Goal: Task Accomplishment & Management: Complete application form

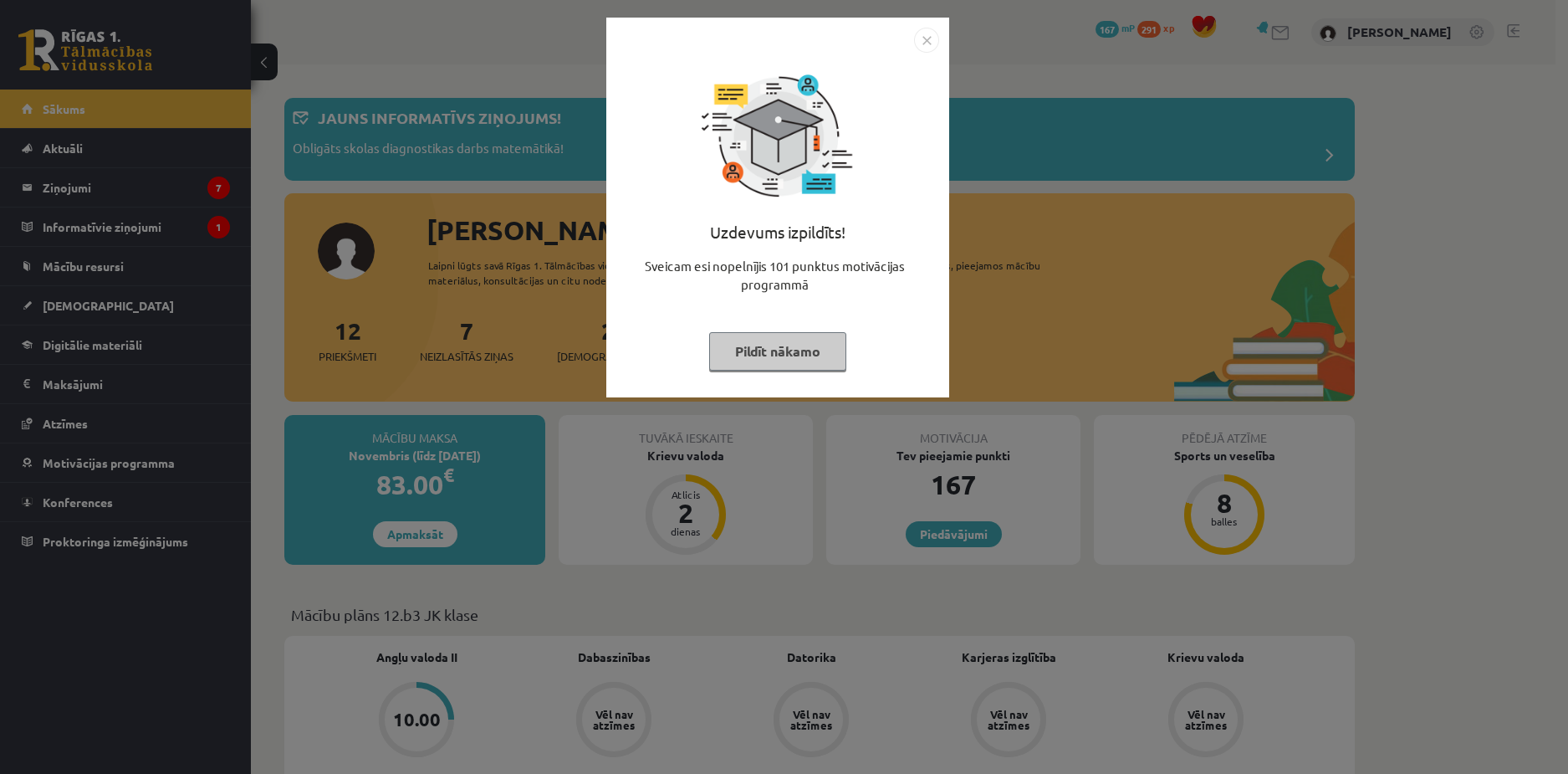
click at [792, 344] on button "Pildīt nākamo" at bounding box center [777, 351] width 137 height 38
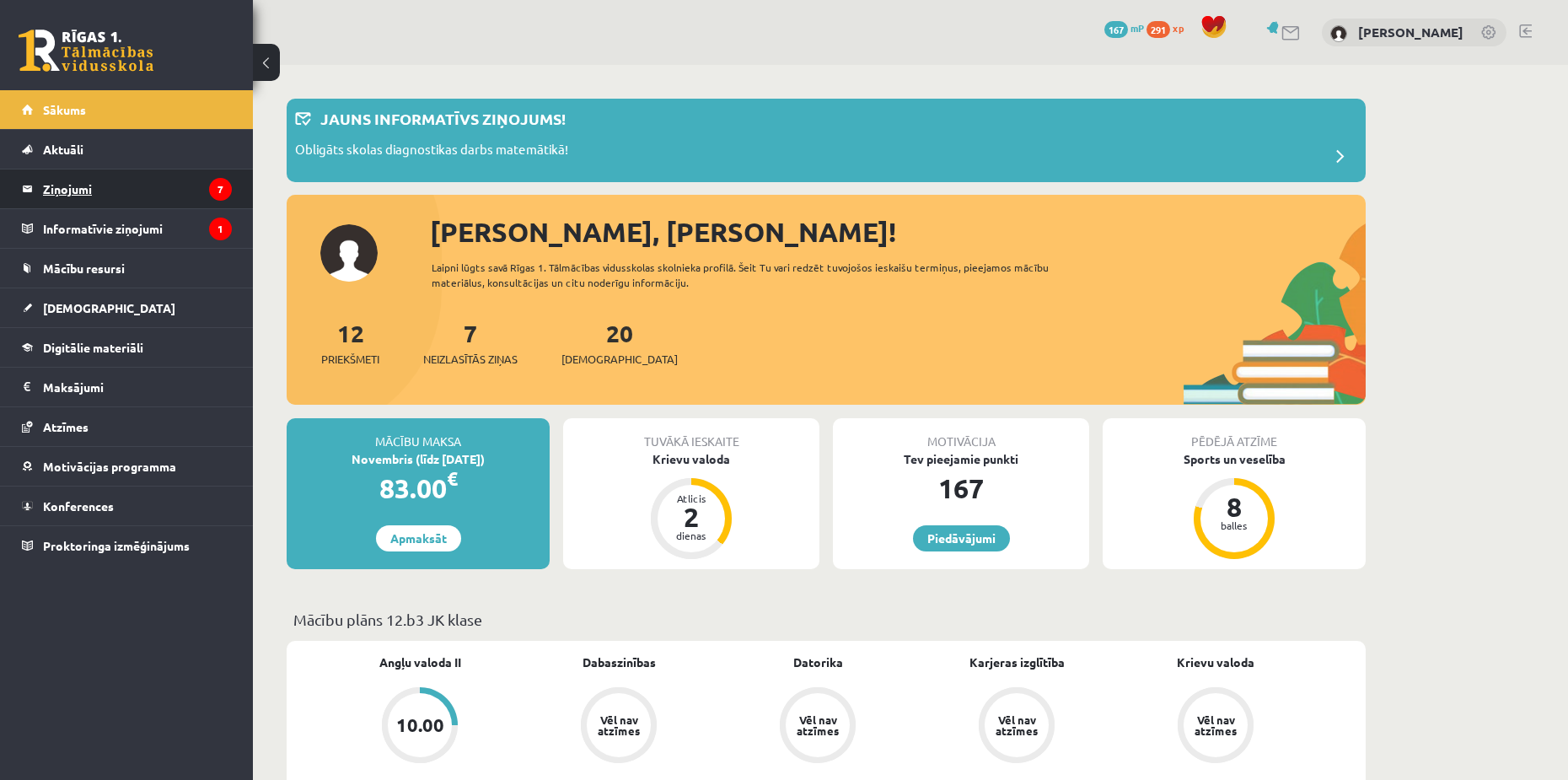
click at [100, 191] on legend "Ziņojumi 7" at bounding box center [137, 188] width 189 height 39
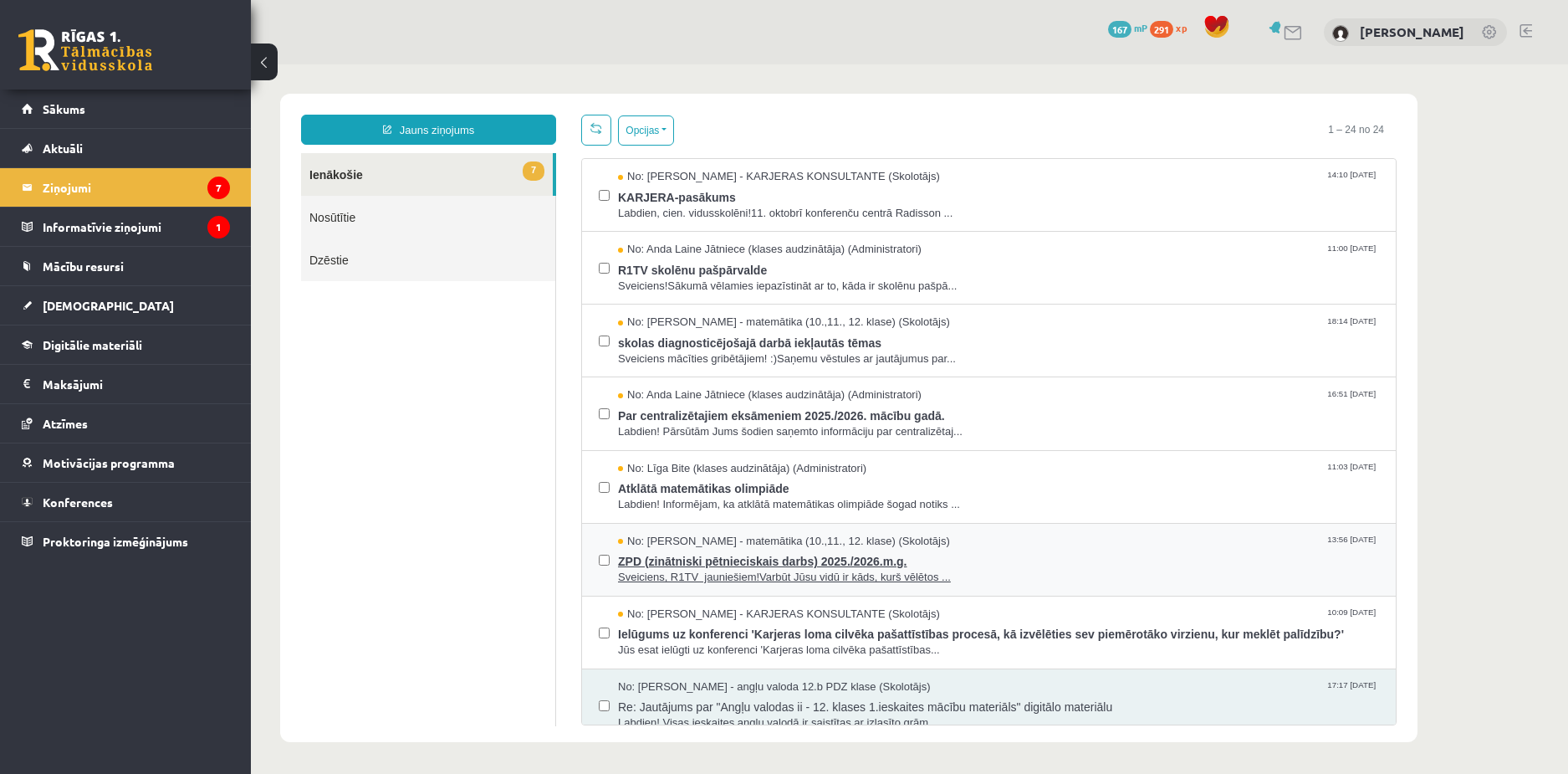
click at [662, 554] on span "ZPD (zinātniski pētnieciskais darbs) 2025./2026.m.g." at bounding box center [999, 560] width 761 height 21
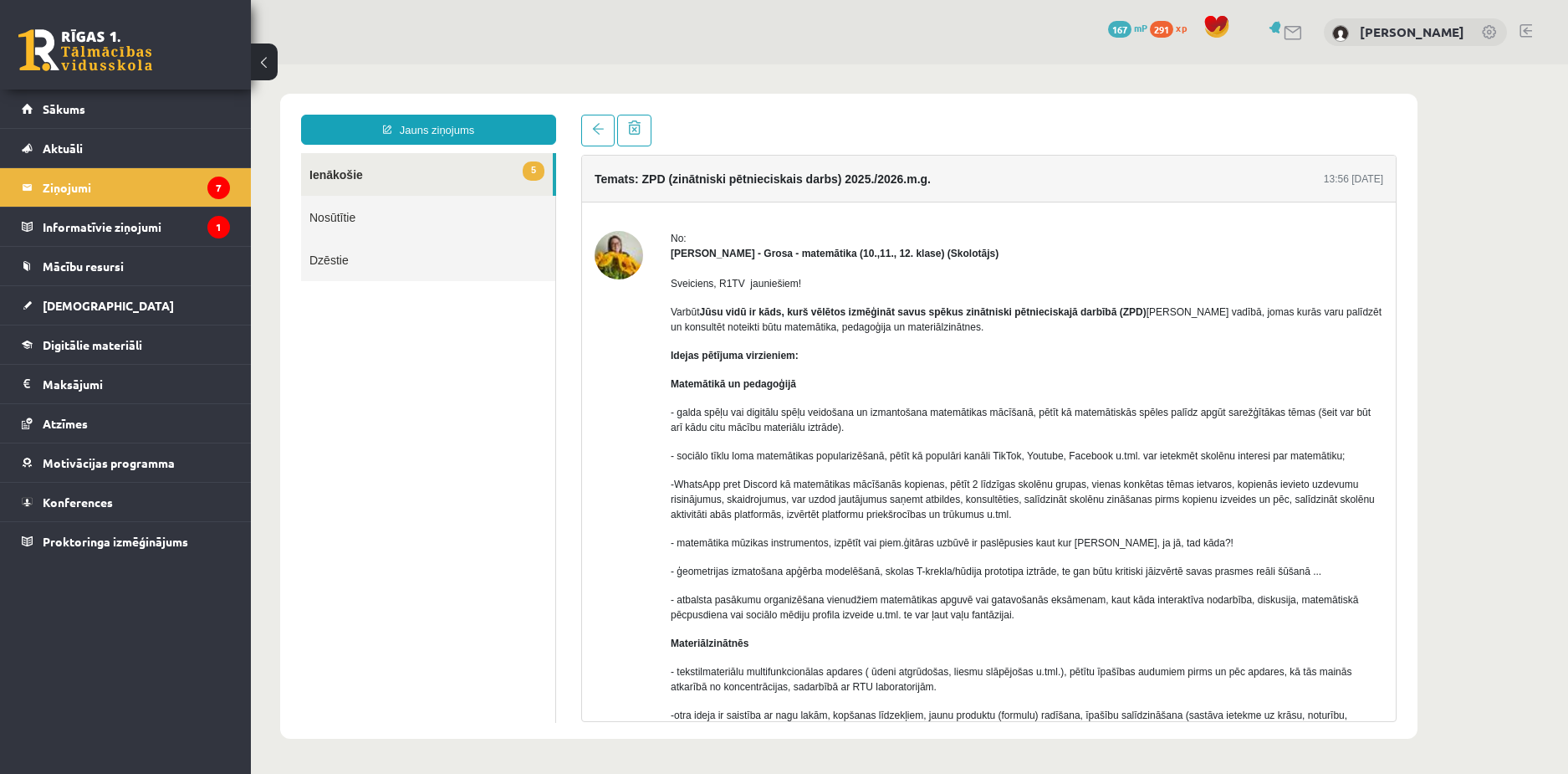
click at [581, 128] on div "Temats: ZPD (zinātniski pētnieciskais darbs) 2025./2026.m.g. 13:56 01/10/2025 N…" at bounding box center [988, 418] width 840 height 608
click at [594, 126] on span at bounding box center [598, 128] width 12 height 12
click at [594, 134] on span at bounding box center [598, 128] width 12 height 12
click at [333, 178] on link "5 Ienākošie" at bounding box center [427, 174] width 252 height 43
click at [76, 190] on legend "Ziņojumi 7" at bounding box center [136, 187] width 188 height 38
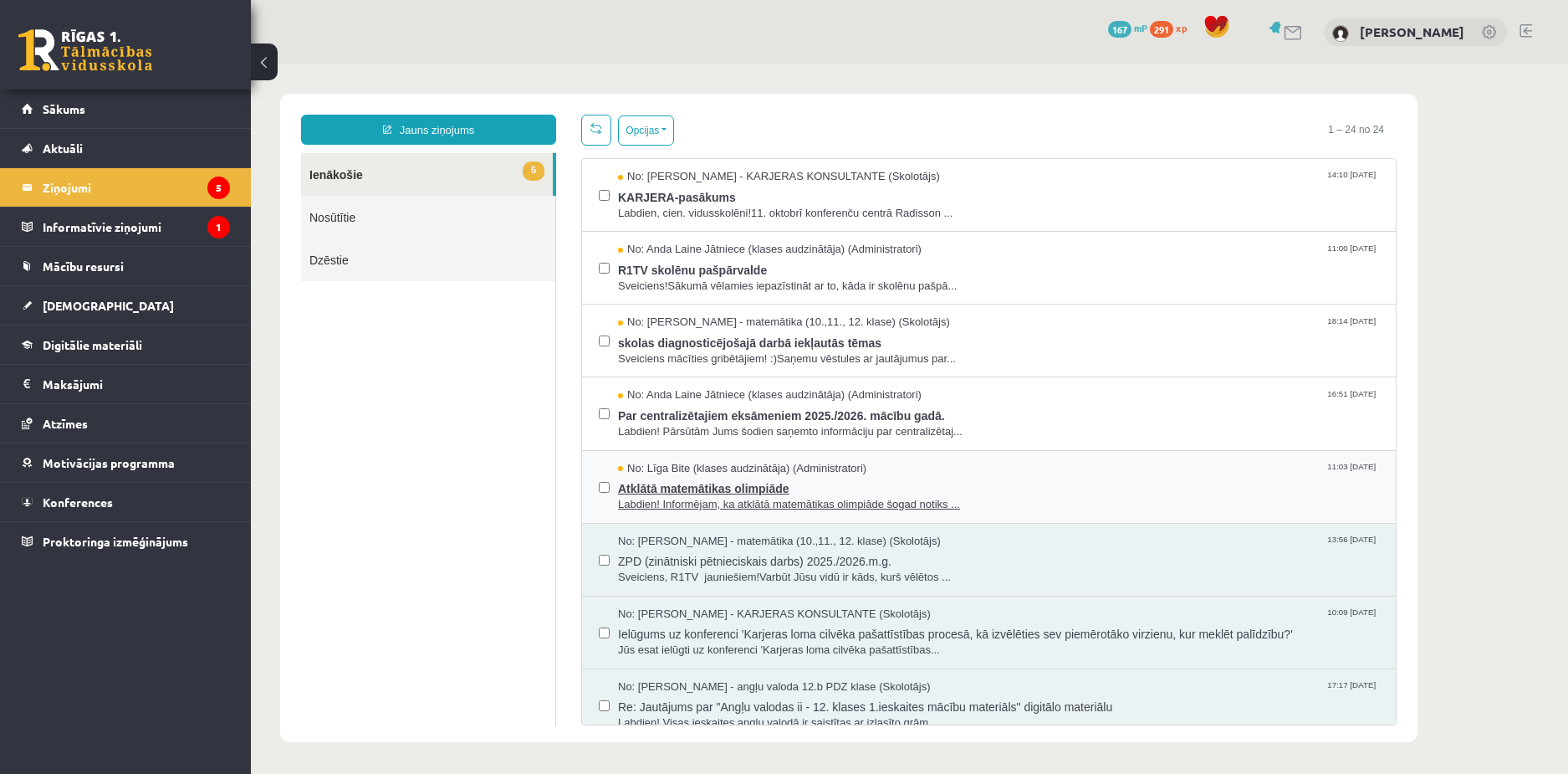
click at [663, 485] on span "Atklātā matemātikas olimpiāde" at bounding box center [999, 487] width 761 height 21
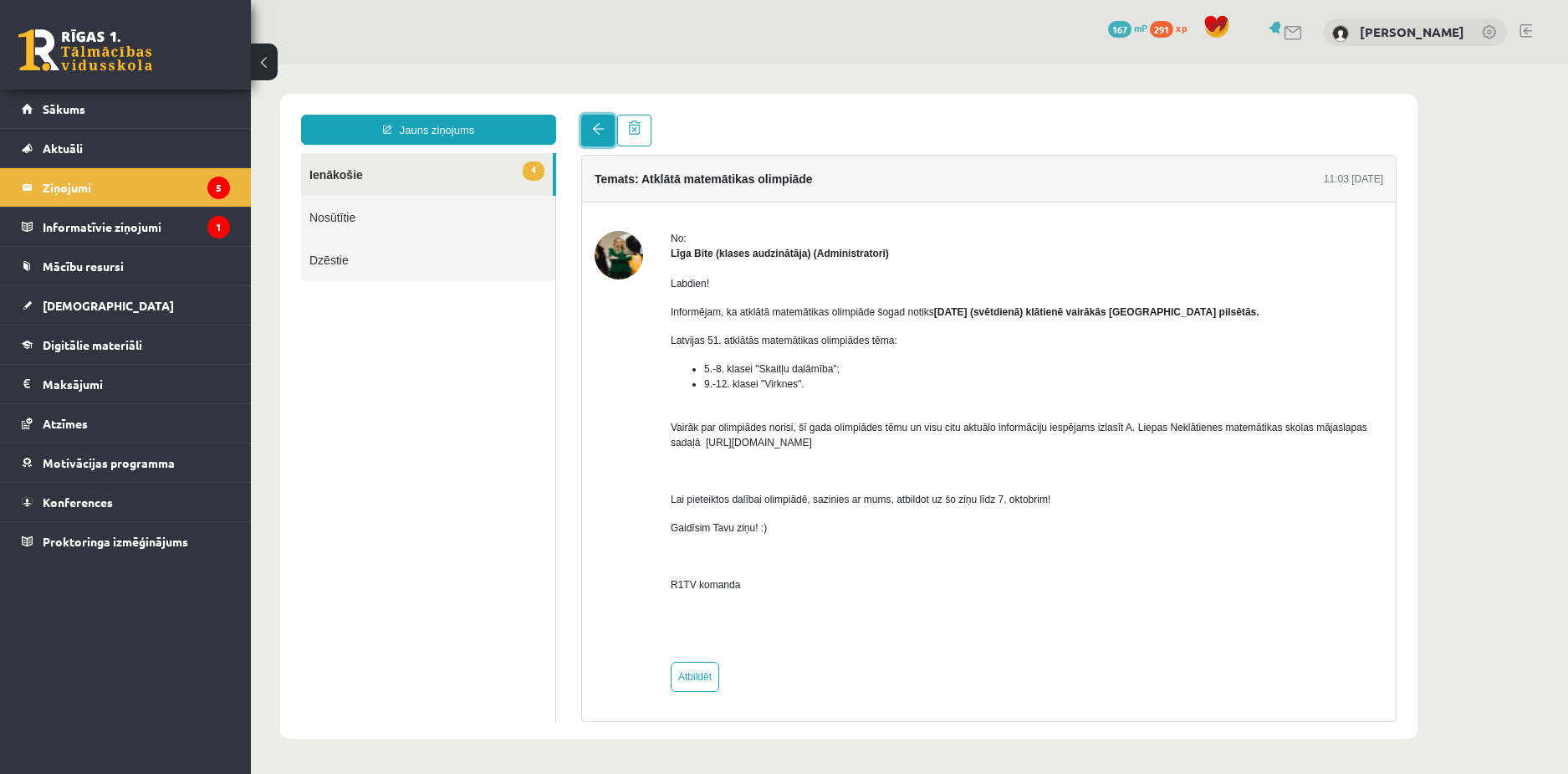
click at [583, 124] on link at bounding box center [599, 131] width 34 height 32
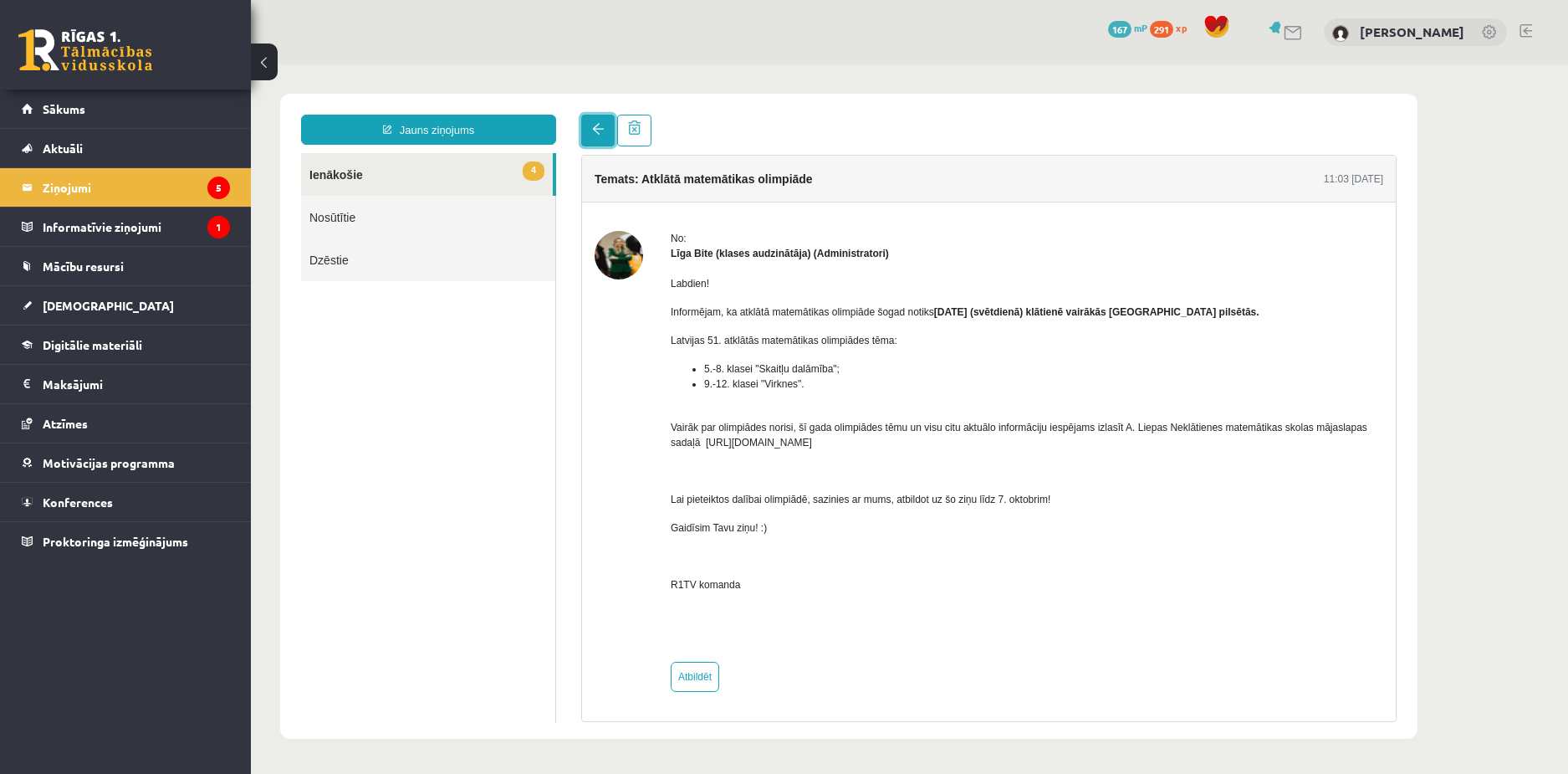
click at [583, 124] on link at bounding box center [599, 131] width 34 height 32
click at [80, 182] on legend "Ziņojumi 5" at bounding box center [136, 187] width 188 height 38
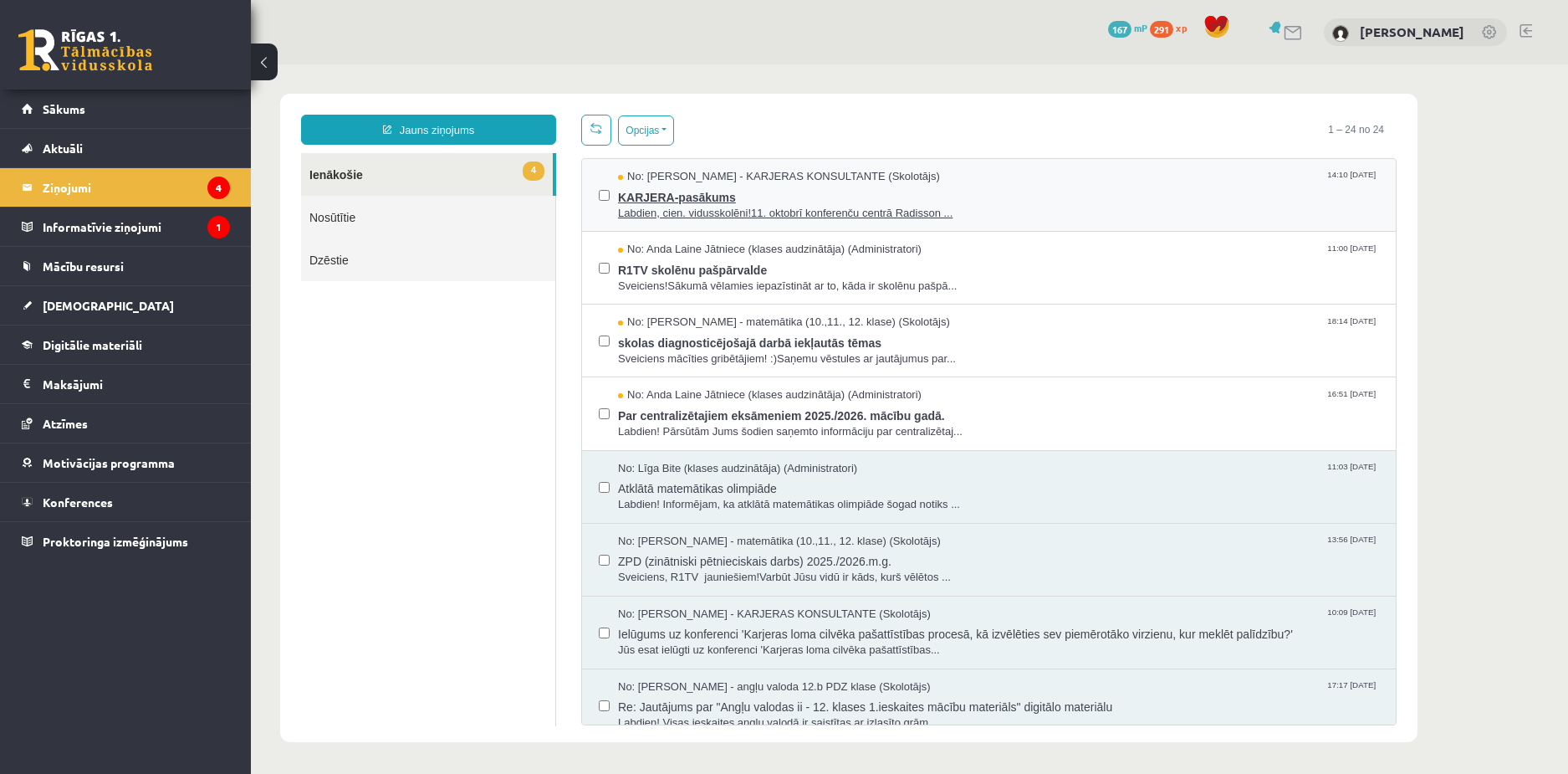
click at [688, 193] on span "KARJERA-pasākums" at bounding box center [999, 196] width 761 height 21
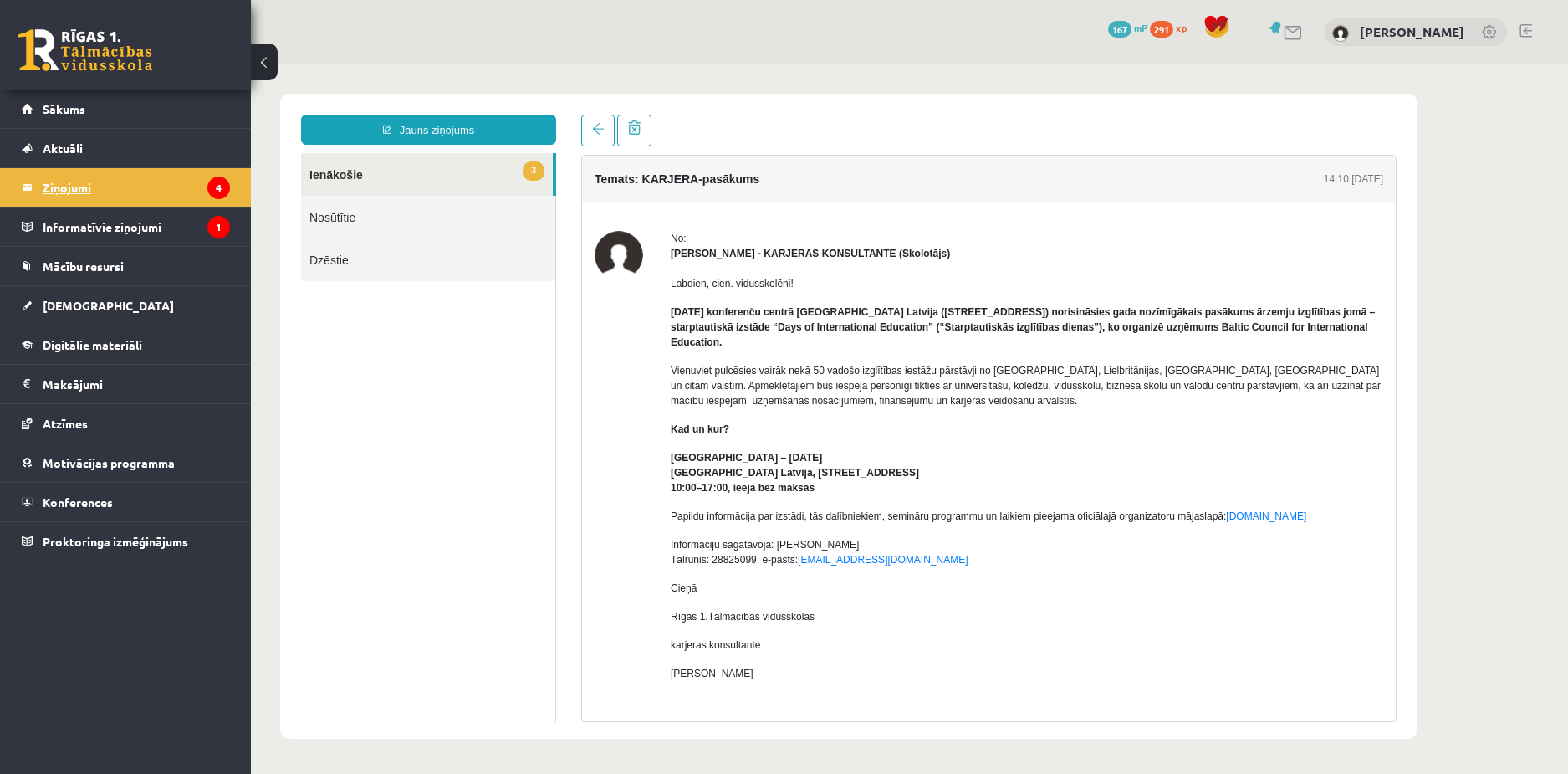
click at [67, 190] on legend "Ziņojumi 4" at bounding box center [136, 187] width 188 height 38
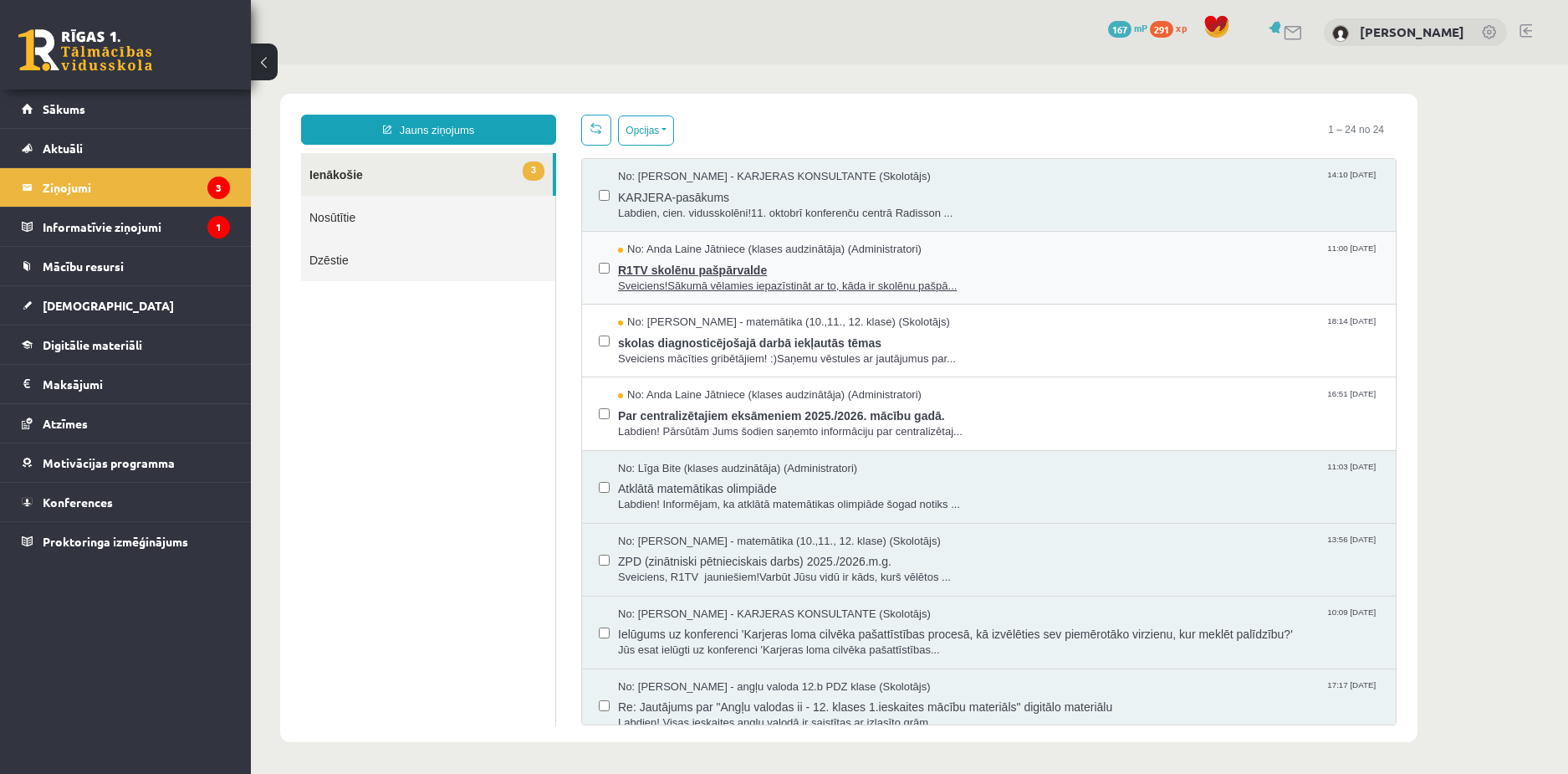
click at [696, 263] on span "R1TV skolēnu pašpārvalde" at bounding box center [999, 269] width 761 height 21
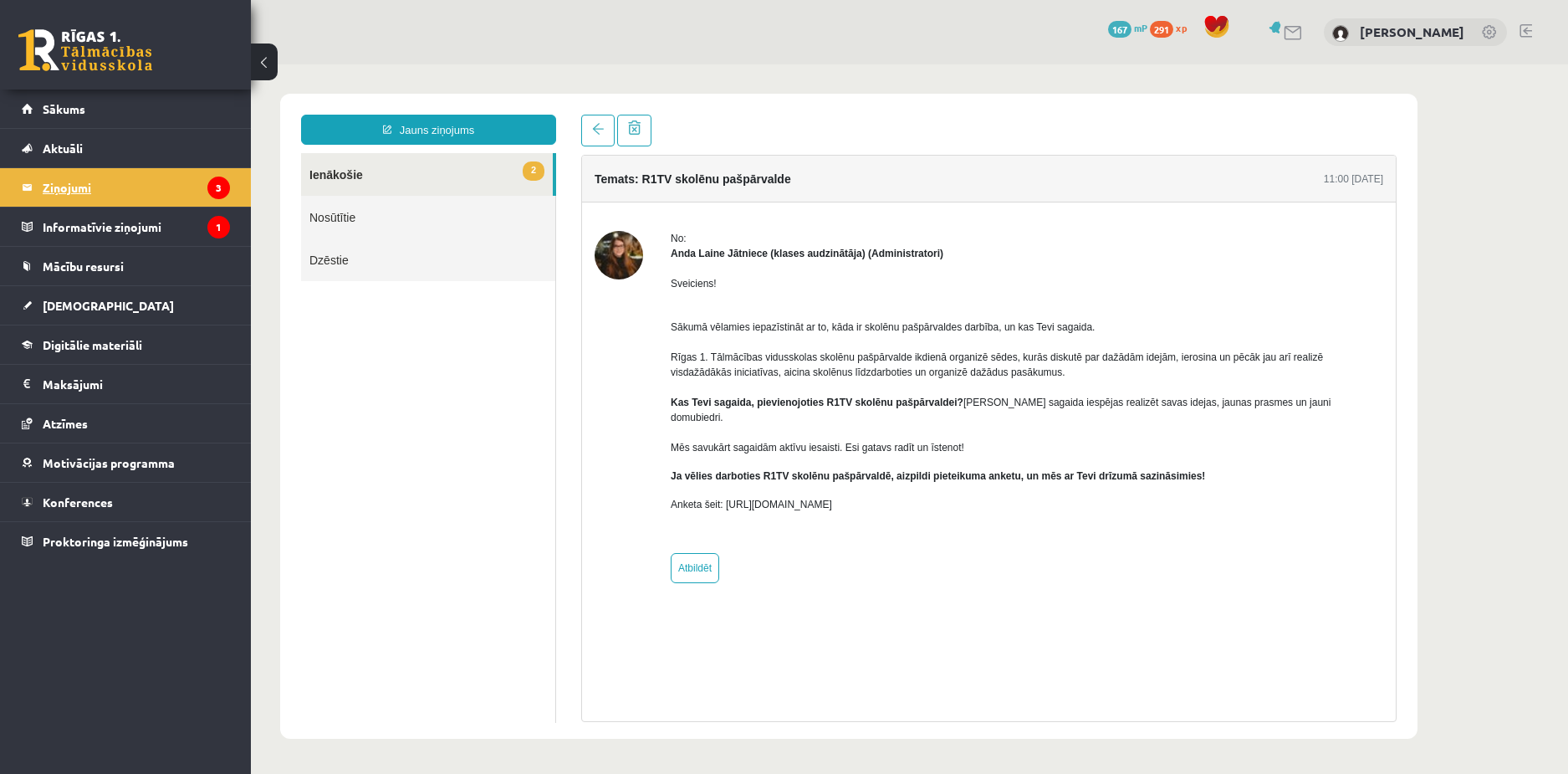
click at [57, 189] on legend "Ziņojumi 3" at bounding box center [136, 187] width 188 height 38
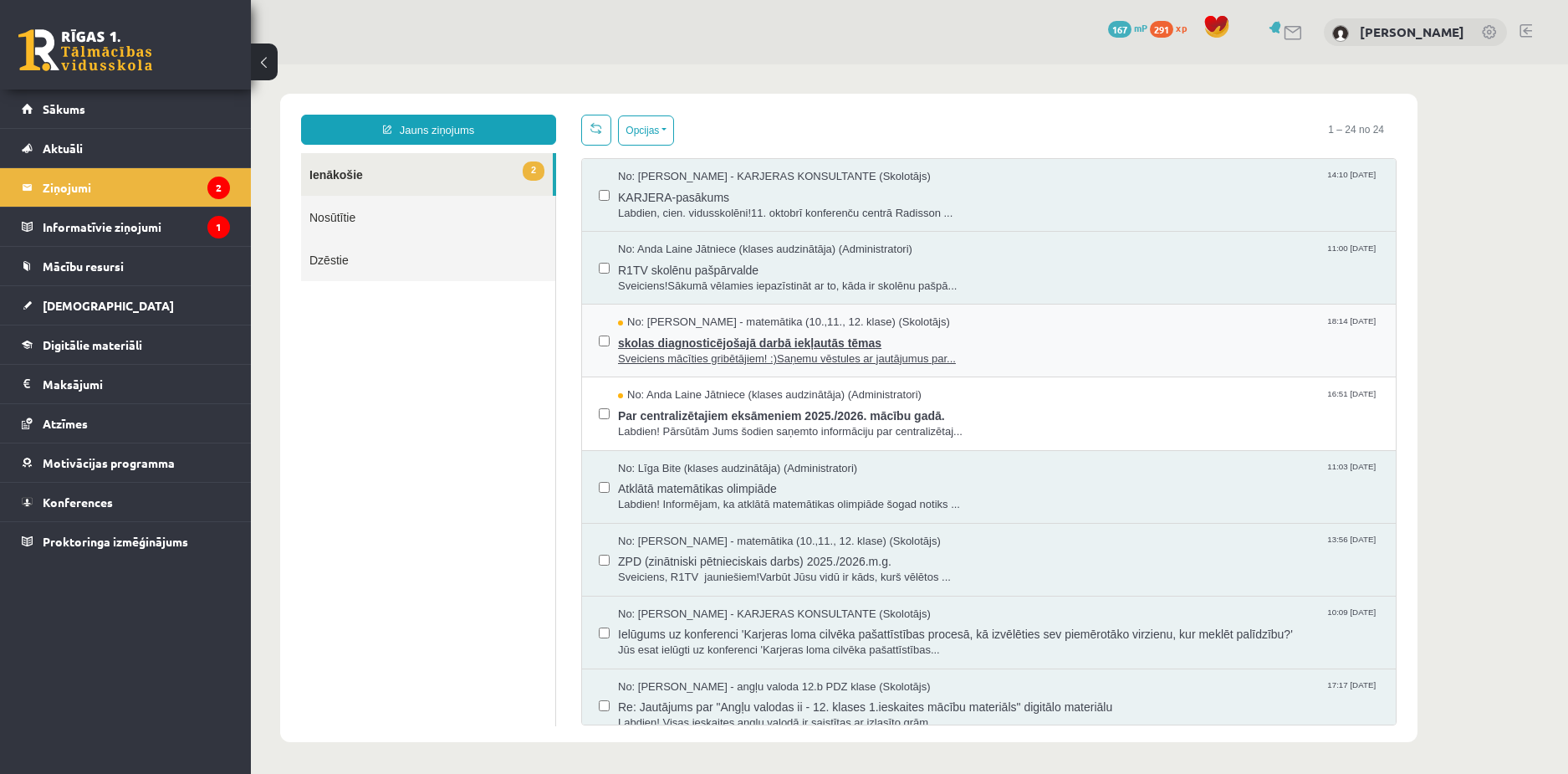
click at [696, 334] on span "skolas diagnosticējošajā darbā iekļautās tēmas" at bounding box center [999, 341] width 761 height 21
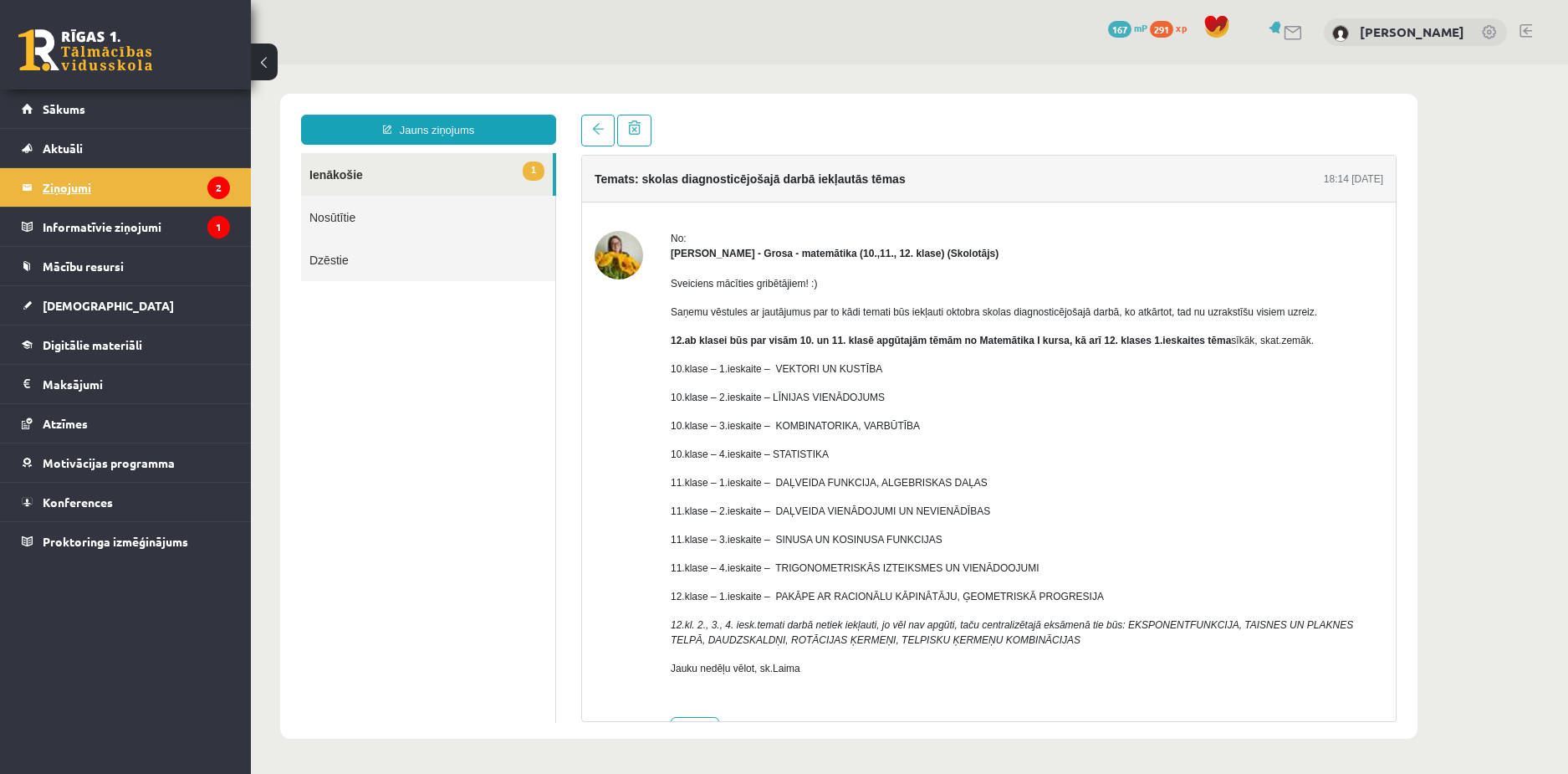
click at [76, 181] on legend "Ziņojumi 2" at bounding box center [136, 187] width 188 height 38
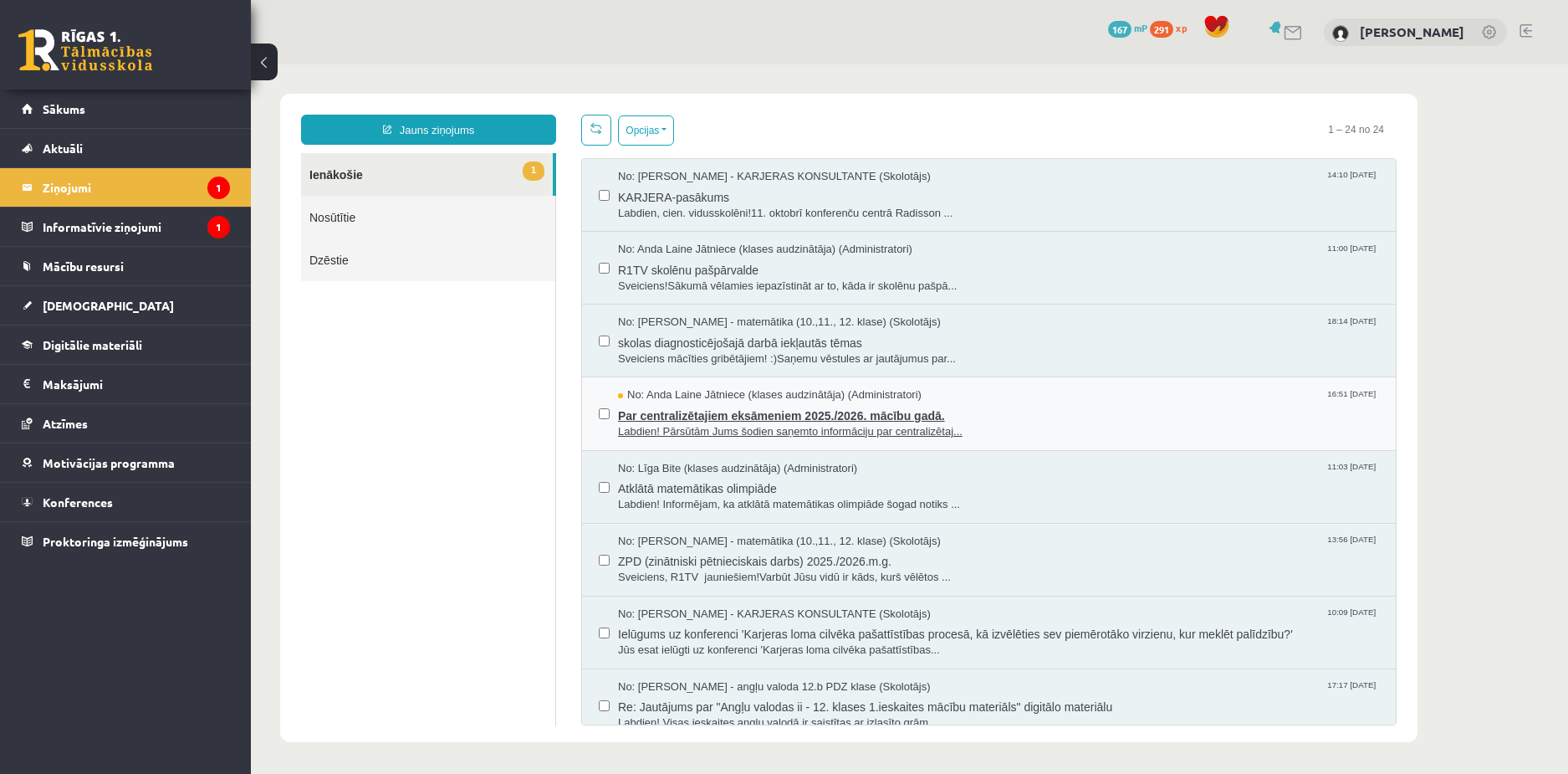
click at [710, 414] on span "Par centralizētajiem eksāmeniem 2025./2026. mācību gadā." at bounding box center [999, 414] width 761 height 21
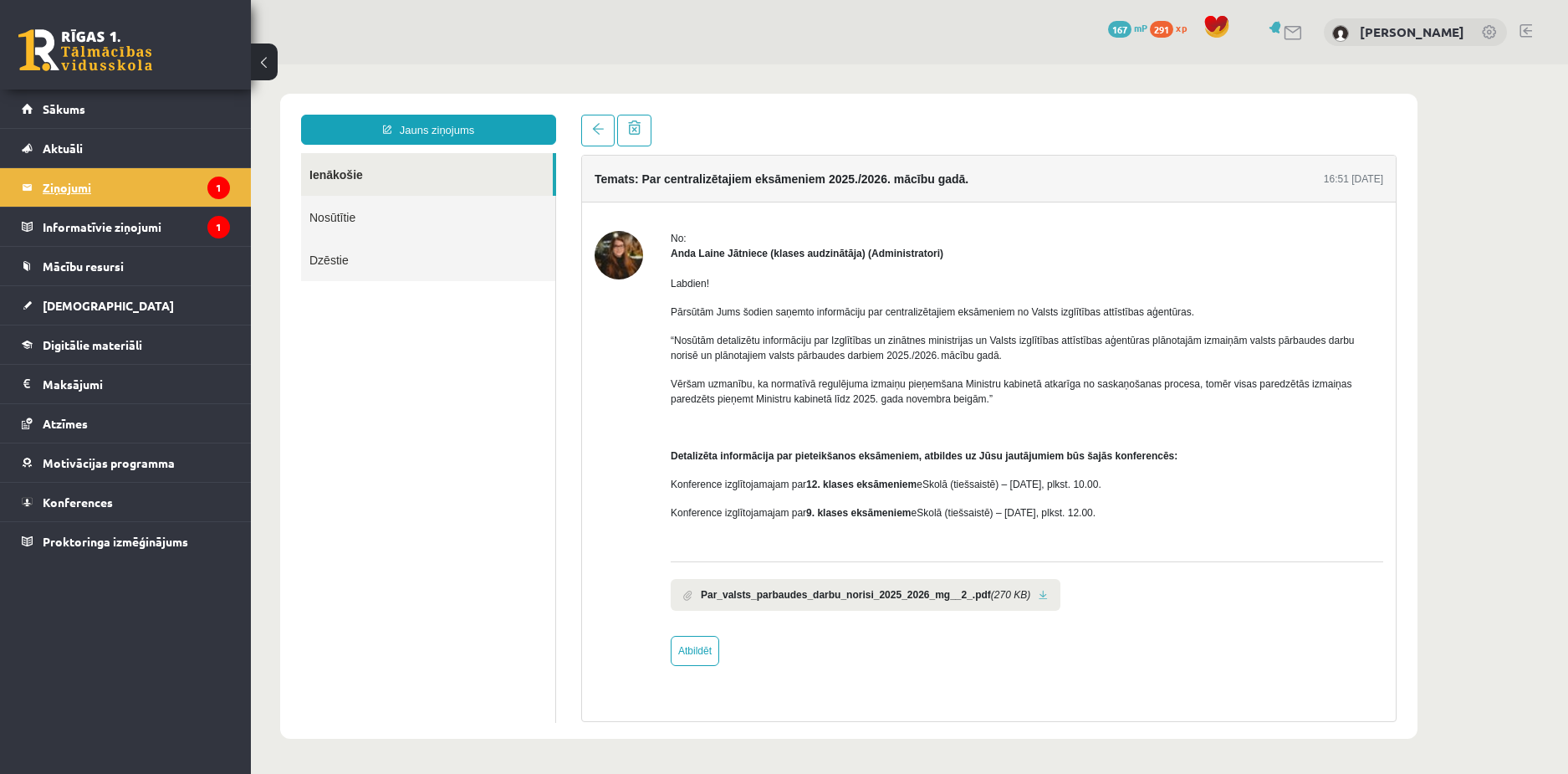
click at [62, 181] on legend "Ziņojumi 1" at bounding box center [136, 187] width 188 height 38
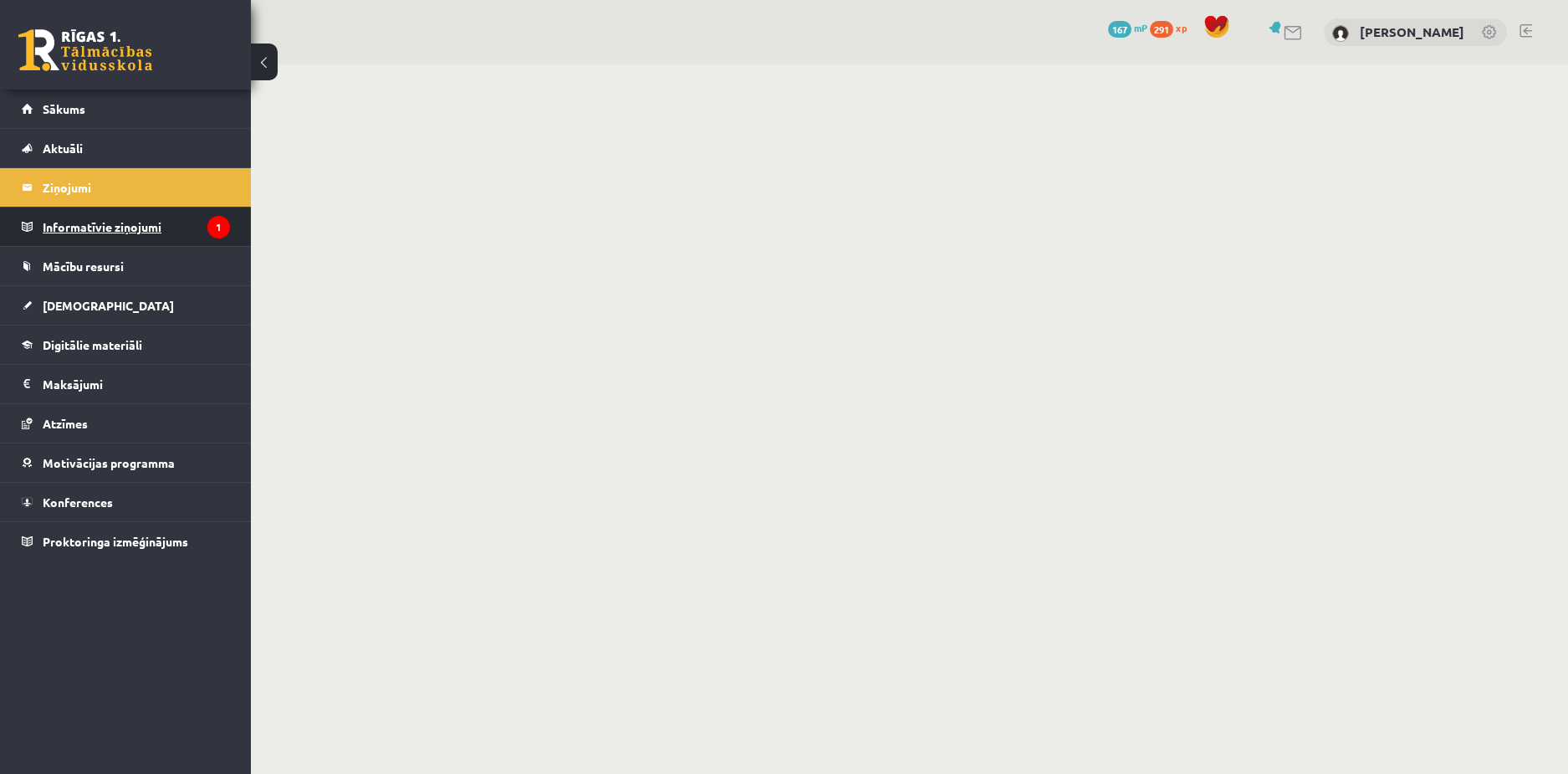
click at [90, 222] on legend "Informatīvie ziņojumi 1" at bounding box center [136, 226] width 188 height 38
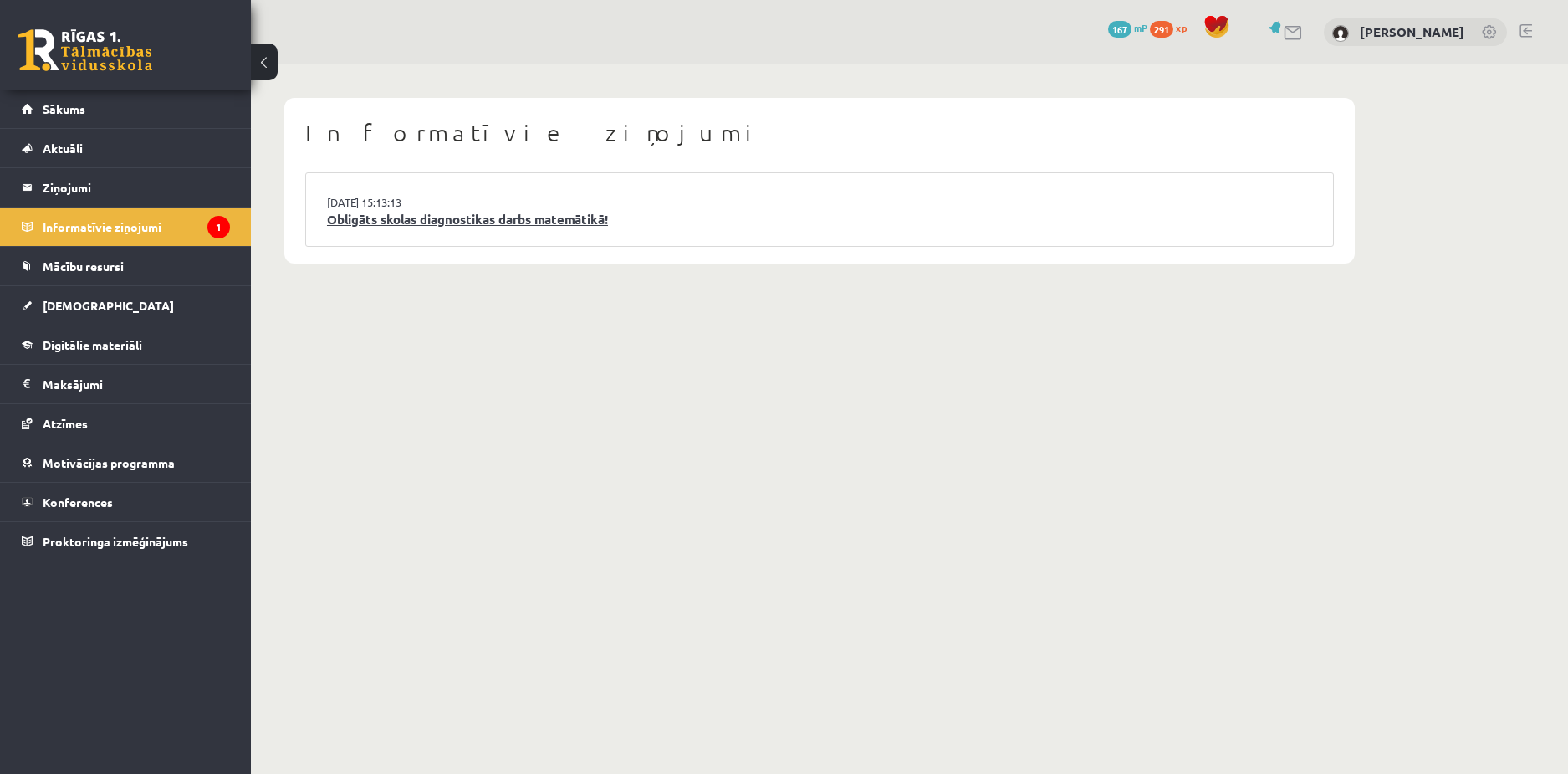
click at [495, 222] on link "Obligāts skolas diagnostikas darbs matemātikā!" at bounding box center [820, 220] width 985 height 20
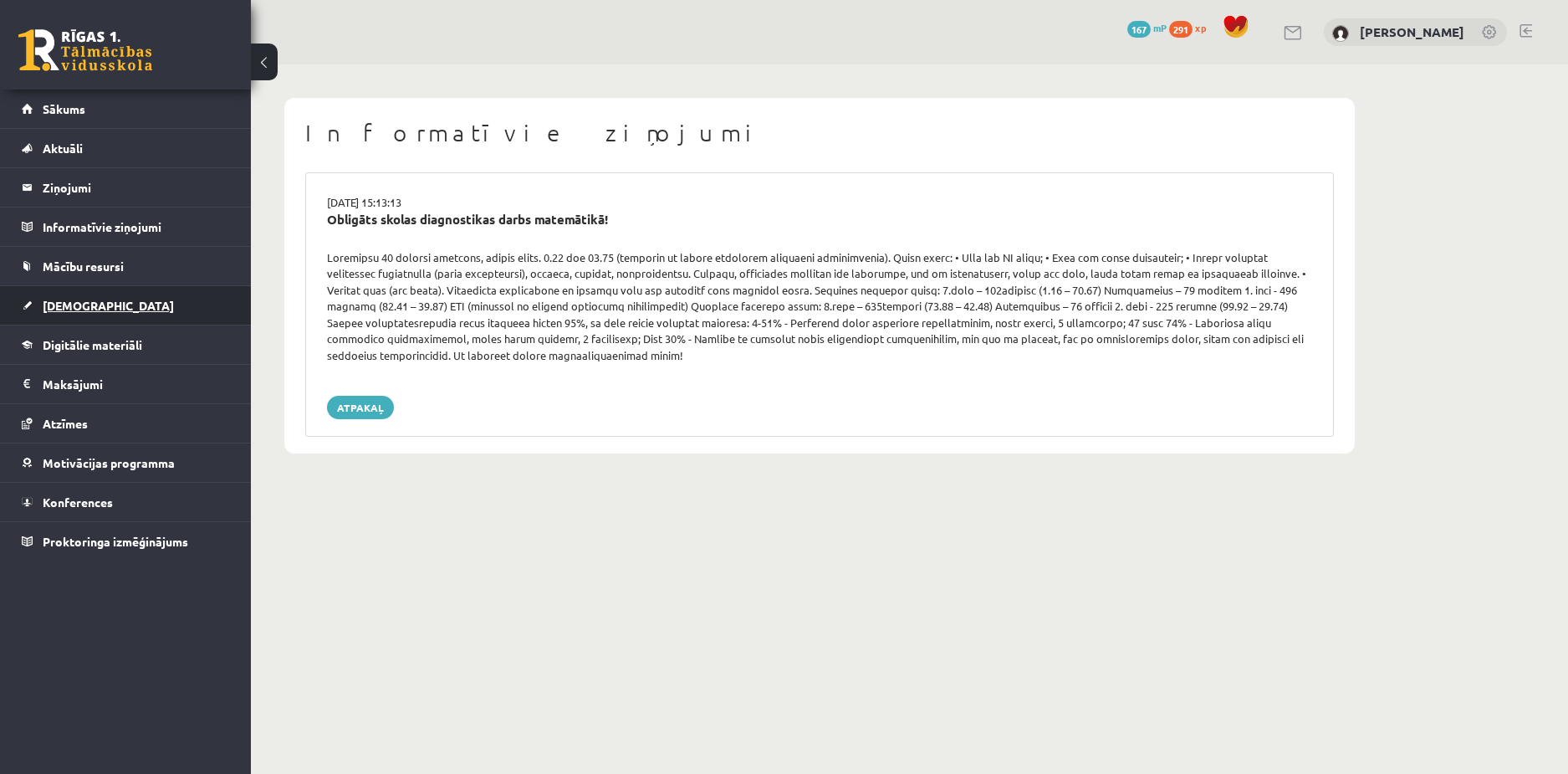
click at [88, 303] on span "[DEMOGRAPHIC_DATA]" at bounding box center [109, 305] width 132 height 15
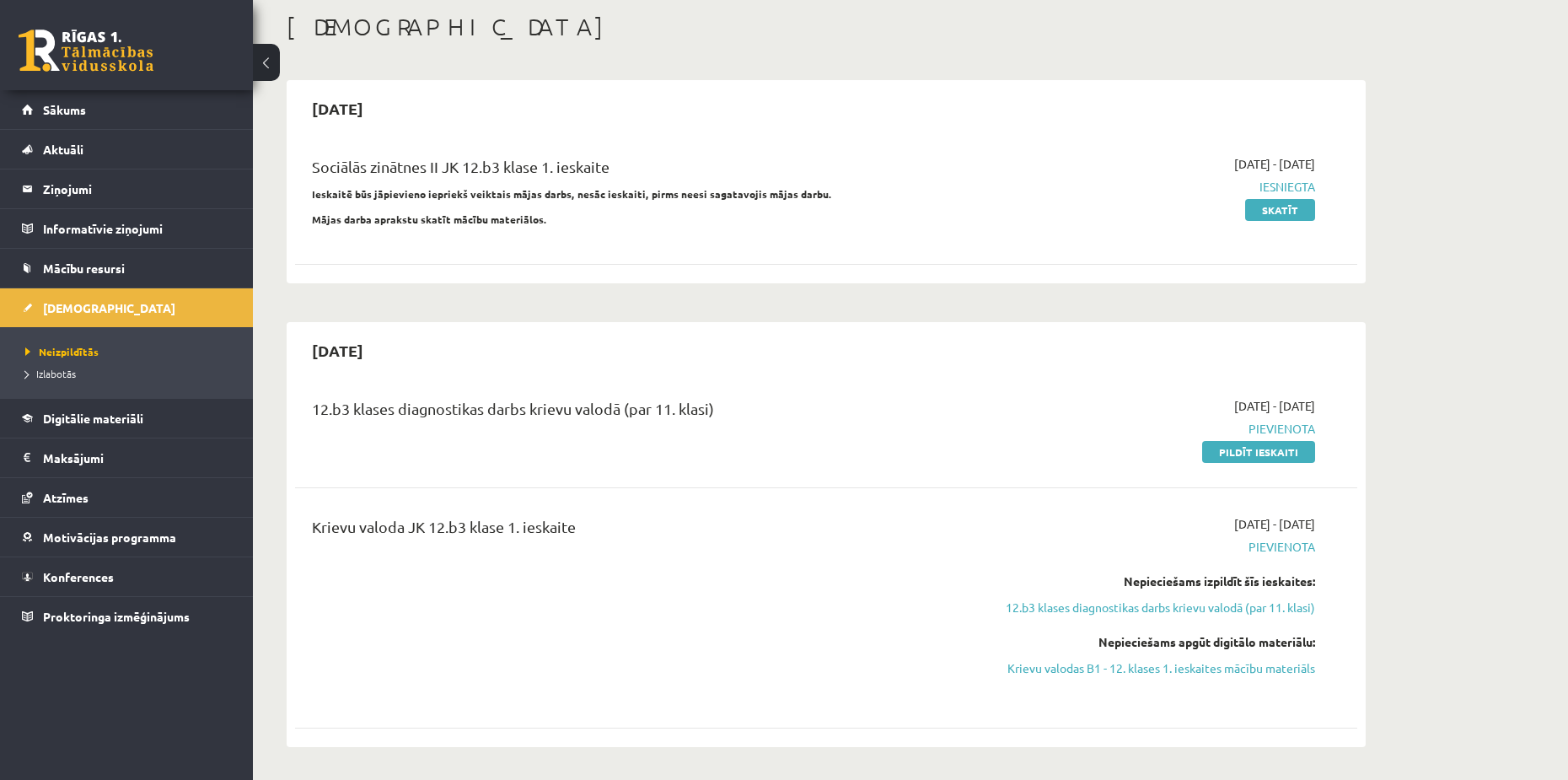
scroll to position [84, 0]
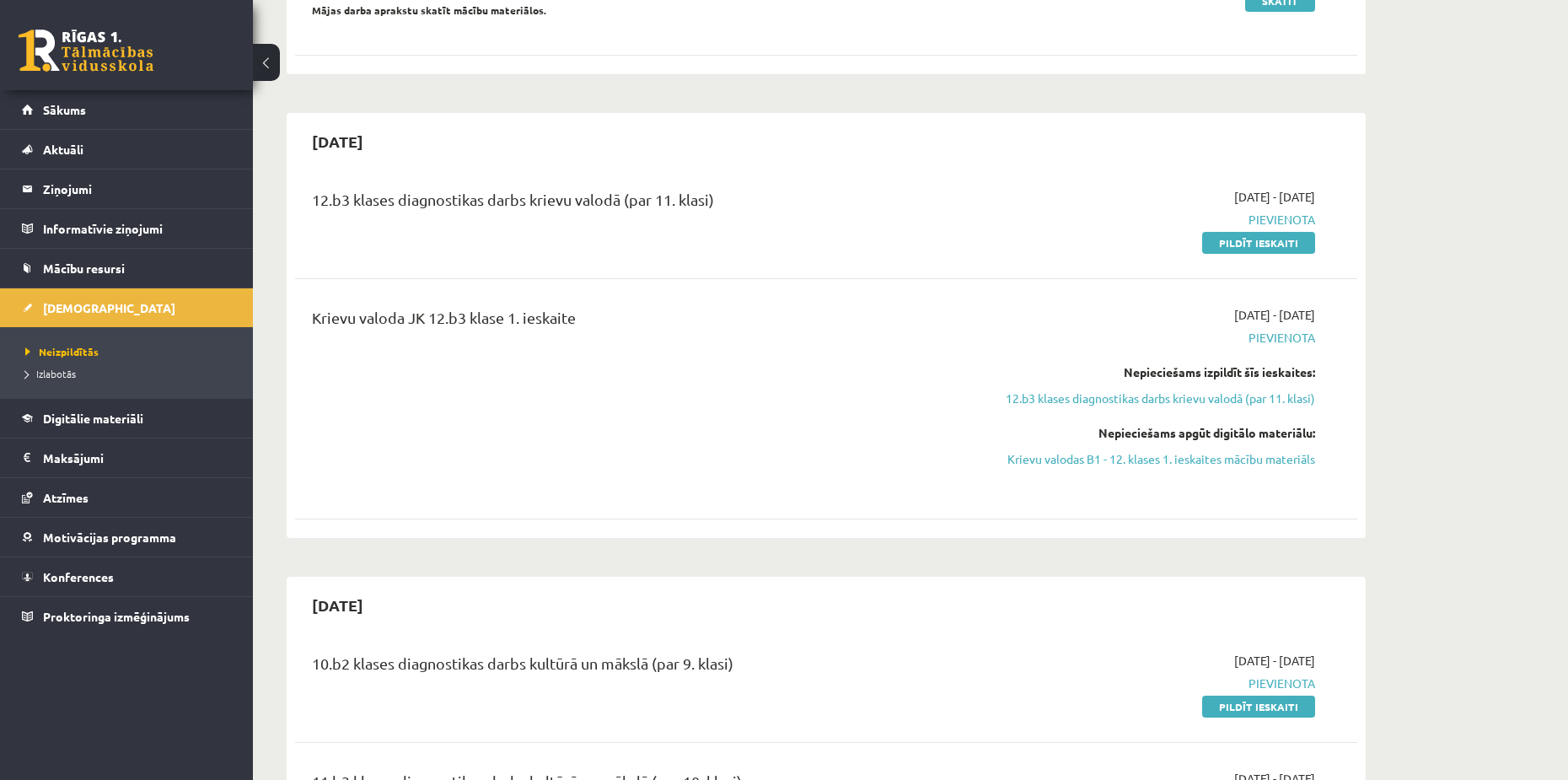
scroll to position [337, 0]
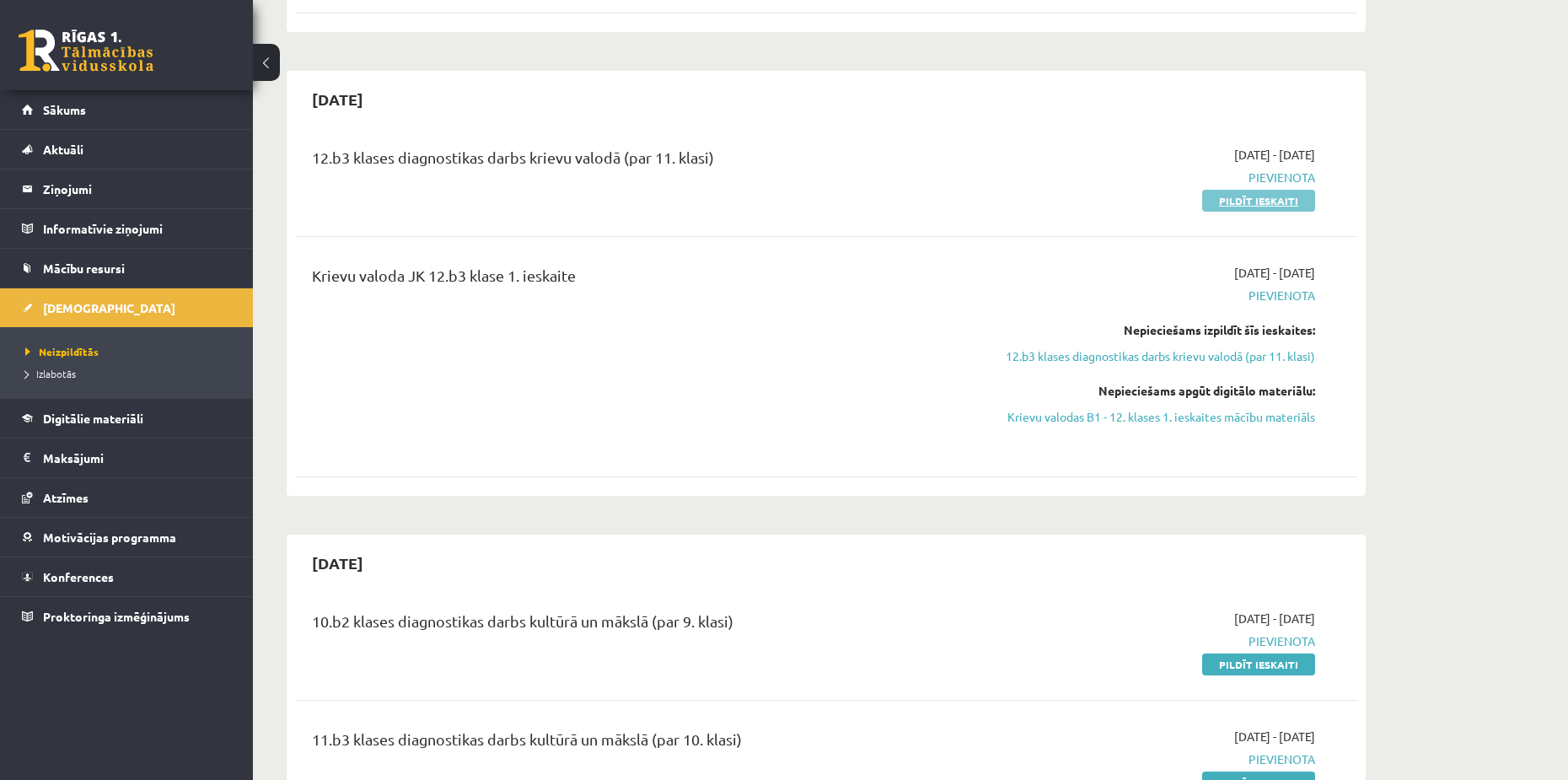
click at [1271, 195] on link "Pildīt ieskaiti" at bounding box center [1259, 201] width 113 height 22
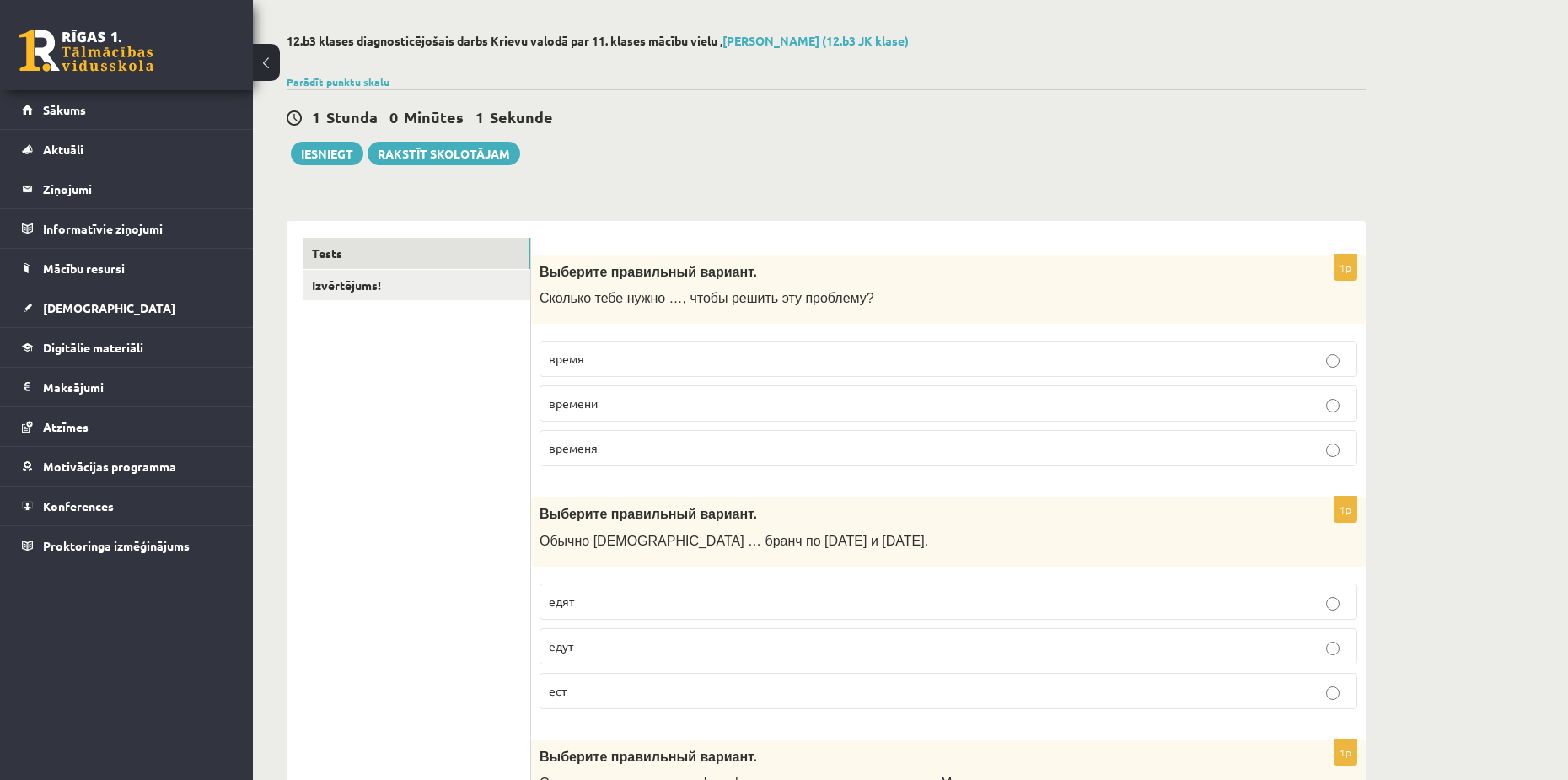
scroll to position [84, 0]
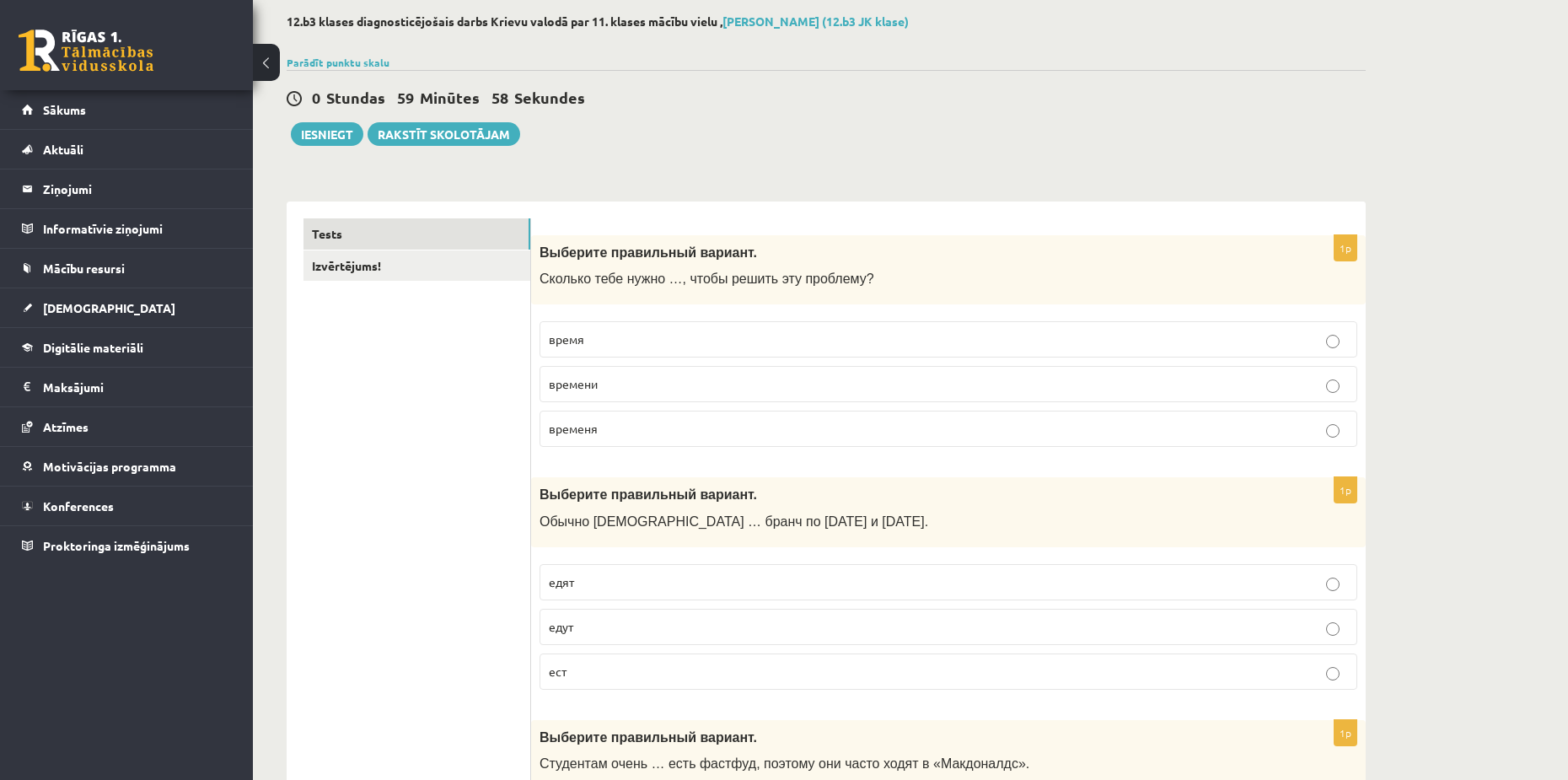
click at [602, 388] on p "времени" at bounding box center [949, 384] width 800 height 18
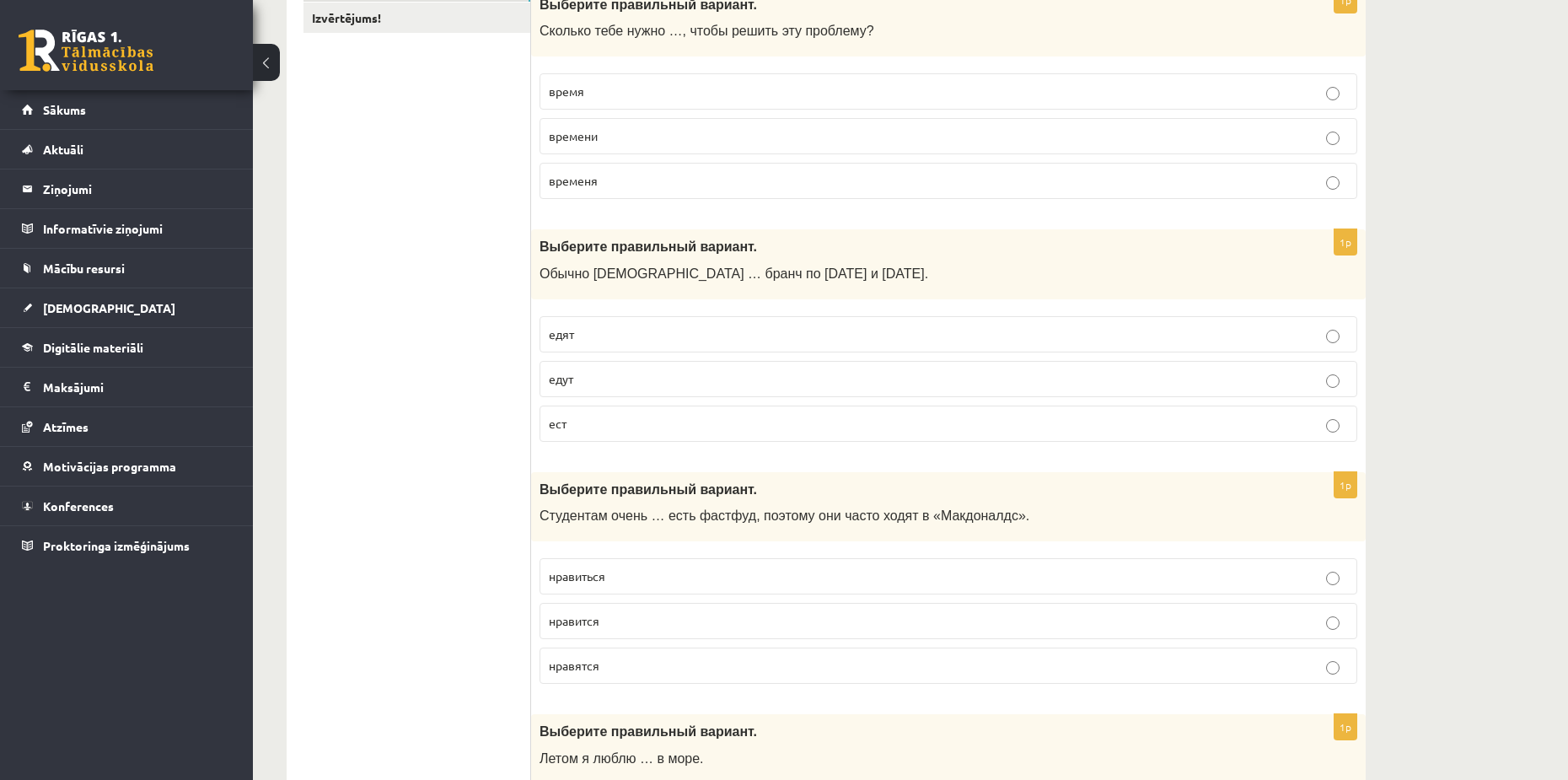
scroll to position [337, 0]
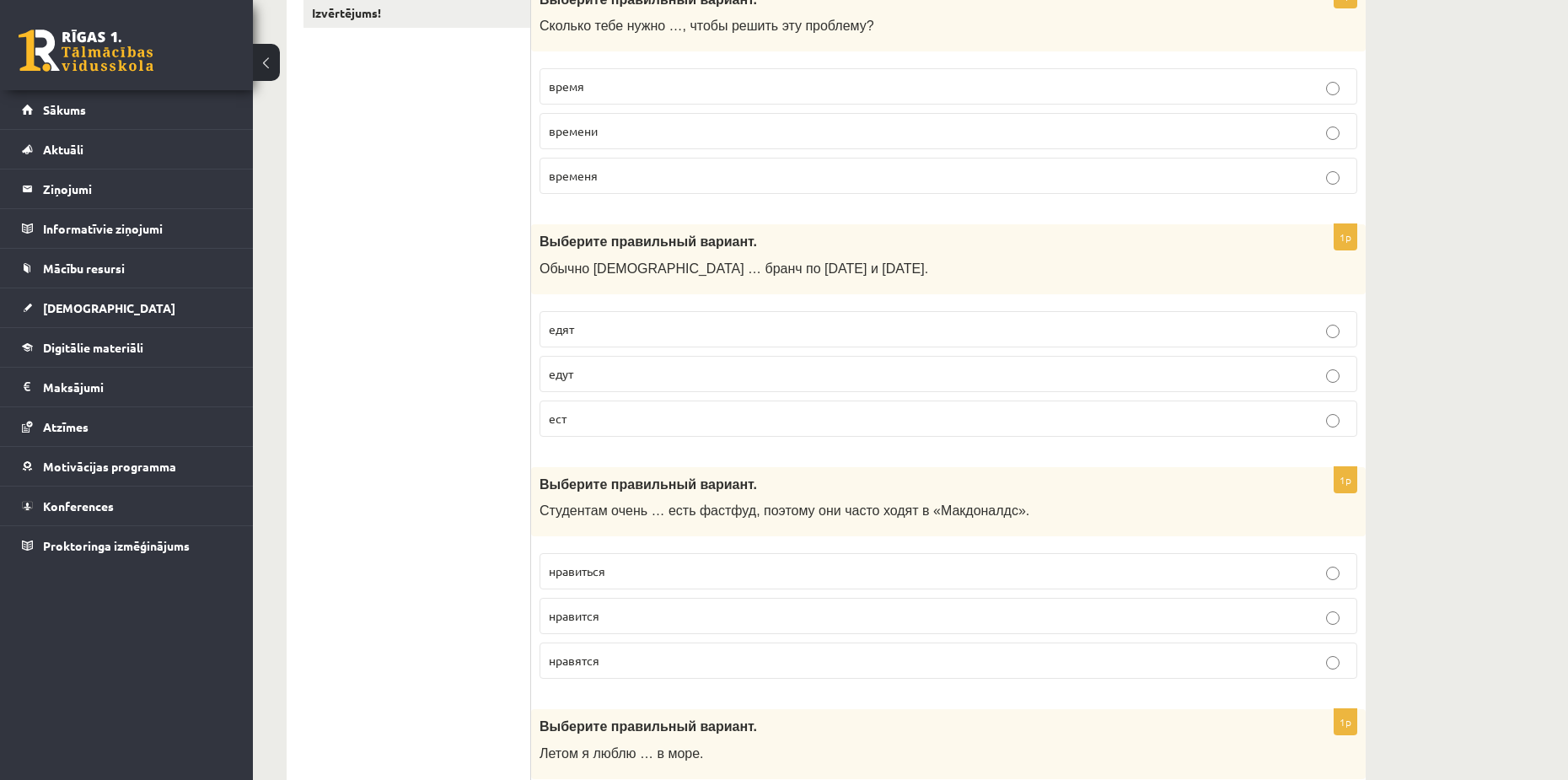
click at [588, 329] on p "едят" at bounding box center [949, 329] width 800 height 18
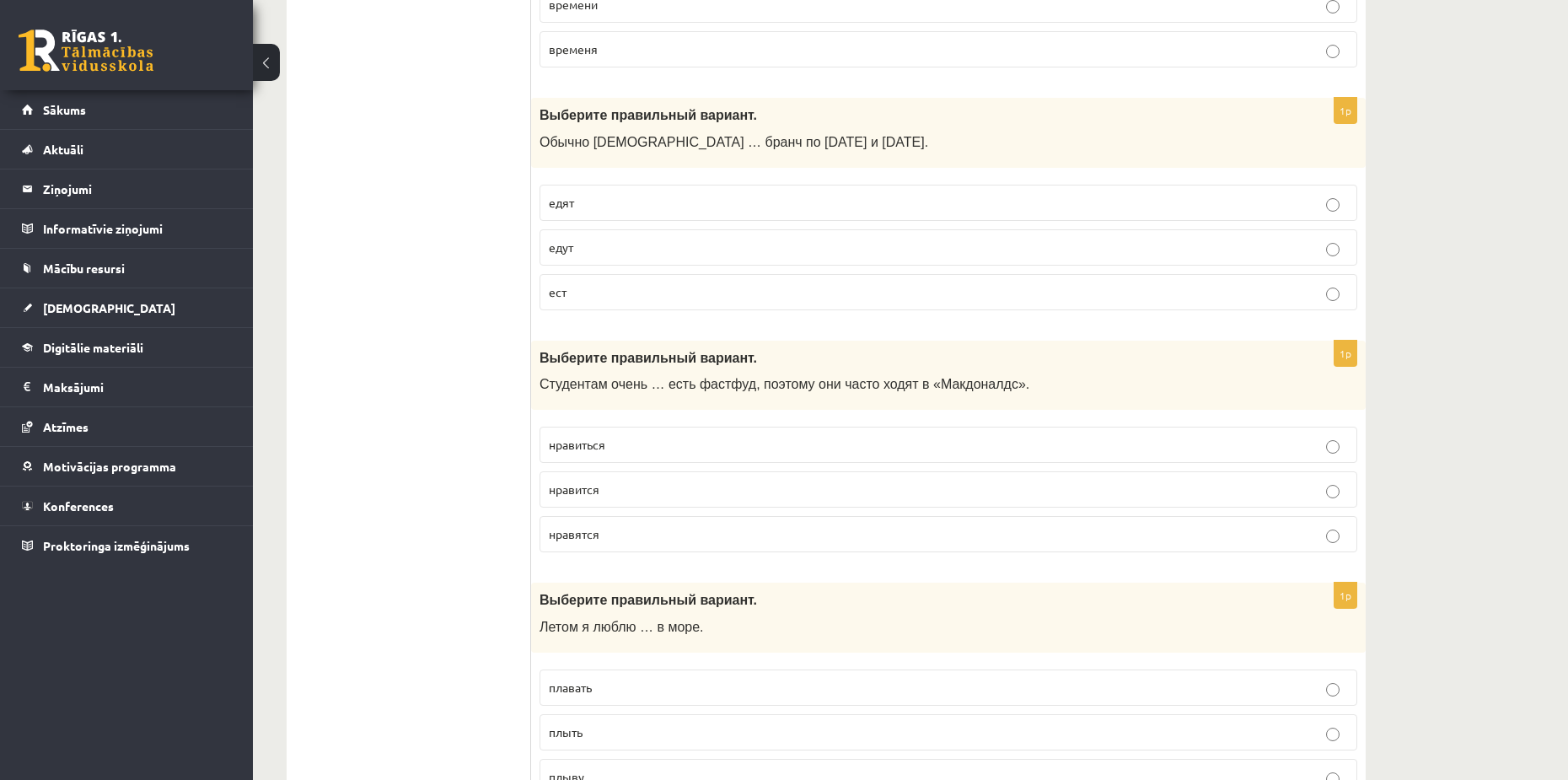
scroll to position [506, 0]
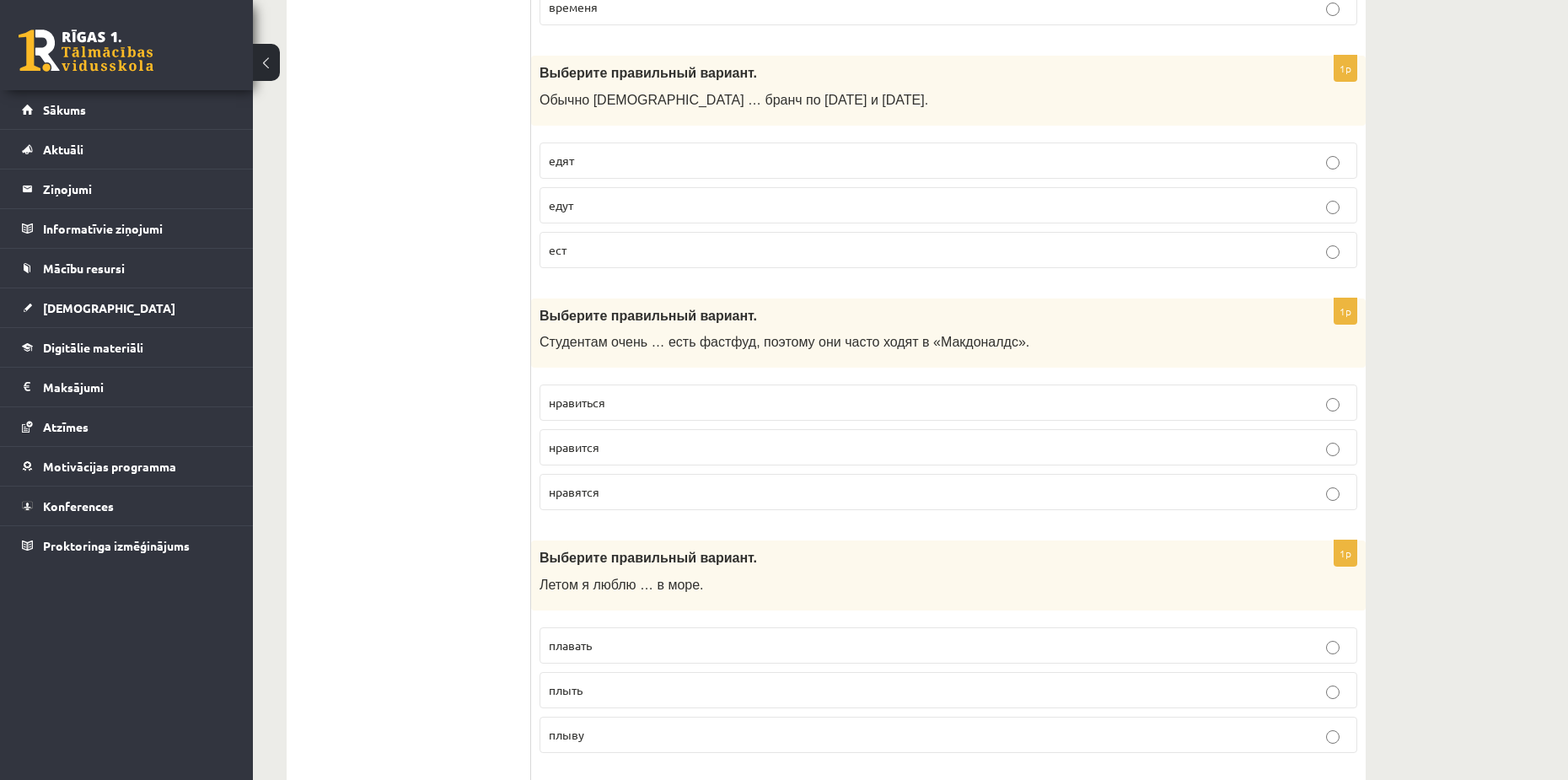
click at [617, 503] on label "нравятся" at bounding box center [949, 492] width 818 height 36
click at [605, 458] on label "нравится" at bounding box center [949, 447] width 818 height 36
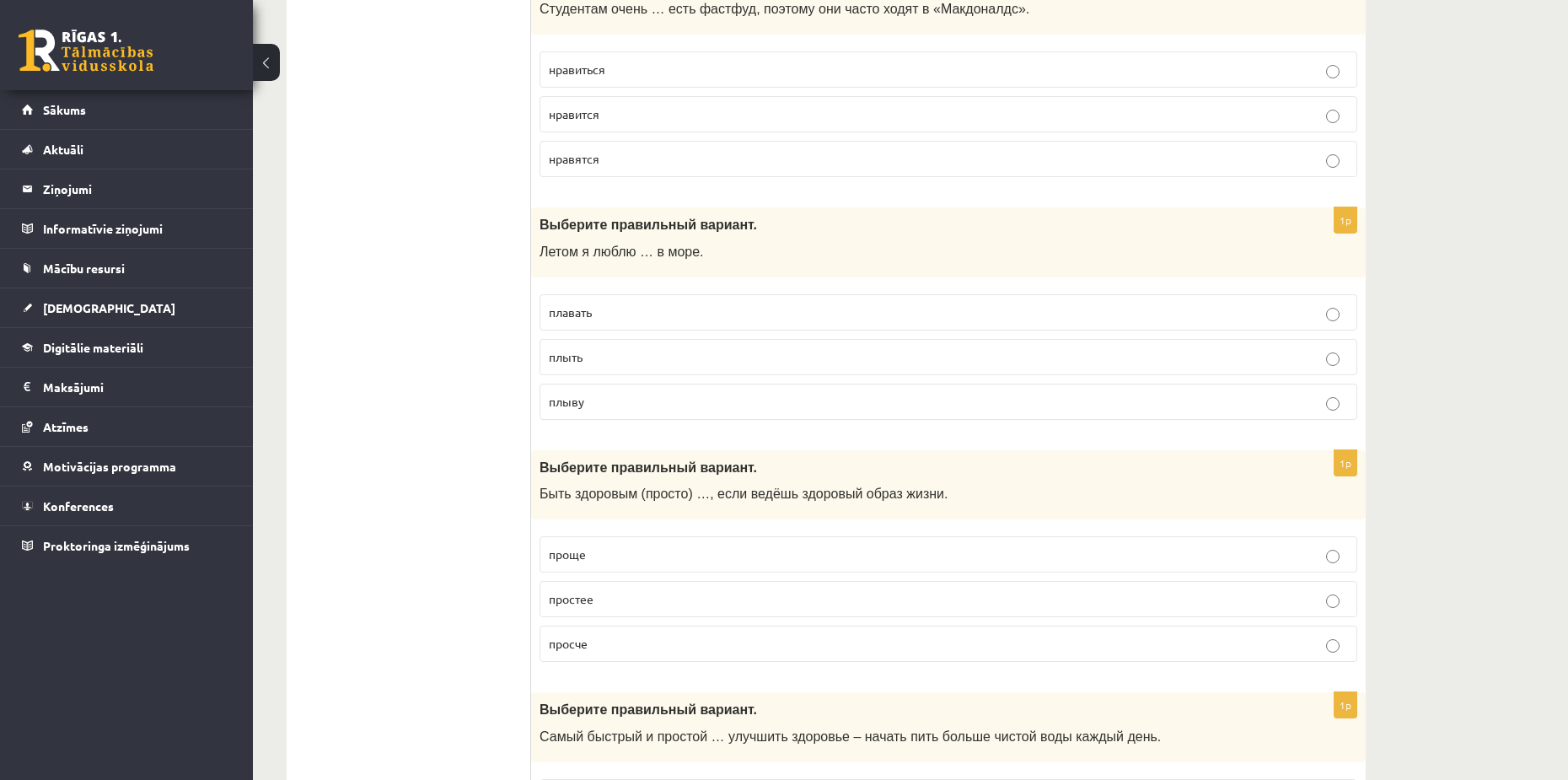
scroll to position [843, 0]
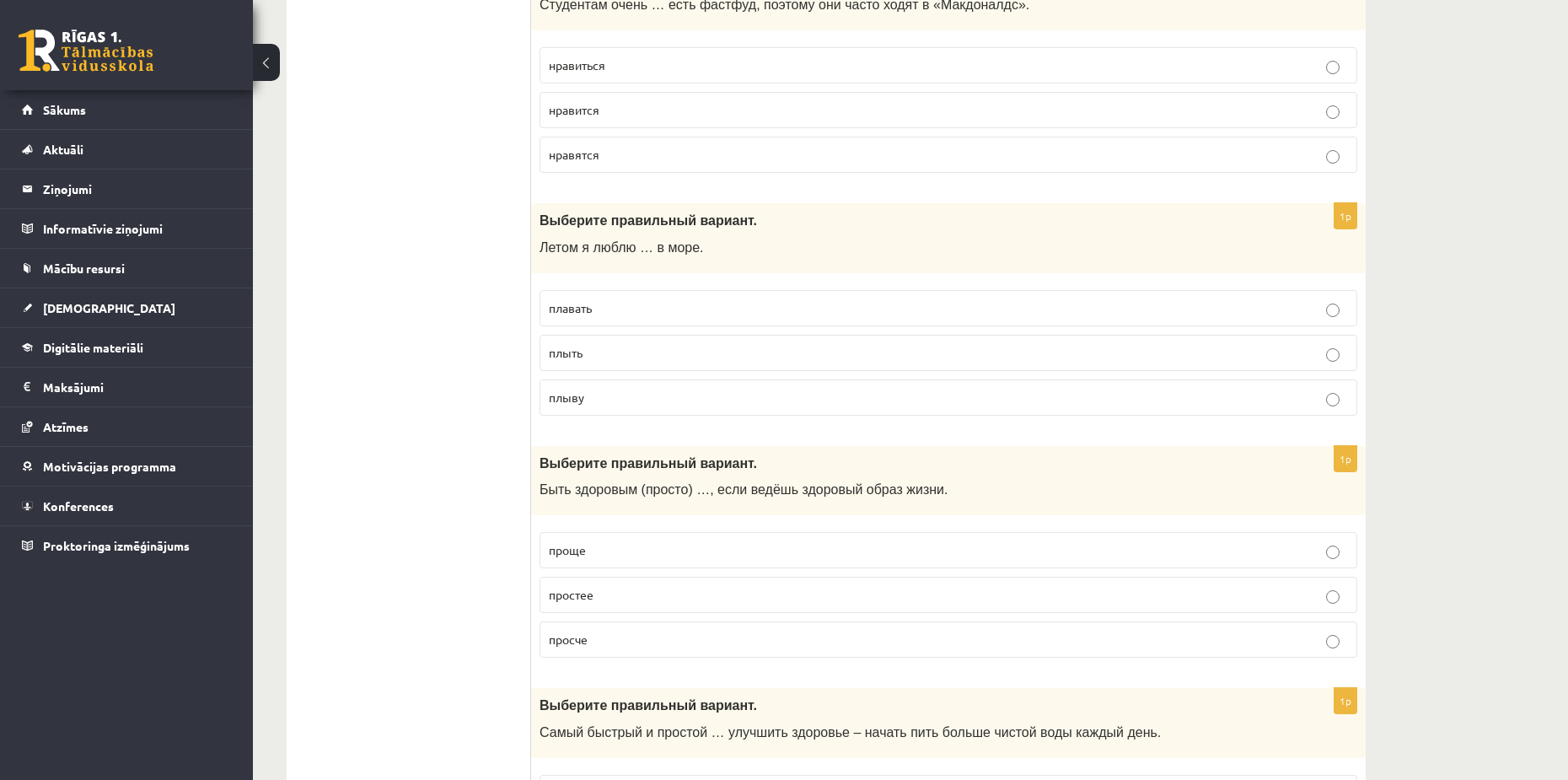
click at [580, 67] on span "нравиться" at bounding box center [576, 65] width 56 height 15
click at [585, 304] on span "плавать" at bounding box center [570, 308] width 43 height 15
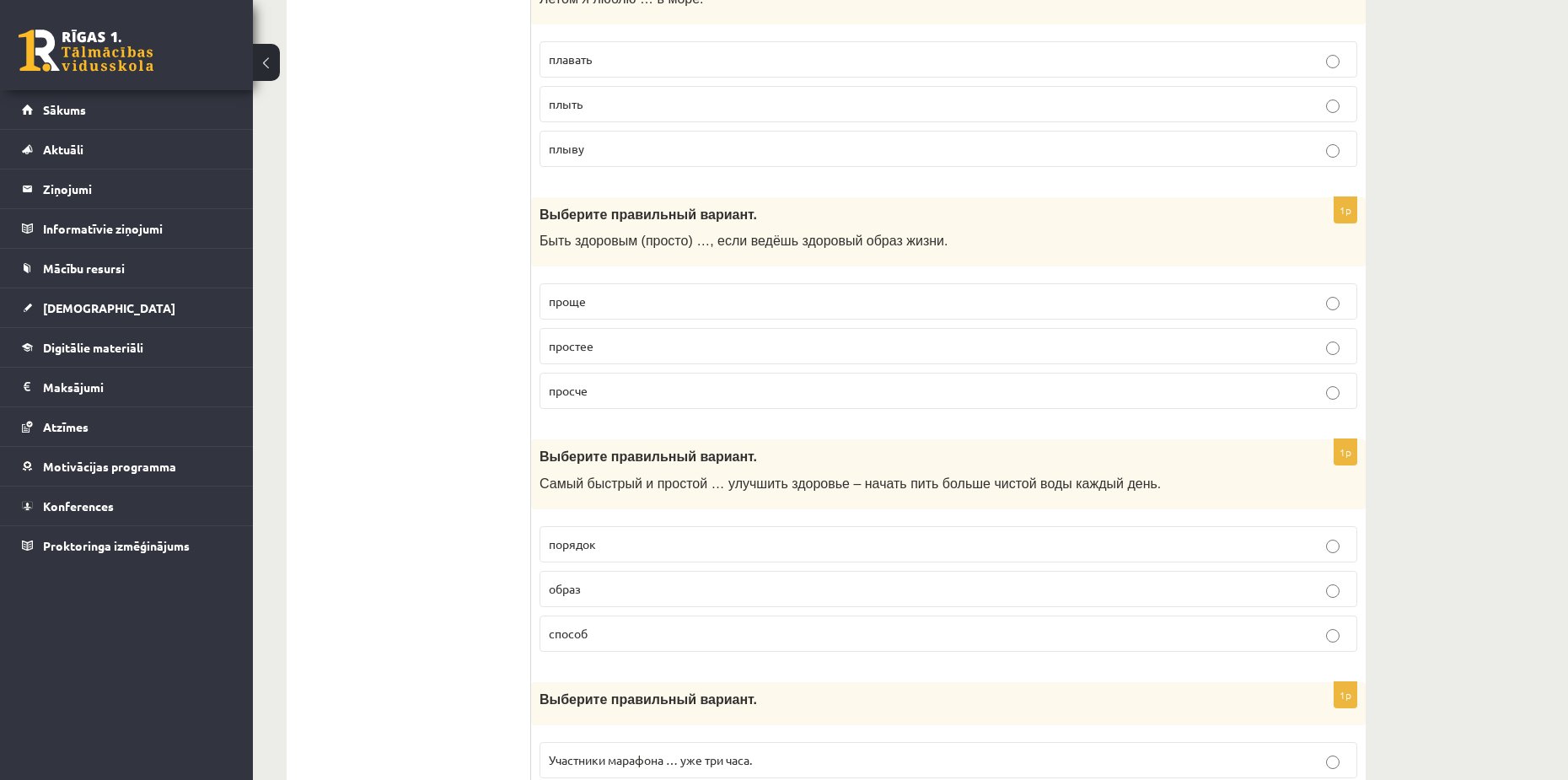
scroll to position [1096, 0]
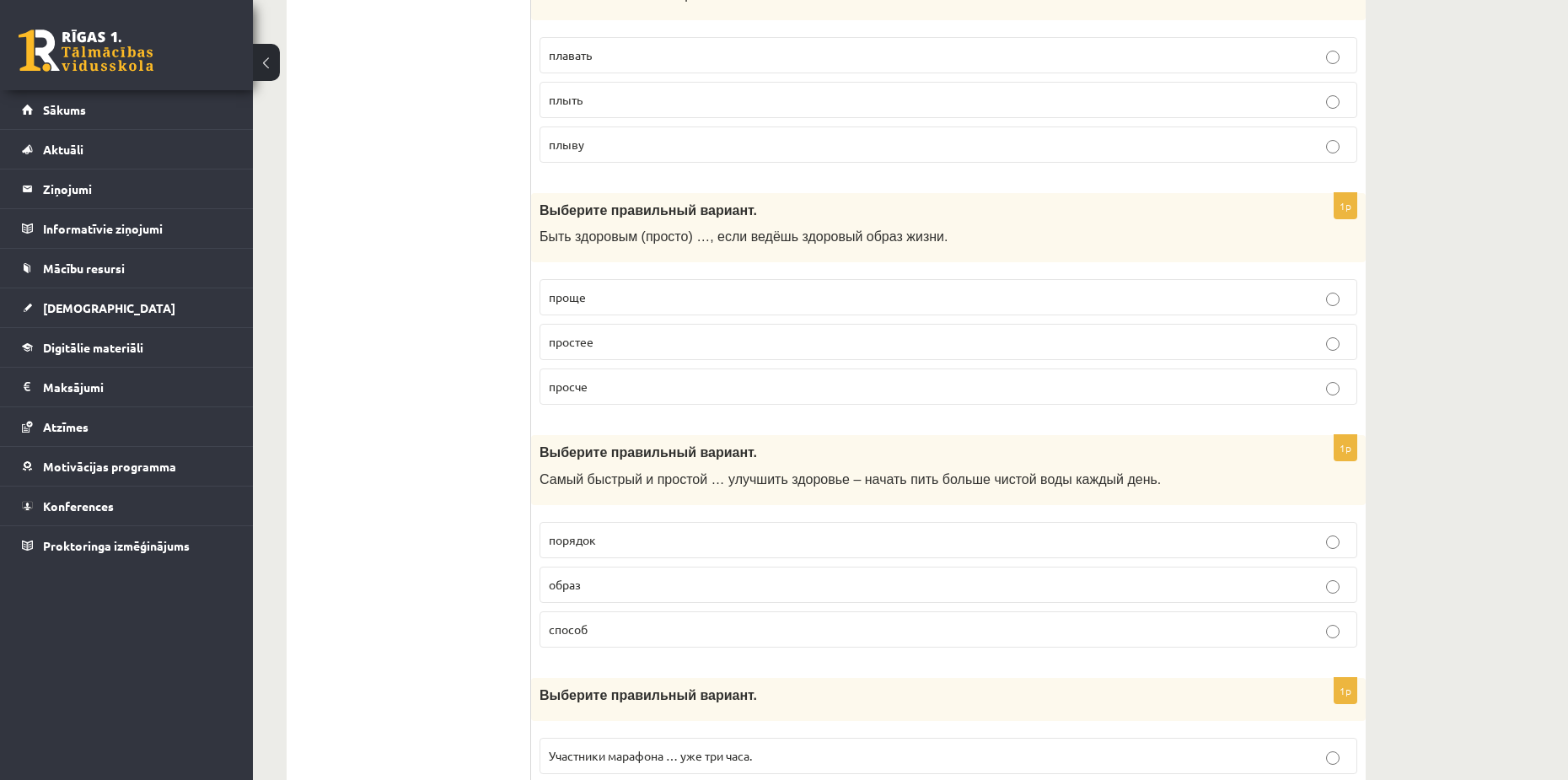
click at [554, 294] on span "проще" at bounding box center [567, 297] width 37 height 15
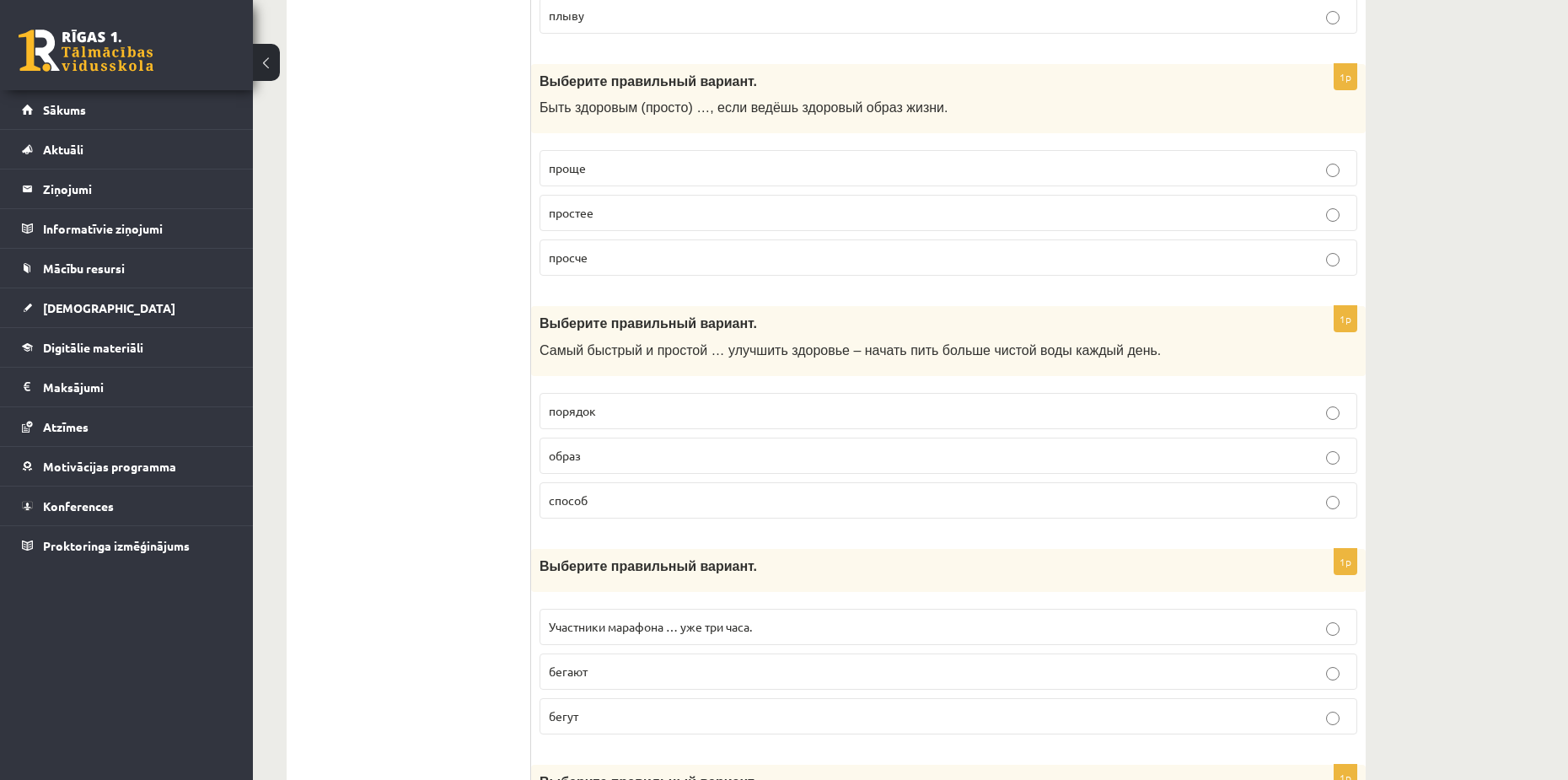
scroll to position [1265, 0]
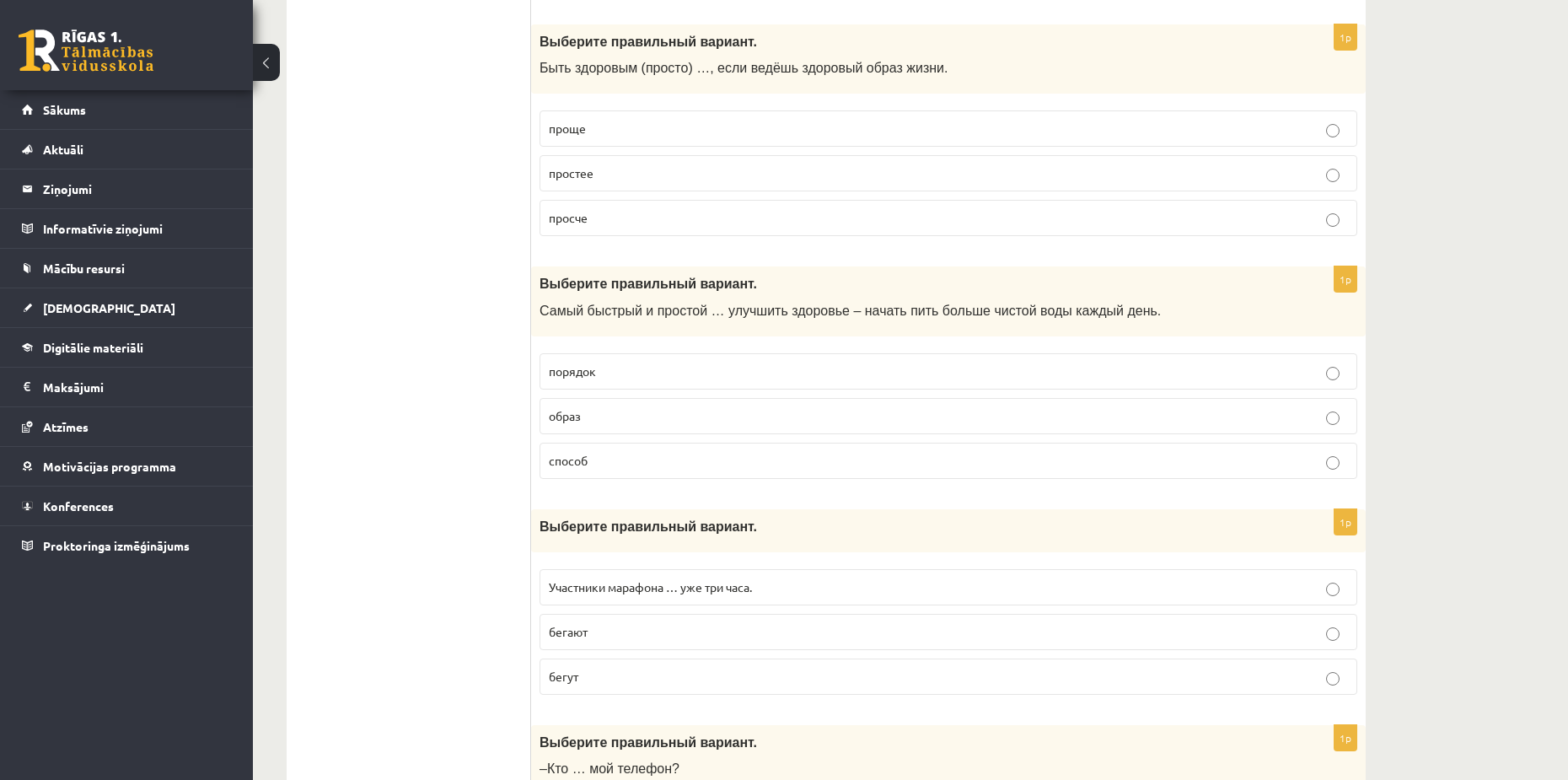
click at [587, 460] on p "способ" at bounding box center [949, 461] width 800 height 18
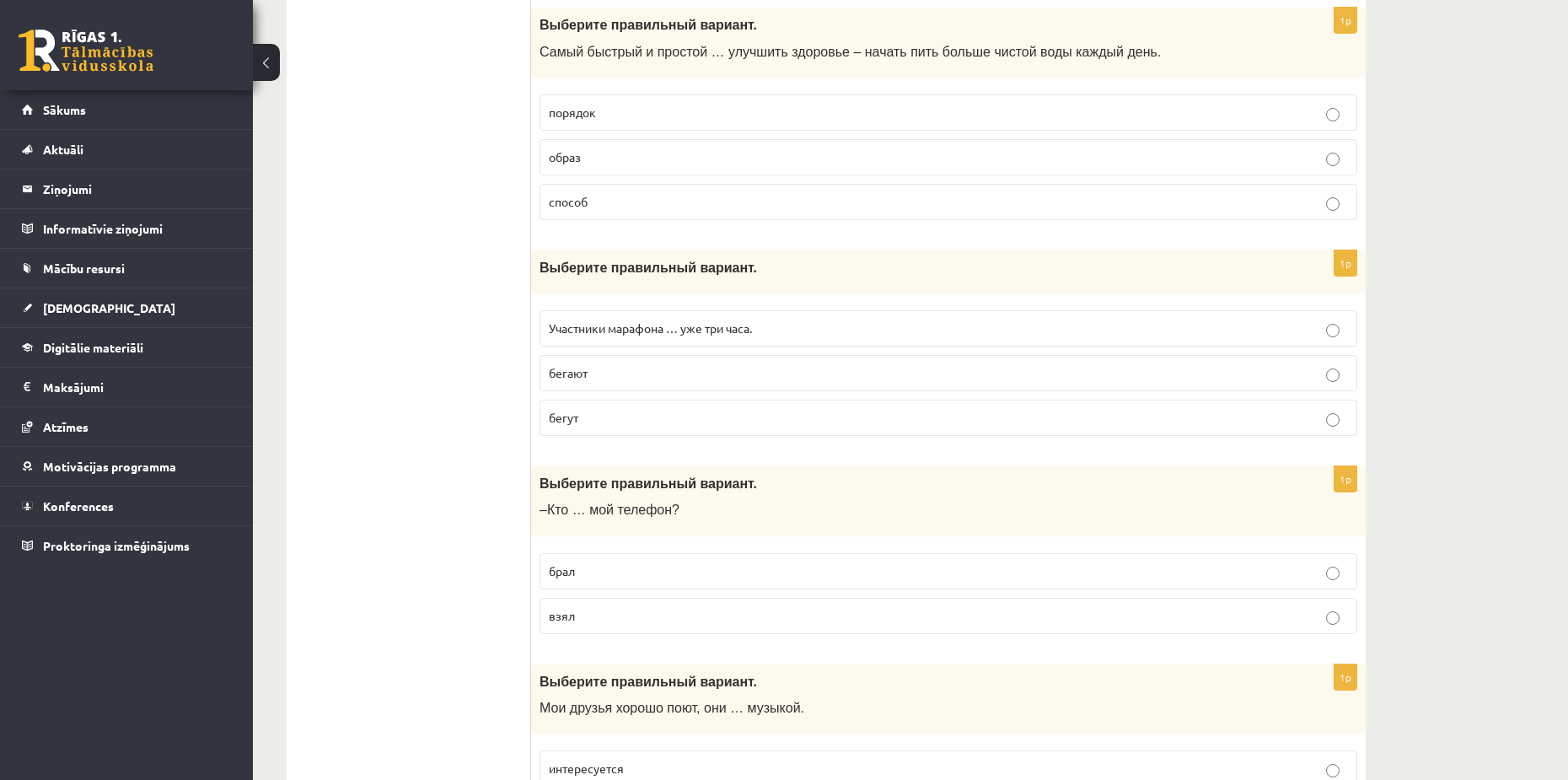
scroll to position [1602, 0]
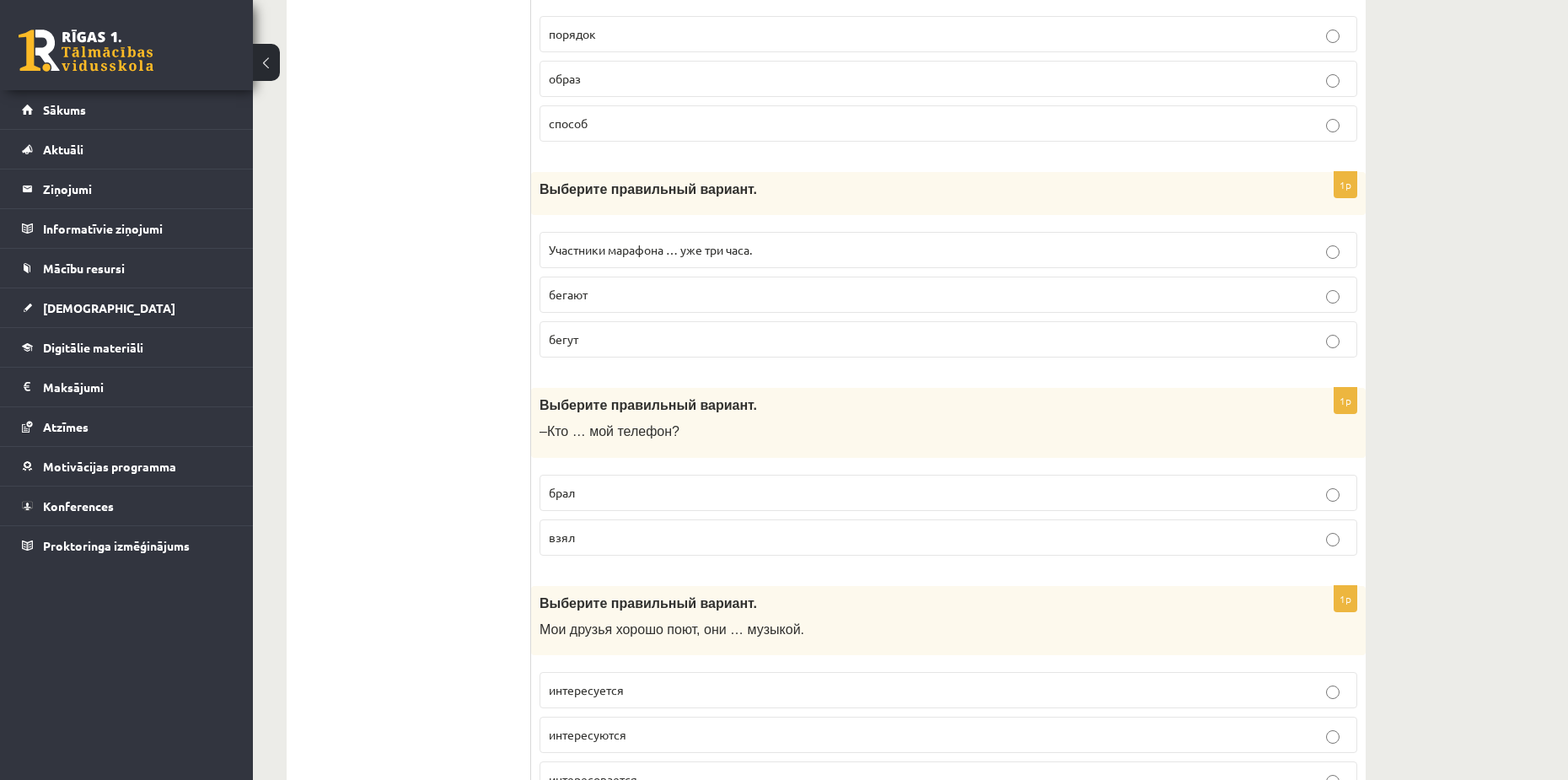
click at [559, 246] on span "Участники марафона … уже три часа." at bounding box center [650, 249] width 204 height 15
click at [571, 285] on label "бегают" at bounding box center [949, 294] width 818 height 36
click at [594, 360] on fieldset "Участники марафона … уже три часа. бегают бегут" at bounding box center [949, 292] width 818 height 139
click at [602, 358] on label "бегут" at bounding box center [949, 339] width 818 height 36
click at [596, 304] on p "бегают" at bounding box center [949, 295] width 800 height 18
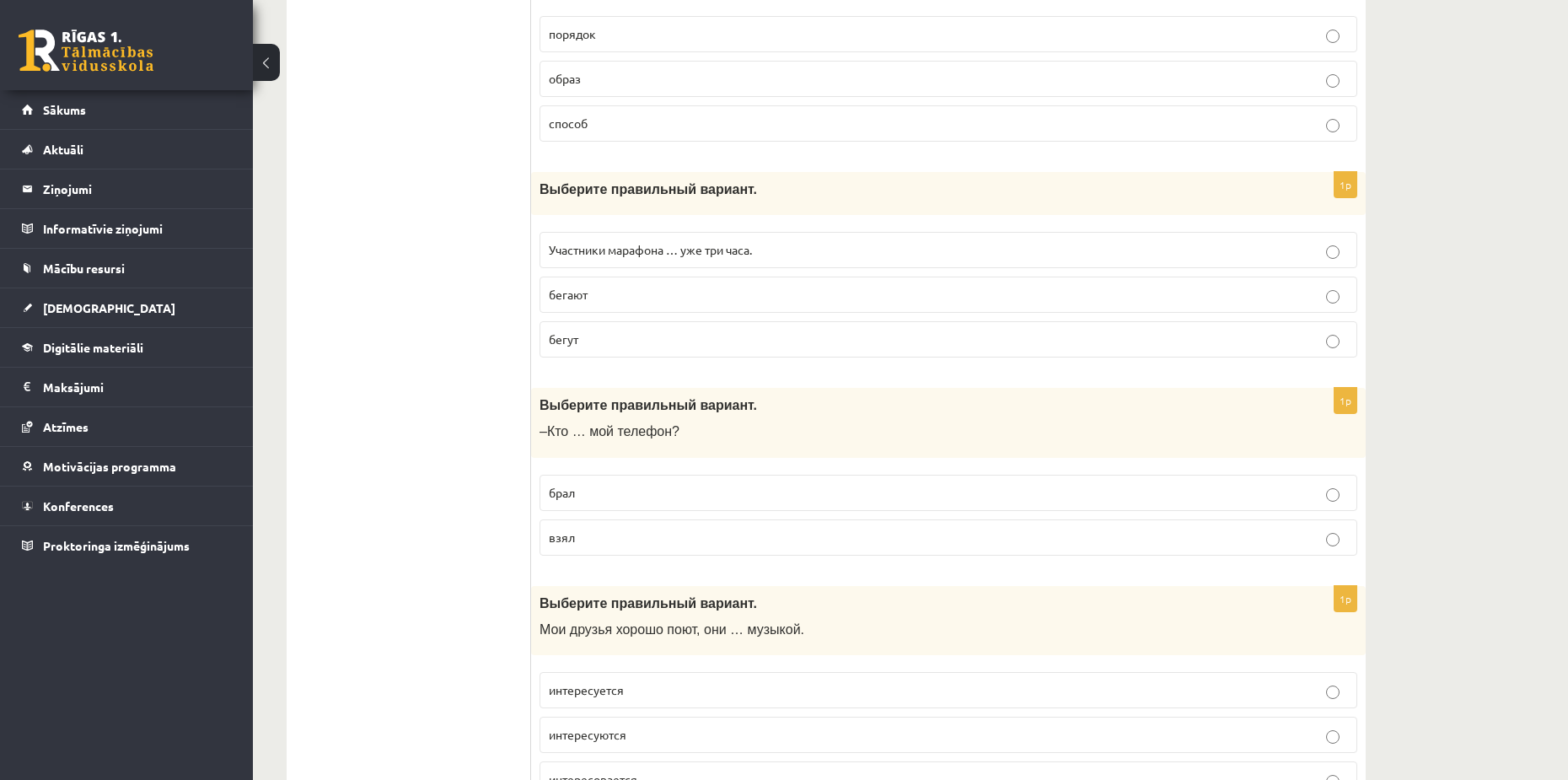
click at [646, 338] on p "бегут" at bounding box center [949, 340] width 800 height 18
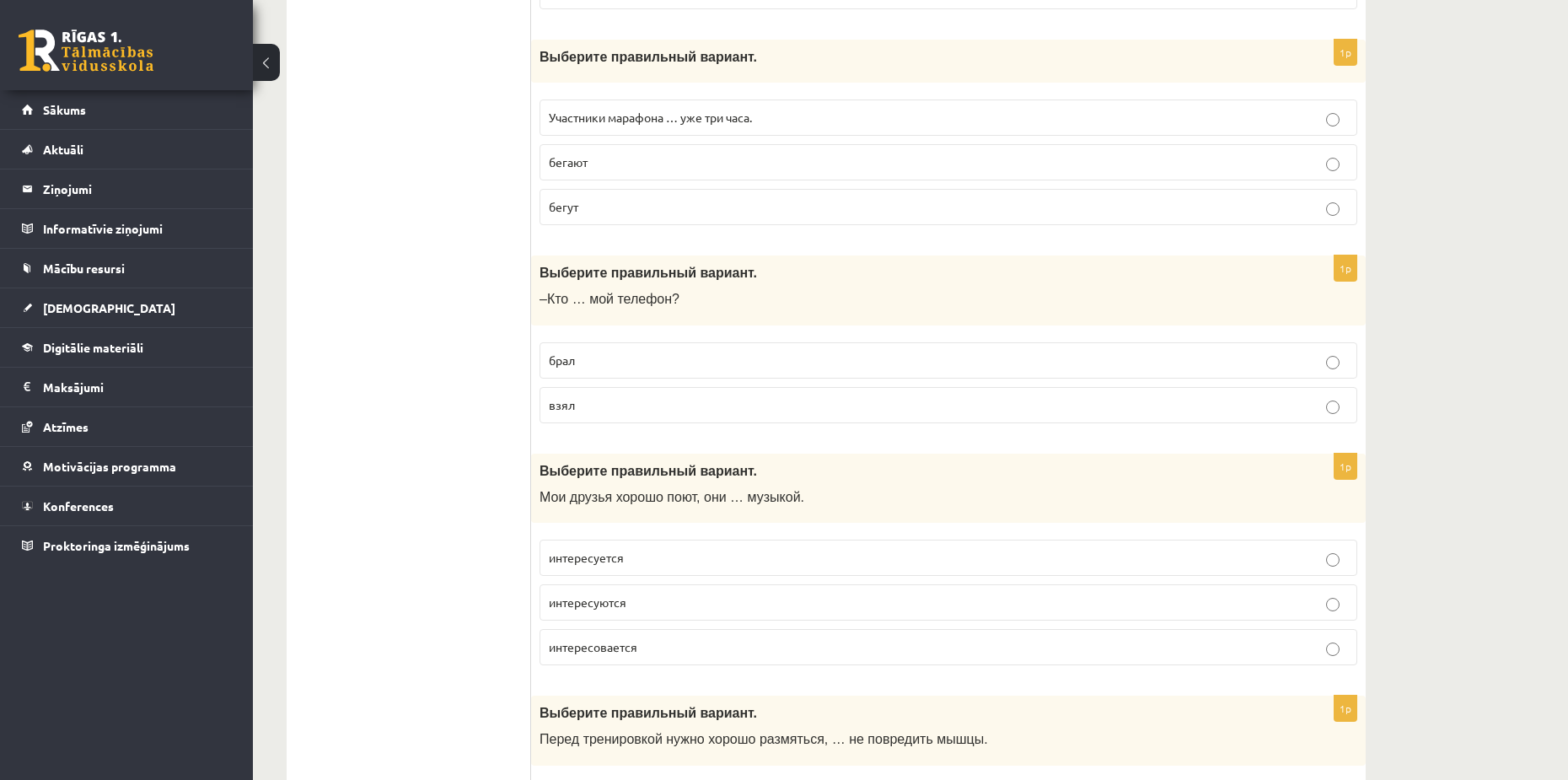
scroll to position [1771, 0]
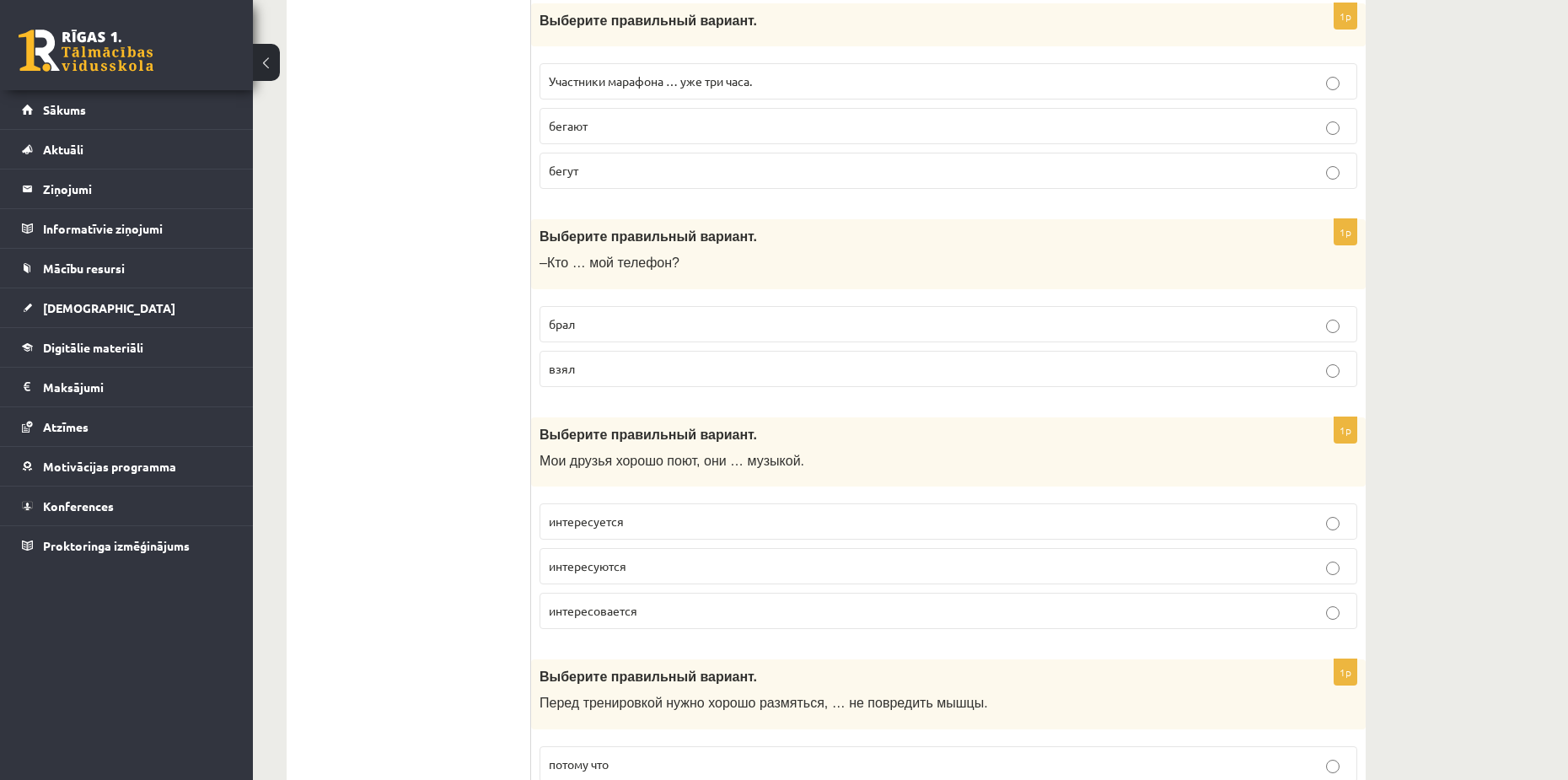
click at [596, 360] on p "взял" at bounding box center [949, 369] width 800 height 18
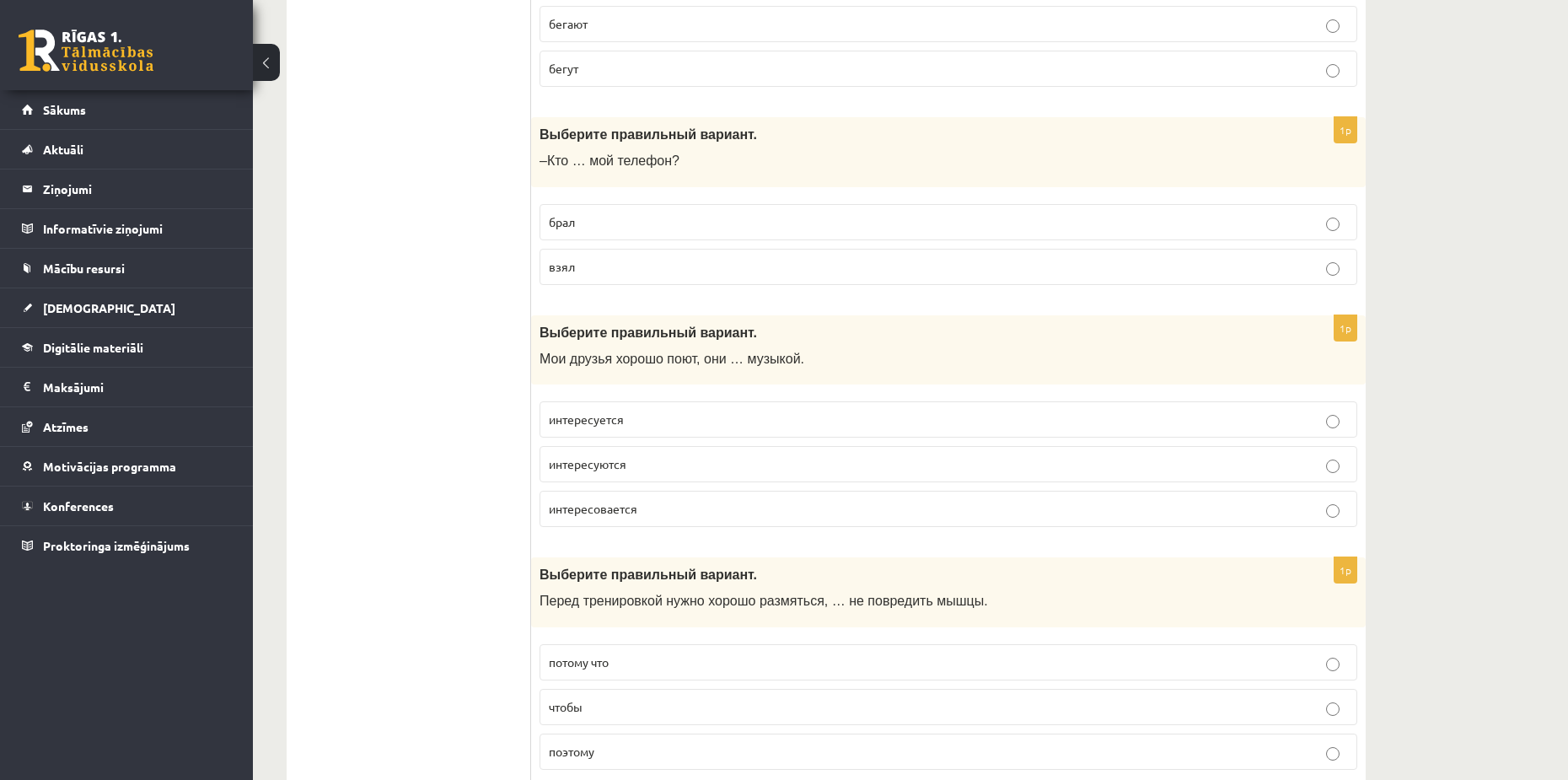
scroll to position [1939, 0]
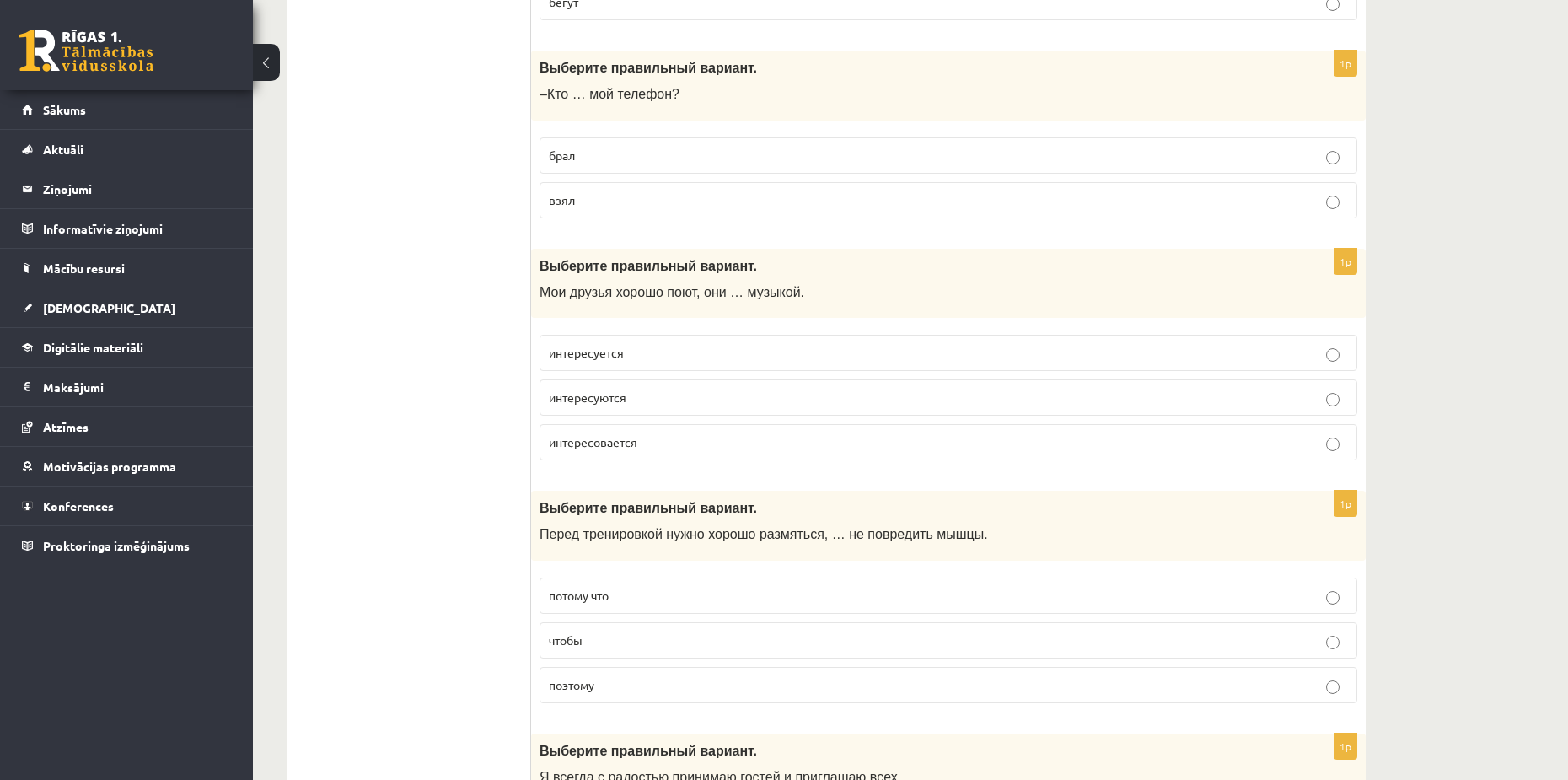
click at [653, 401] on p "интересуются" at bounding box center [949, 398] width 800 height 18
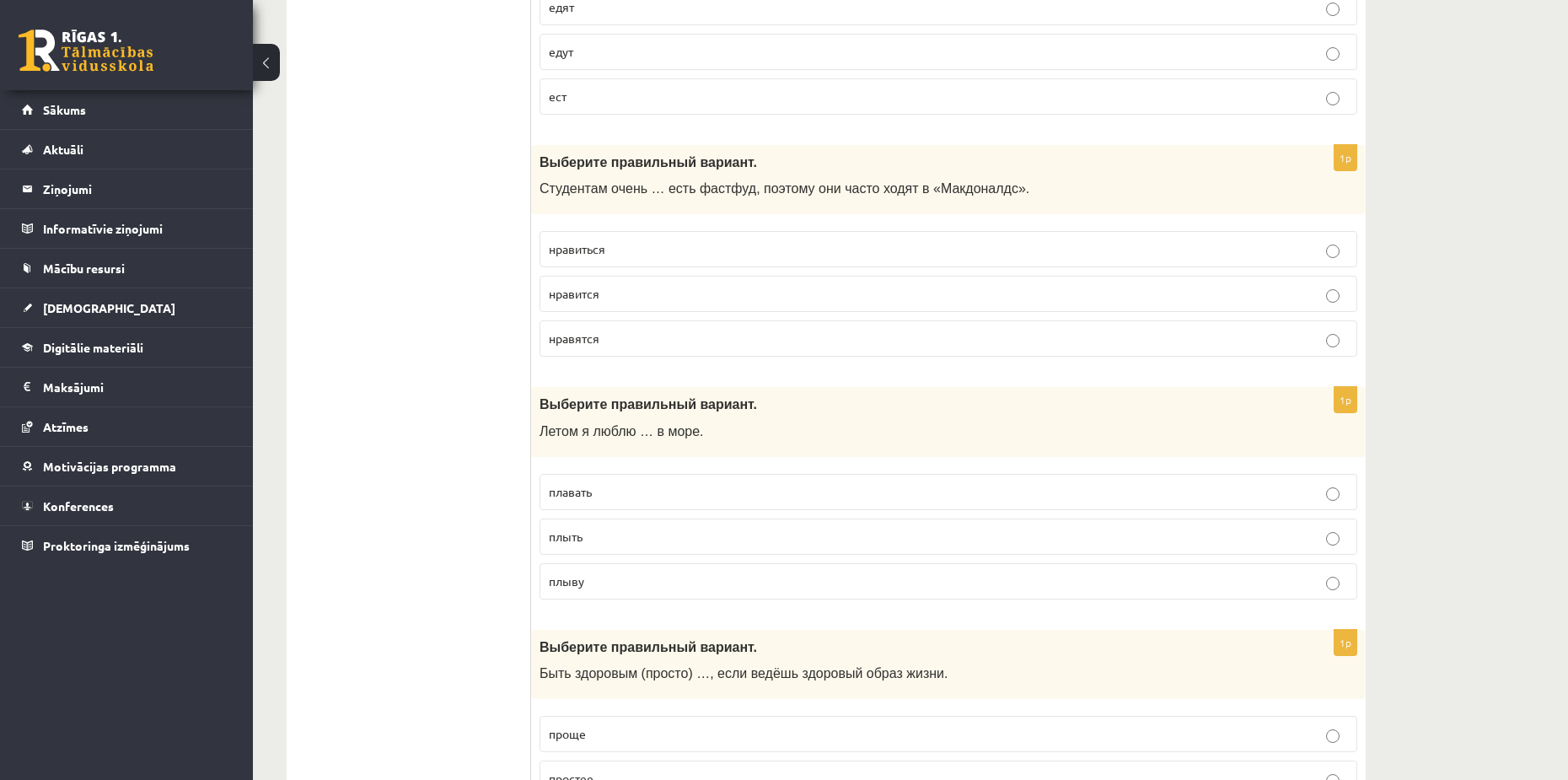
scroll to position [590, 0]
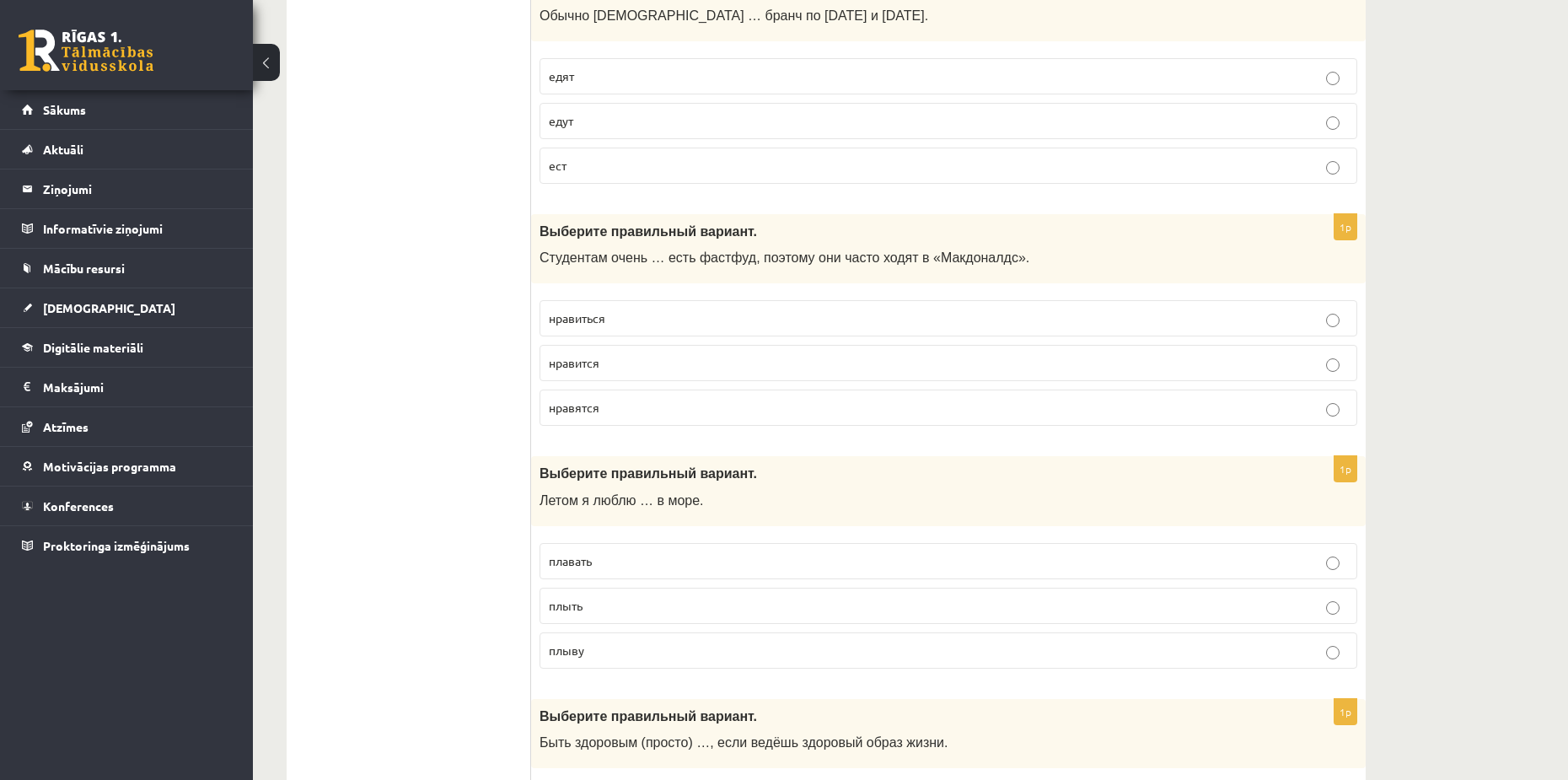
click at [650, 374] on label "нравится" at bounding box center [949, 363] width 818 height 36
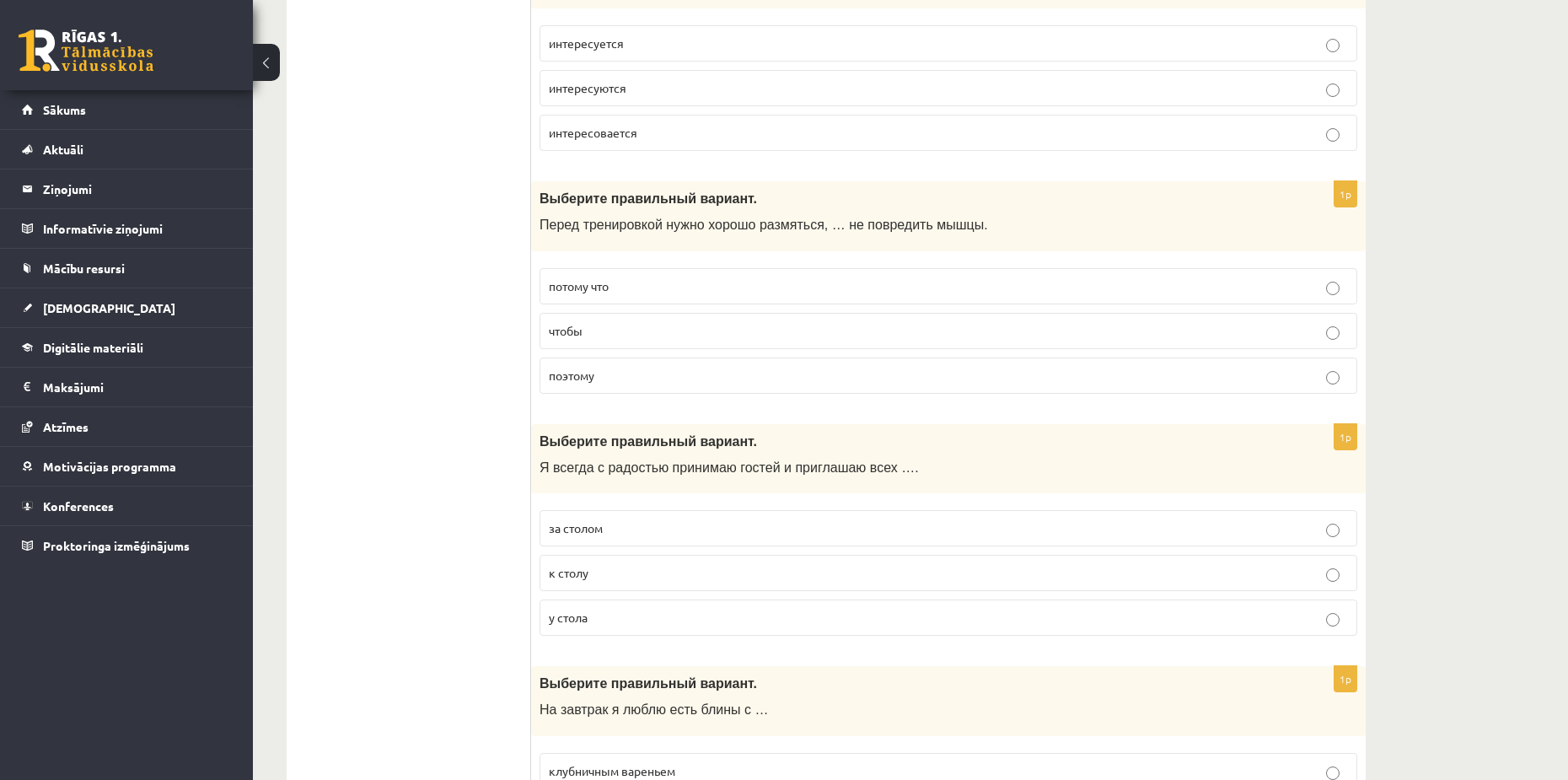
scroll to position [2276, 0]
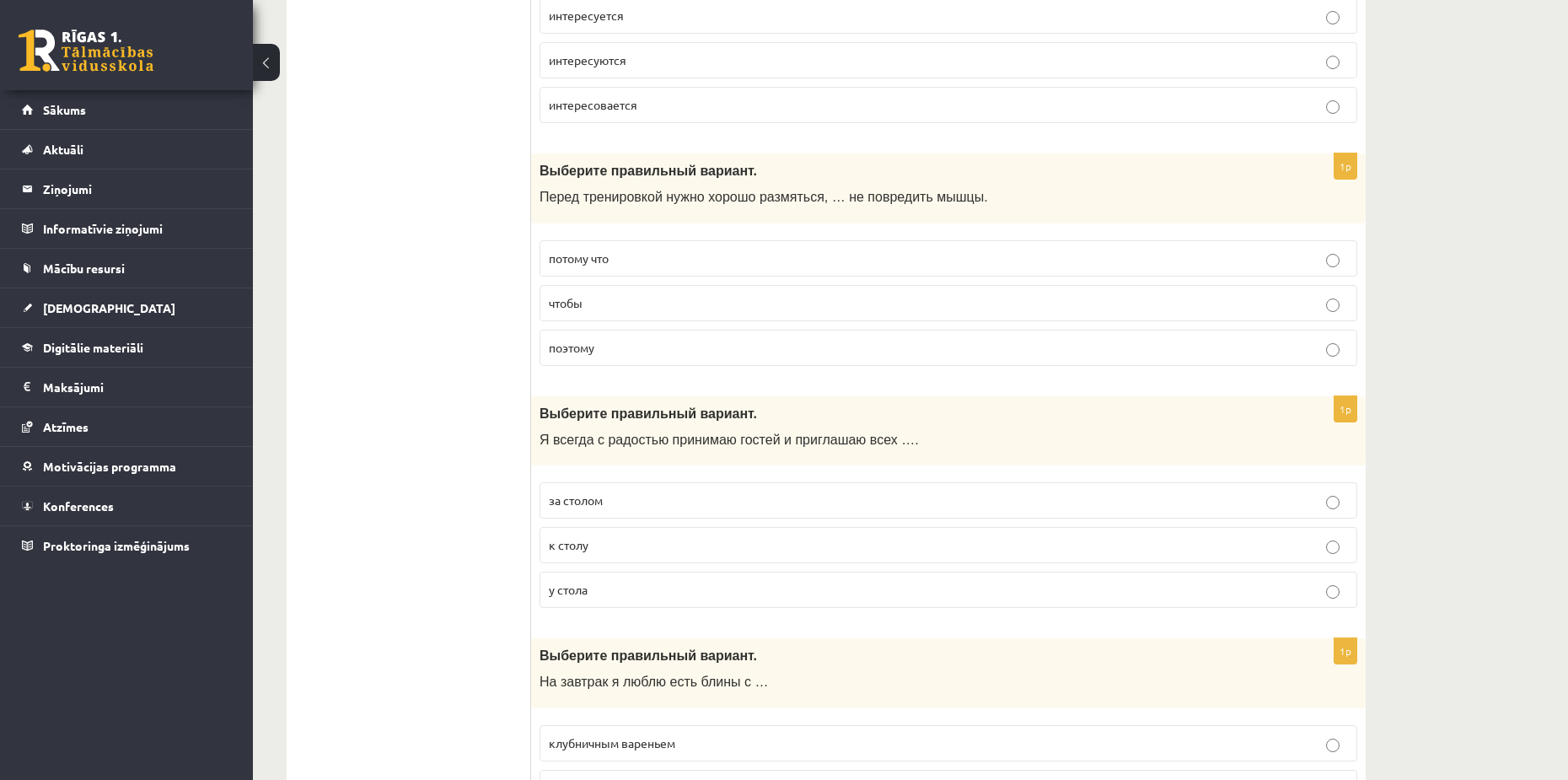
click at [576, 293] on label "чтобы" at bounding box center [949, 303] width 818 height 36
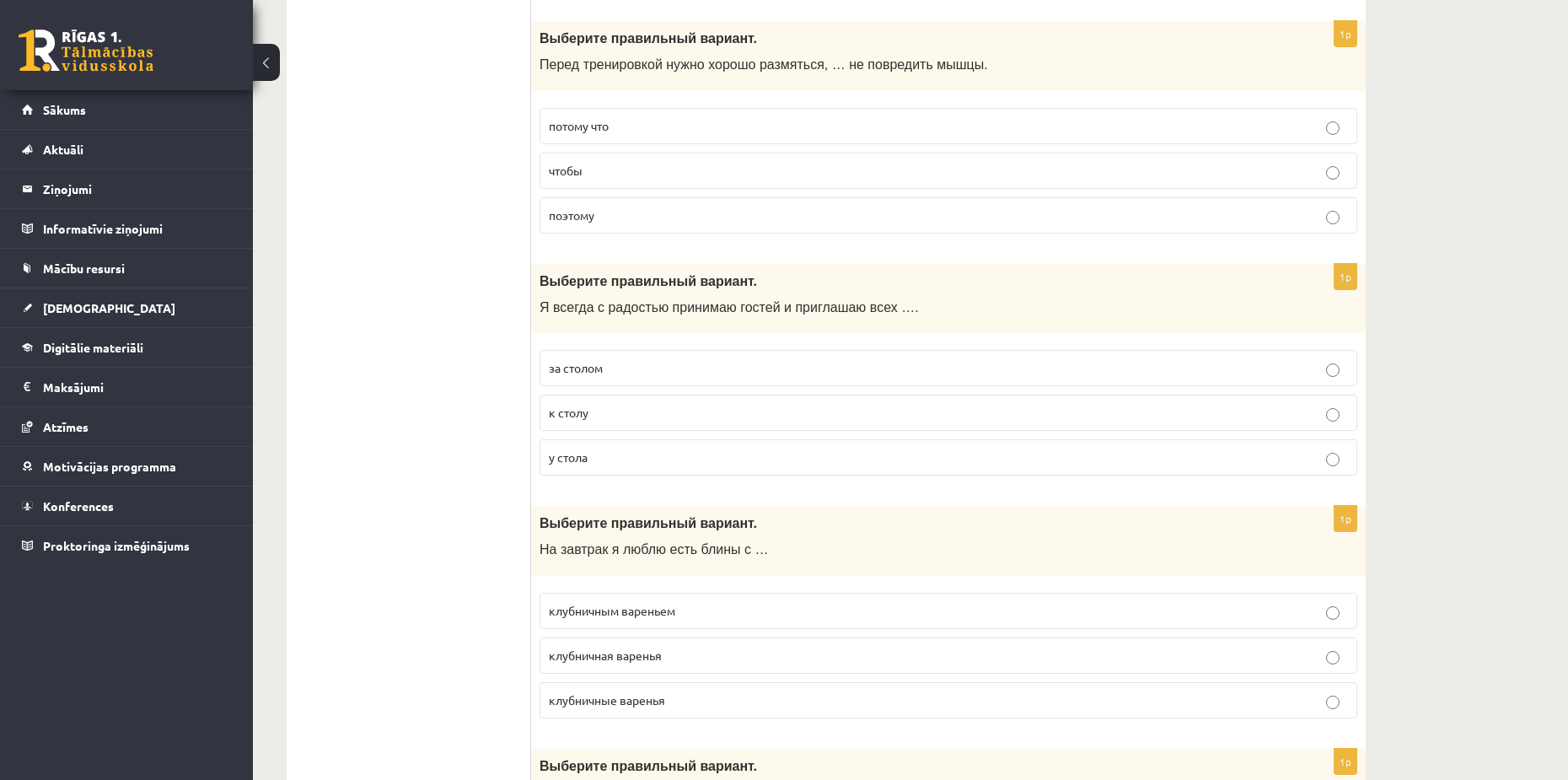
scroll to position [2445, 0]
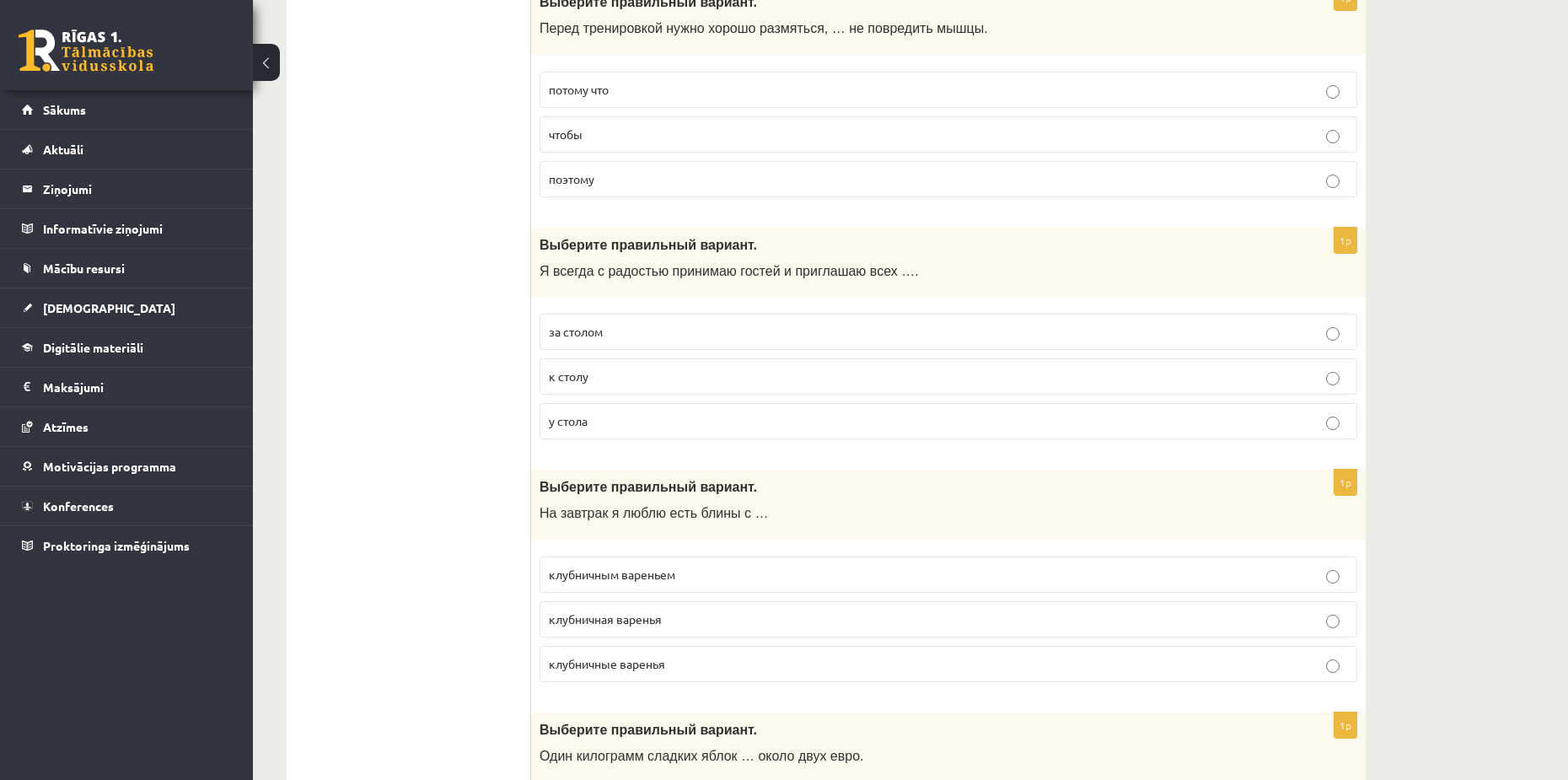
click at [604, 390] on label "к столу" at bounding box center [949, 377] width 818 height 36
click at [605, 424] on p "у стола" at bounding box center [949, 421] width 800 height 18
click at [602, 340] on p "за столом" at bounding box center [949, 332] width 800 height 18
click at [614, 392] on label "к столу" at bounding box center [949, 377] width 818 height 36
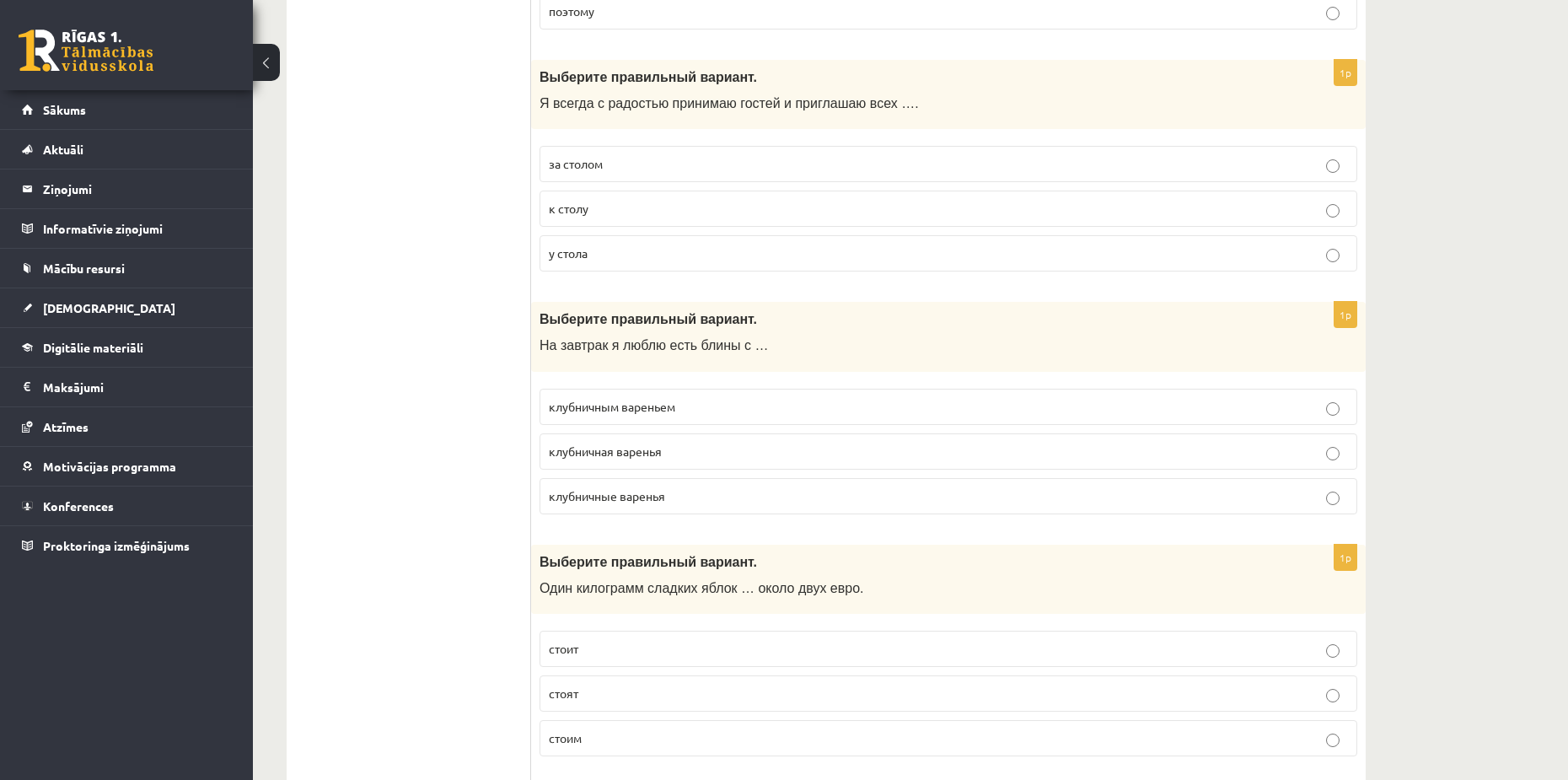
scroll to position [2613, 0]
click at [563, 408] on span "клубничным вареньем" at bounding box center [611, 405] width 126 height 15
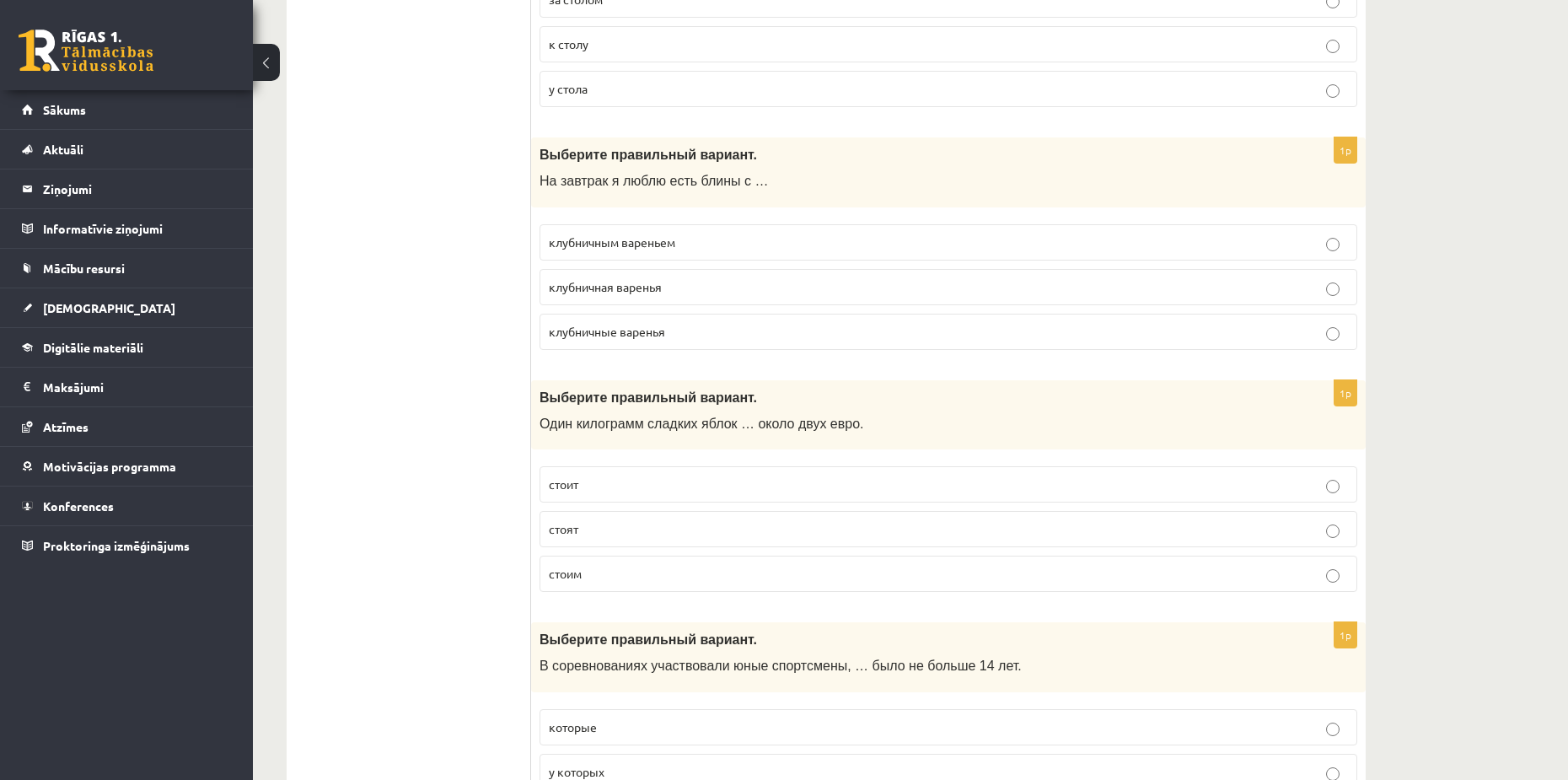
scroll to position [2782, 0]
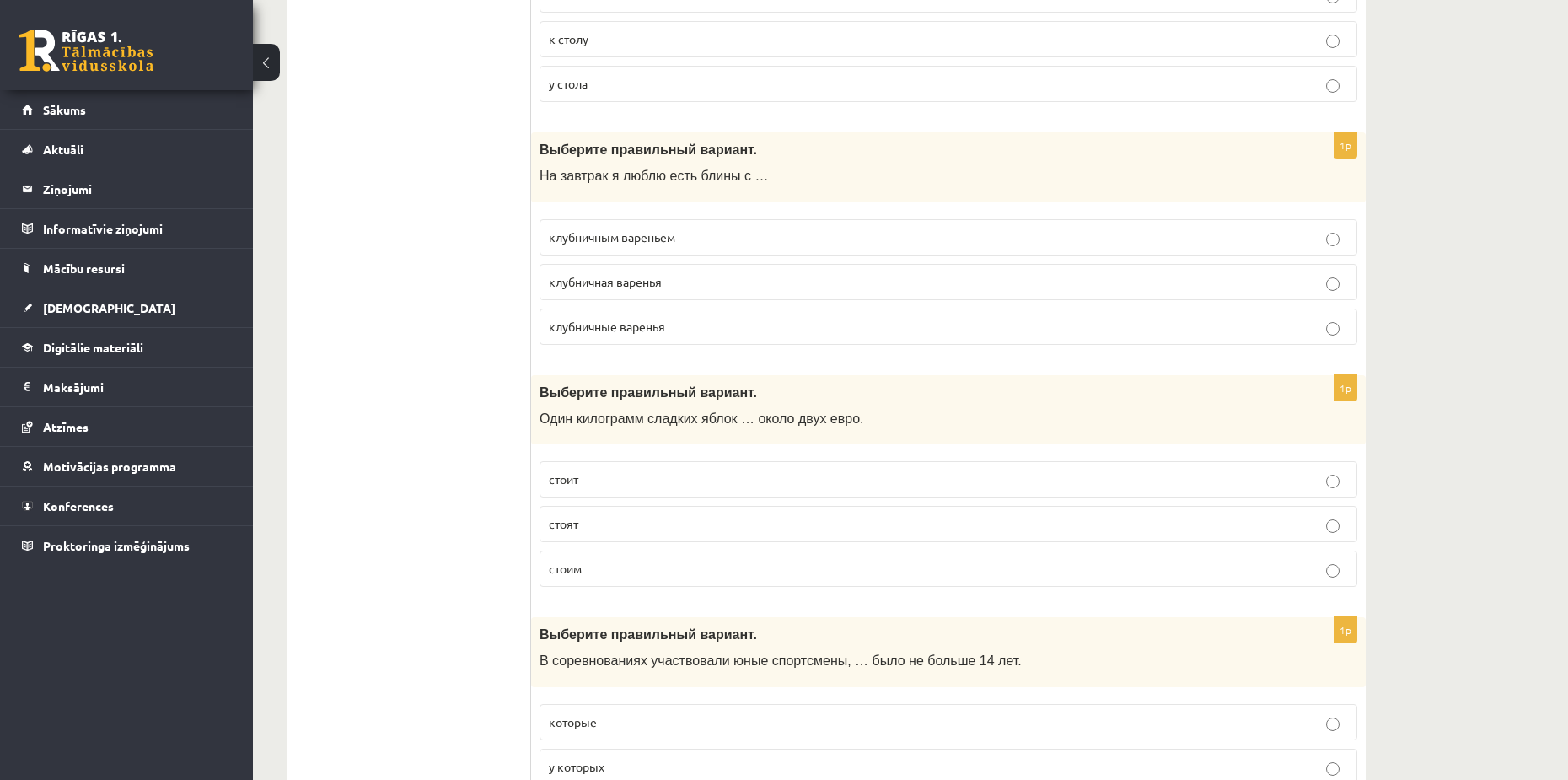
click at [602, 487] on p "стоит" at bounding box center [949, 480] width 800 height 18
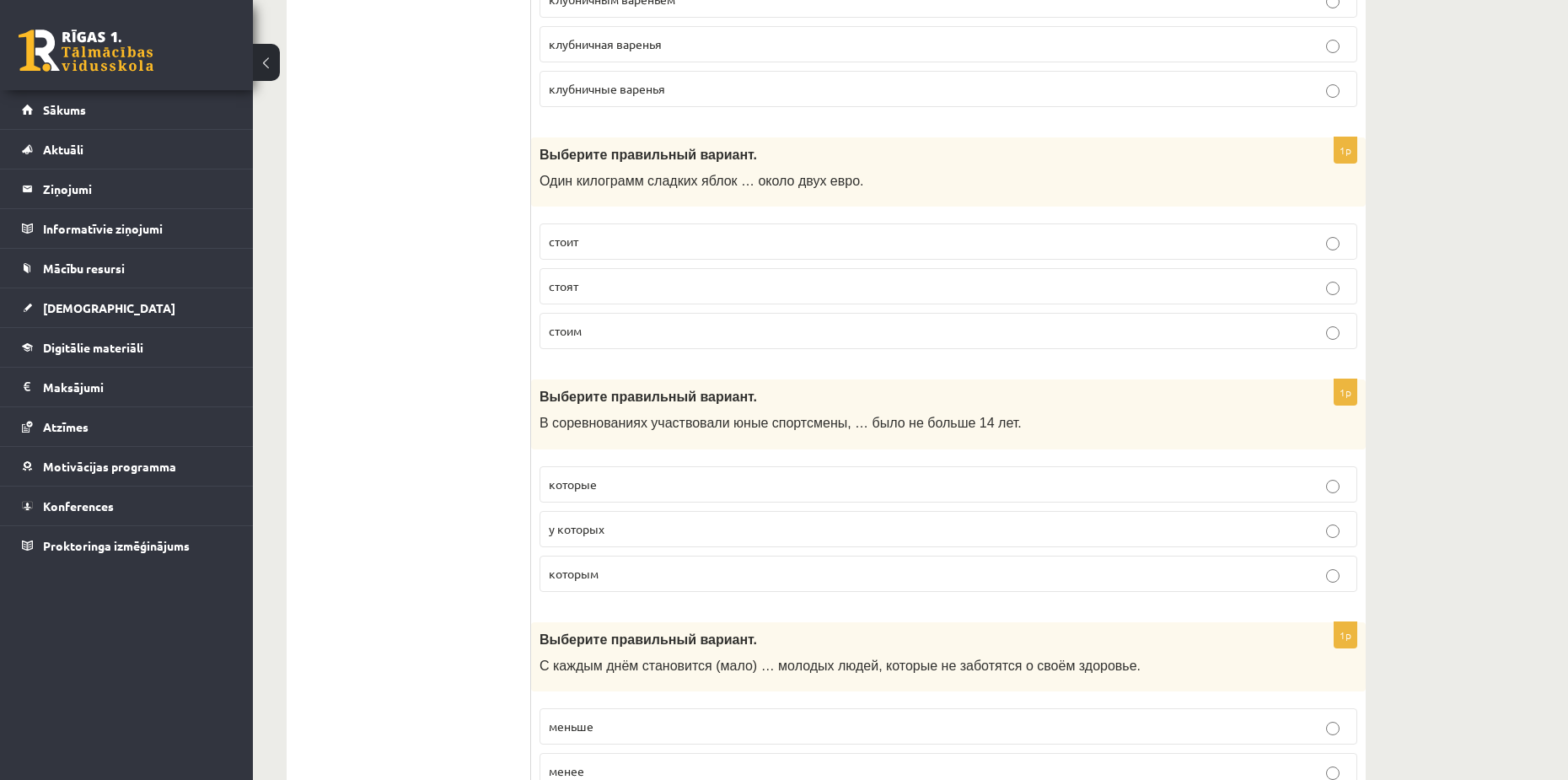
scroll to position [3036, 0]
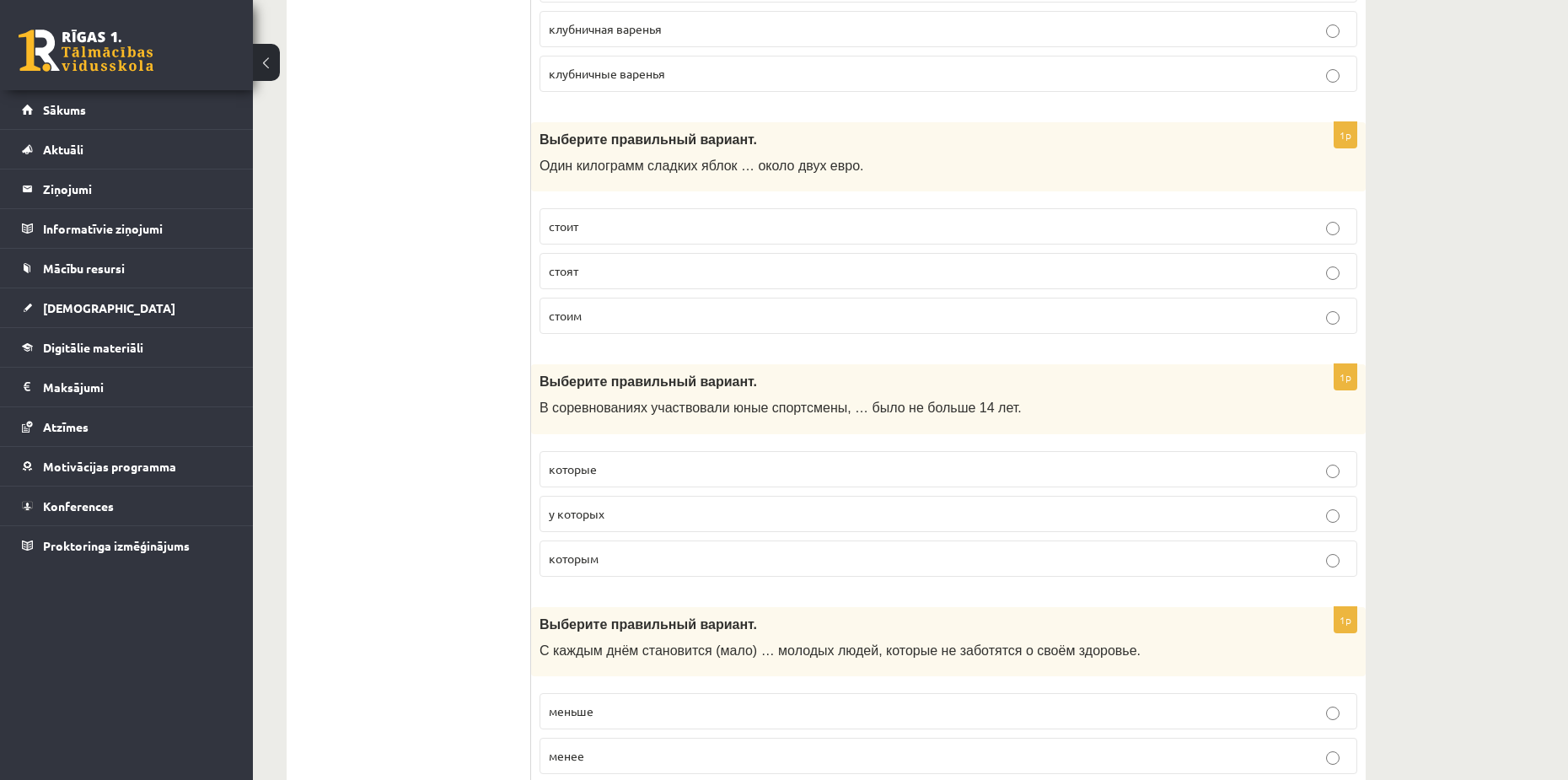
click at [595, 582] on fieldset "которые у которых которым" at bounding box center [949, 512] width 818 height 139
click at [592, 568] on p "которым" at bounding box center [949, 559] width 800 height 18
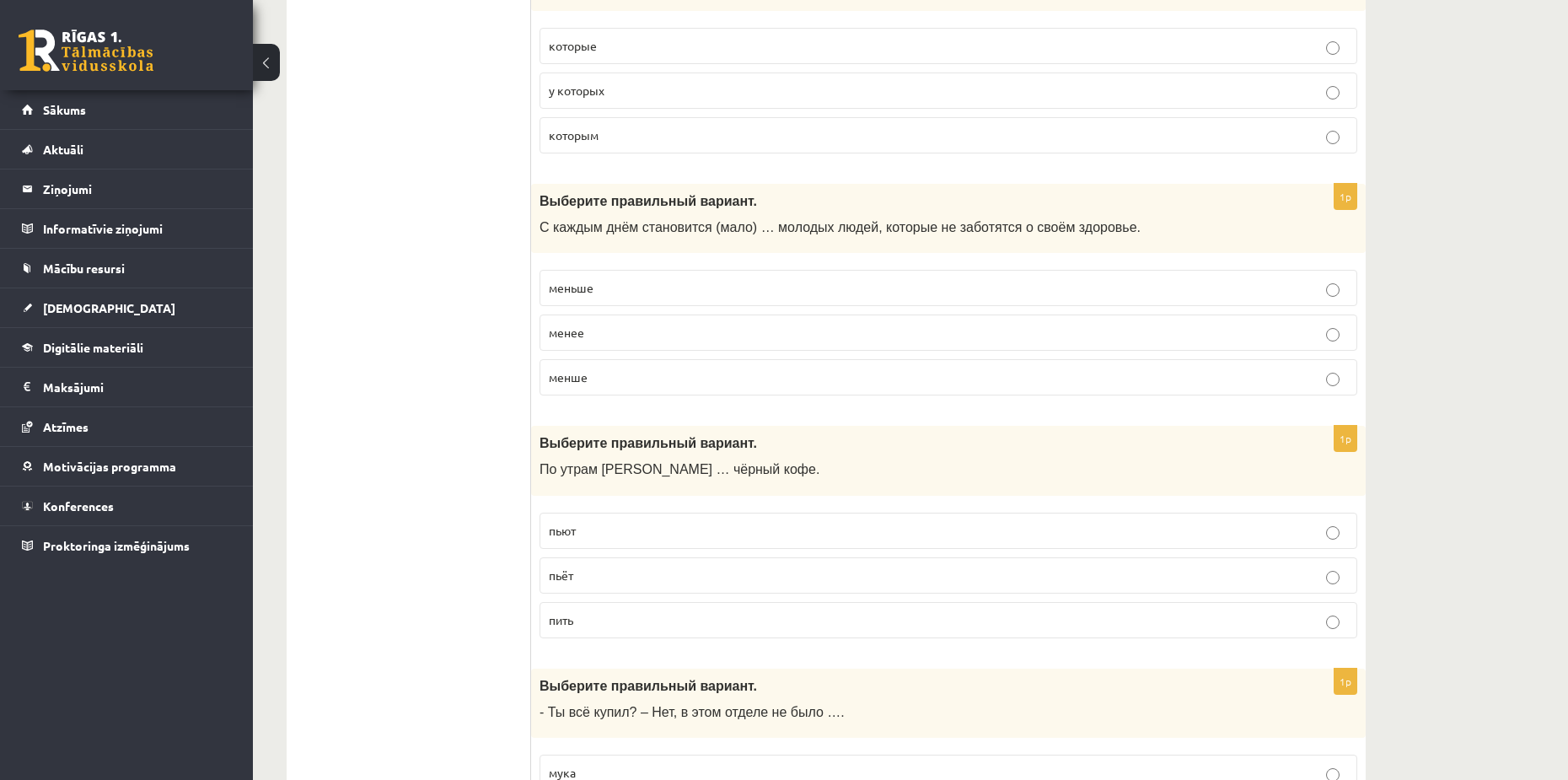
scroll to position [3457, 0]
click at [578, 290] on span "меньше" at bounding box center [571, 289] width 45 height 15
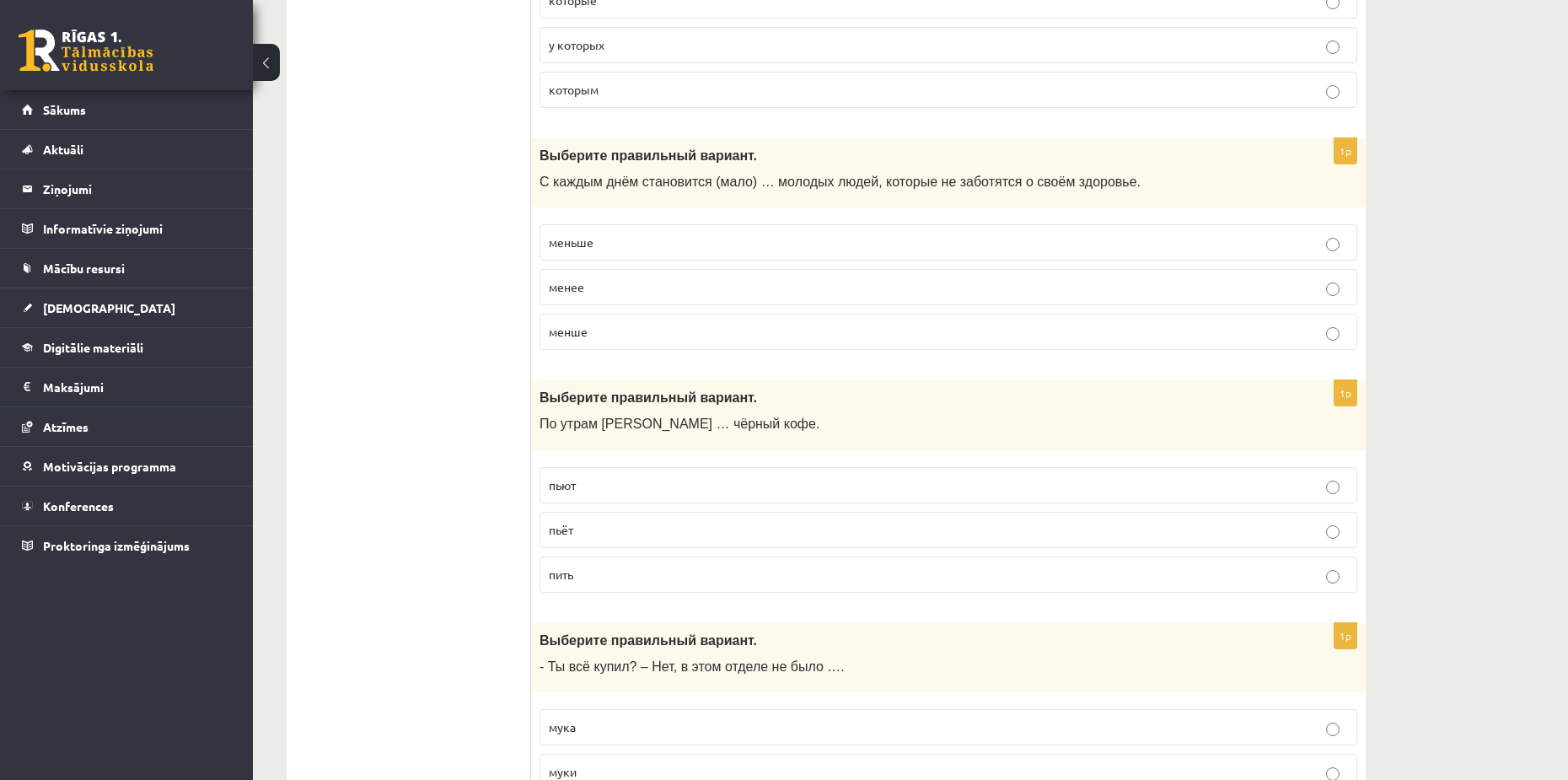
scroll to position [3710, 0]
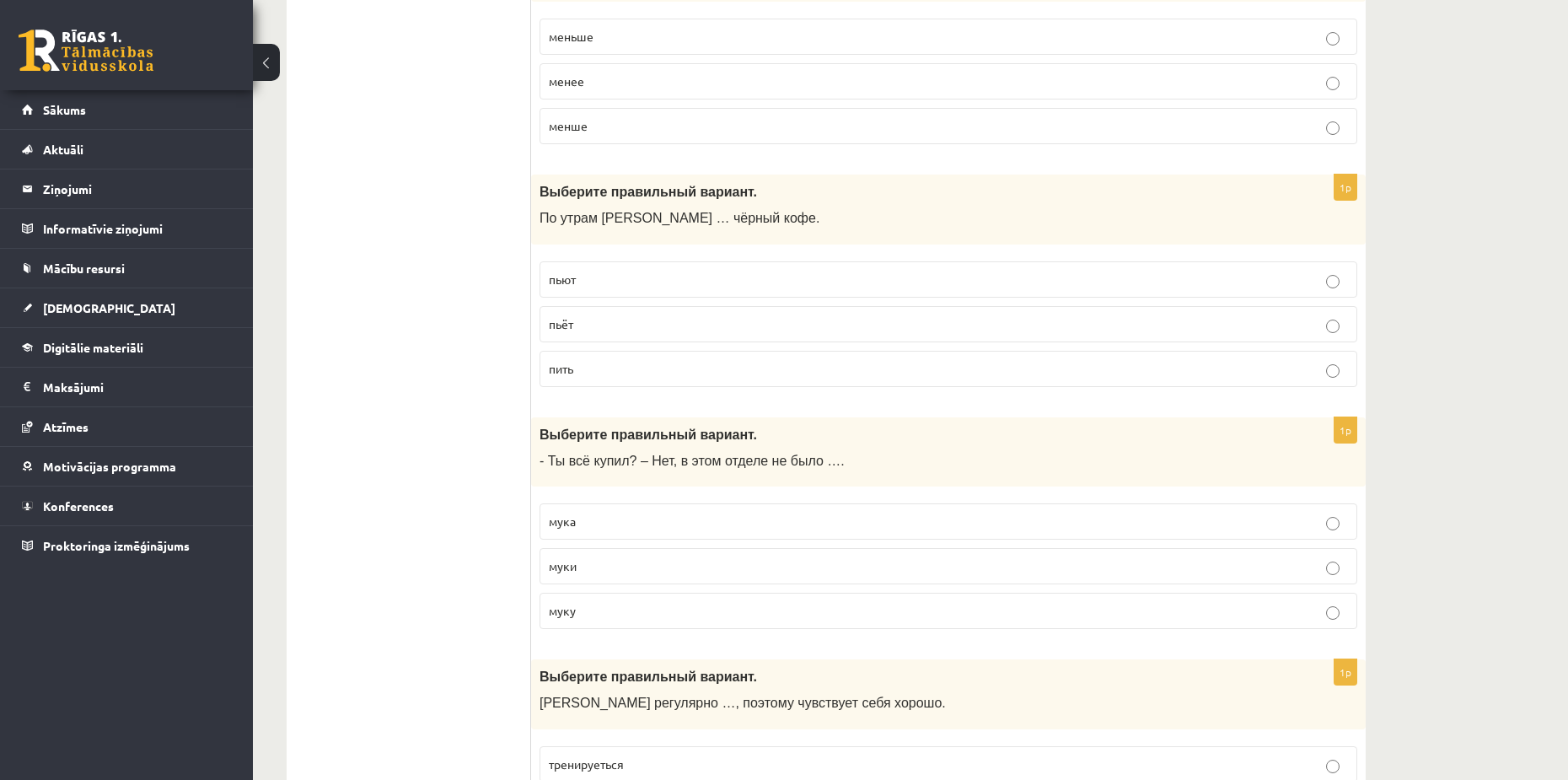
click at [605, 334] on label "пьёт" at bounding box center [949, 324] width 818 height 36
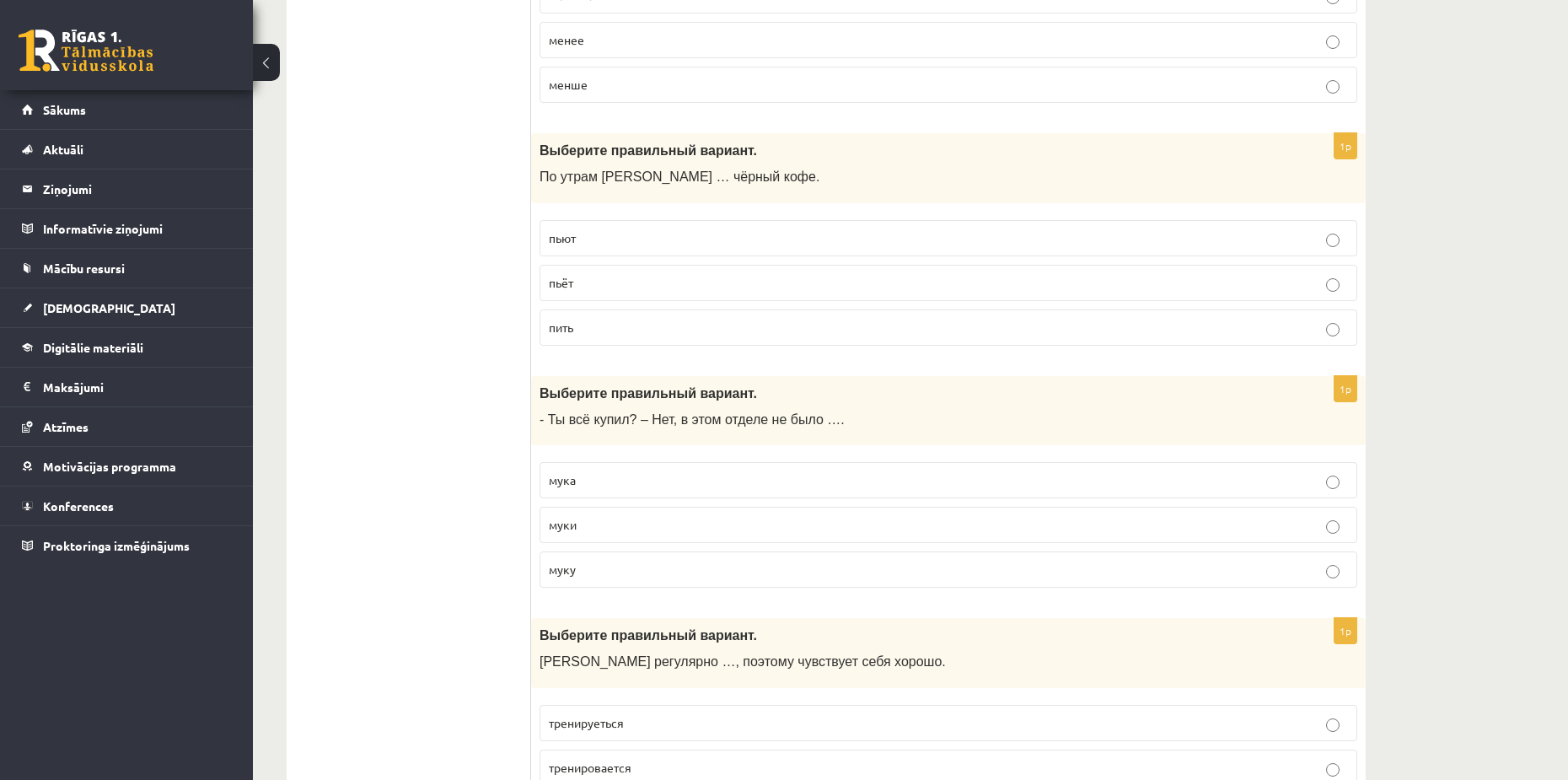
scroll to position [3963, 0]
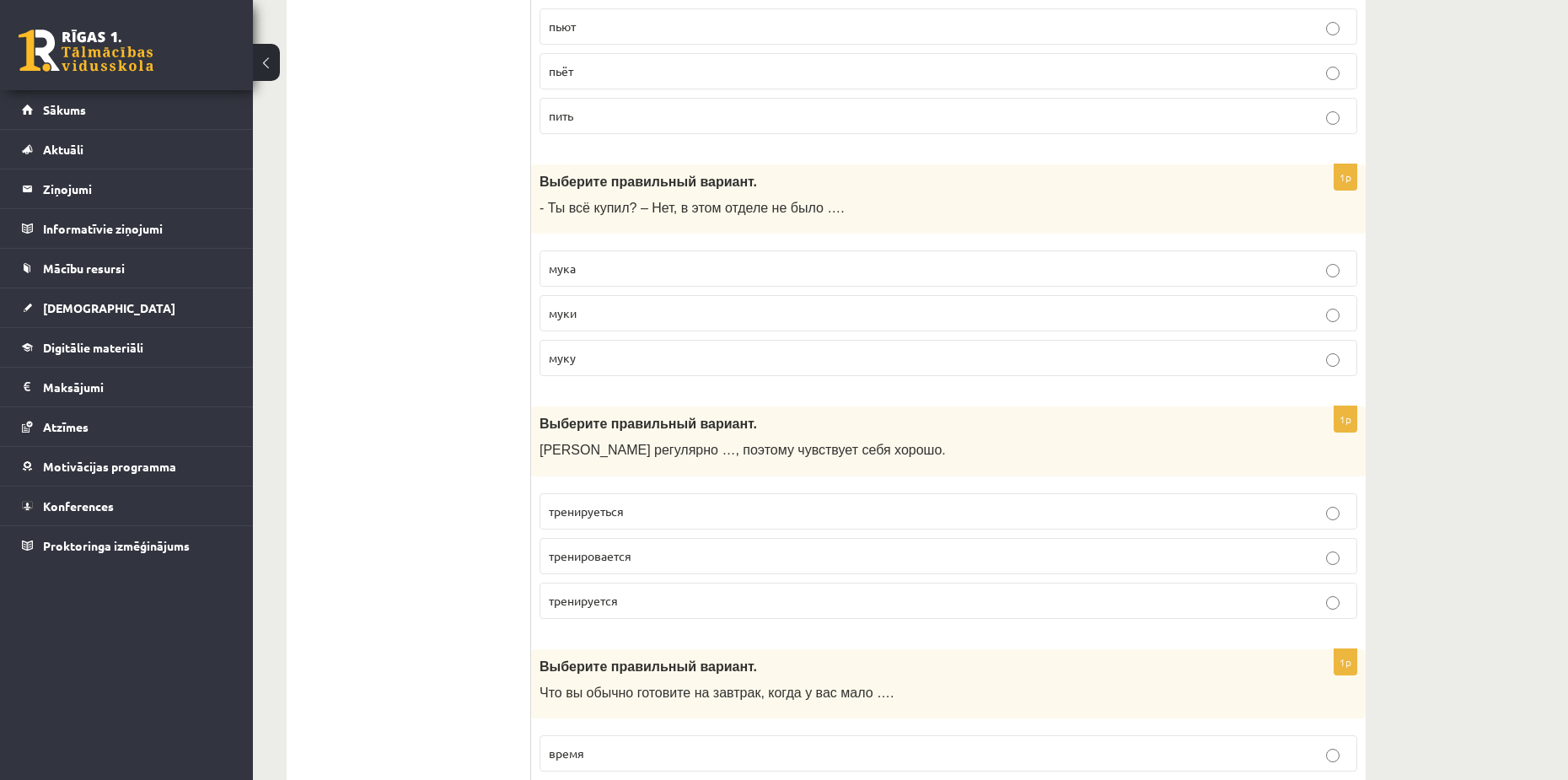
click at [582, 309] on p "муки" at bounding box center [949, 313] width 800 height 18
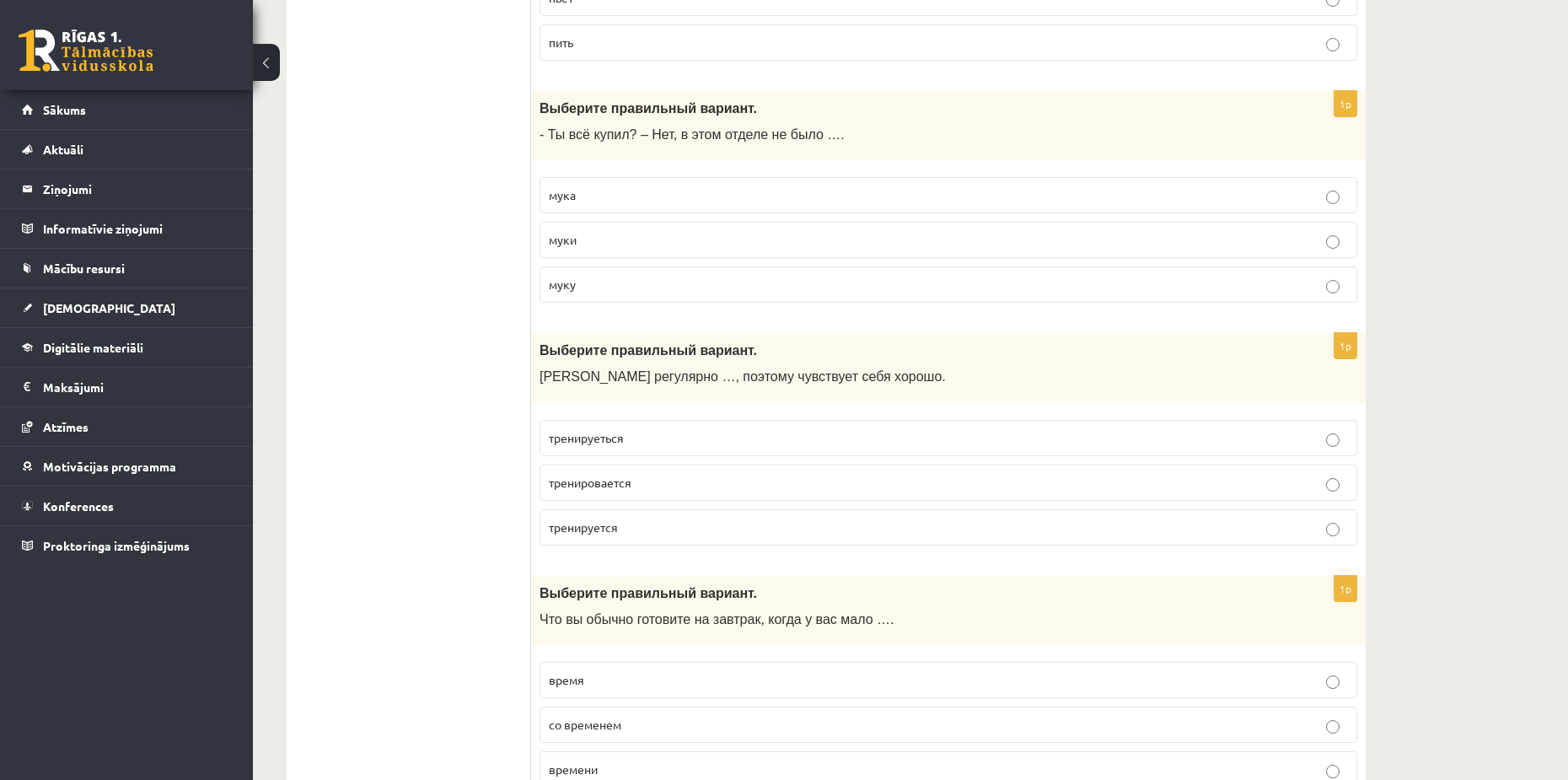
scroll to position [4047, 0]
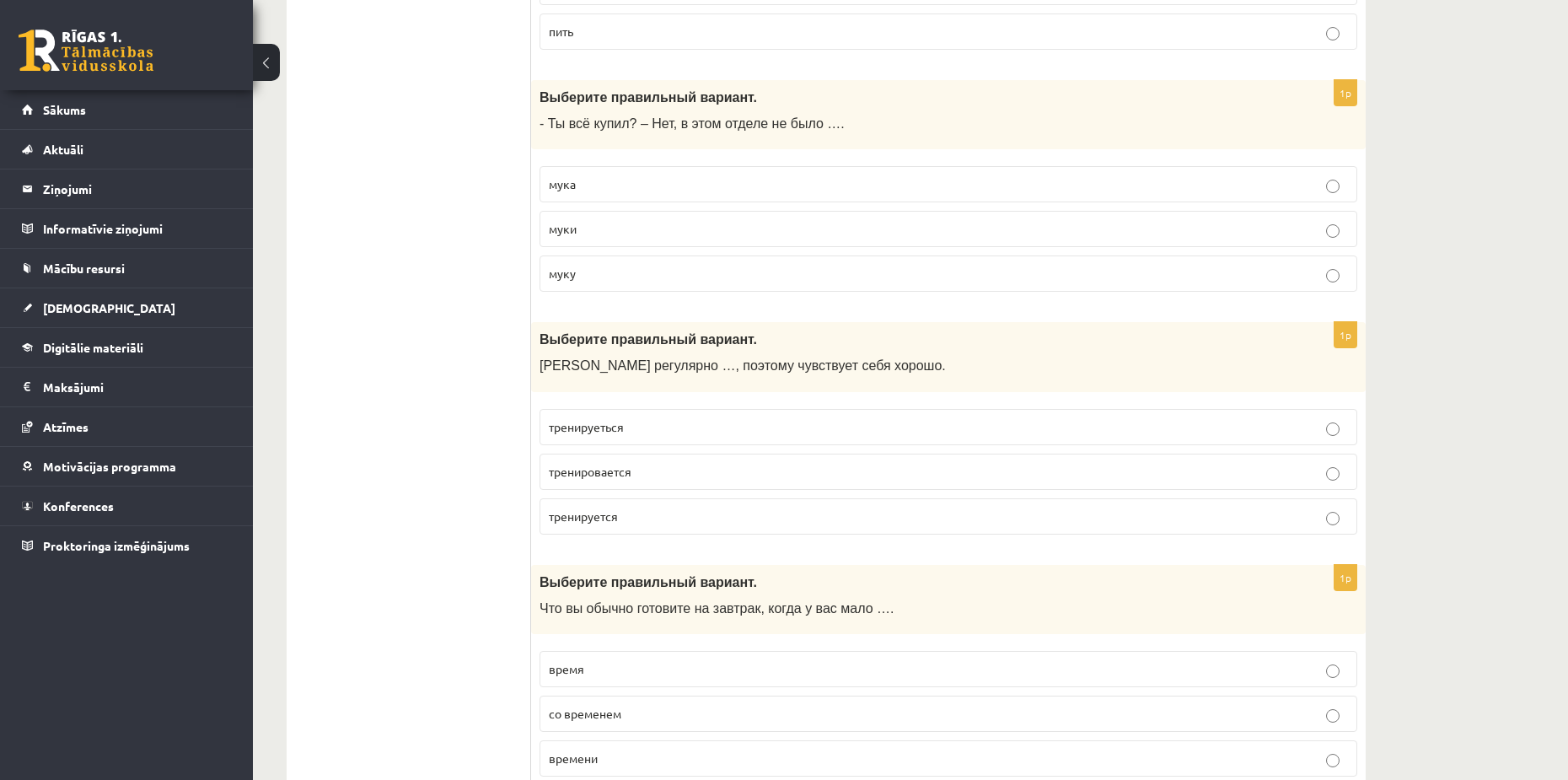
click at [596, 436] on p "тренируеться" at bounding box center [949, 427] width 800 height 18
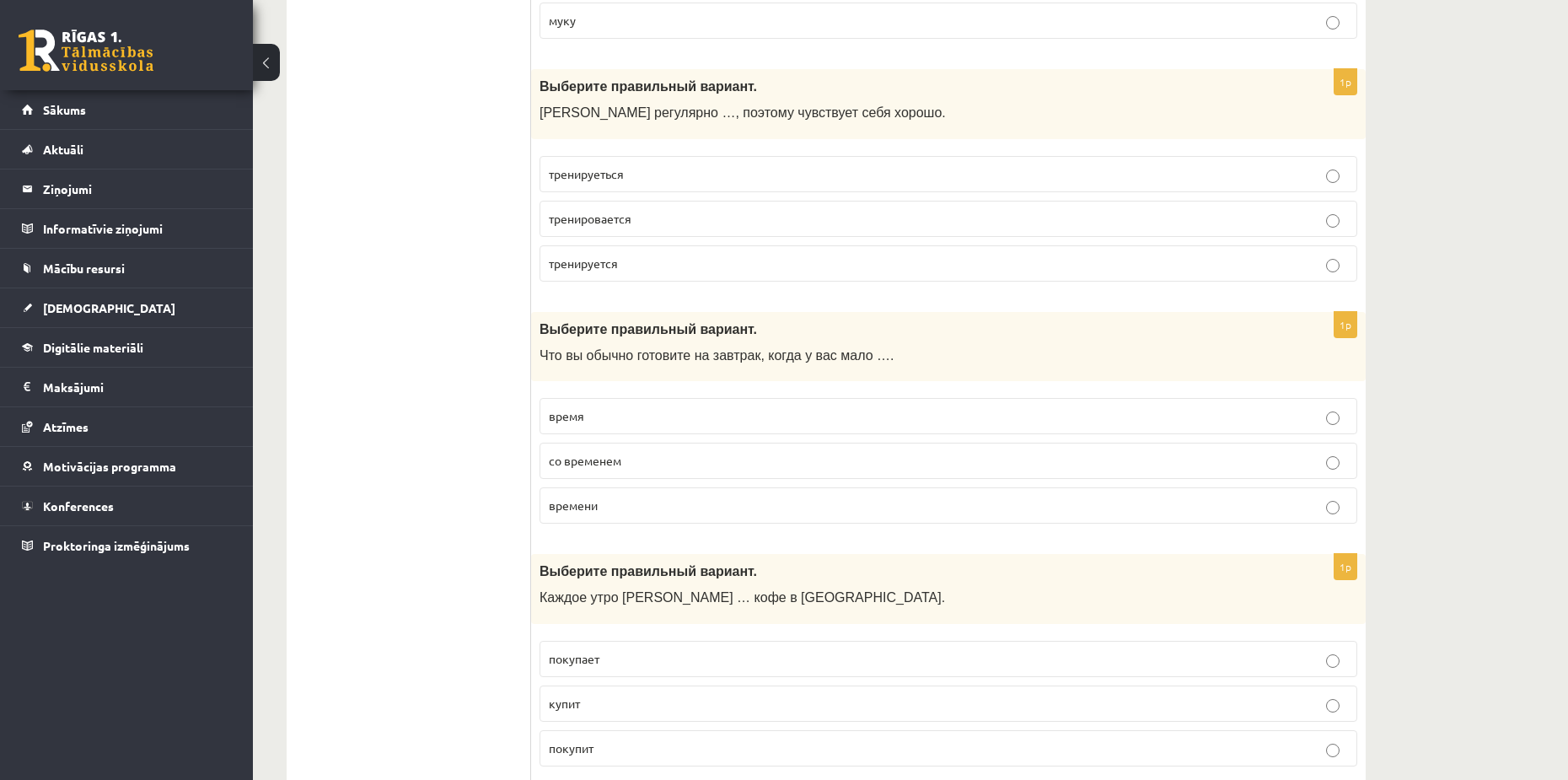
click at [597, 407] on label "время" at bounding box center [949, 416] width 818 height 36
click at [602, 529] on fieldset "время со временем времени" at bounding box center [949, 458] width 818 height 139
click at [593, 505] on span "времени" at bounding box center [573, 505] width 49 height 15
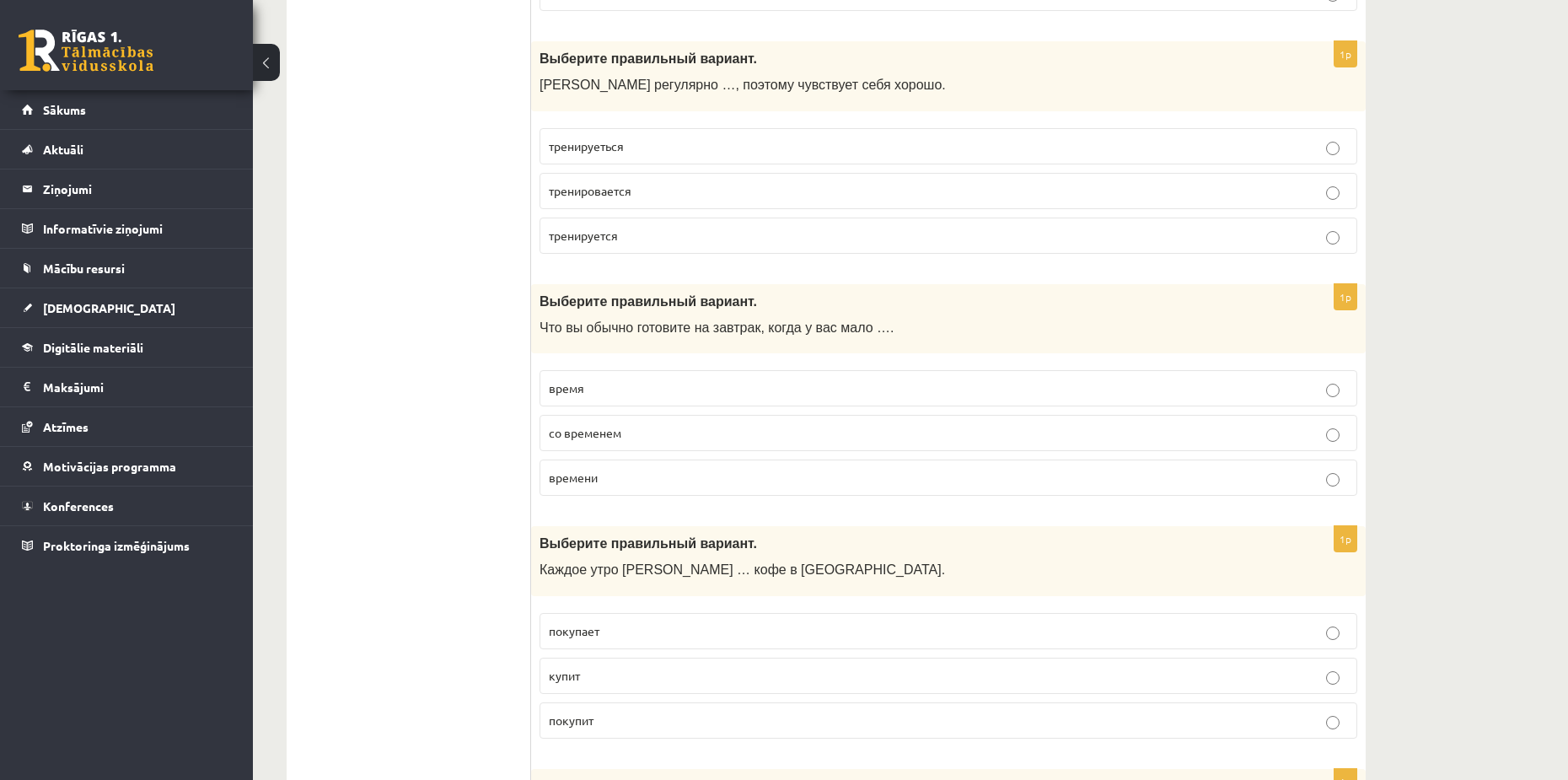
scroll to position [4637, 0]
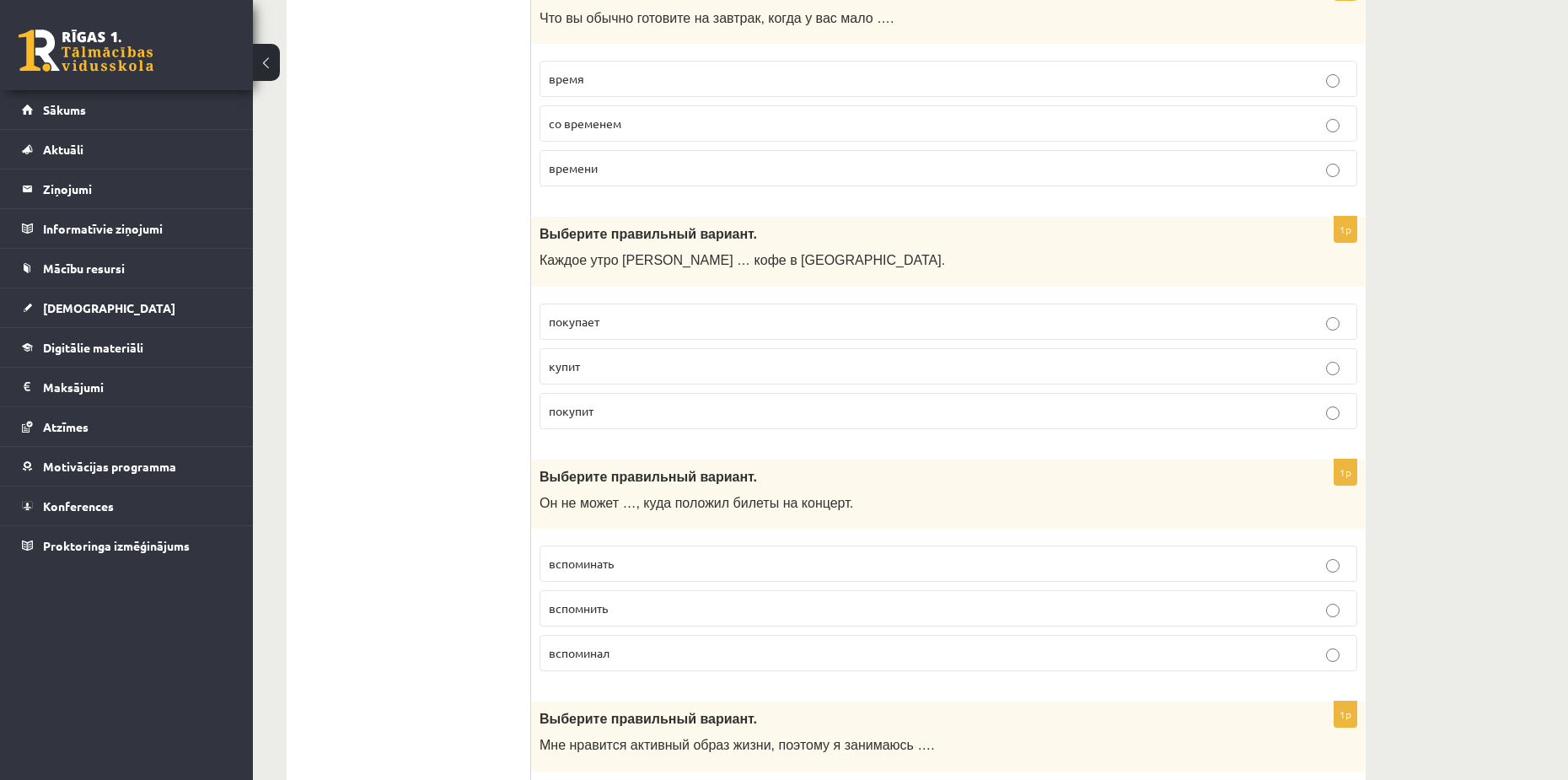
click at [582, 318] on span "покупает" at bounding box center [574, 321] width 50 height 15
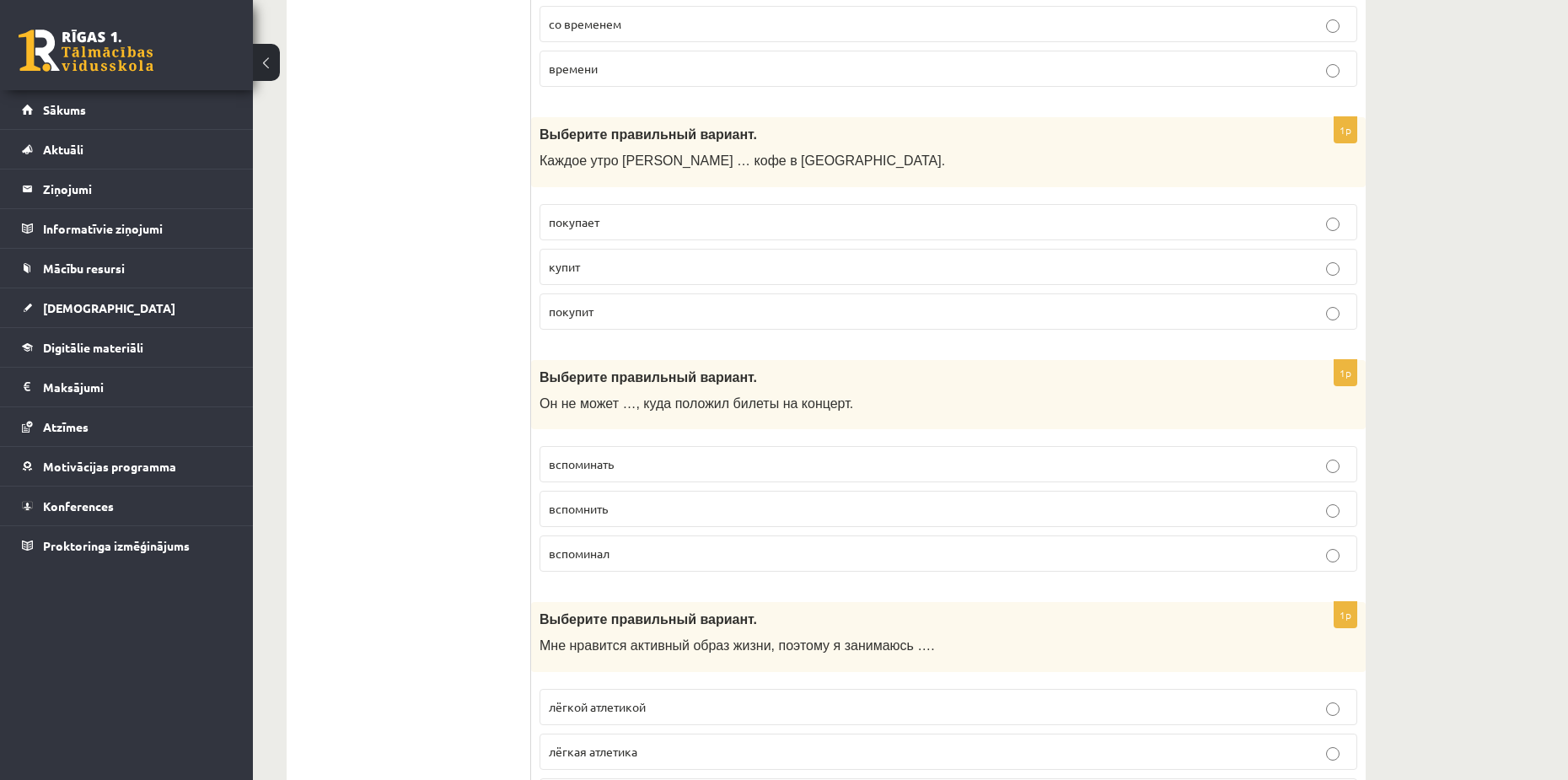
scroll to position [4806, 0]
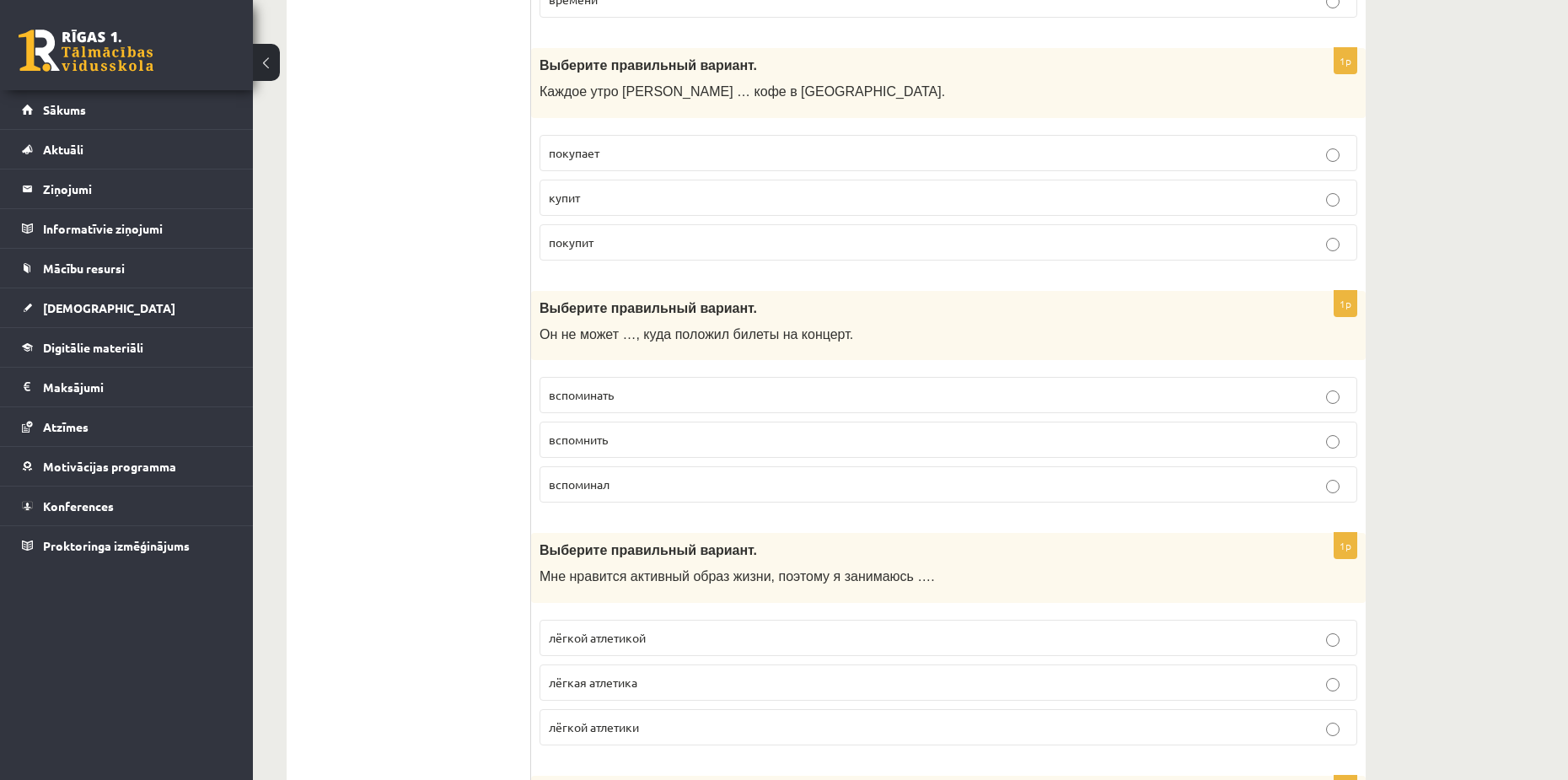
click at [624, 438] on p "вспомнить" at bounding box center [949, 440] width 800 height 18
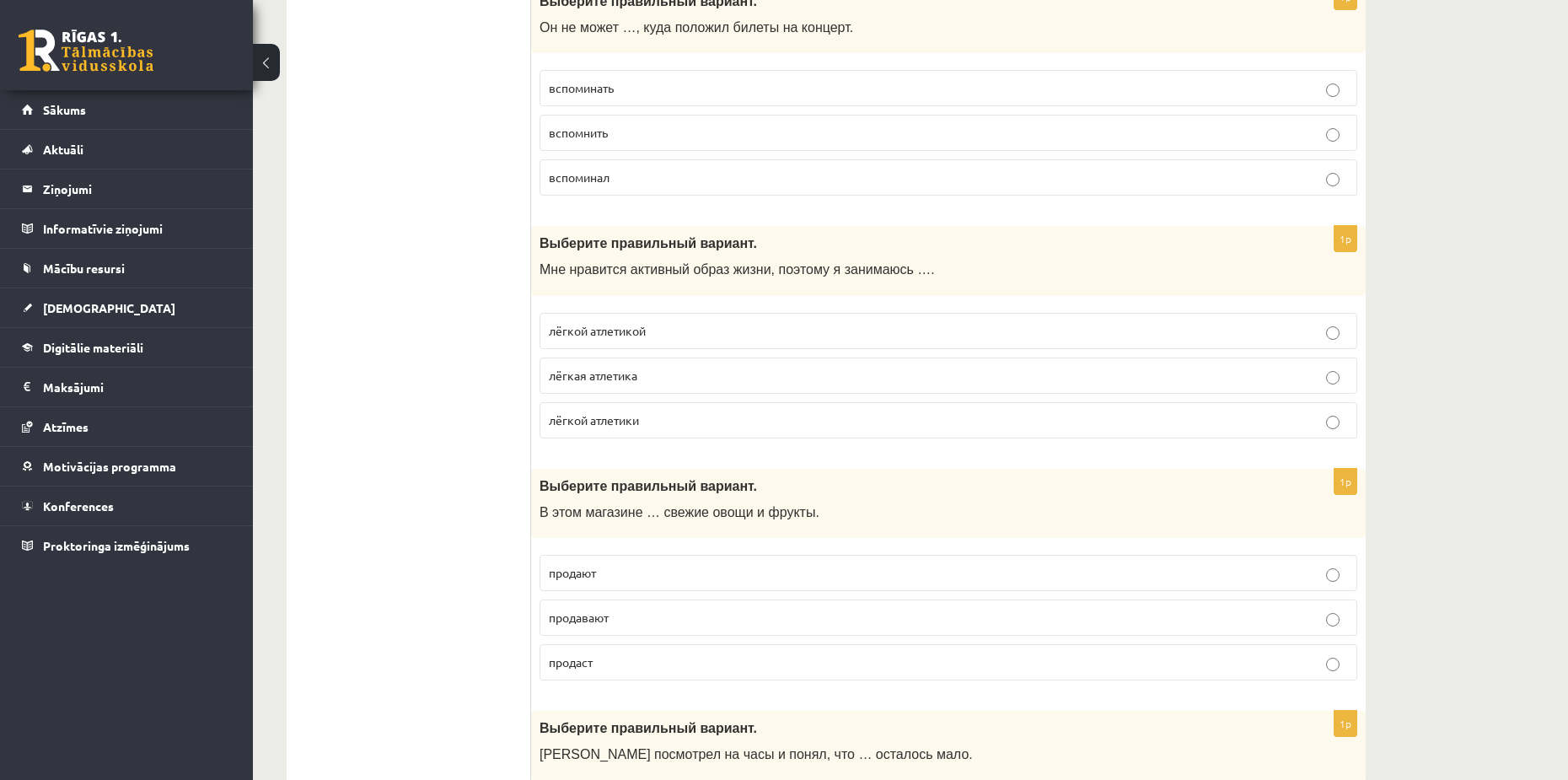
scroll to position [5144, 0]
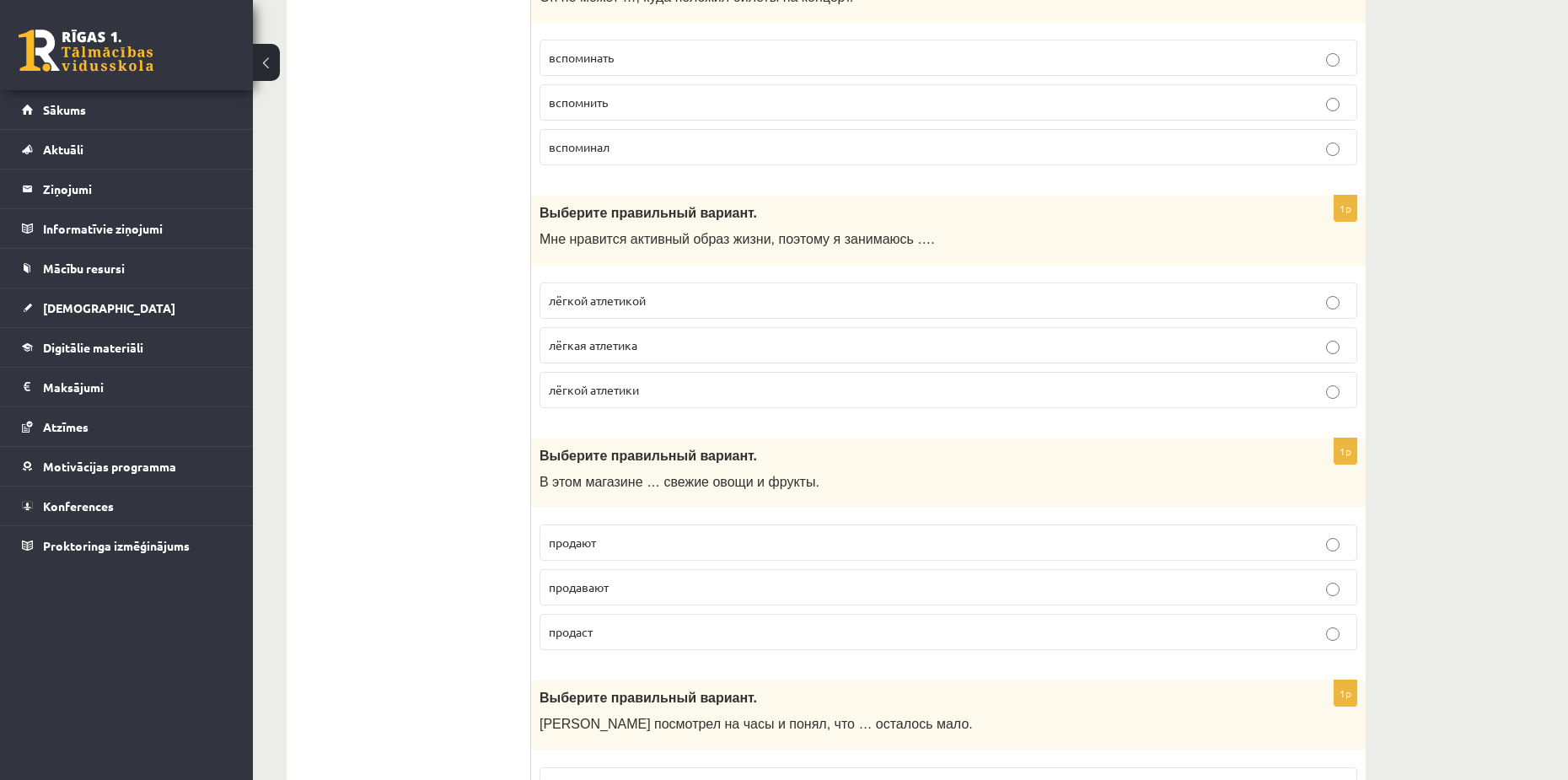
drag, startPoint x: 662, startPoint y: 291, endPoint x: 559, endPoint y: 357, distance: 122.3
click at [661, 291] on p "лёгкой атлетикой" at bounding box center [949, 300] width 800 height 18
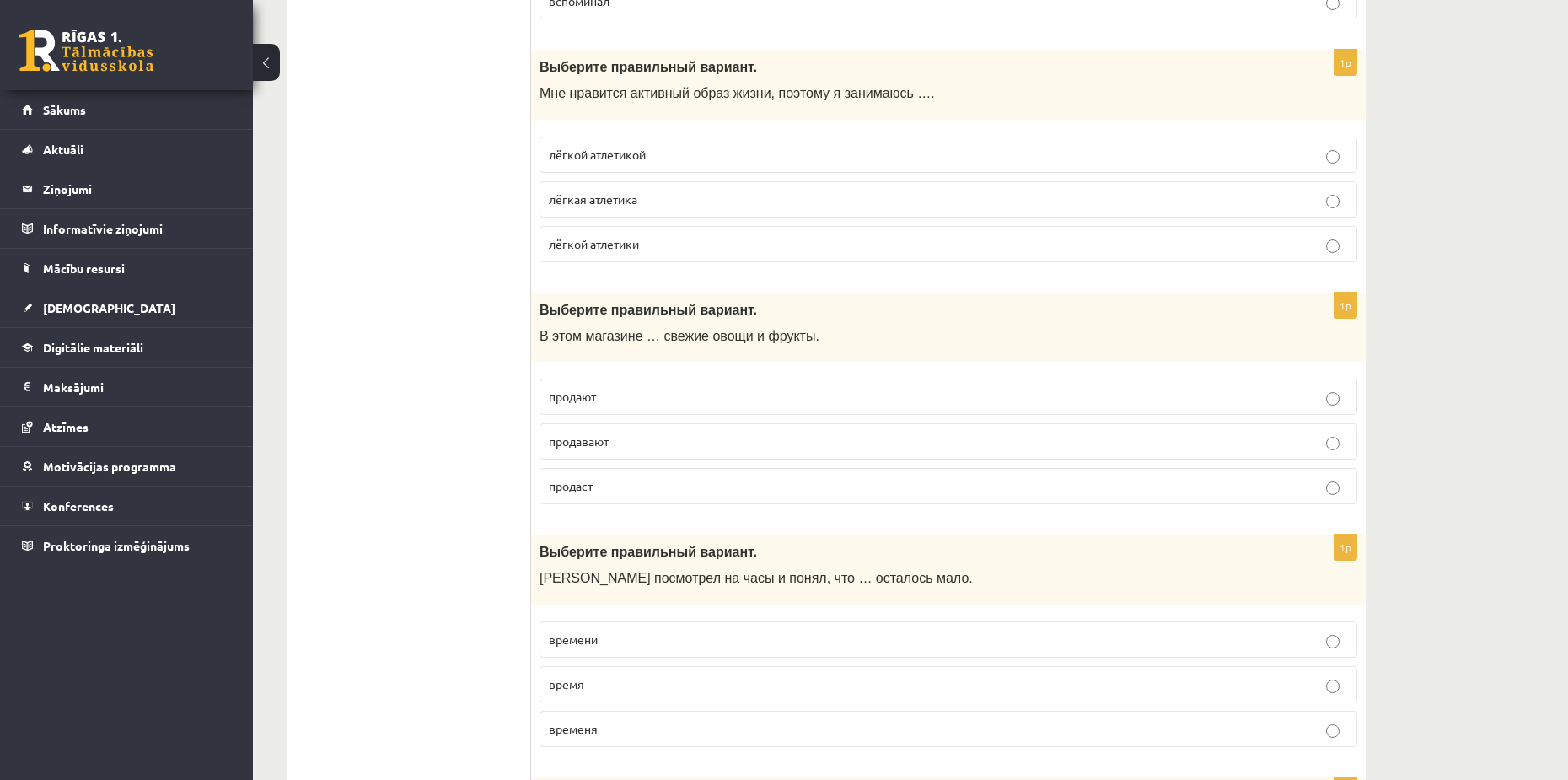
scroll to position [5396, 0]
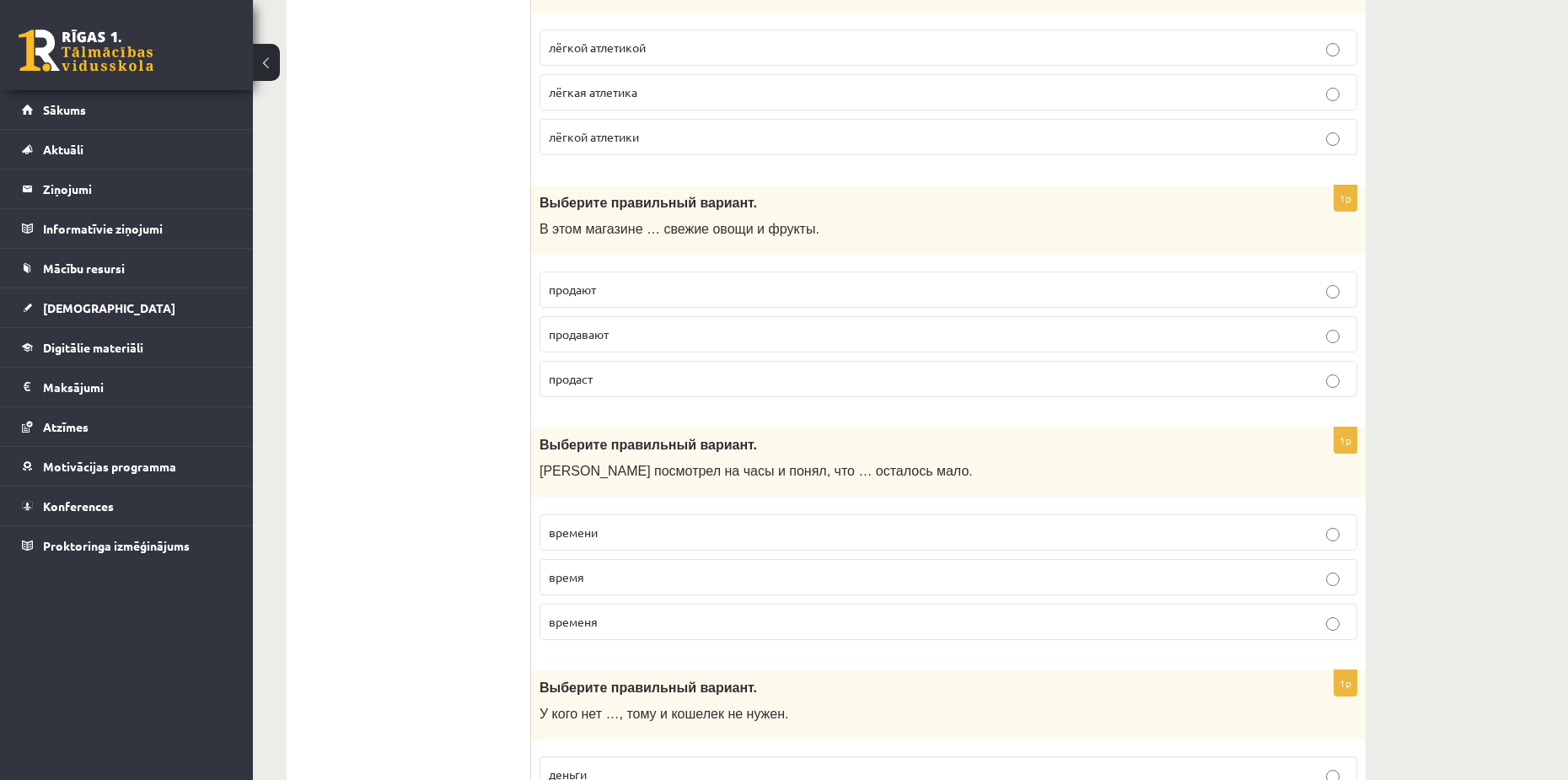
click at [627, 295] on p "продают" at bounding box center [949, 290] width 800 height 18
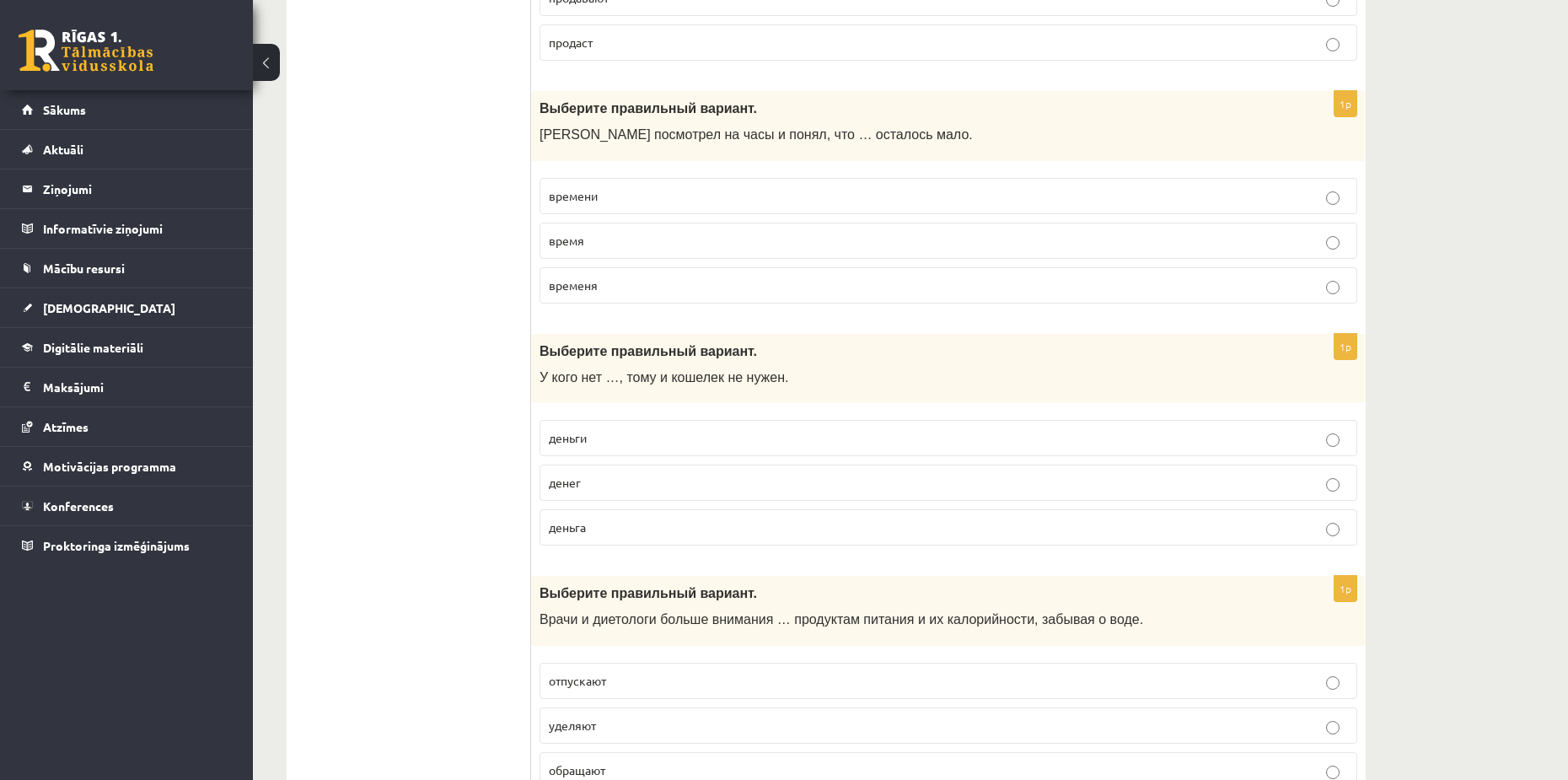
scroll to position [5733, 0]
click at [611, 186] on p "времени" at bounding box center [949, 195] width 800 height 18
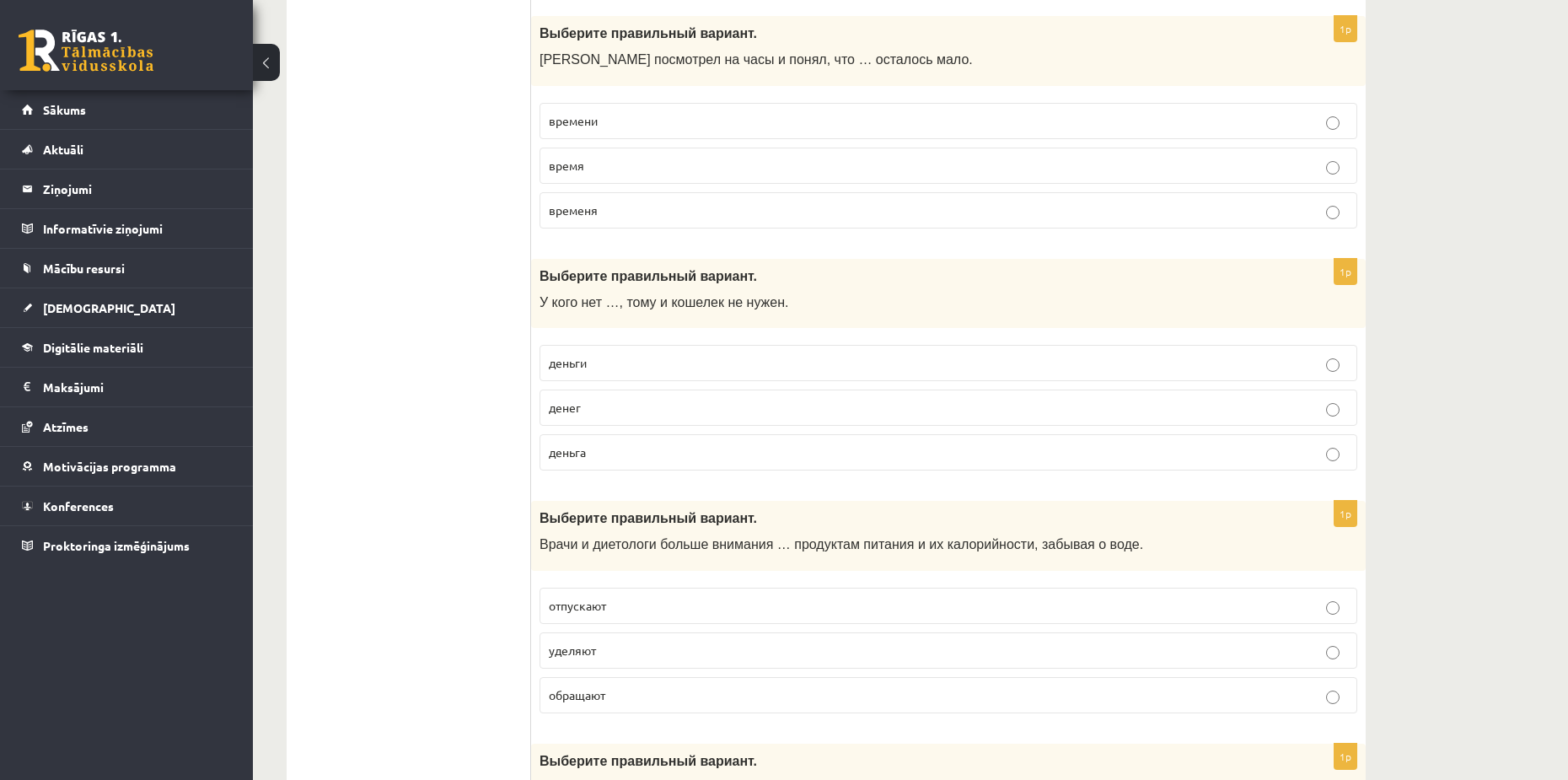
scroll to position [5818, 0]
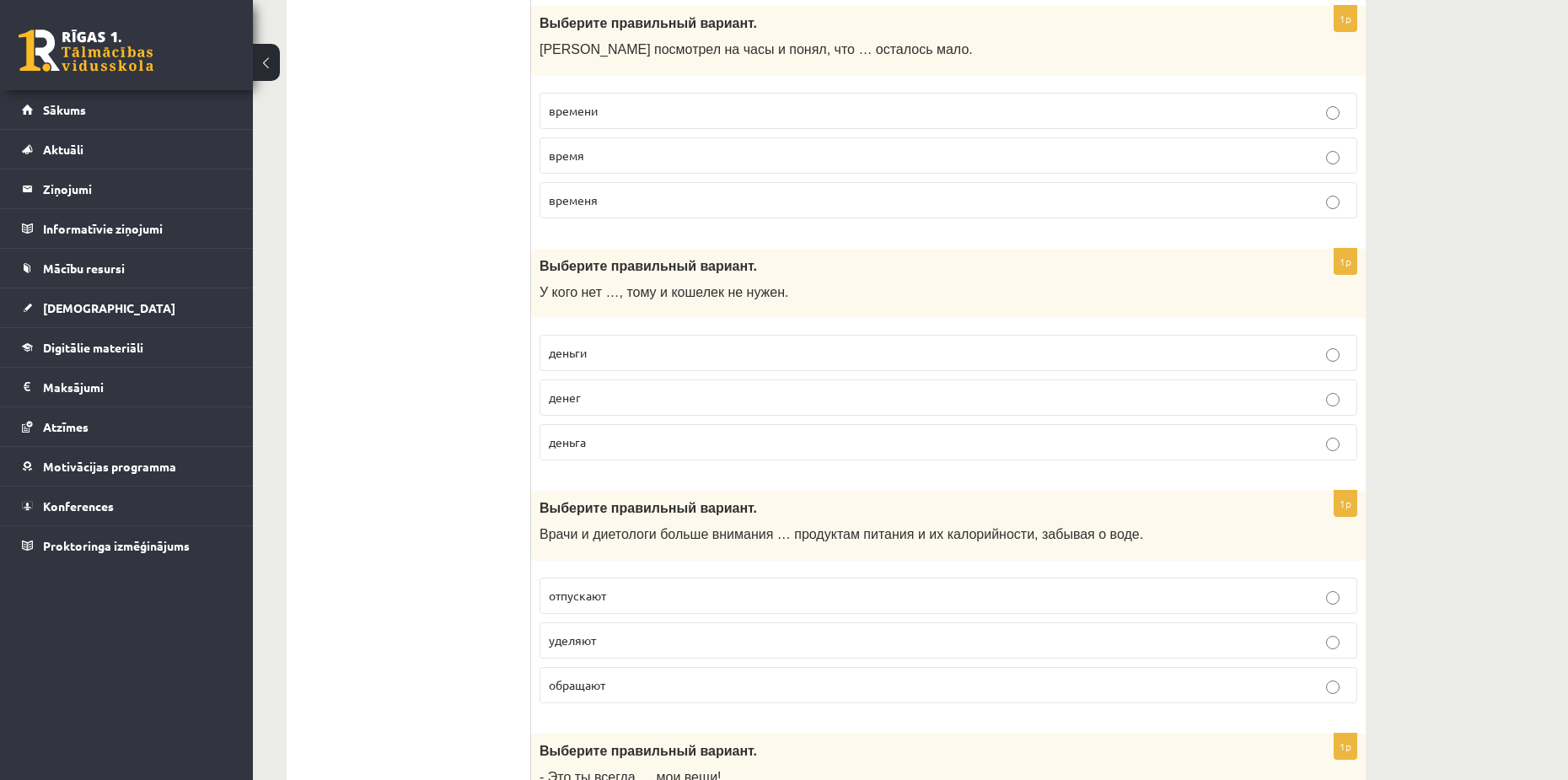
click at [571, 399] on span "денег" at bounding box center [565, 396] width 32 height 15
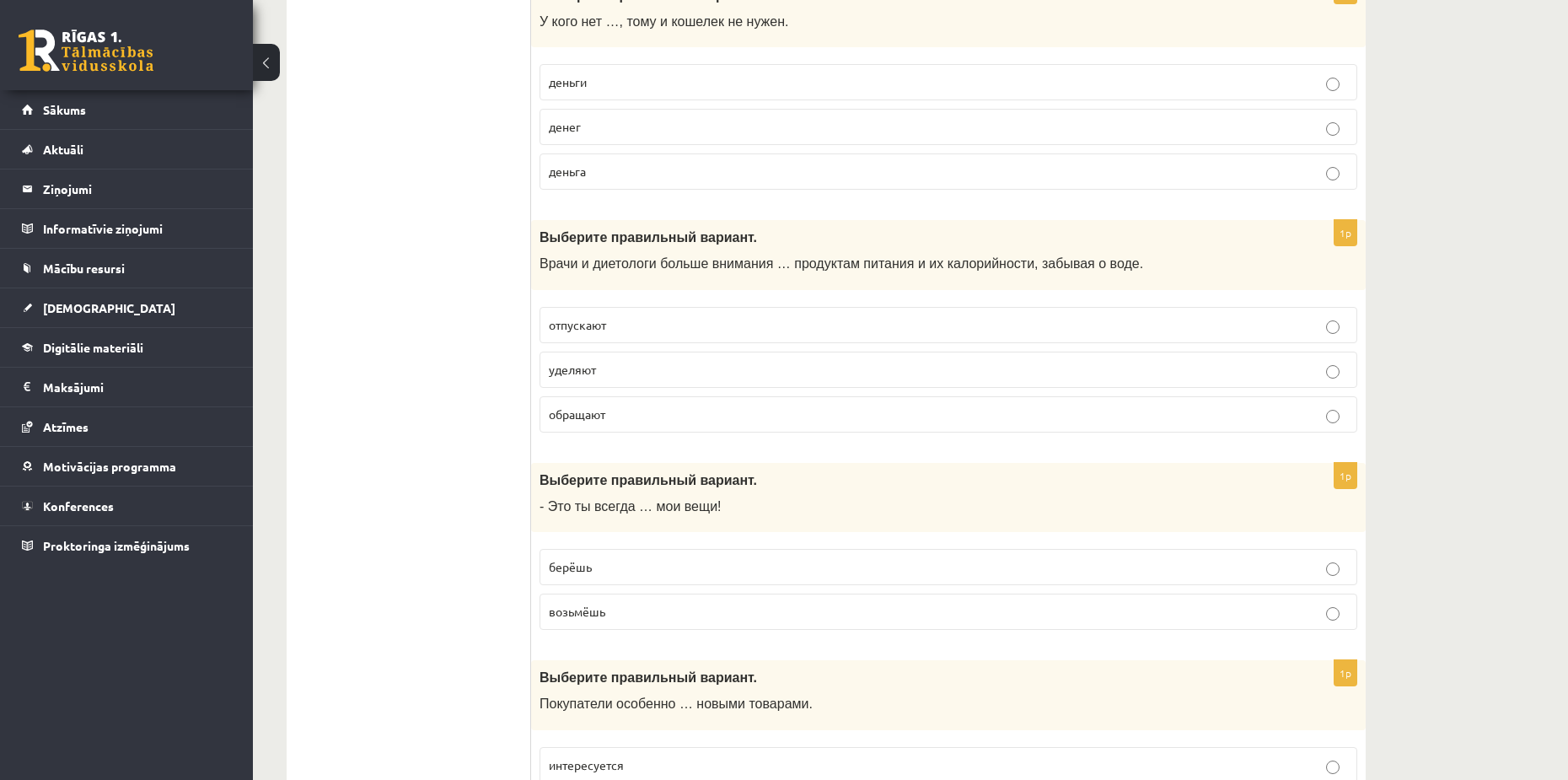
scroll to position [6155, 0]
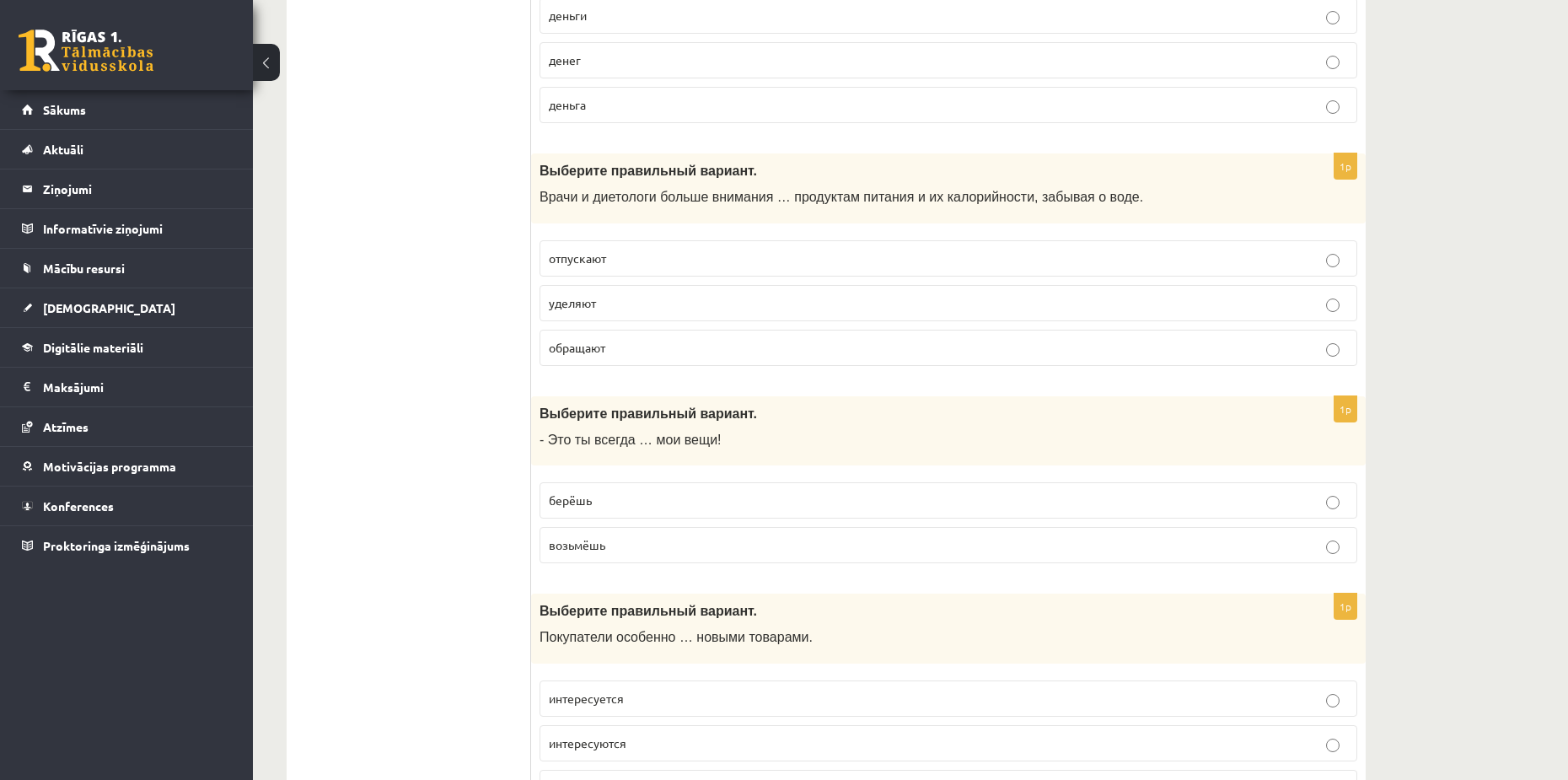
click at [577, 302] on span "уделяют" at bounding box center [572, 302] width 48 height 15
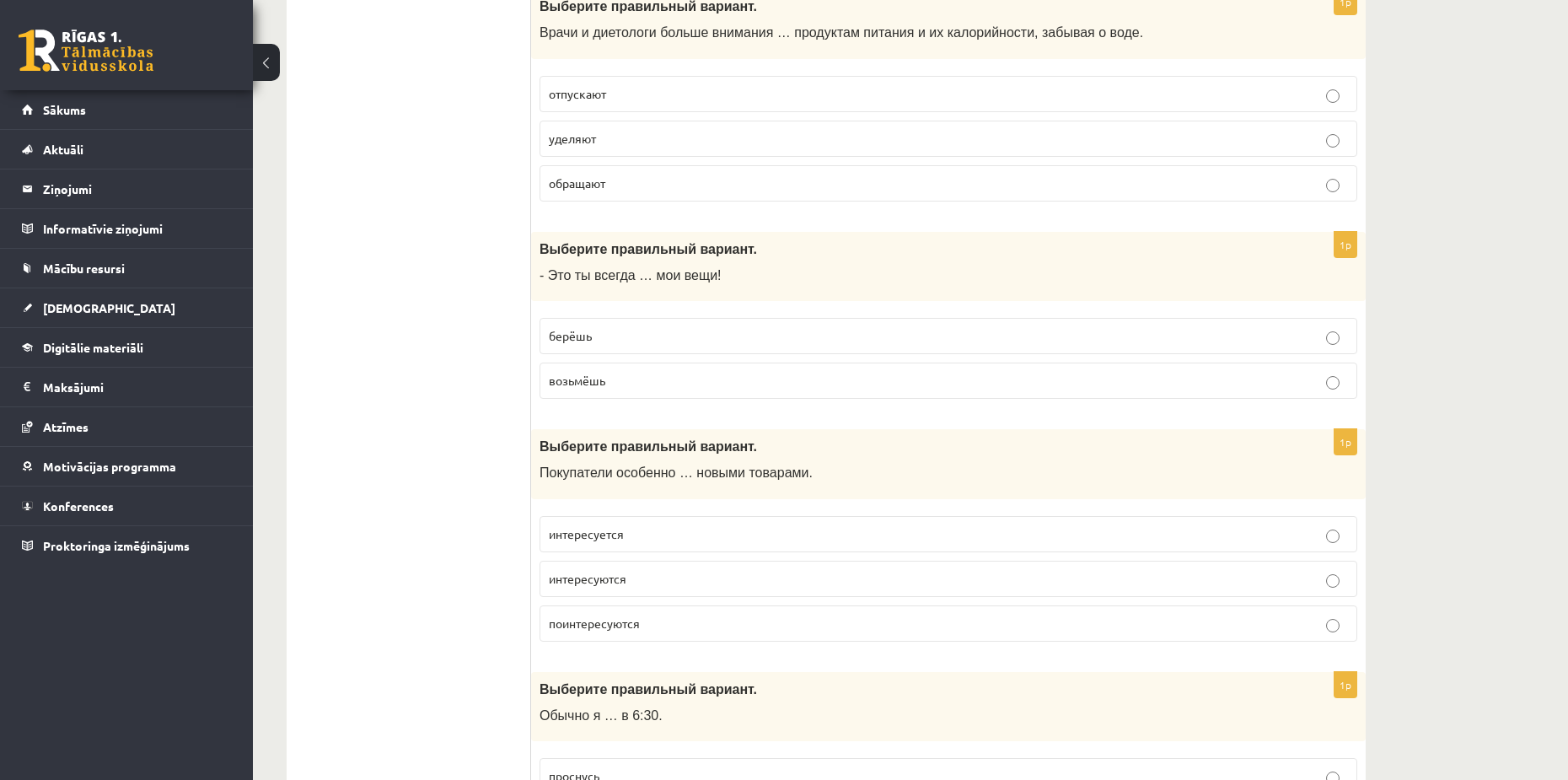
scroll to position [6323, 0]
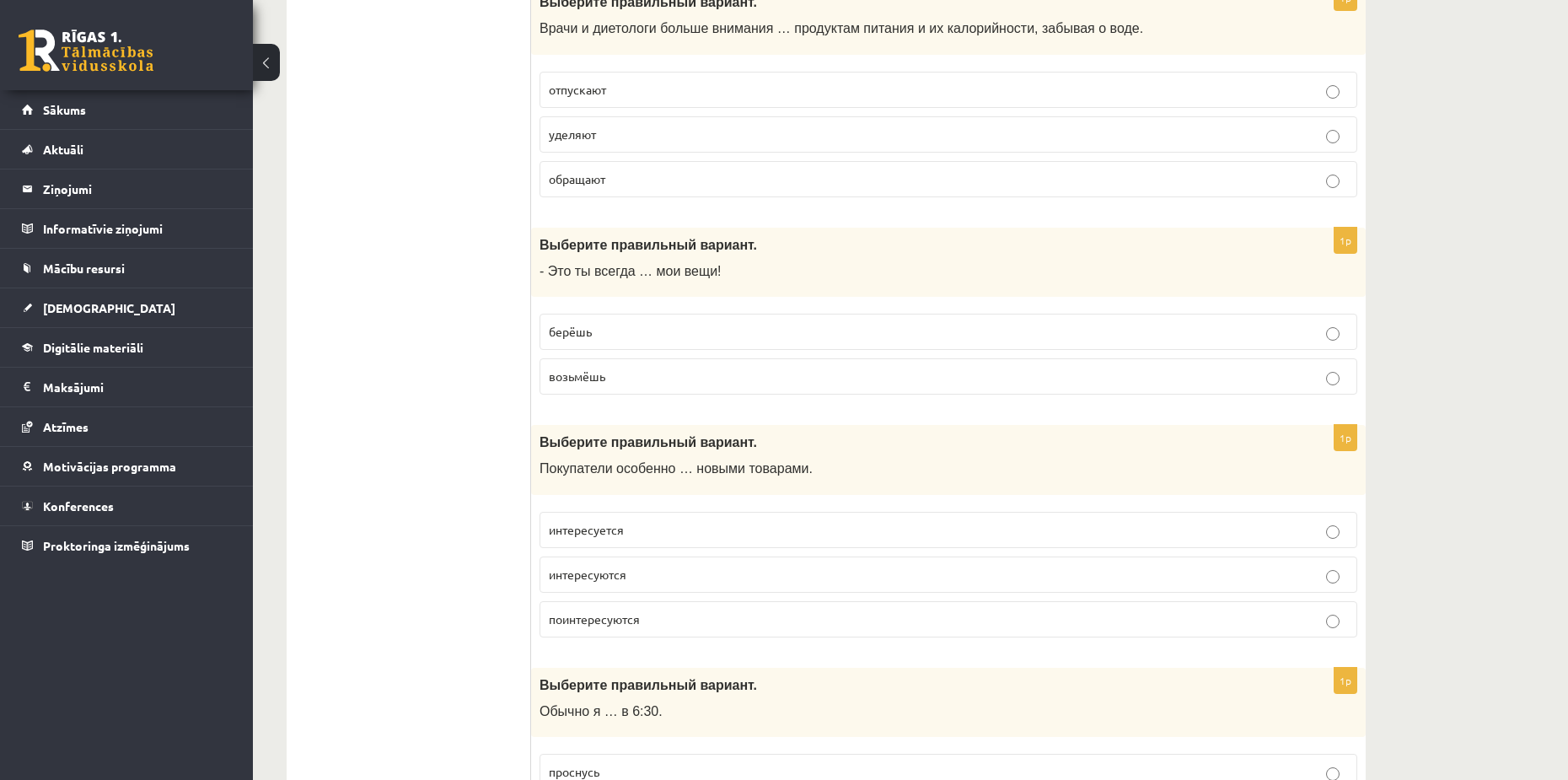
click at [559, 335] on span "берёшь" at bounding box center [570, 331] width 43 height 15
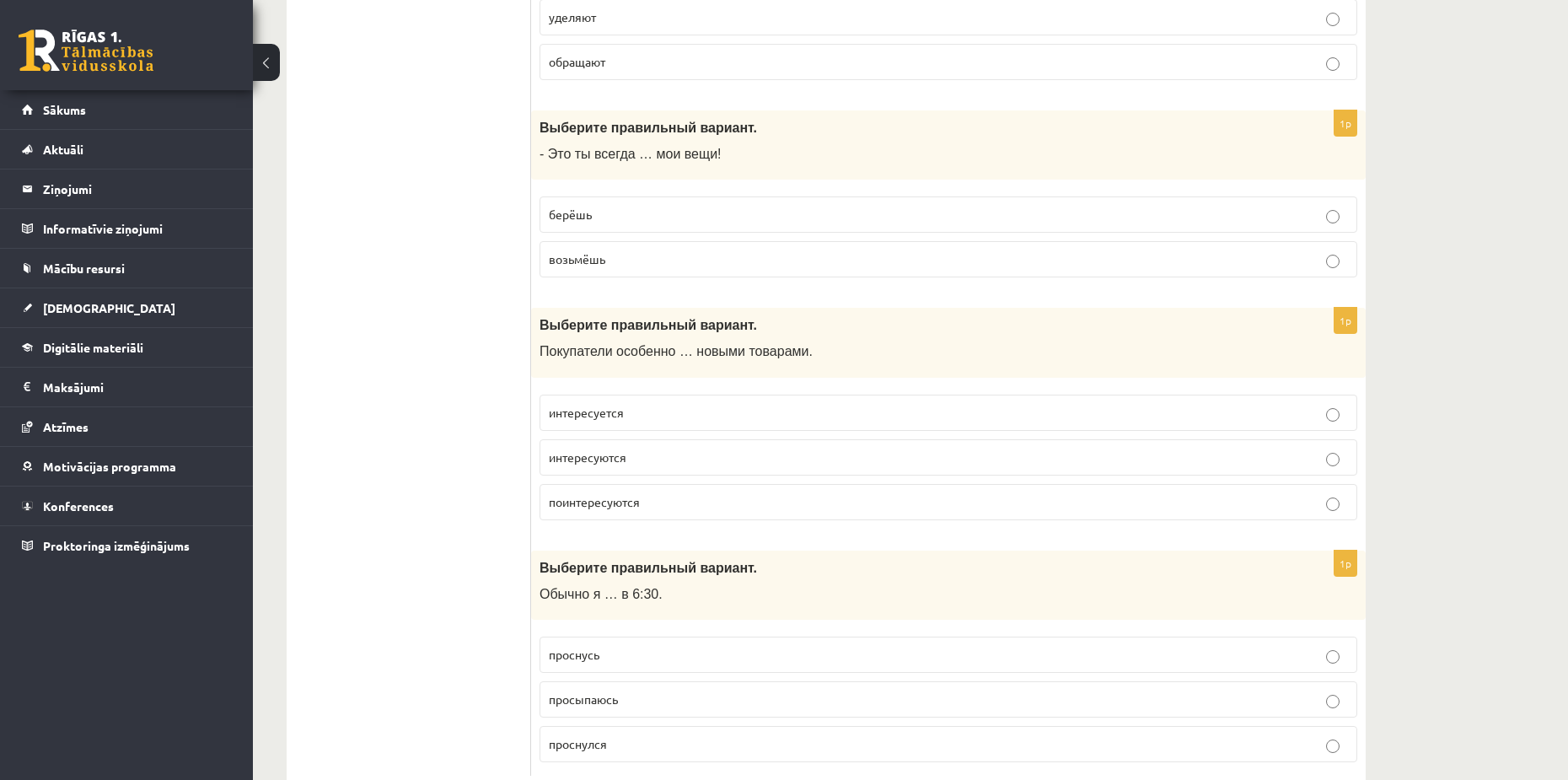
scroll to position [6488, 0]
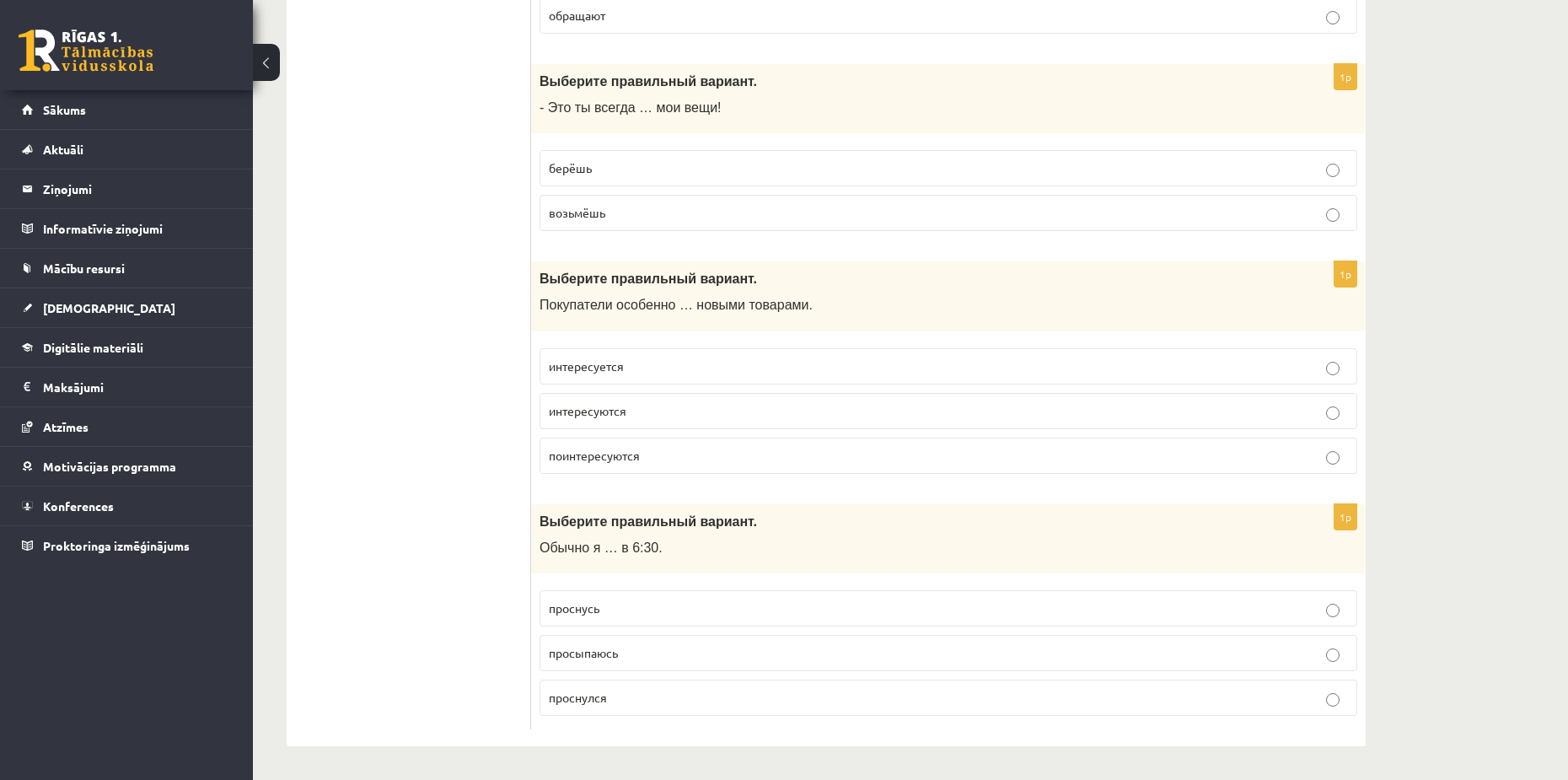
click at [602, 409] on span "интересуются" at bounding box center [587, 411] width 78 height 15
click at [705, 638] on label "просыпаюсь" at bounding box center [949, 653] width 818 height 36
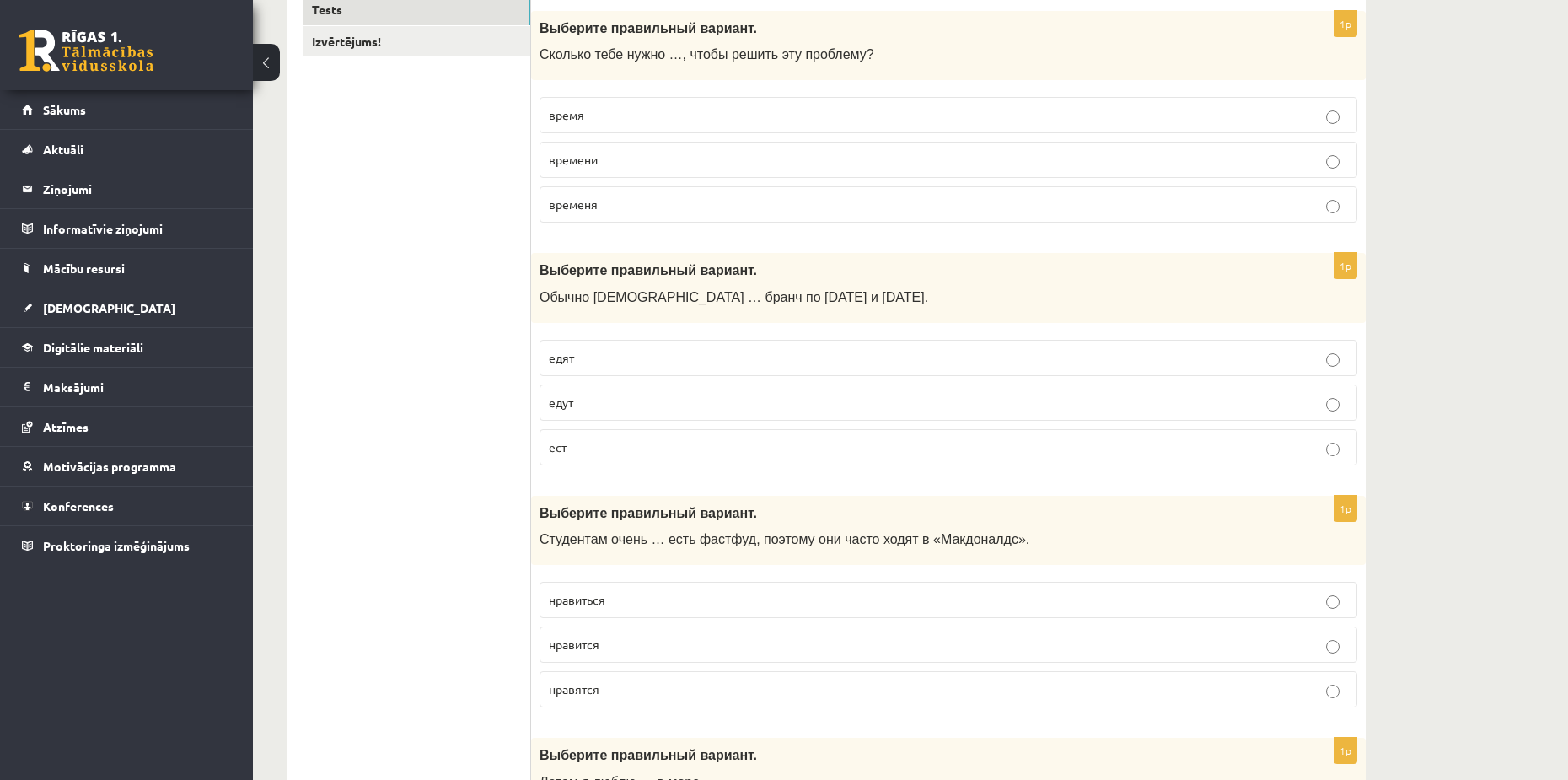
scroll to position [0, 0]
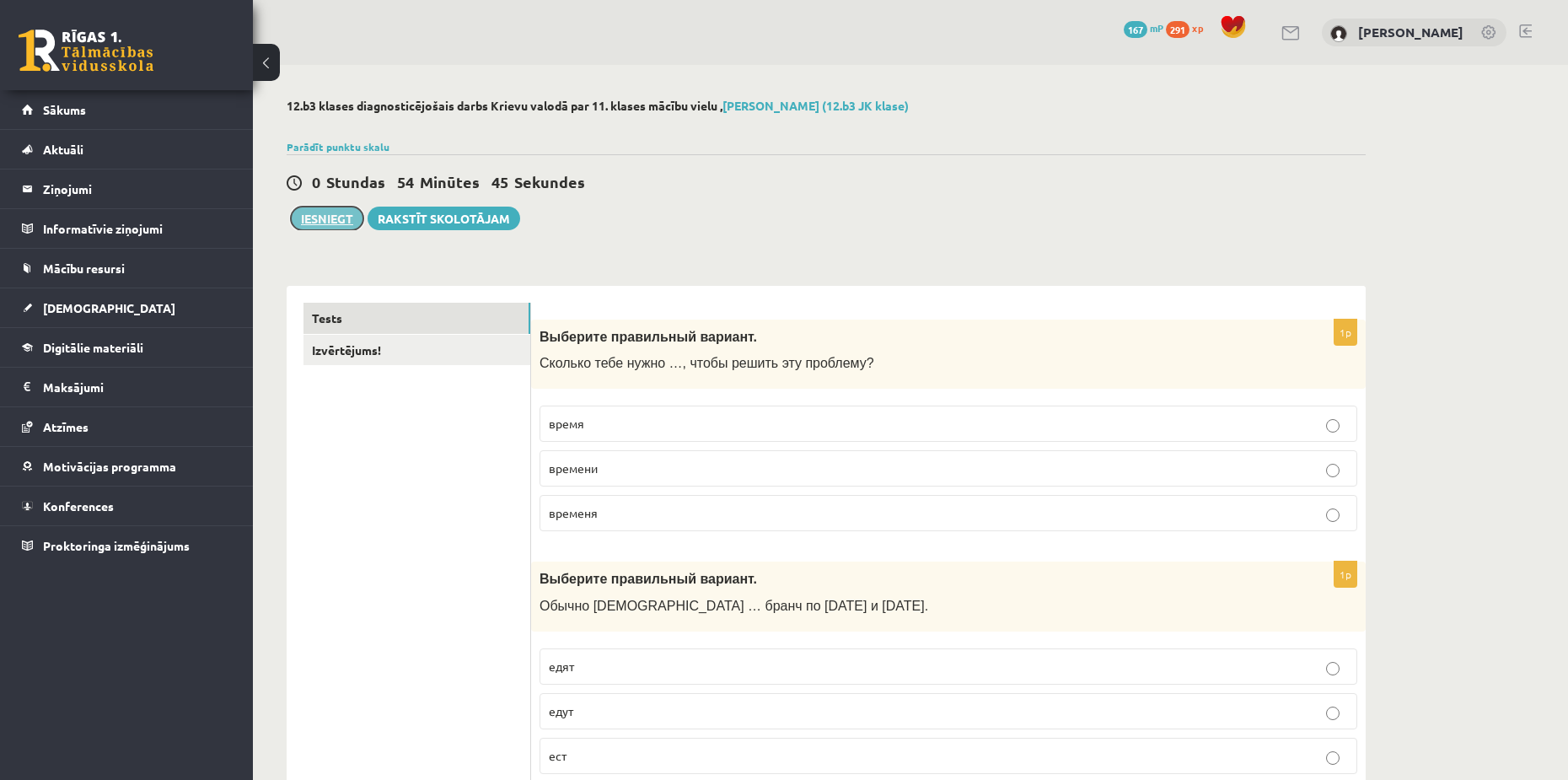
click at [317, 212] on button "Iesniegt" at bounding box center [326, 218] width 73 height 23
click at [403, 352] on link "Izvērtējums!" at bounding box center [417, 350] width 227 height 31
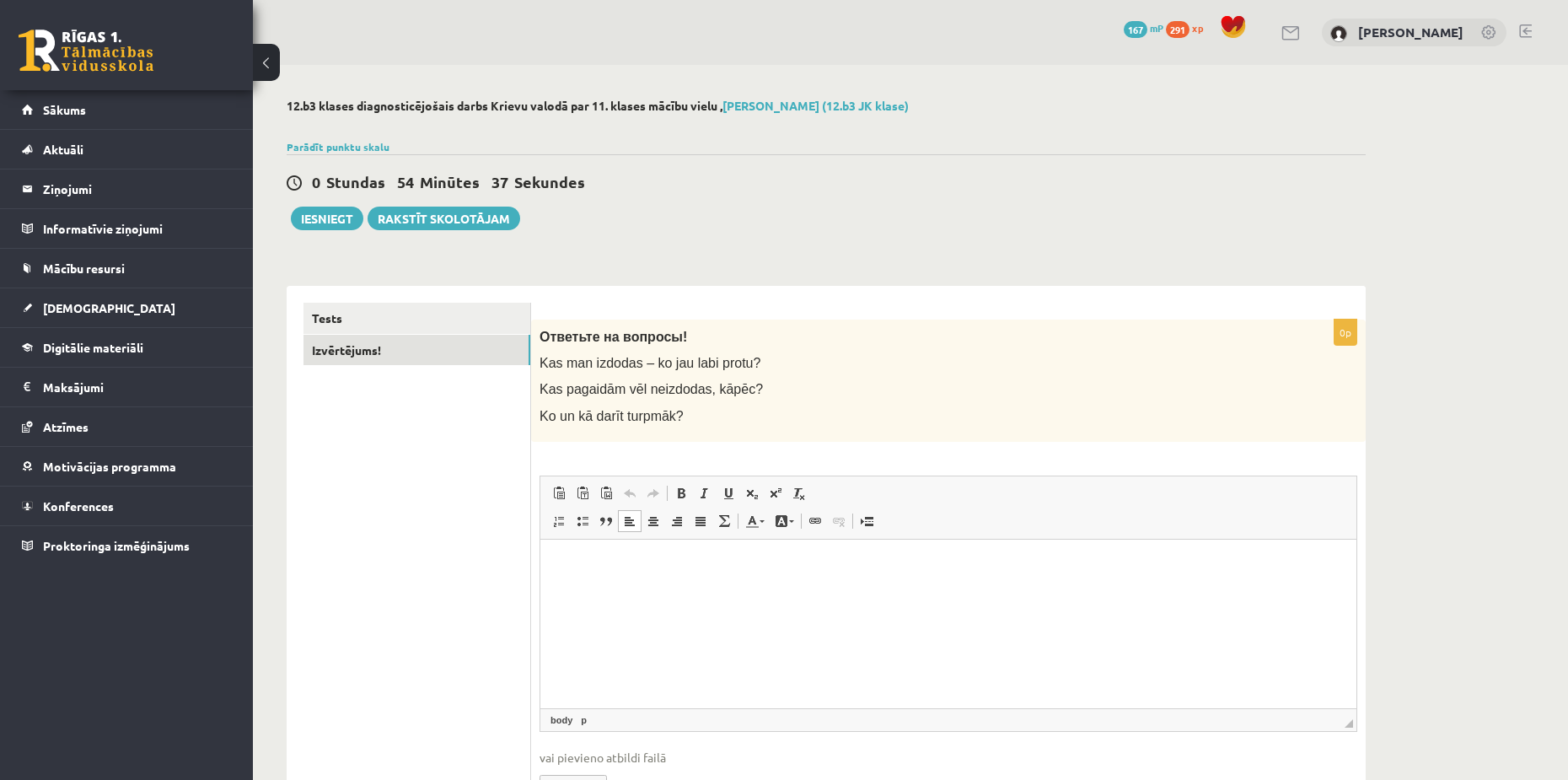
click at [764, 590] on html at bounding box center [949, 564] width 816 height 51
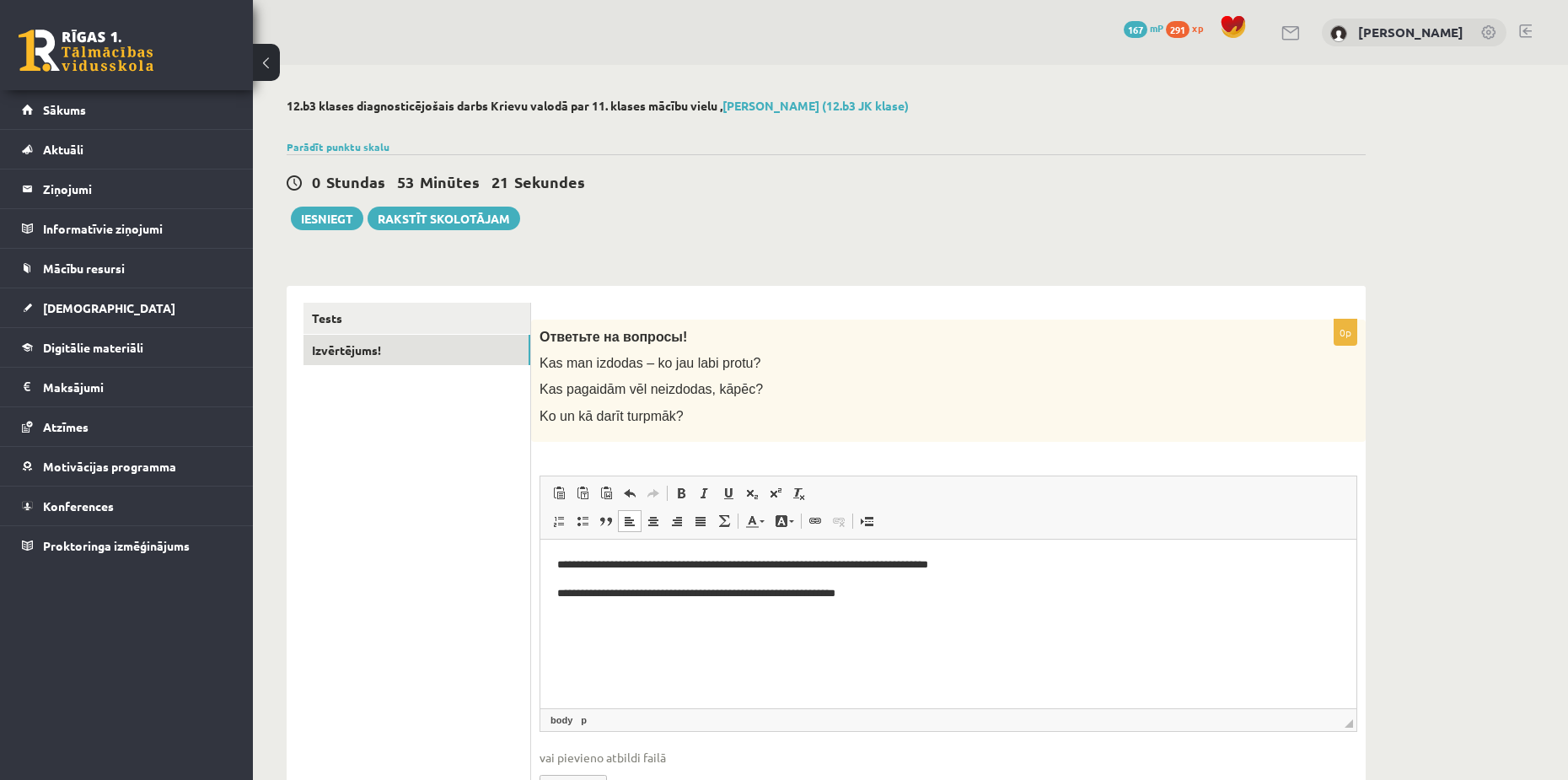
click at [913, 591] on p "**********" at bounding box center [949, 594] width 783 height 18
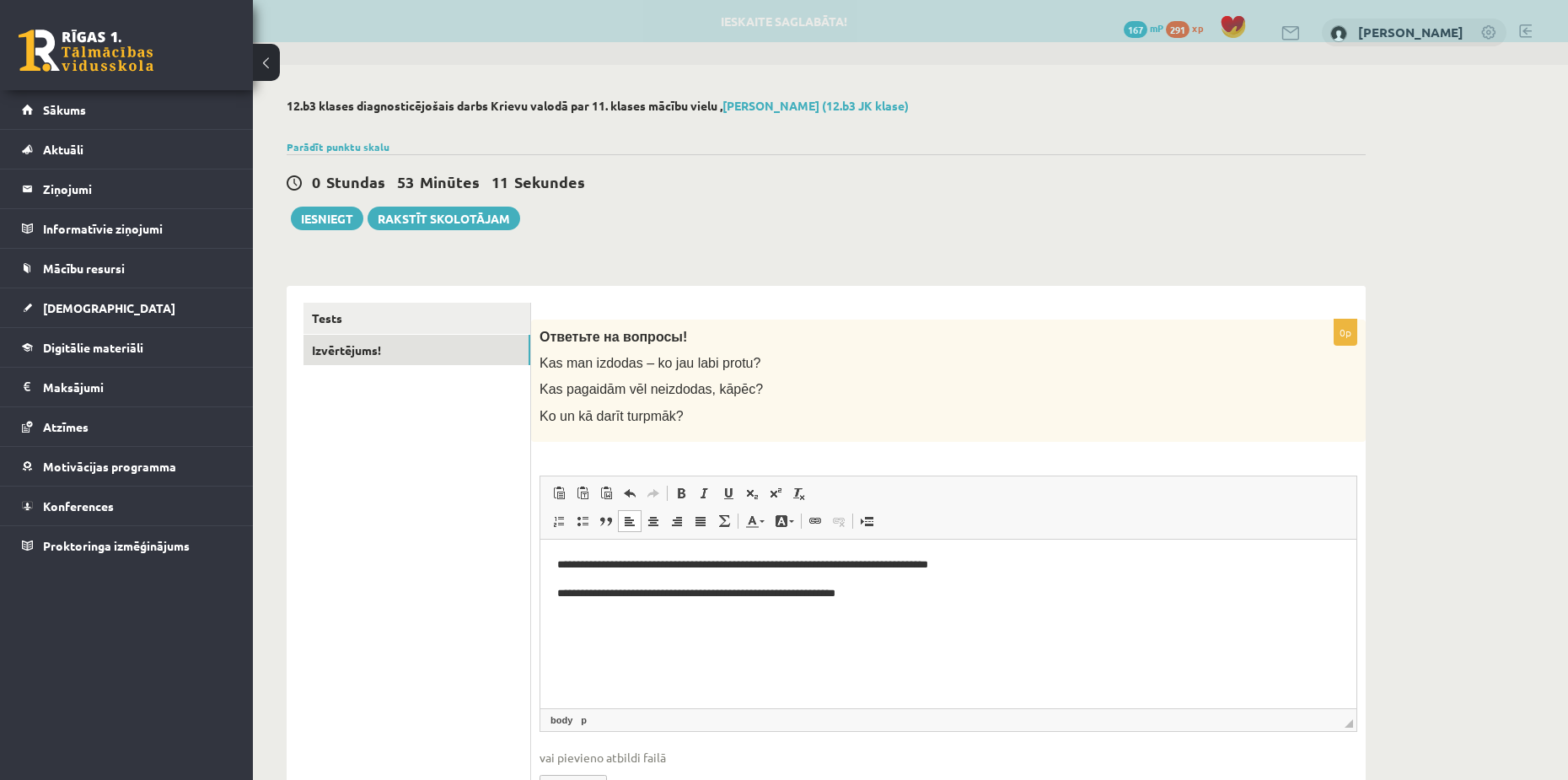
click at [948, 586] on p "**********" at bounding box center [949, 594] width 783 height 18
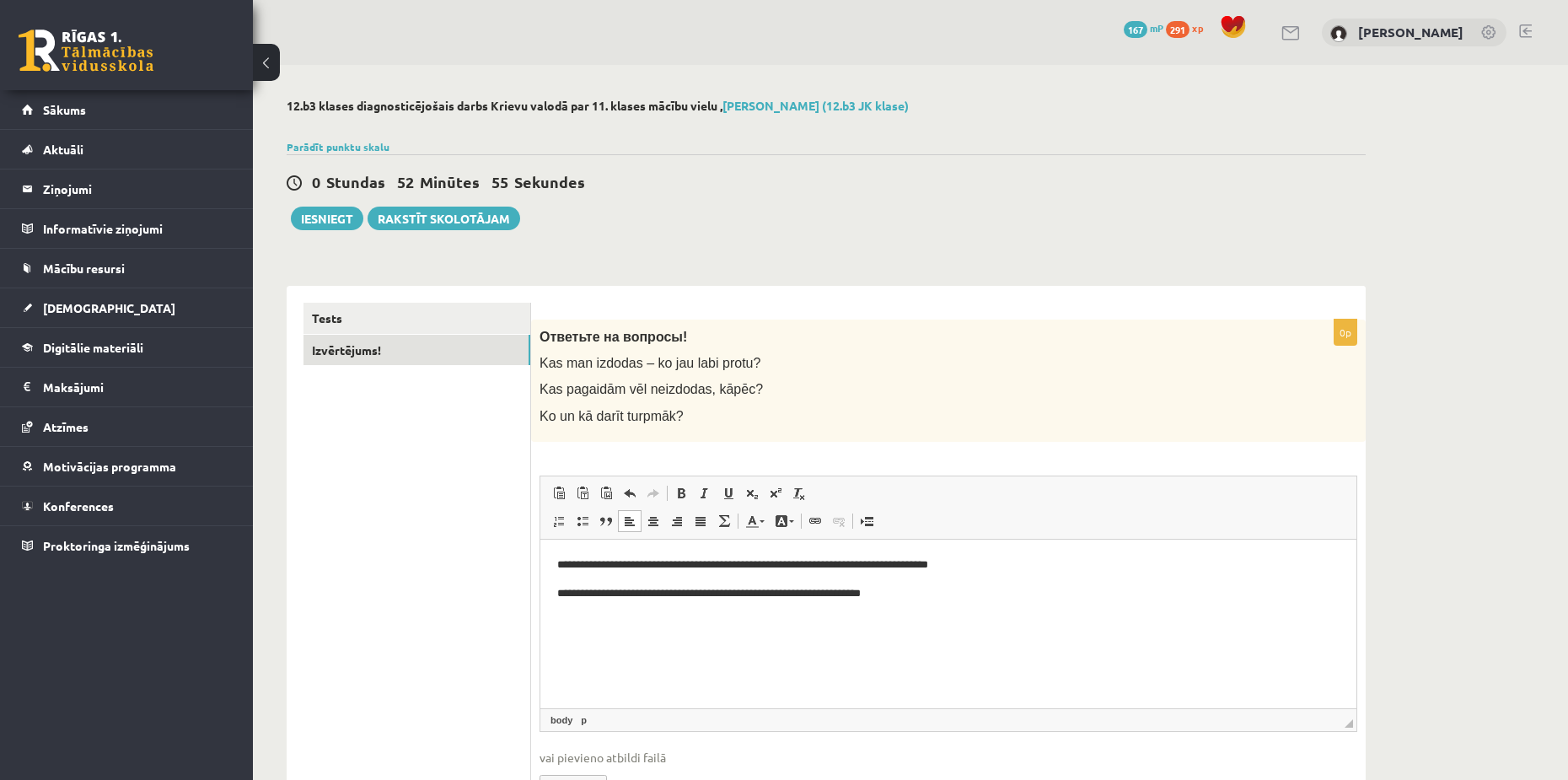
click at [973, 589] on p "**********" at bounding box center [949, 594] width 783 height 18
click at [787, 622] on p "**********" at bounding box center [949, 621] width 783 height 18
click at [825, 642] on html "**********" at bounding box center [949, 593] width 816 height 108
click at [315, 223] on button "Iesniegt" at bounding box center [326, 218] width 73 height 23
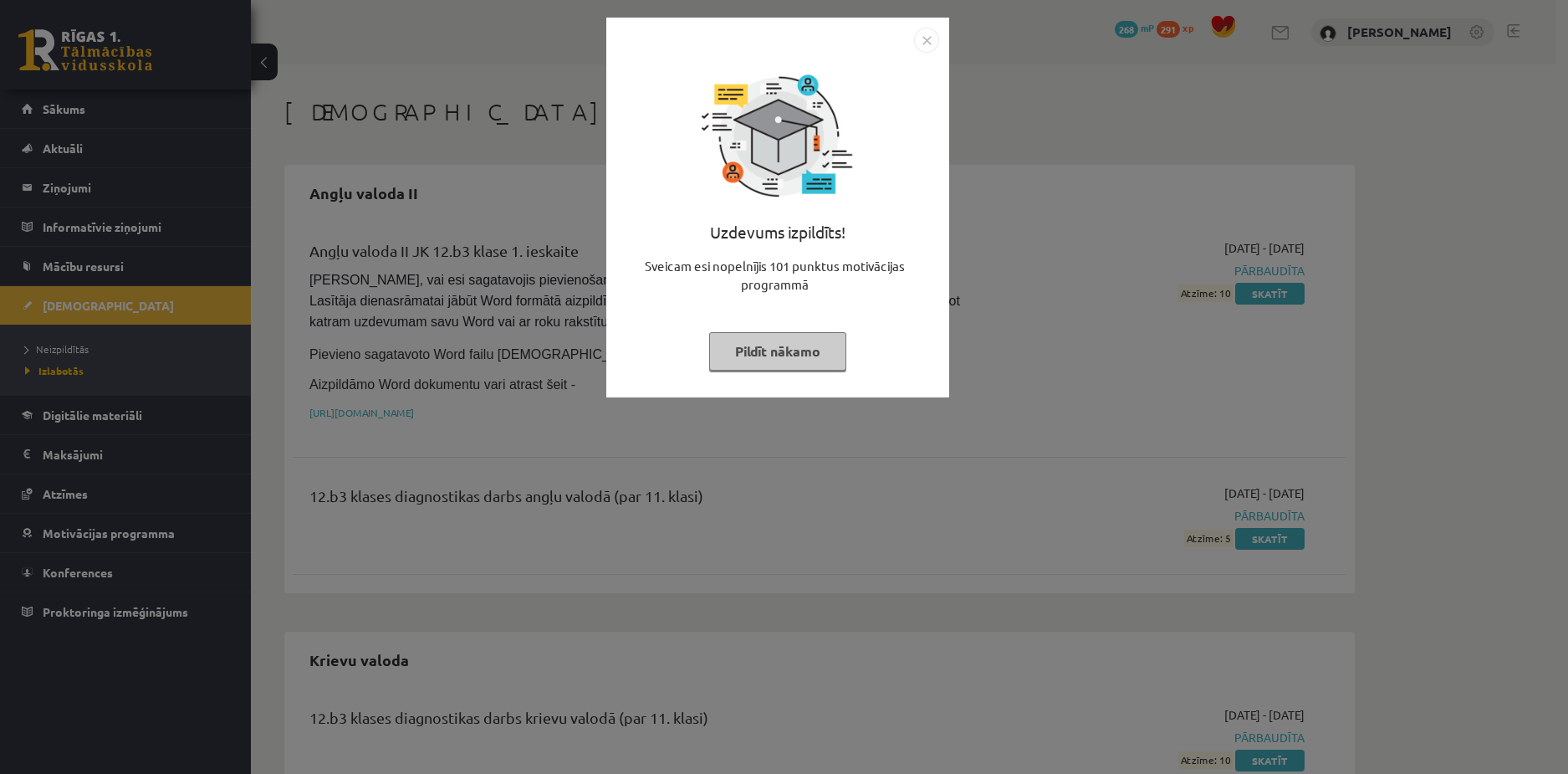
click at [822, 352] on button "Pildīt nākamo" at bounding box center [777, 351] width 137 height 38
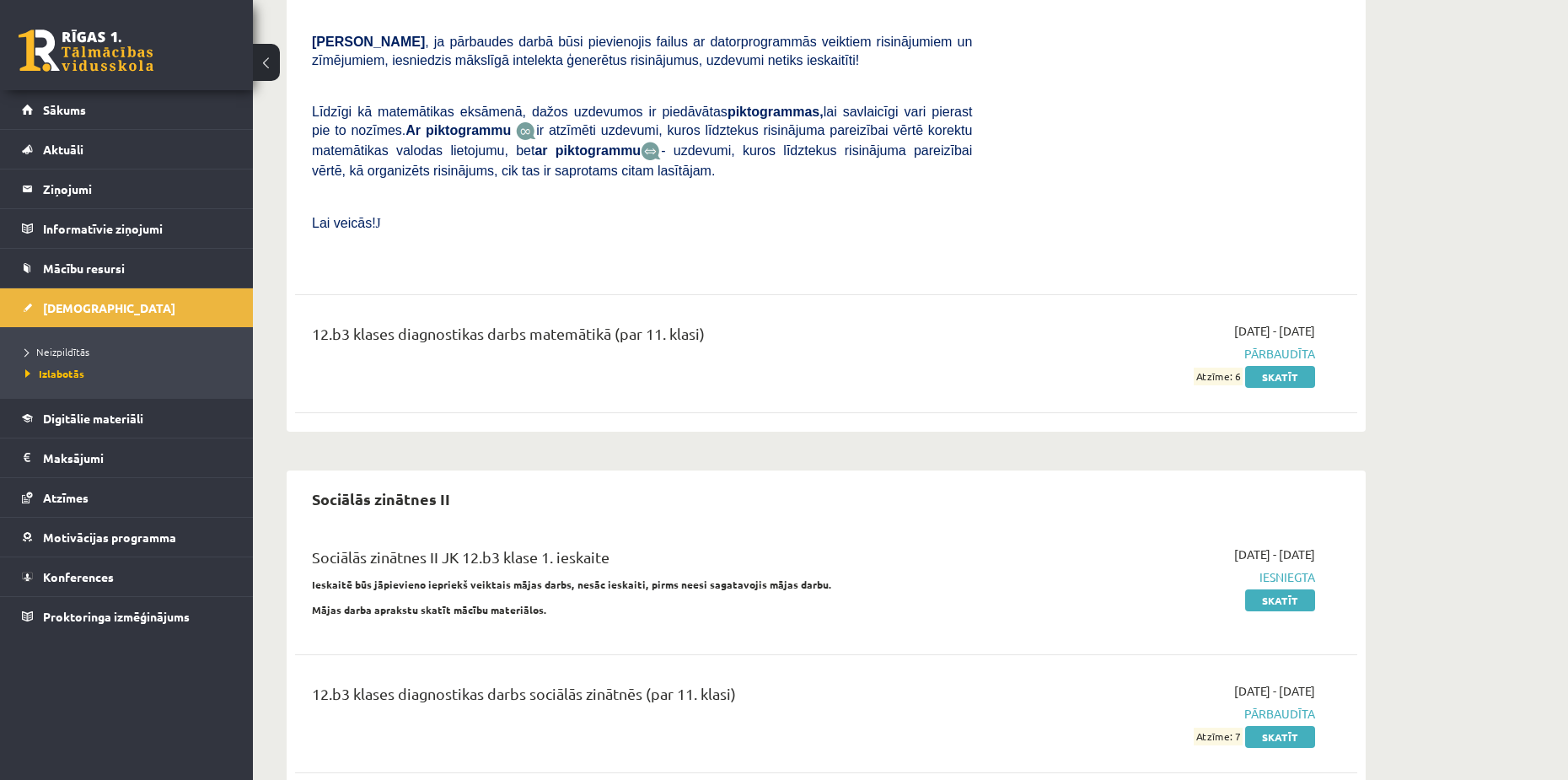
scroll to position [1242, 0]
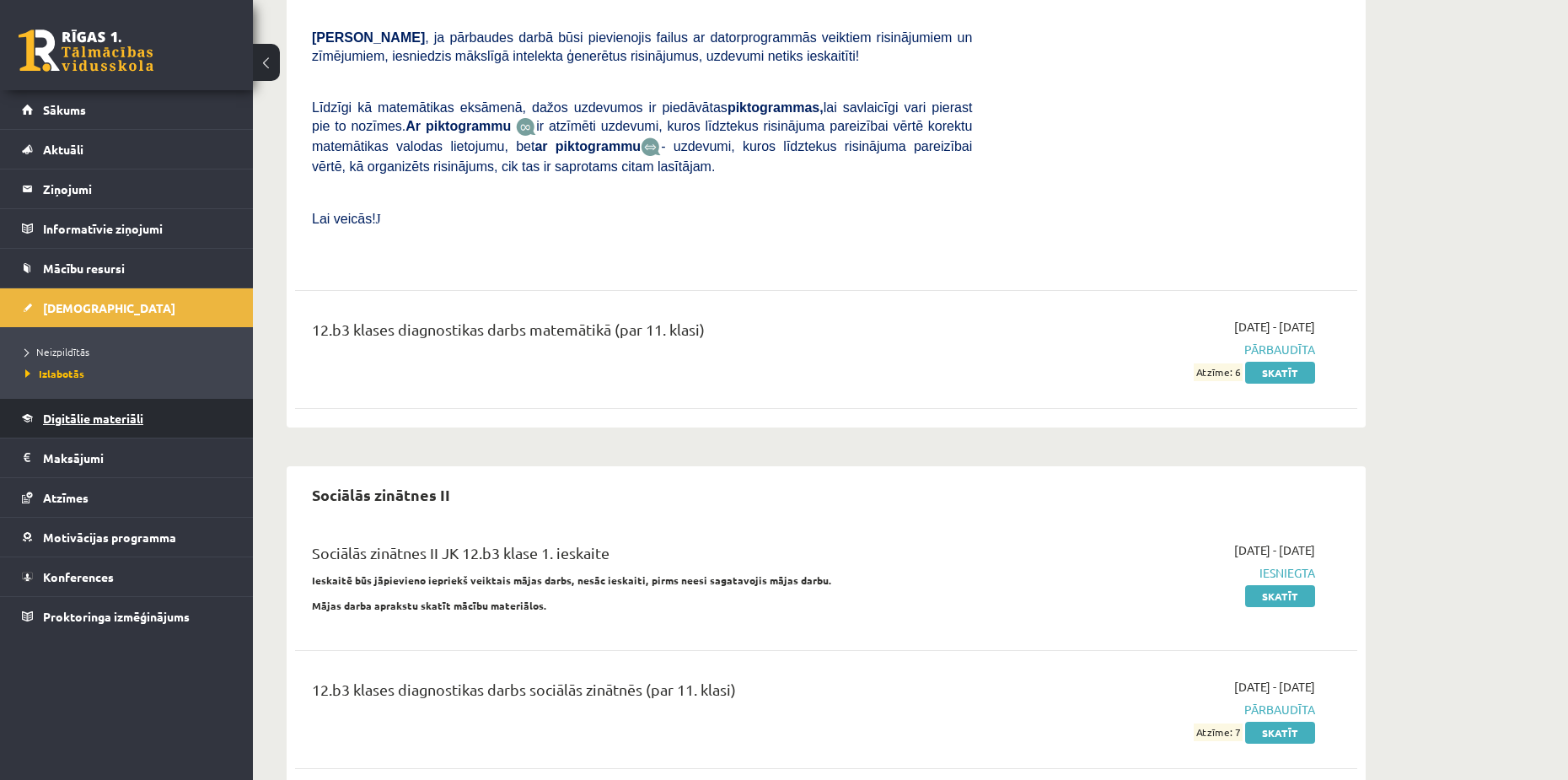
click at [69, 412] on span "Digitālie materiāli" at bounding box center [93, 418] width 100 height 15
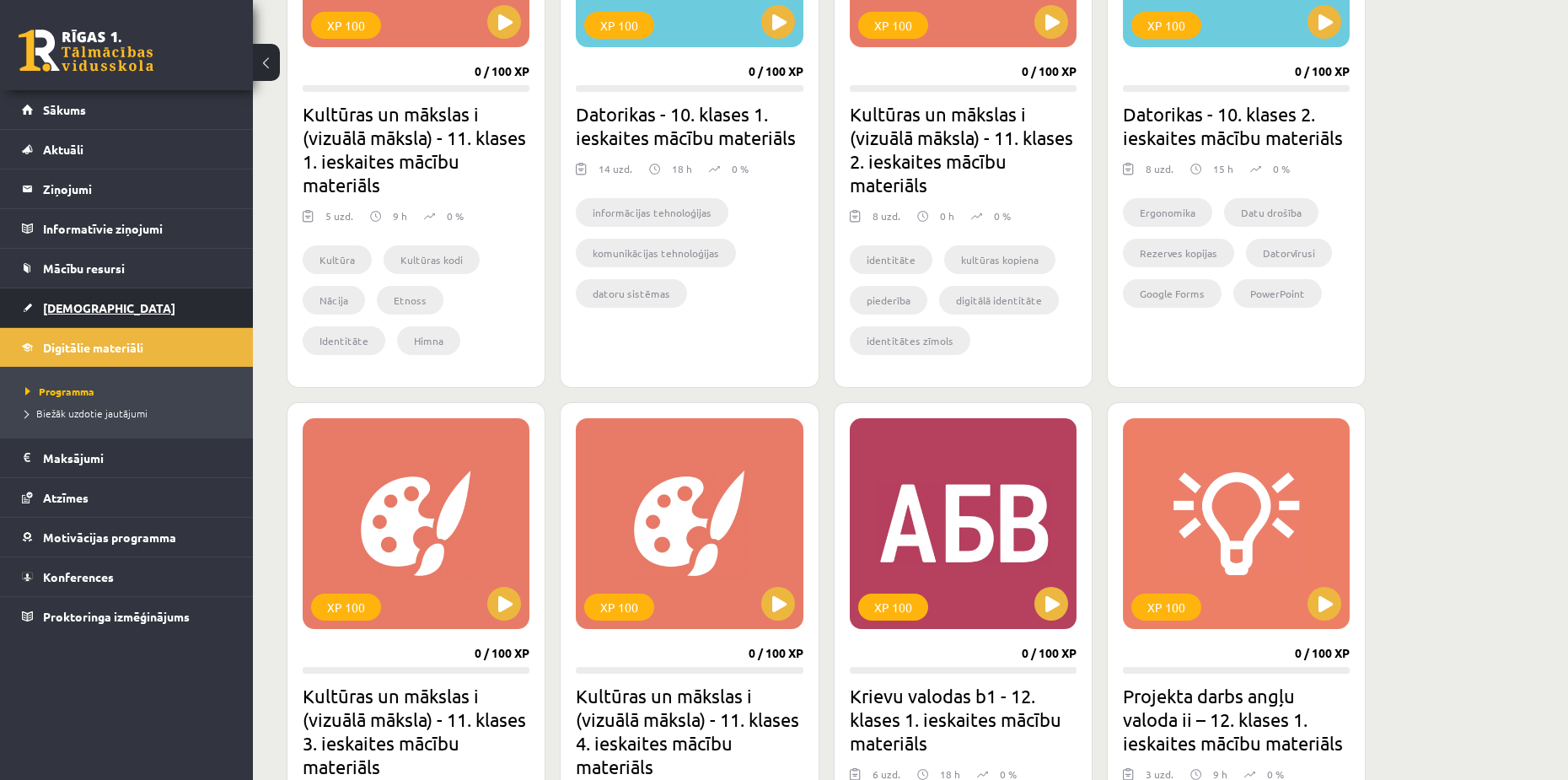
click at [64, 304] on span "[DEMOGRAPHIC_DATA]" at bounding box center [109, 308] width 133 height 15
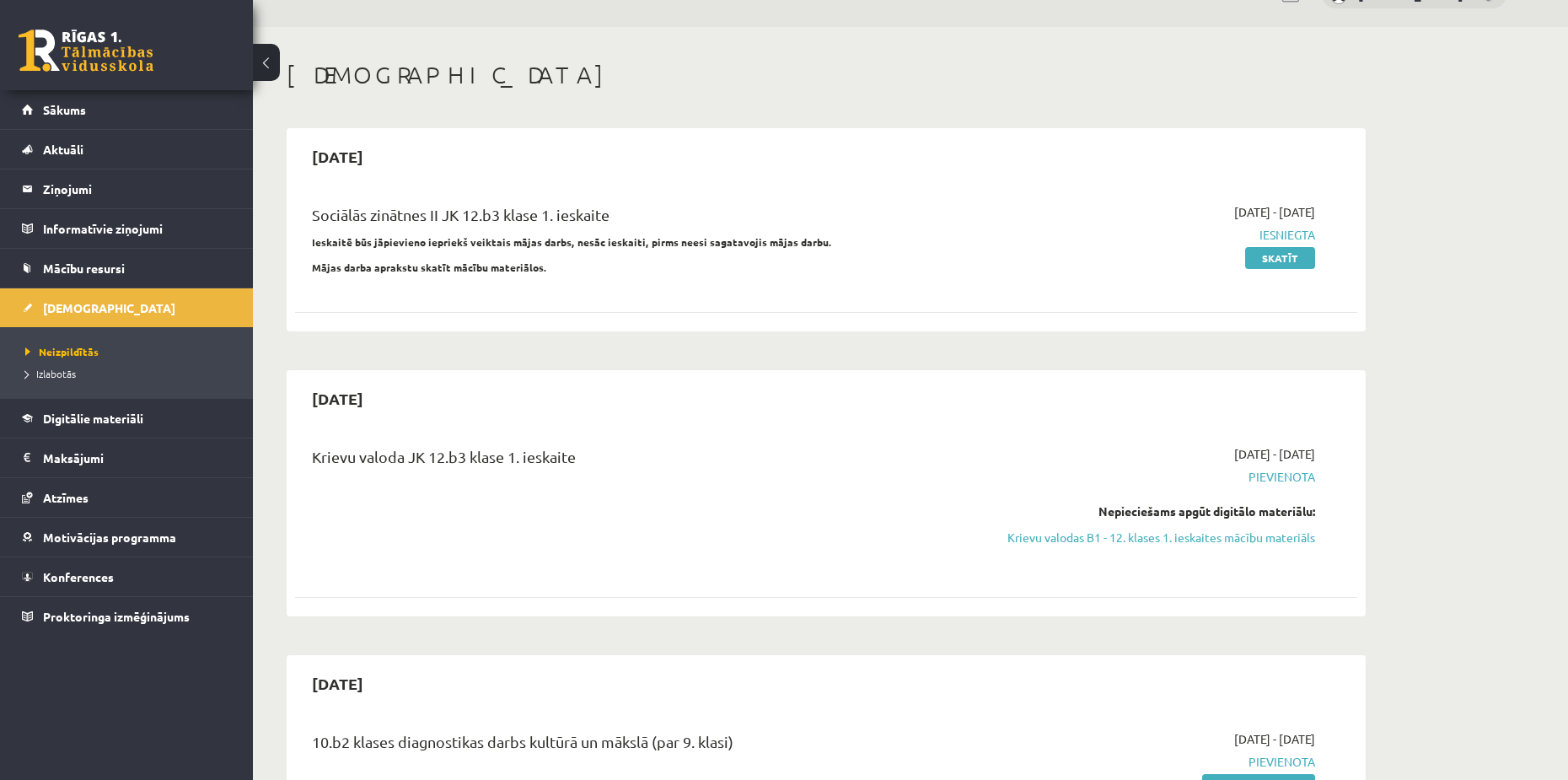
scroll to position [84, 0]
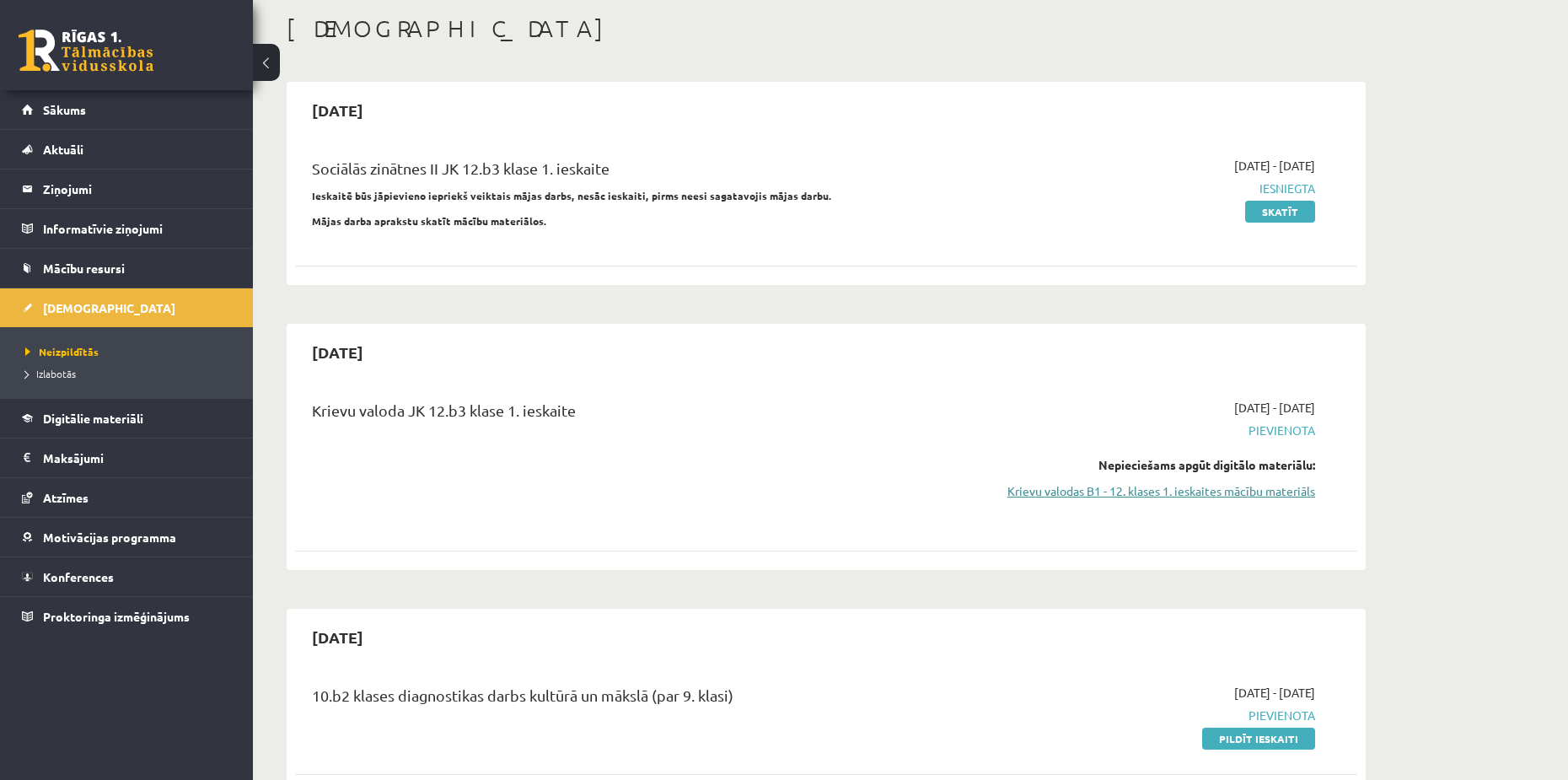
click at [1160, 495] on link "Krievu valodas B1 - 12. klases 1. ieskaites mācību materiāls" at bounding box center [1157, 491] width 318 height 18
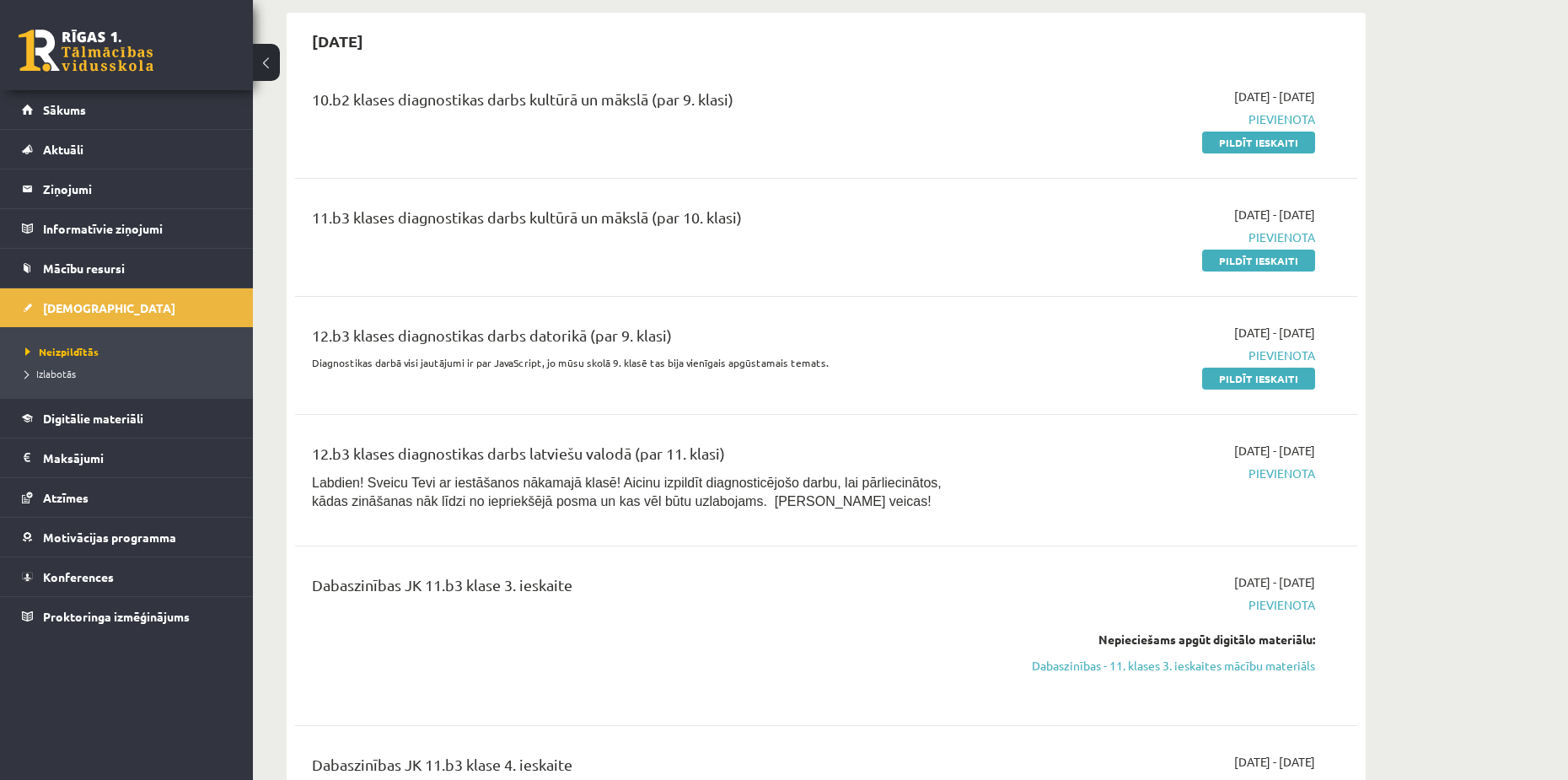
scroll to position [758, 0]
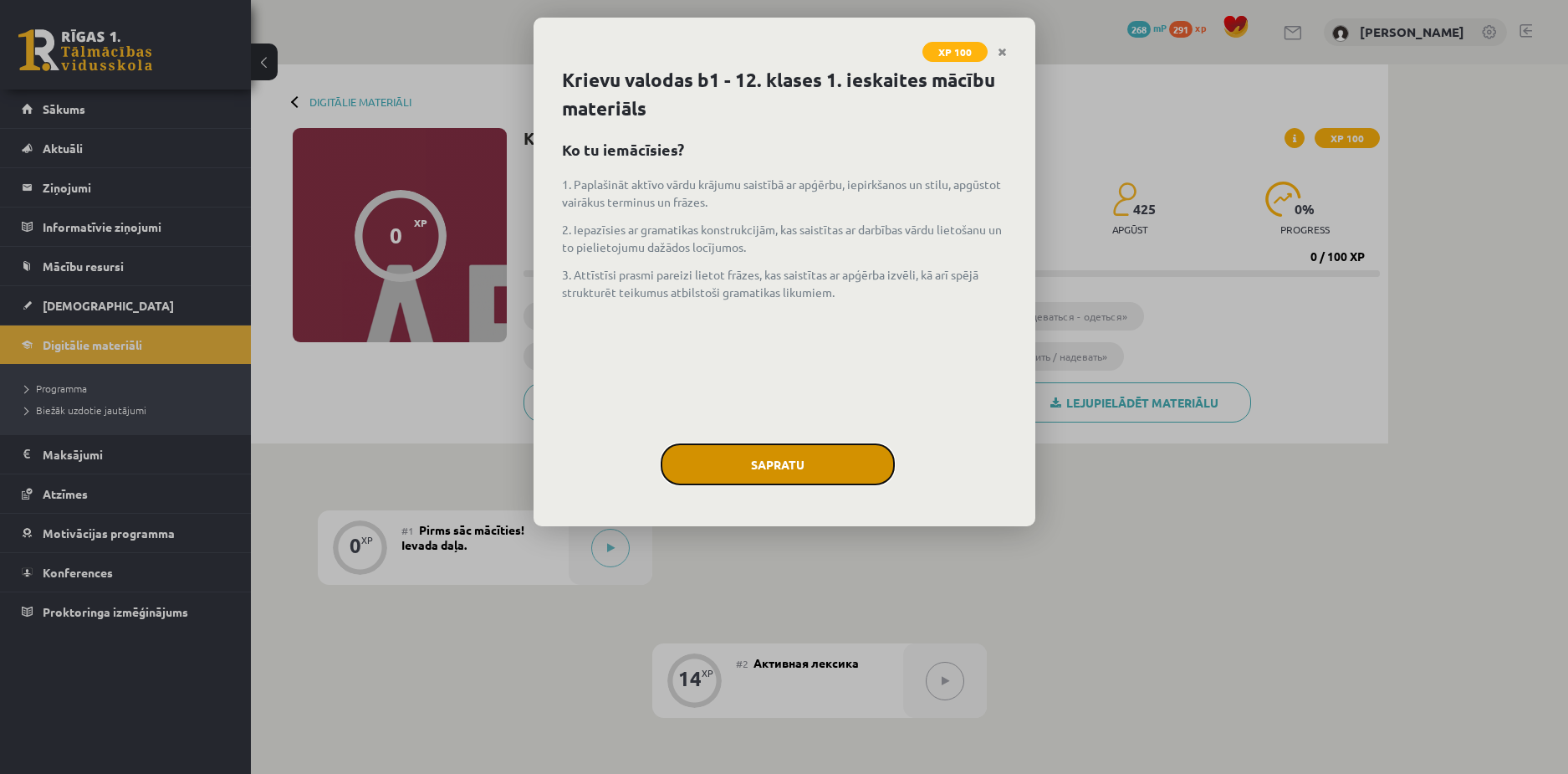
click at [777, 460] on button "Sapratu" at bounding box center [777, 464] width 234 height 42
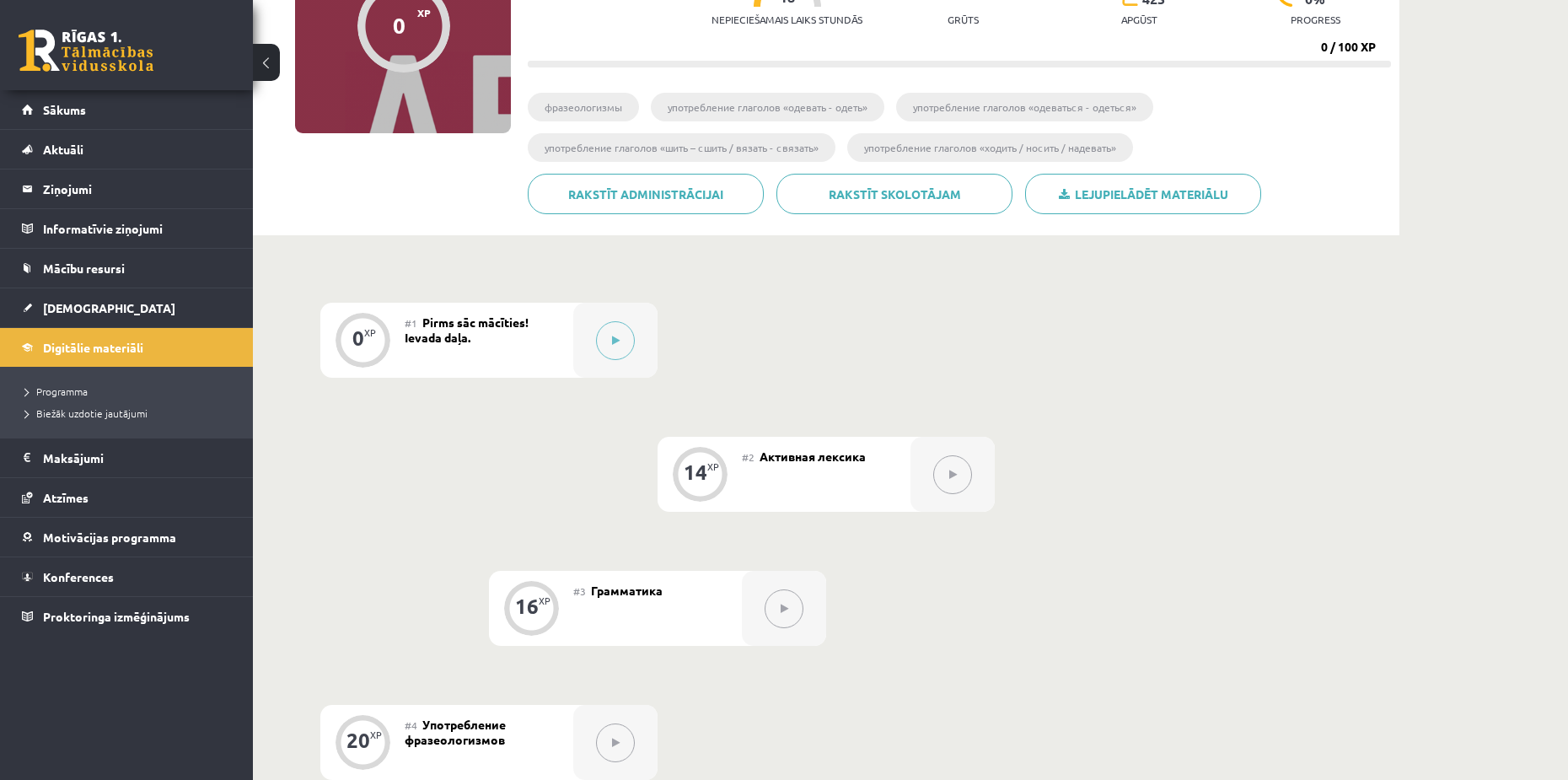
scroll to position [590, 0]
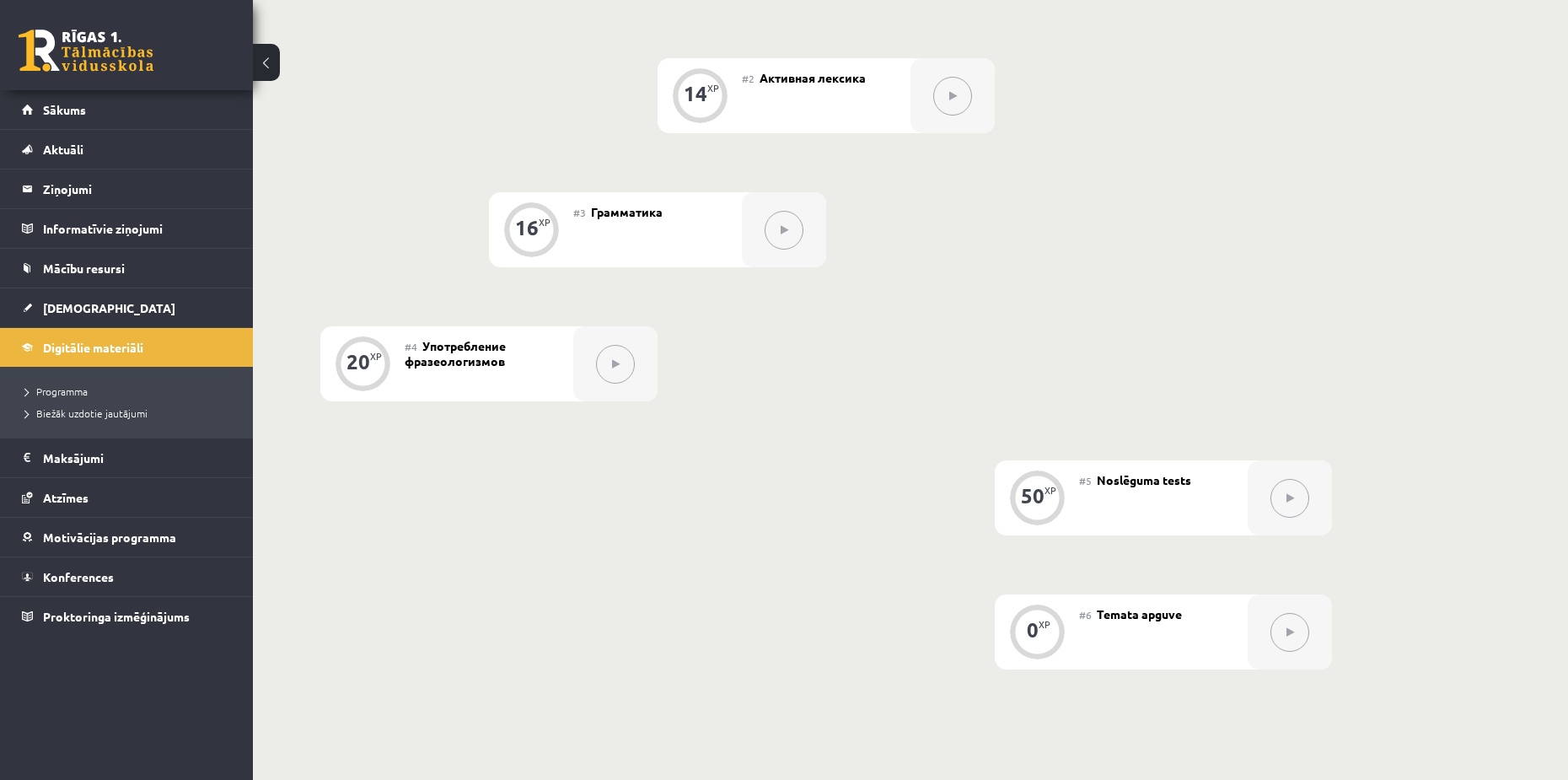
click at [1286, 232] on div "0 XP #1 Pirms sāc mācīties! Ievada daļa. 14 XP #2 Активная лексика 16 XP #3 Гра…" at bounding box center [826, 296] width 1012 height 745
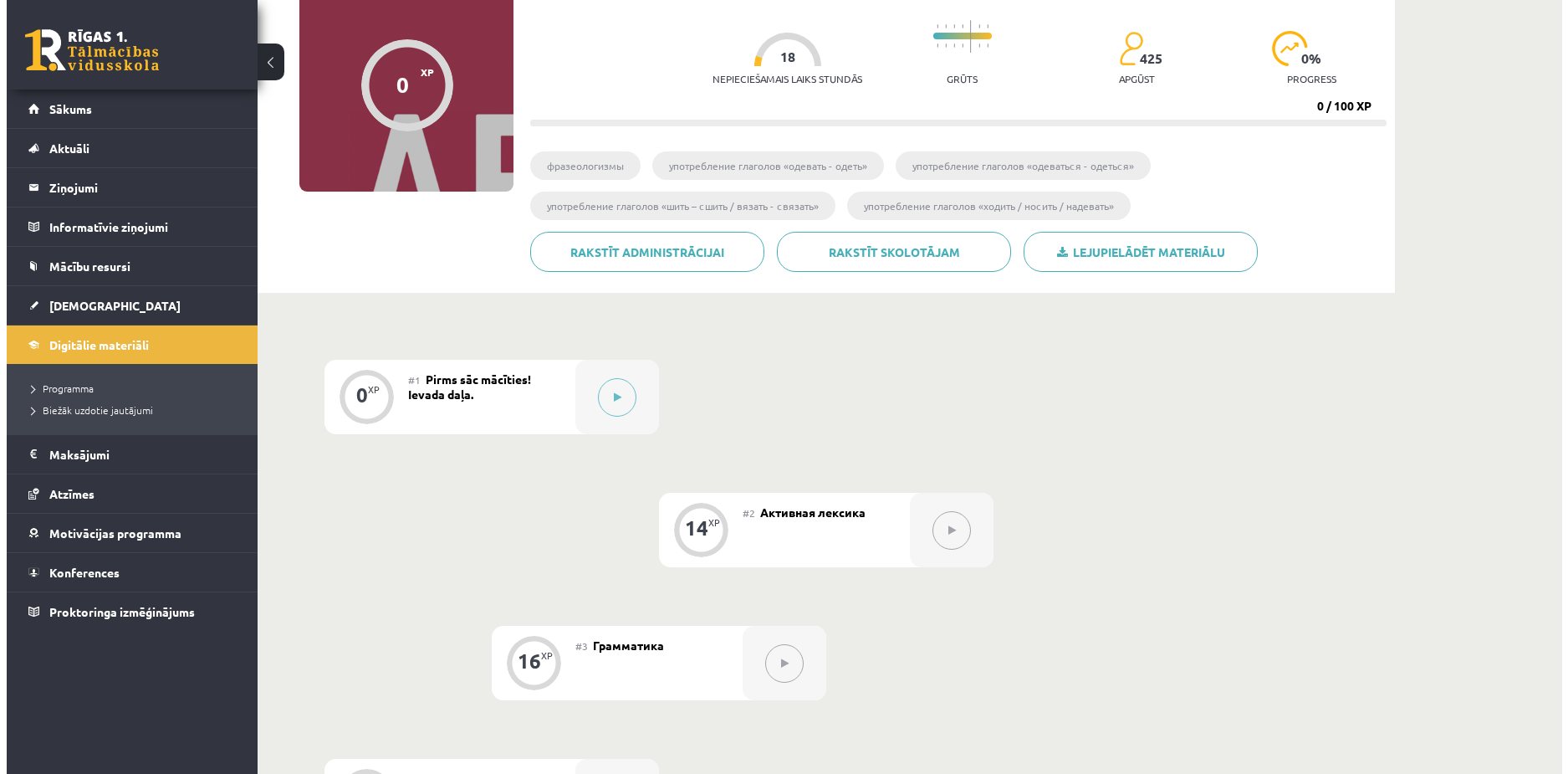
scroll to position [100, 0]
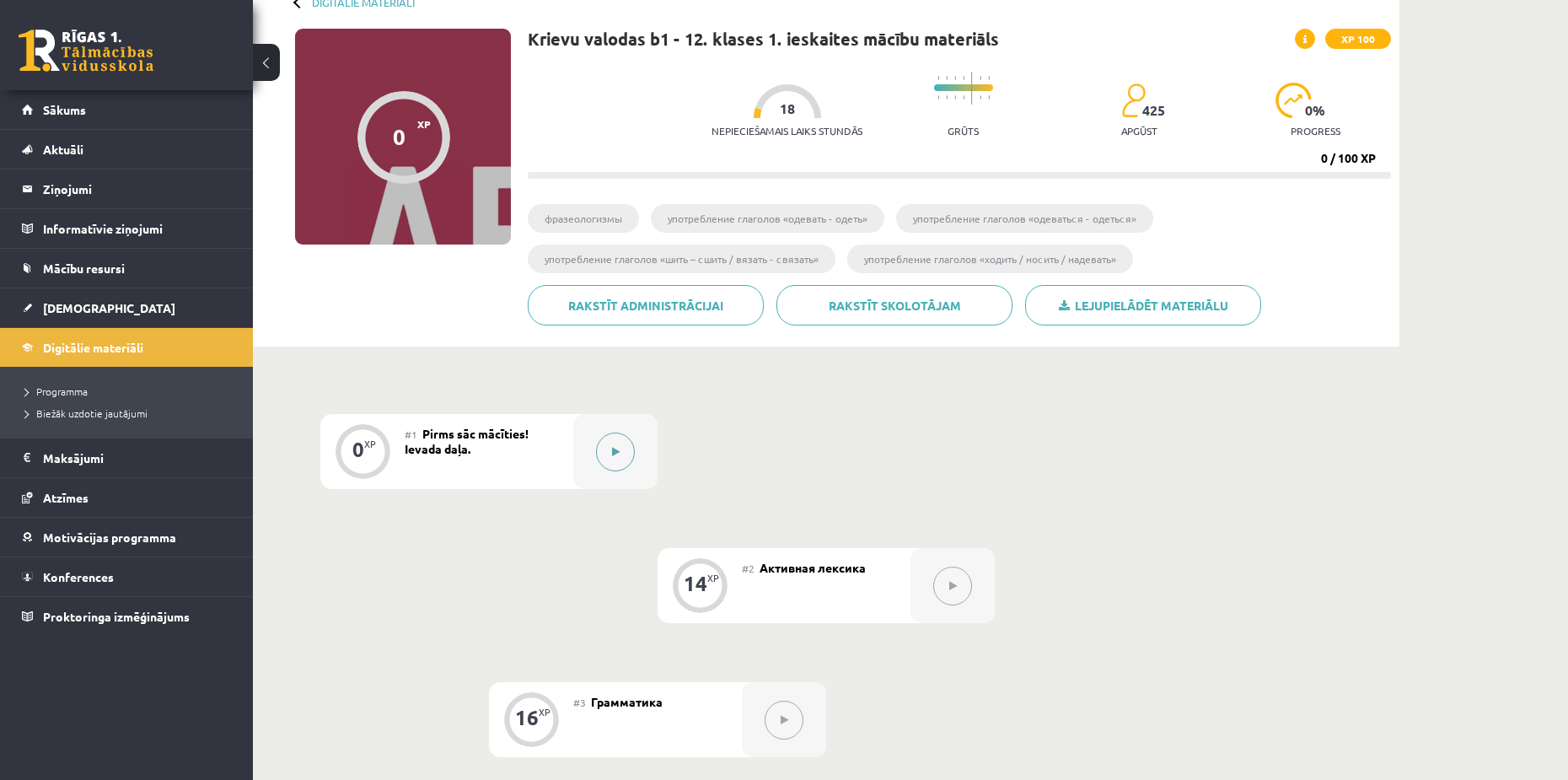
click at [615, 440] on button at bounding box center [615, 451] width 39 height 39
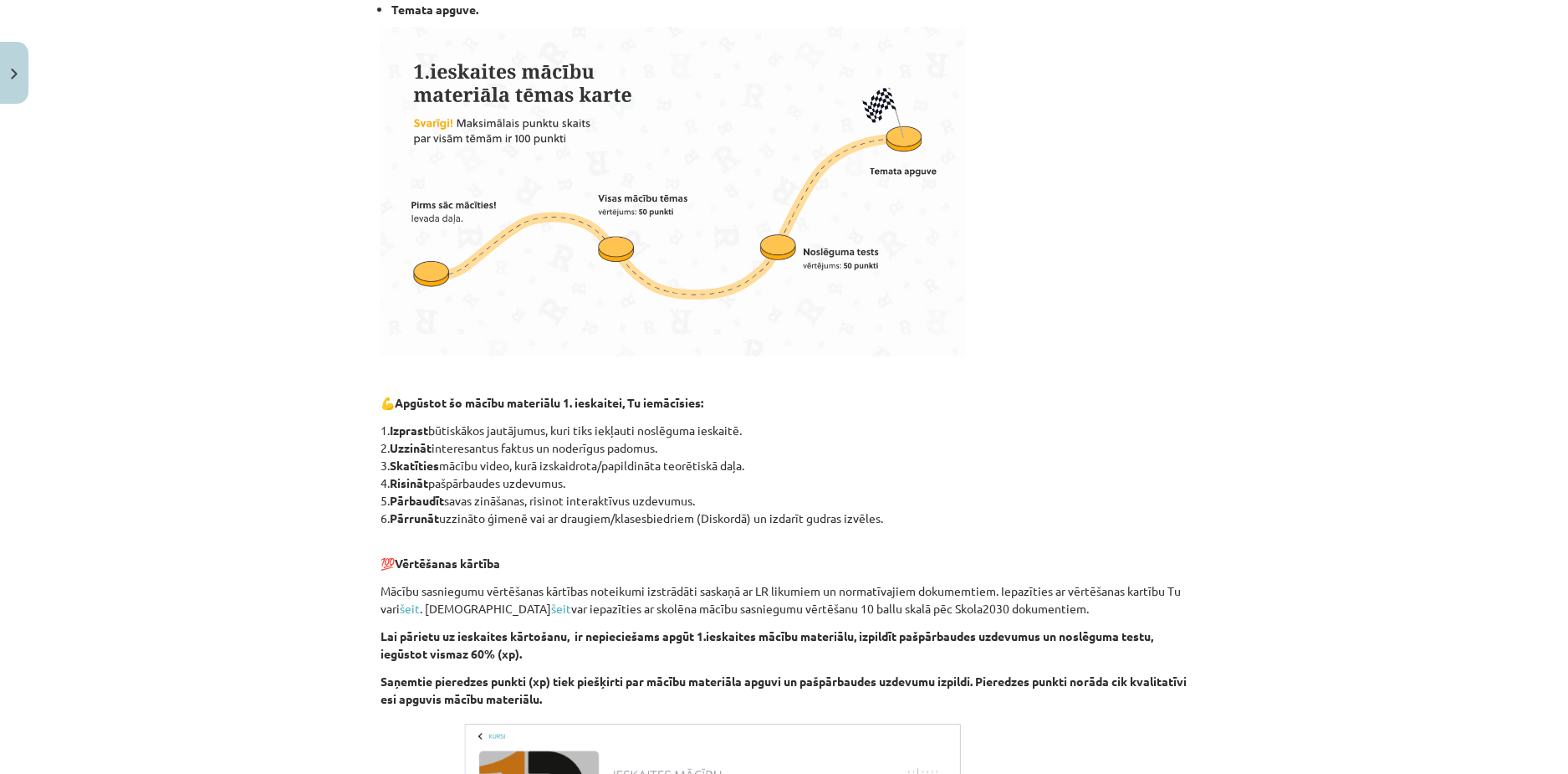
scroll to position [823, 0]
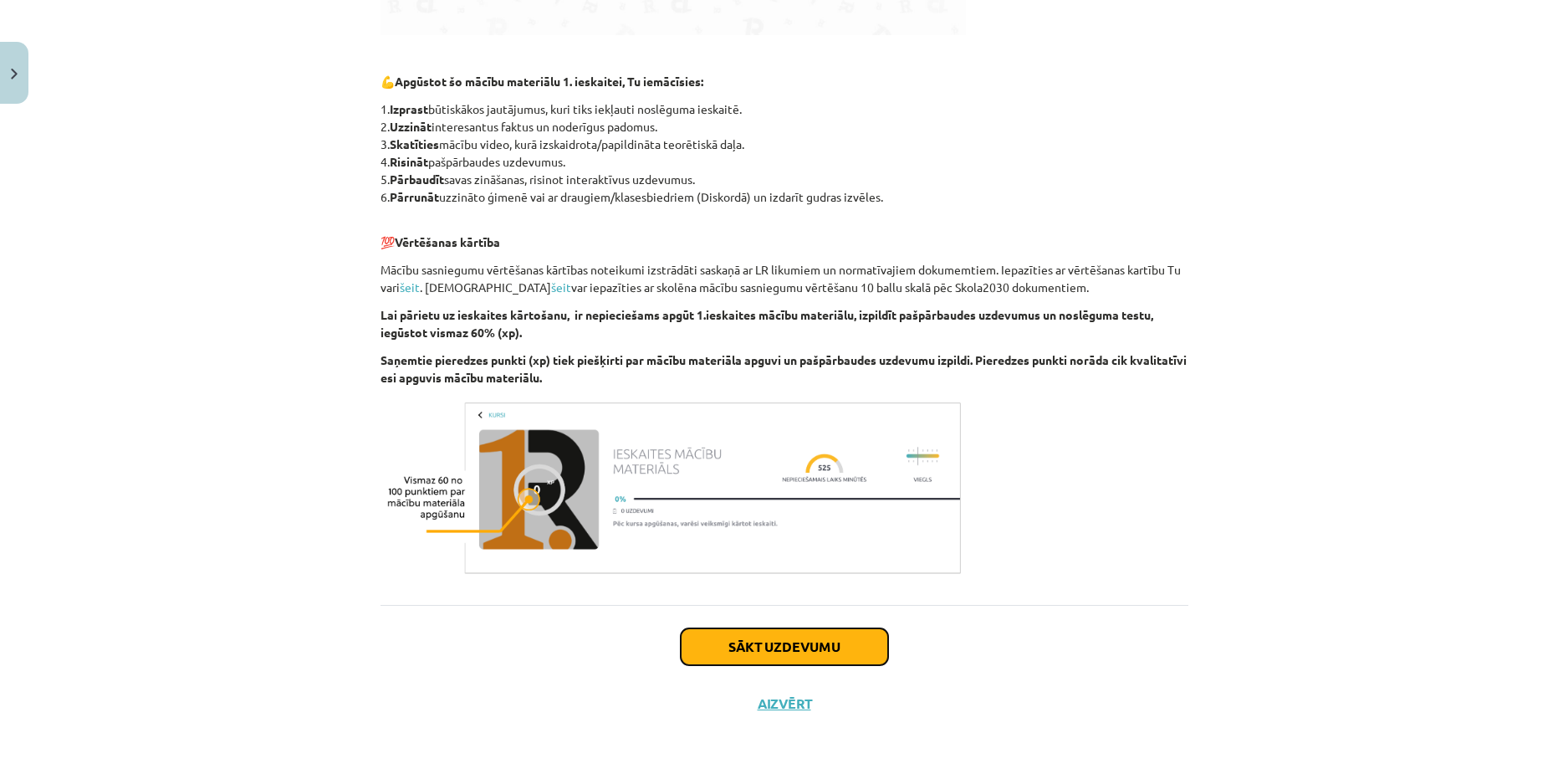
click at [759, 629] on button "Sākt uzdevumu" at bounding box center [784, 646] width 207 height 36
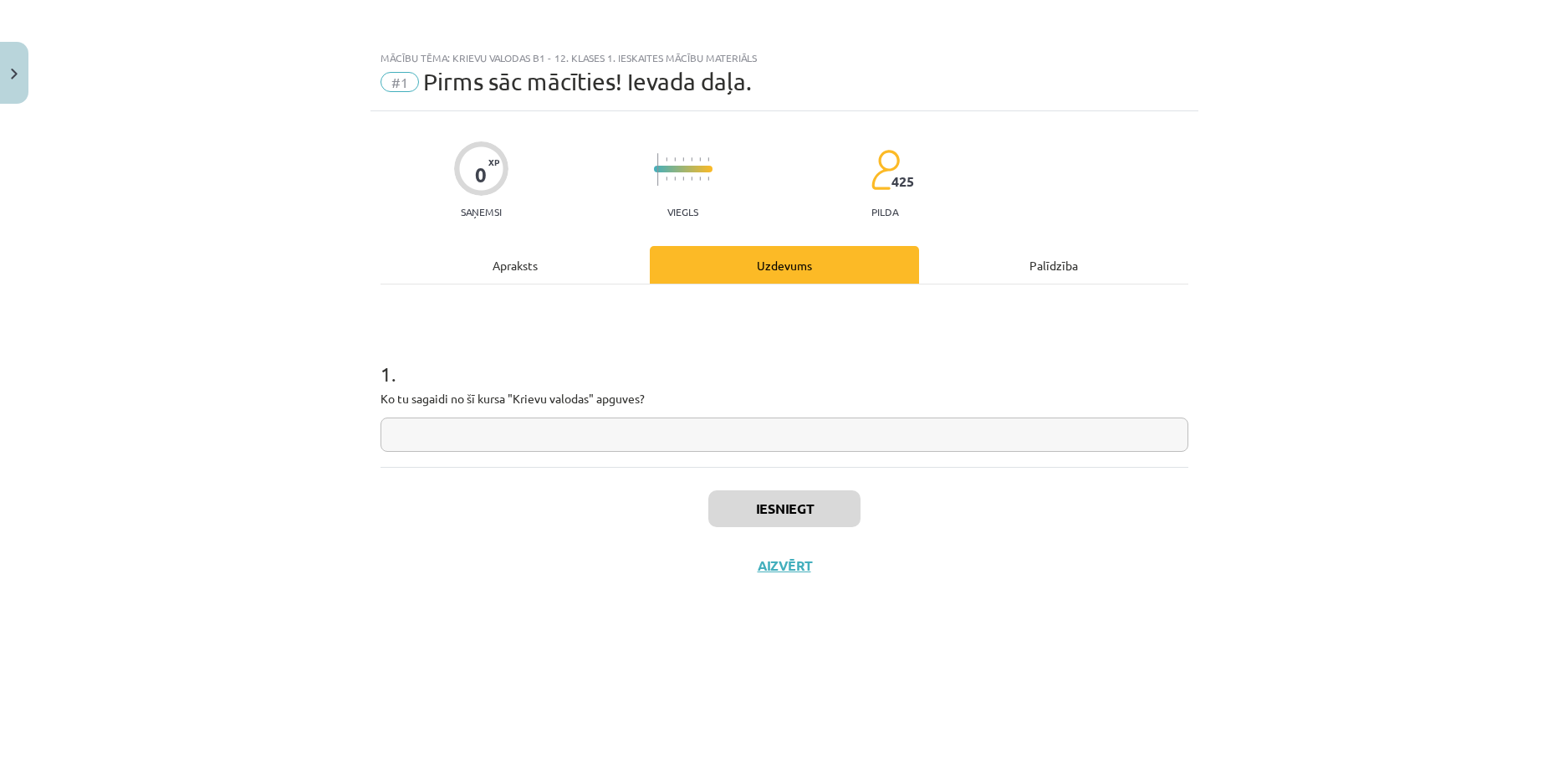
click at [578, 447] on input "text" at bounding box center [784, 434] width 808 height 35
type input "**********"
click at [757, 509] on button "Iesniegt" at bounding box center [784, 508] width 152 height 36
click at [813, 502] on button "Iesniegt" at bounding box center [784, 508] width 152 height 36
click at [776, 575] on button "Nākamā nodarbība" at bounding box center [784, 576] width 164 height 38
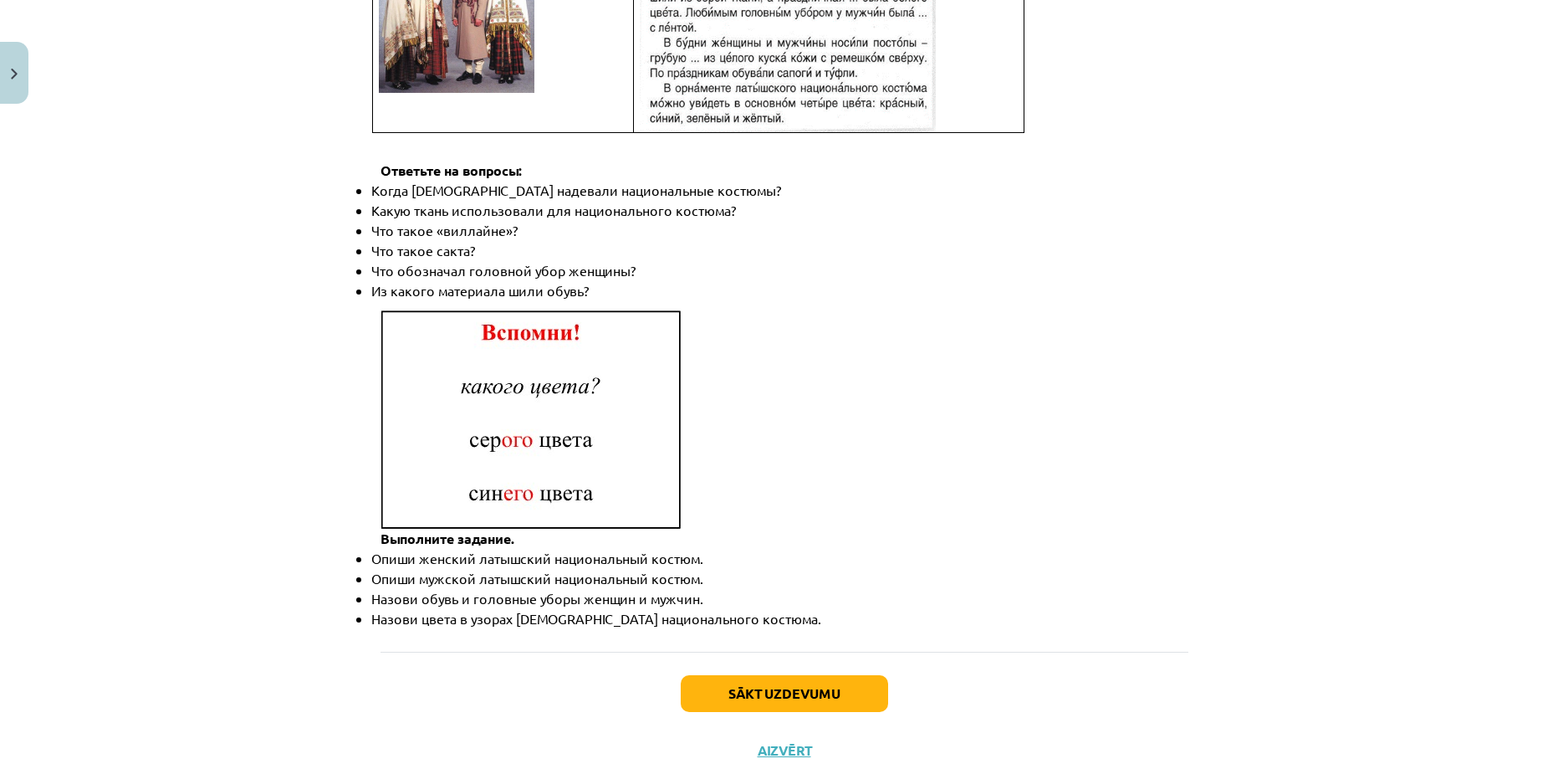
scroll to position [2312, 0]
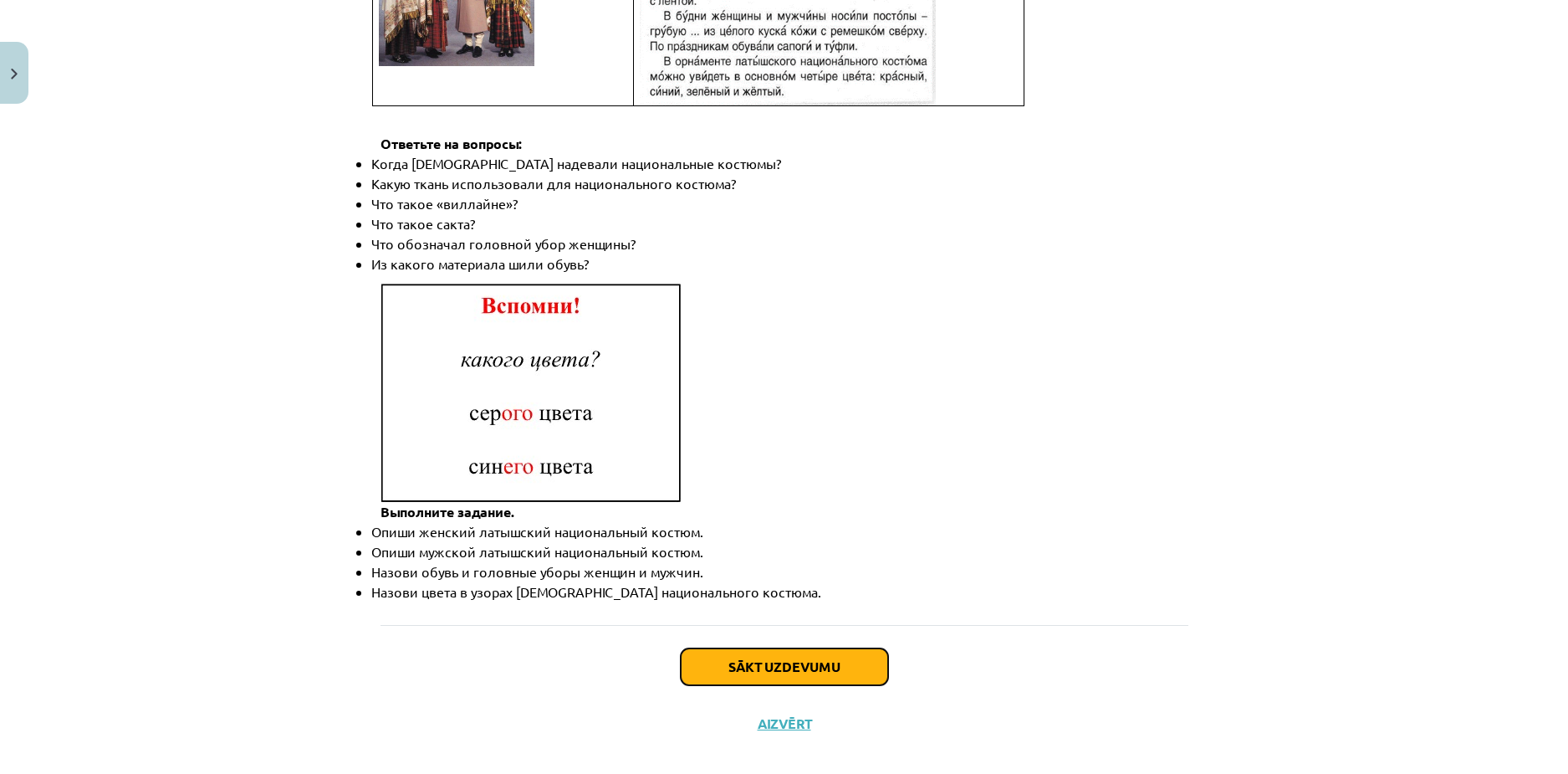
click at [768, 649] on button "Sākt uzdevumu" at bounding box center [784, 666] width 207 height 36
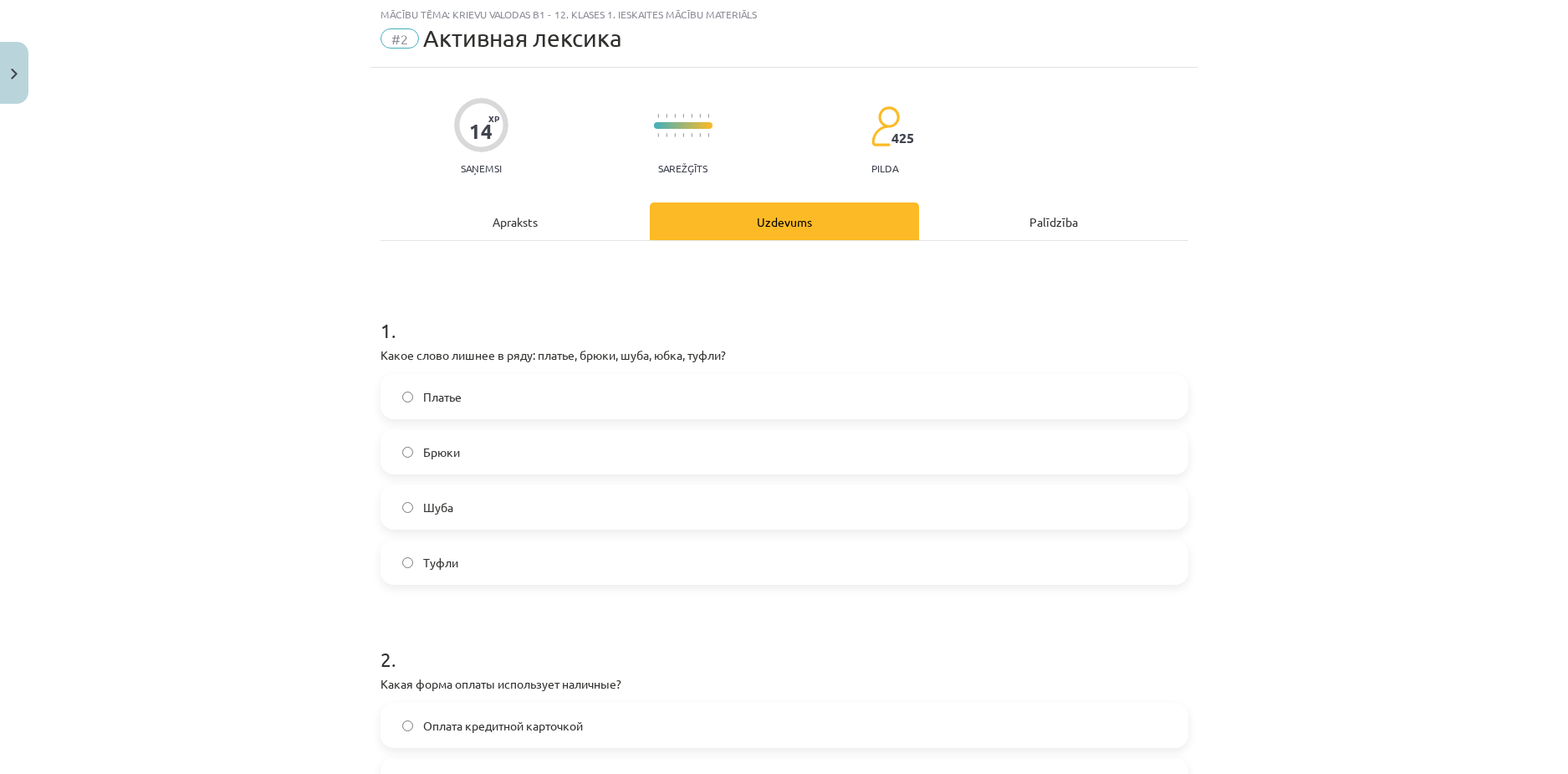
scroll to position [42, 0]
click at [1323, 442] on div "Mācību tēma: Krievu valodas b1 - 12. klases 1. ieskaites mācību materiāls #2 Ак…" at bounding box center [784, 387] width 1568 height 774
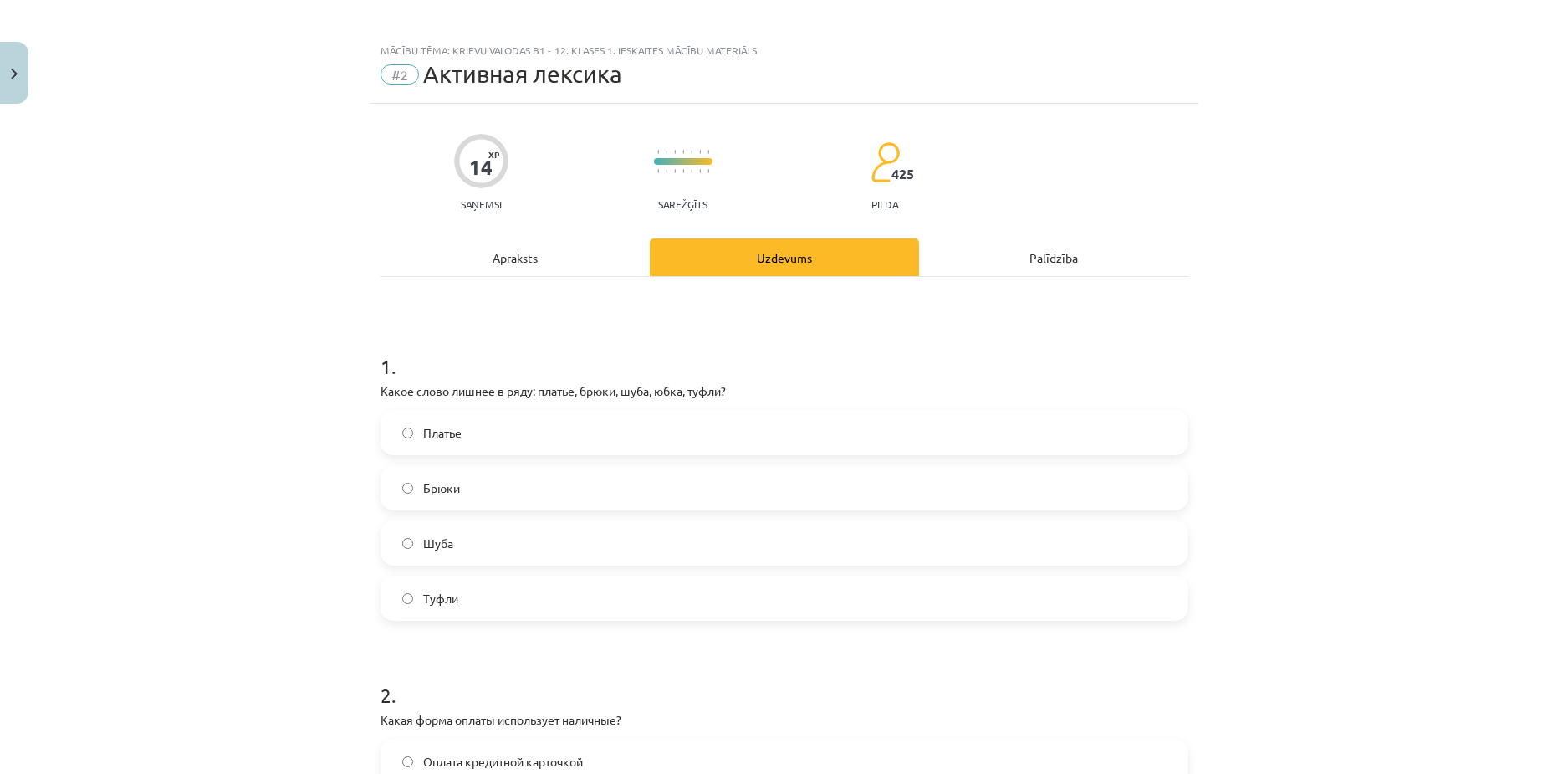
scroll to position [0, 0]
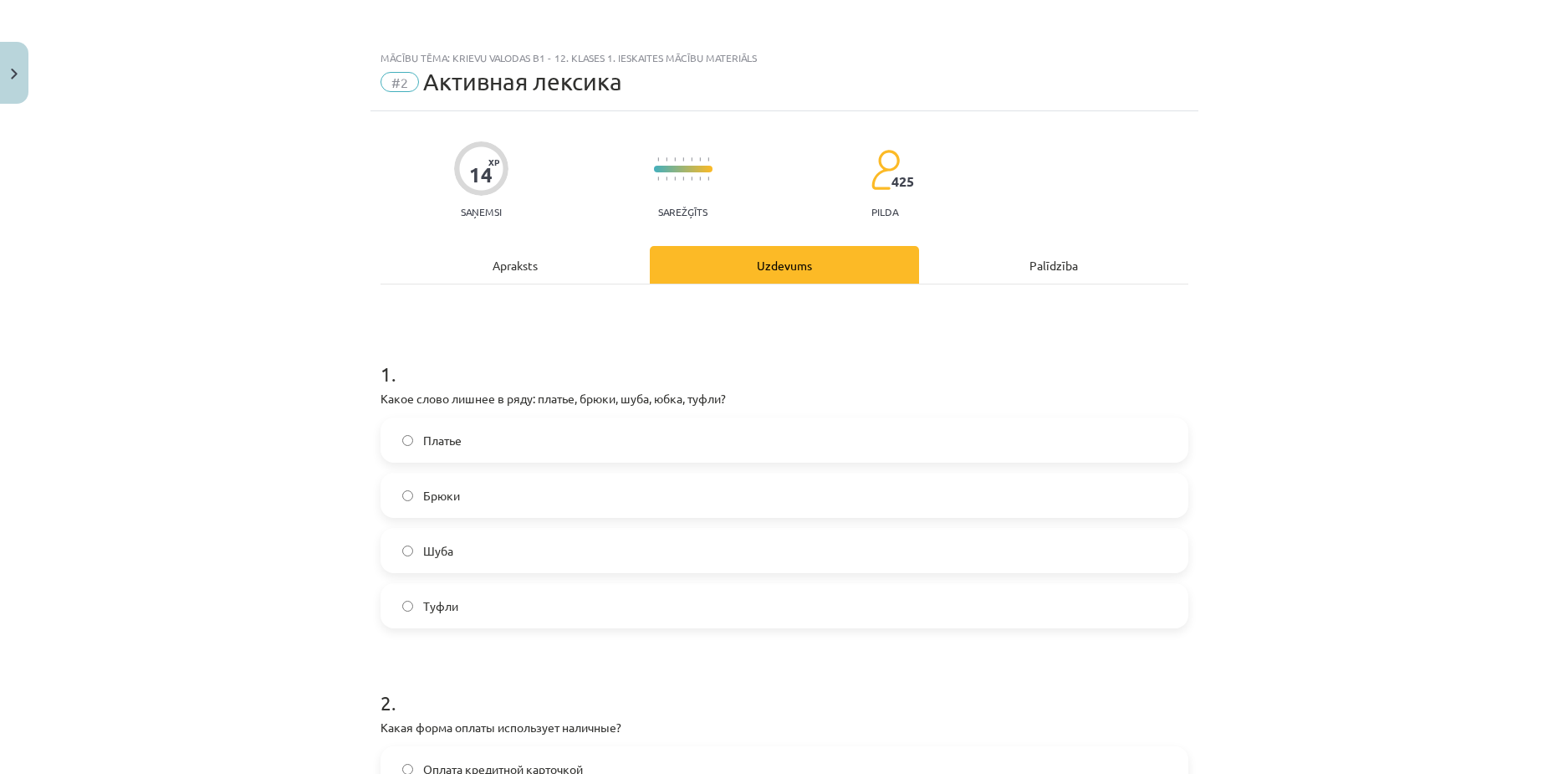
click at [423, 604] on span "Туфли" at bounding box center [440, 606] width 35 height 18
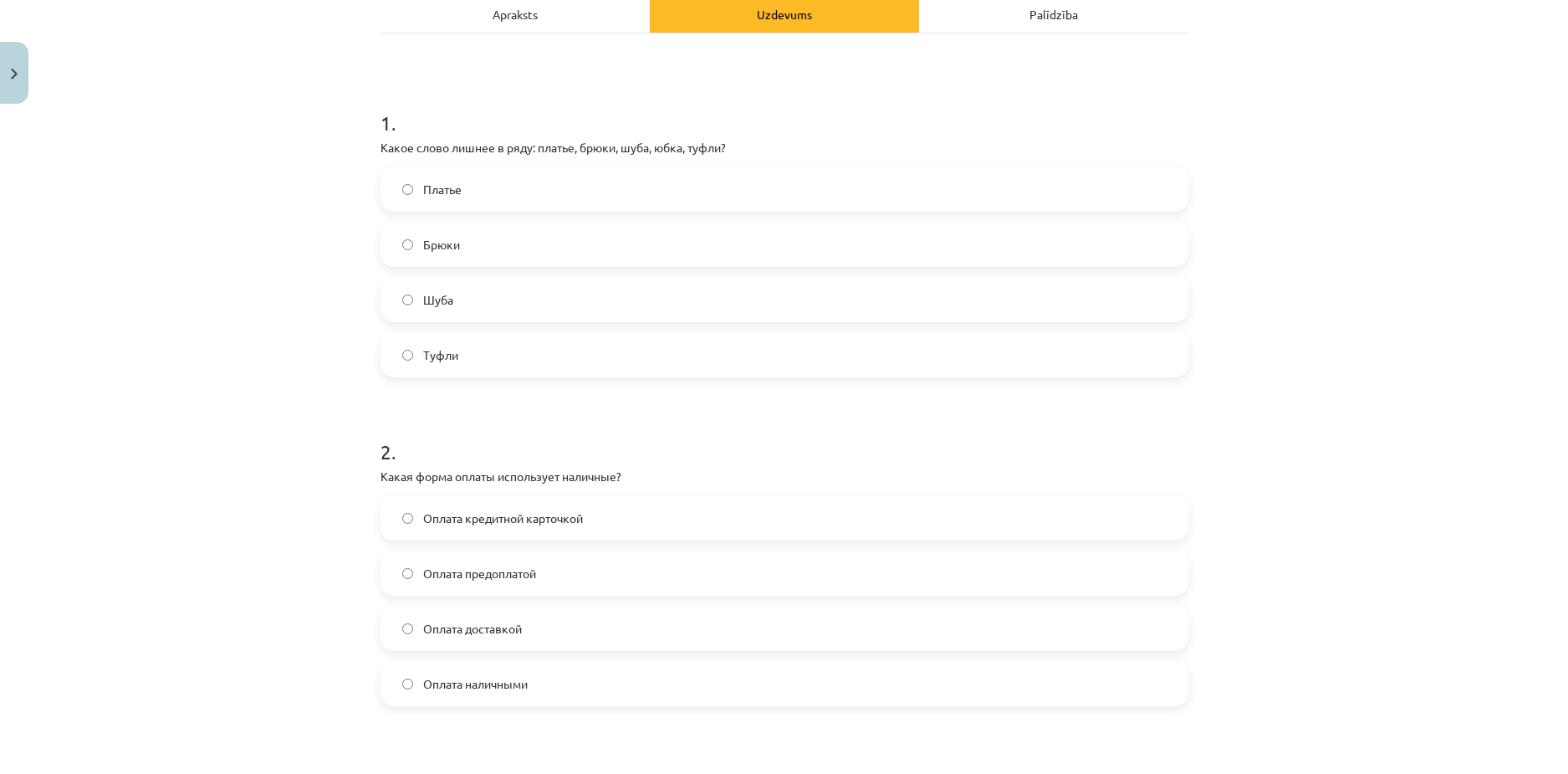
scroll to position [335, 0]
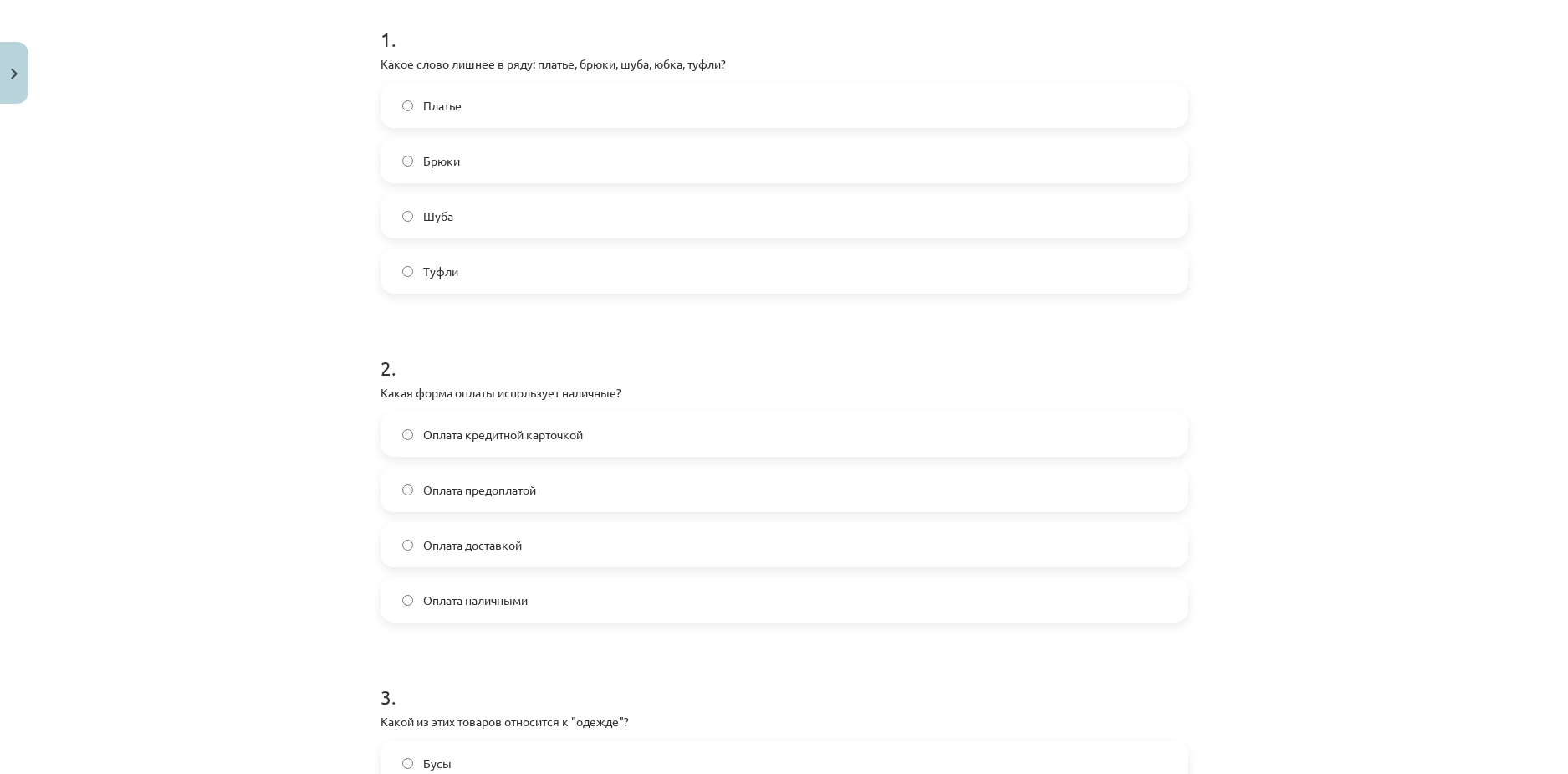
click at [462, 597] on span "Оплата наличными" at bounding box center [476, 601] width 105 height 18
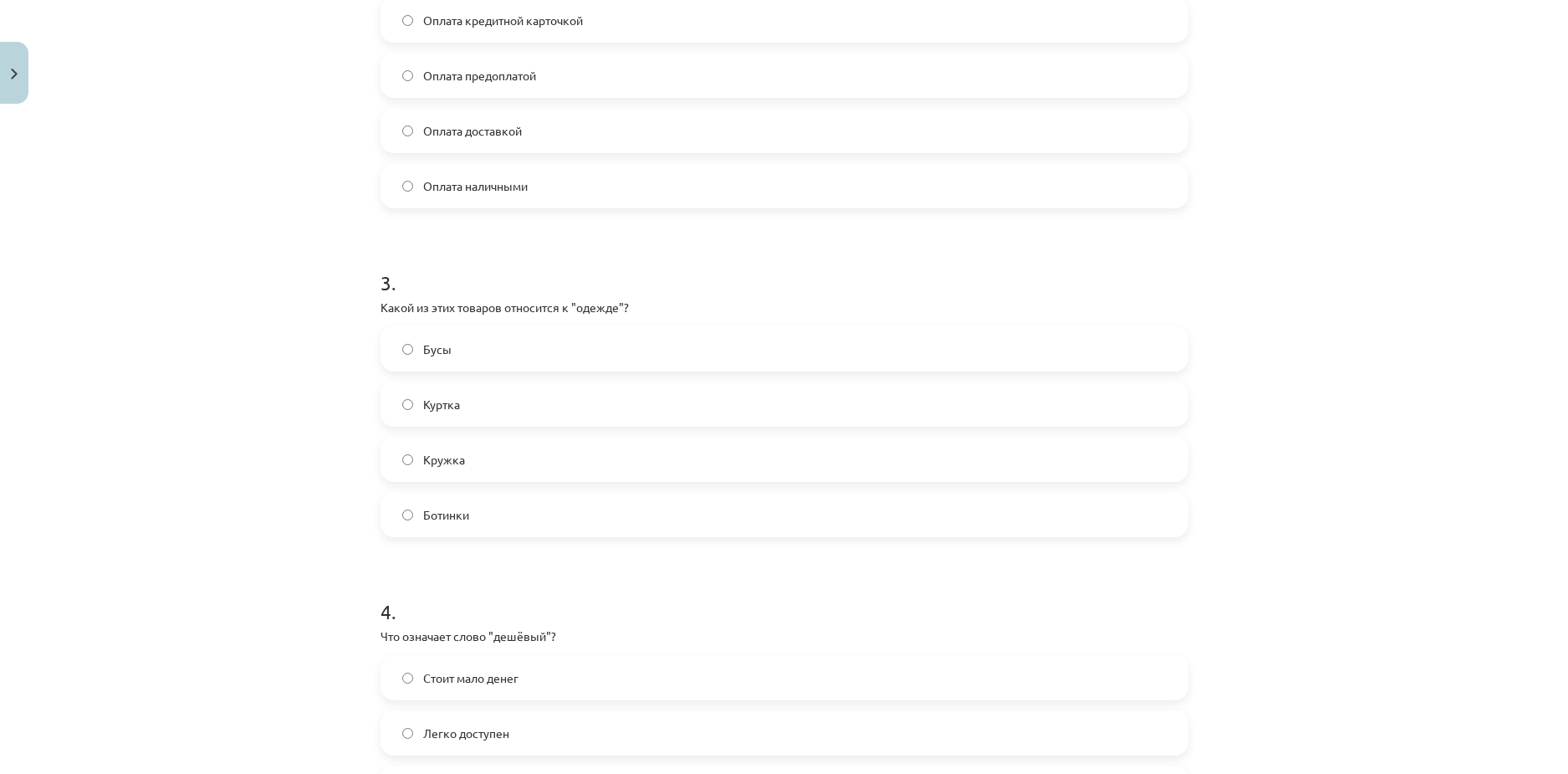
scroll to position [753, 0]
click at [438, 401] on span "Куртка" at bounding box center [441, 400] width 36 height 18
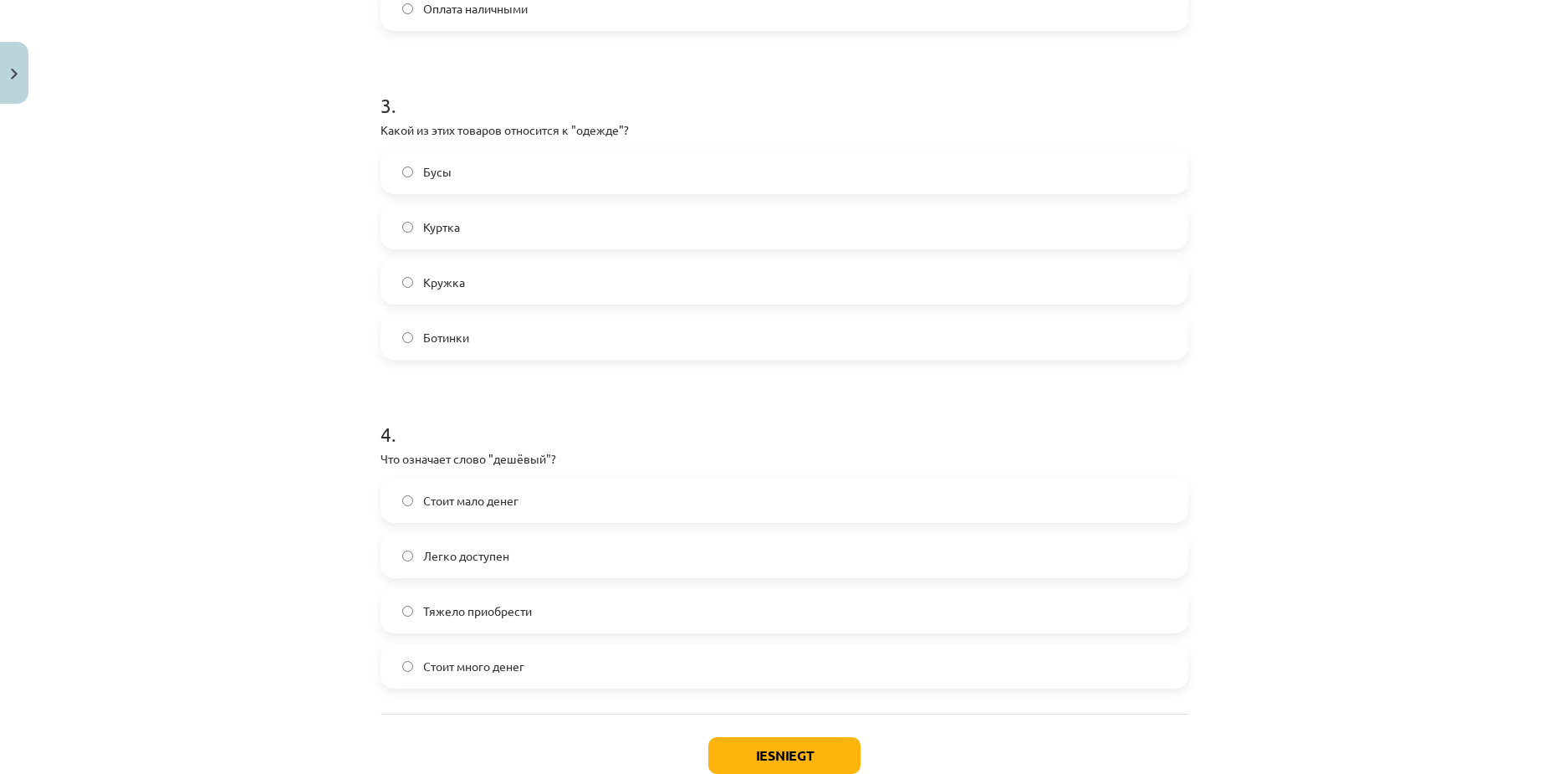
scroll to position [1004, 0]
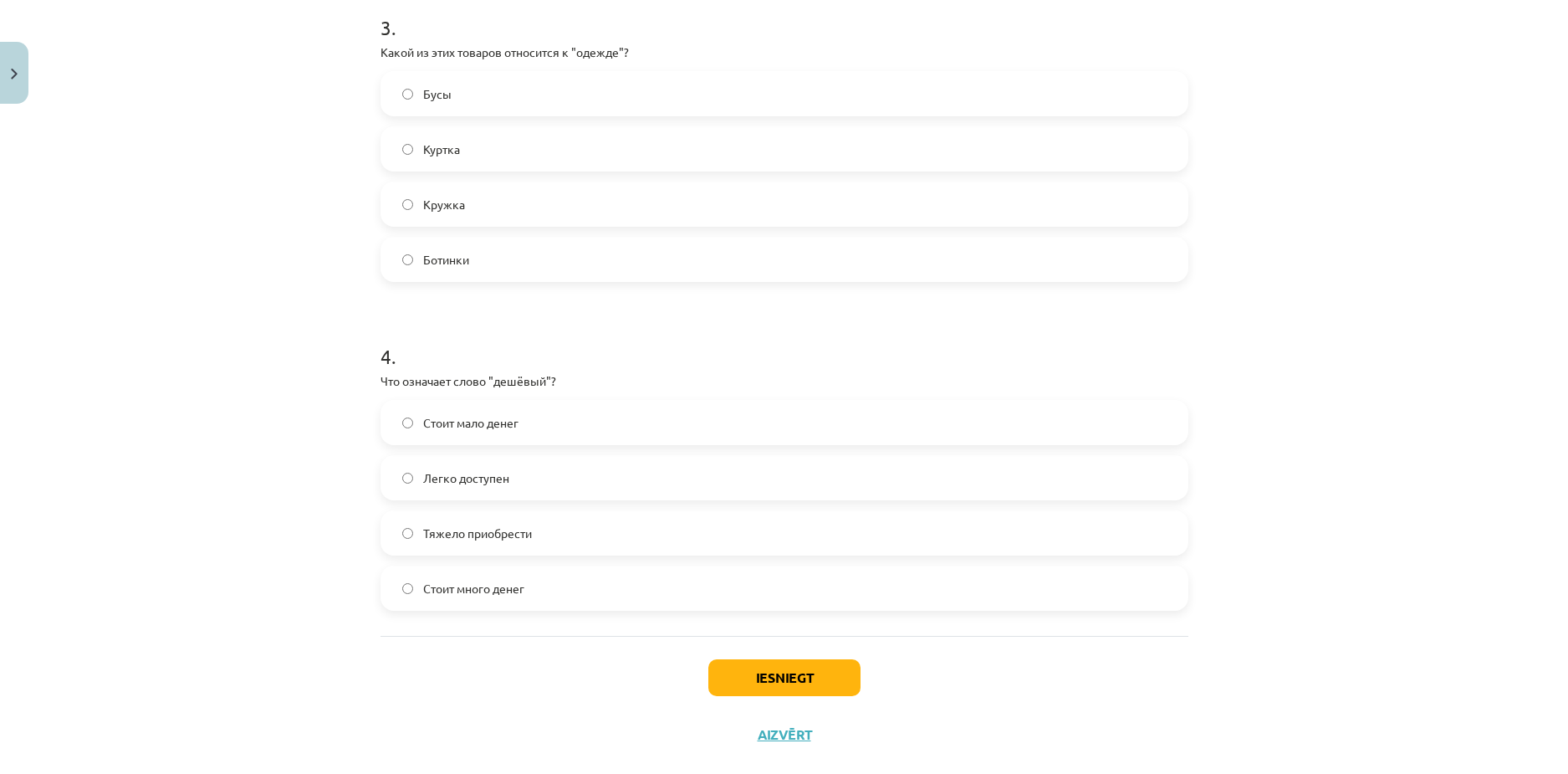
click at [415, 407] on label "Стоит мало денег" at bounding box center [784, 422] width 805 height 42
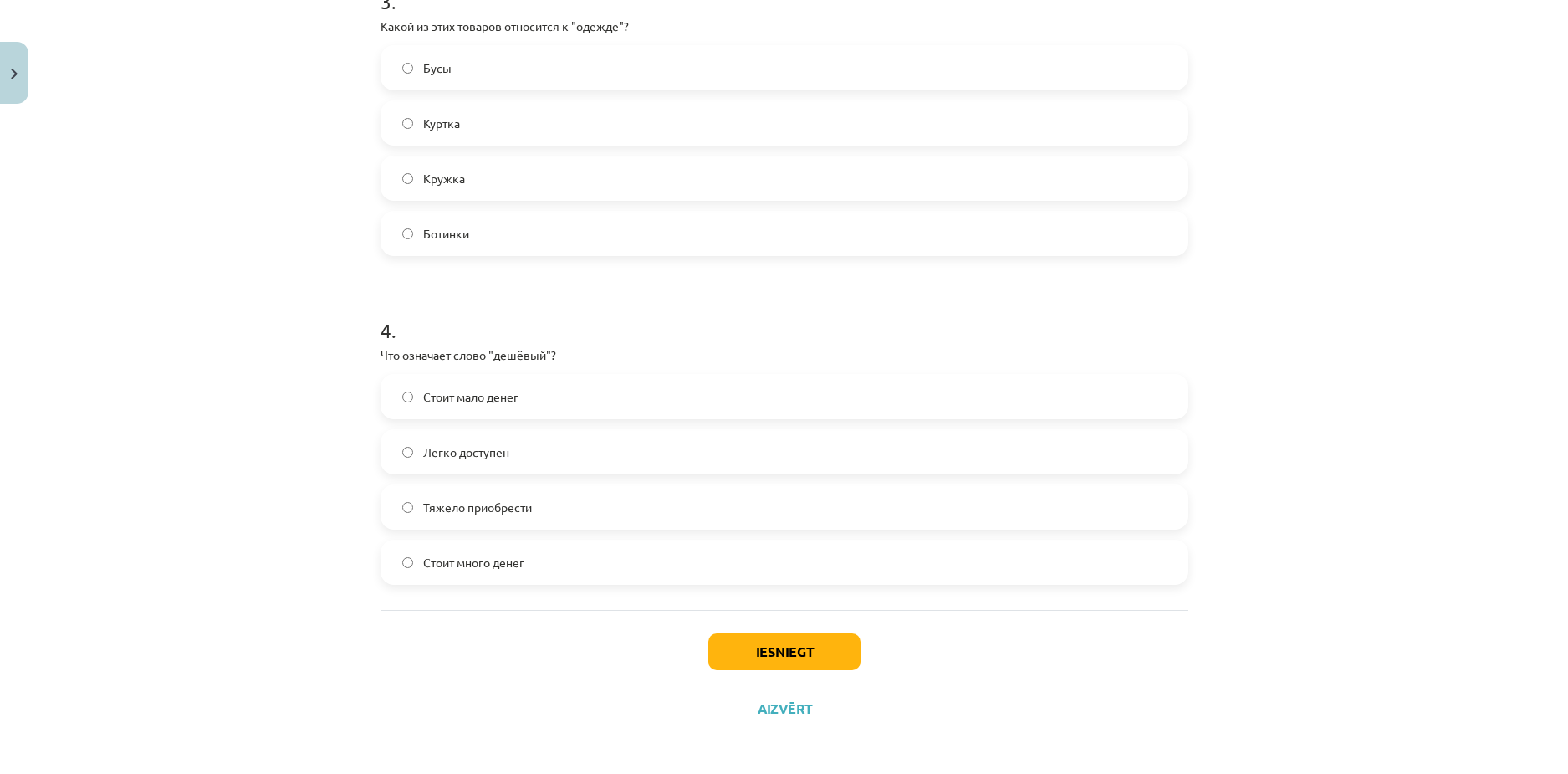
scroll to position [1035, 0]
click at [763, 648] on button "Iesniegt" at bounding box center [784, 646] width 152 height 36
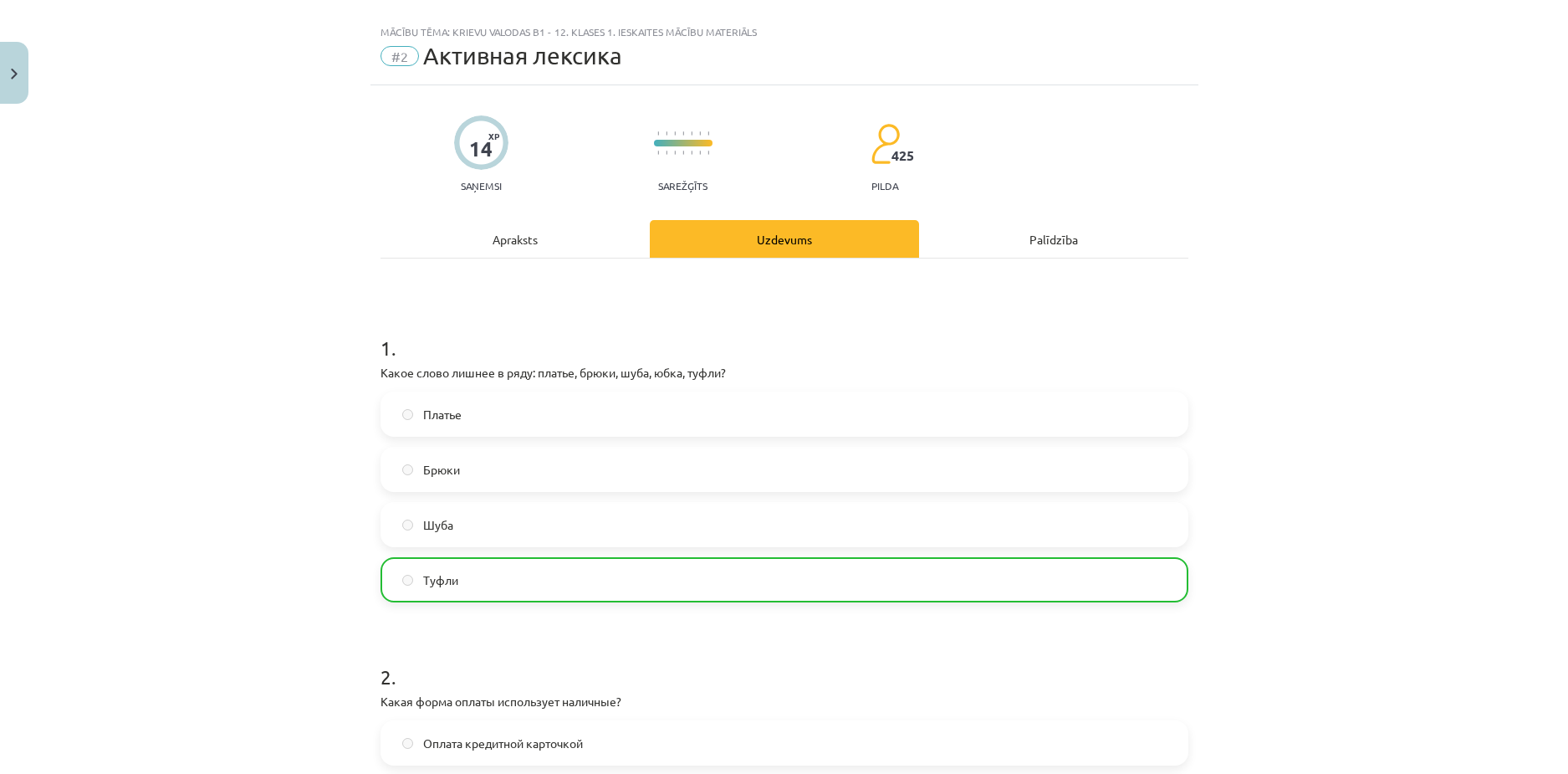
scroll to position [0, 0]
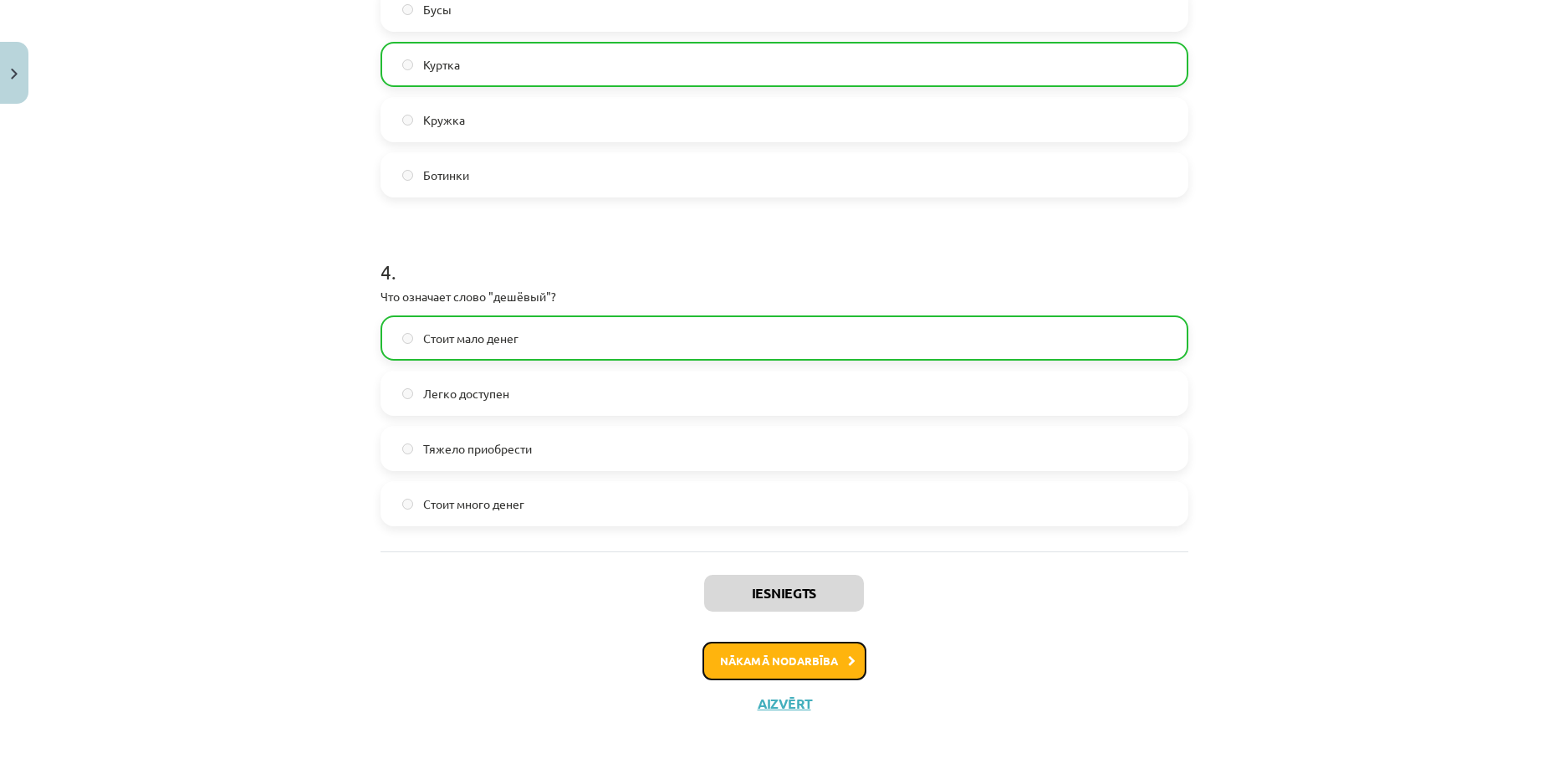
click at [736, 665] on button "Nākamā nodarbība" at bounding box center [784, 660] width 164 height 38
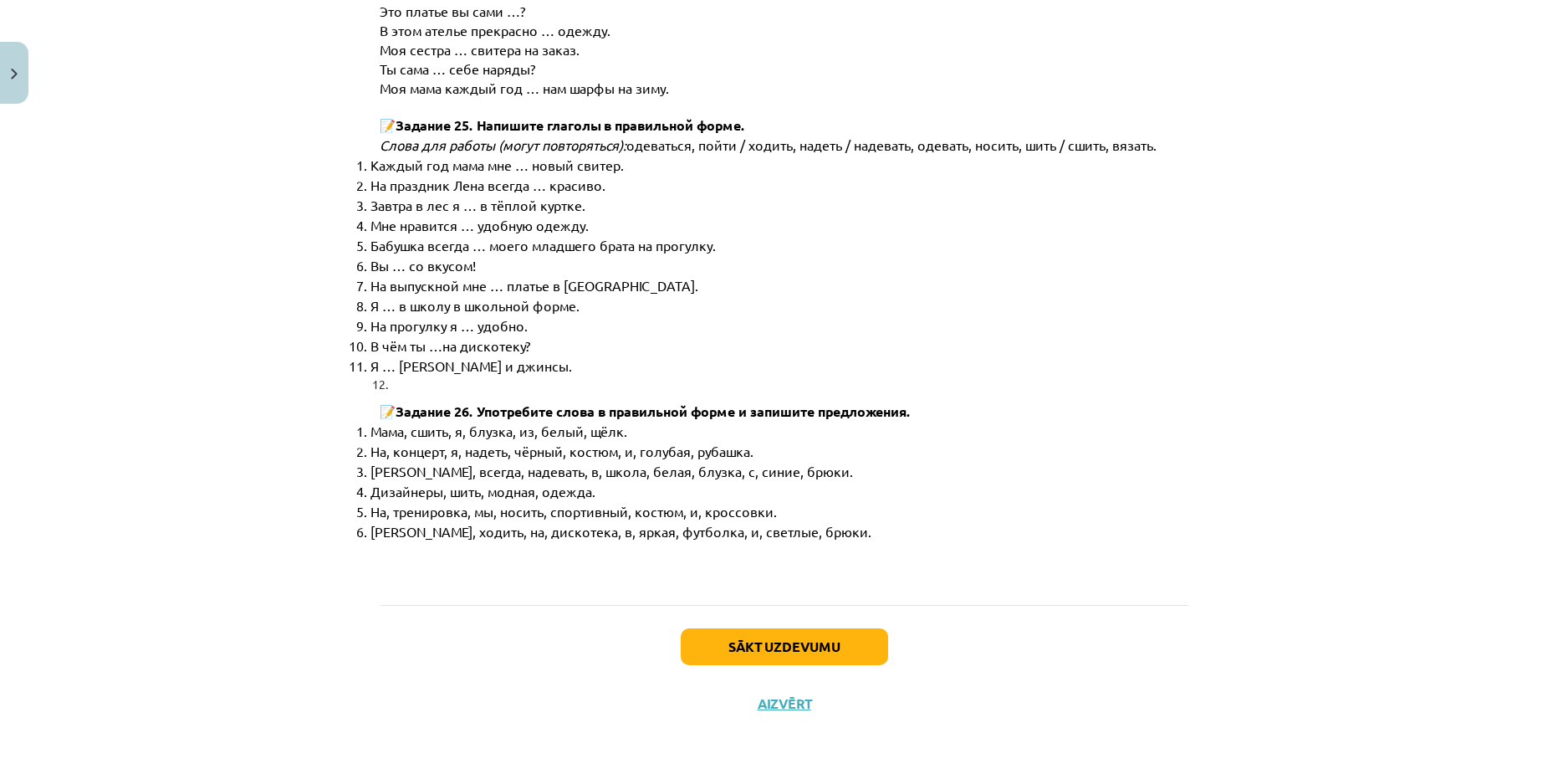
scroll to position [8444, 0]
click at [740, 618] on div "Sākt uzdevumu Aizvērt" at bounding box center [784, 664] width 808 height 117
click at [749, 642] on button "Sākt uzdevumu" at bounding box center [784, 646] width 207 height 36
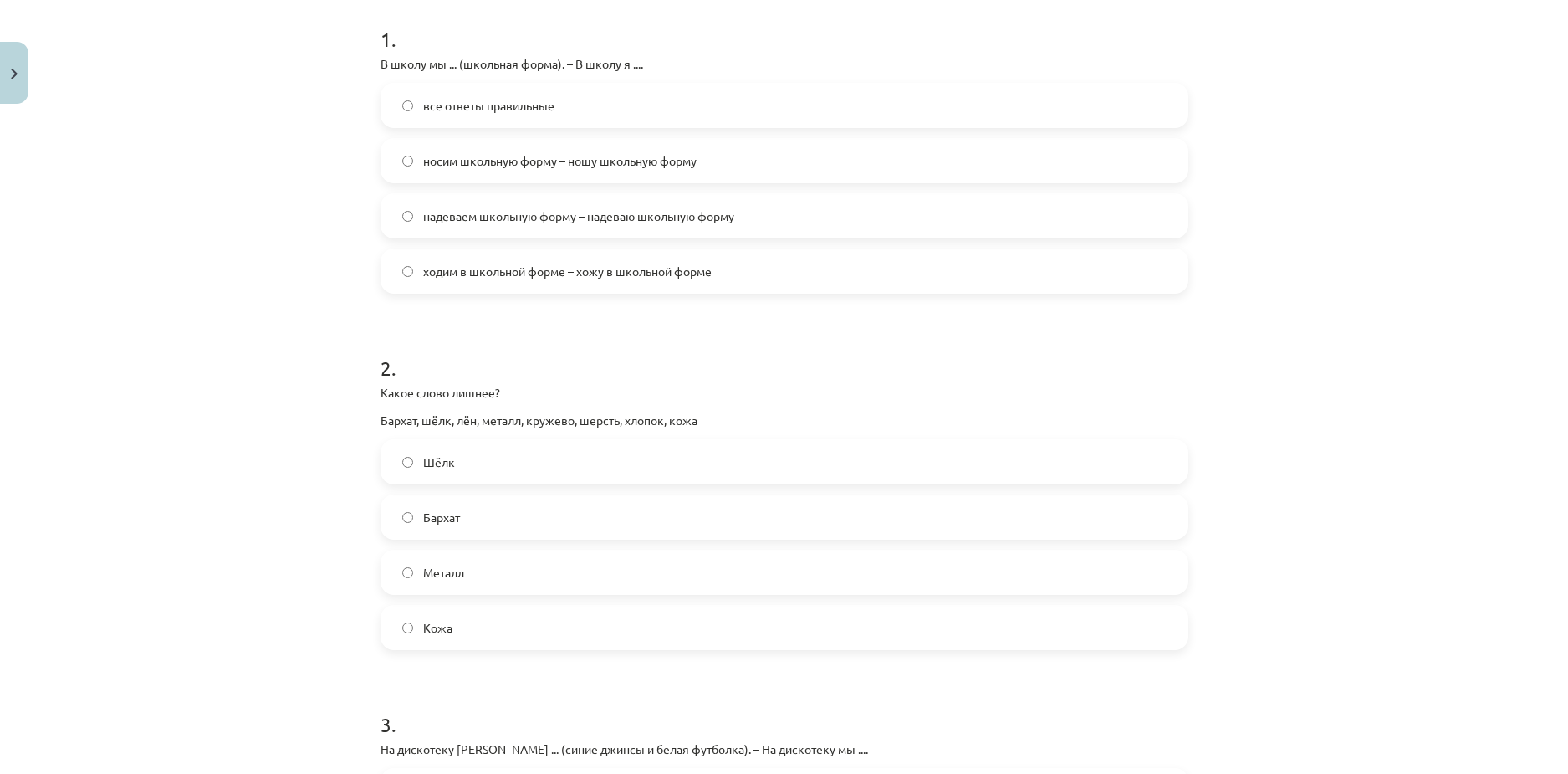
scroll to position [49, 0]
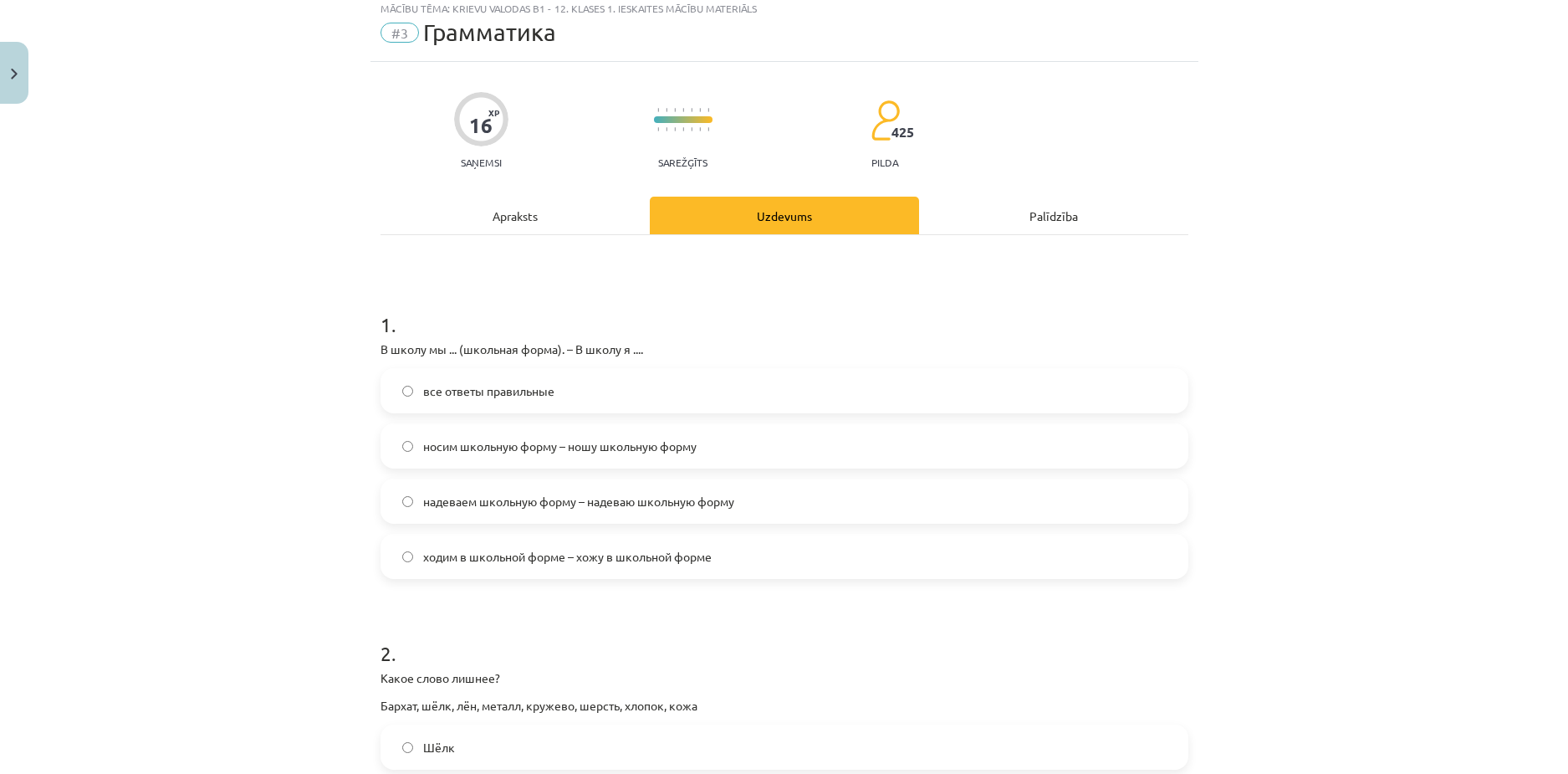
click at [477, 447] on span "носим школьную форму – ношу школьную форму" at bounding box center [560, 447] width 274 height 18
click at [465, 504] on span "надеваем школьную форму – надеваю школьную форму" at bounding box center [579, 502] width 311 height 18
click at [460, 449] on span "носим школьную форму – ношу школьную форму" at bounding box center [560, 447] width 274 height 18
drag, startPoint x: 474, startPoint y: 516, endPoint x: 450, endPoint y: 441, distance: 78.7
click at [473, 512] on label "надеваем школьную форму – надеваю школьную форму" at bounding box center [784, 501] width 805 height 42
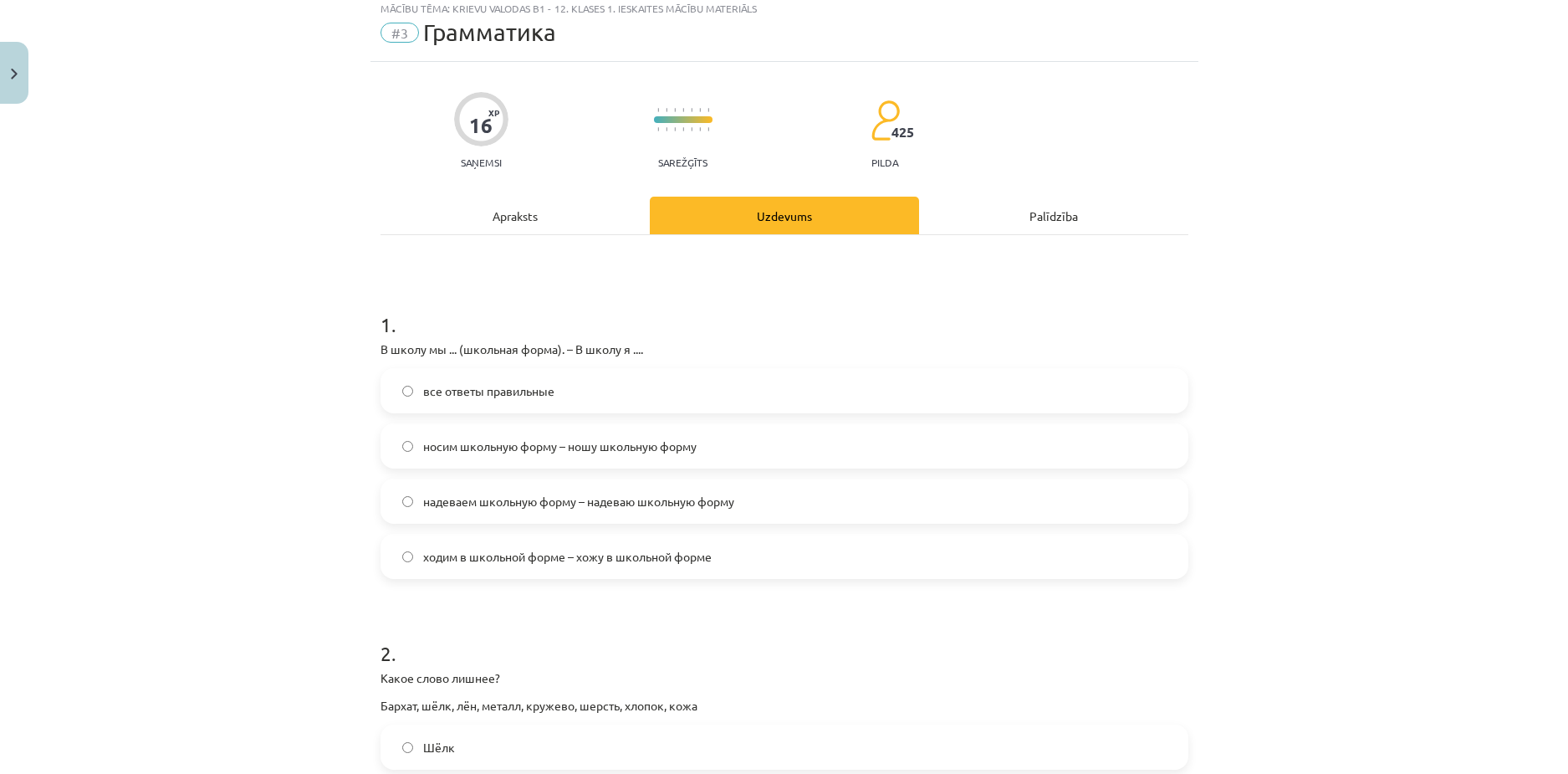
drag, startPoint x: 450, startPoint y: 441, endPoint x: 470, endPoint y: 513, distance: 74.7
click at [450, 443] on span "носим школьную форму – ношу школьную форму" at bounding box center [560, 447] width 274 height 18
drag, startPoint x: 470, startPoint y: 513, endPoint x: 462, endPoint y: 447, distance: 66.5
click at [470, 505] on label "надеваем школьную форму – надеваю школьную форму" at bounding box center [784, 501] width 805 height 42
click at [462, 447] on span "носим школьную форму – ношу школьную форму" at bounding box center [560, 447] width 274 height 18
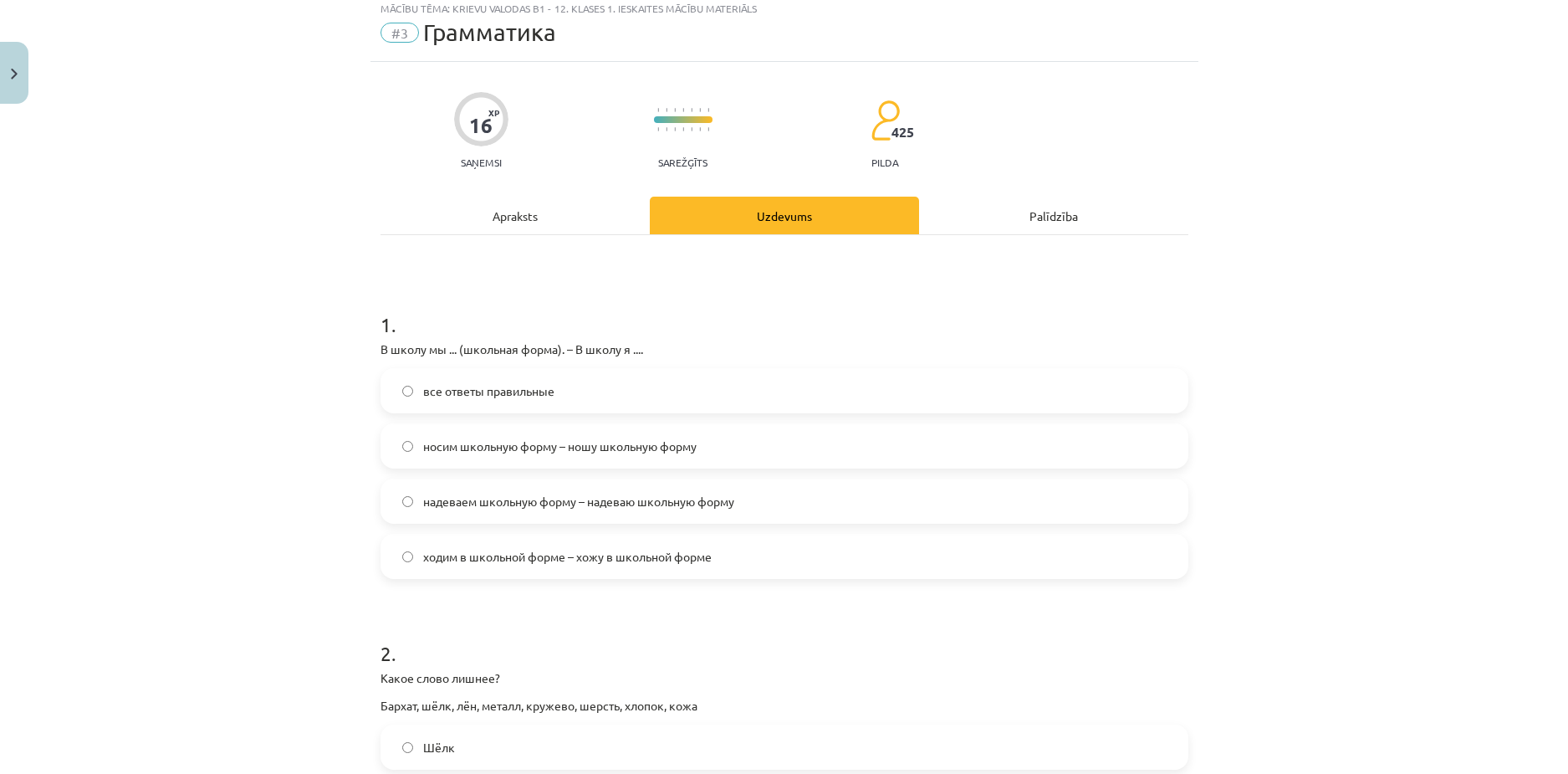
click at [462, 499] on span "надеваем школьную форму – надеваю школьную форму" at bounding box center [579, 502] width 311 height 18
click at [490, 559] on span "ходим в школьной форме – хожу в школьной форме" at bounding box center [567, 557] width 288 height 18
click at [274, 560] on div "Mācību tēma: Krievu valodas b1 - 12. klases 1. ieskaites mācību materiāls #3 Гр…" at bounding box center [784, 387] width 1568 height 774
click at [448, 369] on div "все ответы правильные" at bounding box center [784, 391] width 808 height 45
click at [393, 391] on label "все ответы правильные" at bounding box center [784, 391] width 805 height 42
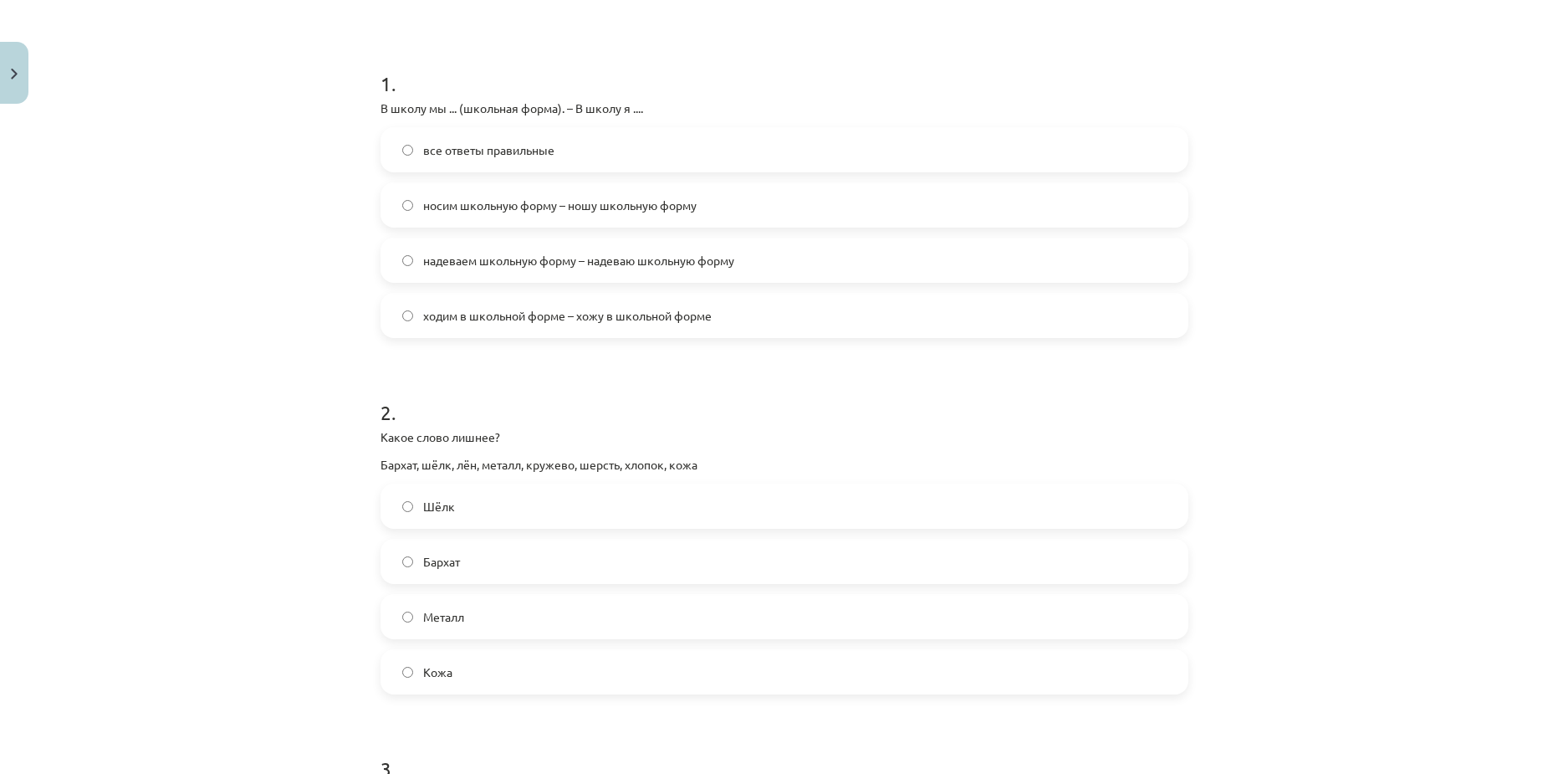
scroll to position [301, 0]
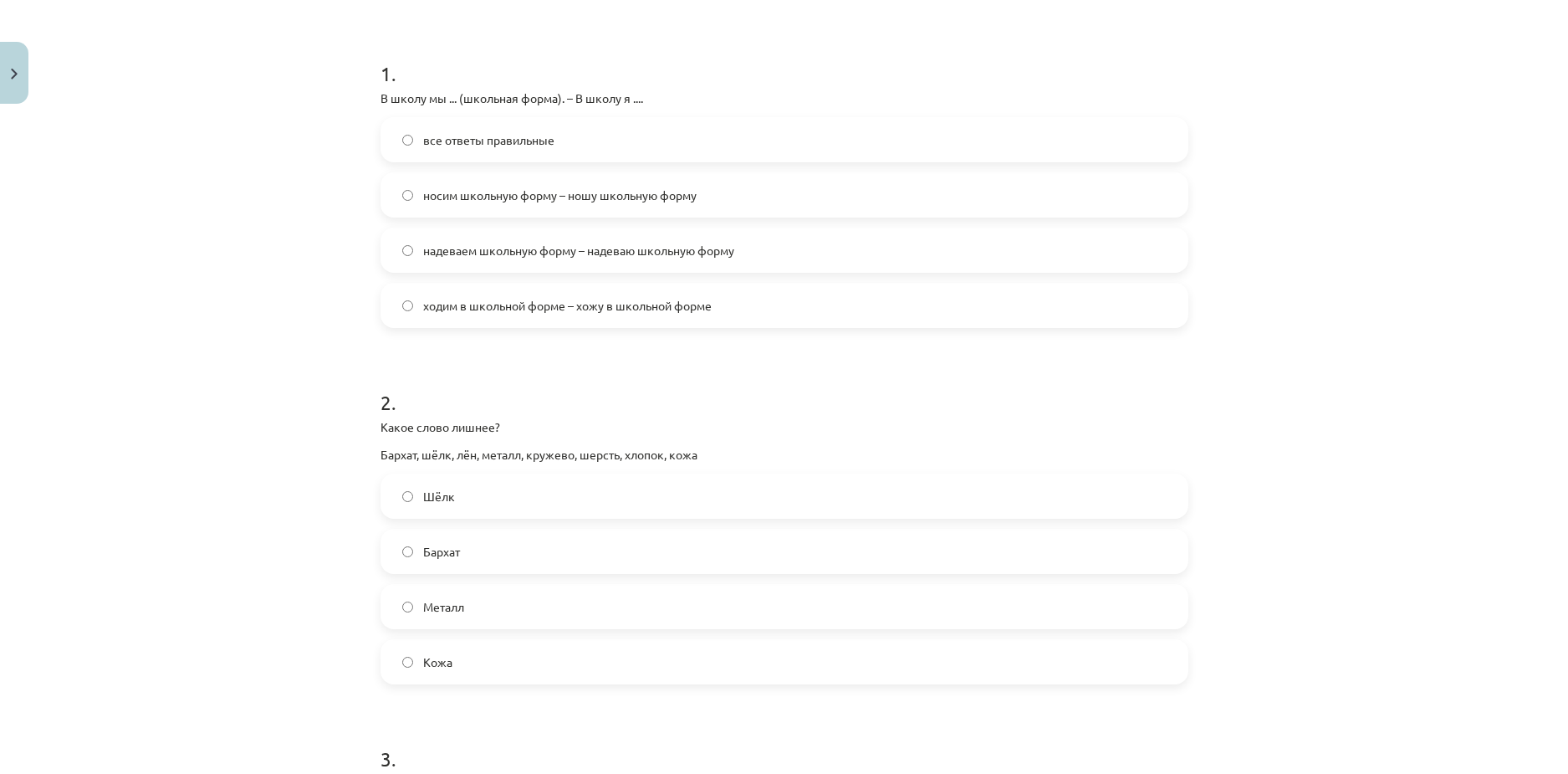
click at [446, 617] on label "Металл" at bounding box center [784, 606] width 805 height 42
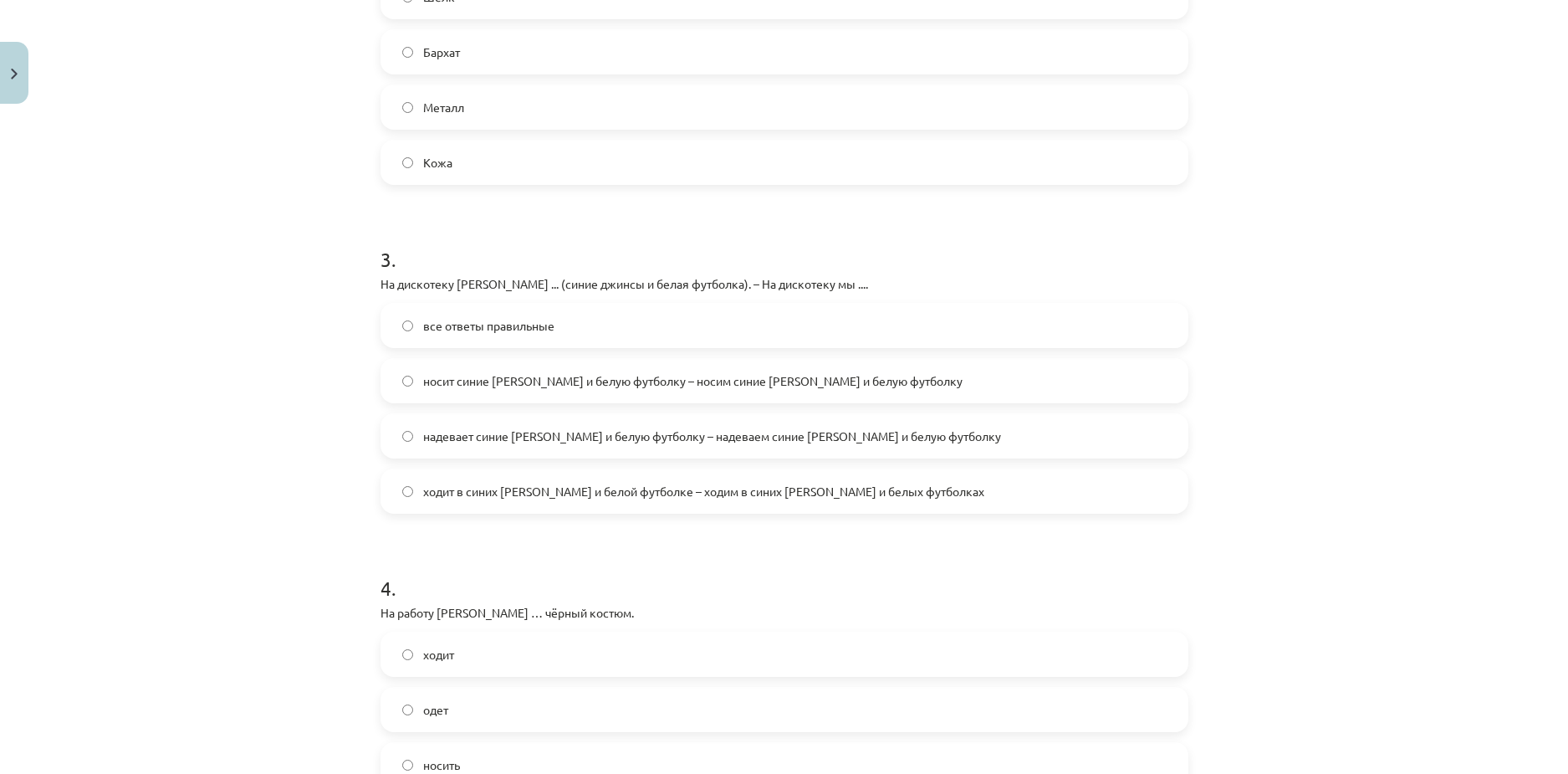
scroll to position [802, 0]
click at [477, 486] on span "ходит в синих [PERSON_NAME] и белой футболке – ходим в синих [PERSON_NAME] и бе…" at bounding box center [704, 489] width 561 height 18
click at [470, 437] on span "надевает синие [PERSON_NAME] и белую футболку – надеваем синие [PERSON_NAME] и …" at bounding box center [712, 434] width 578 height 18
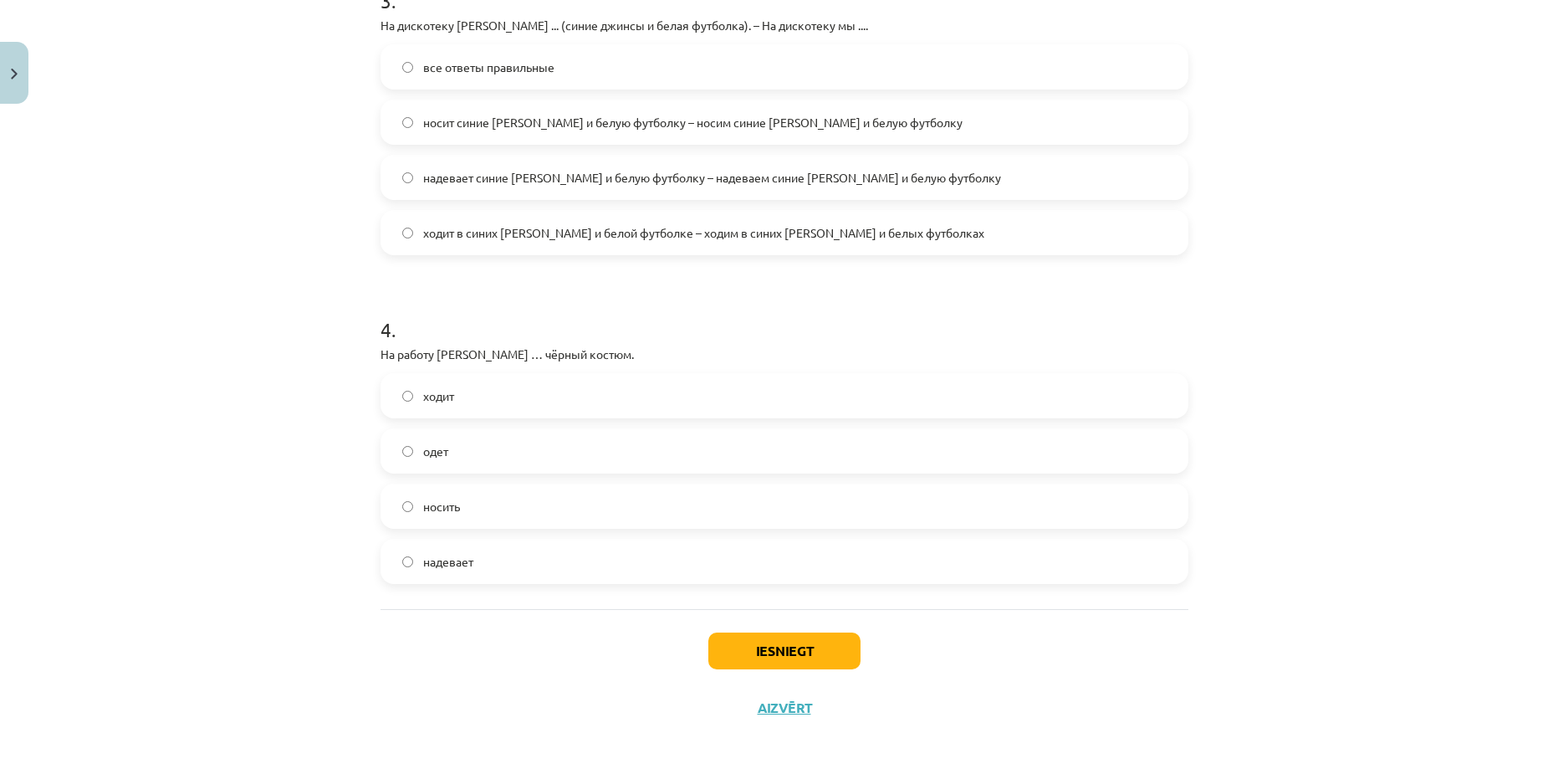
scroll to position [1062, 0]
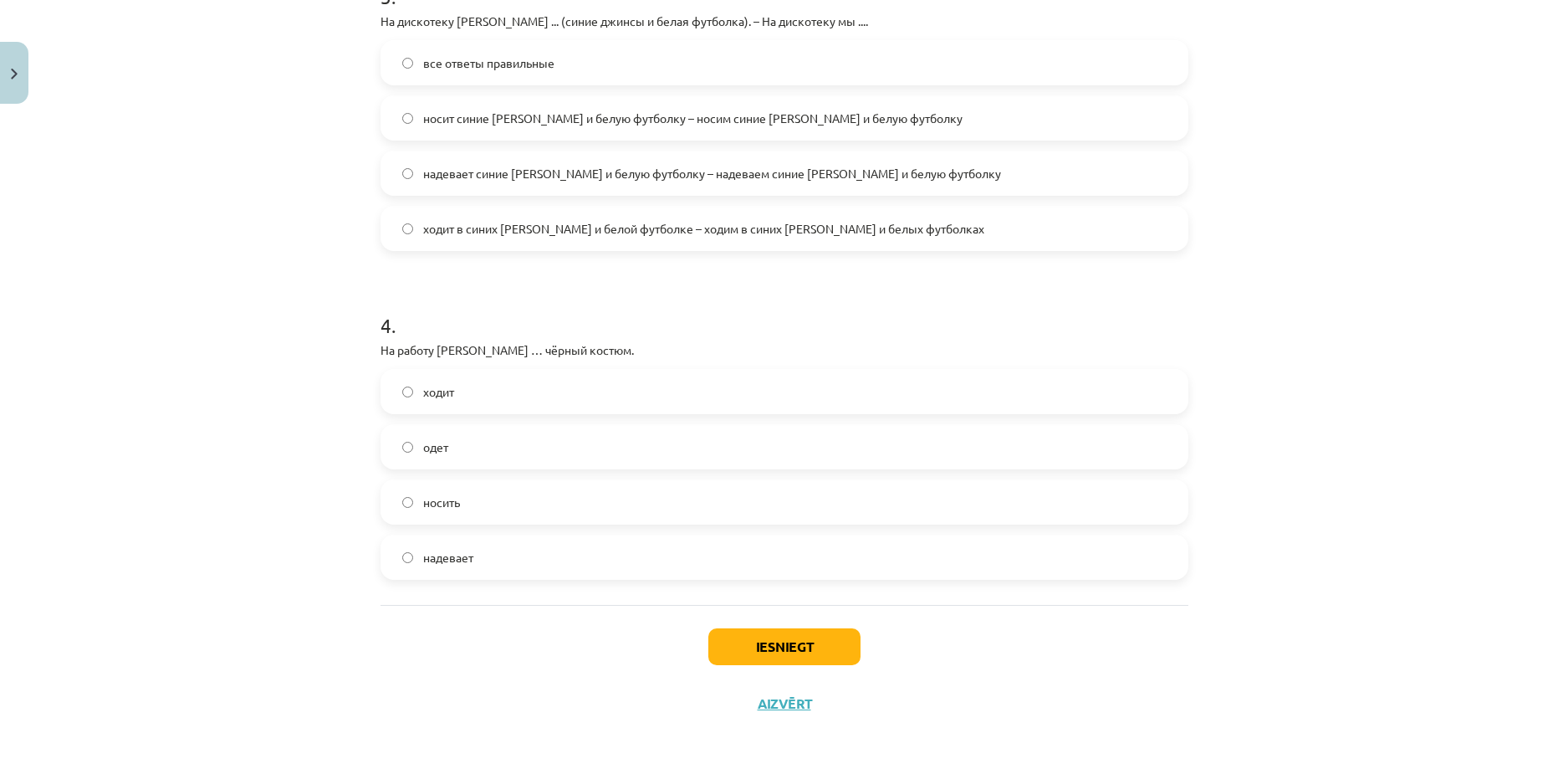
click at [461, 388] on label "ходит" at bounding box center [784, 391] width 805 height 42
click at [539, 447] on label "одет" at bounding box center [784, 447] width 805 height 42
click at [465, 474] on div "ходит одет носить надевает" at bounding box center [784, 474] width 808 height 211
click at [476, 492] on label "носить" at bounding box center [784, 502] width 805 height 42
click at [525, 539] on label "надевает" at bounding box center [784, 557] width 805 height 42
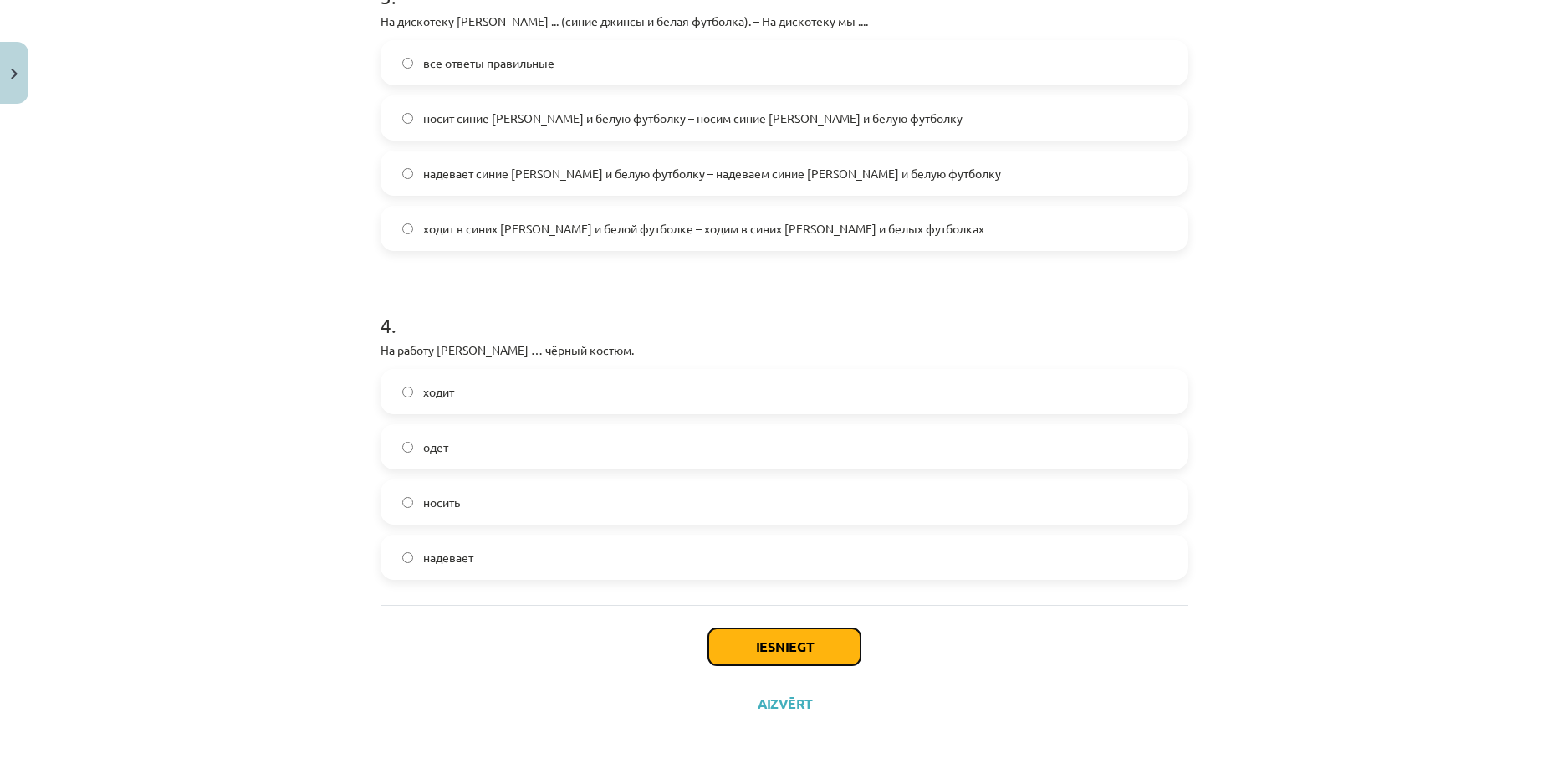
click at [786, 641] on button "Iesniegt" at bounding box center [784, 646] width 152 height 36
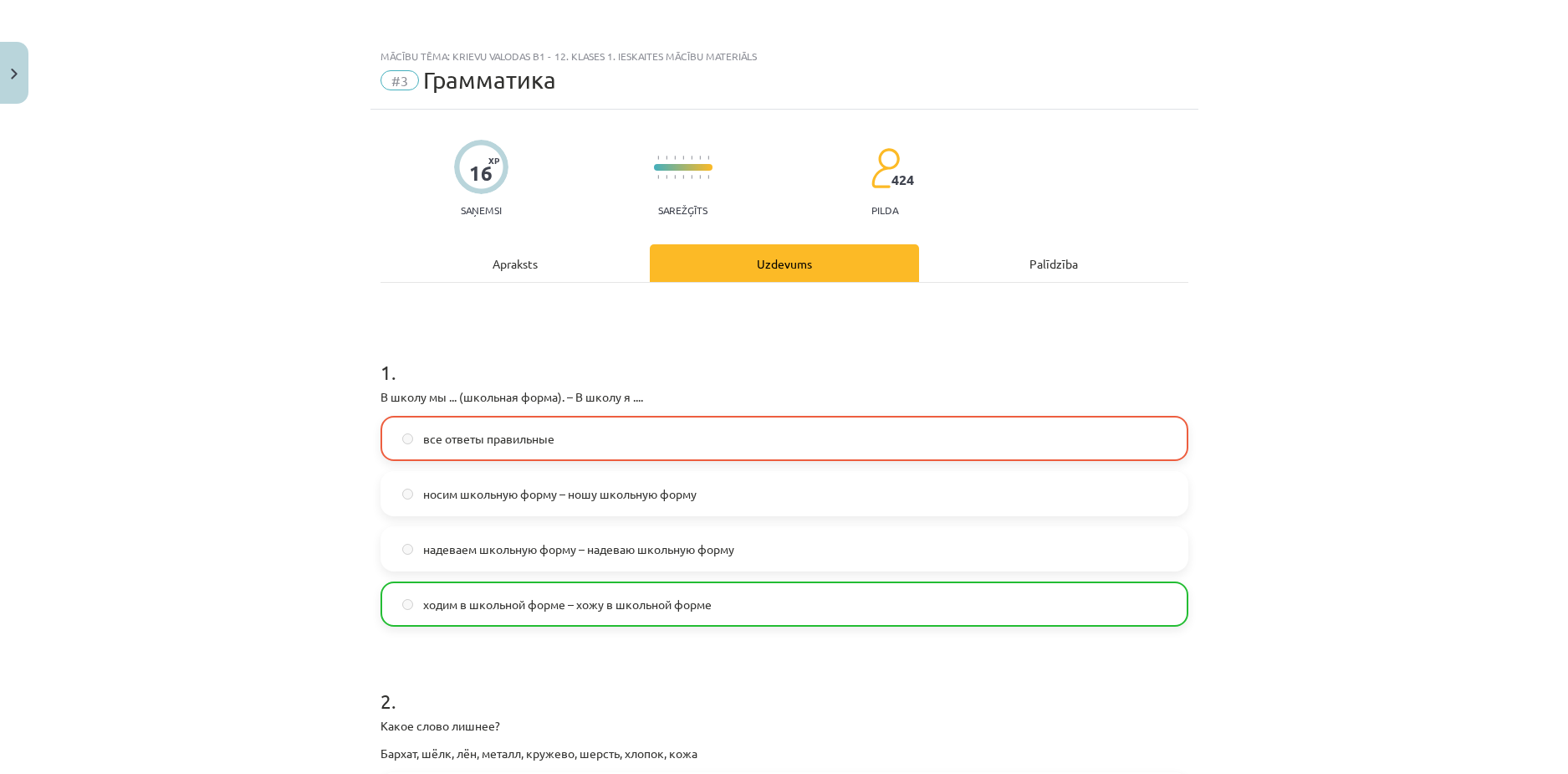
scroll to position [0, 0]
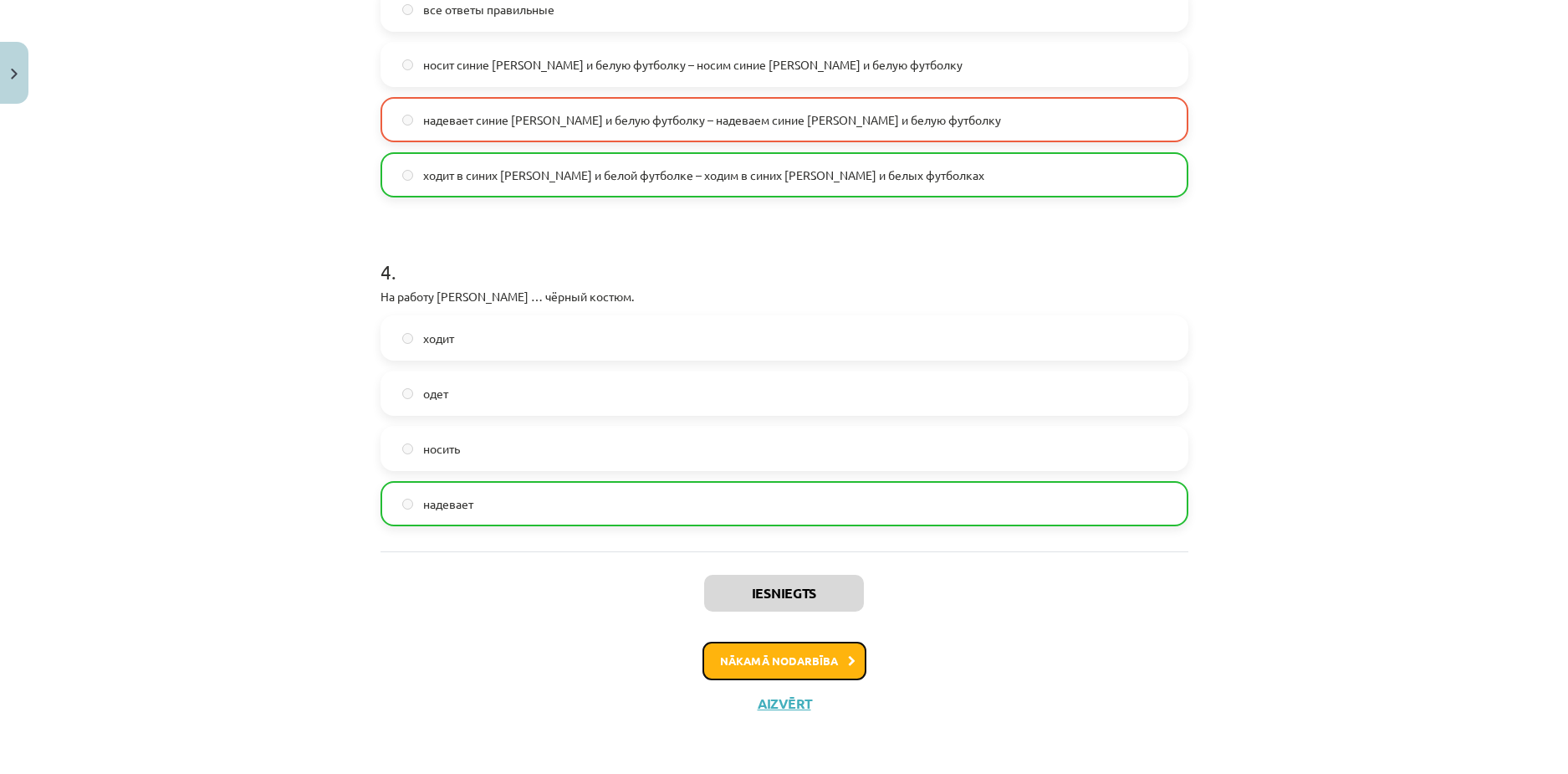
click at [784, 659] on button "Nākamā nodarbība" at bounding box center [784, 660] width 164 height 38
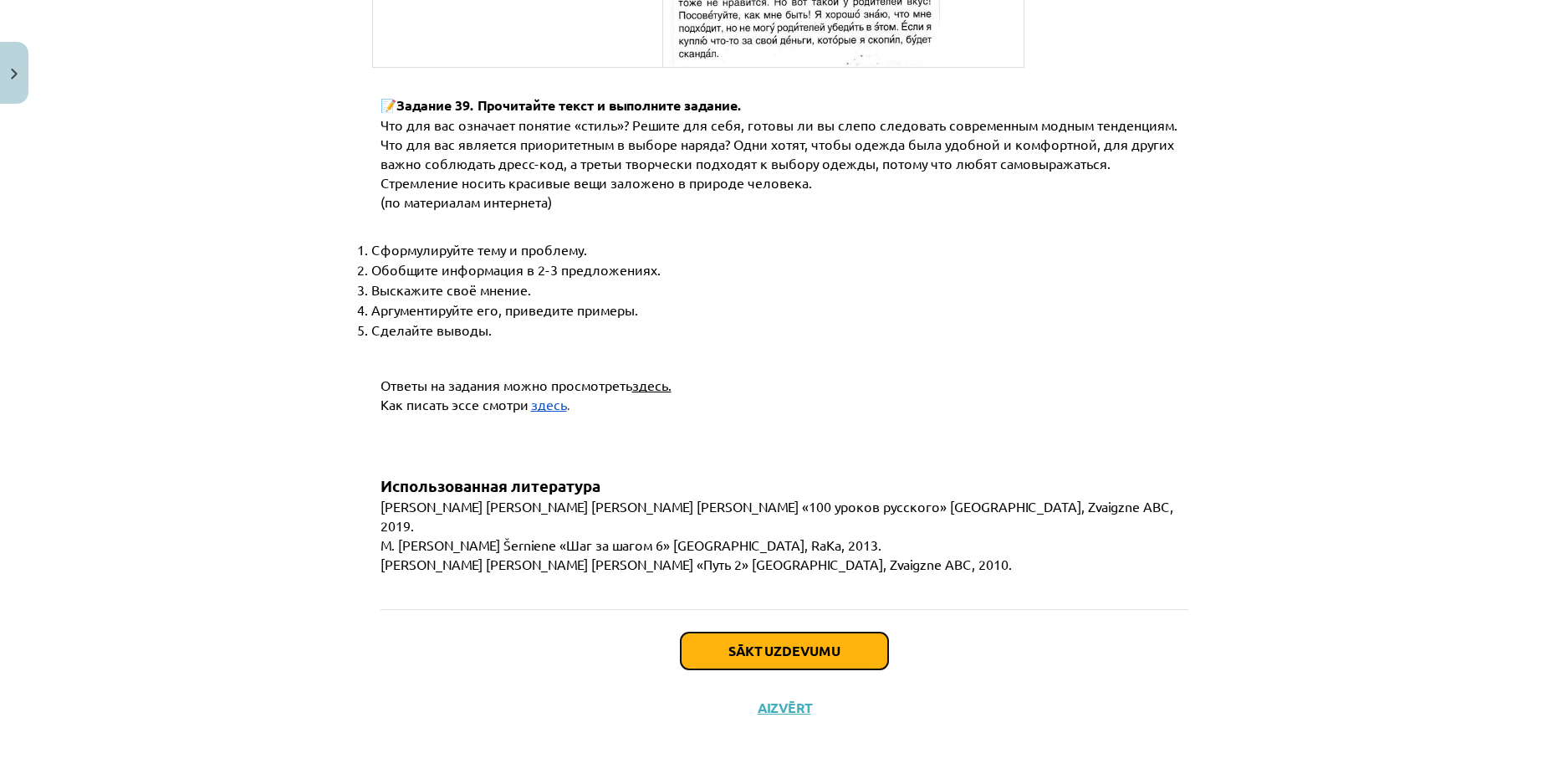
click at [791, 648] on button "Sākt uzdevumu" at bounding box center [784, 650] width 207 height 36
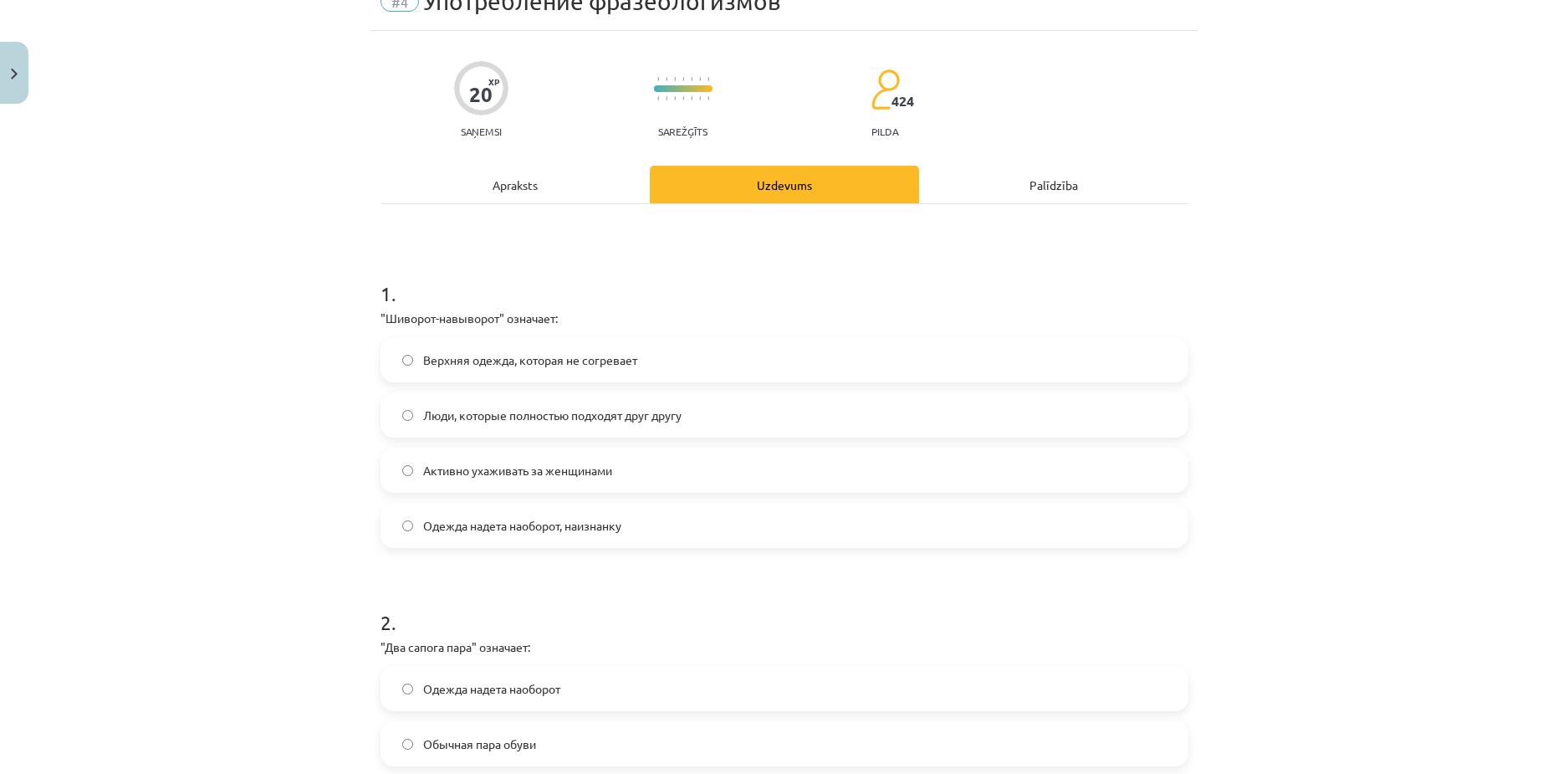
scroll to position [42, 0]
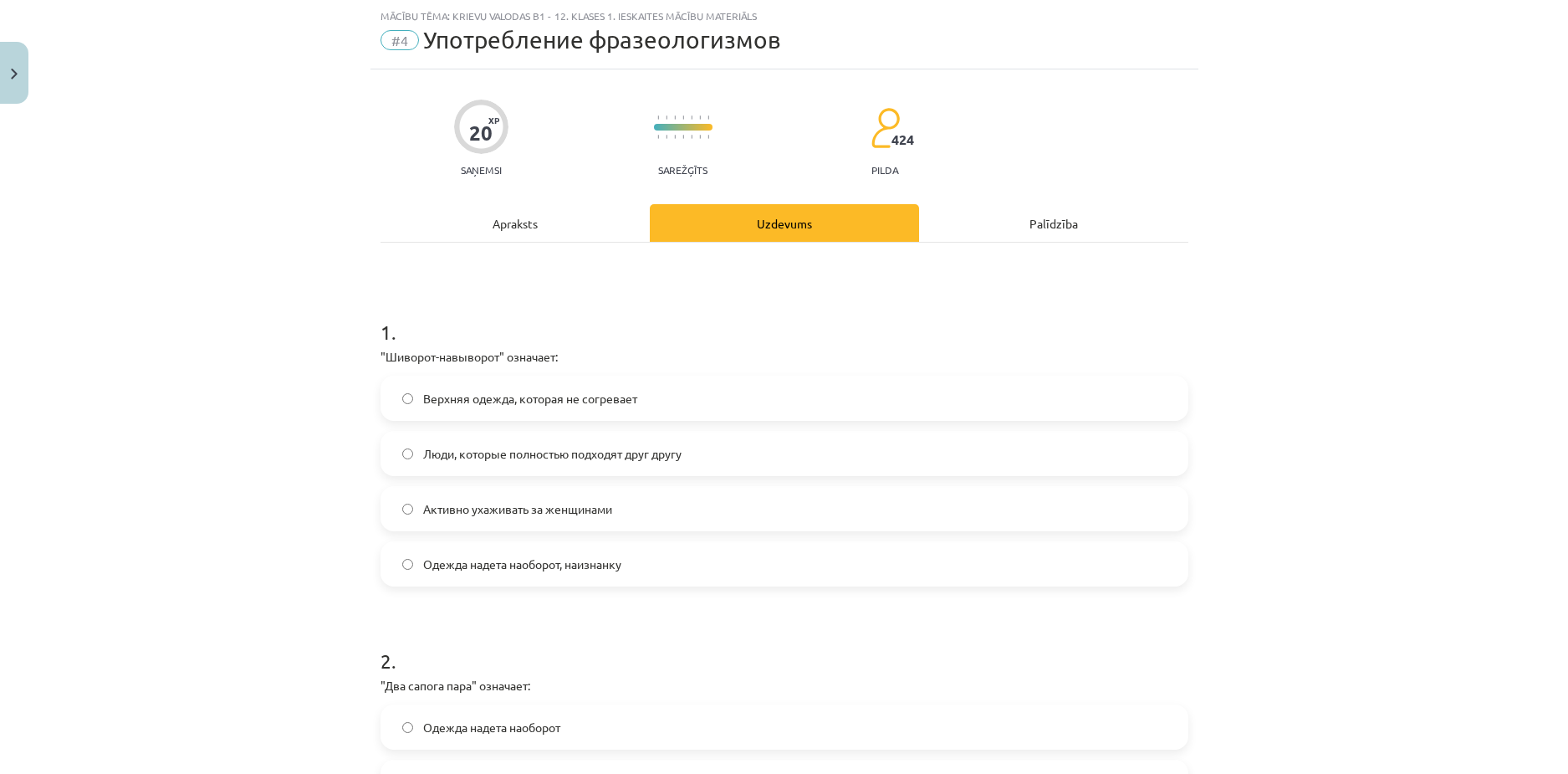
click at [413, 558] on label "Одежда надета наоборот, наизнанку" at bounding box center [784, 563] width 805 height 42
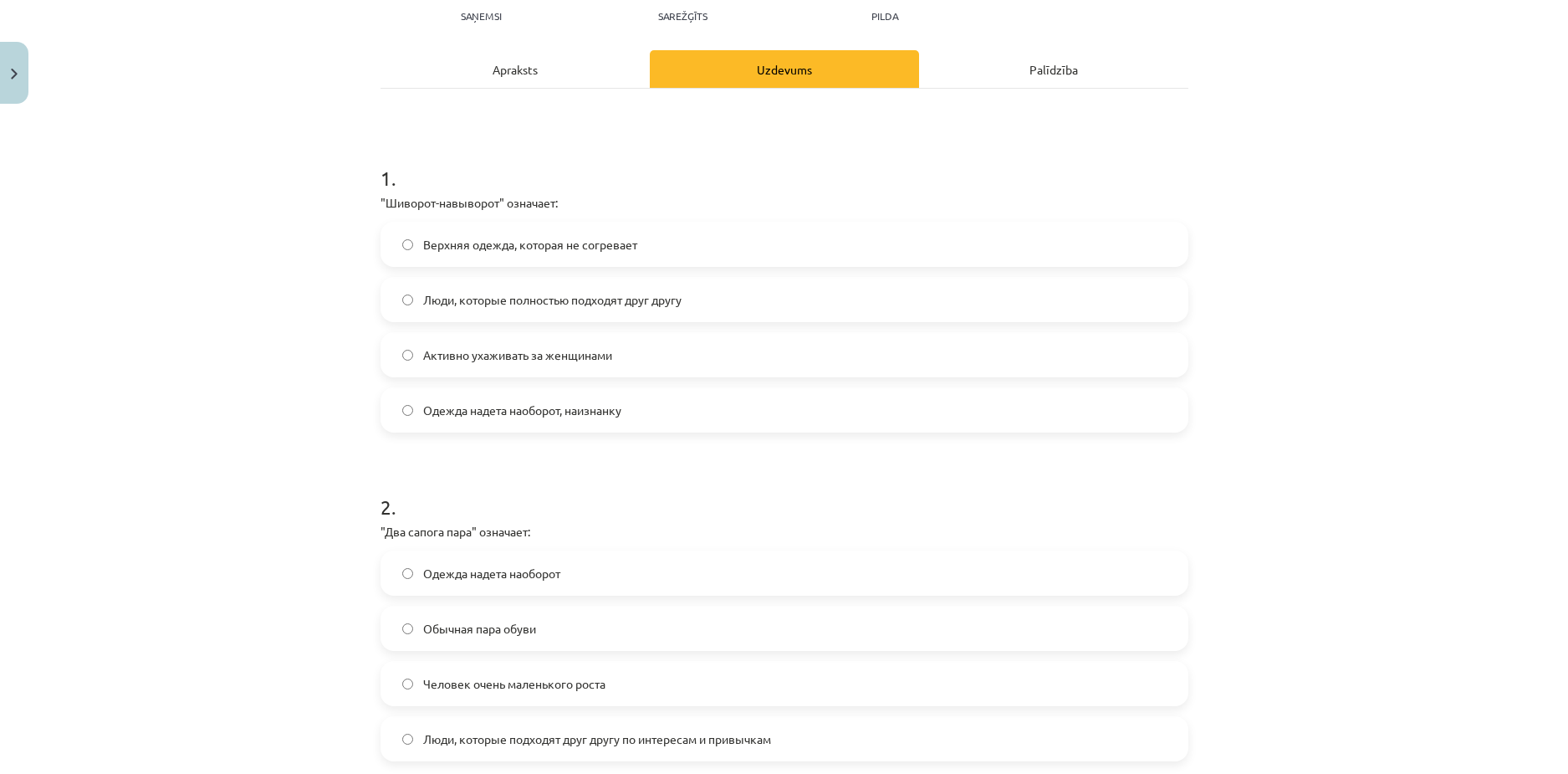
scroll to position [293, 0]
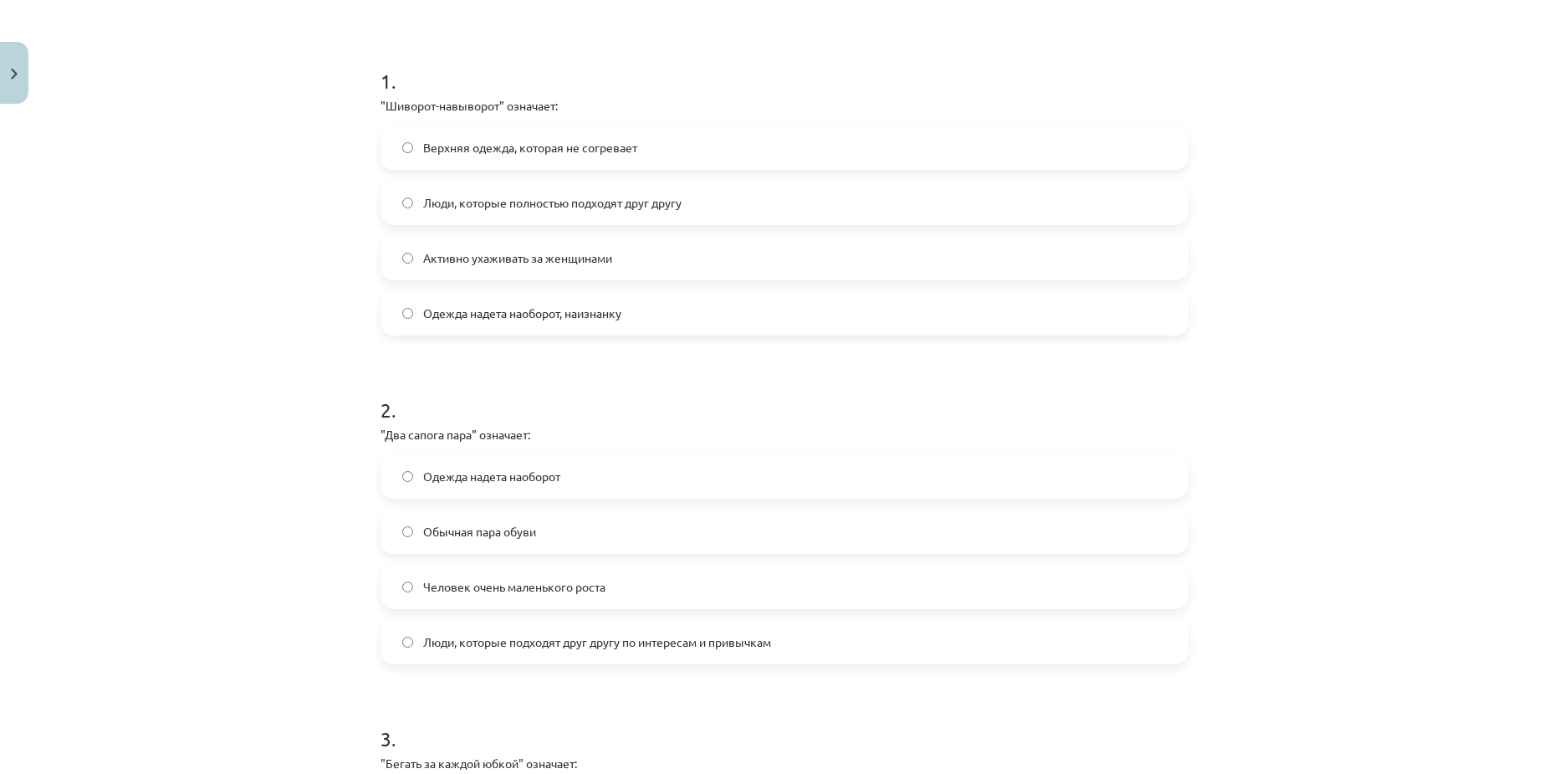
click at [411, 654] on label "Люди, которые подходят друг другу по интересам и привычкам" at bounding box center [784, 641] width 805 height 42
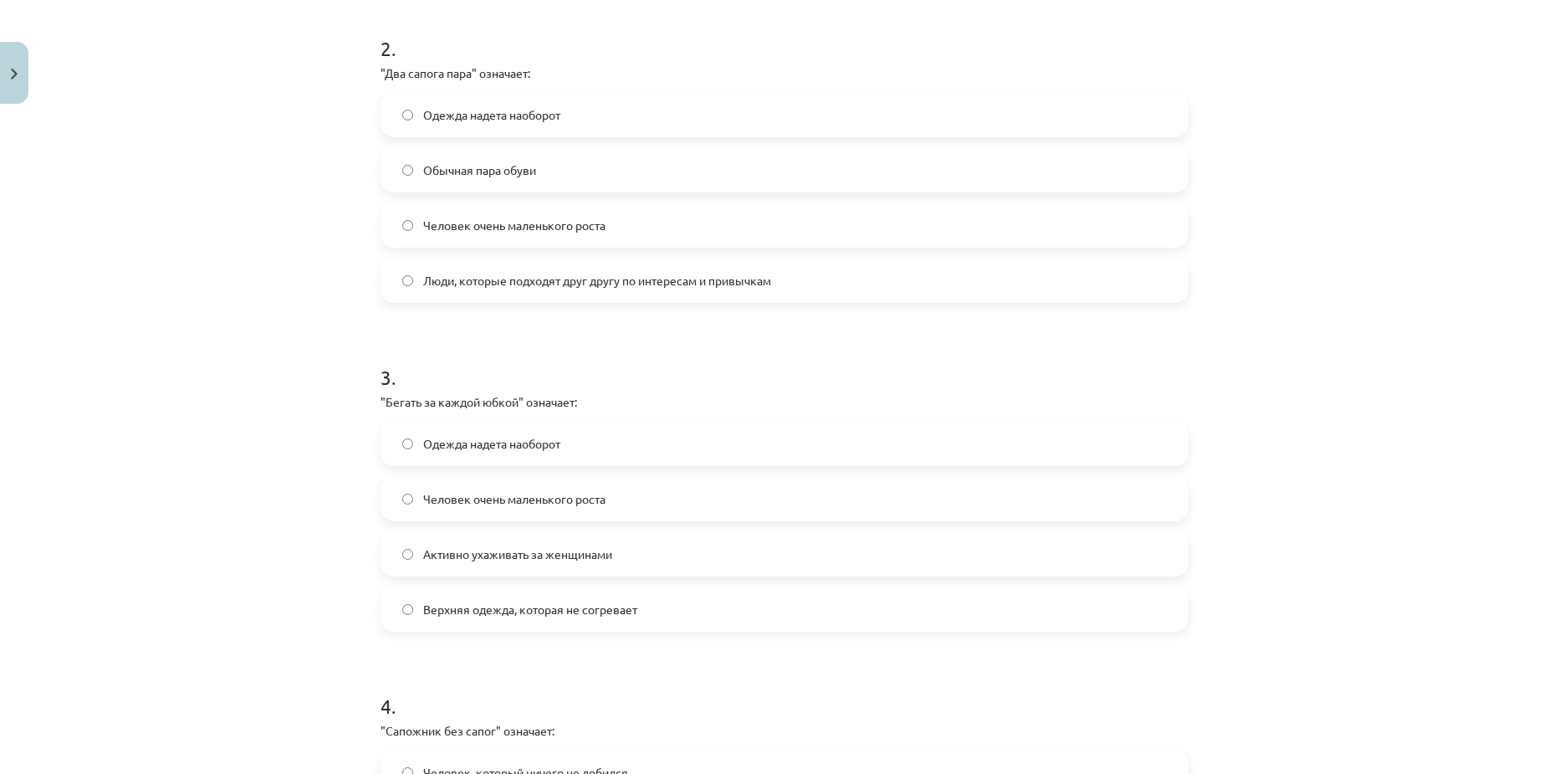
scroll to position [711, 0]
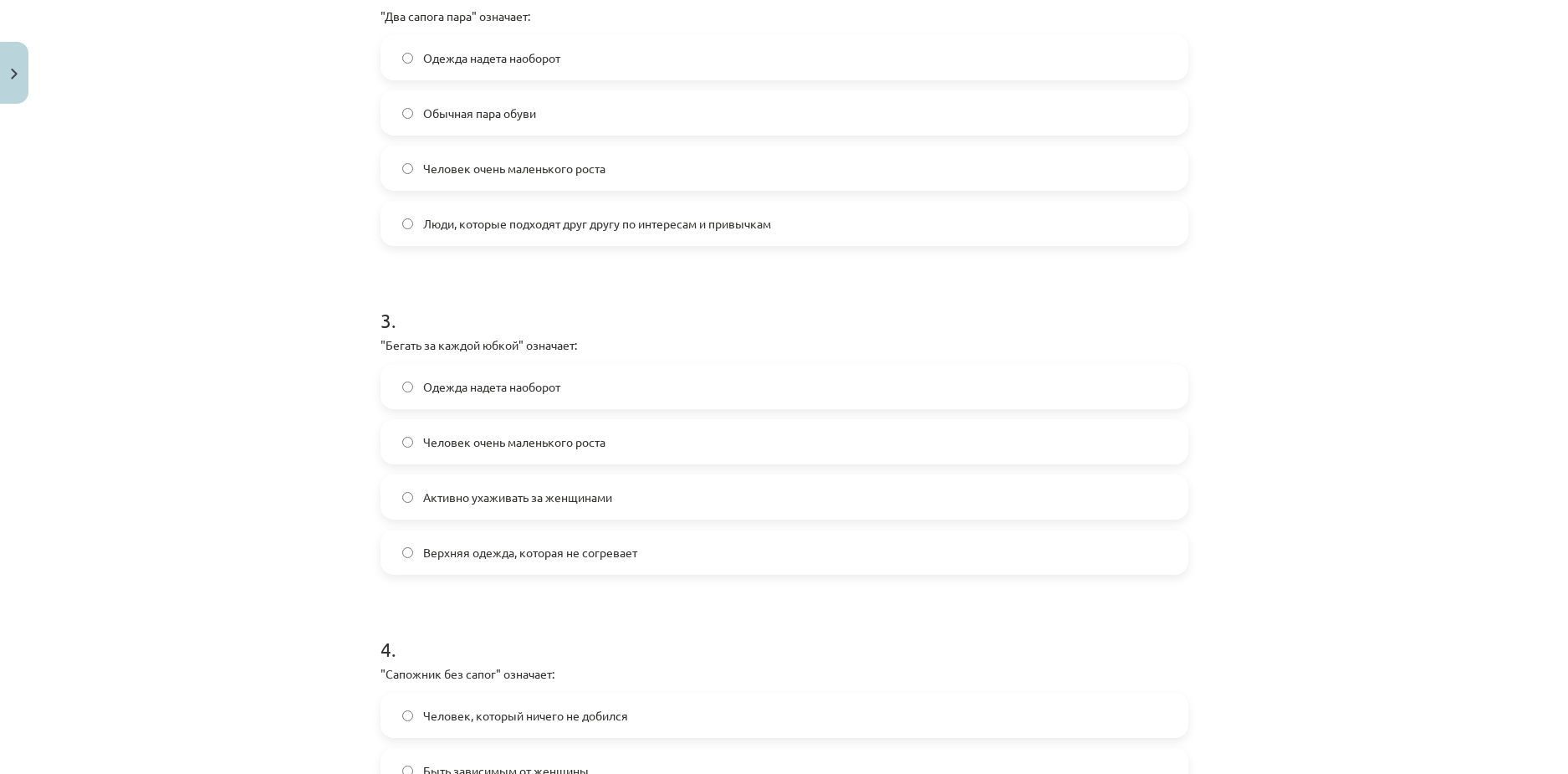
click at [425, 510] on label "Активно ухаживать за женщинами" at bounding box center [784, 496] width 805 height 42
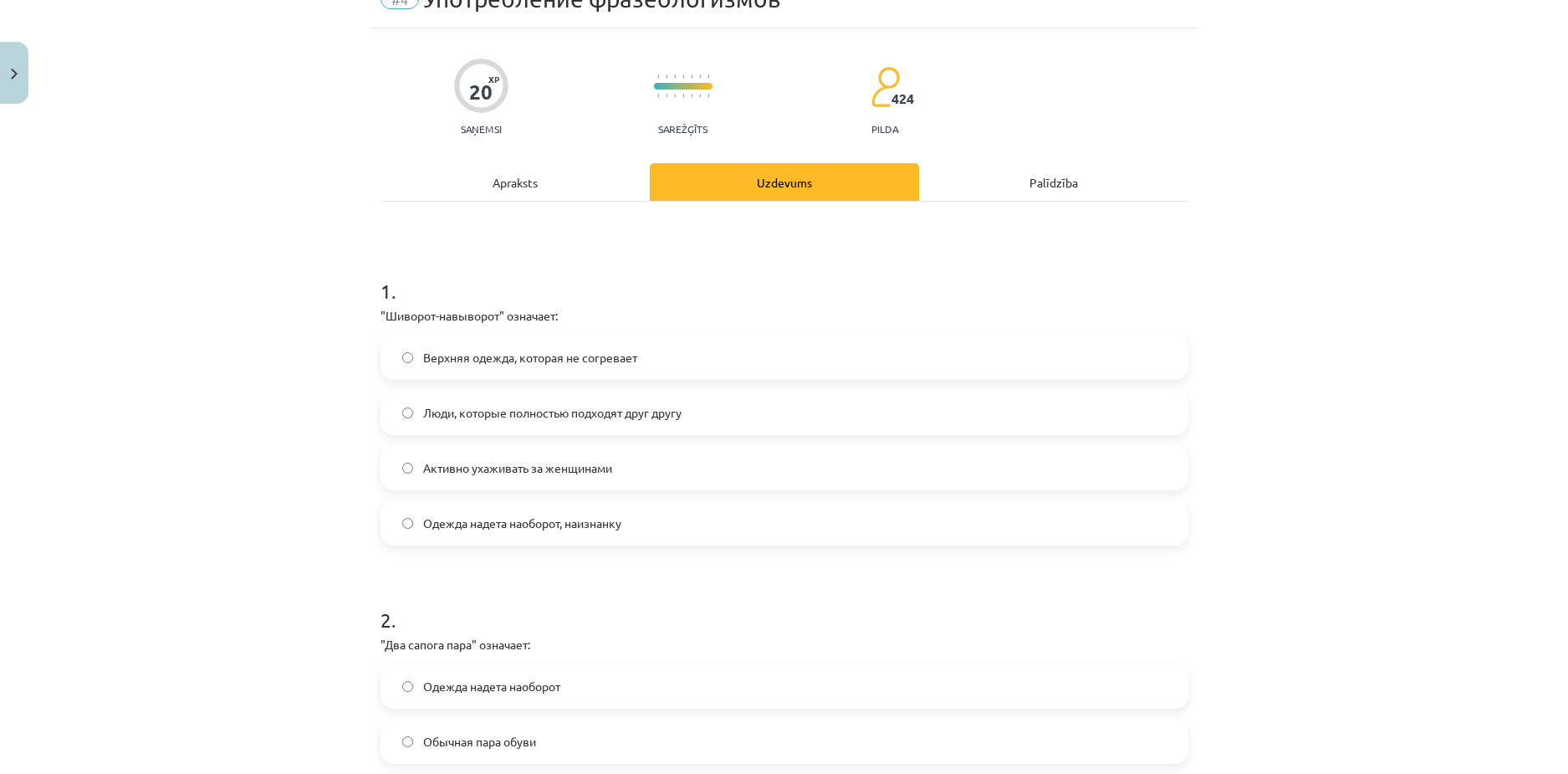
scroll to position [0, 0]
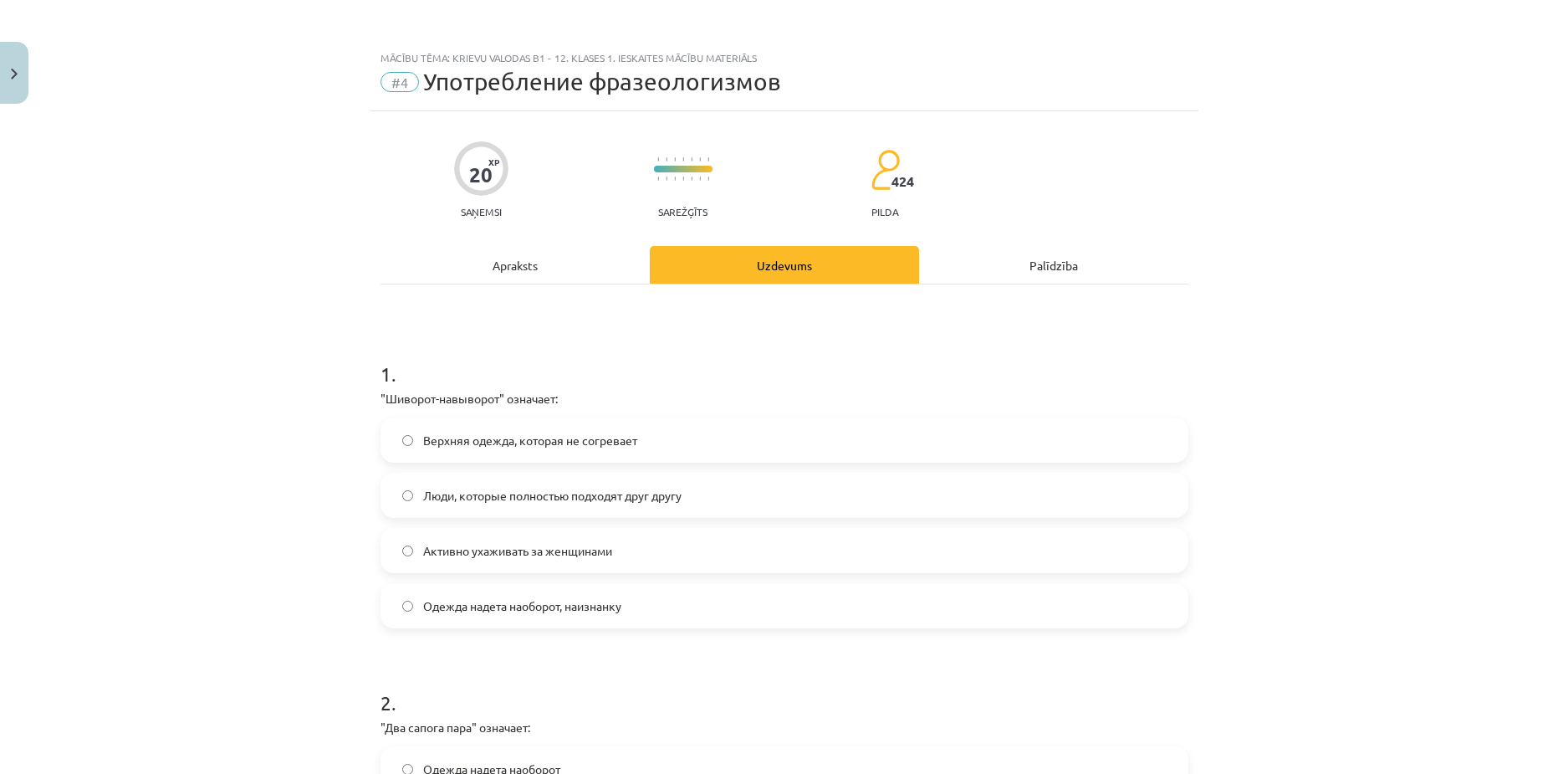
click at [543, 262] on div "Apraksts" at bounding box center [515, 264] width 269 height 37
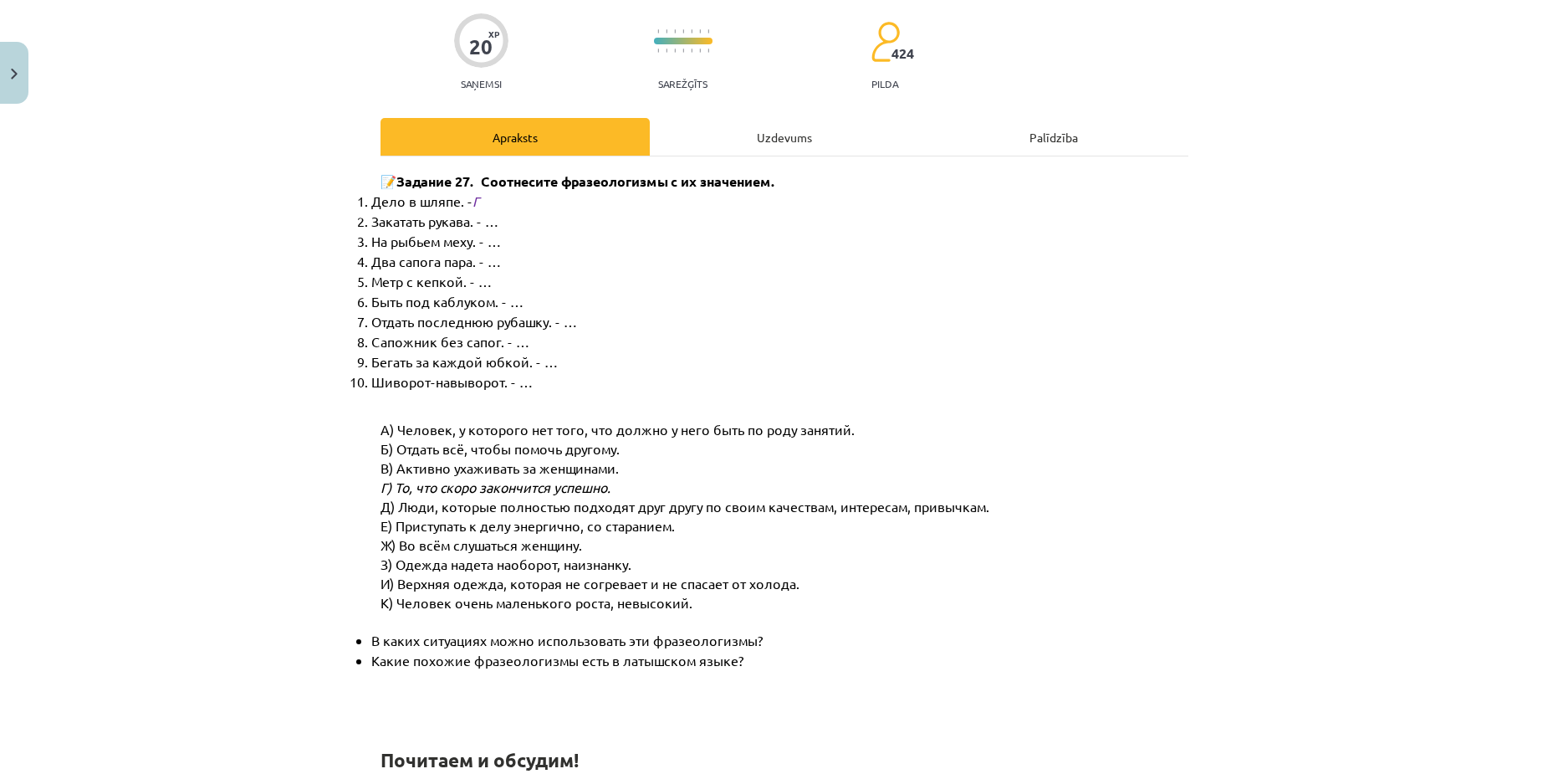
scroll to position [125, 0]
click at [716, 147] on div "Uzdevums" at bounding box center [784, 139] width 269 height 37
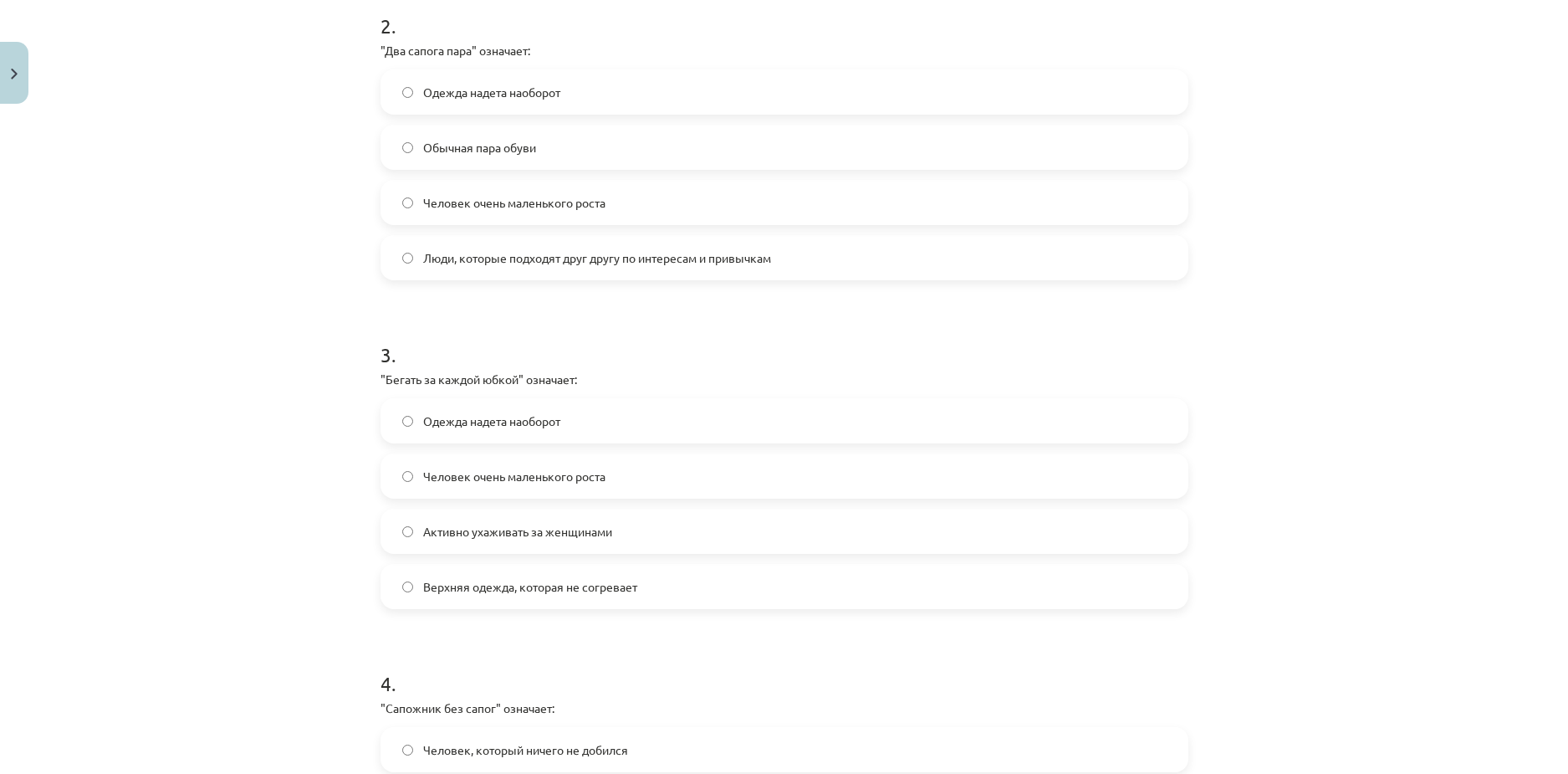
scroll to position [1035, 0]
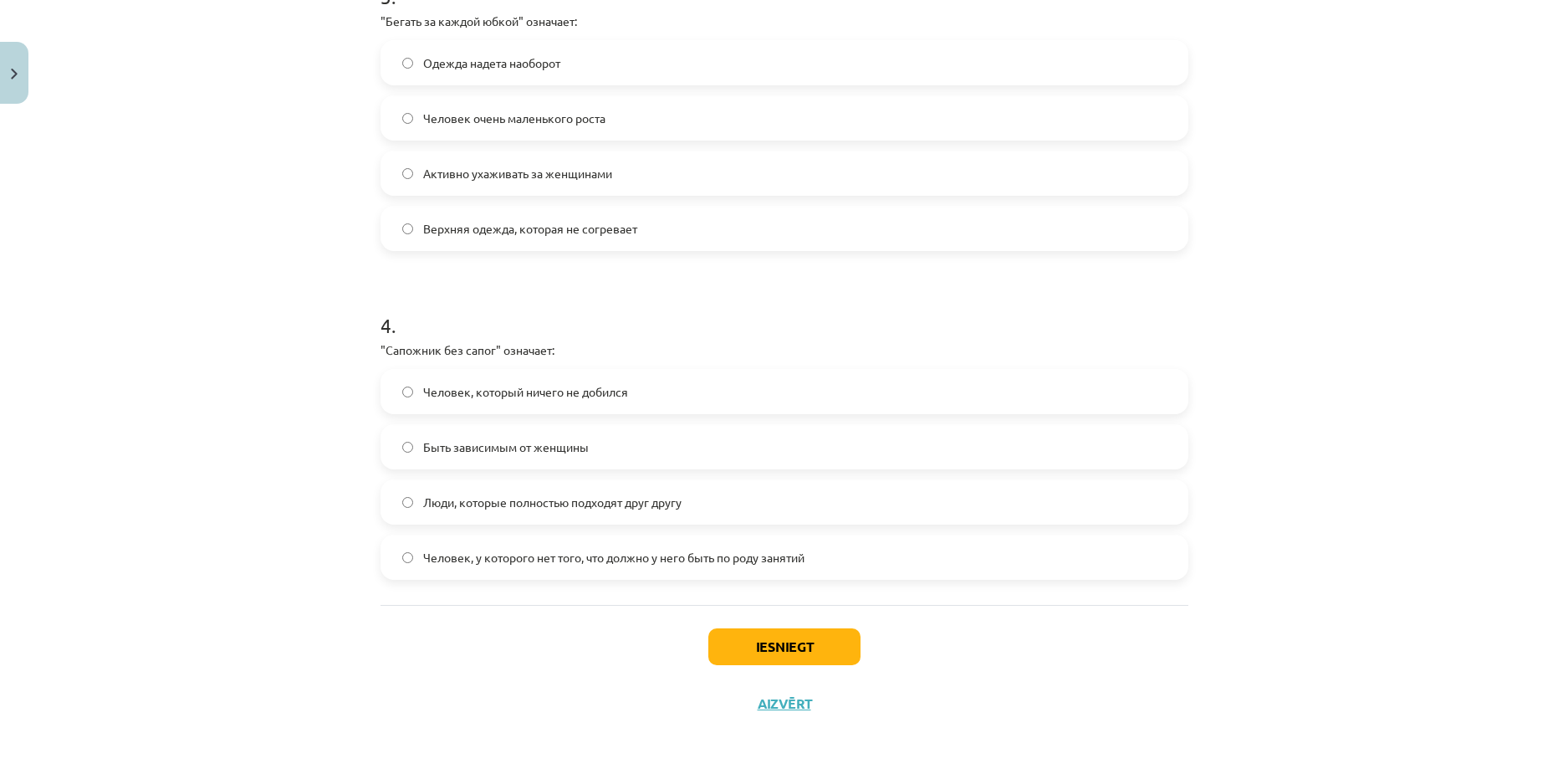
click at [494, 399] on span "Человек, который ничего не добился" at bounding box center [526, 392] width 205 height 18
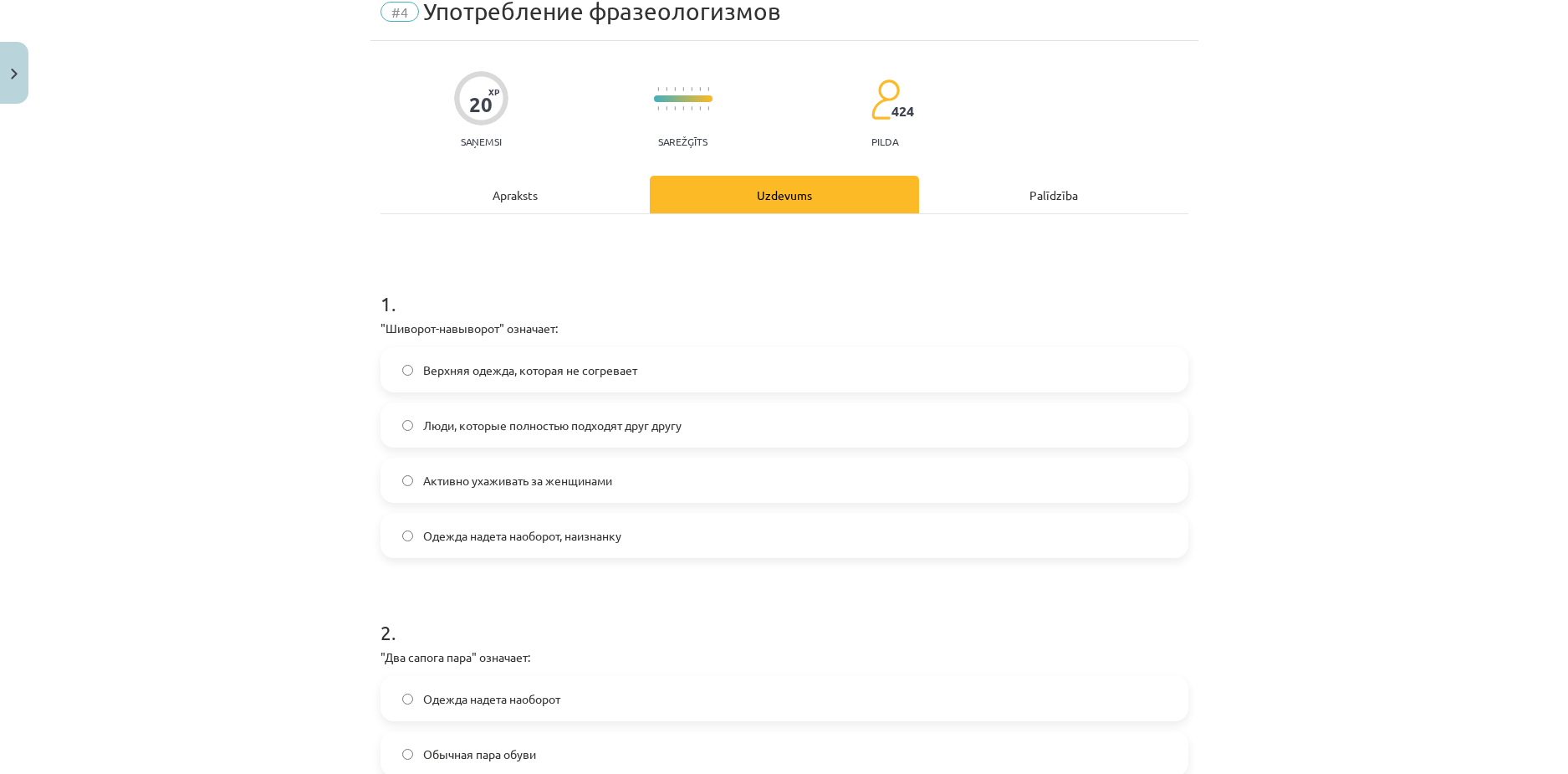
scroll to position [0, 0]
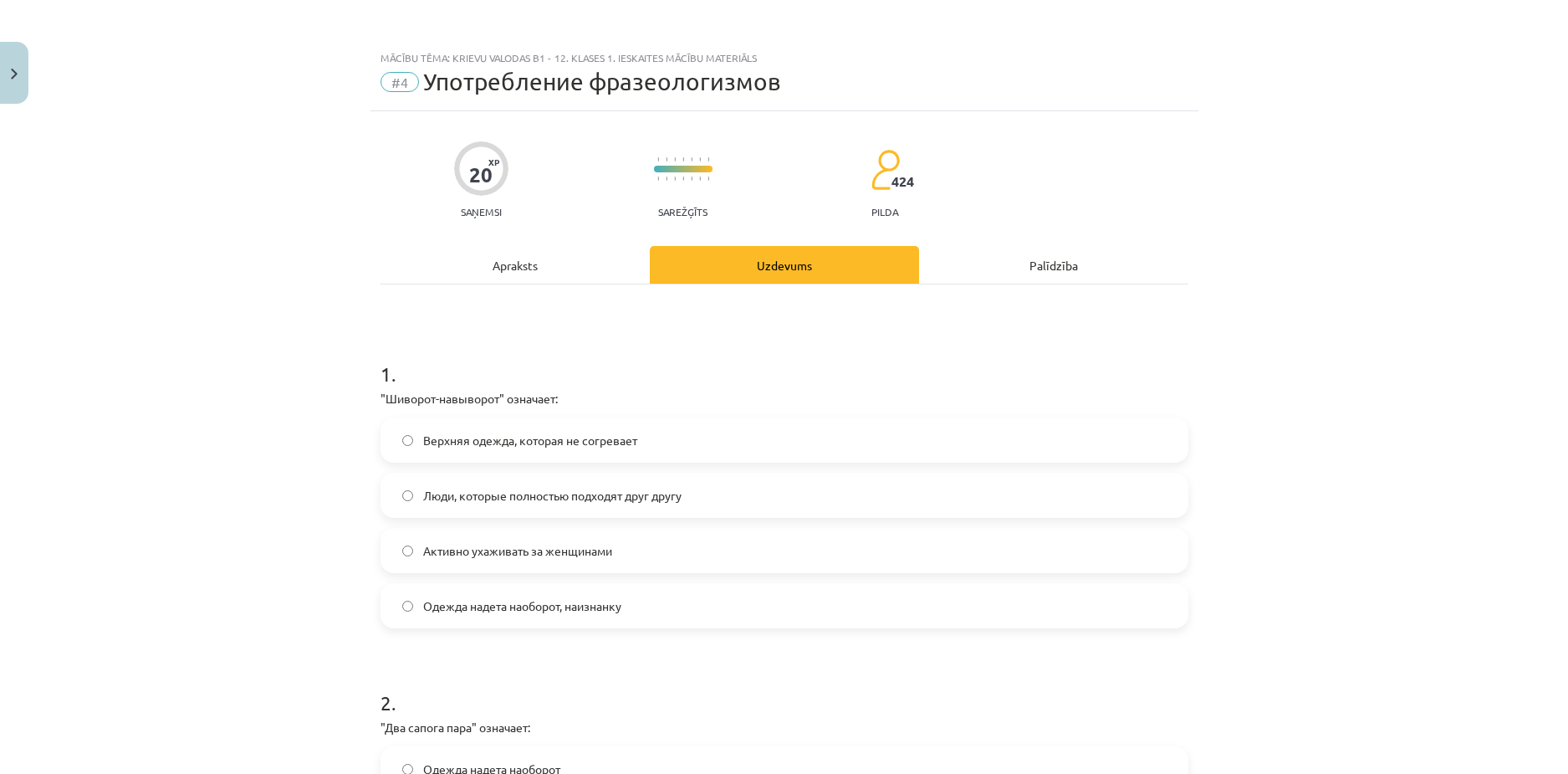
click at [551, 251] on div "Apraksts" at bounding box center [515, 264] width 269 height 37
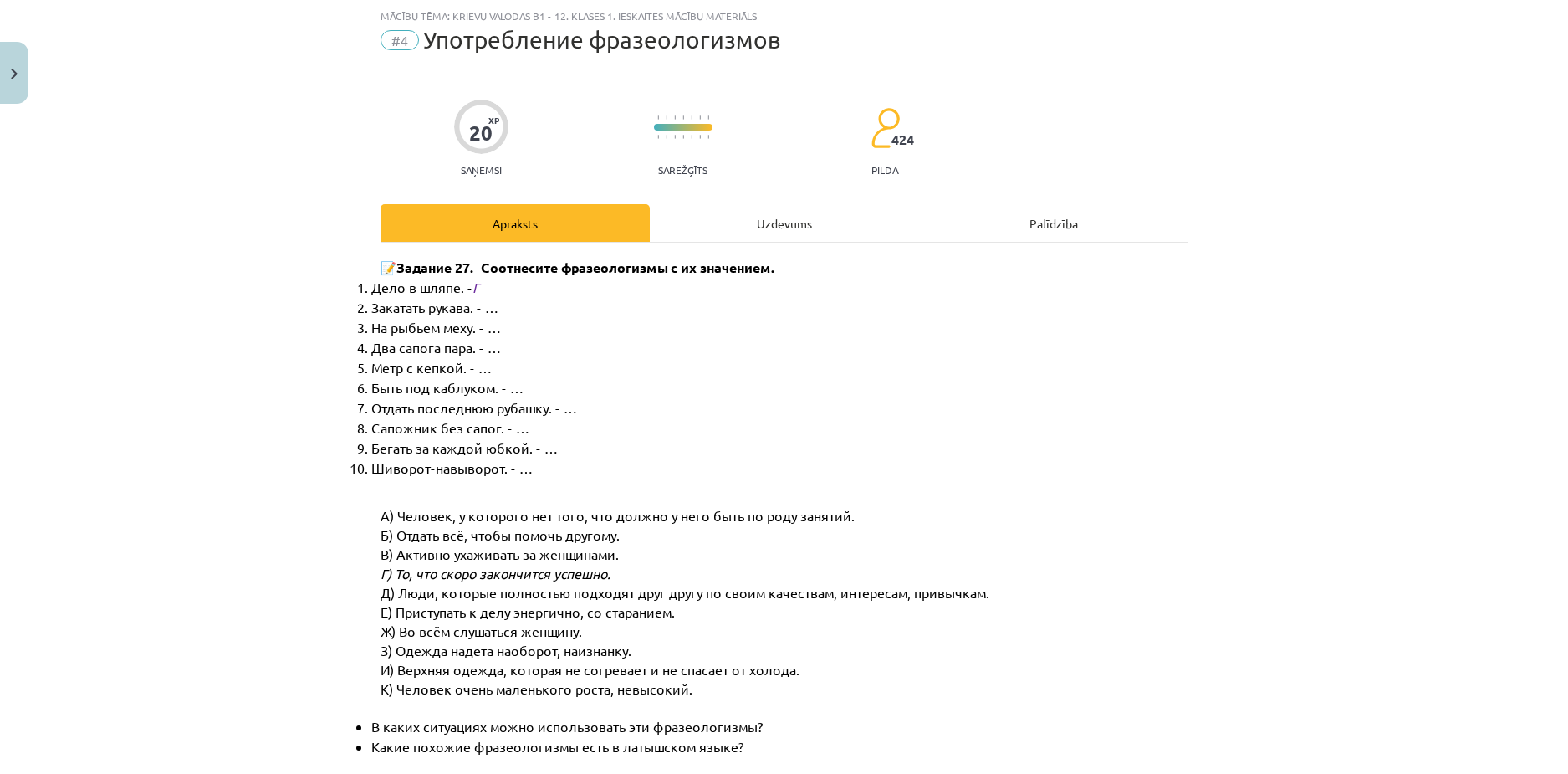
click at [712, 231] on div "Uzdevums" at bounding box center [784, 222] width 269 height 37
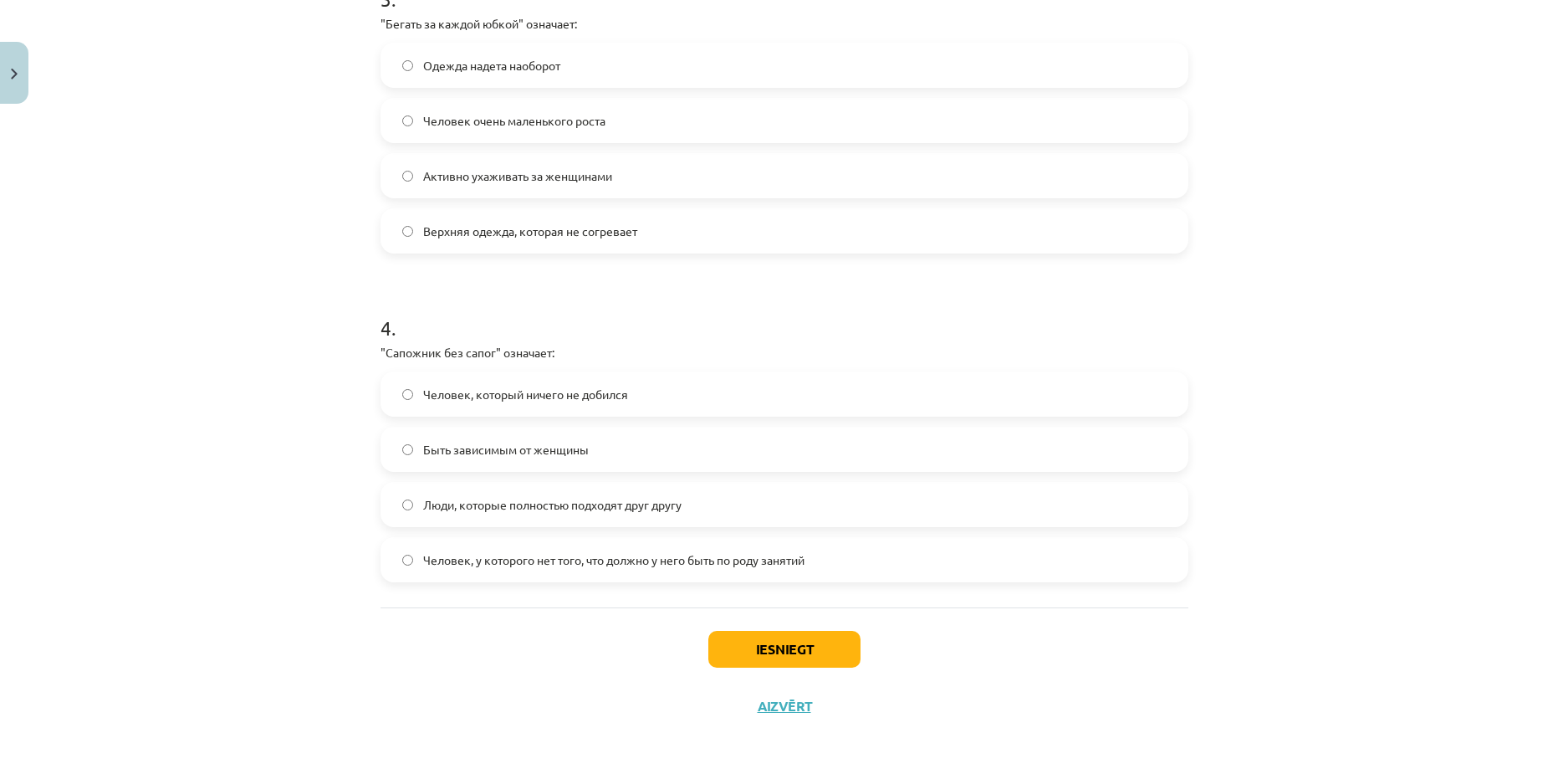
scroll to position [1035, 0]
click at [713, 555] on span "Человек, у которого нет того, что должно у него быть по роду занятий" at bounding box center [614, 558] width 382 height 18
click at [765, 632] on button "Iesniegt" at bounding box center [784, 646] width 152 height 36
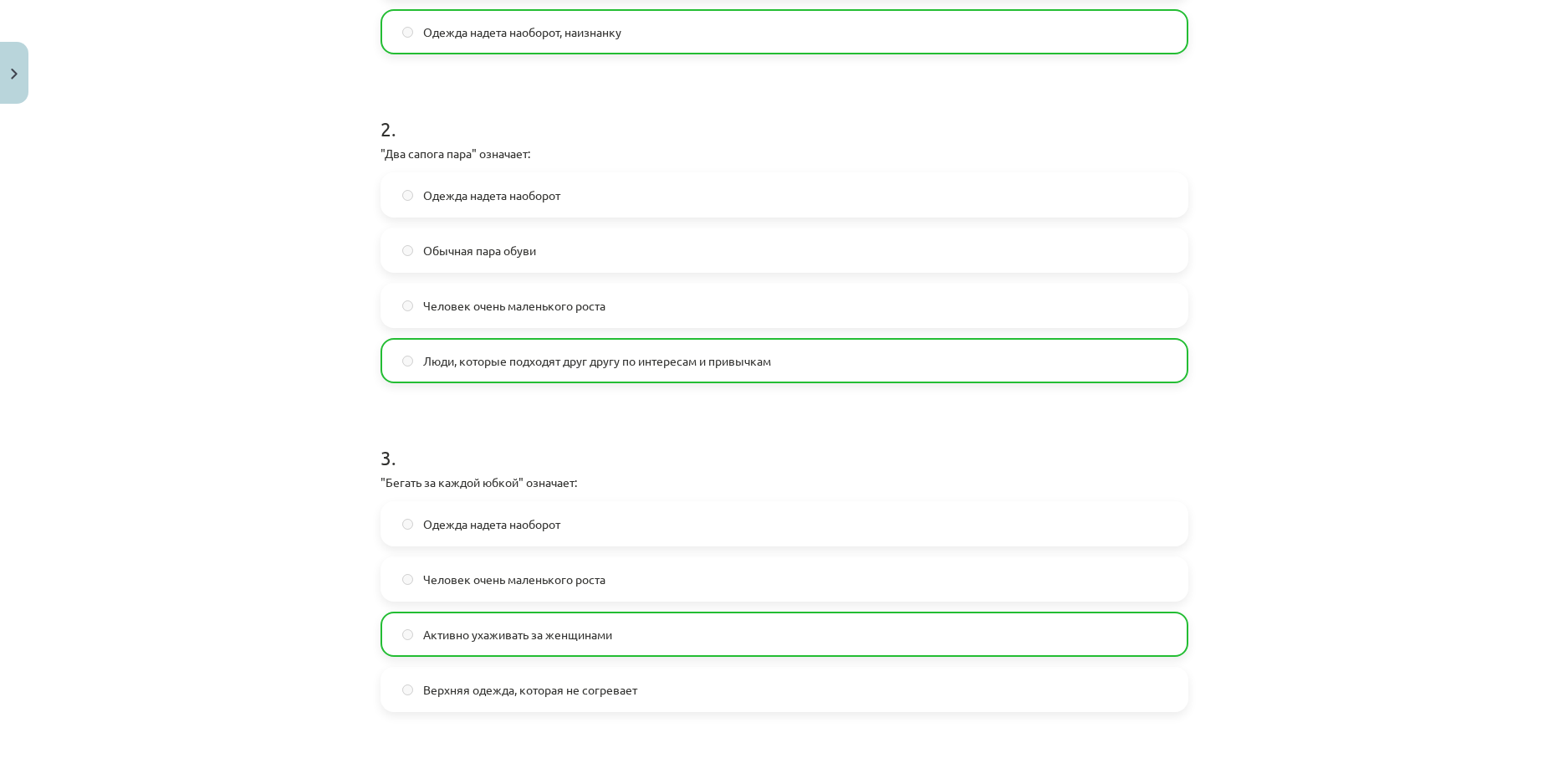
scroll to position [1089, 0]
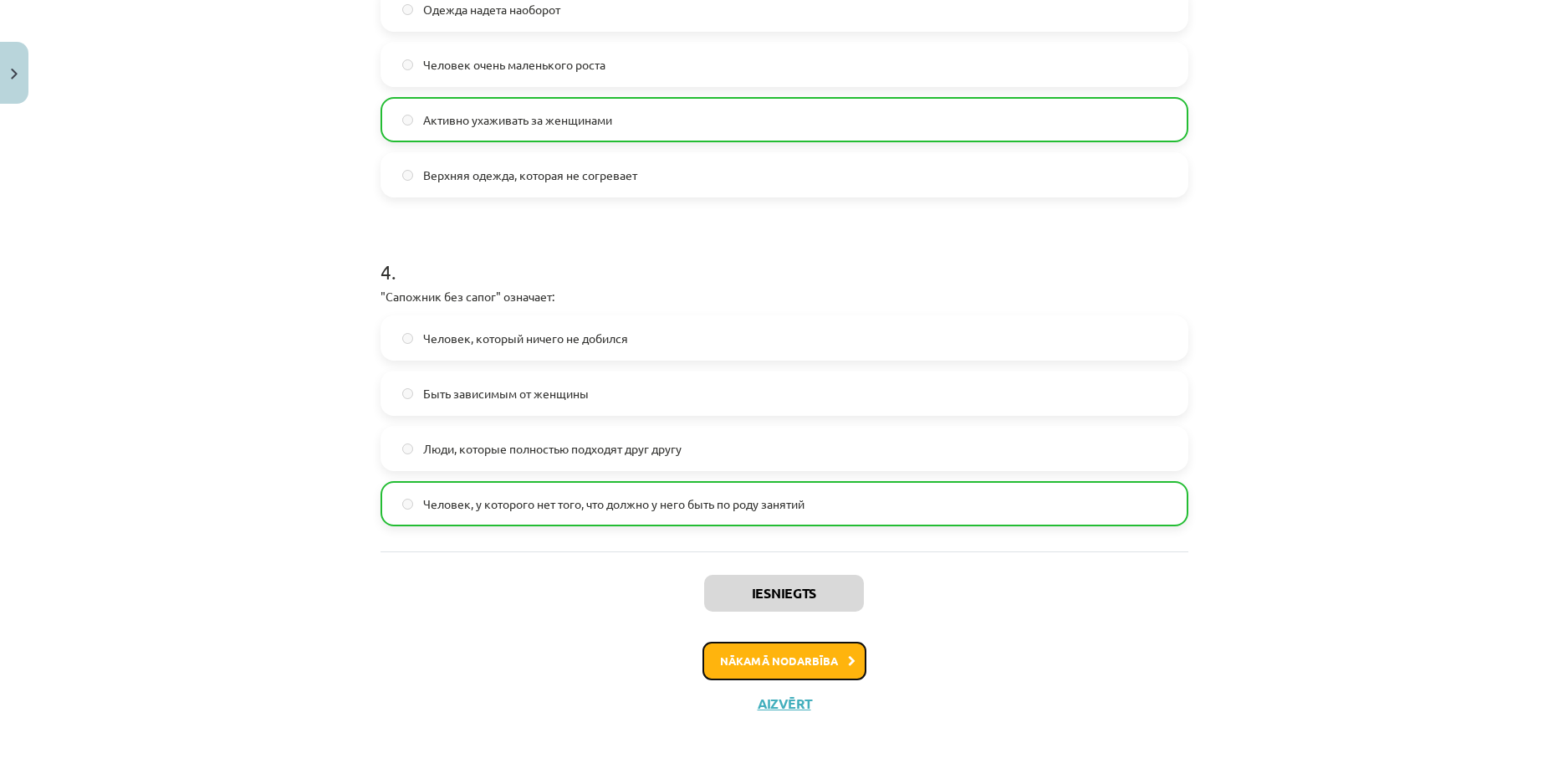
drag, startPoint x: 754, startPoint y: 660, endPoint x: 752, endPoint y: 646, distance: 14.1
click at [754, 659] on button "Nākamā nodarbība" at bounding box center [784, 660] width 164 height 38
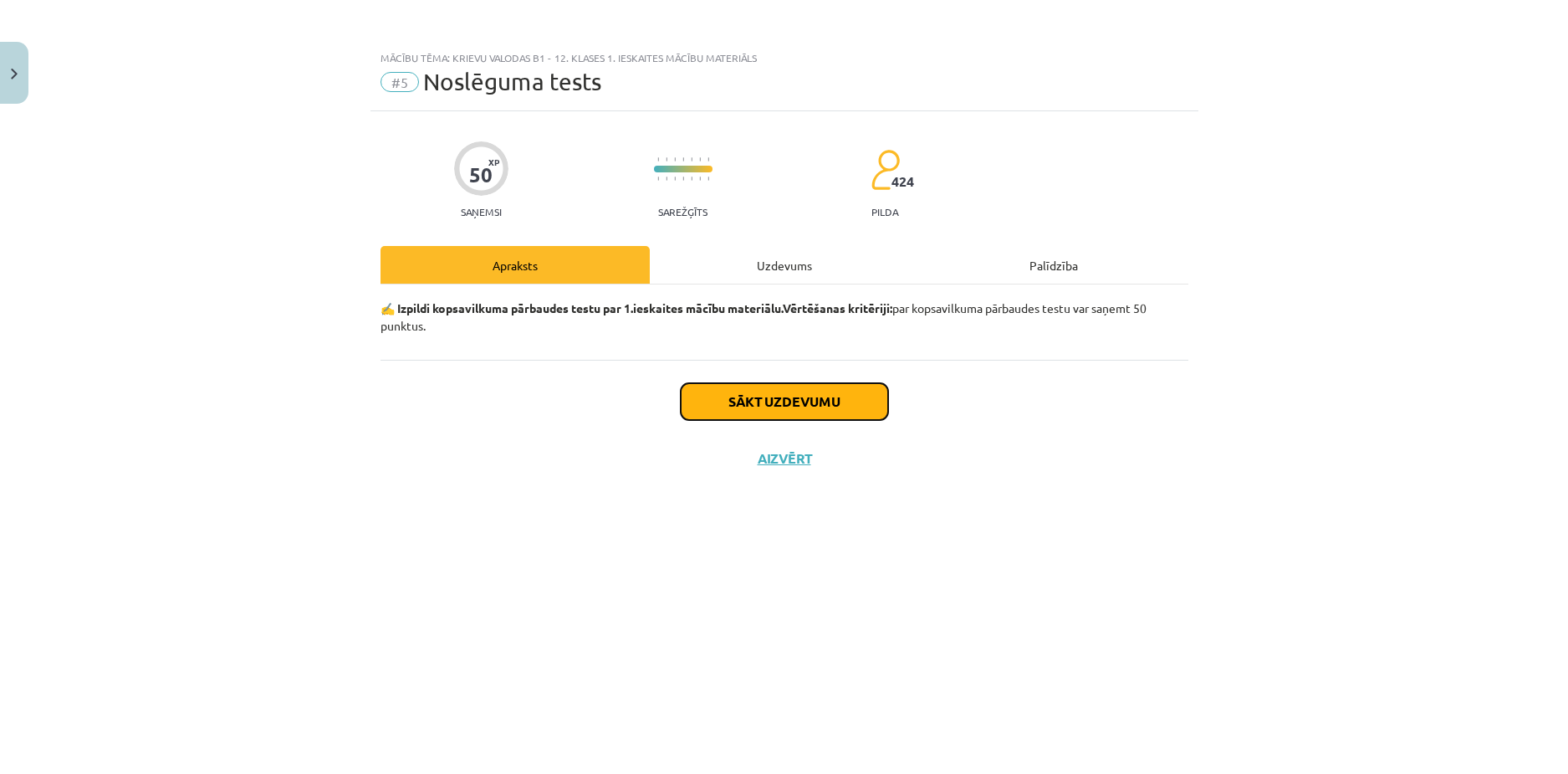
click at [828, 400] on button "Sākt uzdevumu" at bounding box center [784, 401] width 207 height 36
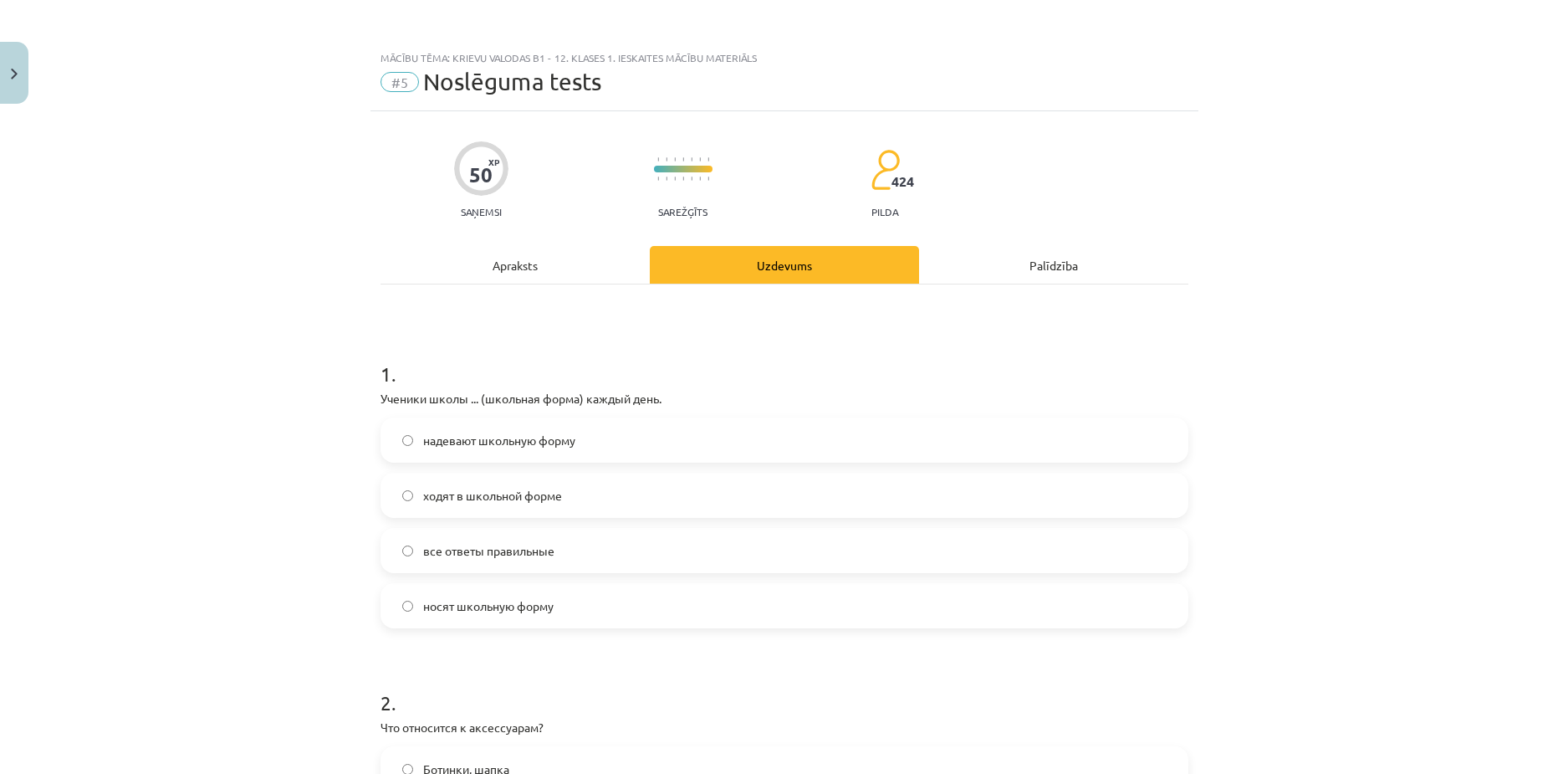
click at [470, 603] on span "носят школьную форму" at bounding box center [488, 606] width 131 height 18
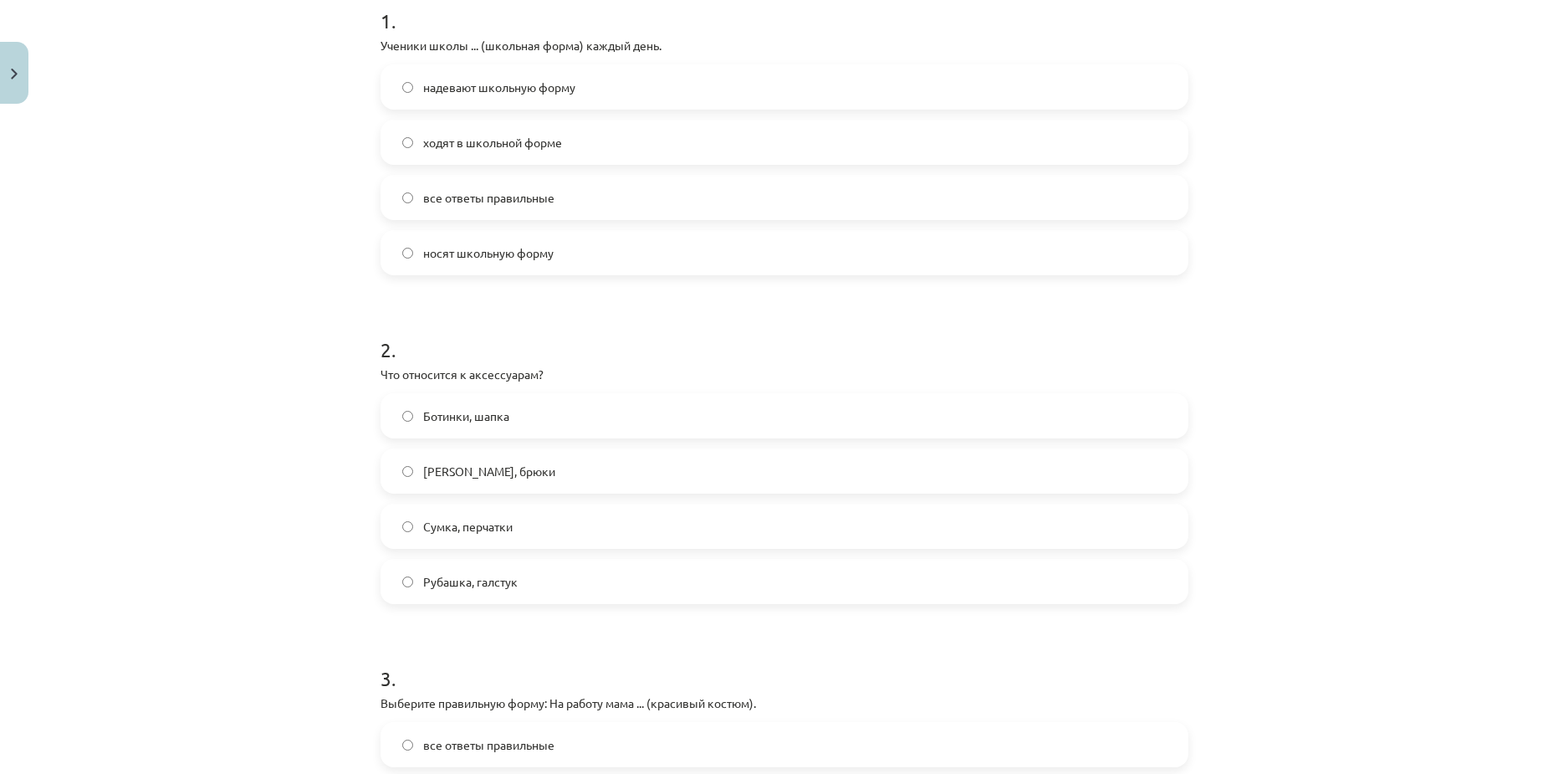
scroll to position [418, 0]
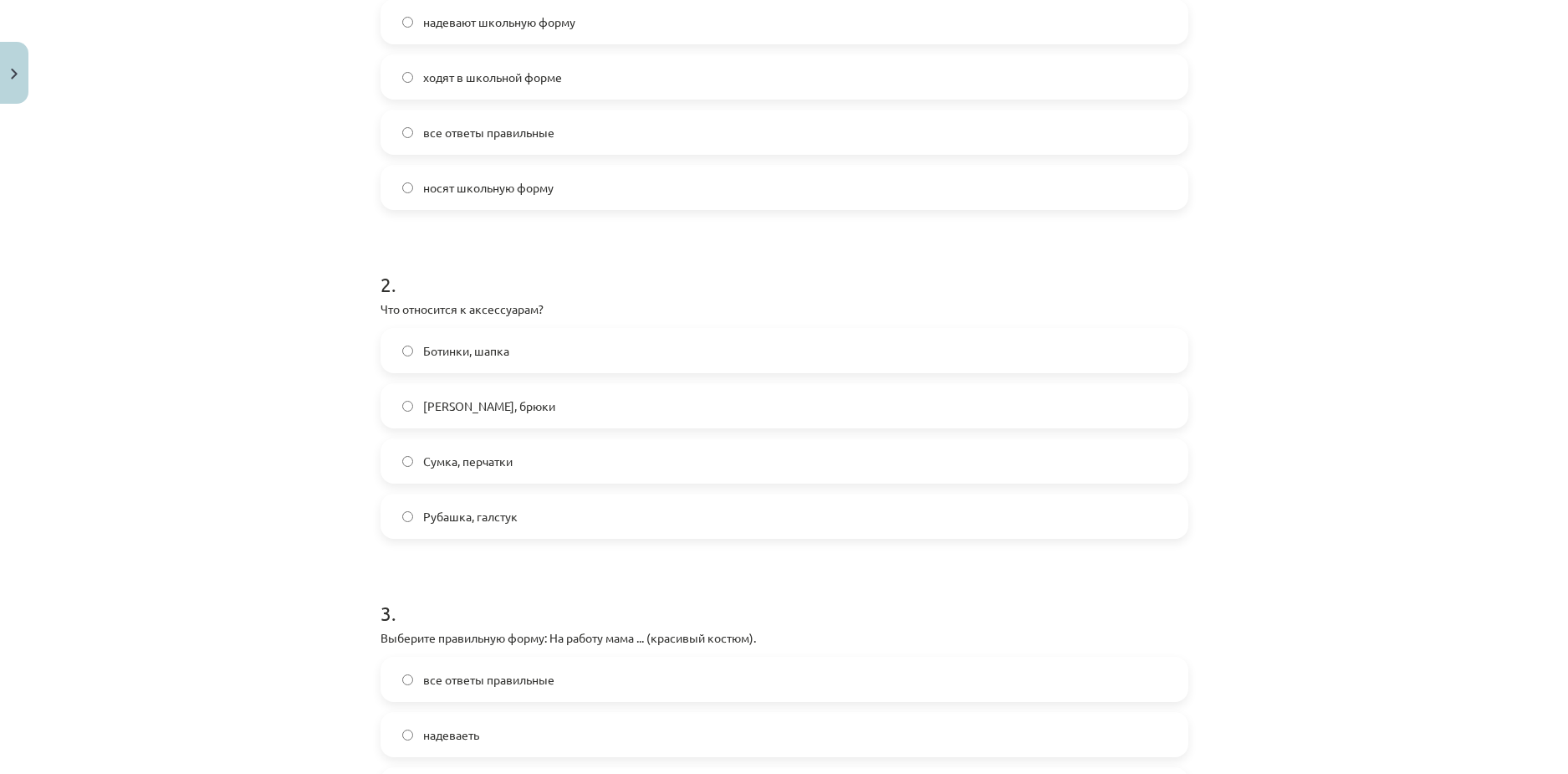
click at [542, 449] on label "Сумка, перчатки" at bounding box center [784, 461] width 805 height 42
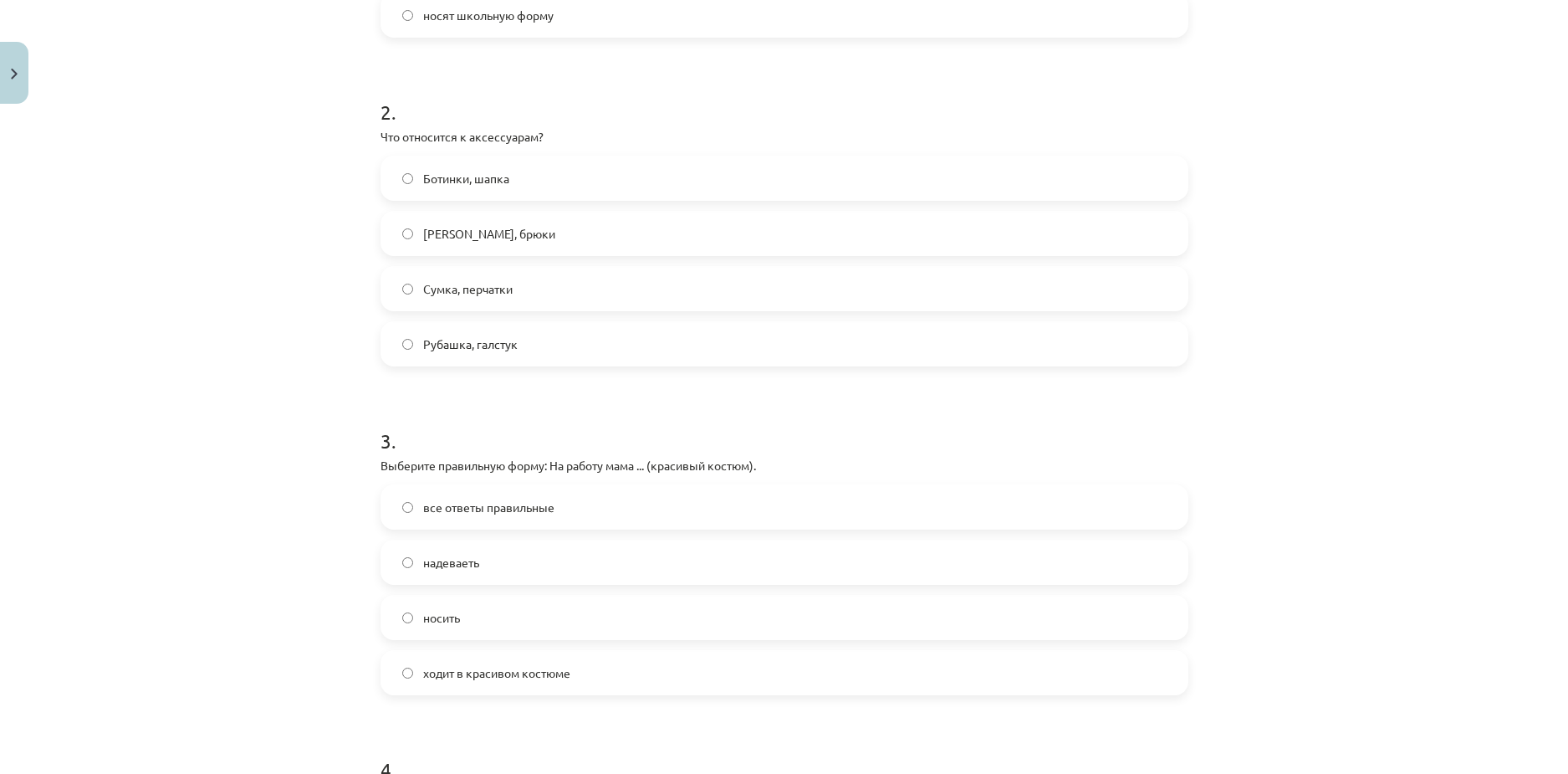
scroll to position [669, 0]
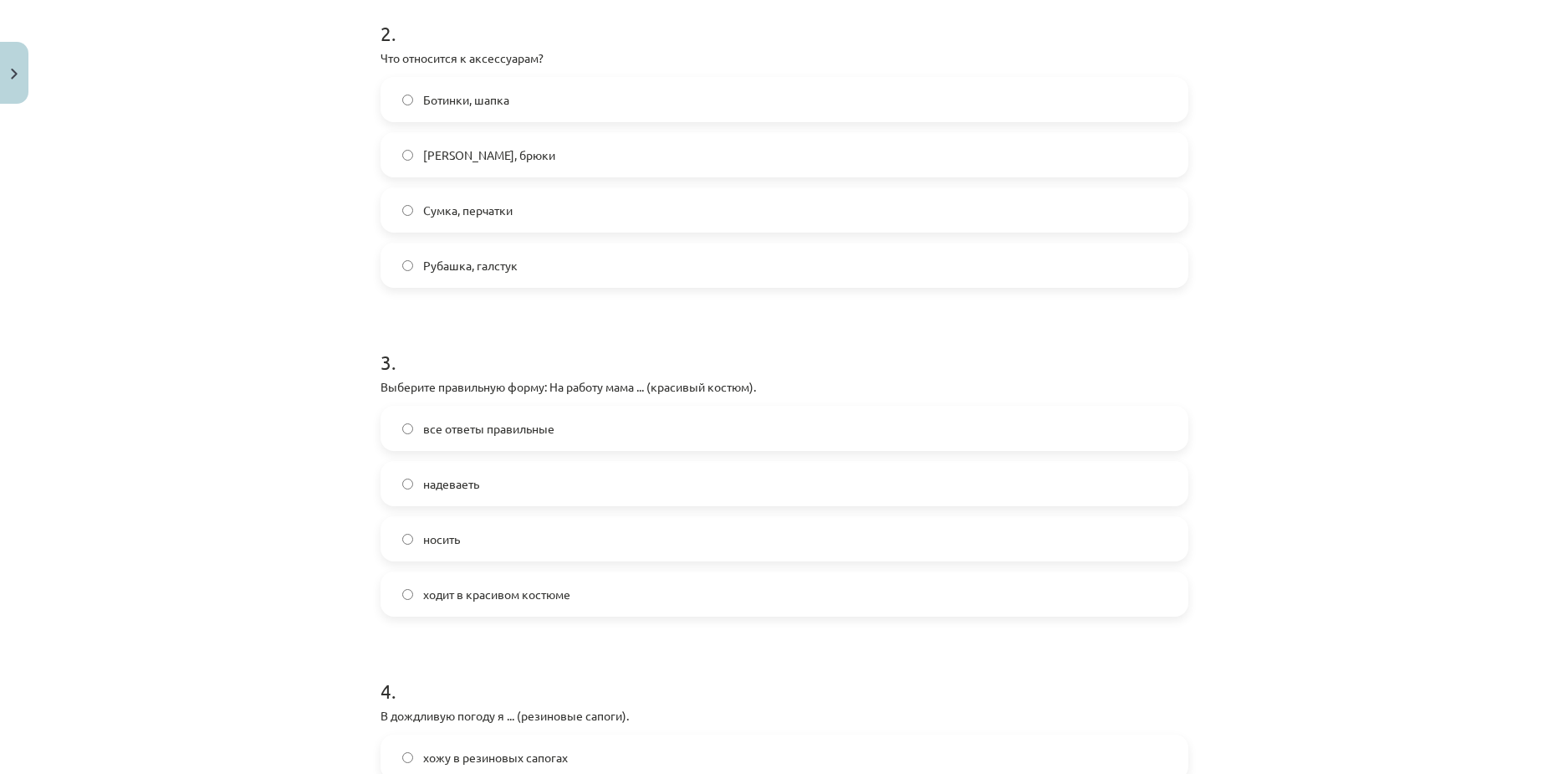
click at [507, 597] on span "ходит в красивом костюме" at bounding box center [497, 594] width 148 height 18
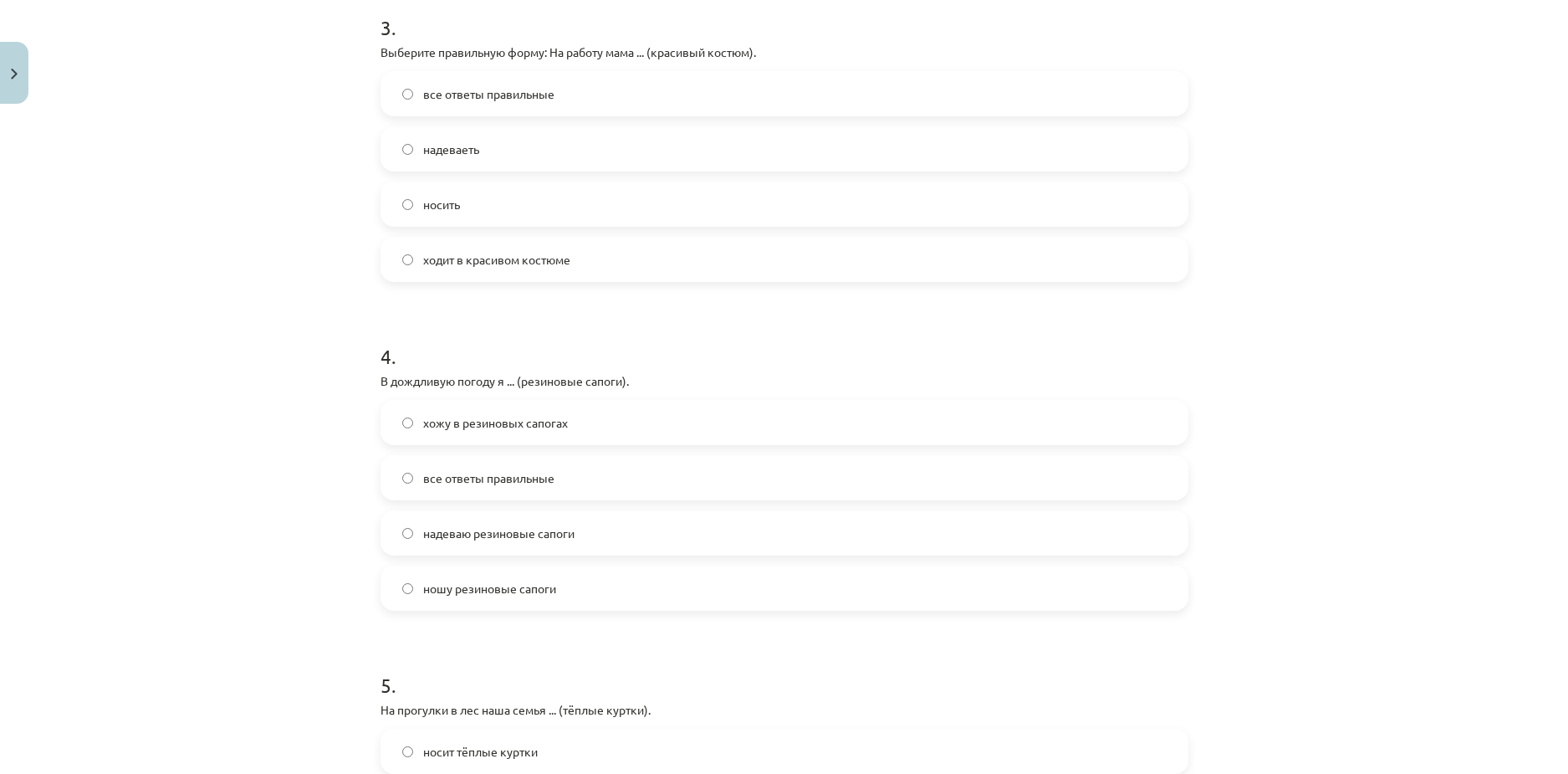
click at [475, 528] on span "надеваю резиновые сапоги" at bounding box center [499, 534] width 151 height 18
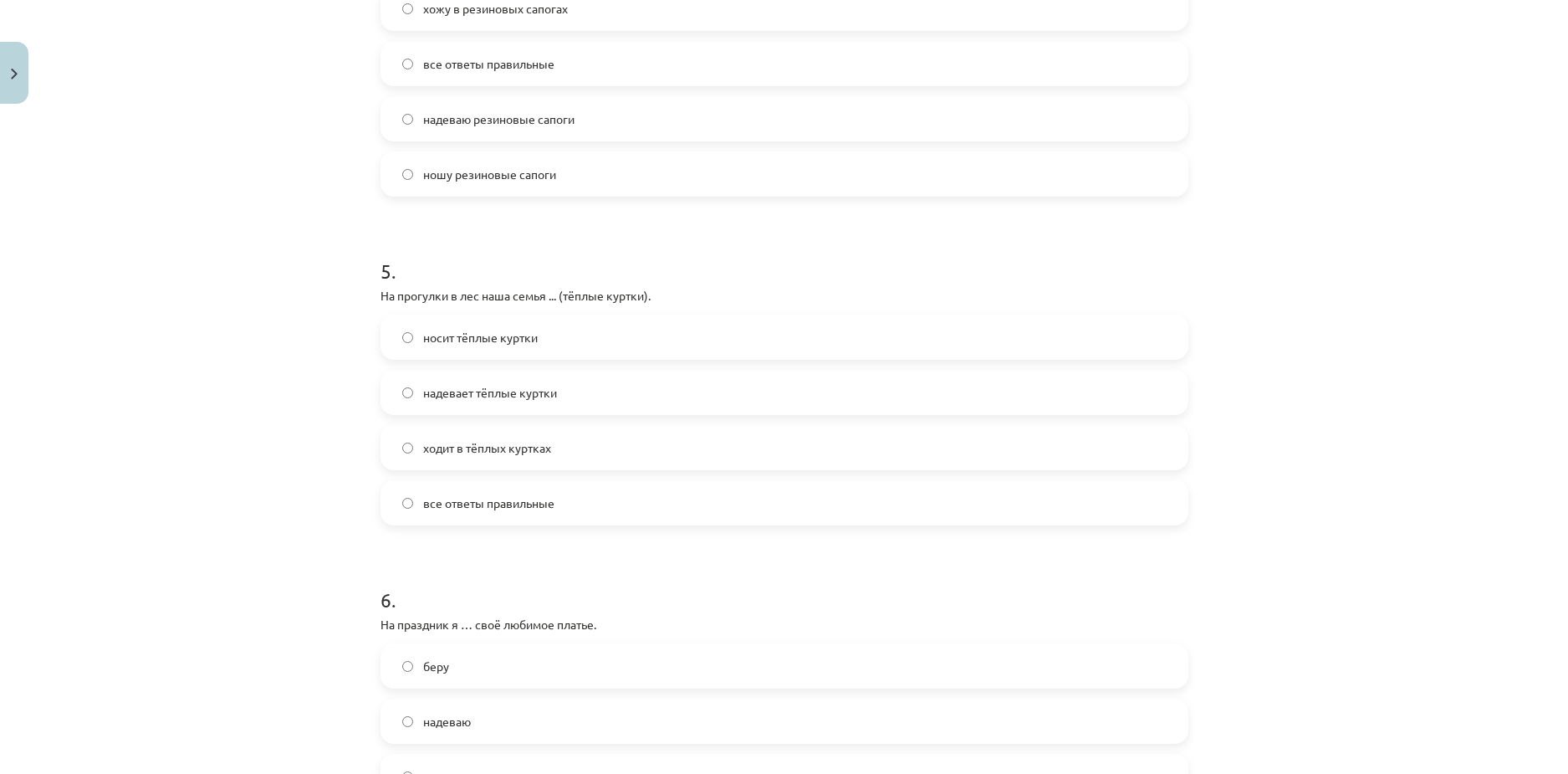
scroll to position [1423, 0]
click at [459, 331] on span "носит тёплые куртки" at bounding box center [480, 334] width 115 height 18
click at [462, 400] on label "надевает тёплые куртки" at bounding box center [784, 388] width 805 height 42
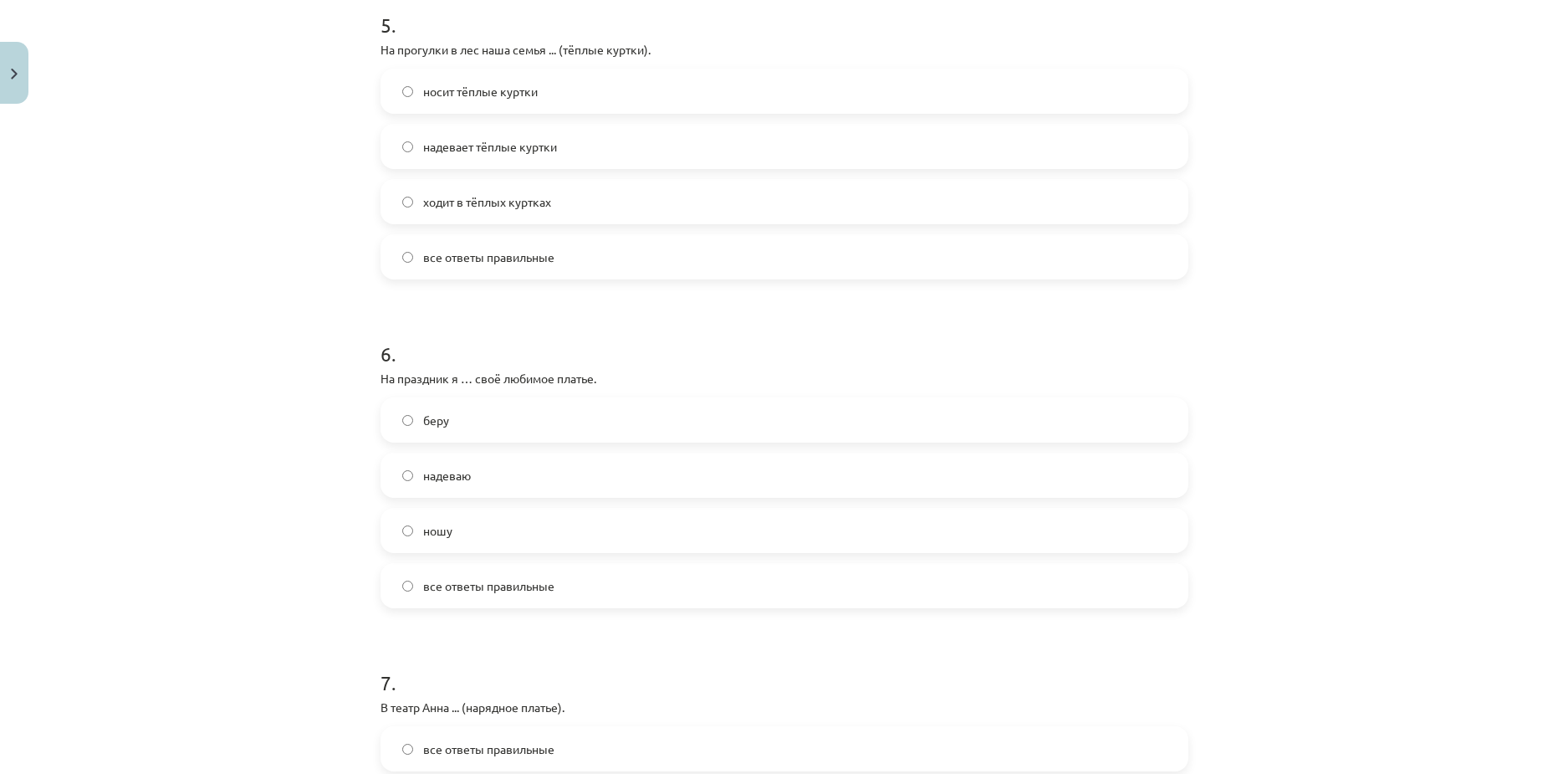
scroll to position [1673, 0]
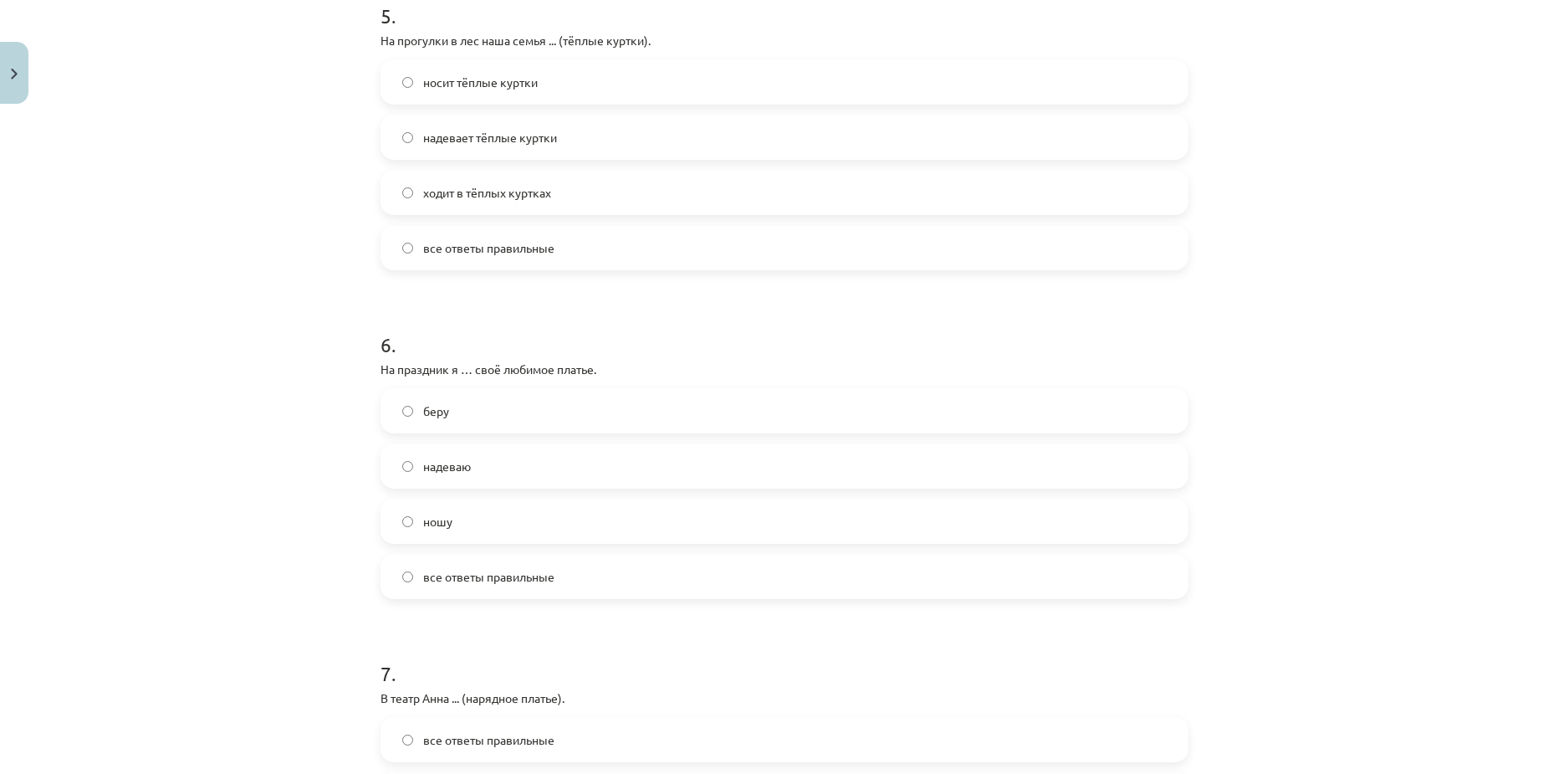
click at [444, 472] on span "надеваю" at bounding box center [447, 466] width 48 height 18
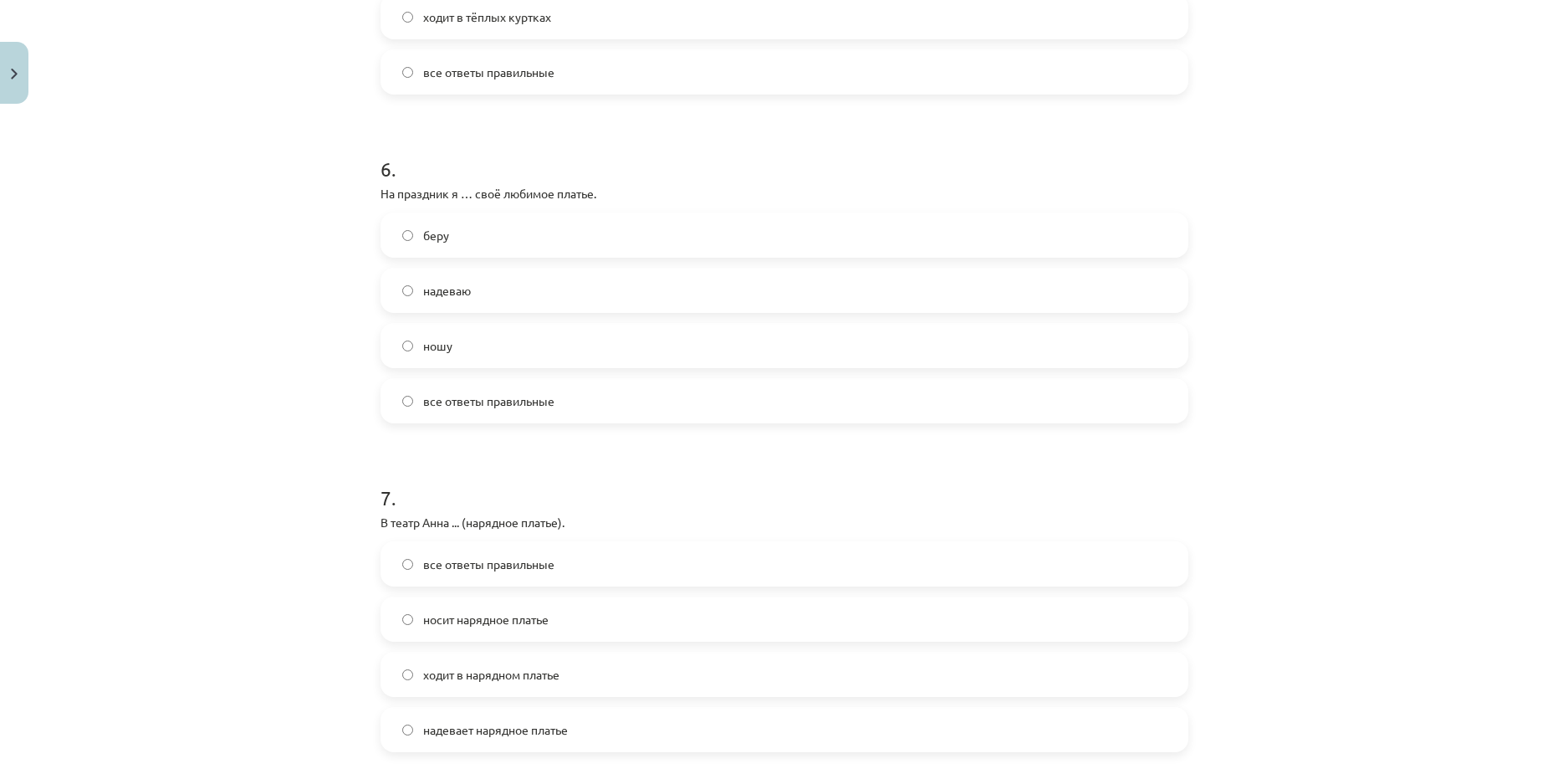
scroll to position [1924, 0]
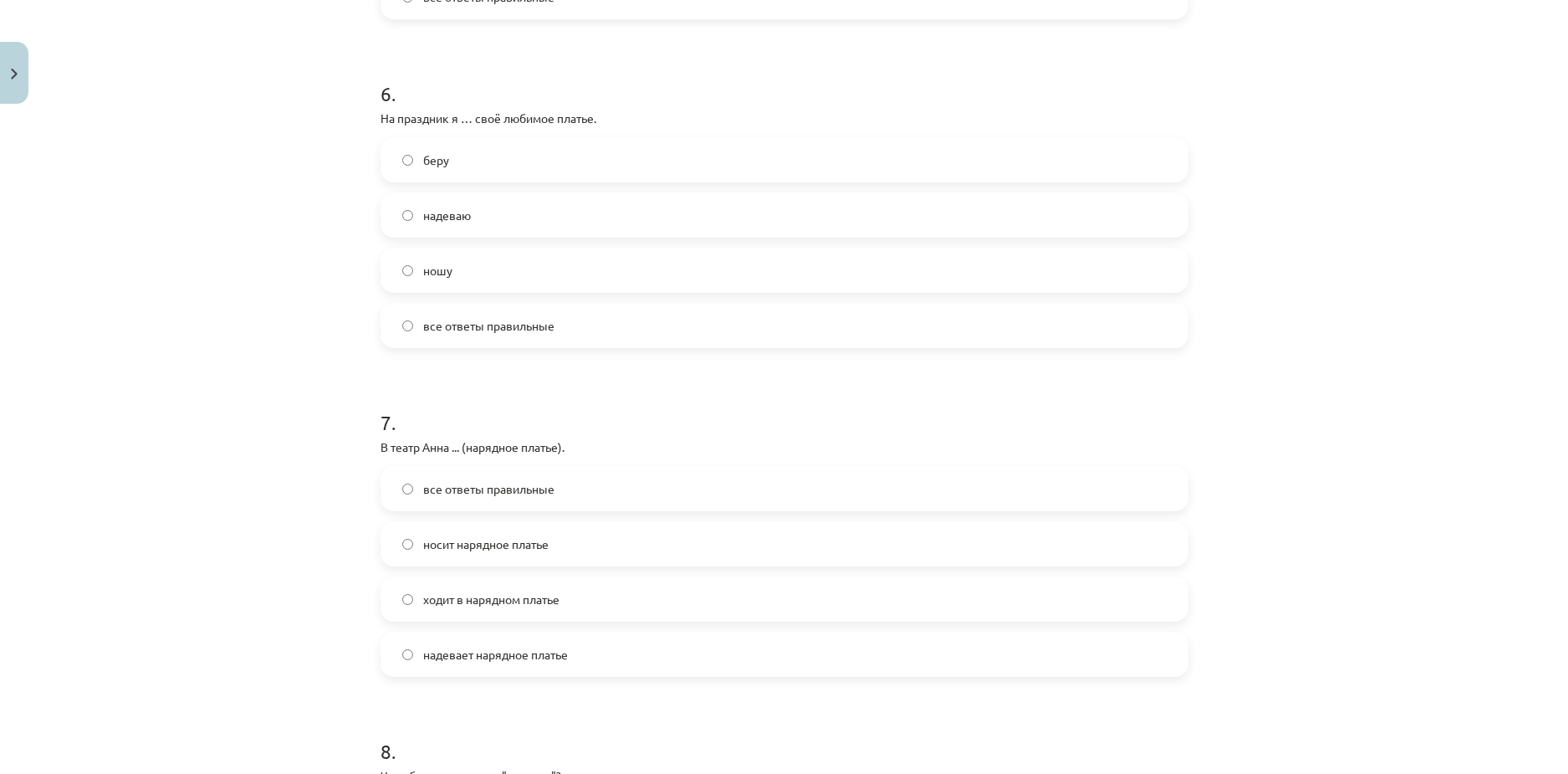
click at [485, 611] on label "ходит в нарядном платье" at bounding box center [784, 599] width 805 height 42
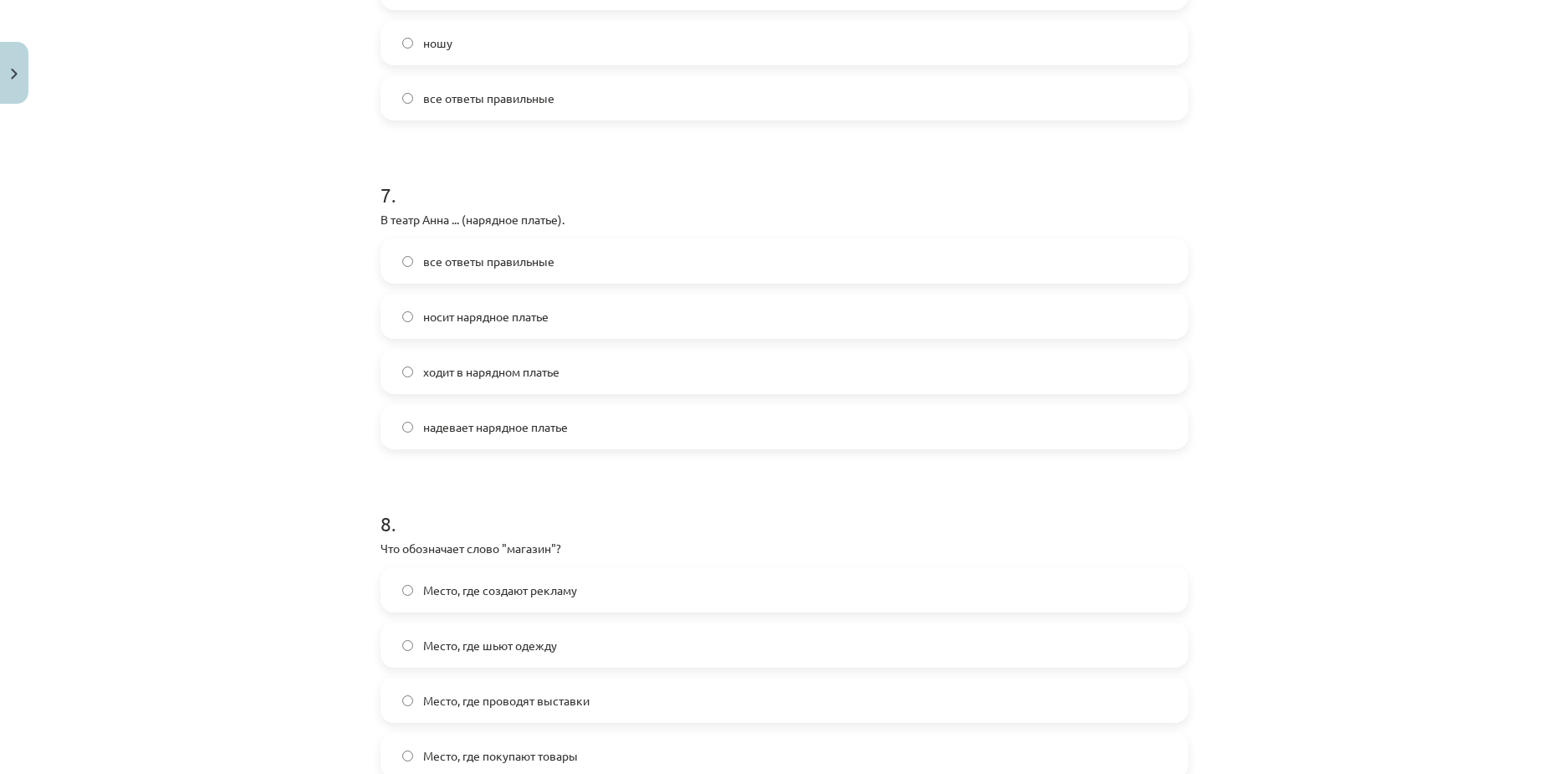
scroll to position [2175, 0]
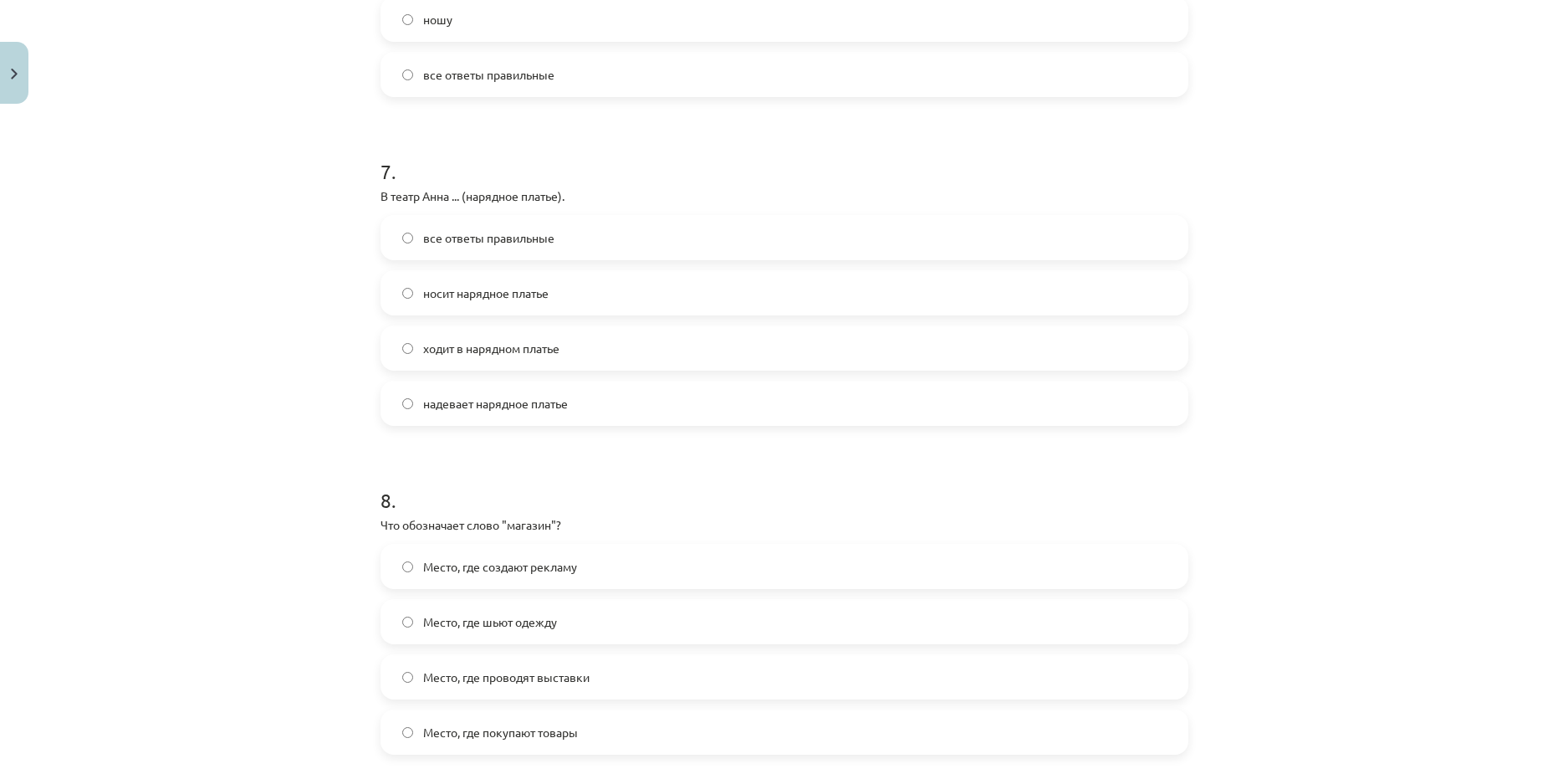
click at [509, 407] on span "надевает нарядное платье" at bounding box center [495, 404] width 145 height 18
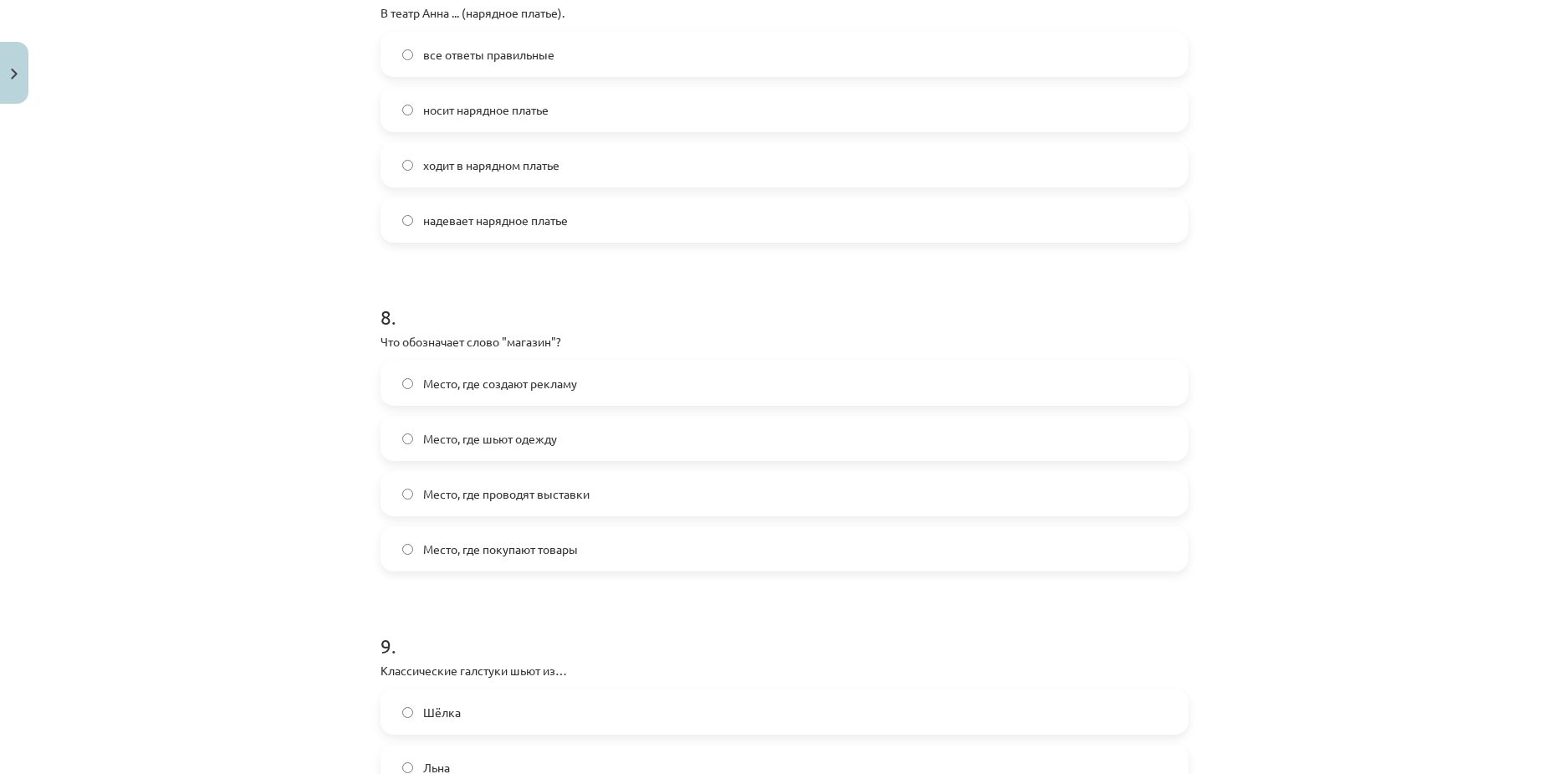
scroll to position [2426, 0]
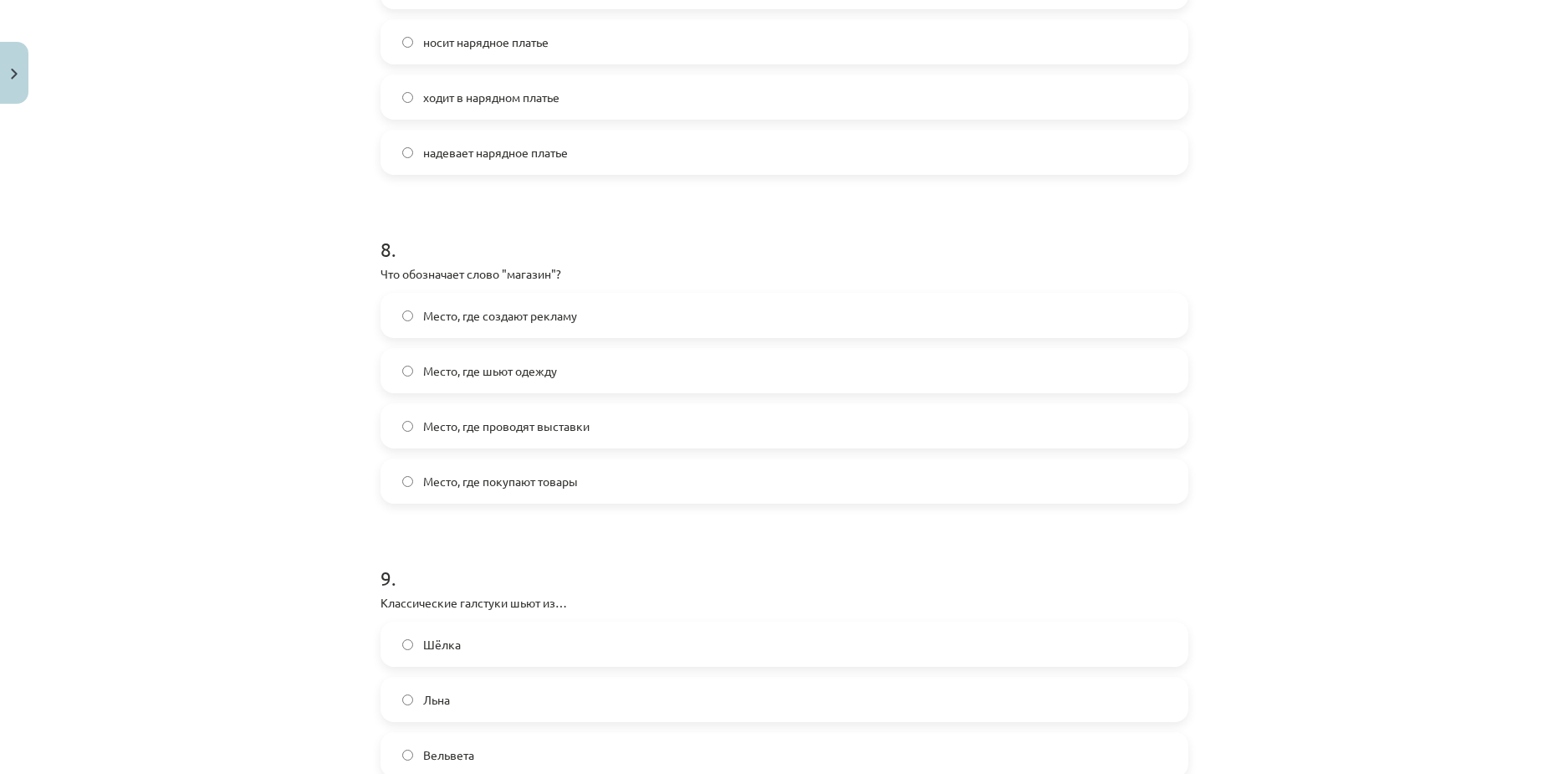
click at [464, 492] on label "Место, где покупают товары" at bounding box center [784, 480] width 805 height 42
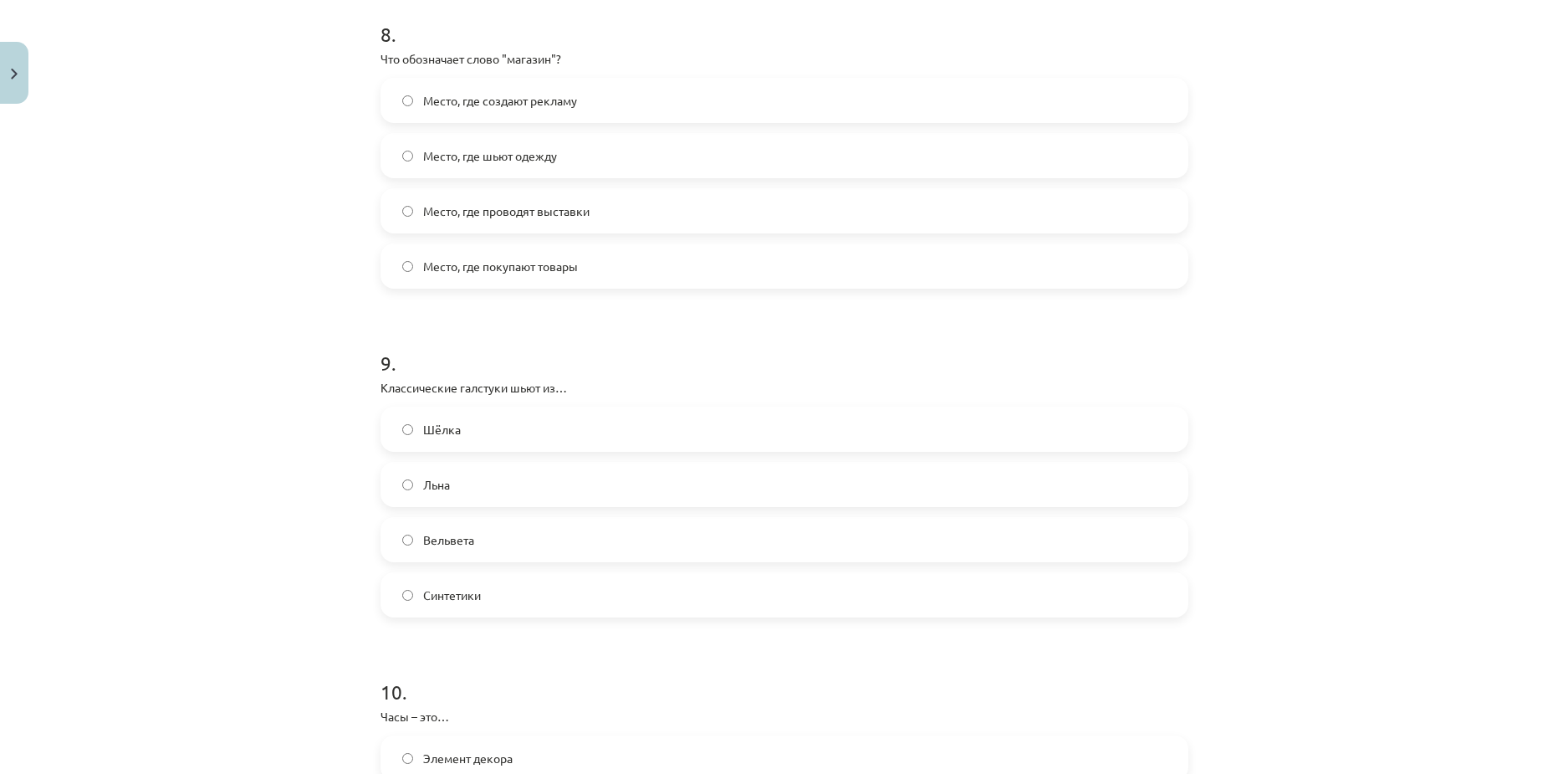
scroll to position [2761, 0]
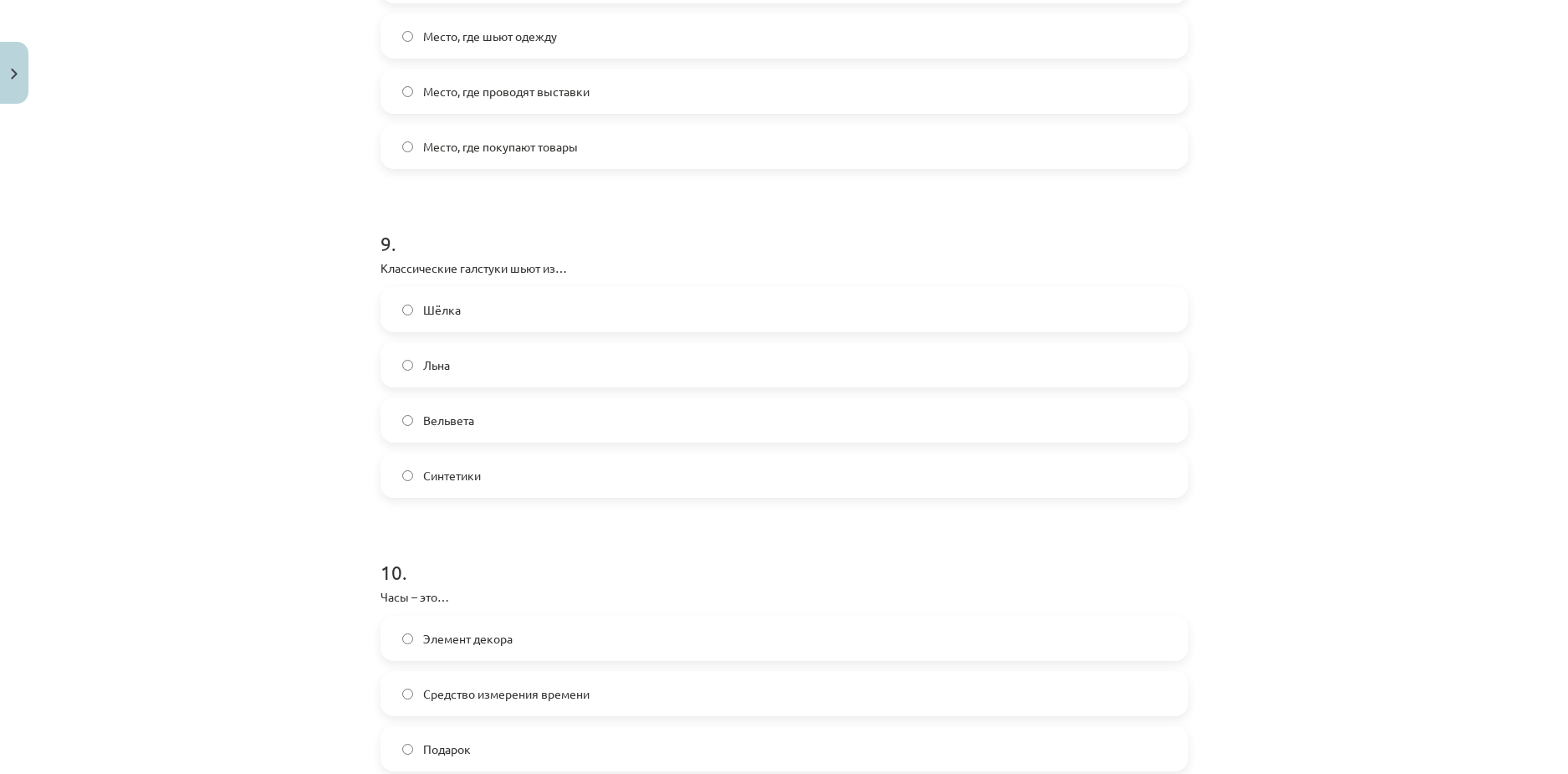
click at [527, 315] on label "Шёлка" at bounding box center [784, 309] width 805 height 42
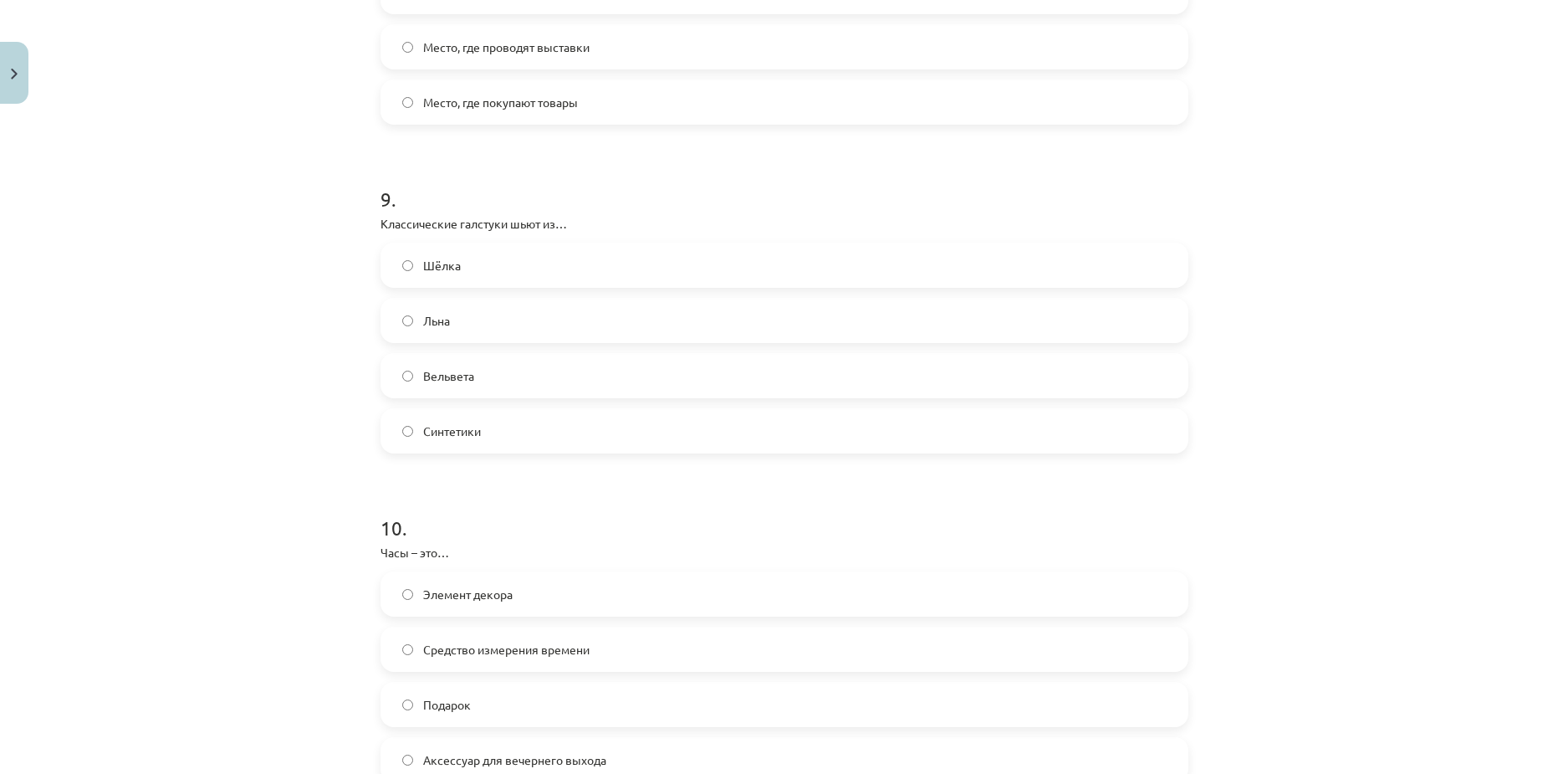
scroll to position [3008, 0]
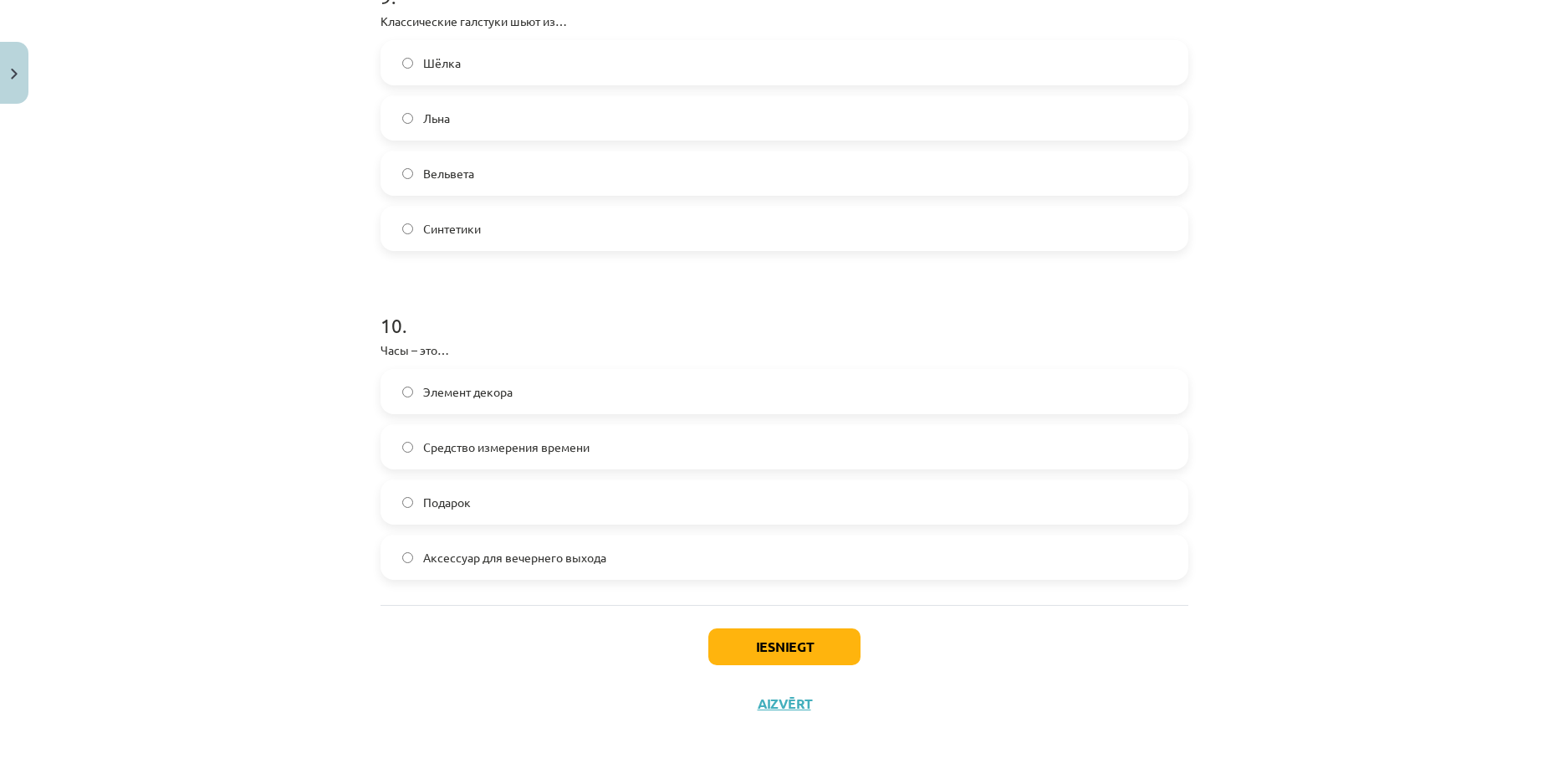
click at [441, 451] on span "Средство измерения времени" at bounding box center [506, 447] width 166 height 18
click at [747, 641] on button "Iesniegt" at bounding box center [784, 646] width 152 height 36
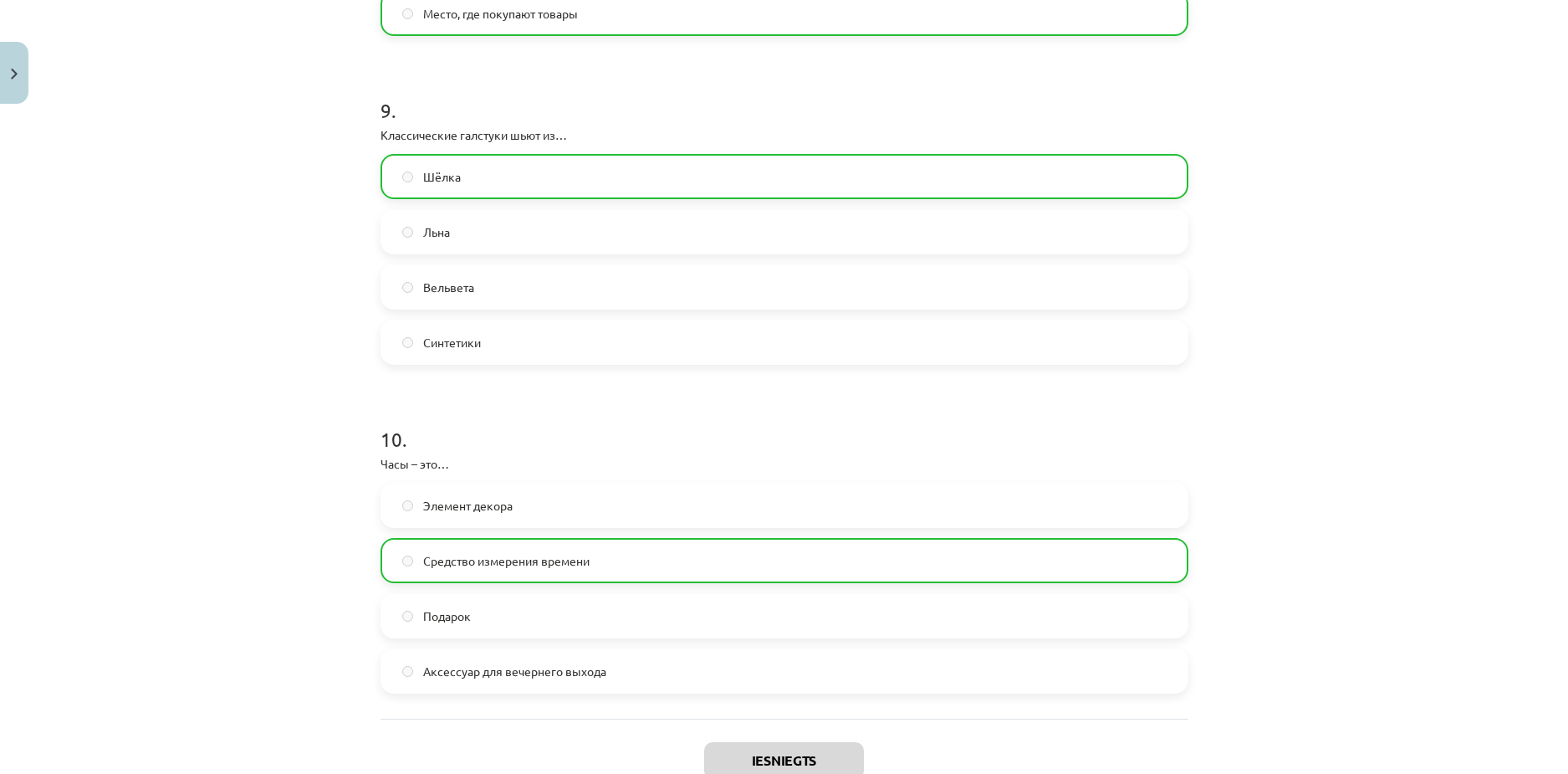
scroll to position [3061, 0]
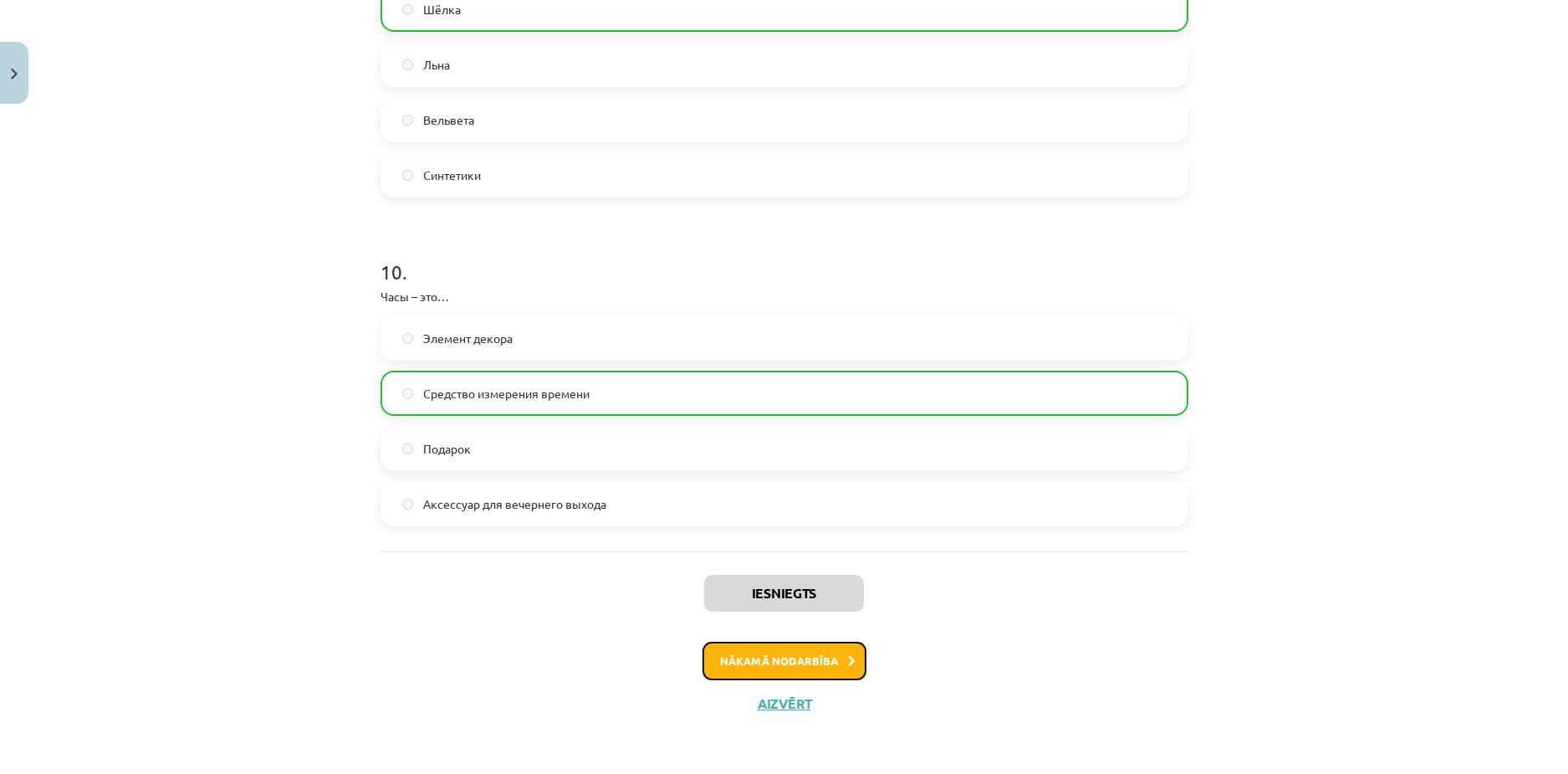
click at [793, 672] on button "Nākamā nodarbība" at bounding box center [784, 660] width 164 height 38
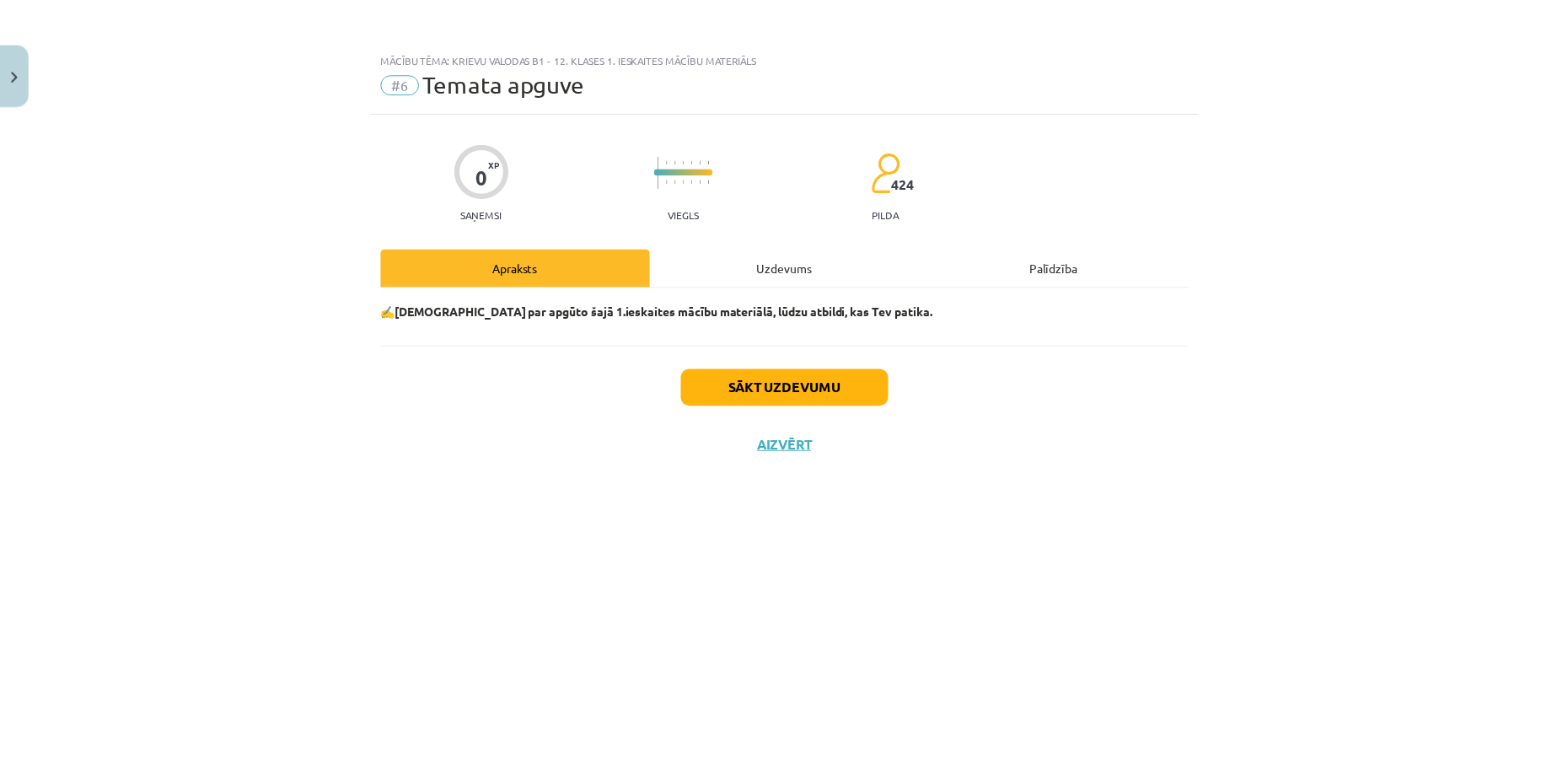
scroll to position [0, 0]
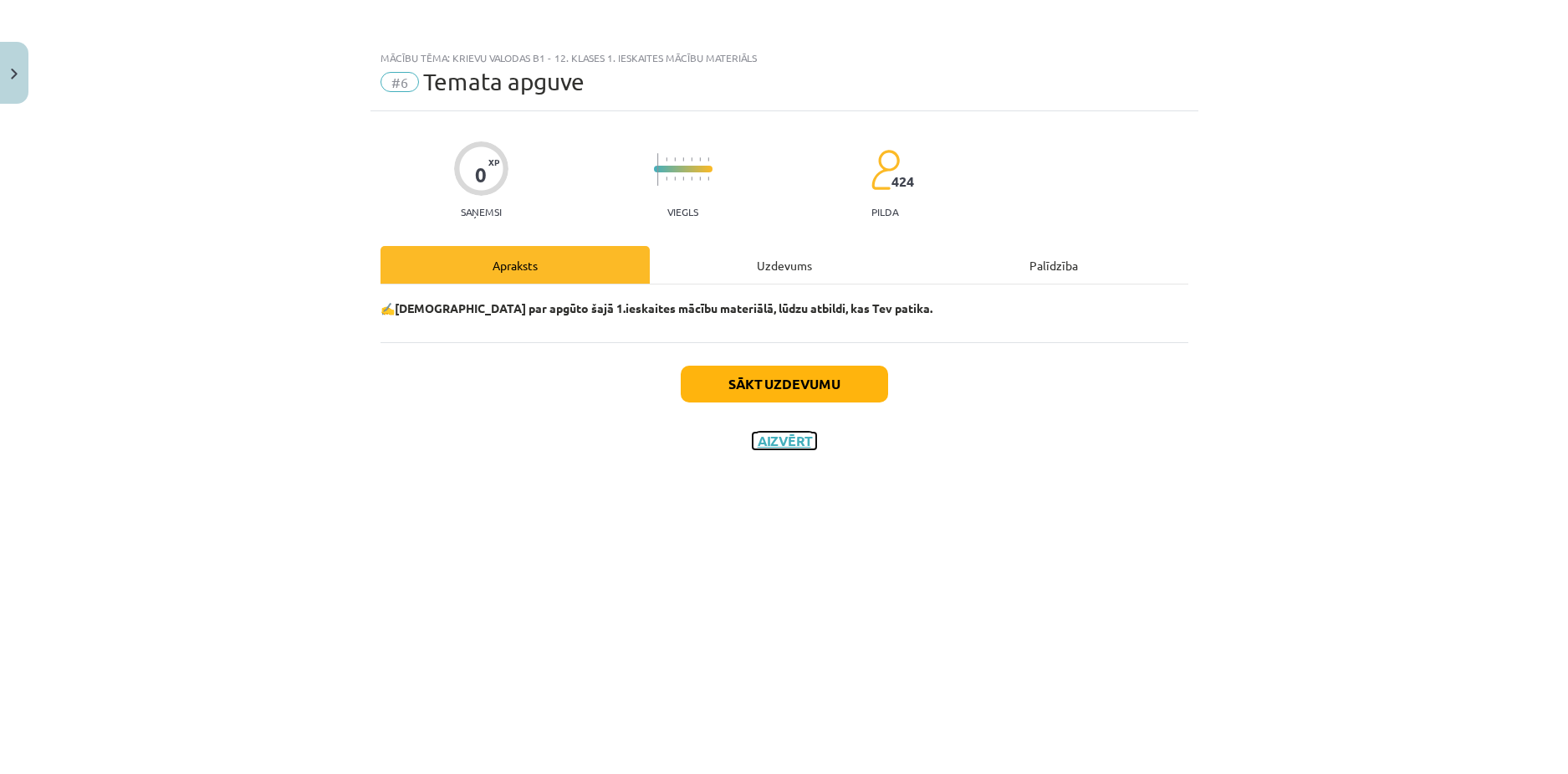
click at [782, 447] on button "Aizvērt" at bounding box center [784, 440] width 63 height 17
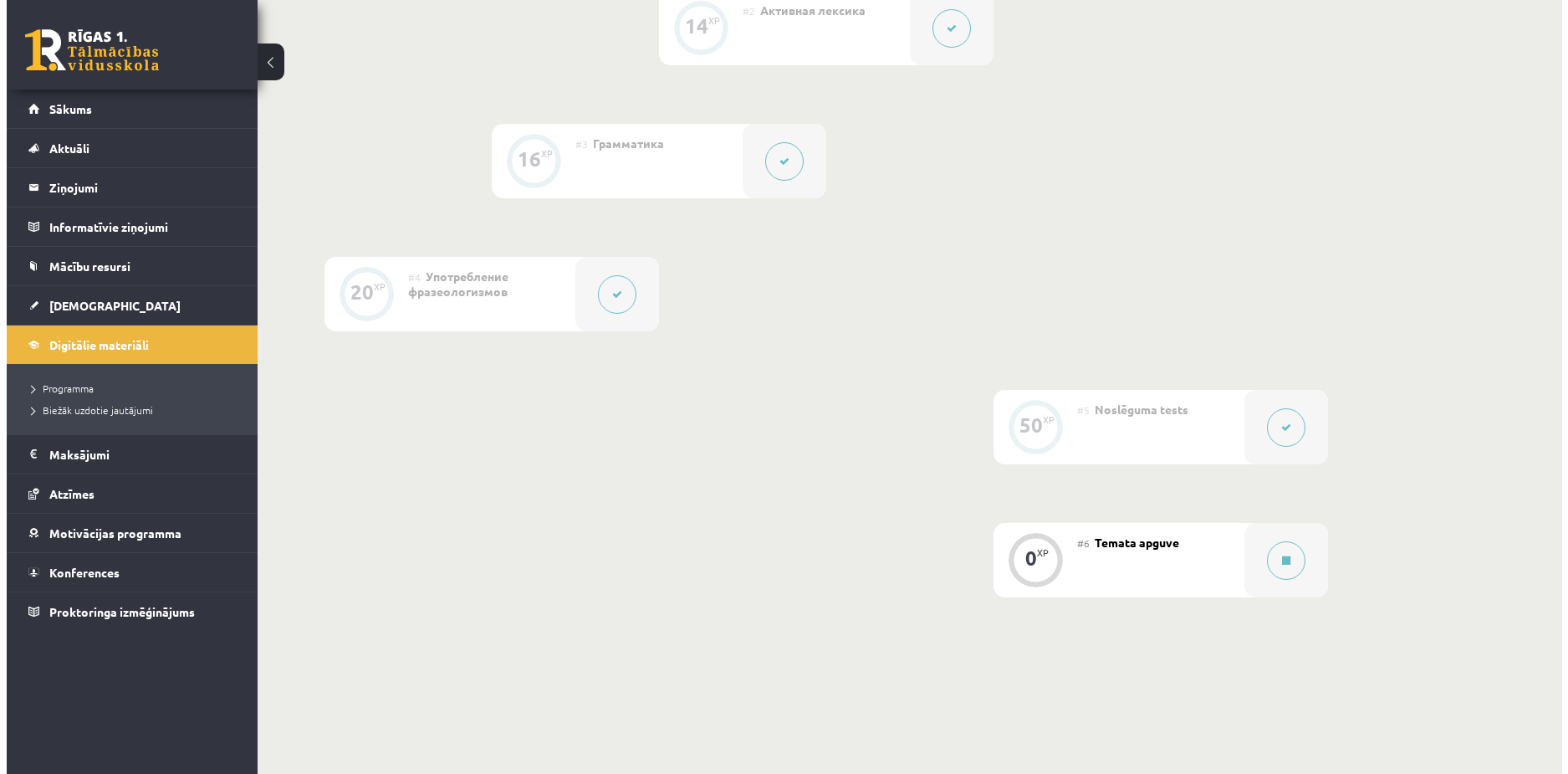
scroll to position [669, 0]
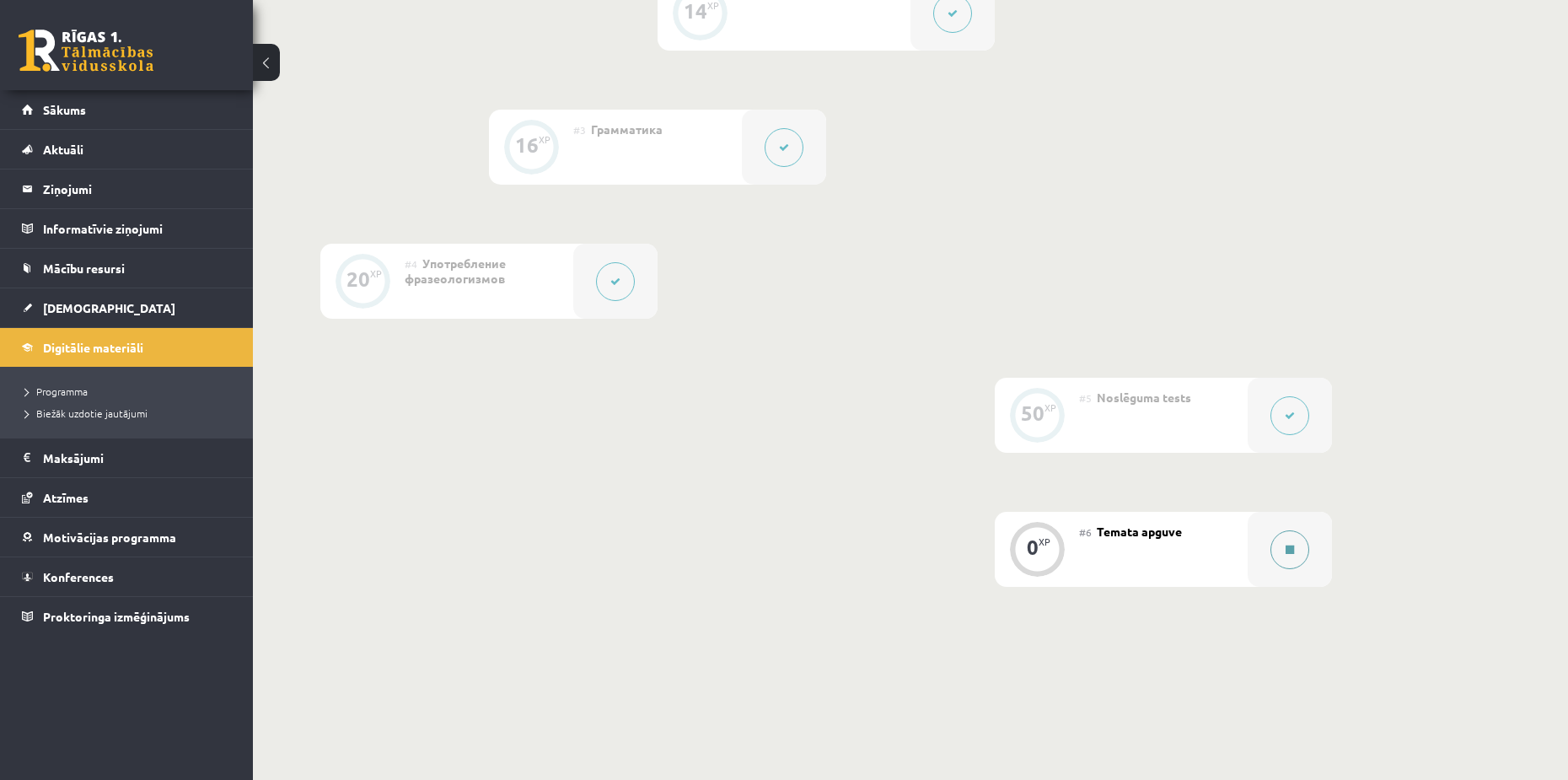
click at [1306, 560] on div at bounding box center [1290, 550] width 84 height 75
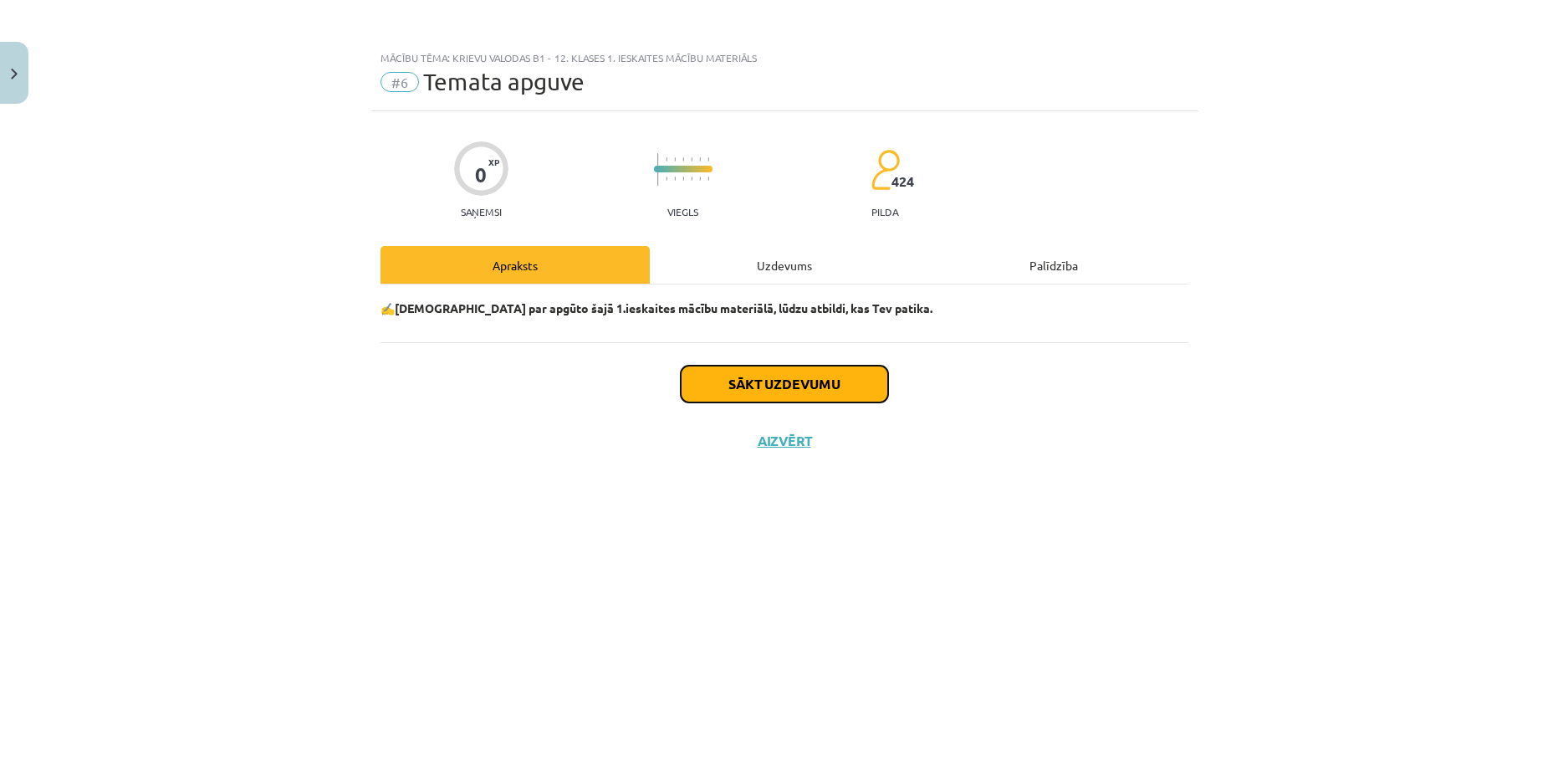
click at [806, 391] on button "Sākt uzdevumu" at bounding box center [784, 383] width 207 height 36
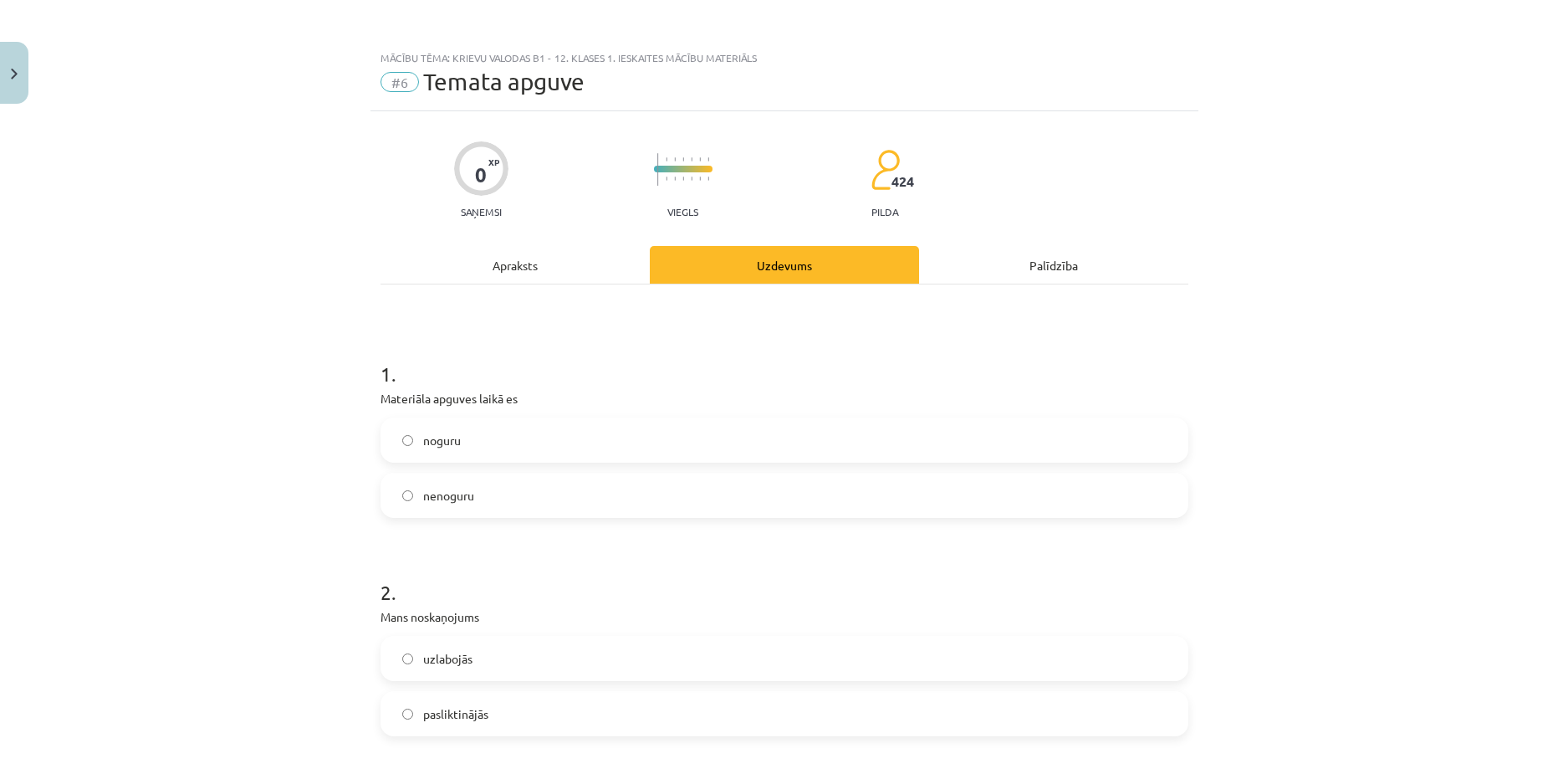
click at [470, 498] on label "nenoguru" at bounding box center [784, 495] width 805 height 42
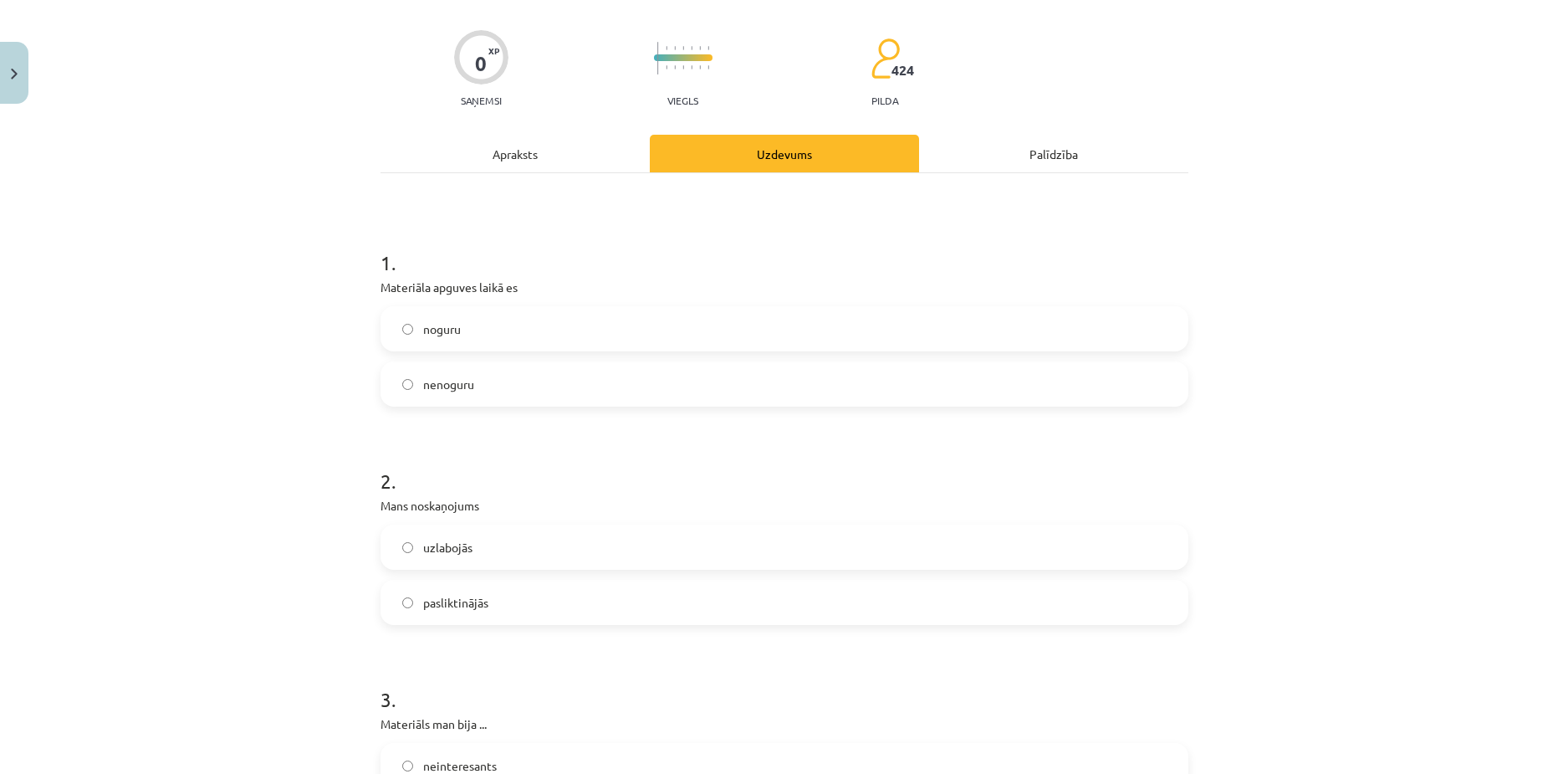
scroll to position [167, 0]
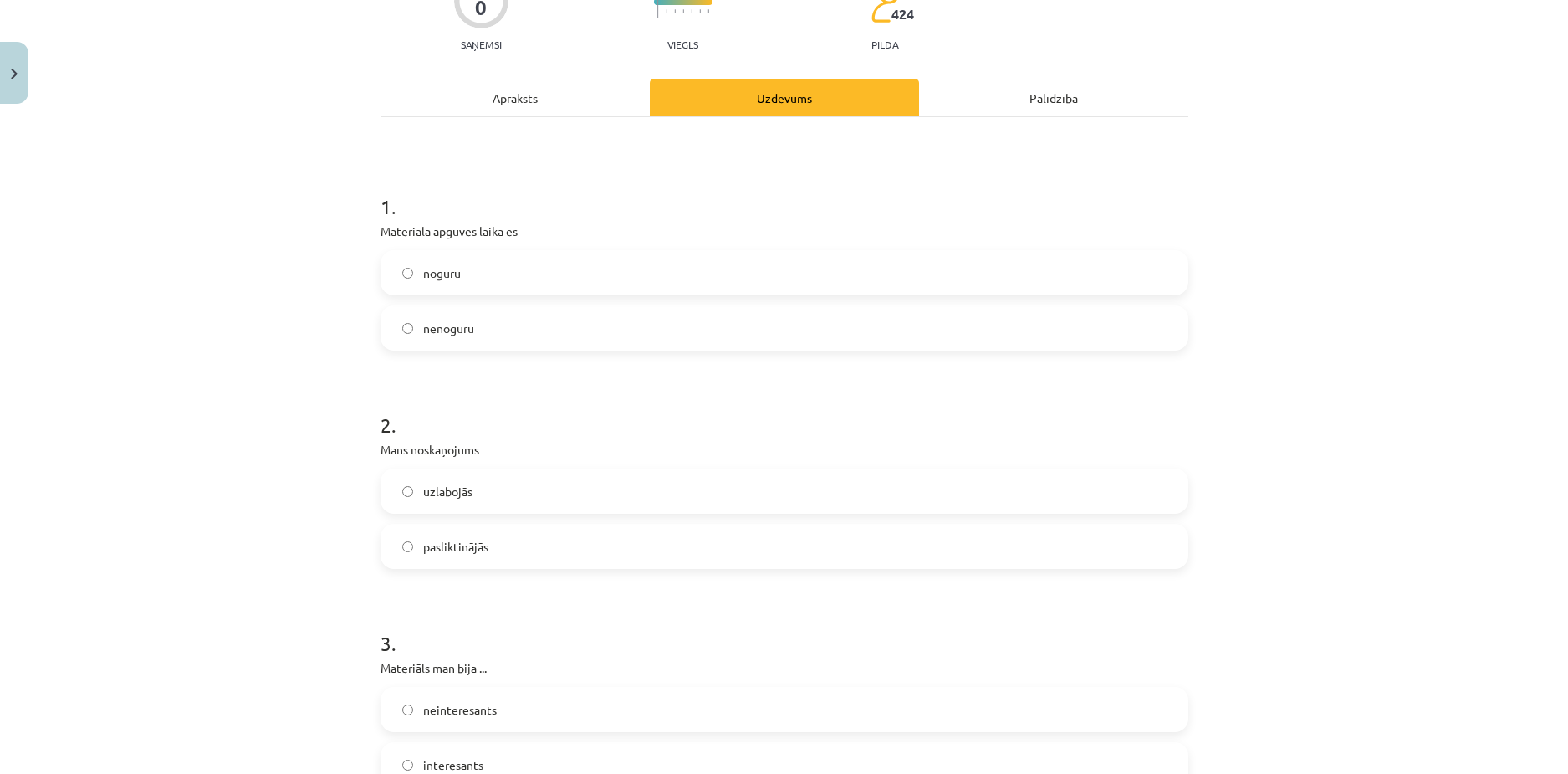
click at [488, 496] on label "uzlabojās" at bounding box center [784, 491] width 805 height 42
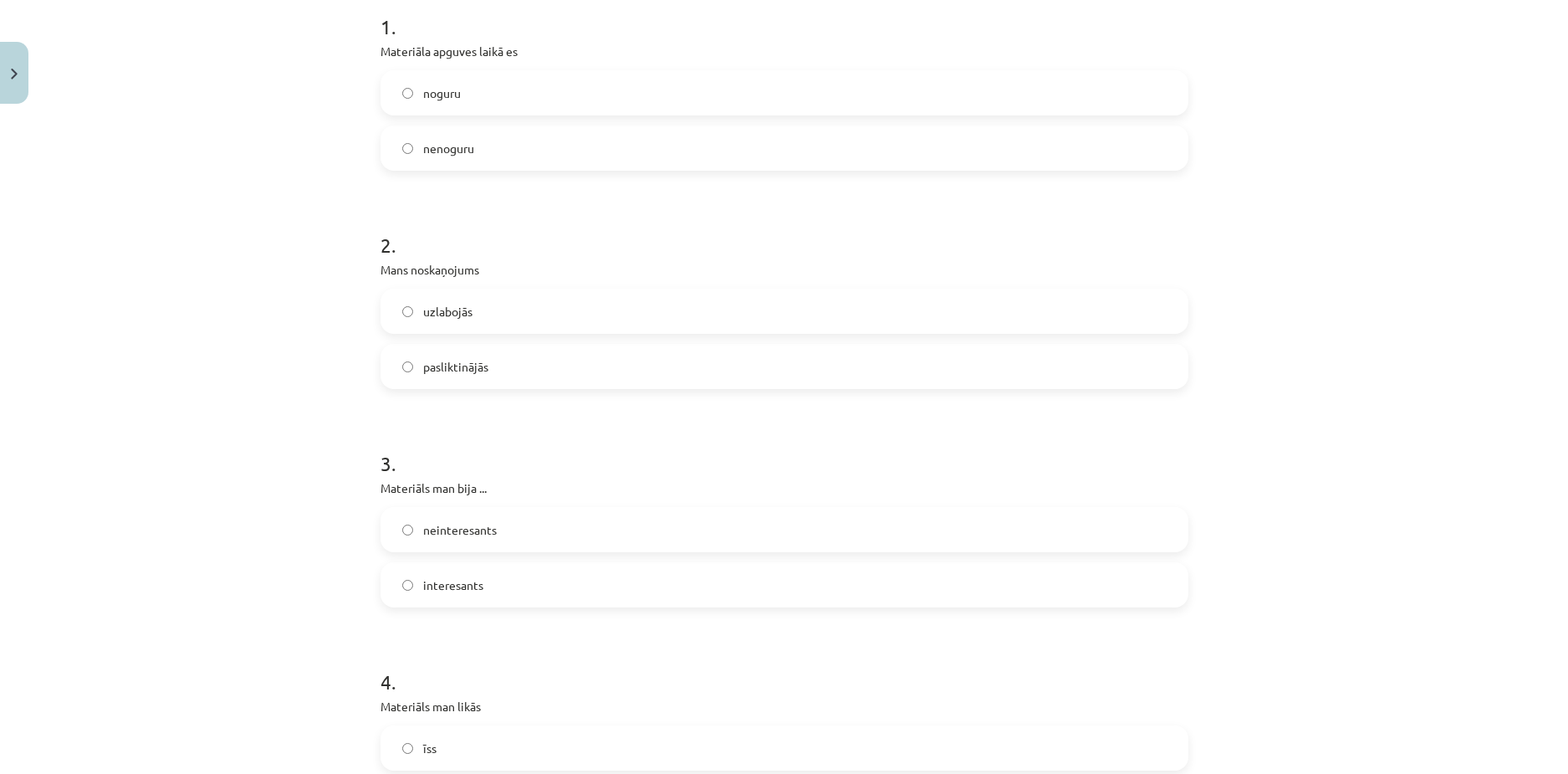
scroll to position [418, 0]
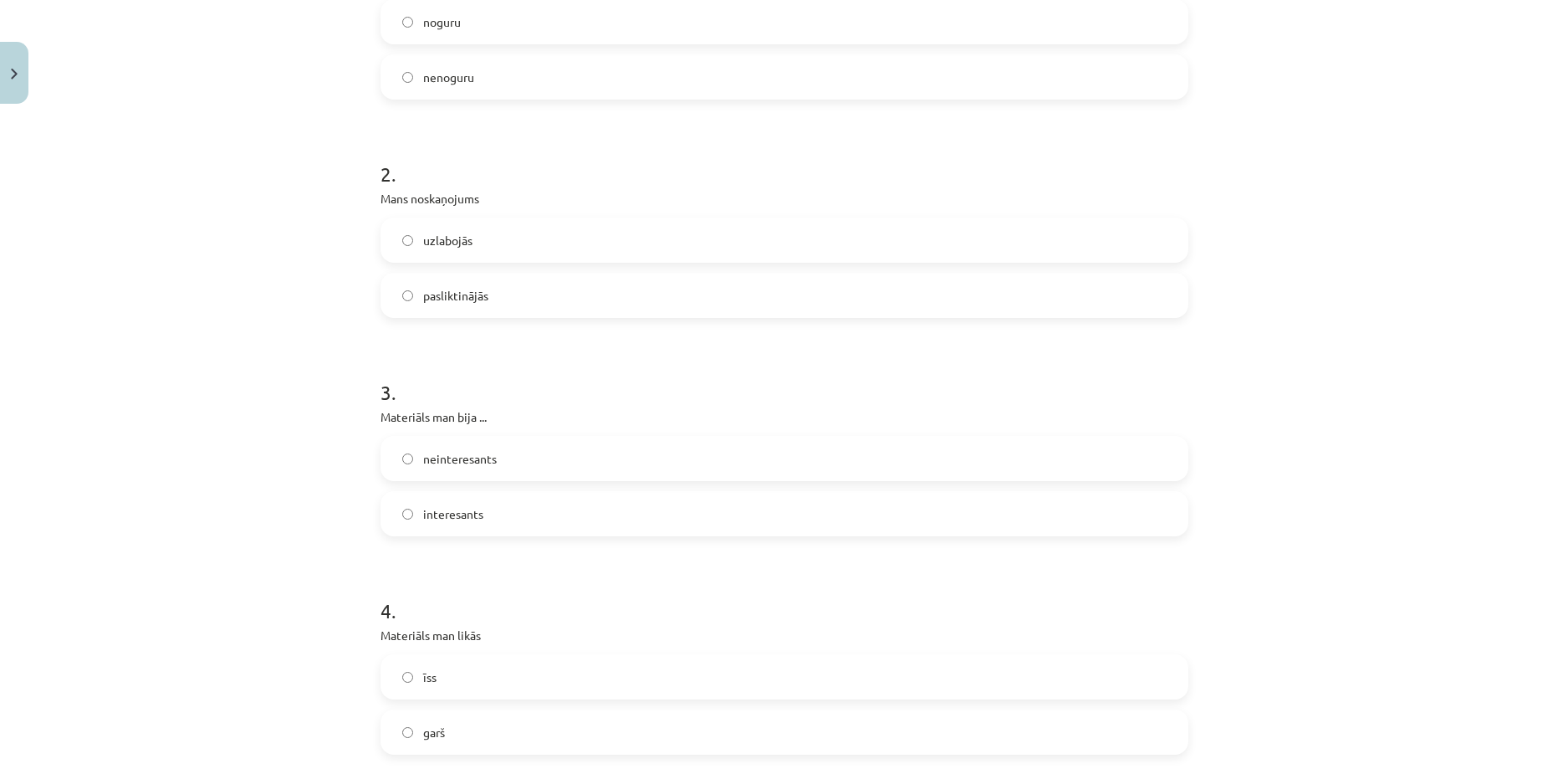
click at [483, 522] on label "interesants" at bounding box center [784, 513] width 805 height 42
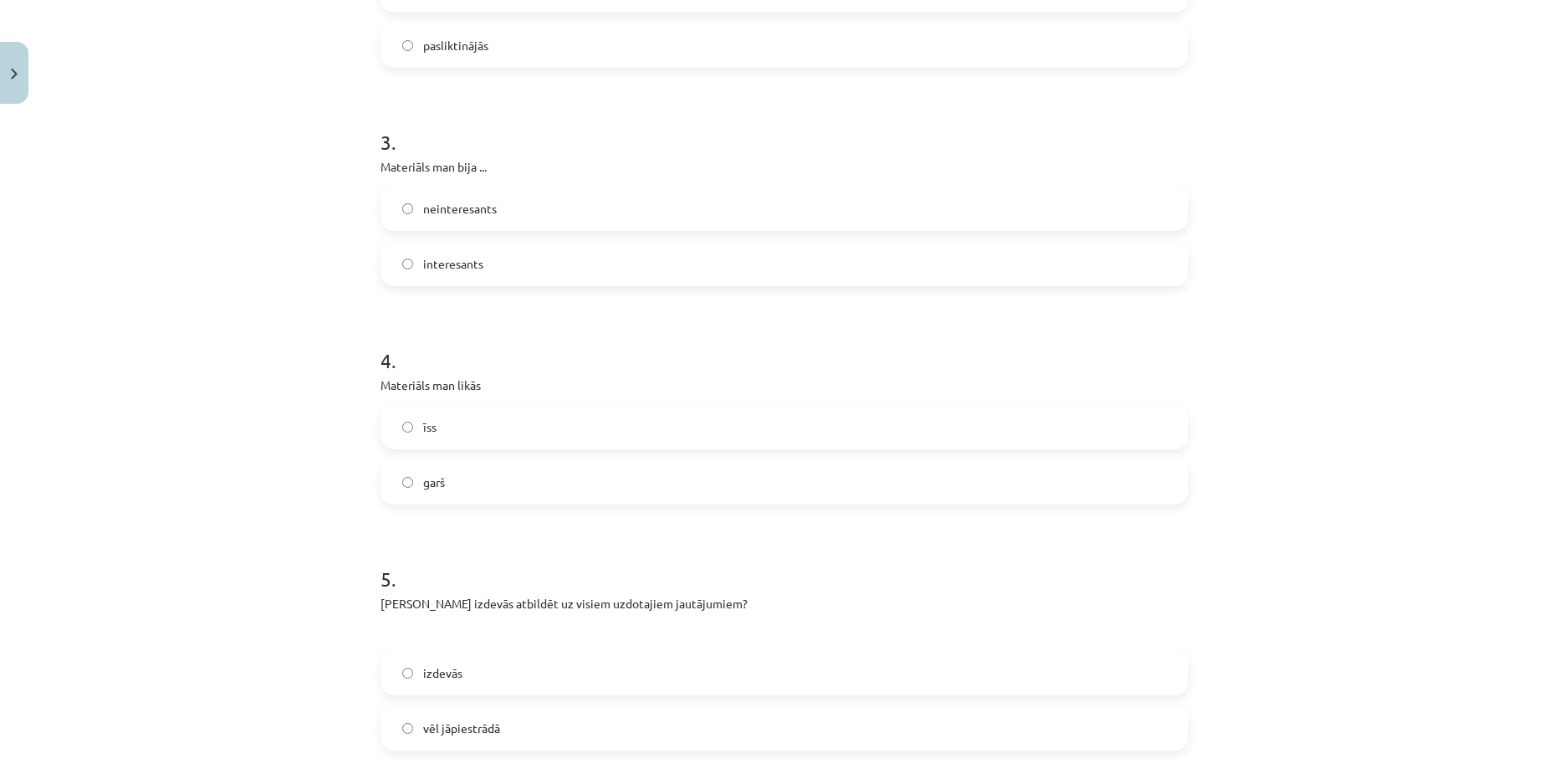
scroll to position [669, 0]
click at [468, 412] on label "īss" at bounding box center [784, 425] width 805 height 42
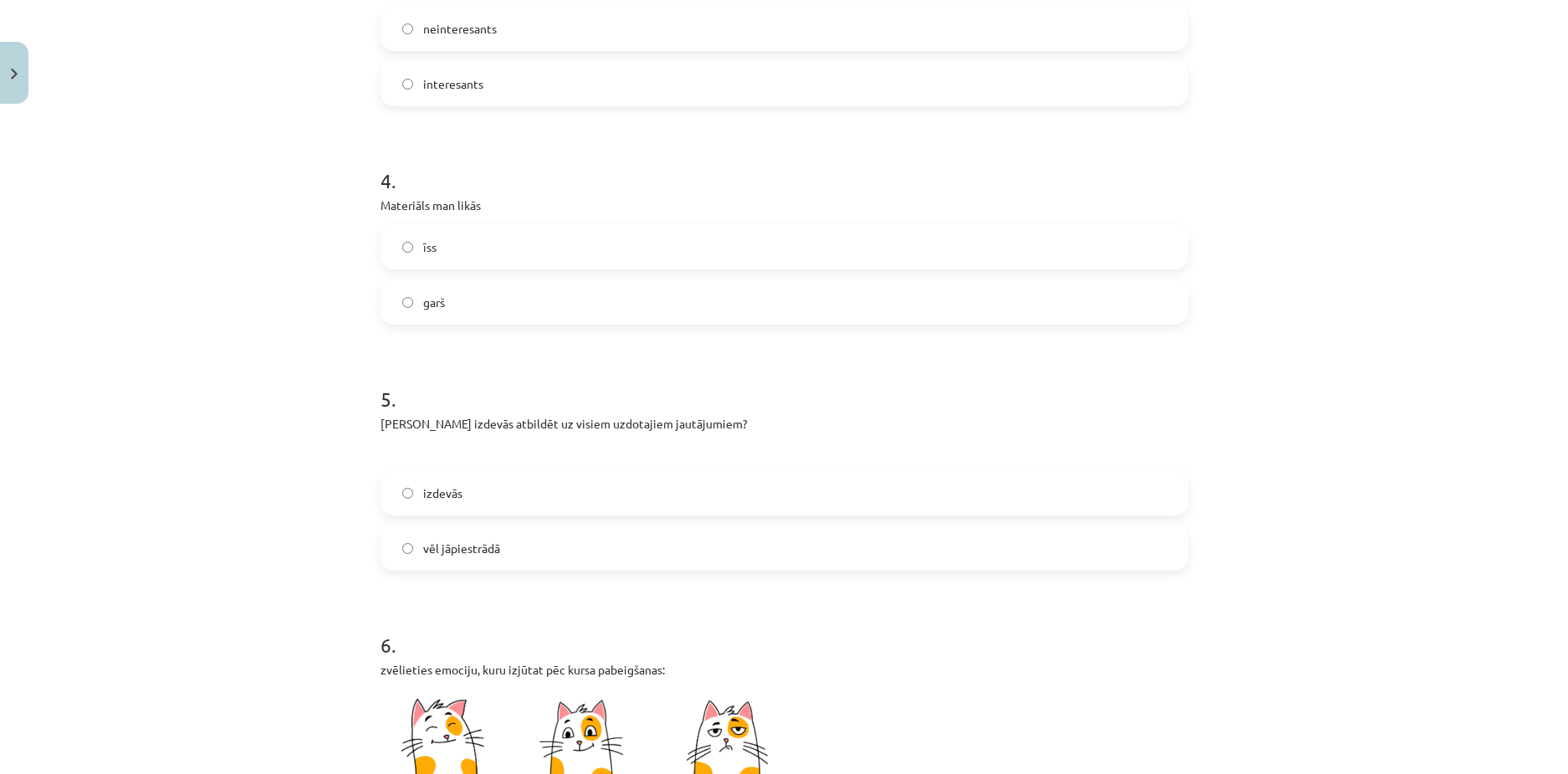
scroll to position [920, 0]
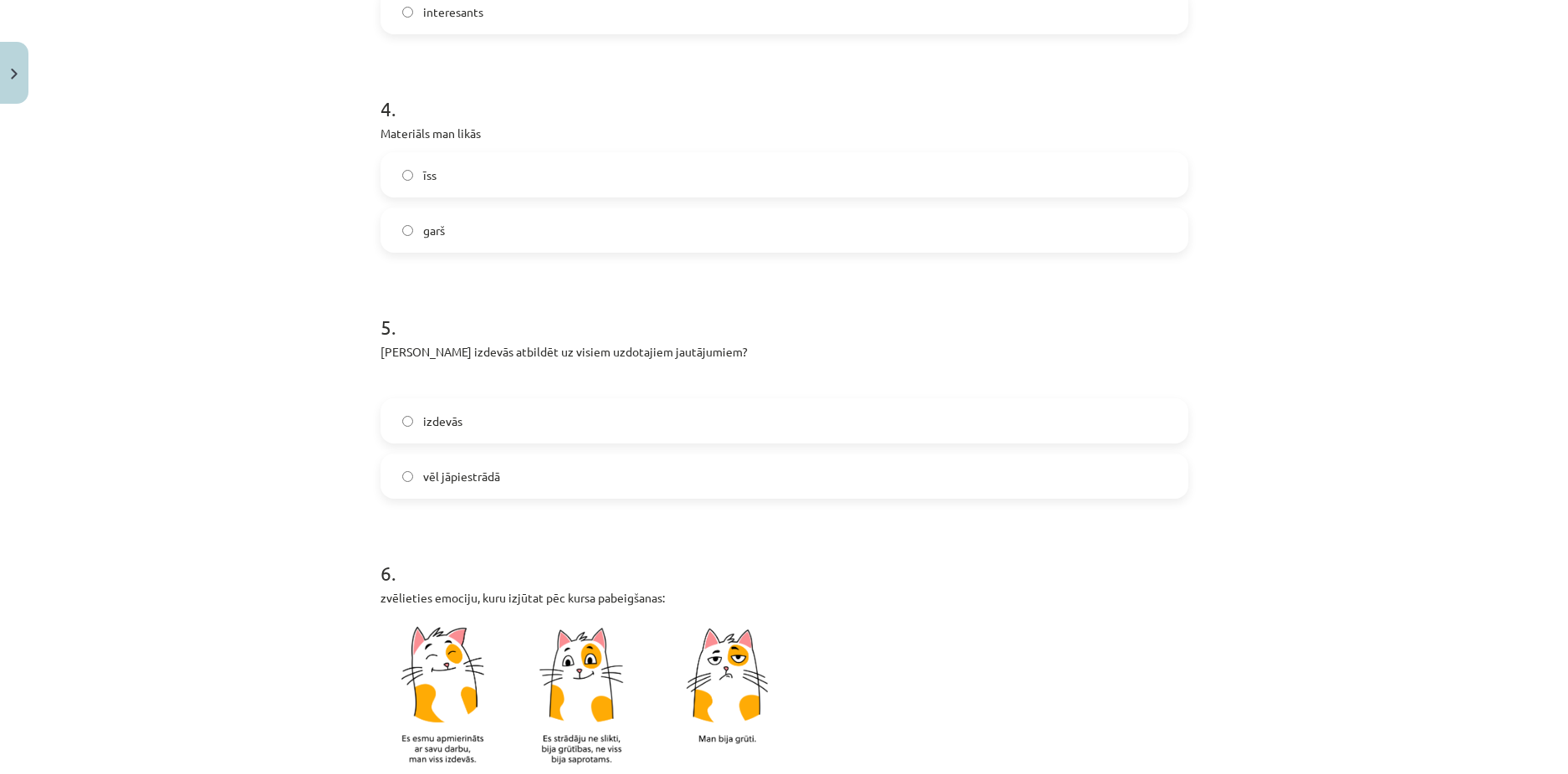
click at [487, 474] on span "vēl jāpiestrādā" at bounding box center [462, 477] width 77 height 18
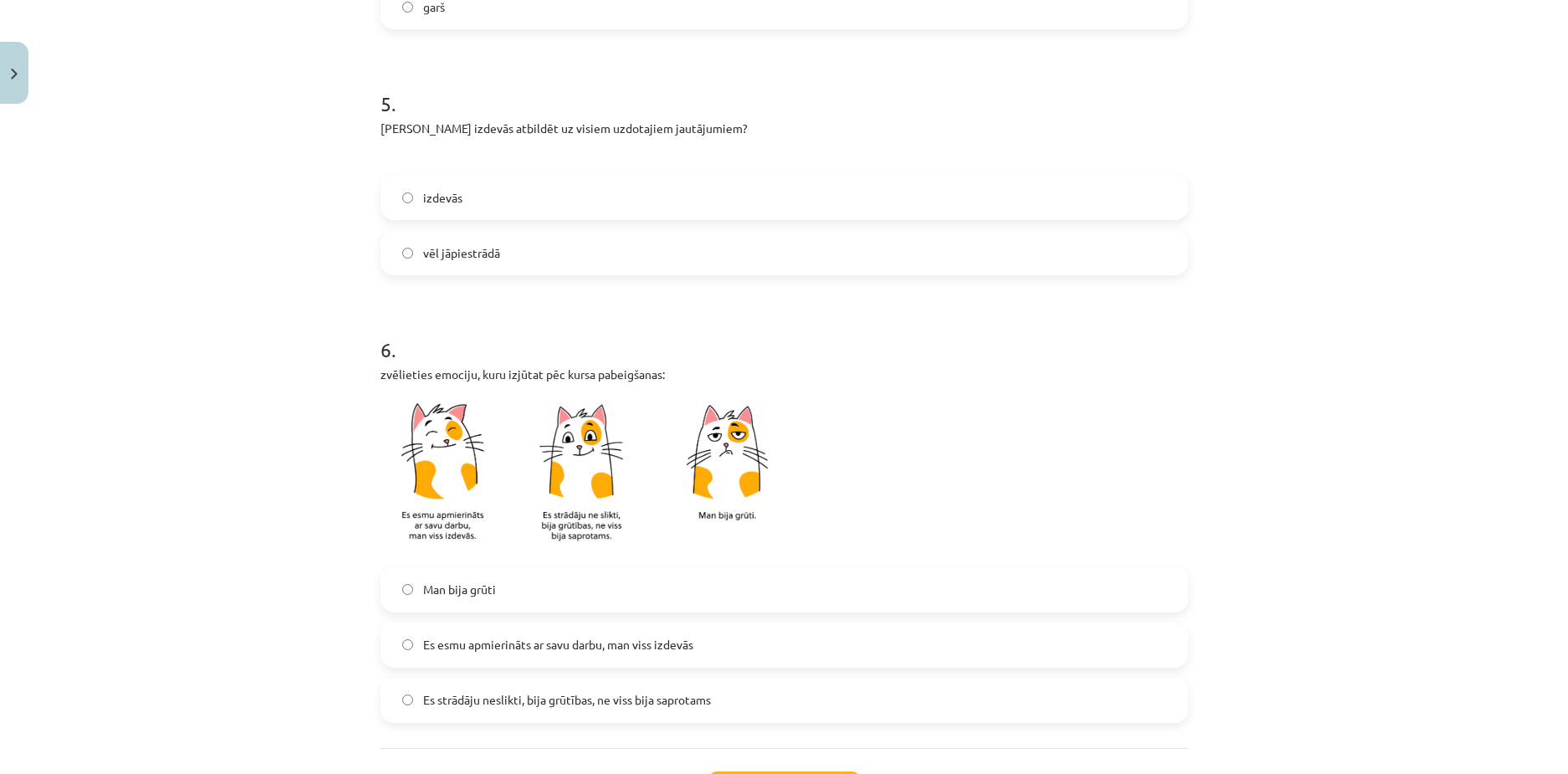
scroll to position [1255, 0]
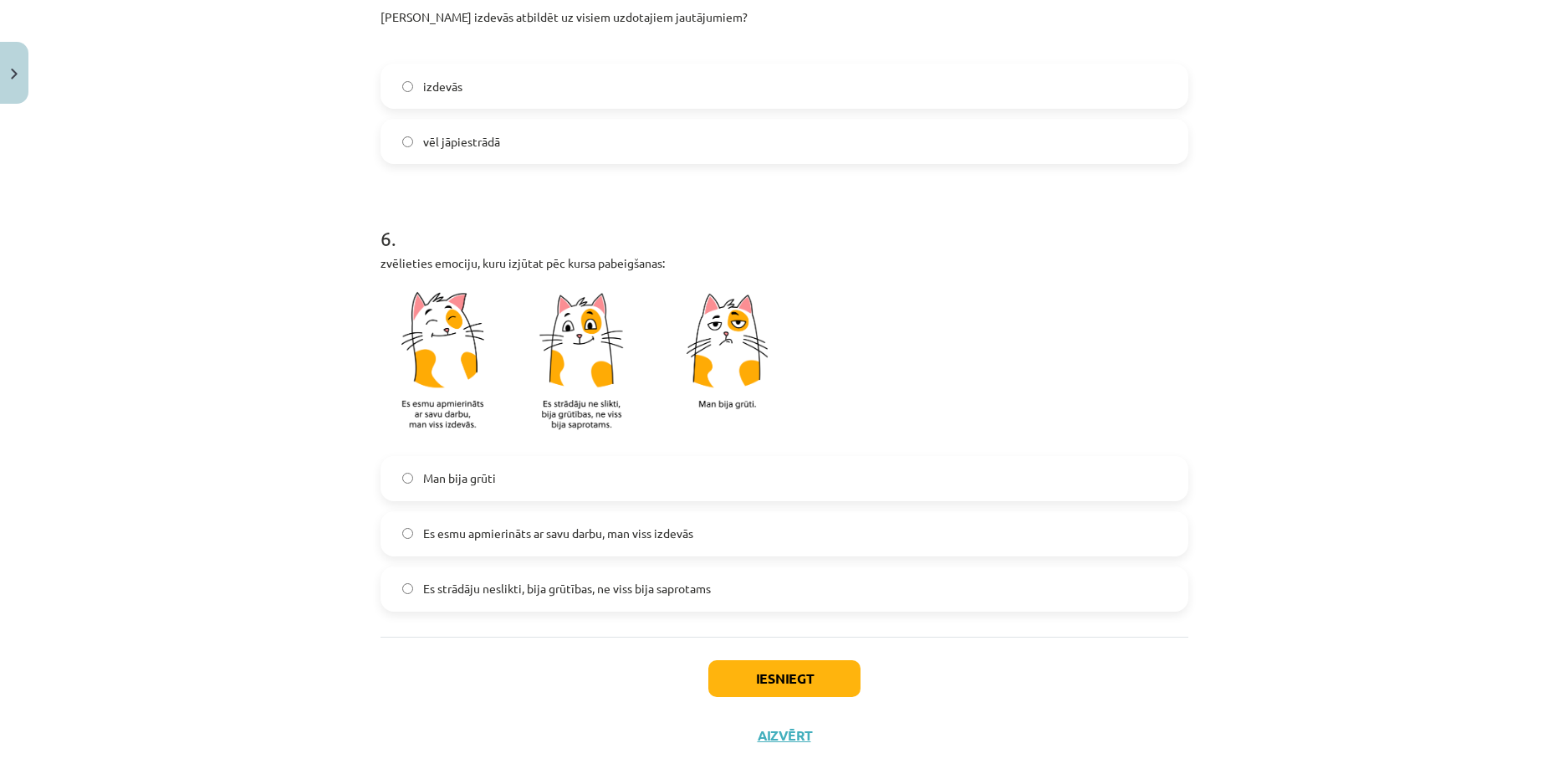
click at [470, 487] on span "Man bija grūti" at bounding box center [460, 479] width 73 height 18
click at [500, 536] on span "Es esmu apmierināts ar savu darbu, man viss izdevās" at bounding box center [559, 534] width 270 height 18
click at [752, 681] on button "Iesniegt" at bounding box center [784, 678] width 152 height 36
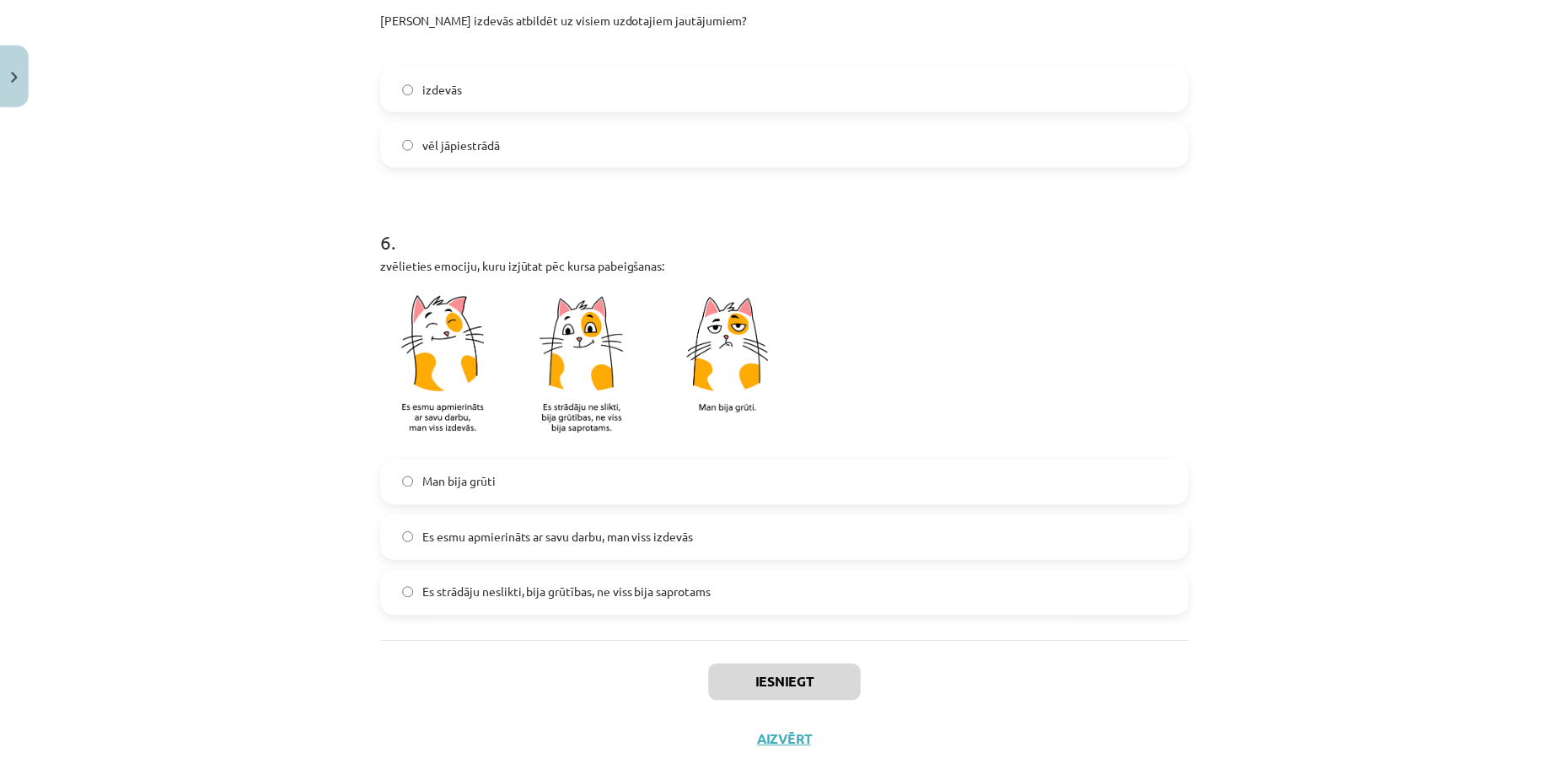
scroll to position [672, 0]
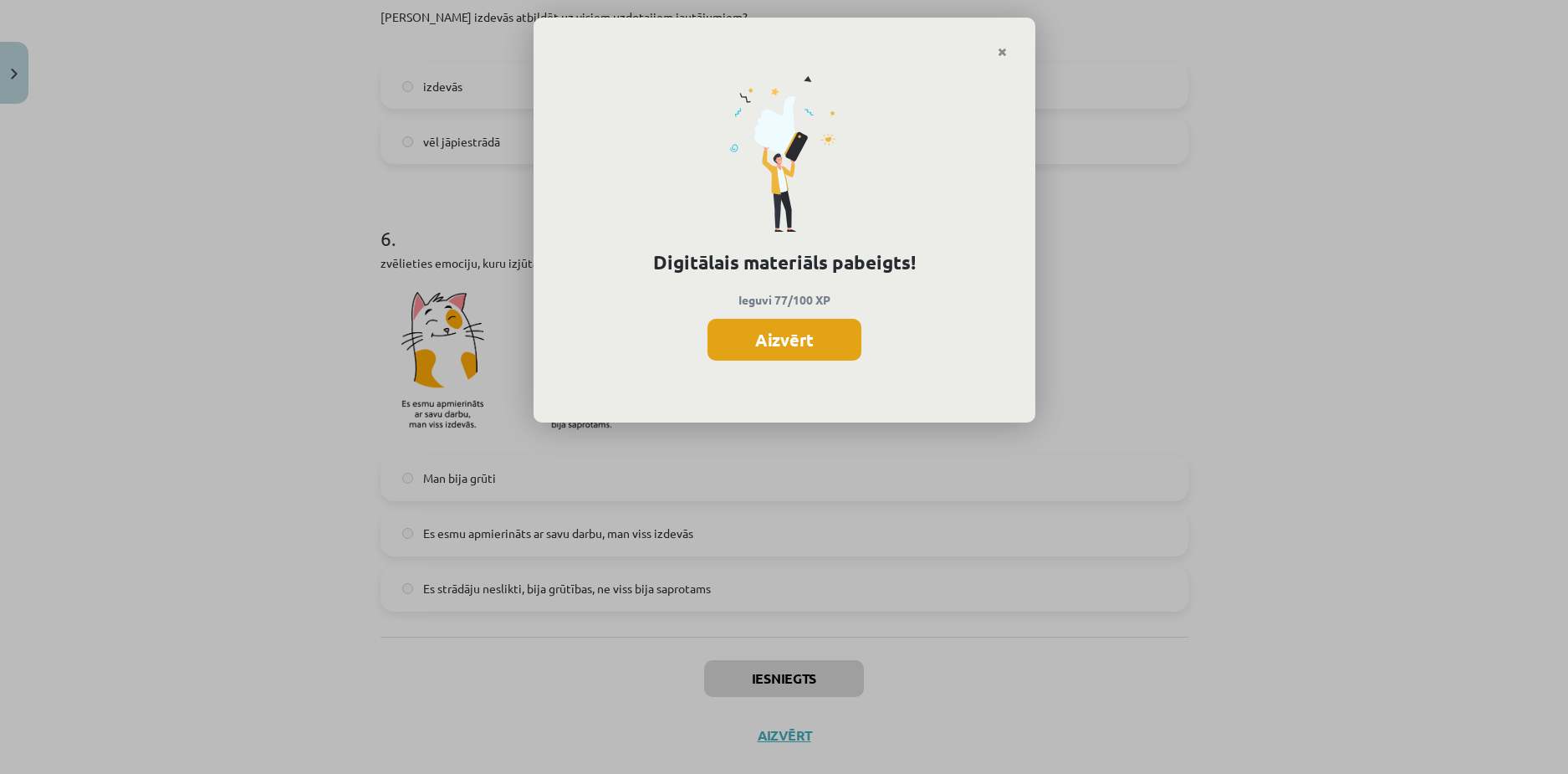
click at [770, 335] on button "Aizvērt" at bounding box center [784, 339] width 154 height 42
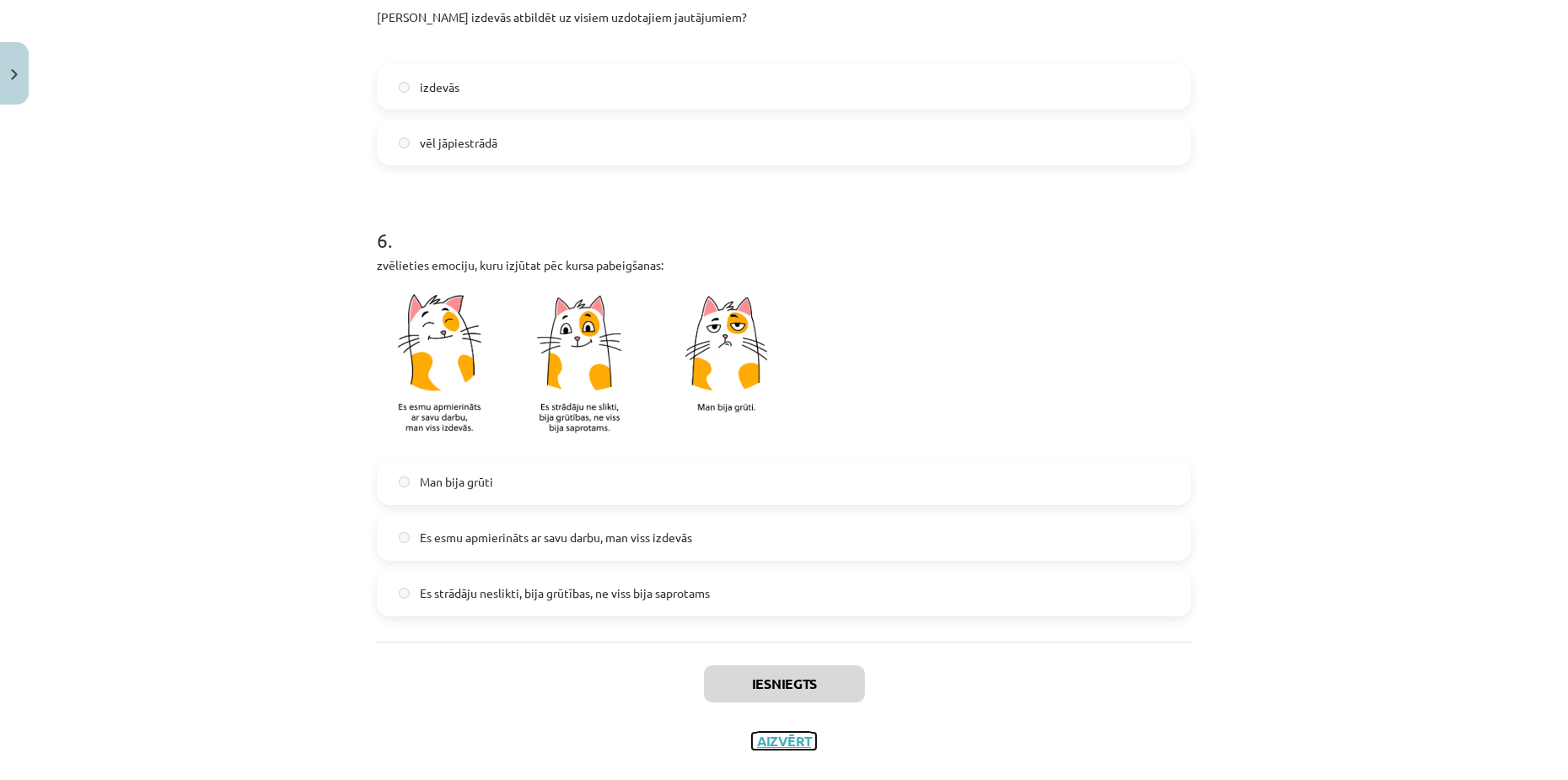
click at [773, 743] on button "Aizvērt" at bounding box center [784, 741] width 64 height 17
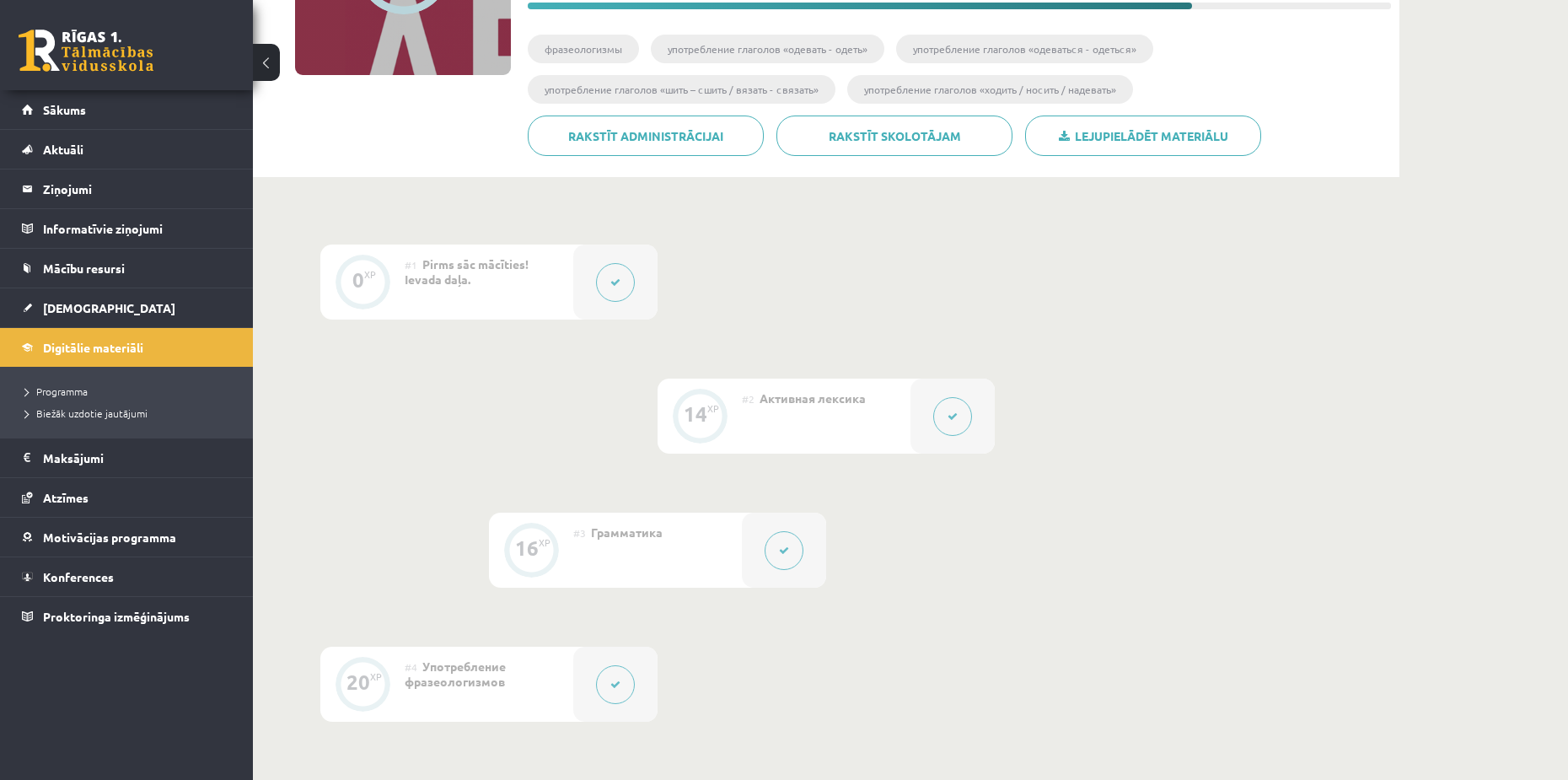
scroll to position [0, 0]
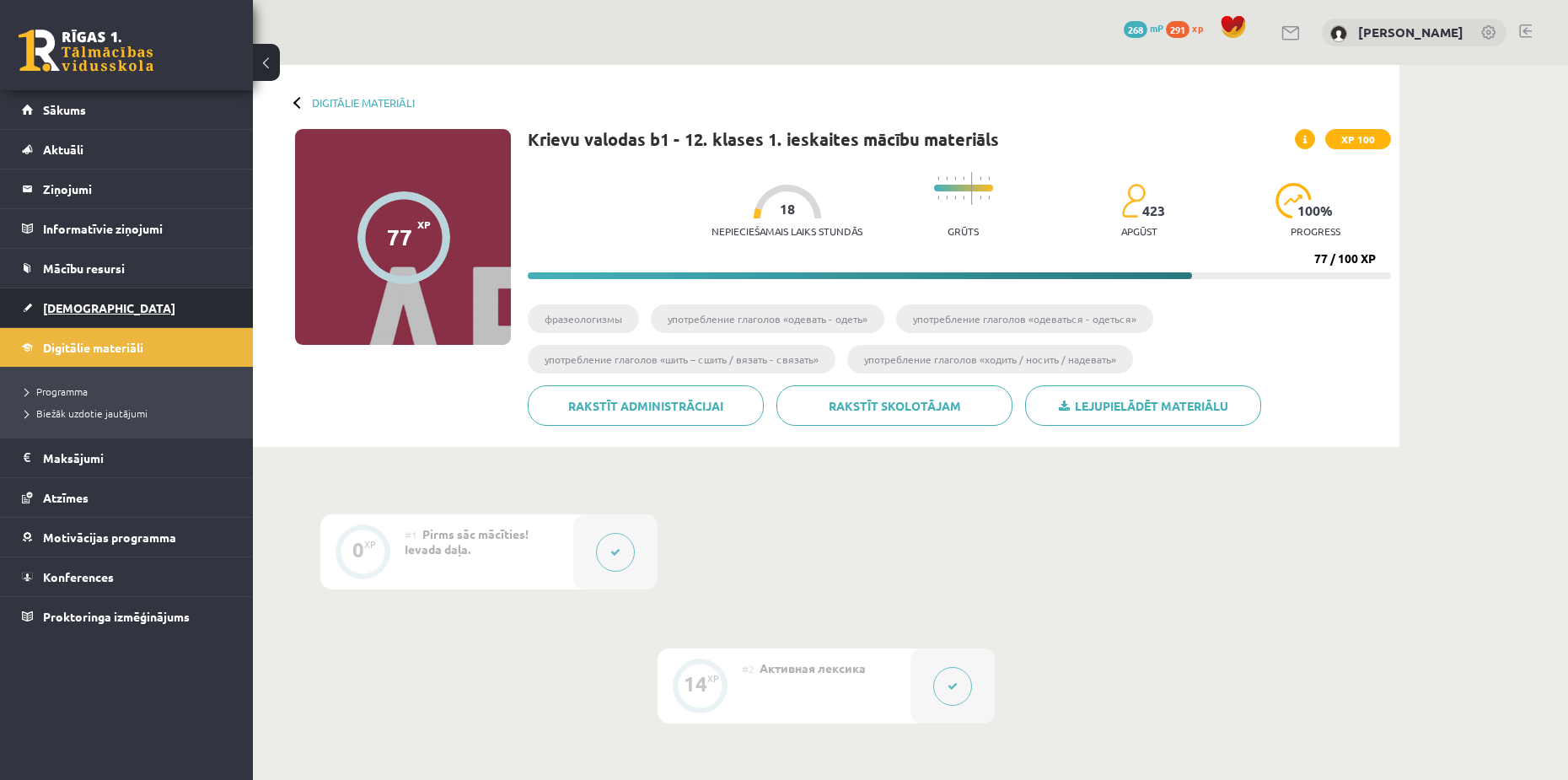
click at [62, 307] on span "[DEMOGRAPHIC_DATA]" at bounding box center [109, 308] width 133 height 15
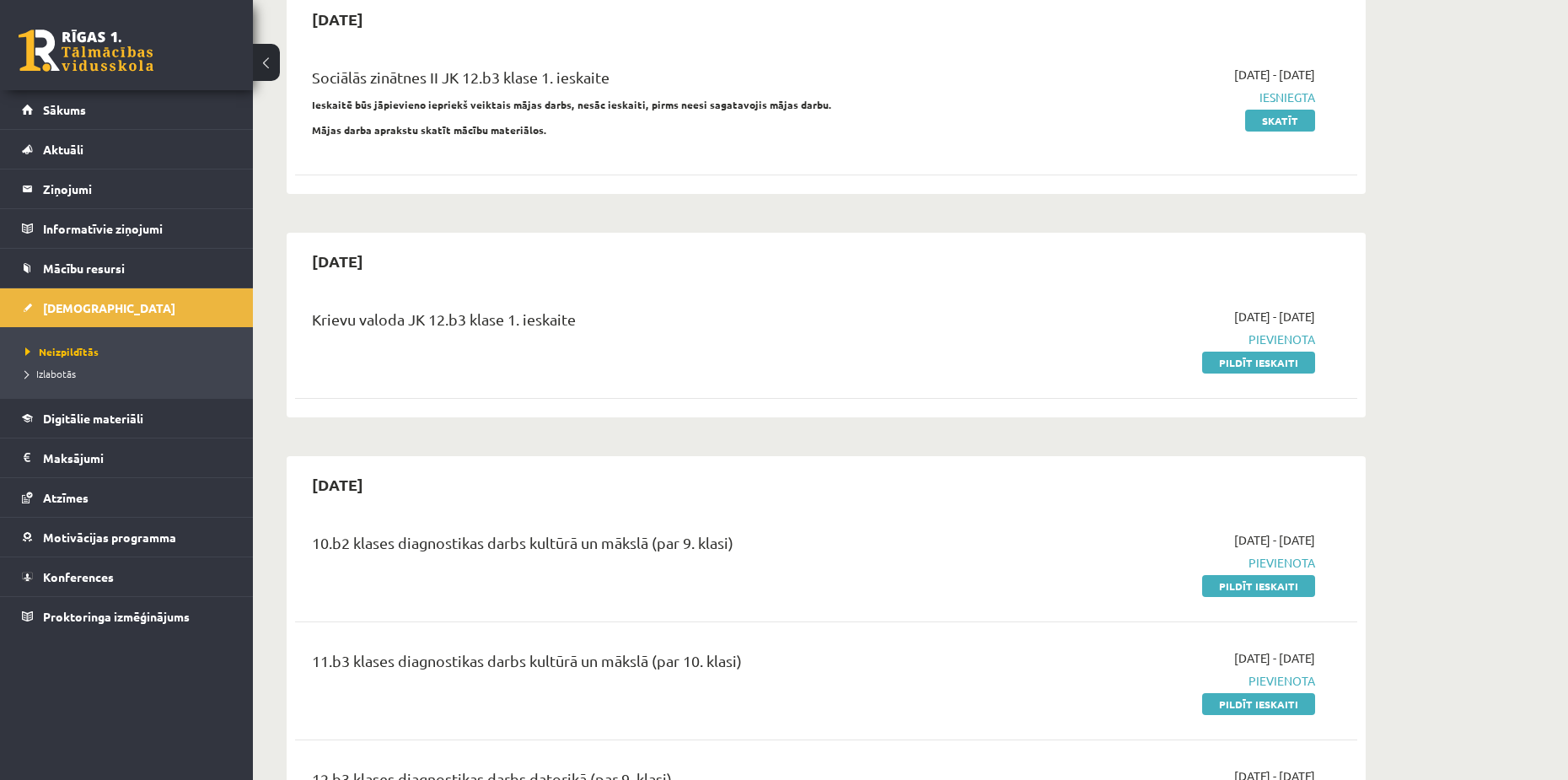
scroll to position [169, 0]
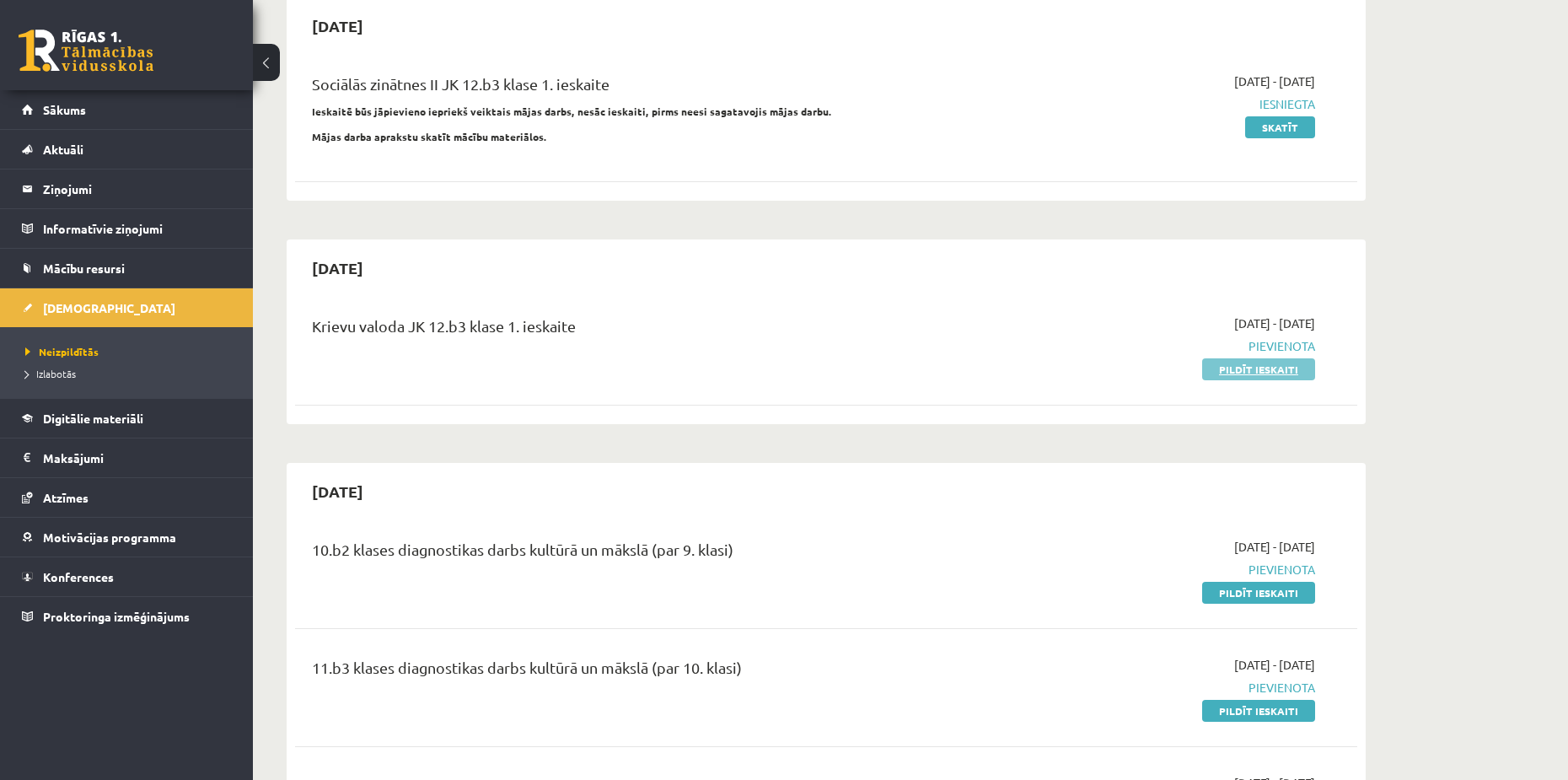
click at [1243, 368] on link "Pildīt ieskaiti" at bounding box center [1259, 369] width 113 height 22
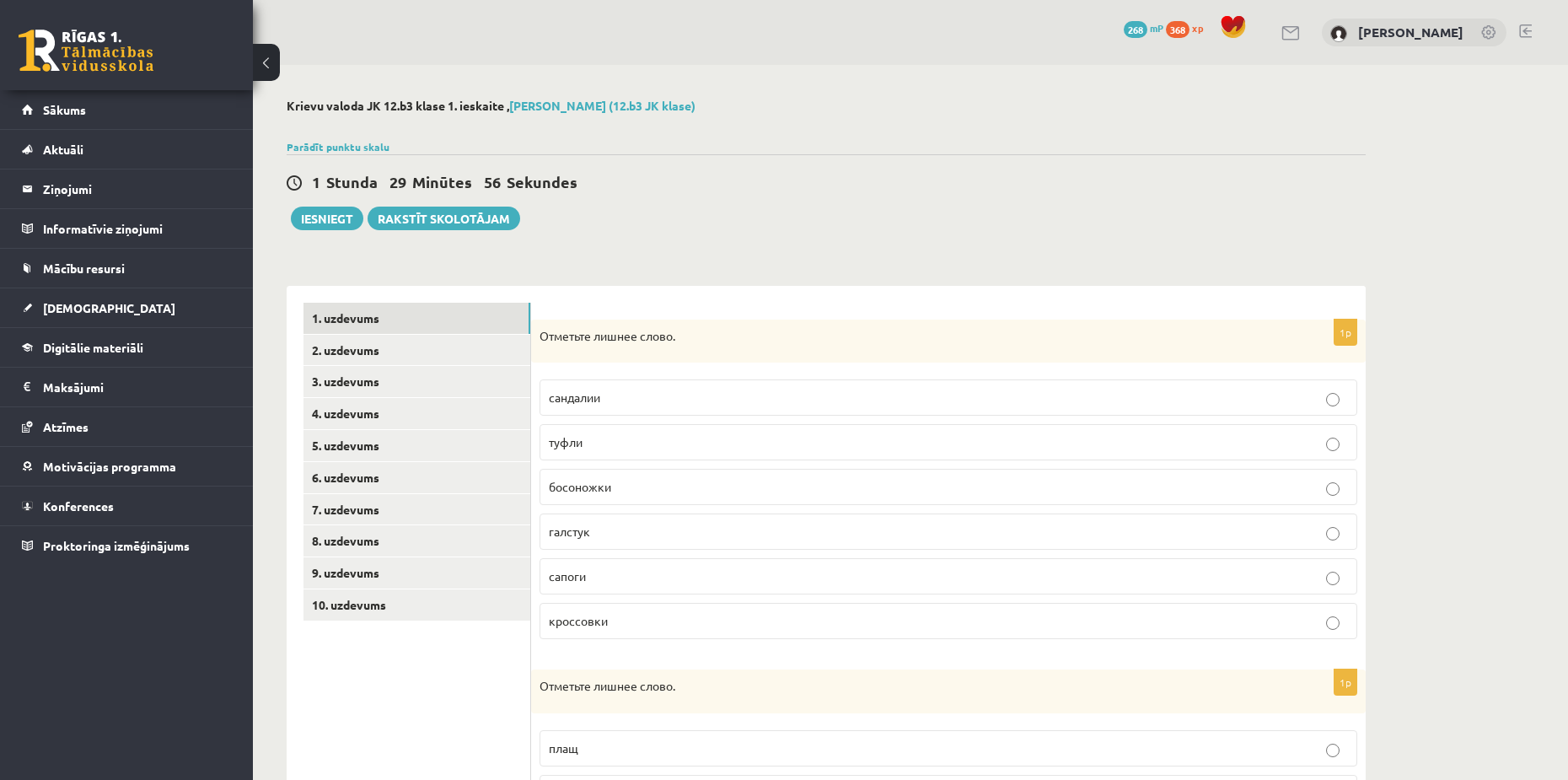
click at [643, 541] on p "галстук" at bounding box center [949, 532] width 800 height 18
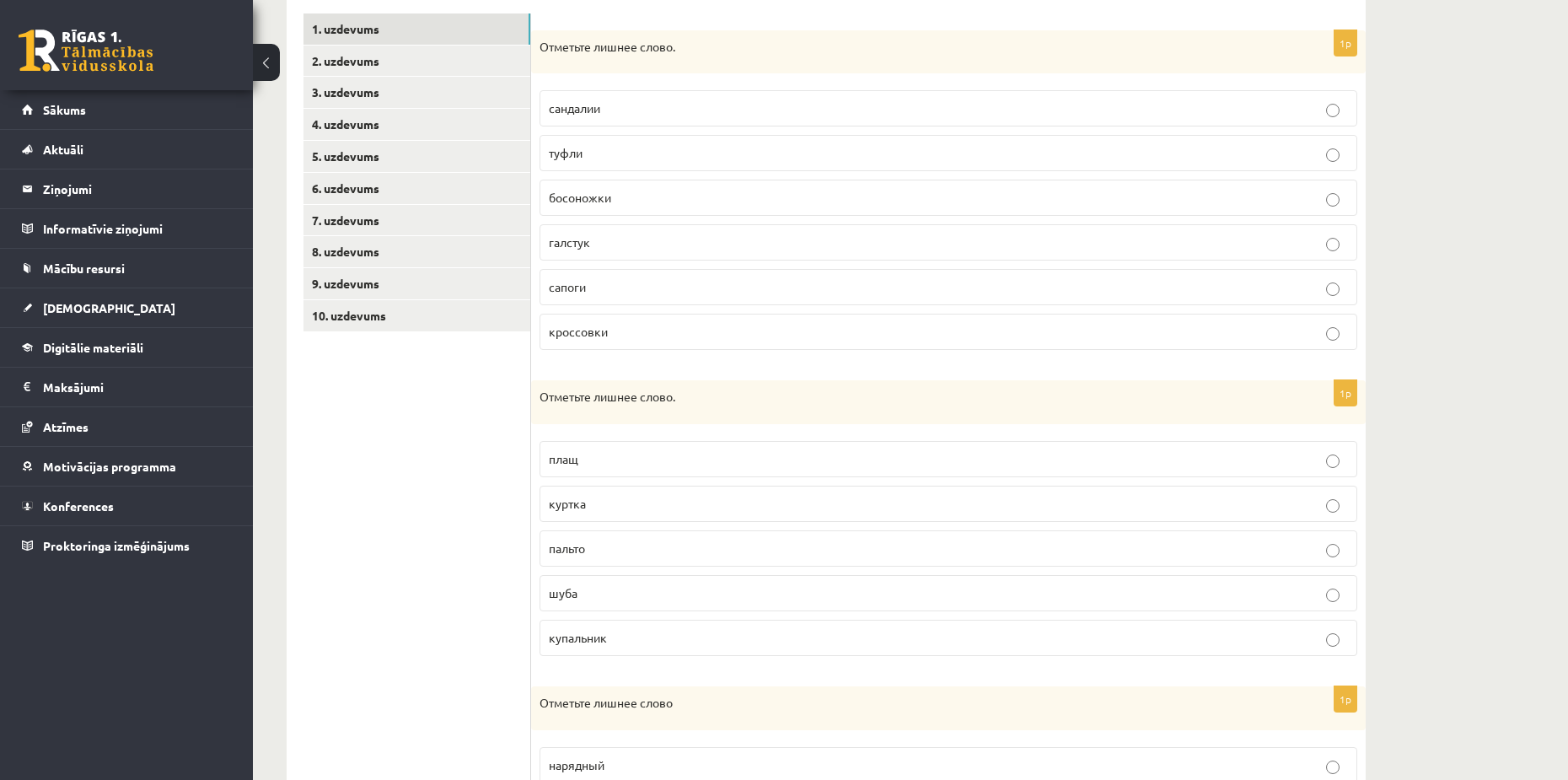
scroll to position [337, 0]
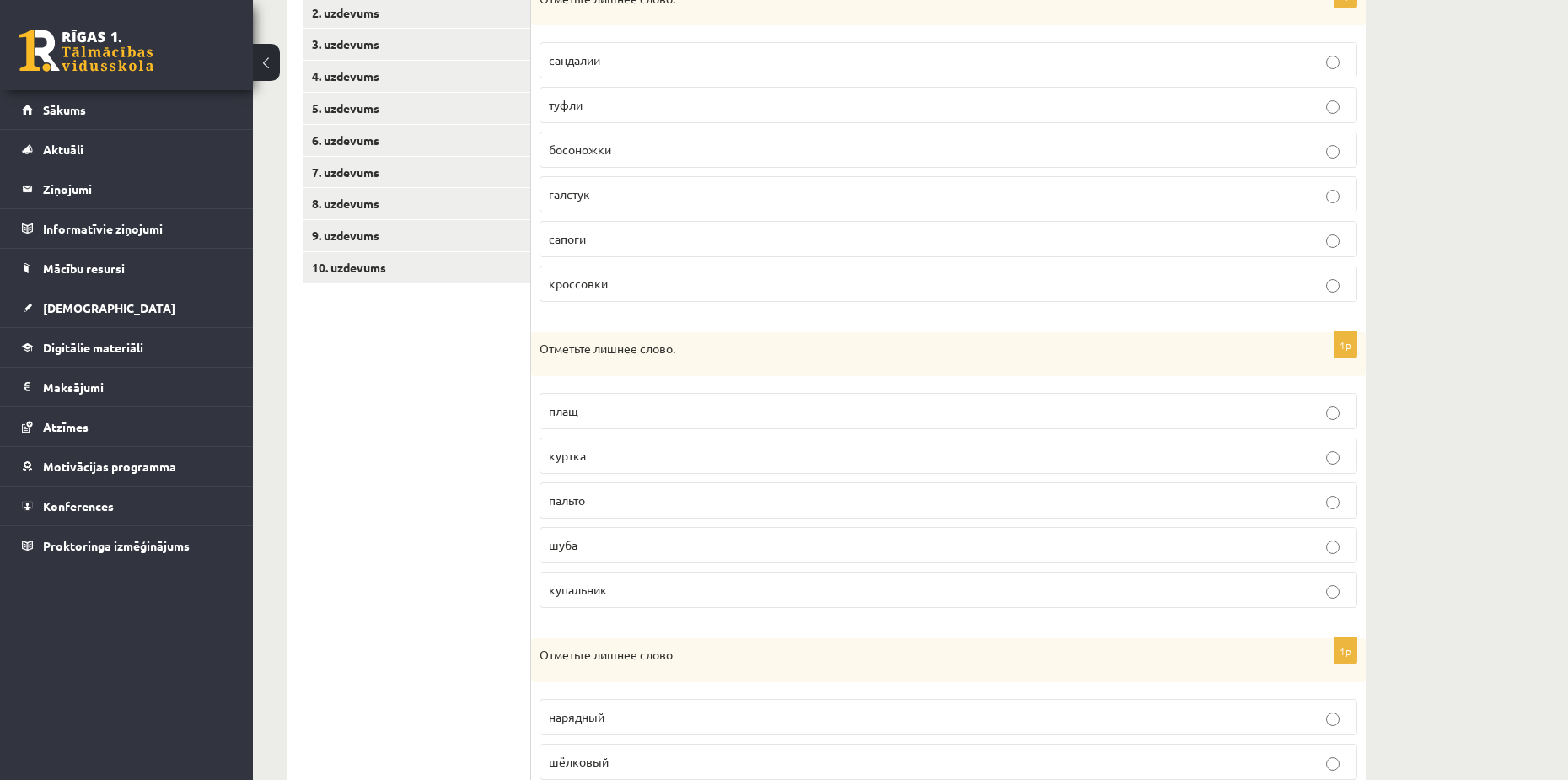
click at [609, 587] on p "купальник" at bounding box center [949, 590] width 800 height 18
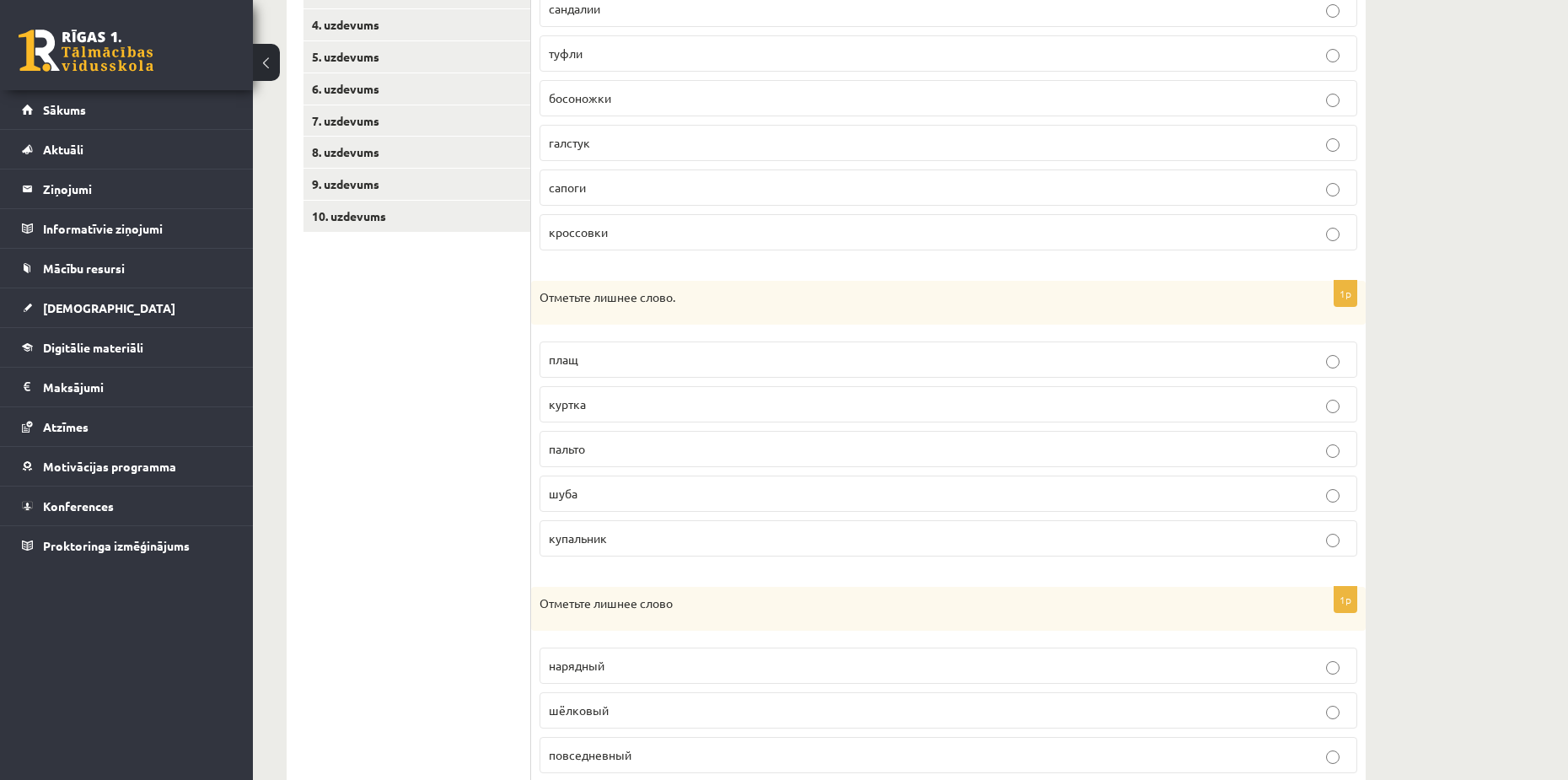
scroll to position [581, 0]
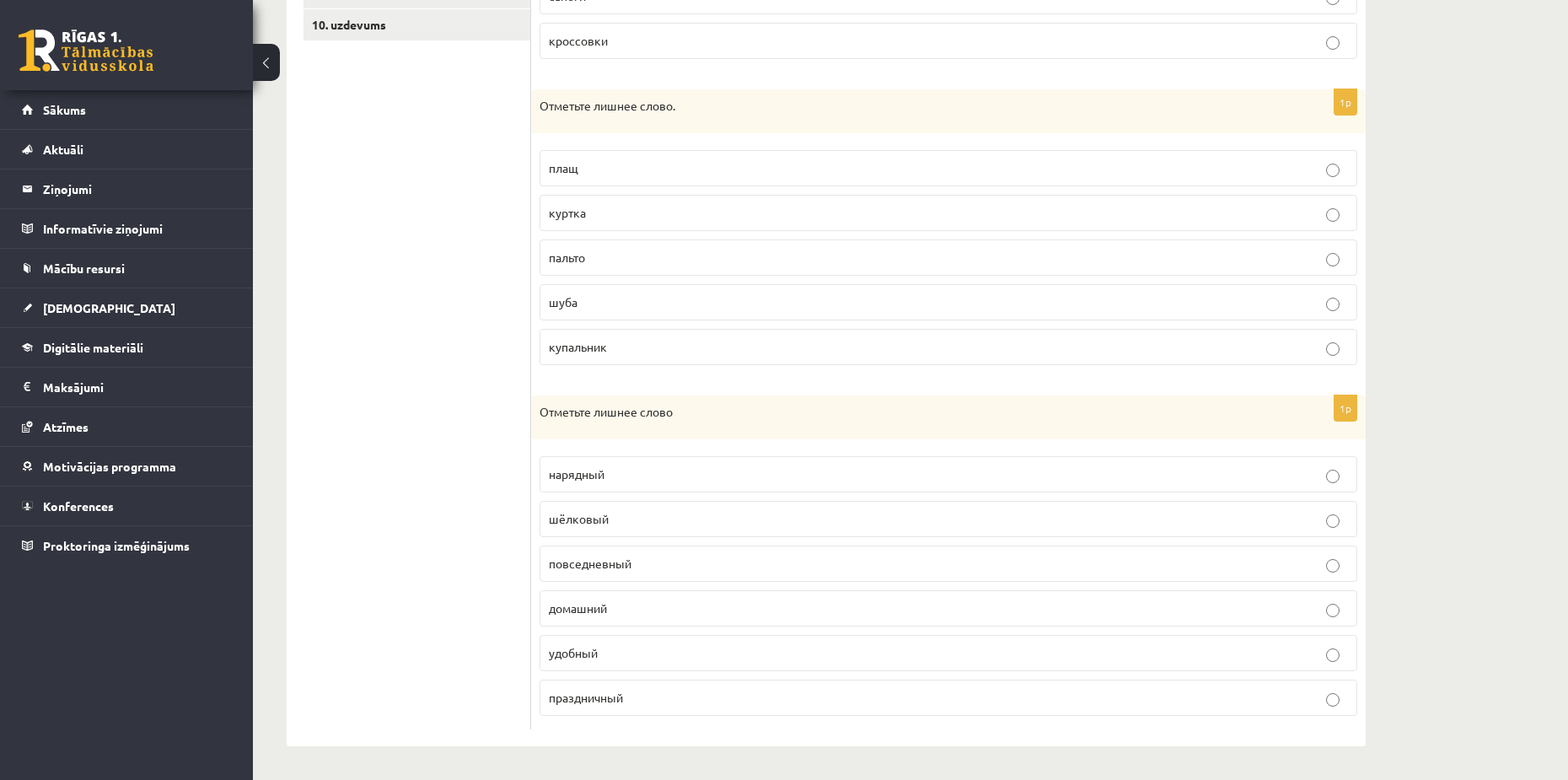
click at [821, 482] on p "нарядный" at bounding box center [949, 474] width 800 height 18
click at [629, 522] on p "шёлковый" at bounding box center [949, 519] width 800 height 18
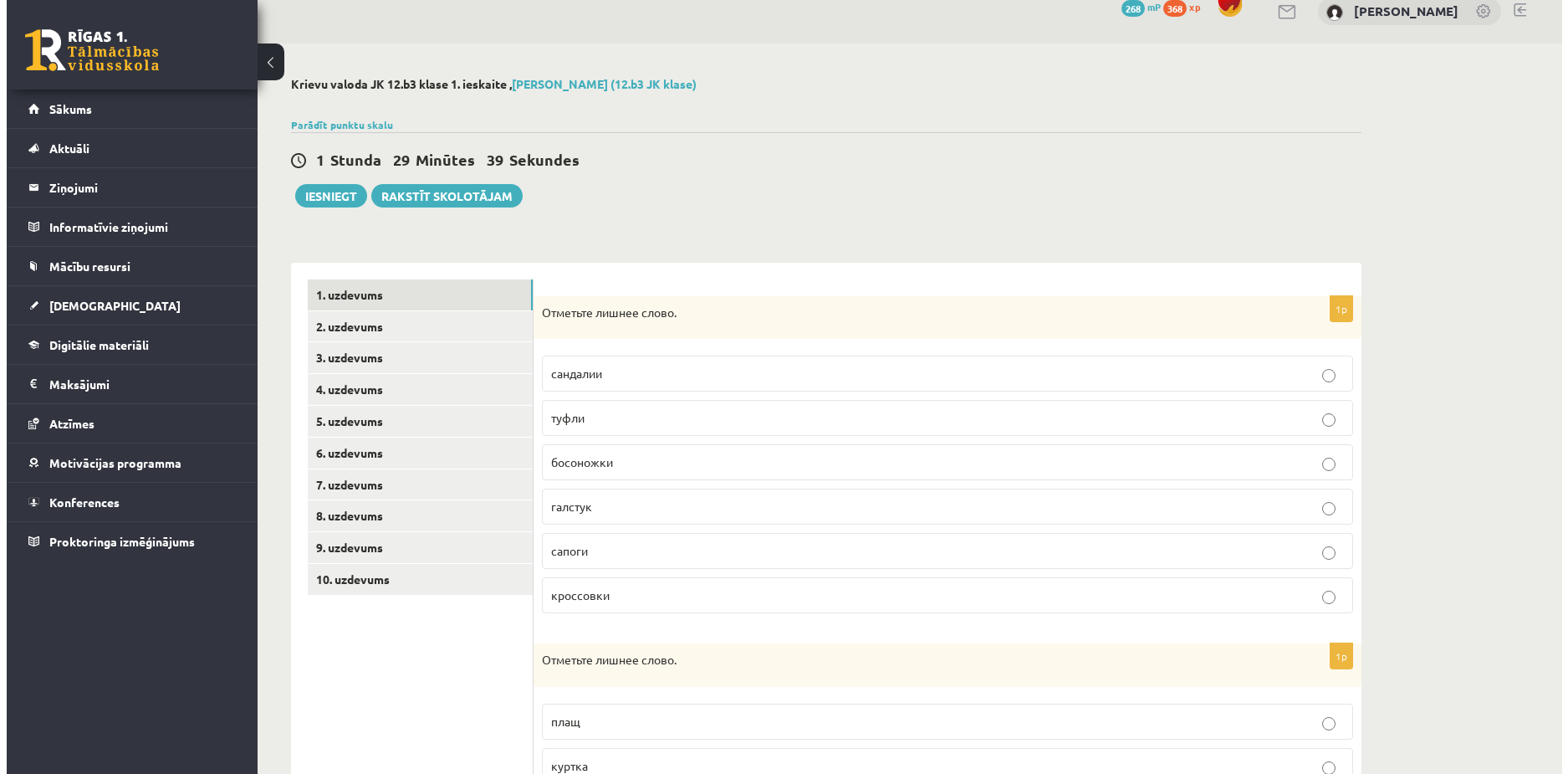
scroll to position [0, 0]
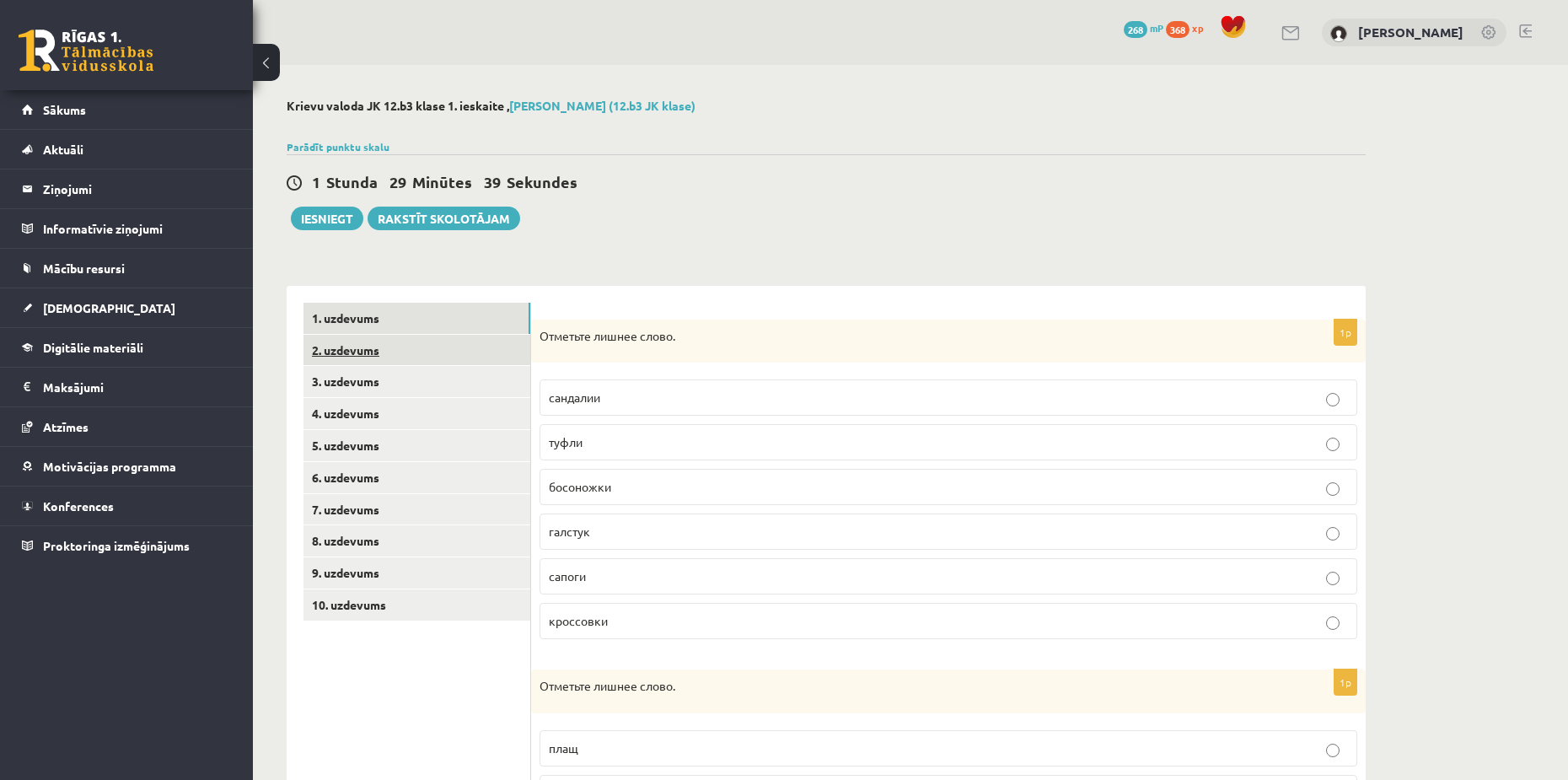
click at [337, 342] on link "2. uzdevums" at bounding box center [417, 350] width 227 height 31
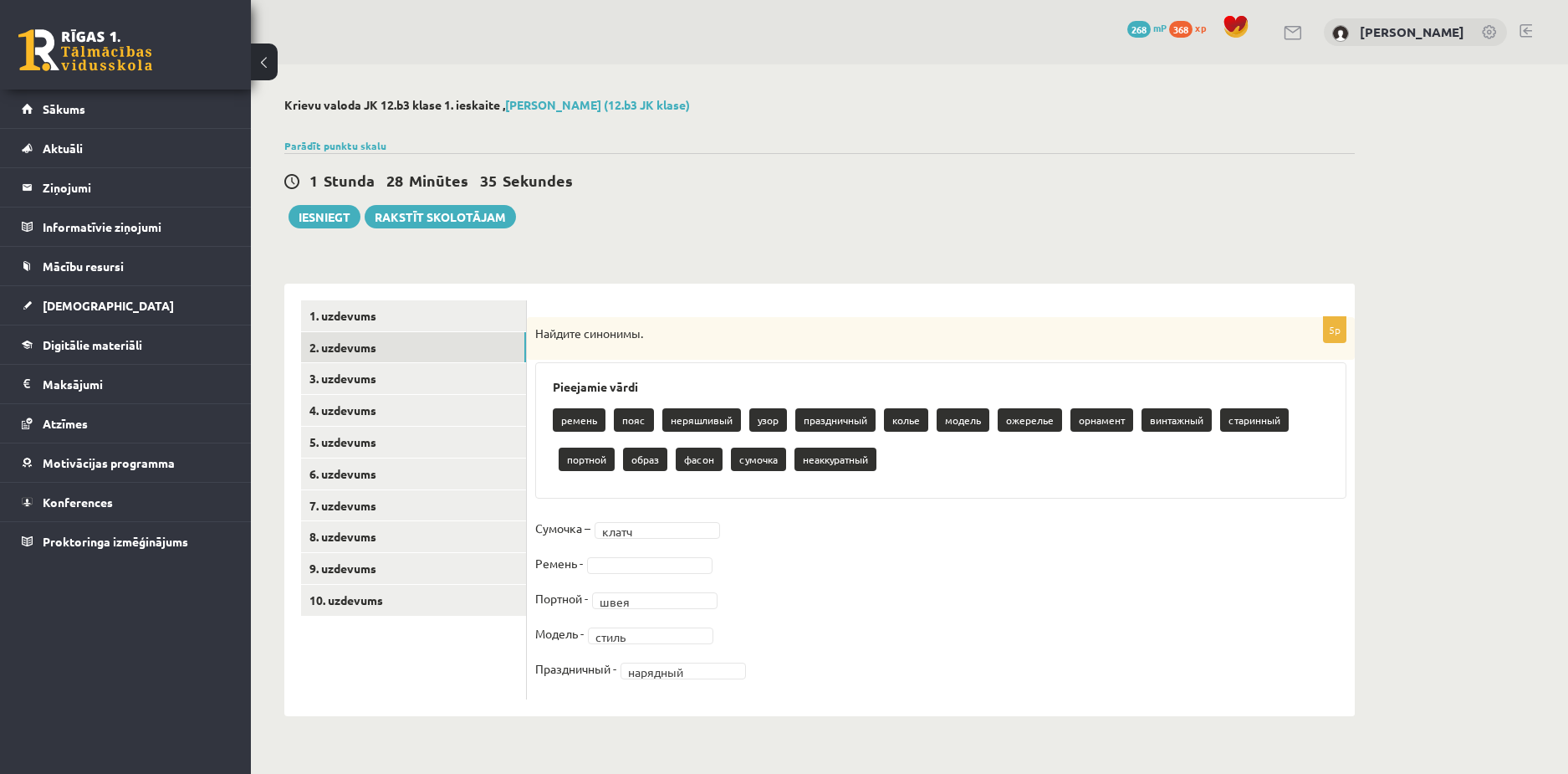
click at [836, 625] on fieldset "Сумочка – клатч ***** Ремень - Портной - швея **** Модель - стиль ***** Праздни…" at bounding box center [941, 602] width 811 height 175
drag, startPoint x: 680, startPoint y: 459, endPoint x: 688, endPoint y: 473, distance: 16.1
click at [688, 473] on div "ремень пояс неряшливый узор праздничный колье модель ожерелье орнамент винтажны…" at bounding box center [941, 441] width 776 height 78
click at [879, 559] on fieldset "Сумочка – клатч ***** Ремень - Портной - швея **** Модель - стиль ***** Праздни…" at bounding box center [941, 602] width 811 height 175
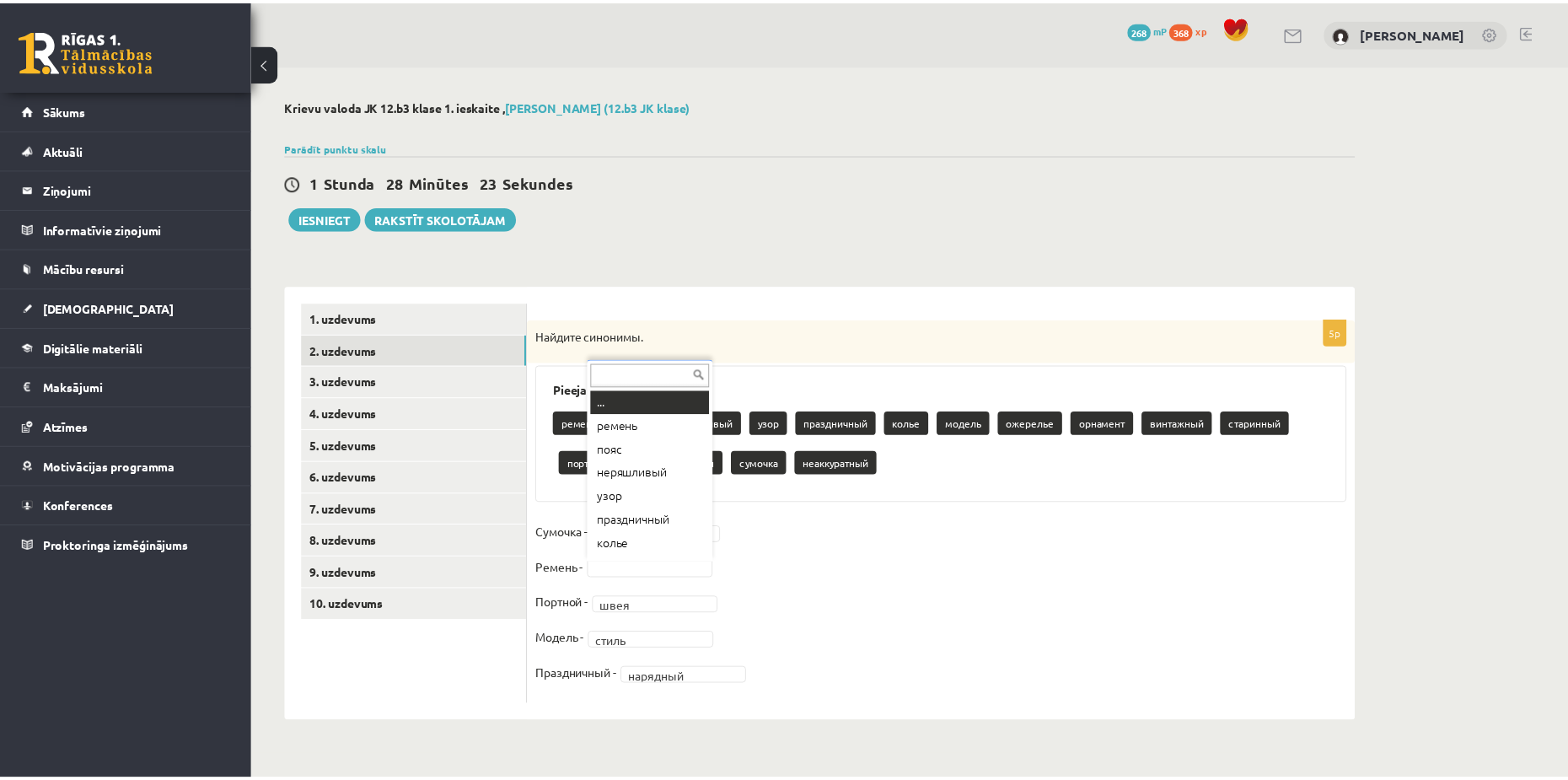
scroll to position [21, 0]
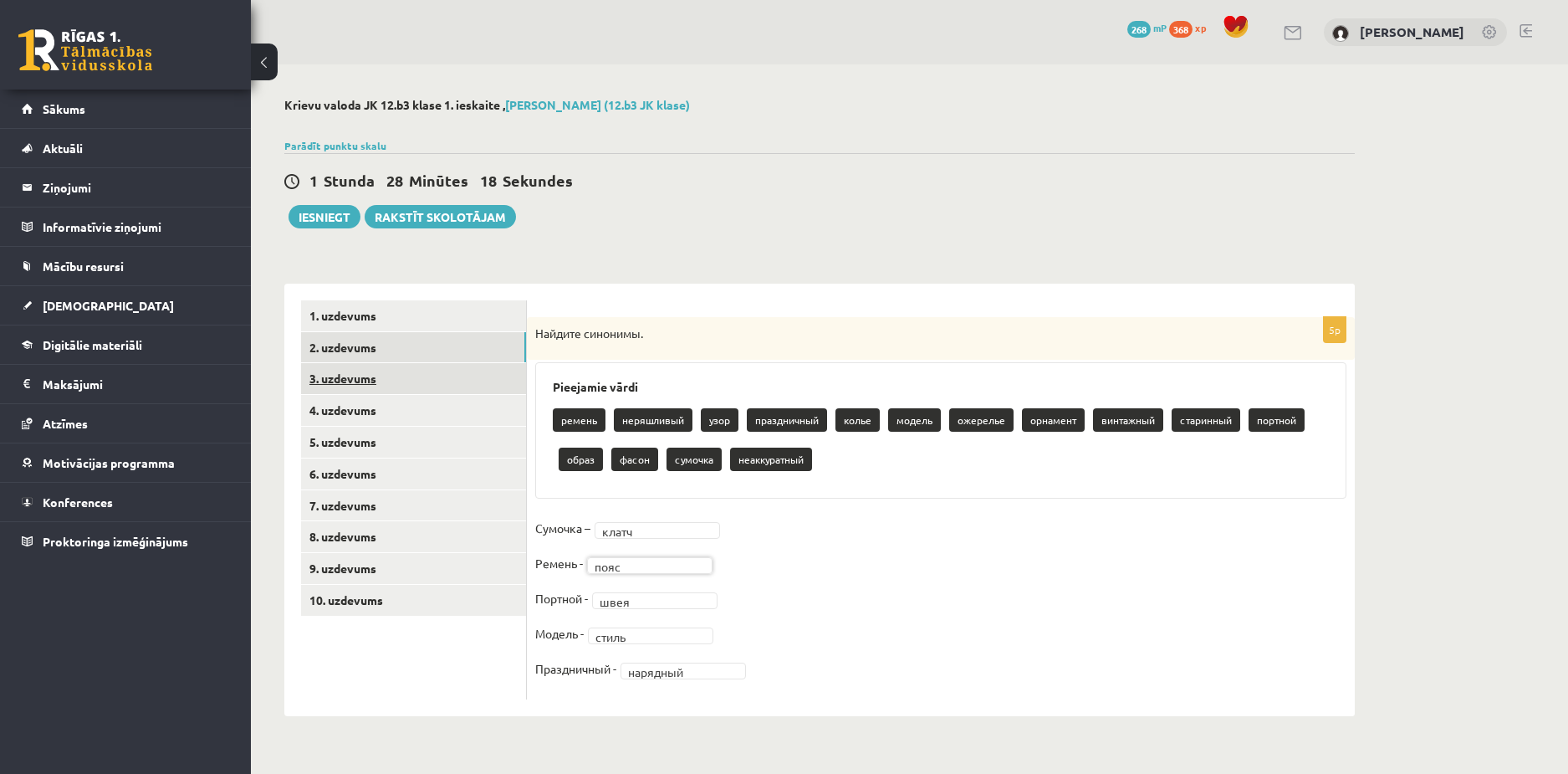
click at [348, 383] on link "3. uzdevums" at bounding box center [414, 378] width 225 height 31
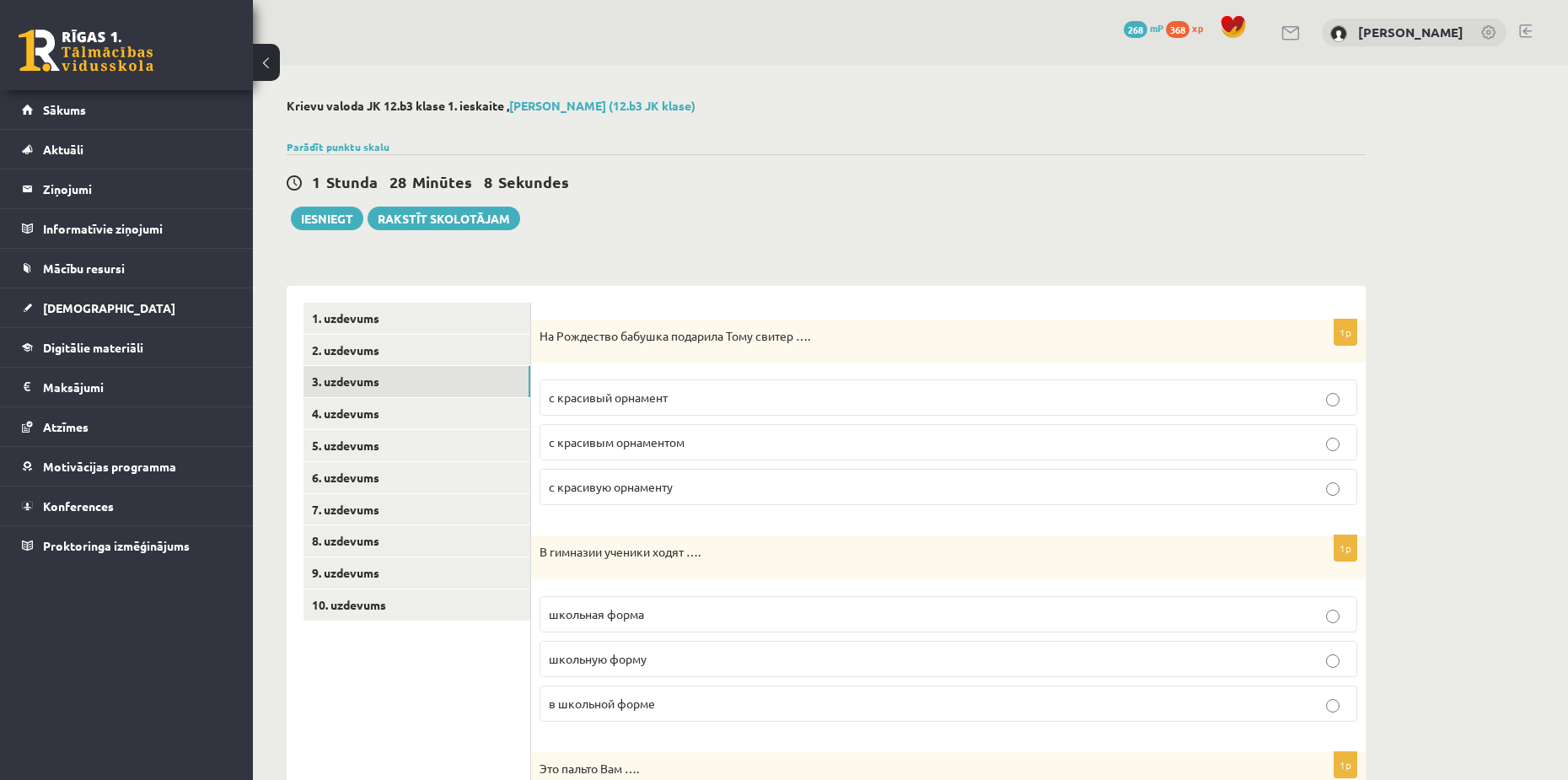
click at [641, 446] on span "с красивым орнаментом" at bounding box center [616, 441] width 135 height 15
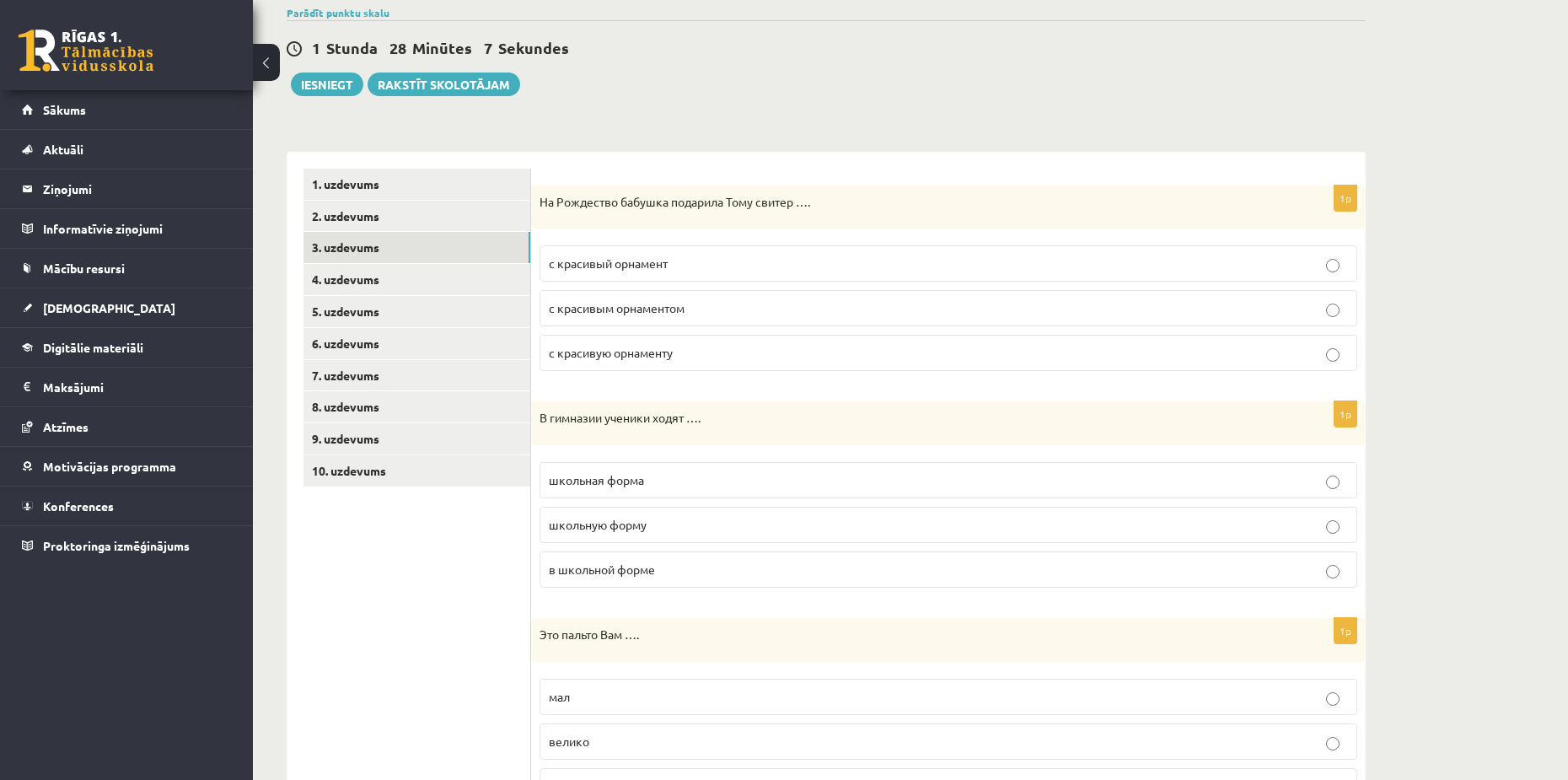
scroll to position [253, 0]
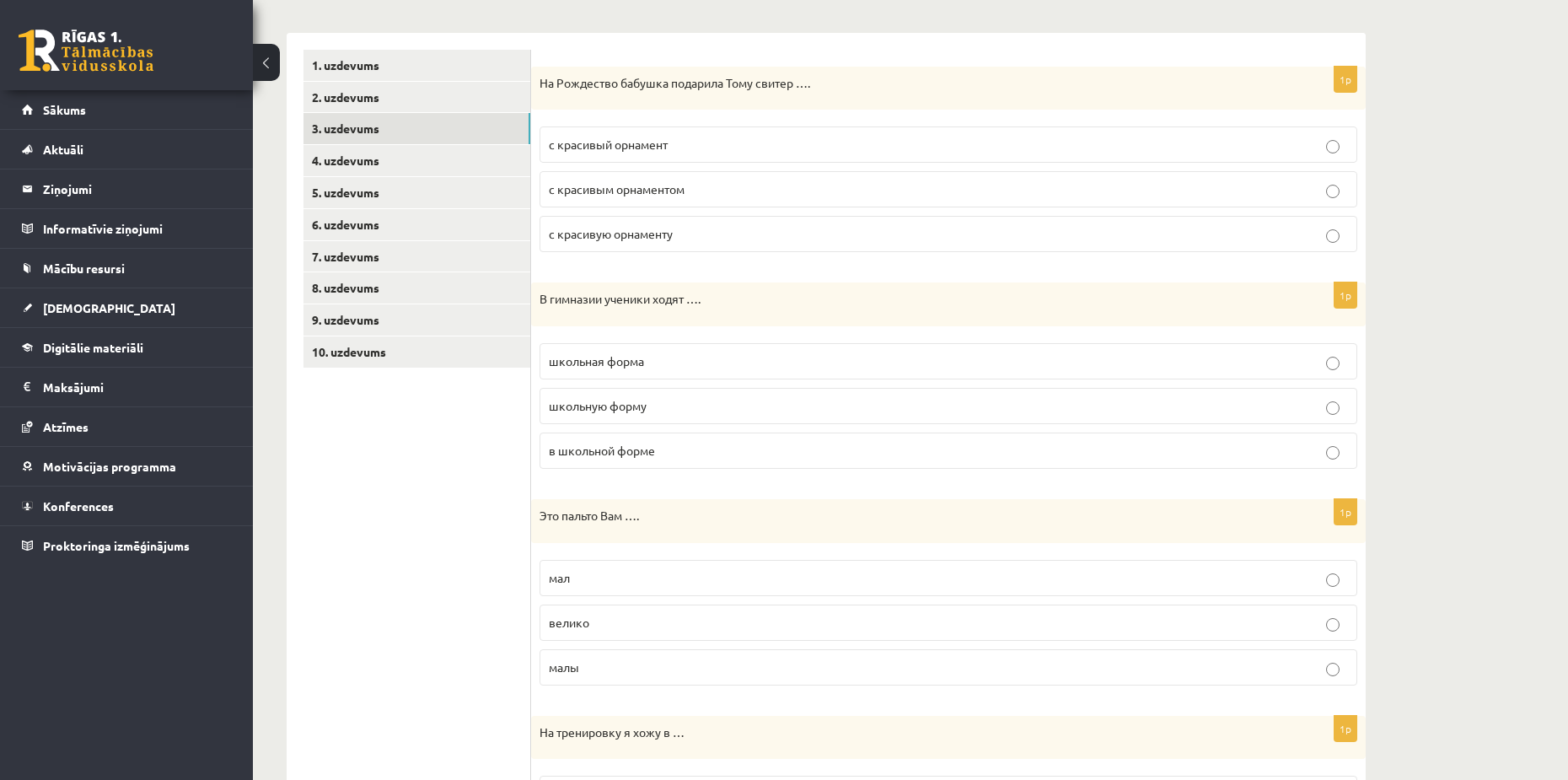
click at [626, 447] on span "в школьной форме" at bounding box center [602, 450] width 106 height 15
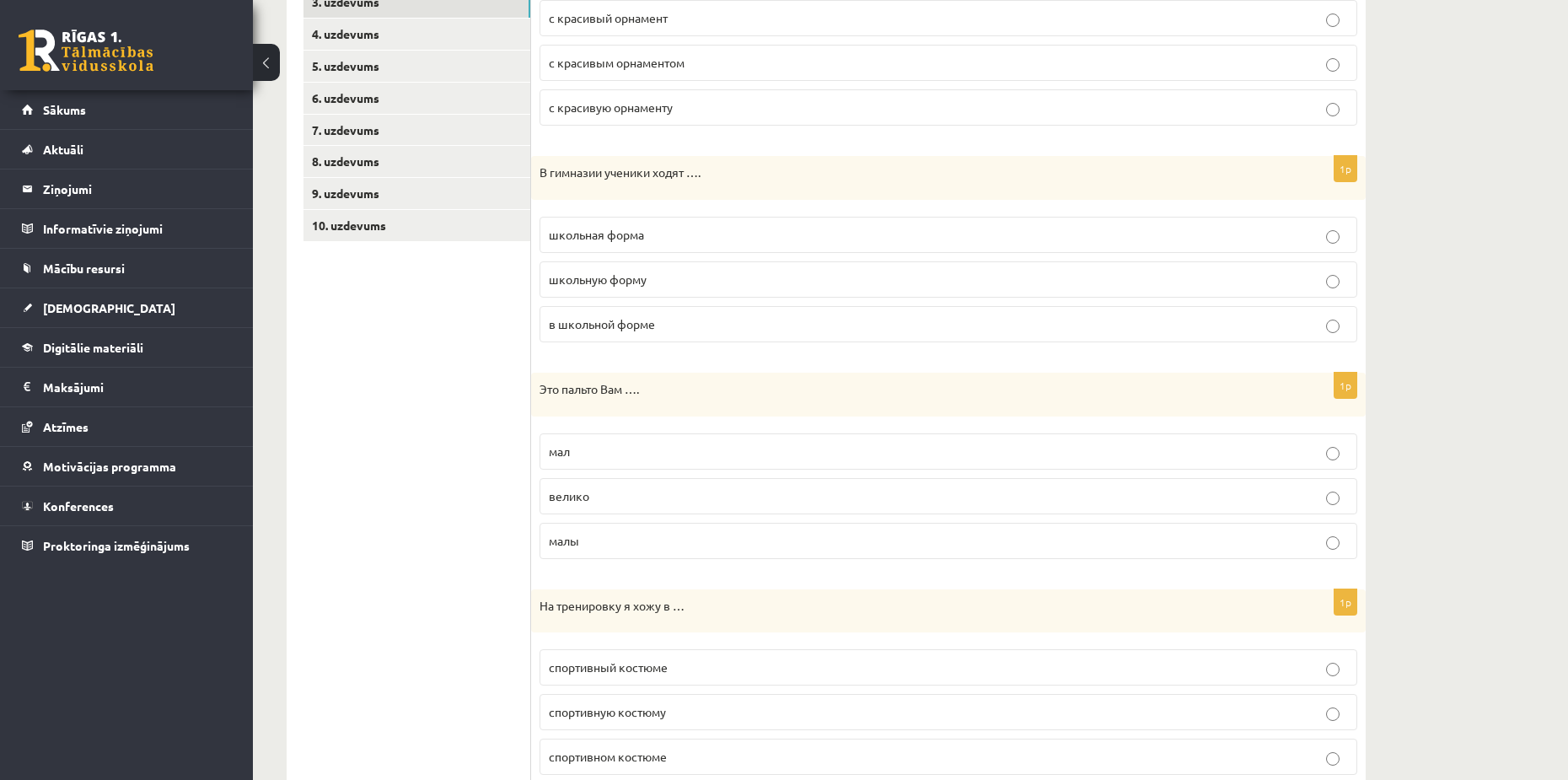
scroll to position [421, 0]
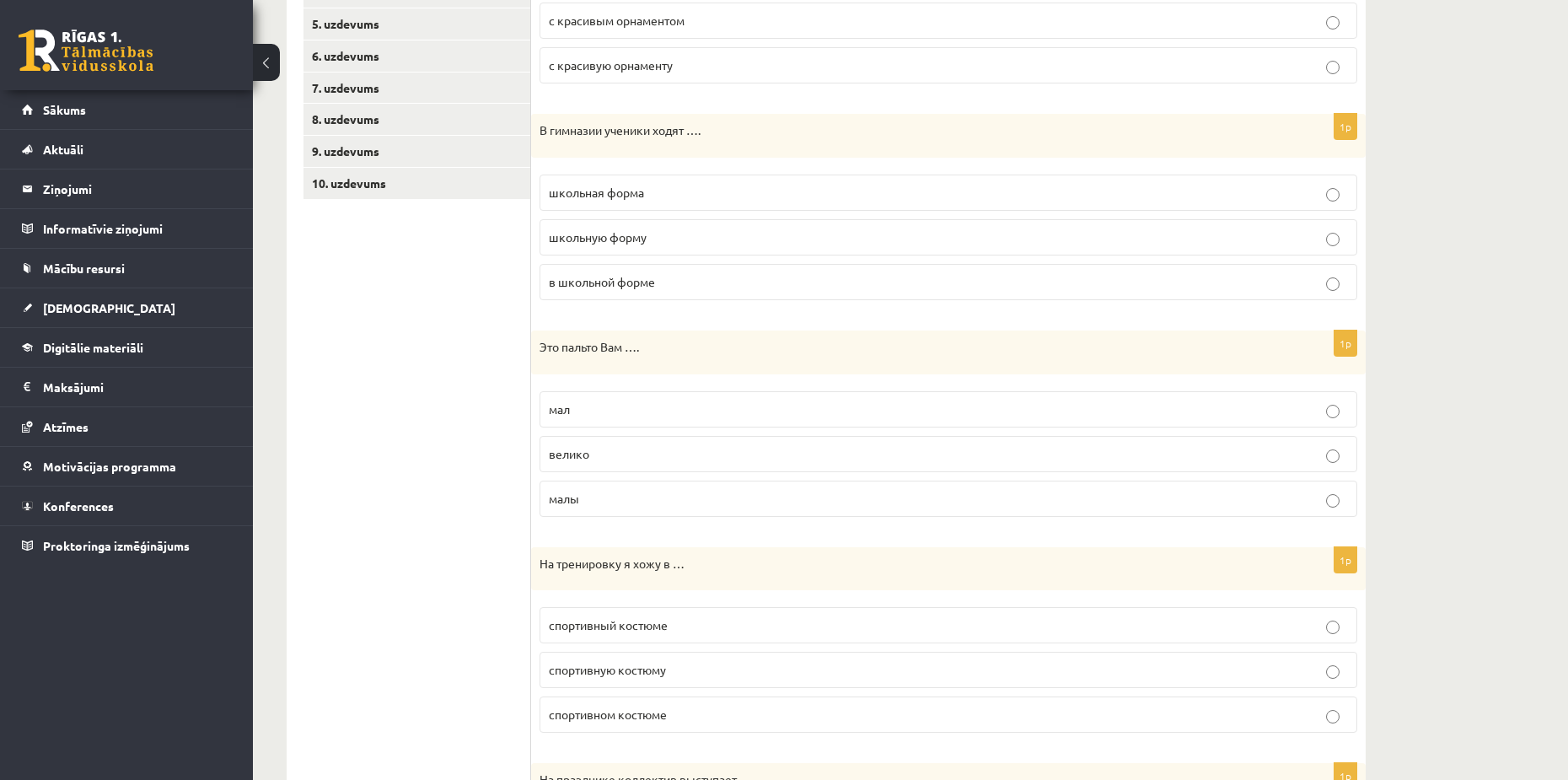
click at [592, 455] on p "велико" at bounding box center [949, 455] width 800 height 18
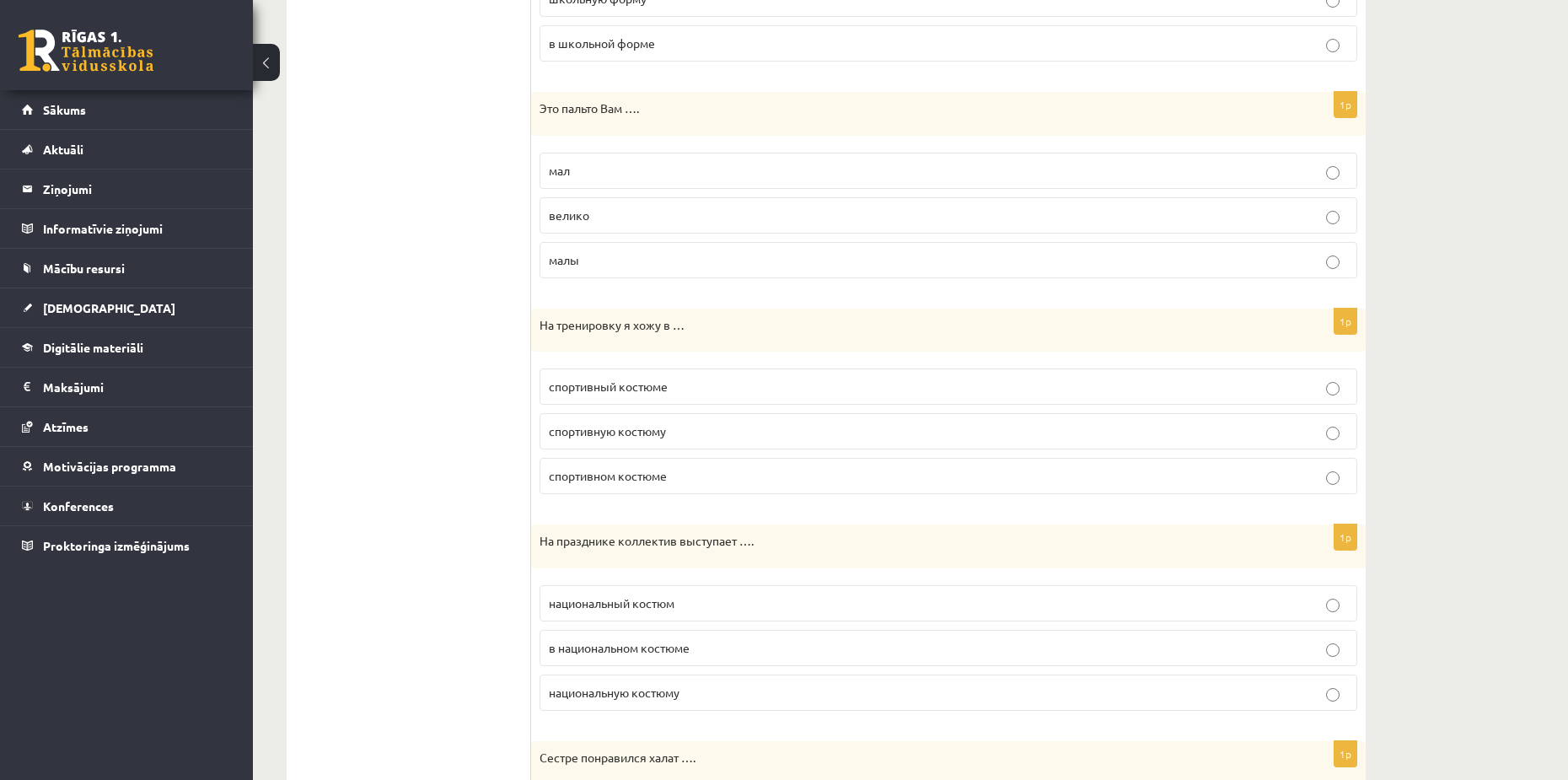
scroll to position [674, 0]
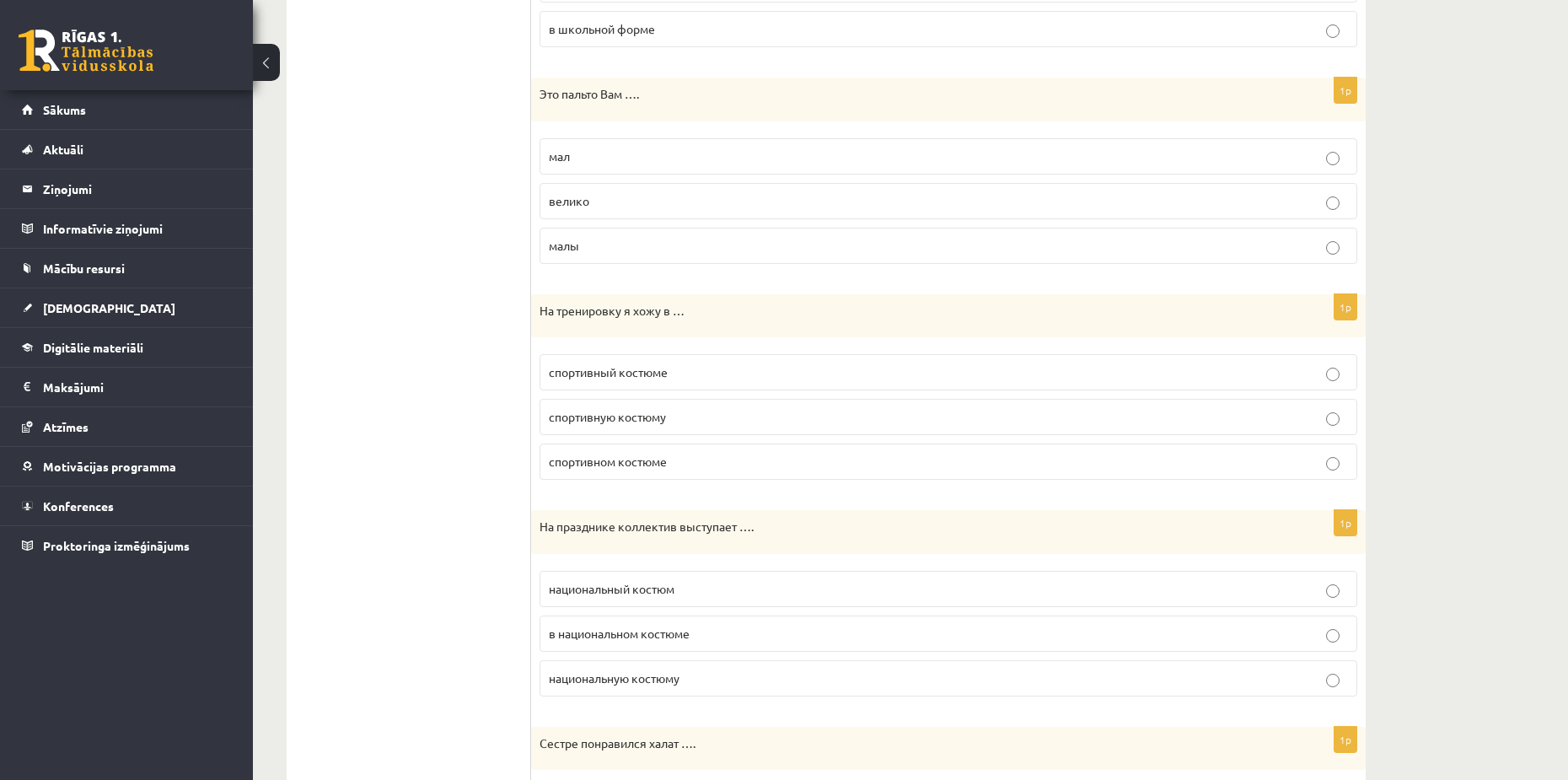
click at [619, 460] on span "спортивном костюме" at bounding box center [608, 461] width 118 height 15
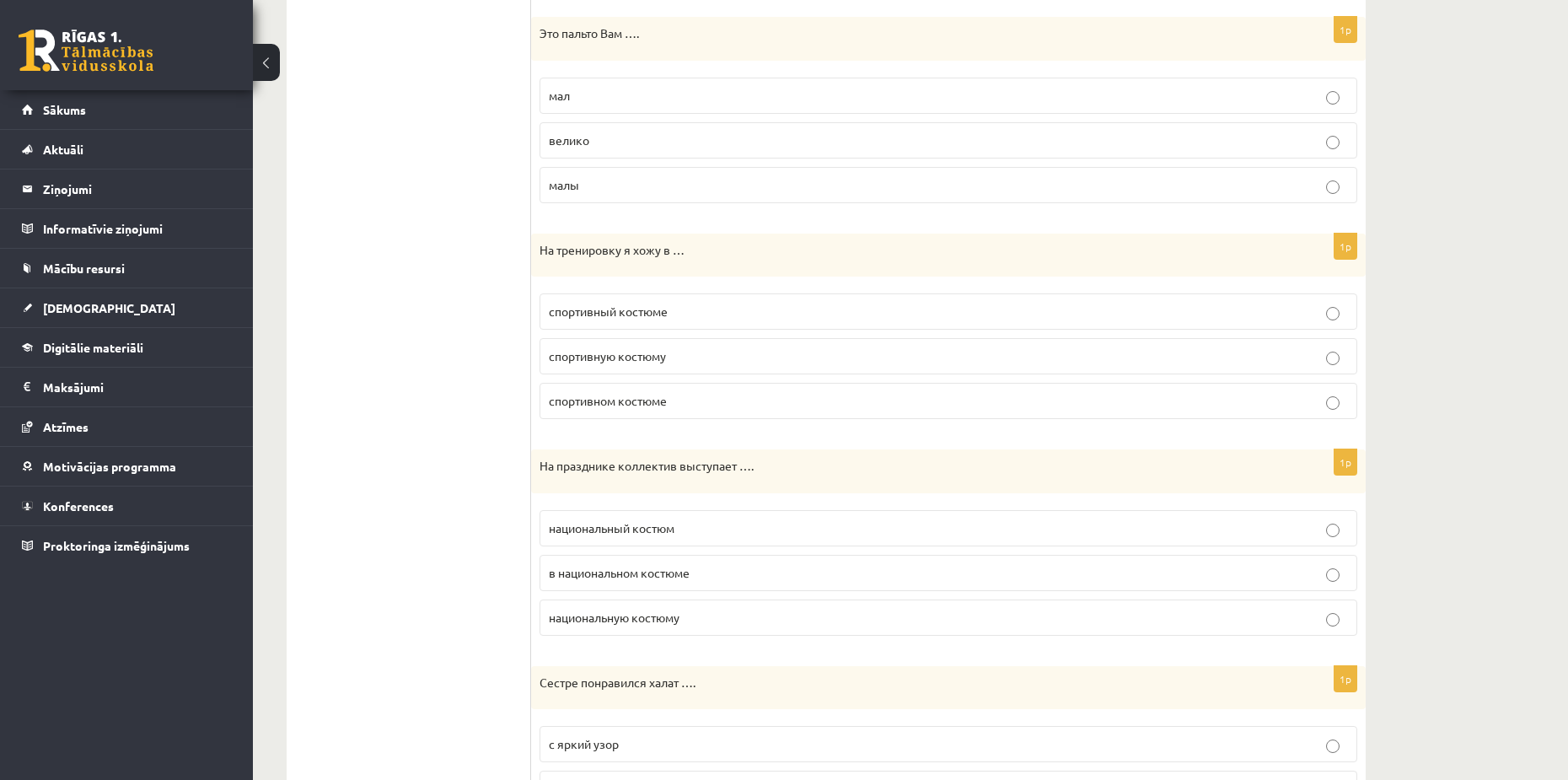
scroll to position [1096, 0]
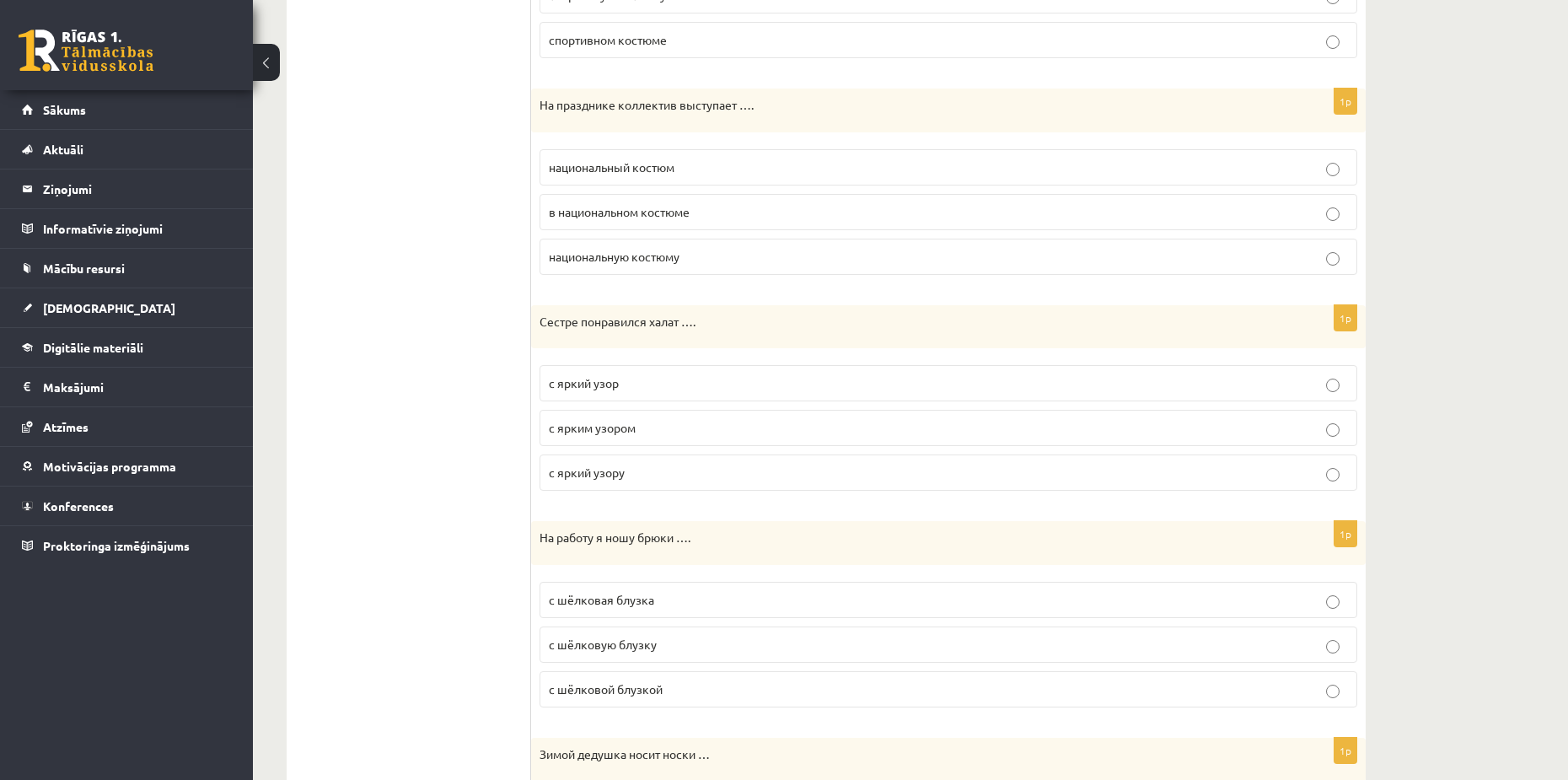
click at [687, 212] on span "в национальном костюме" at bounding box center [619, 212] width 141 height 15
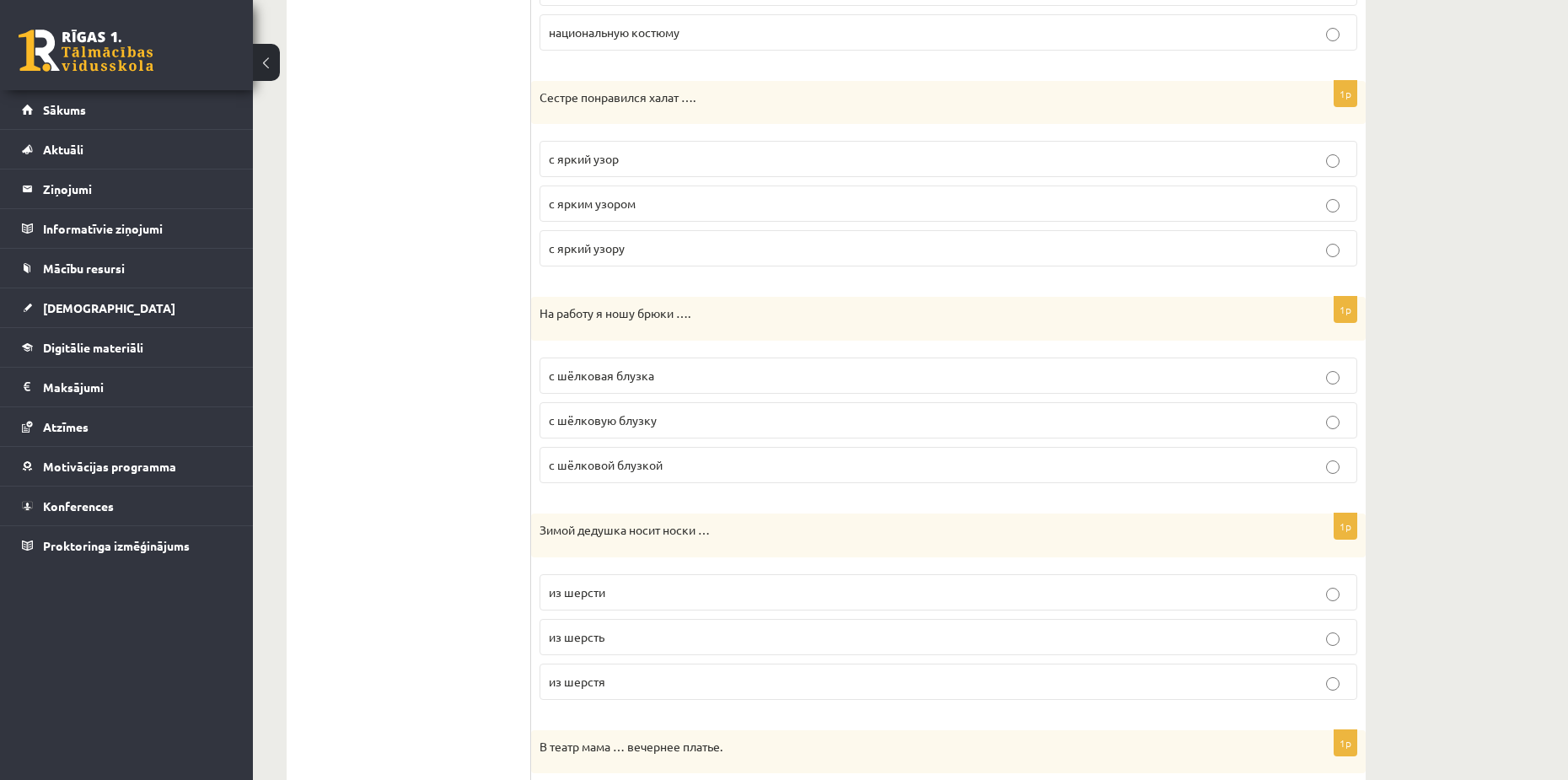
scroll to position [1349, 0]
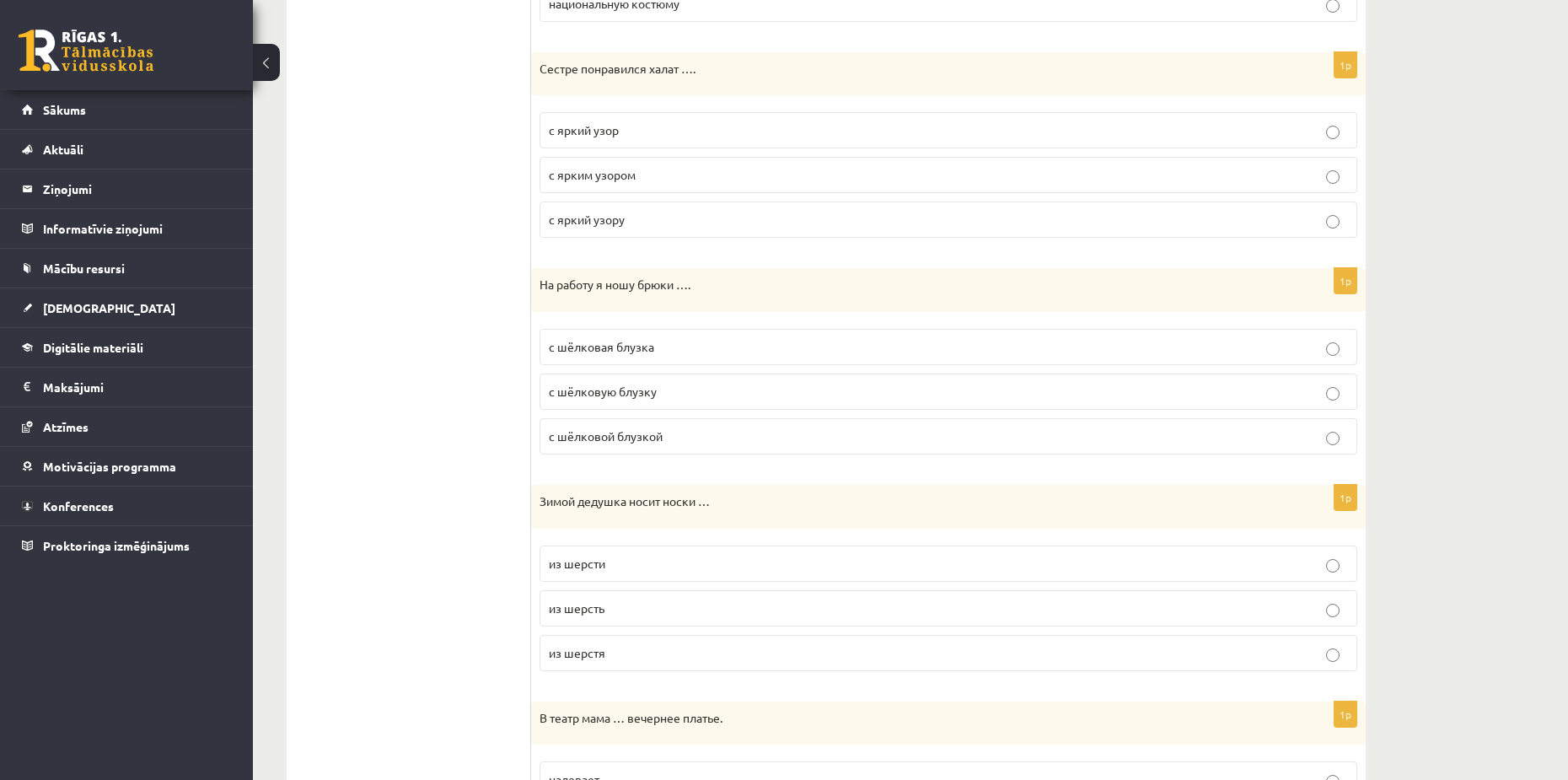
click at [630, 176] on span "с ярким узором" at bounding box center [592, 174] width 87 height 15
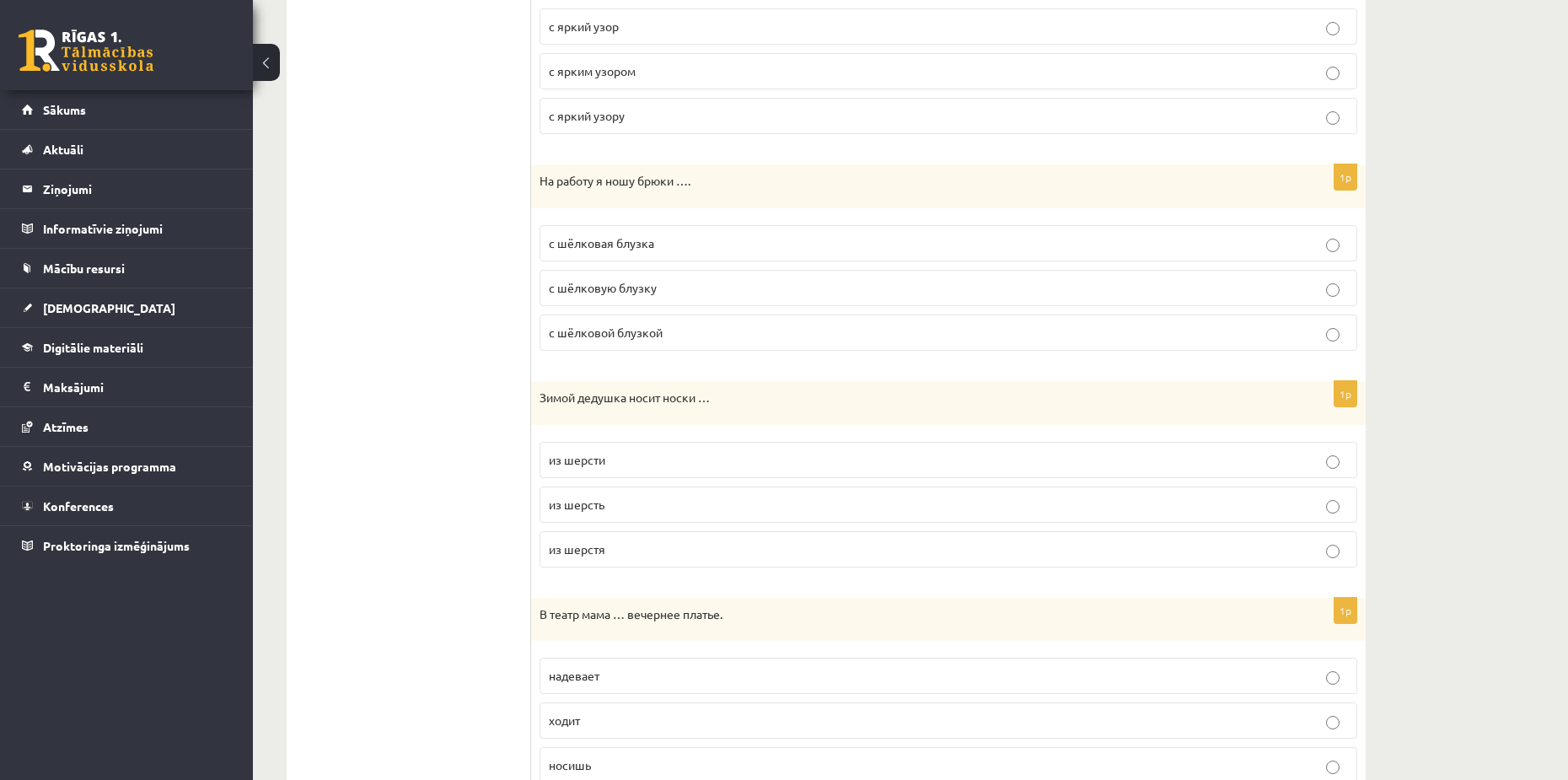
scroll to position [1602, 0]
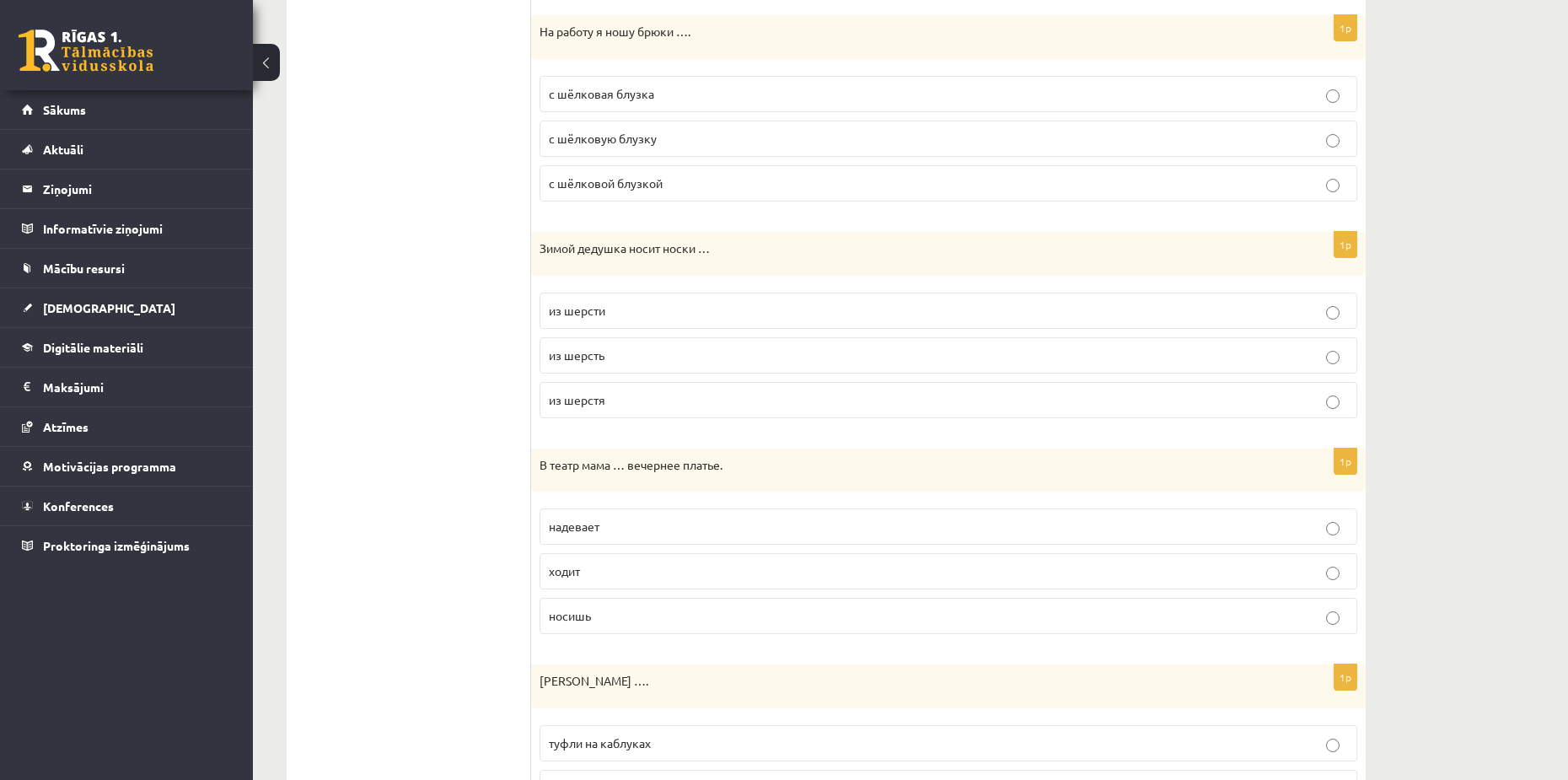
click at [599, 173] on label "с шёлковой блузкой" at bounding box center [949, 183] width 818 height 36
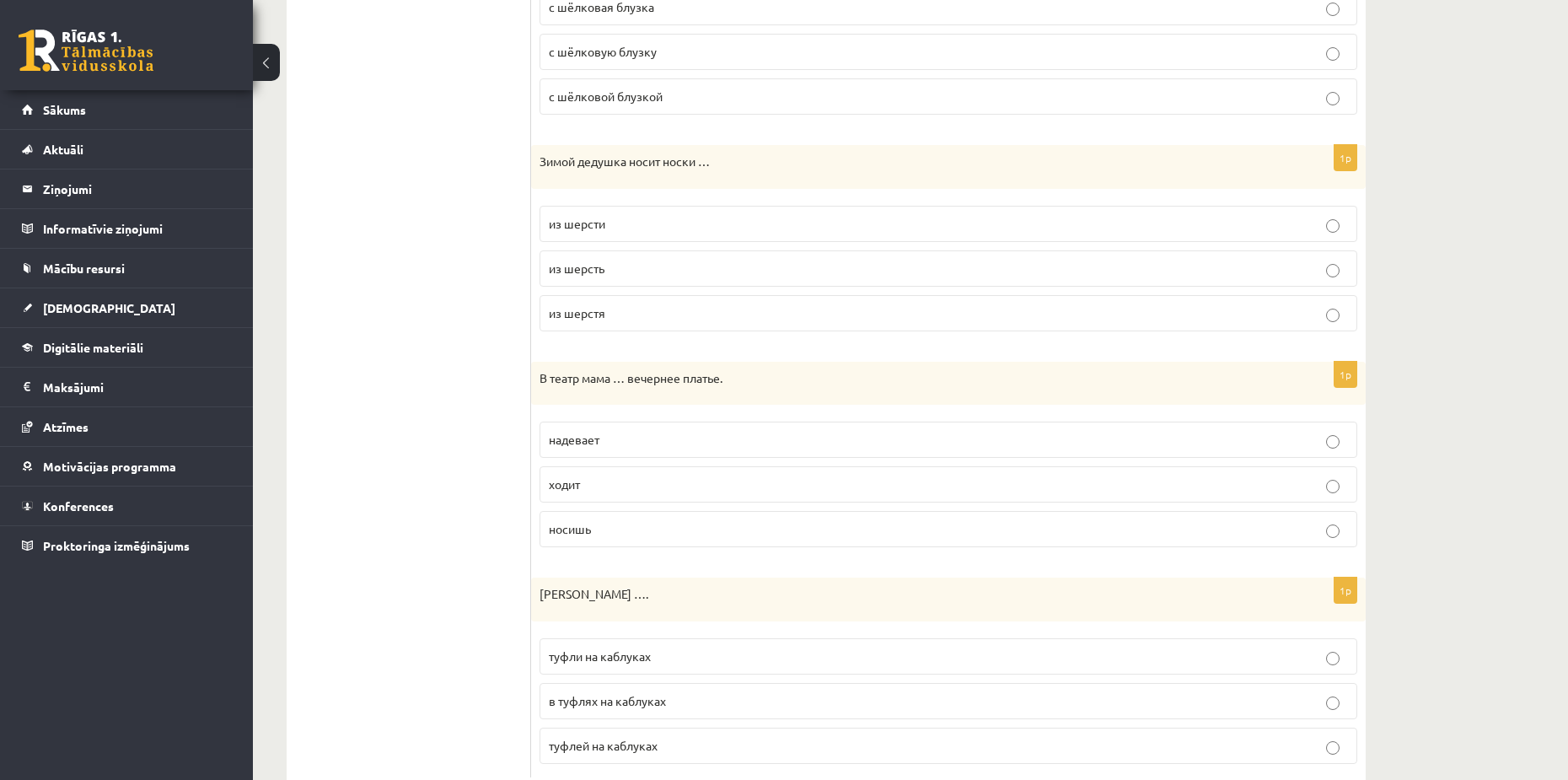
scroll to position [1738, 0]
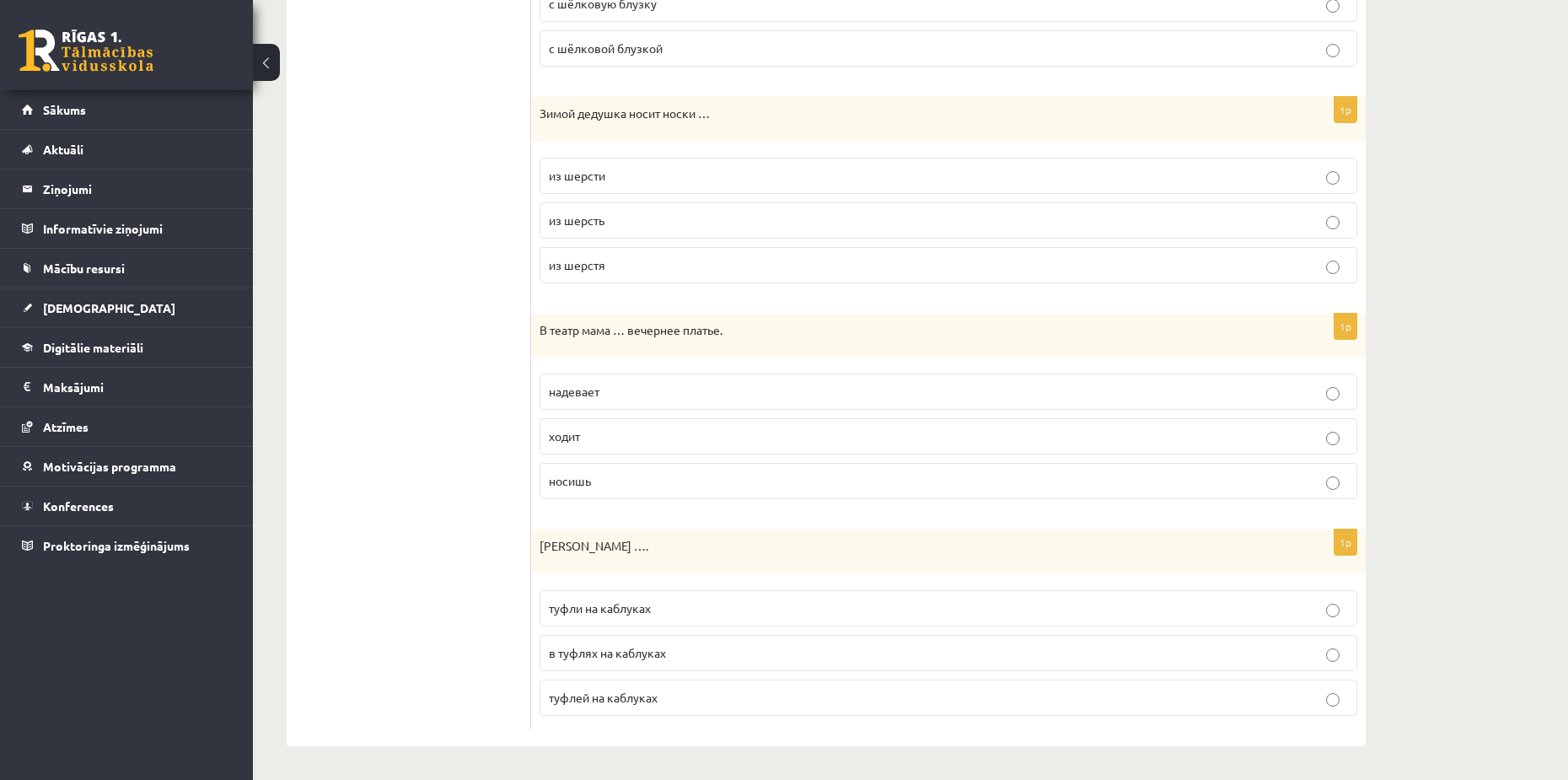
click at [566, 230] on label "из шерсть" at bounding box center [949, 221] width 818 height 36
click at [560, 174] on span "из шерсти" at bounding box center [576, 175] width 56 height 15
click at [586, 392] on span "надевает" at bounding box center [574, 391] width 50 height 15
click at [663, 601] on p "туфли на каблуках" at bounding box center [949, 609] width 800 height 18
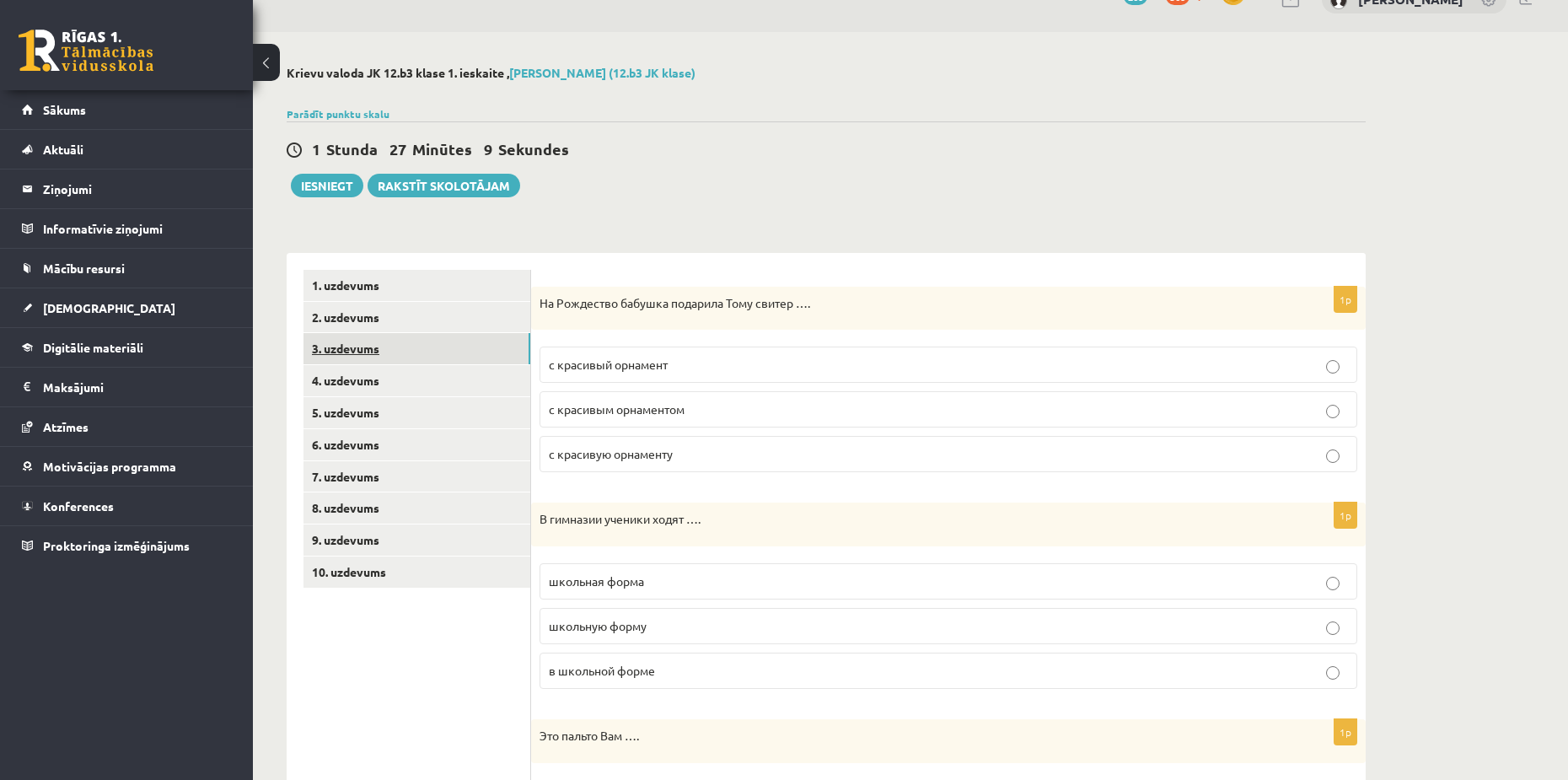
scroll to position [0, 0]
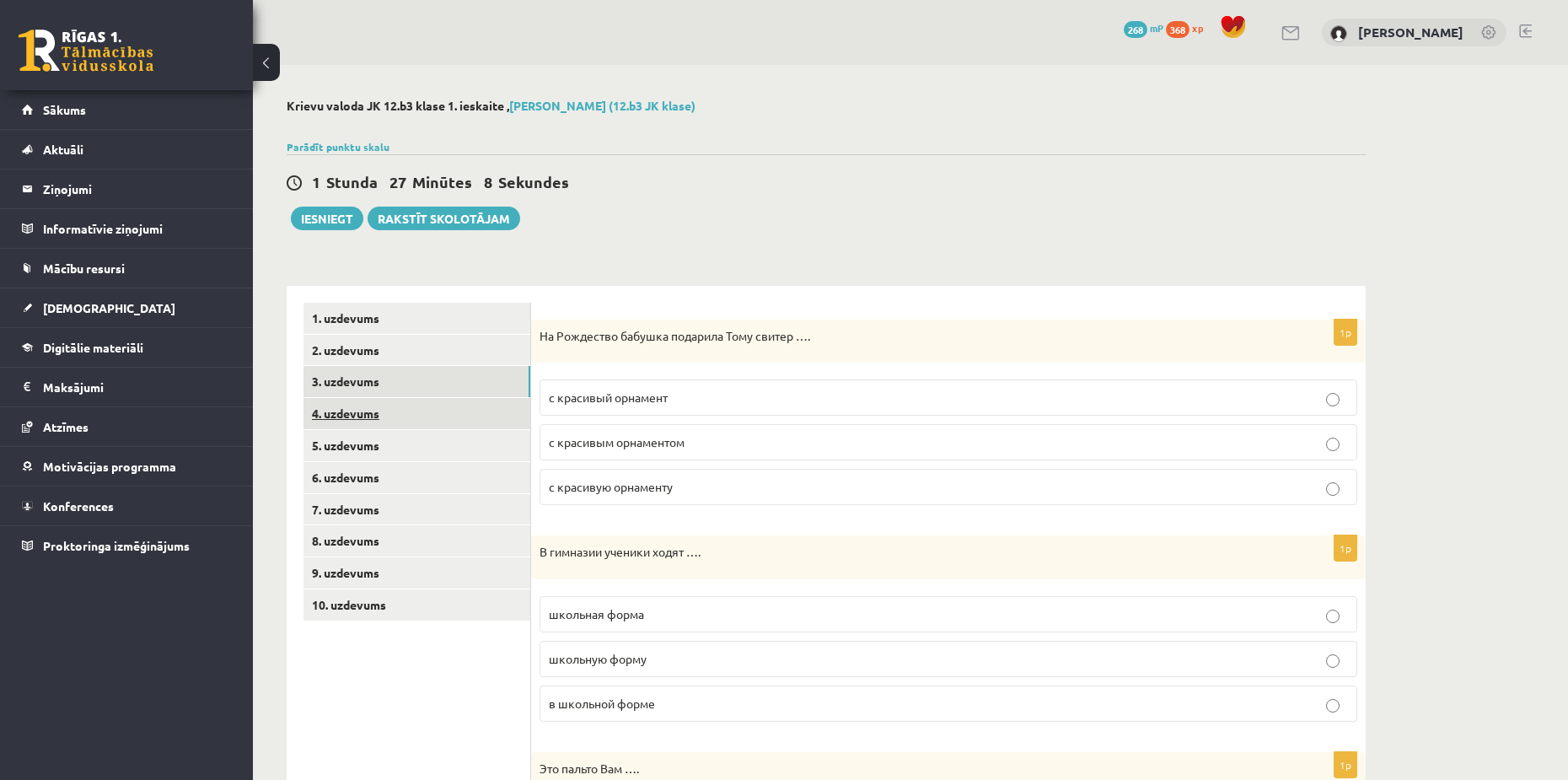
click at [361, 420] on link "4. uzdevums" at bounding box center [417, 413] width 227 height 31
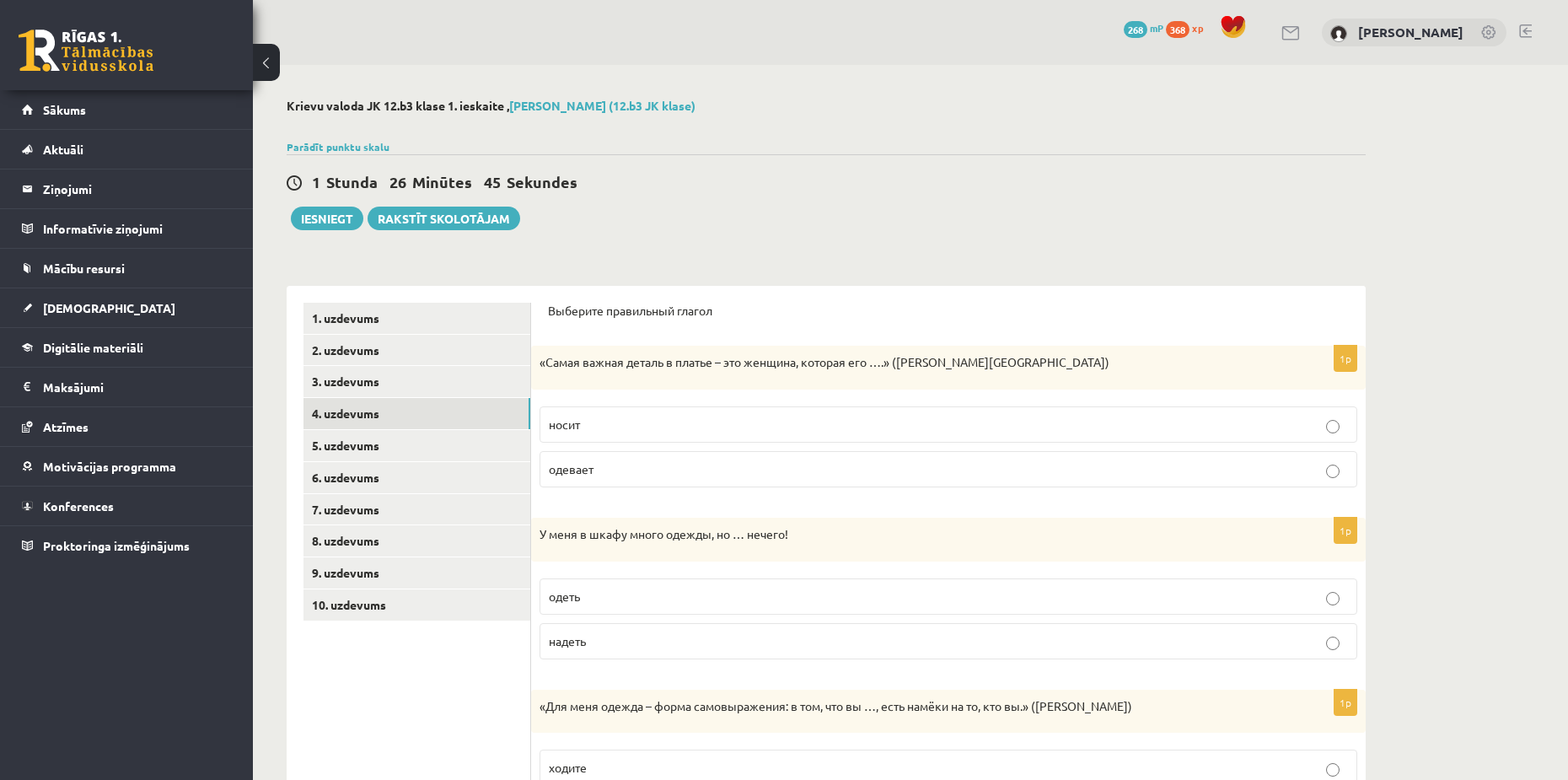
click at [616, 435] on label "носит" at bounding box center [949, 424] width 818 height 36
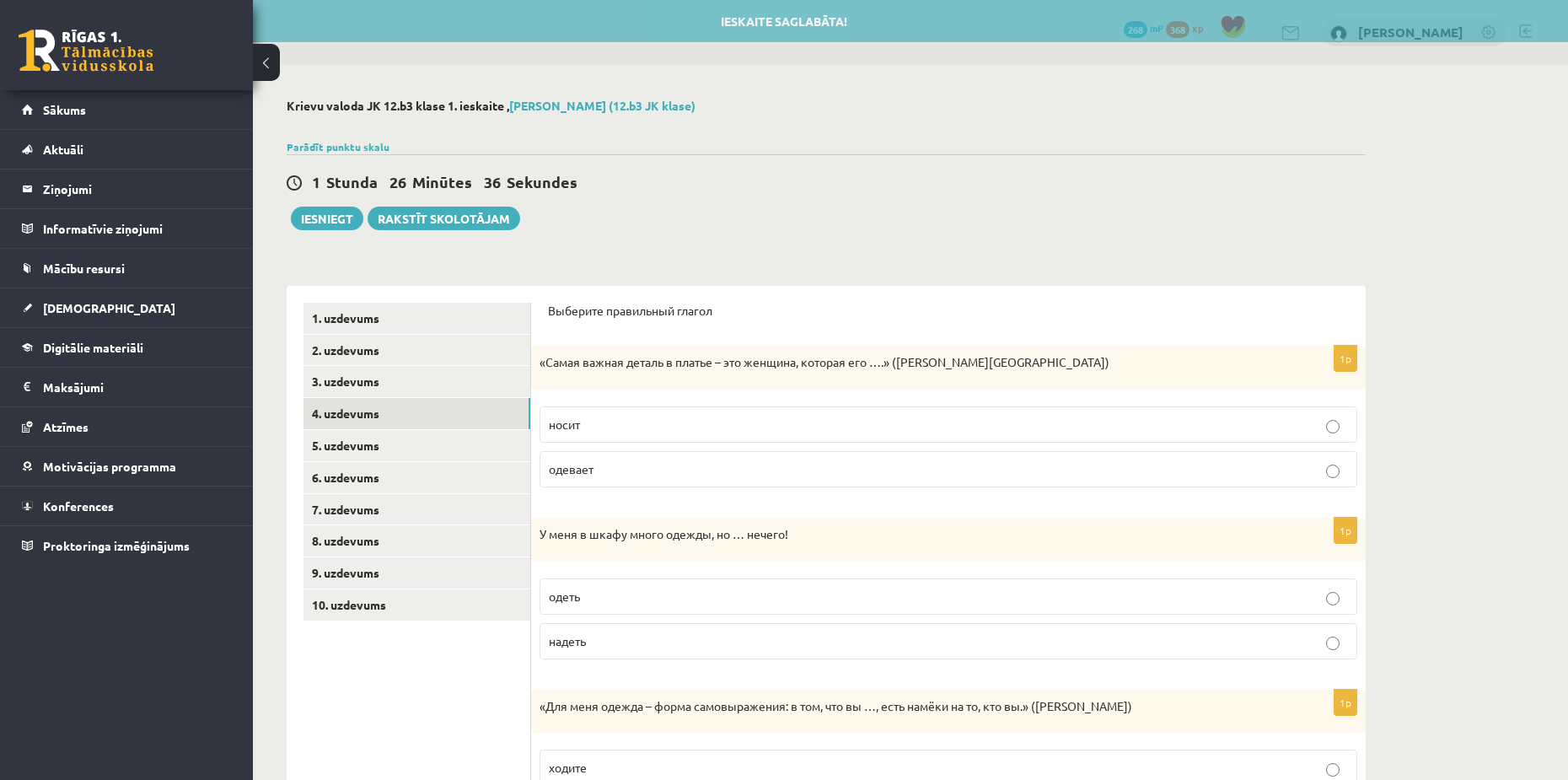
click at [602, 644] on p "надеть" at bounding box center [949, 641] width 800 height 18
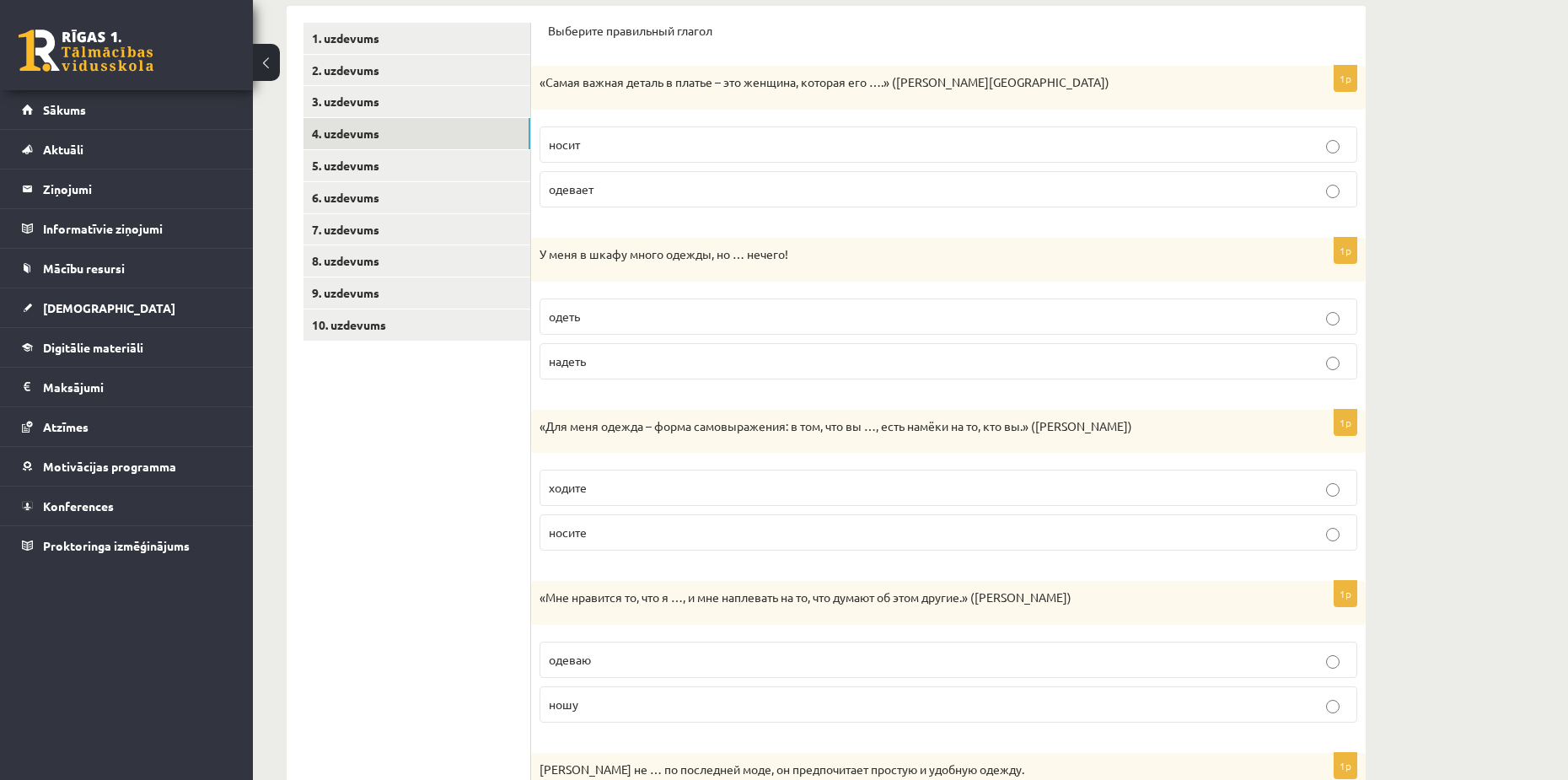
scroll to position [337, 0]
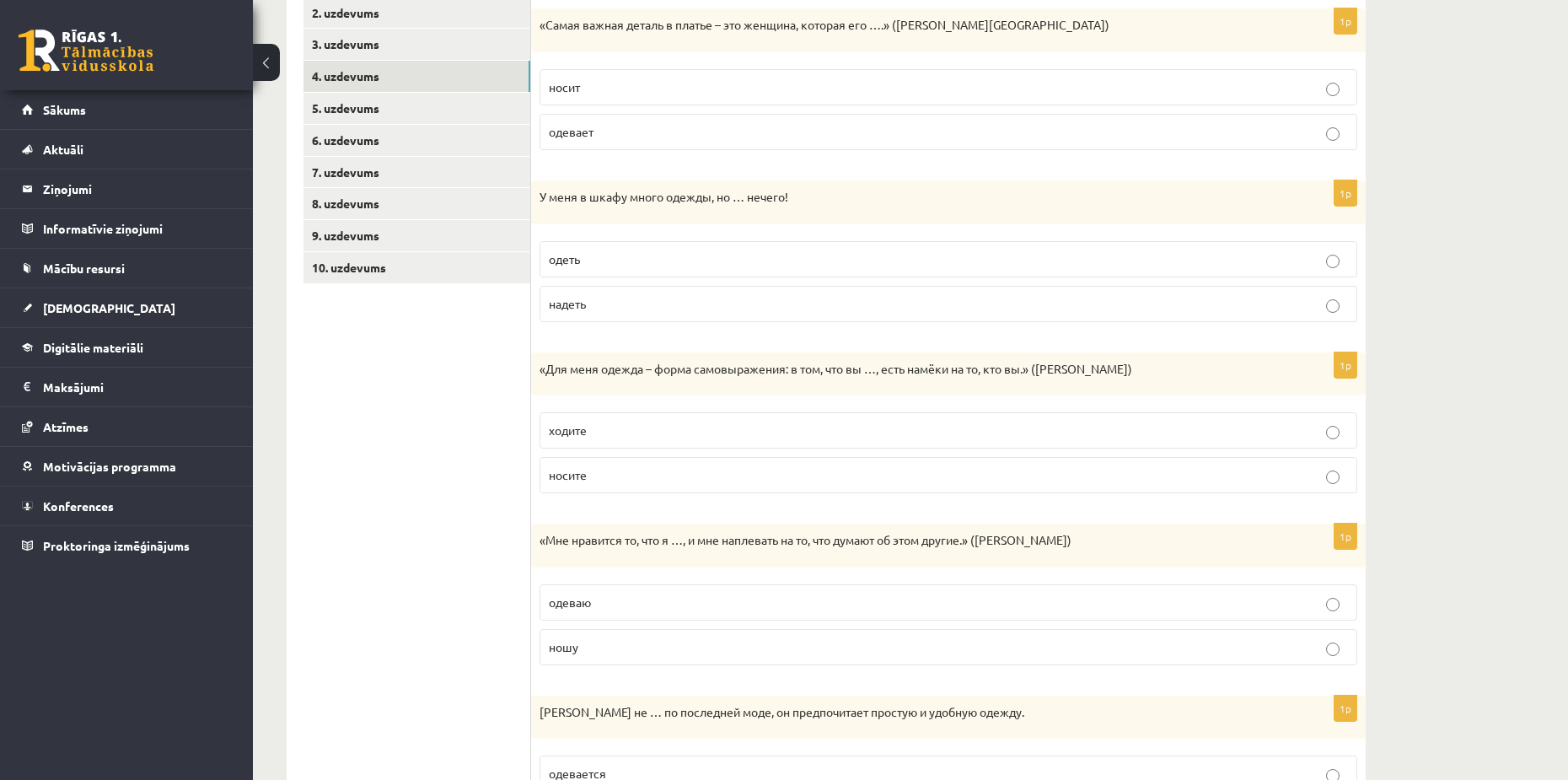
click at [595, 489] on label "носите" at bounding box center [949, 475] width 818 height 36
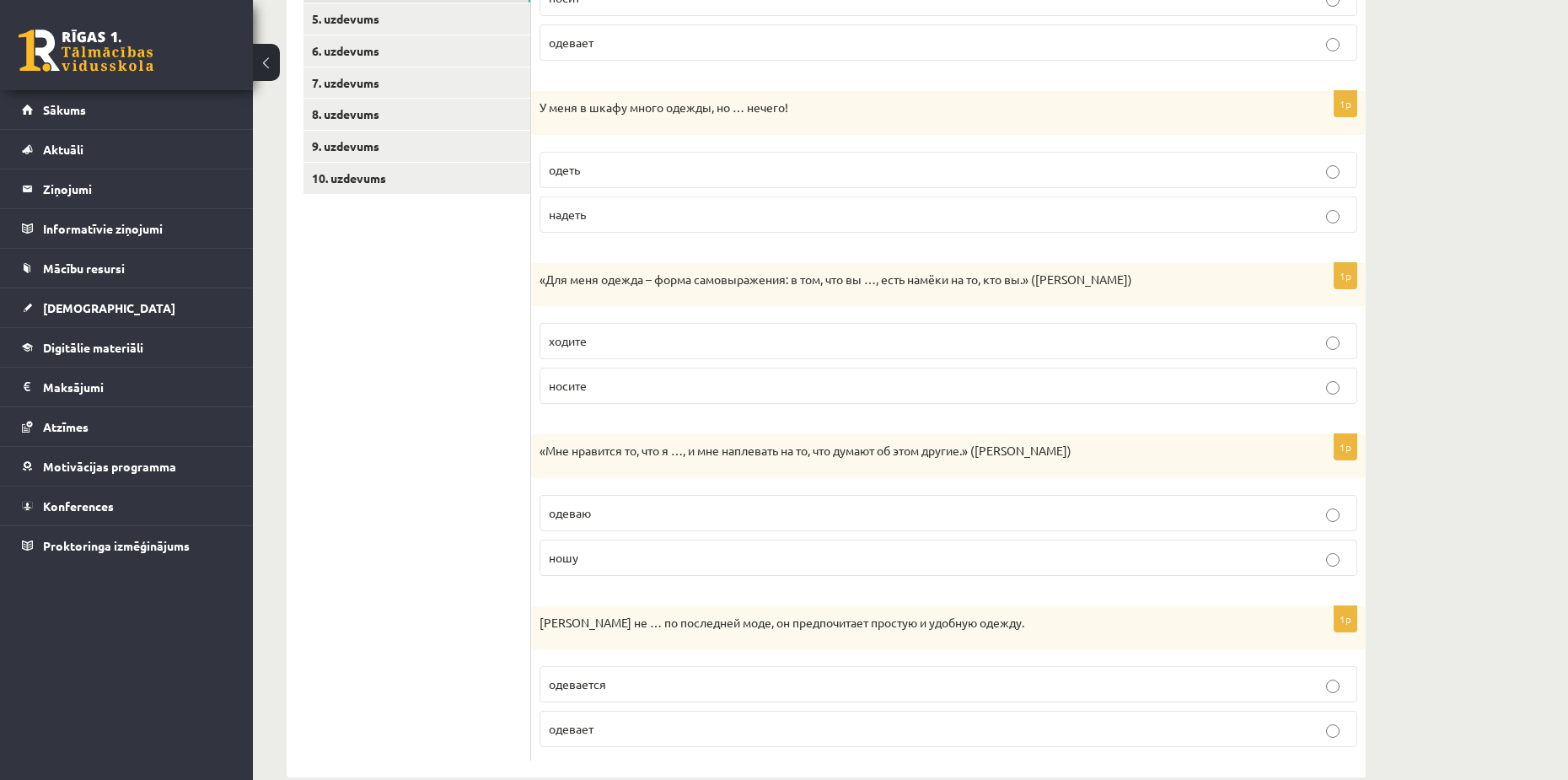
scroll to position [459, 0]
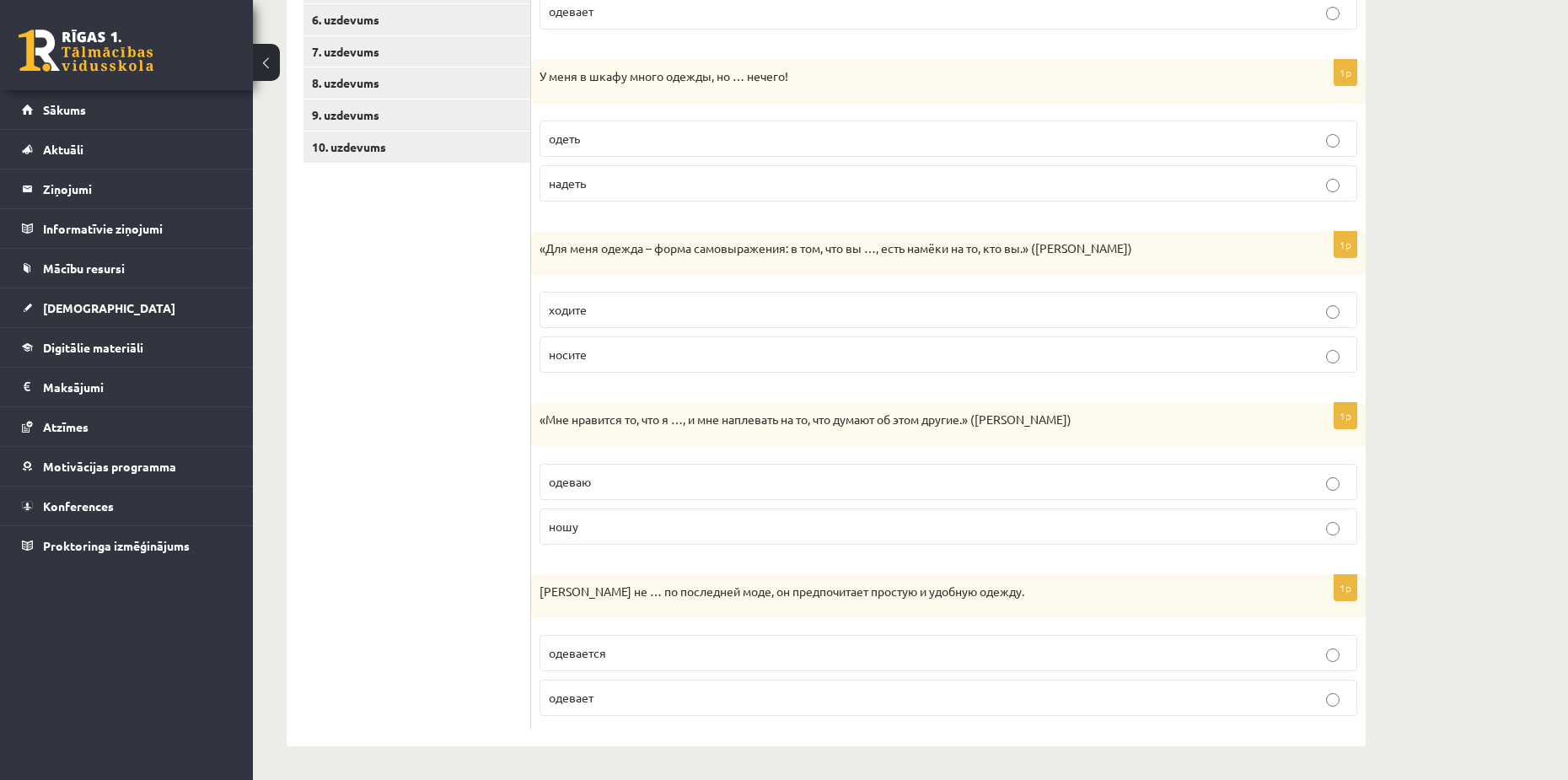
click at [594, 528] on p "ношу" at bounding box center [949, 526] width 800 height 18
click at [613, 664] on label "одевается" at bounding box center [949, 653] width 818 height 36
click at [616, 704] on p "одевает" at bounding box center [949, 698] width 800 height 18
click at [602, 655] on span "одевается" at bounding box center [577, 652] width 57 height 15
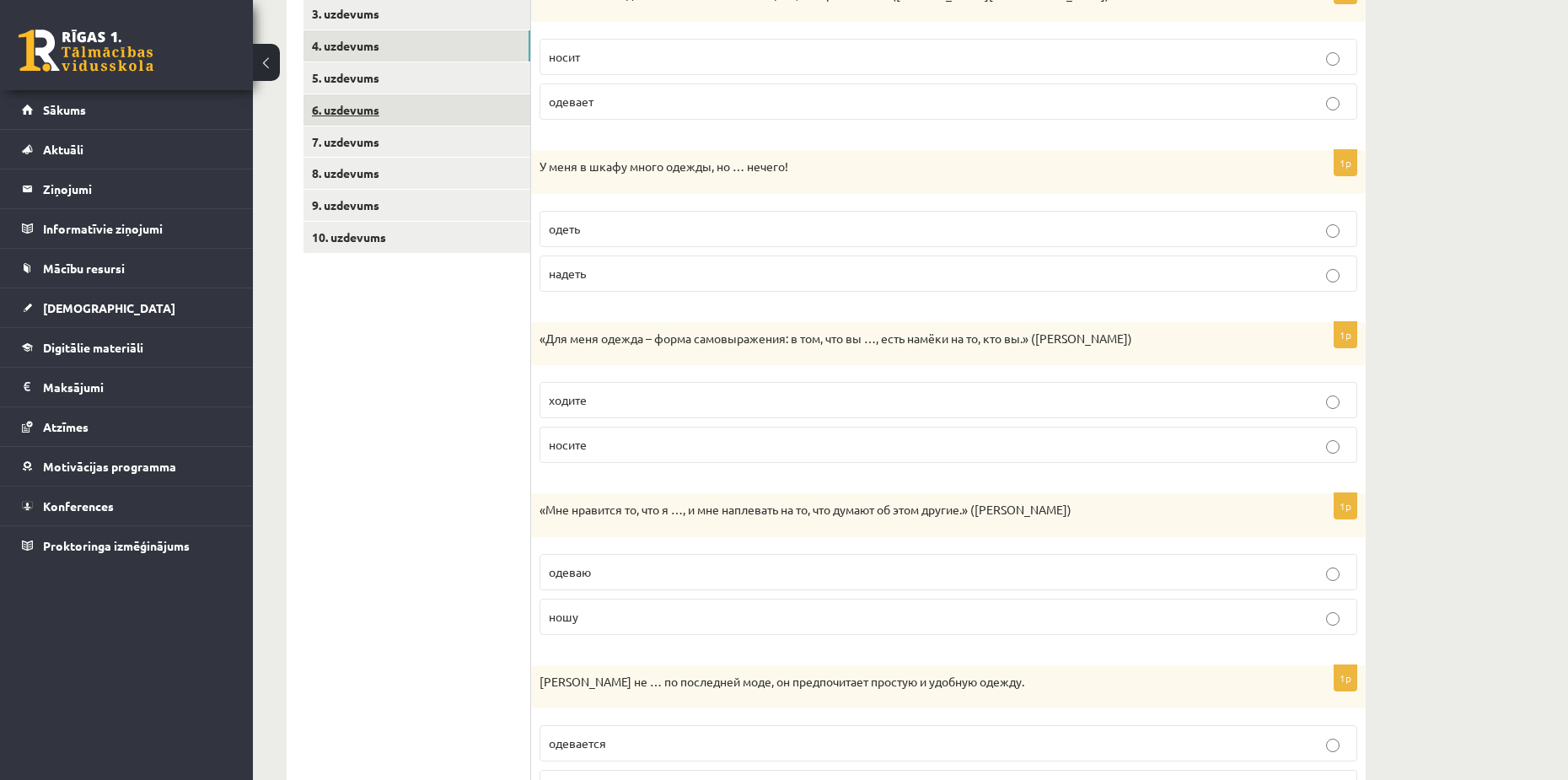
scroll to position [0, 0]
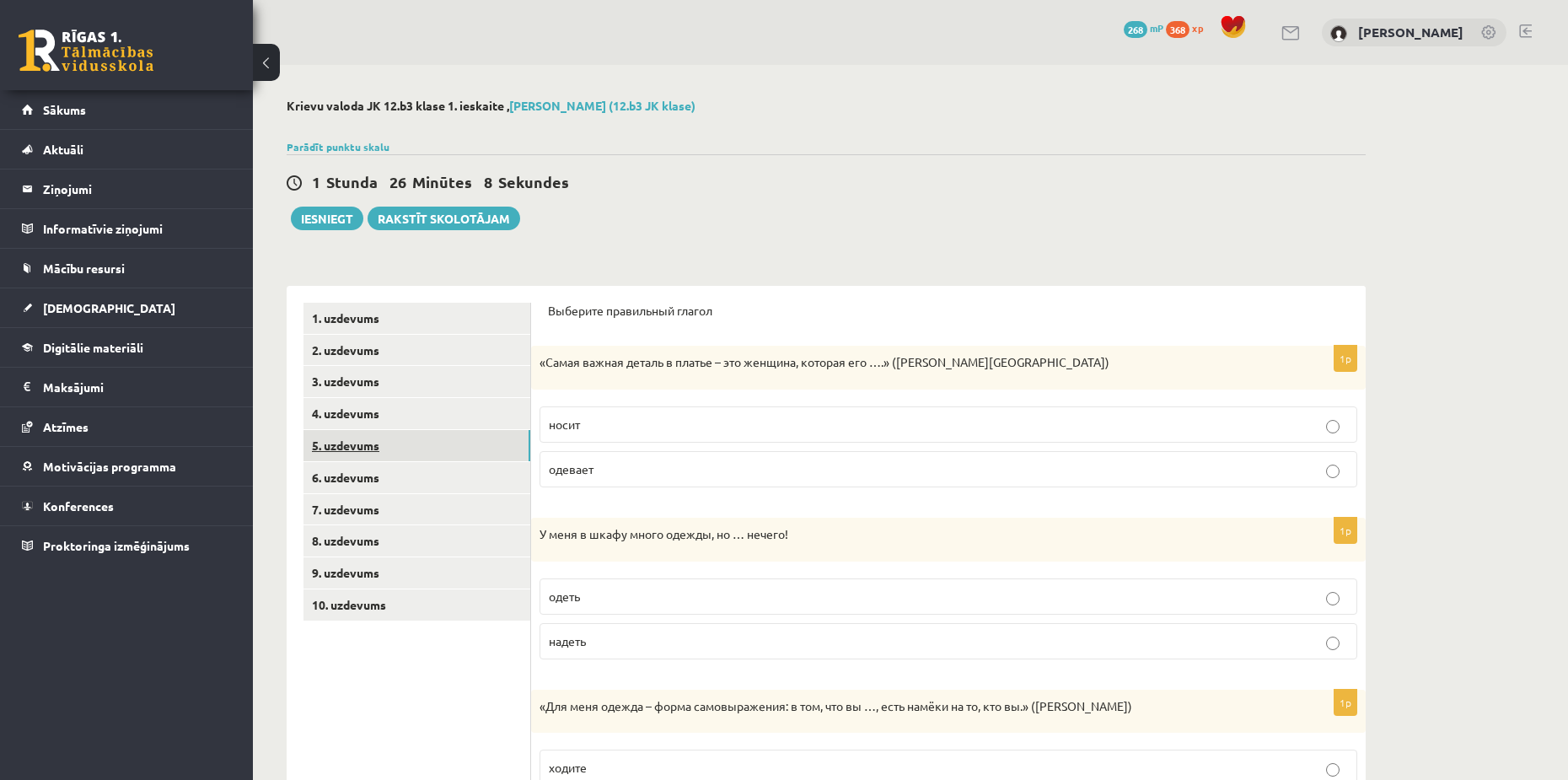
click at [358, 440] on link "5. uzdevums" at bounding box center [417, 446] width 227 height 31
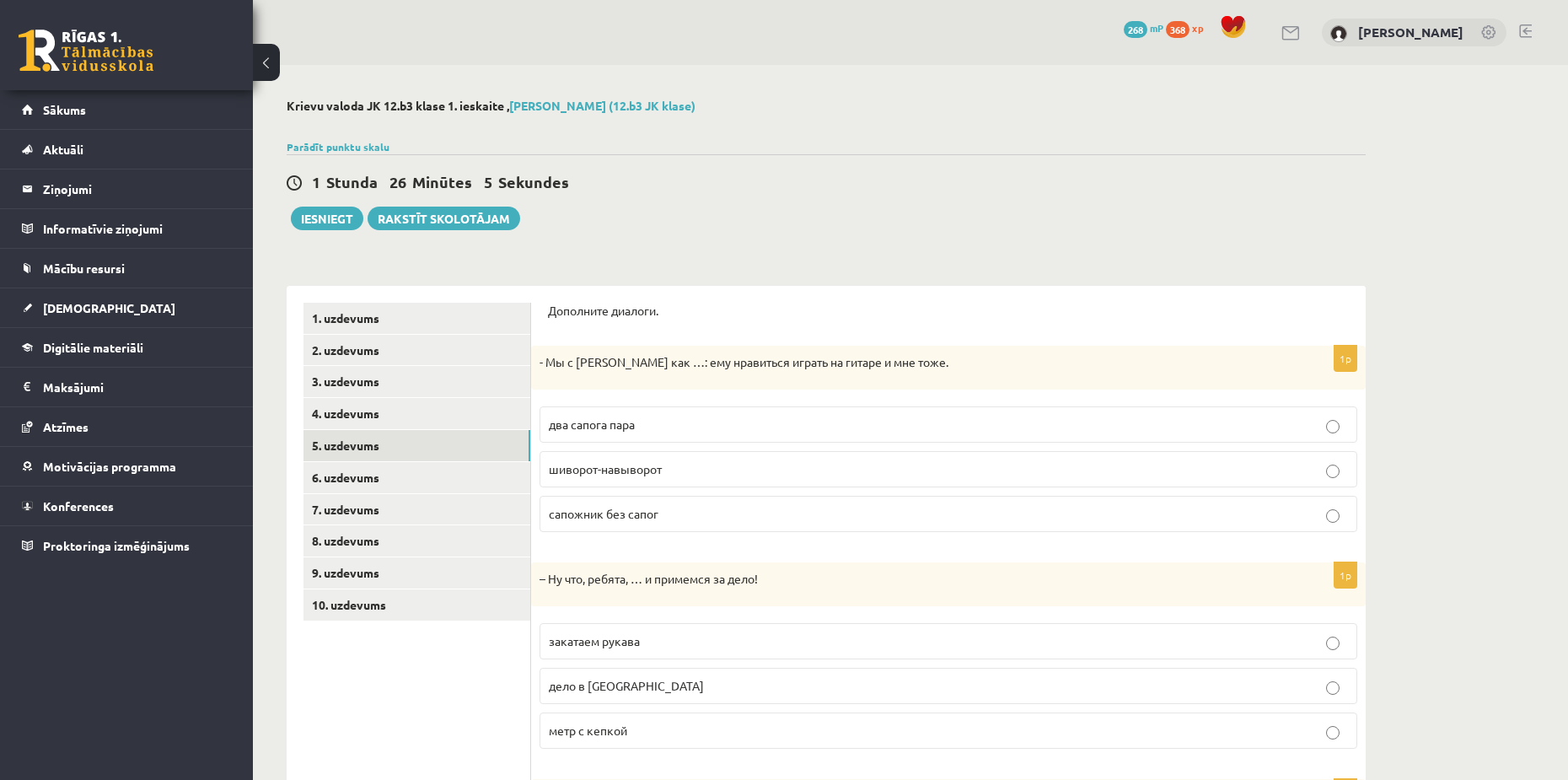
click at [619, 423] on span "два сапога пара" at bounding box center [592, 424] width 86 height 15
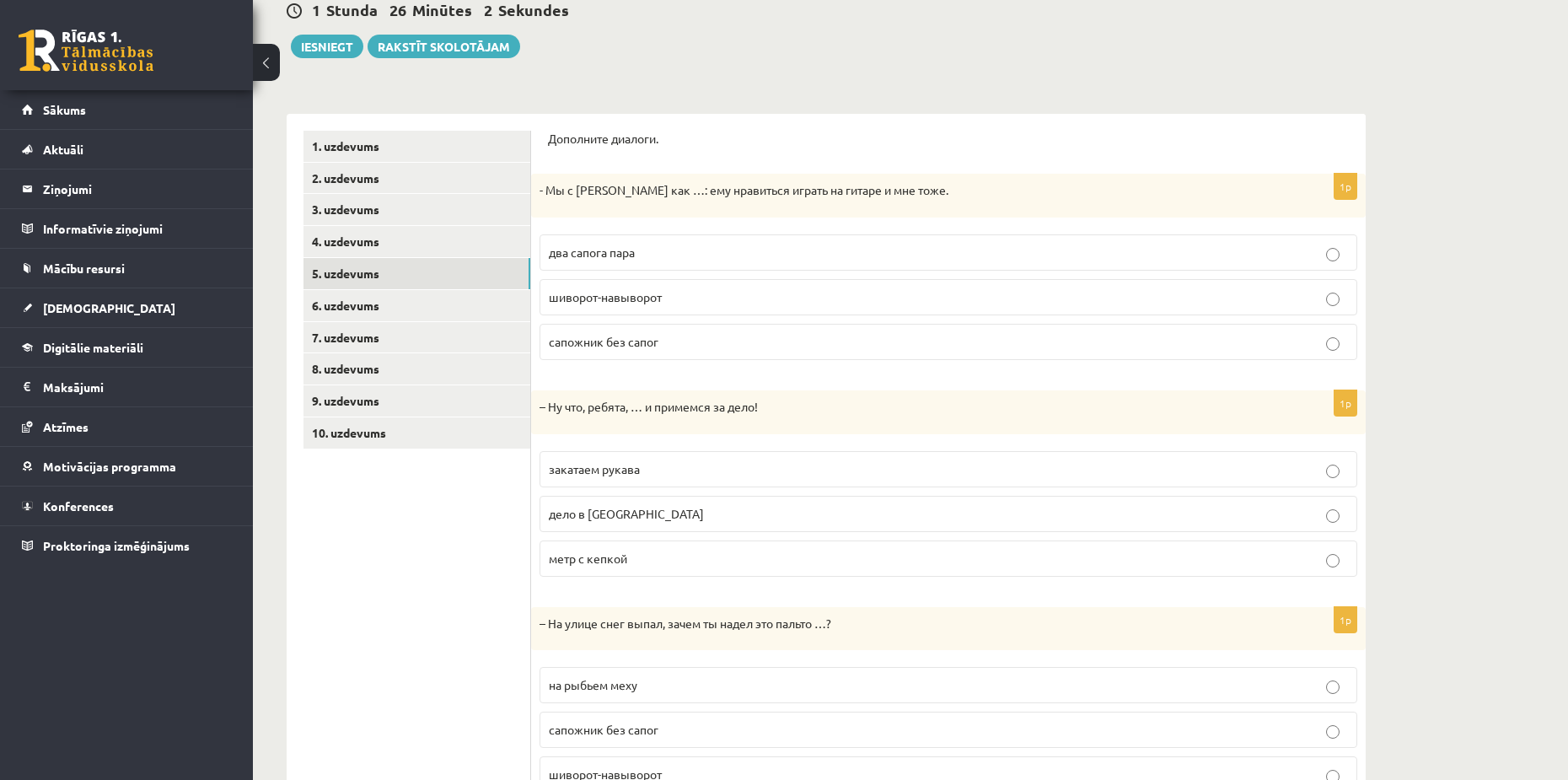
scroll to position [249, 0]
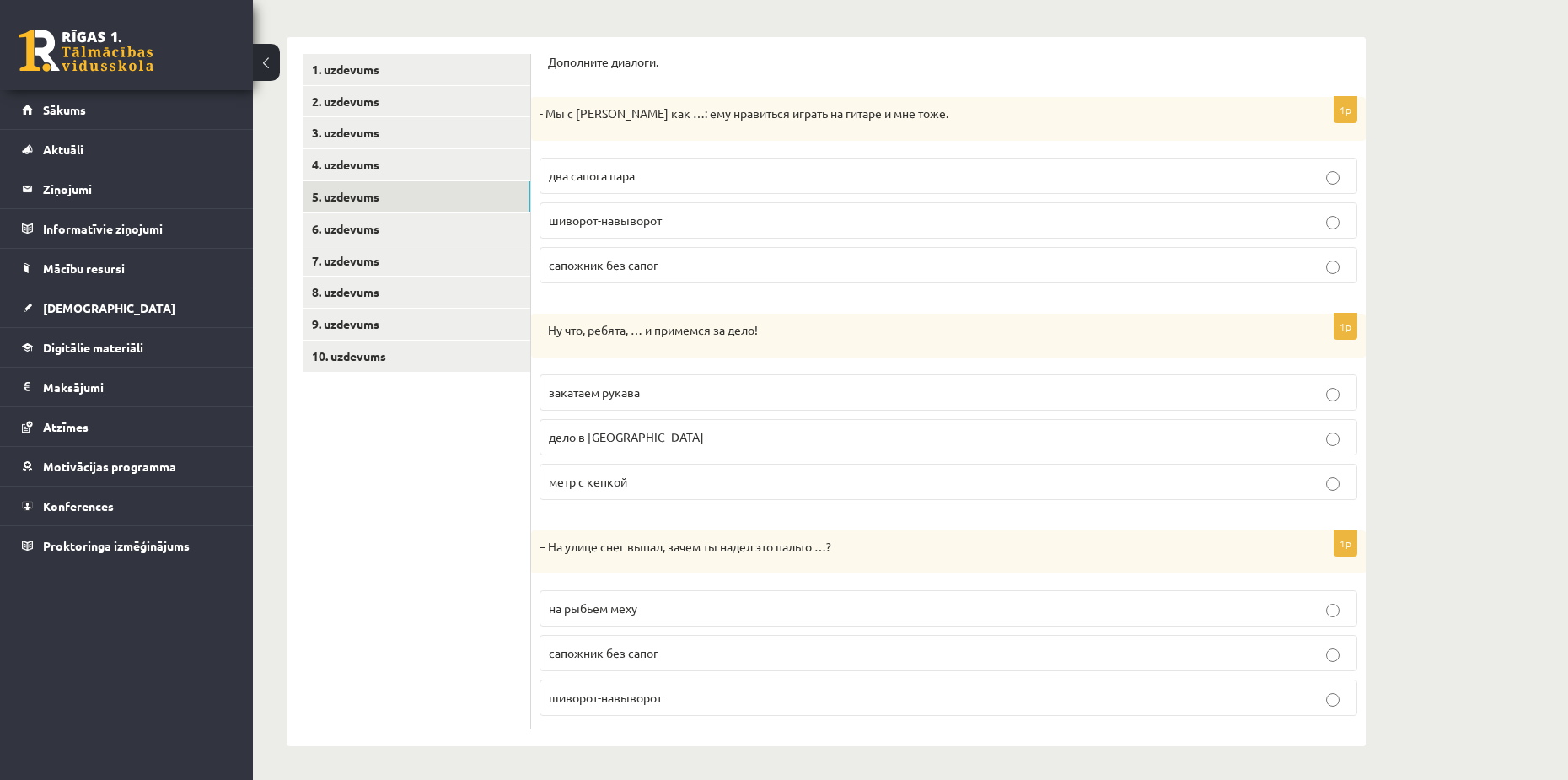
click at [621, 394] on span "закатаем рукава" at bounding box center [594, 392] width 91 height 15
click at [701, 706] on p "шиворот-навыворот" at bounding box center [949, 698] width 800 height 18
click at [607, 598] on label "на рыбьем меху" at bounding box center [949, 608] width 818 height 36
click at [411, 216] on link "6. uzdevums" at bounding box center [417, 229] width 227 height 31
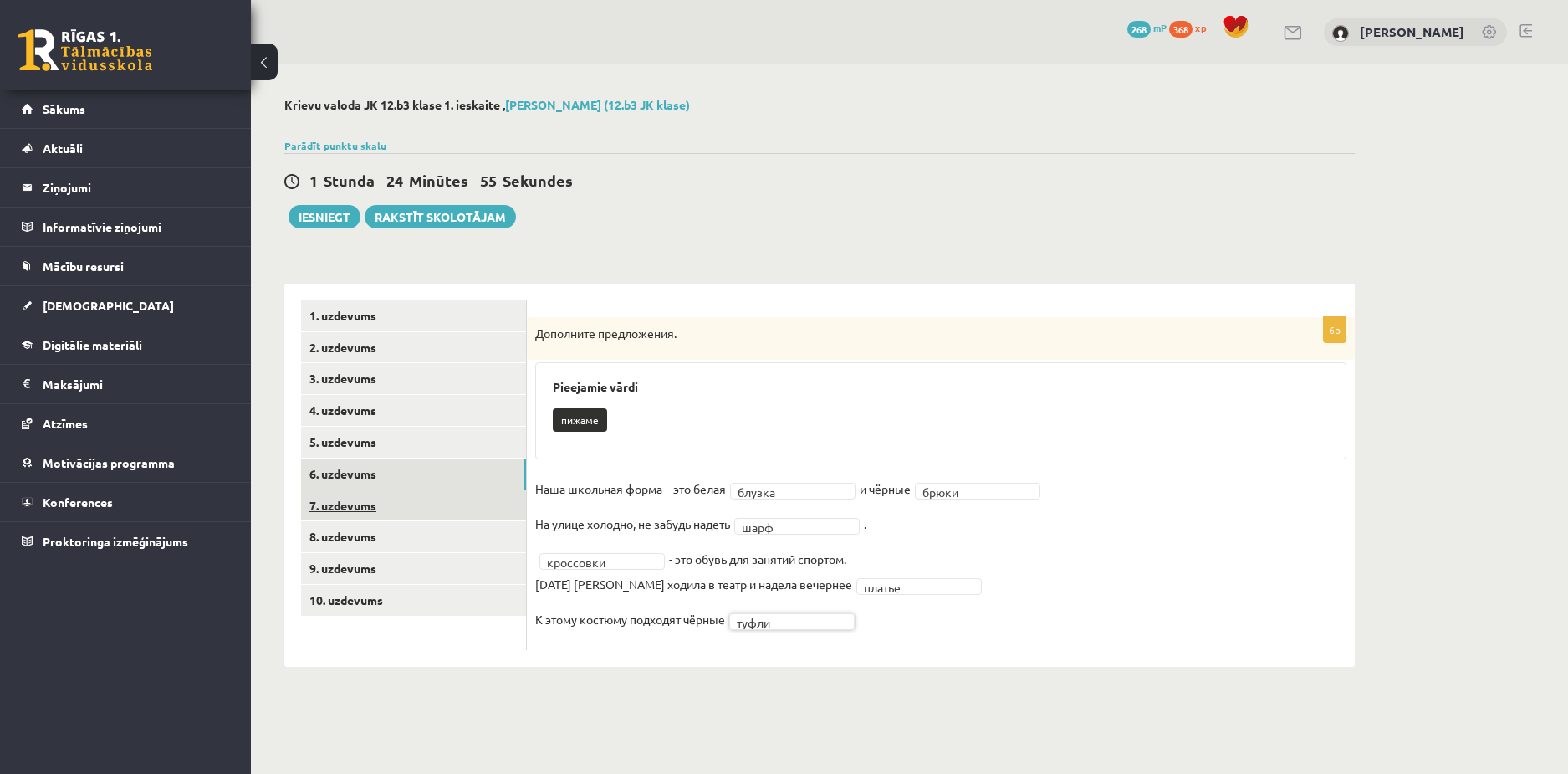
click at [379, 507] on link "7. uzdevums" at bounding box center [414, 505] width 225 height 31
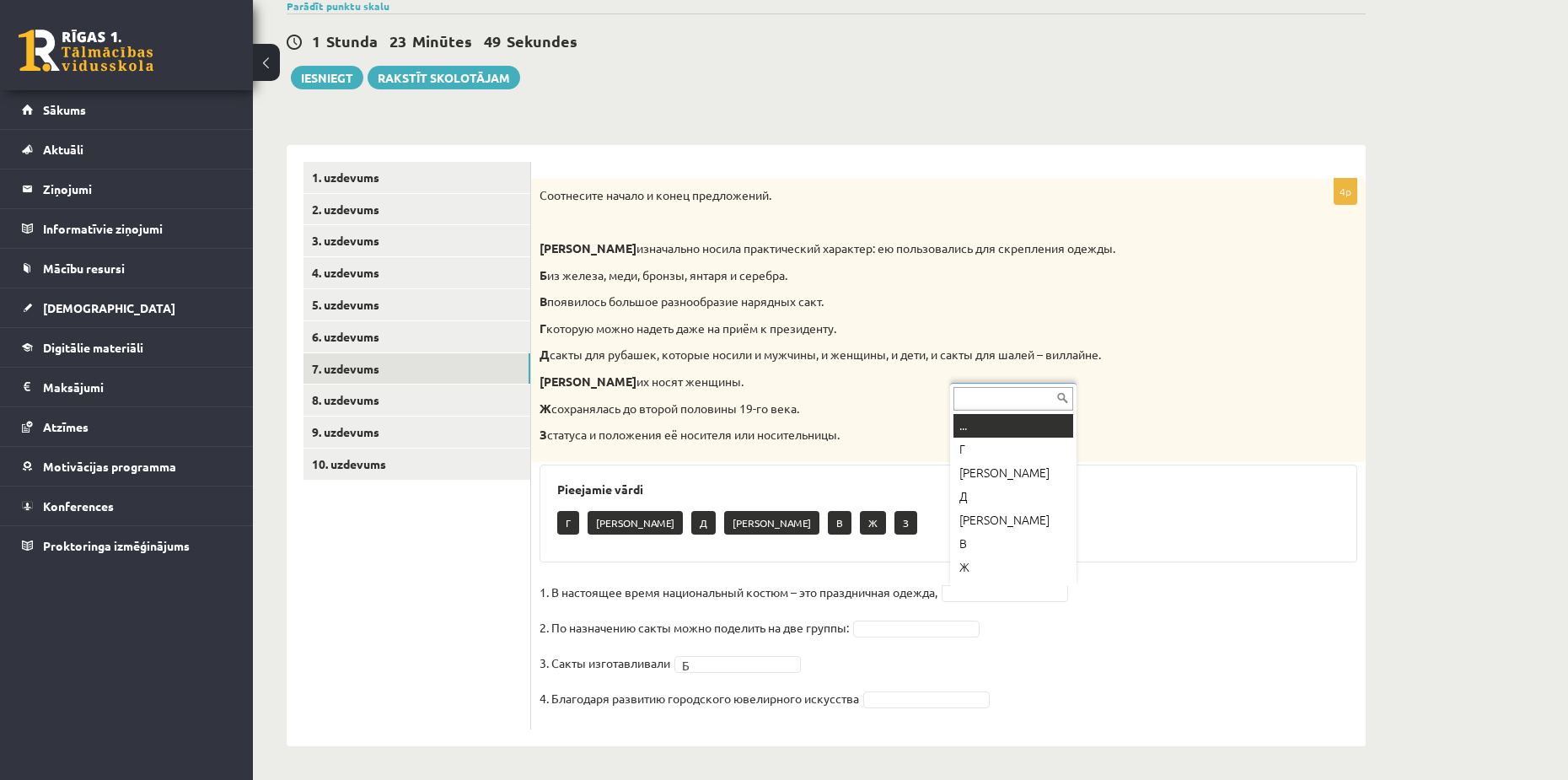
scroll to position [21, 0]
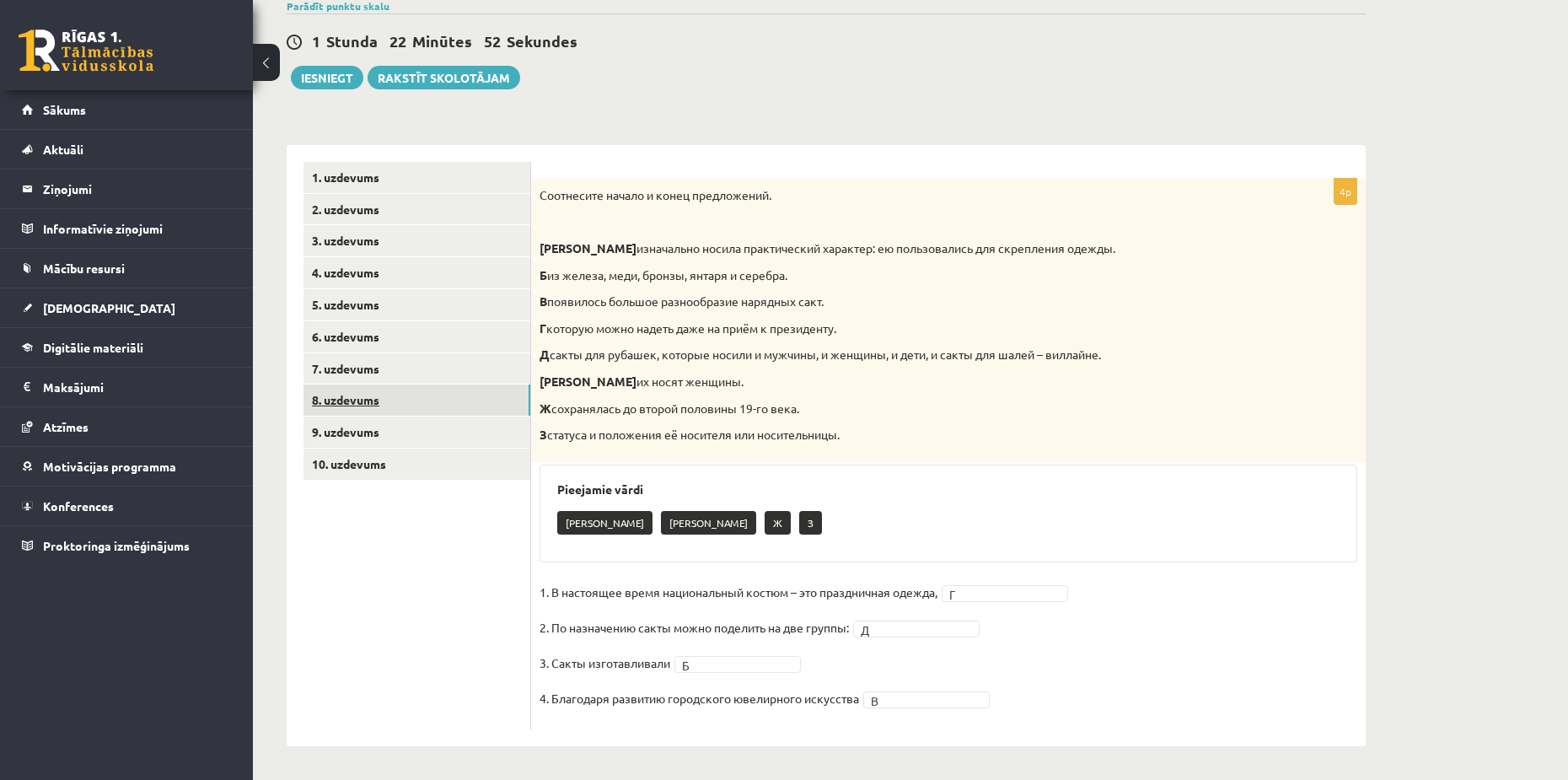
click at [351, 390] on link "8. uzdevums" at bounding box center [417, 400] width 227 height 31
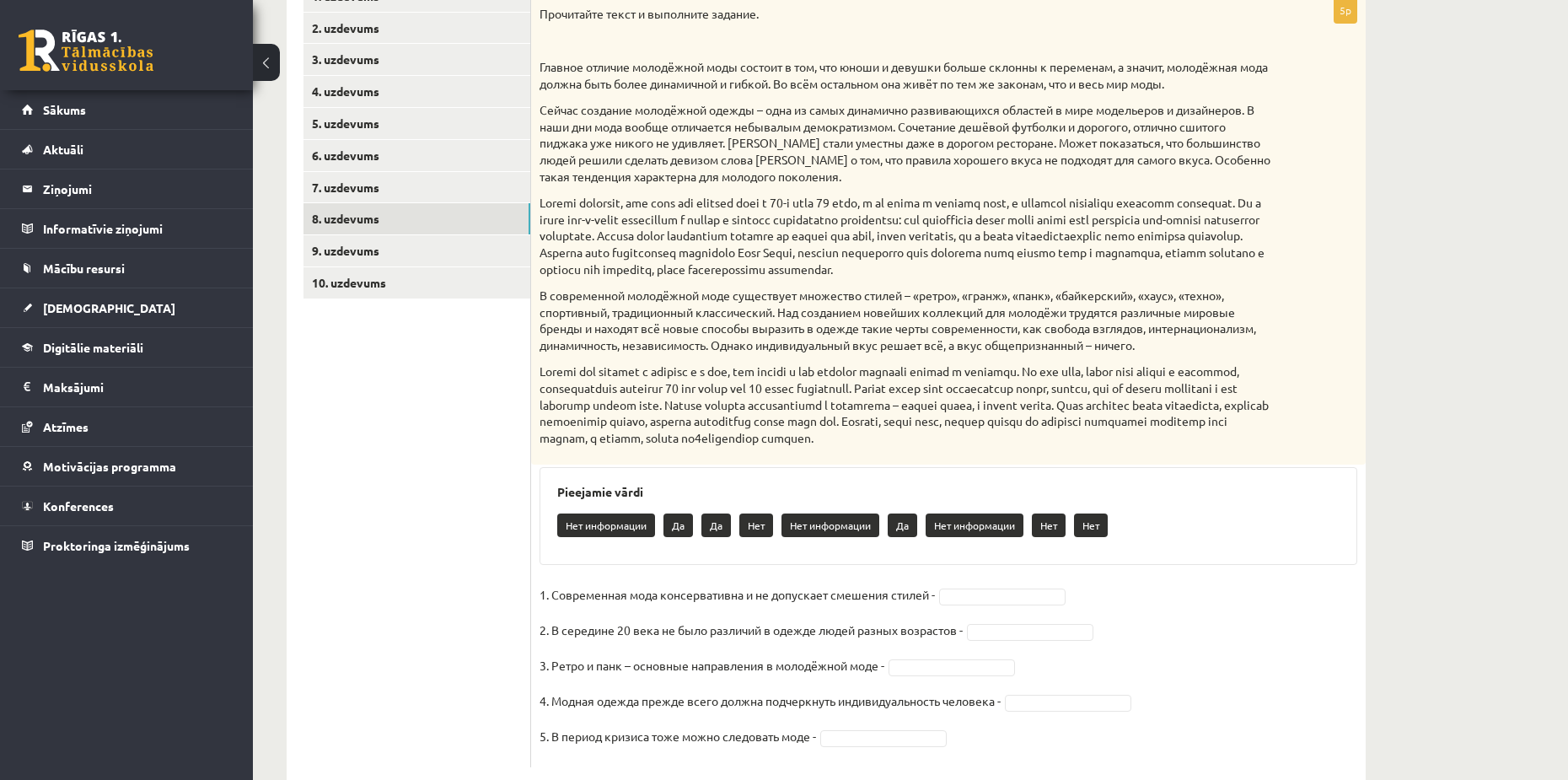
scroll to position [361, 0]
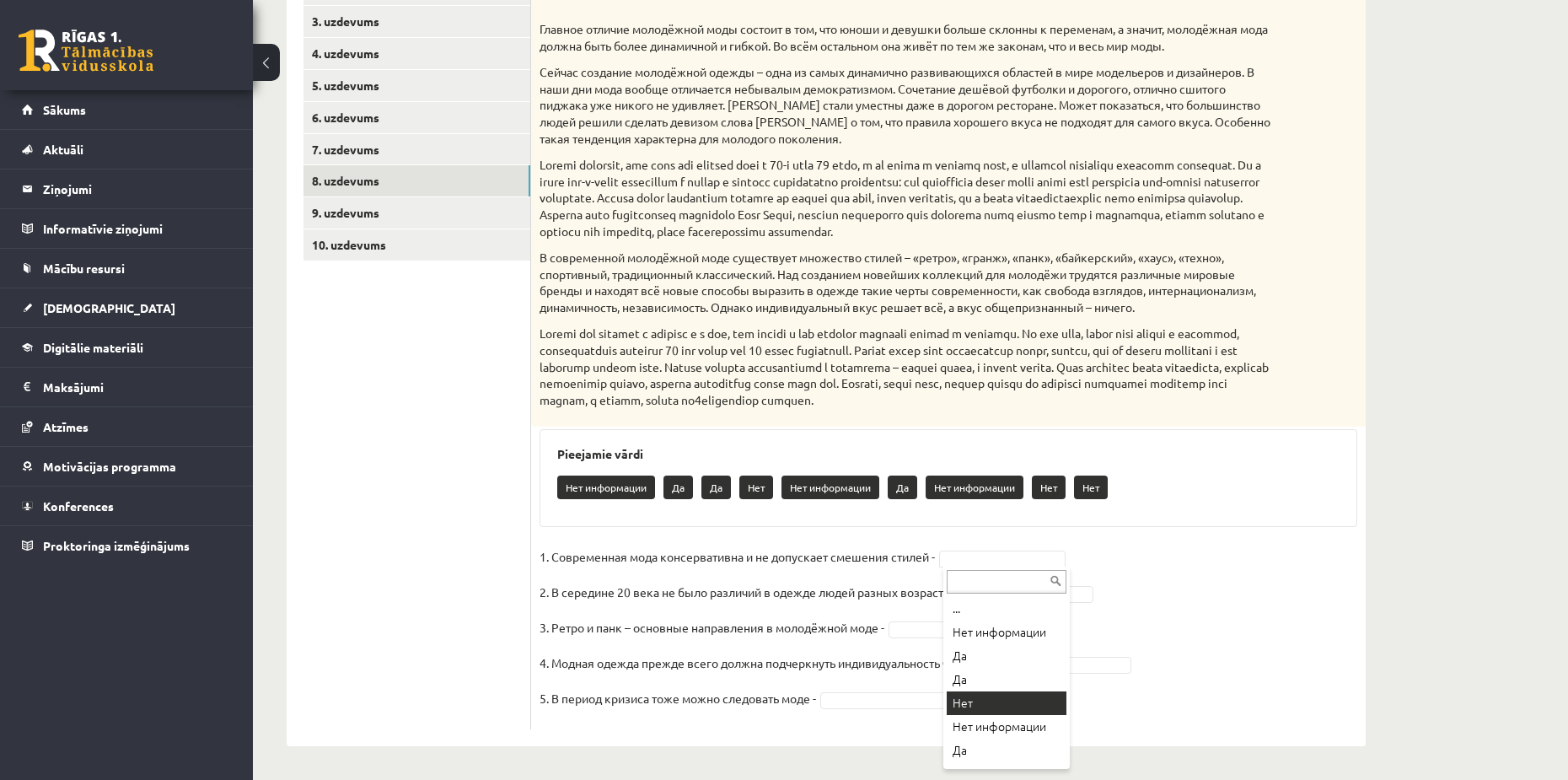
drag, startPoint x: 982, startPoint y: 702, endPoint x: 988, endPoint y: 720, distance: 19.0
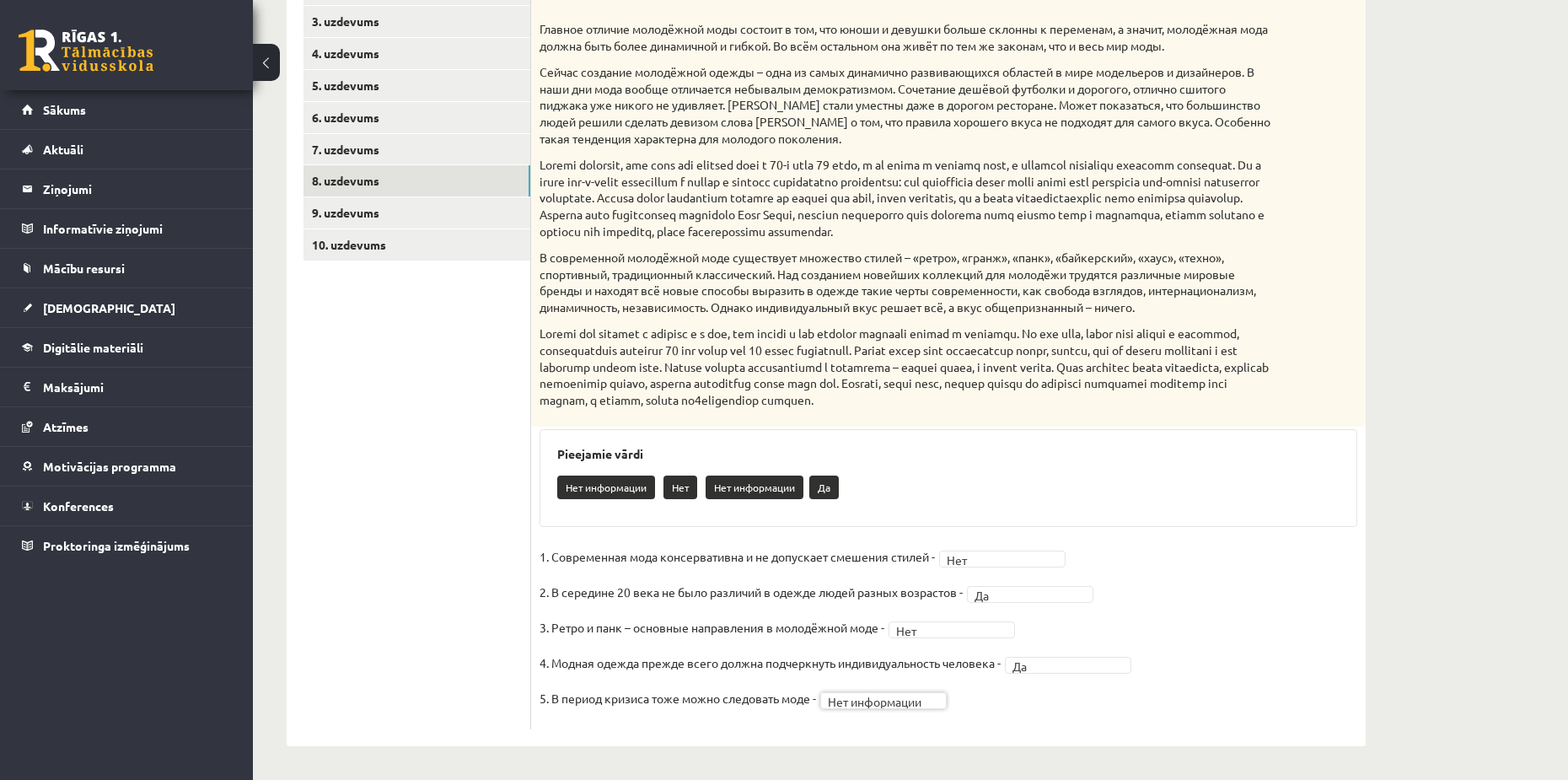
scroll to position [276, 0]
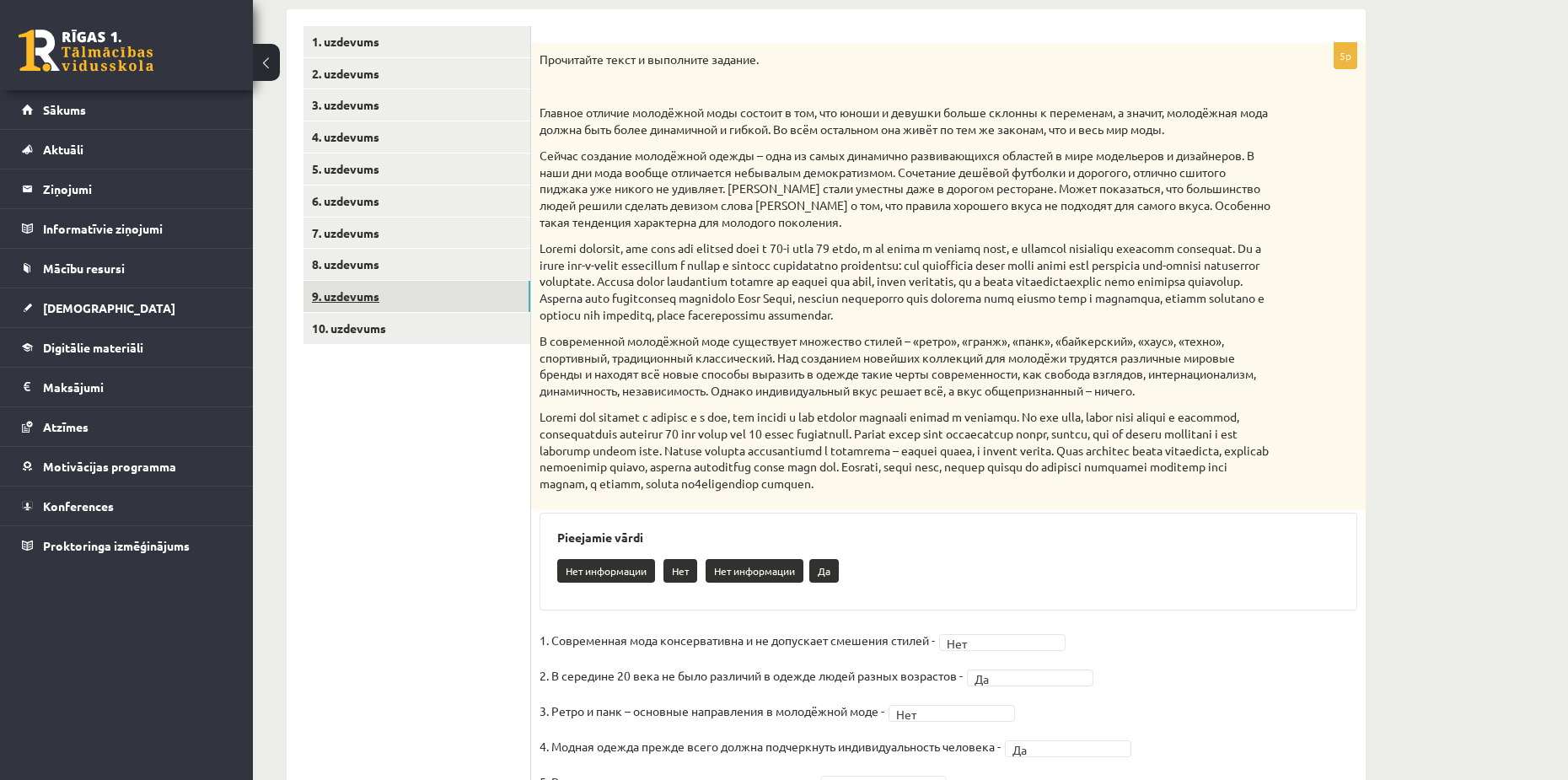
click at [388, 291] on link "9. uzdevums" at bounding box center [417, 296] width 227 height 31
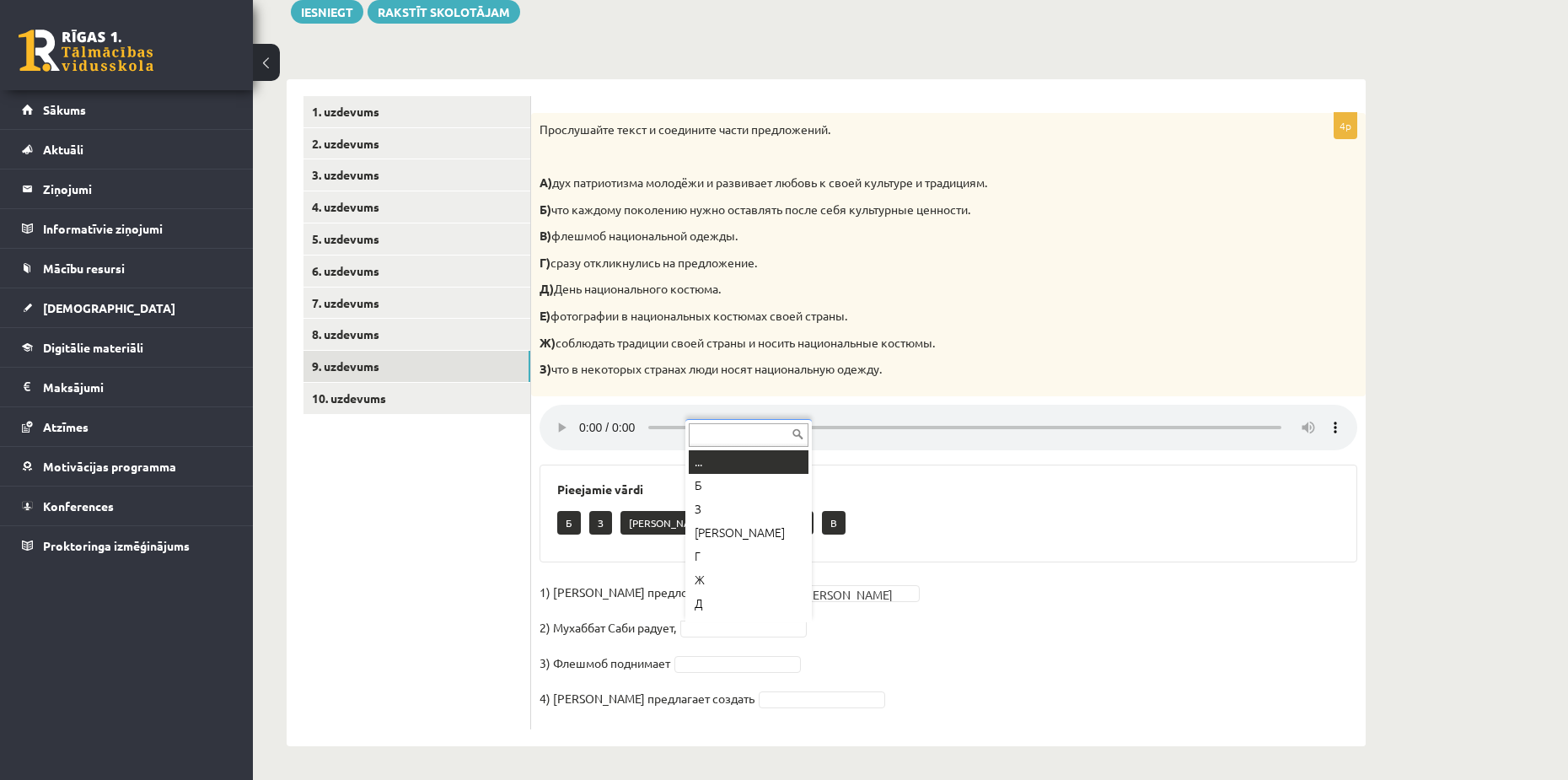
scroll to position [21, 0]
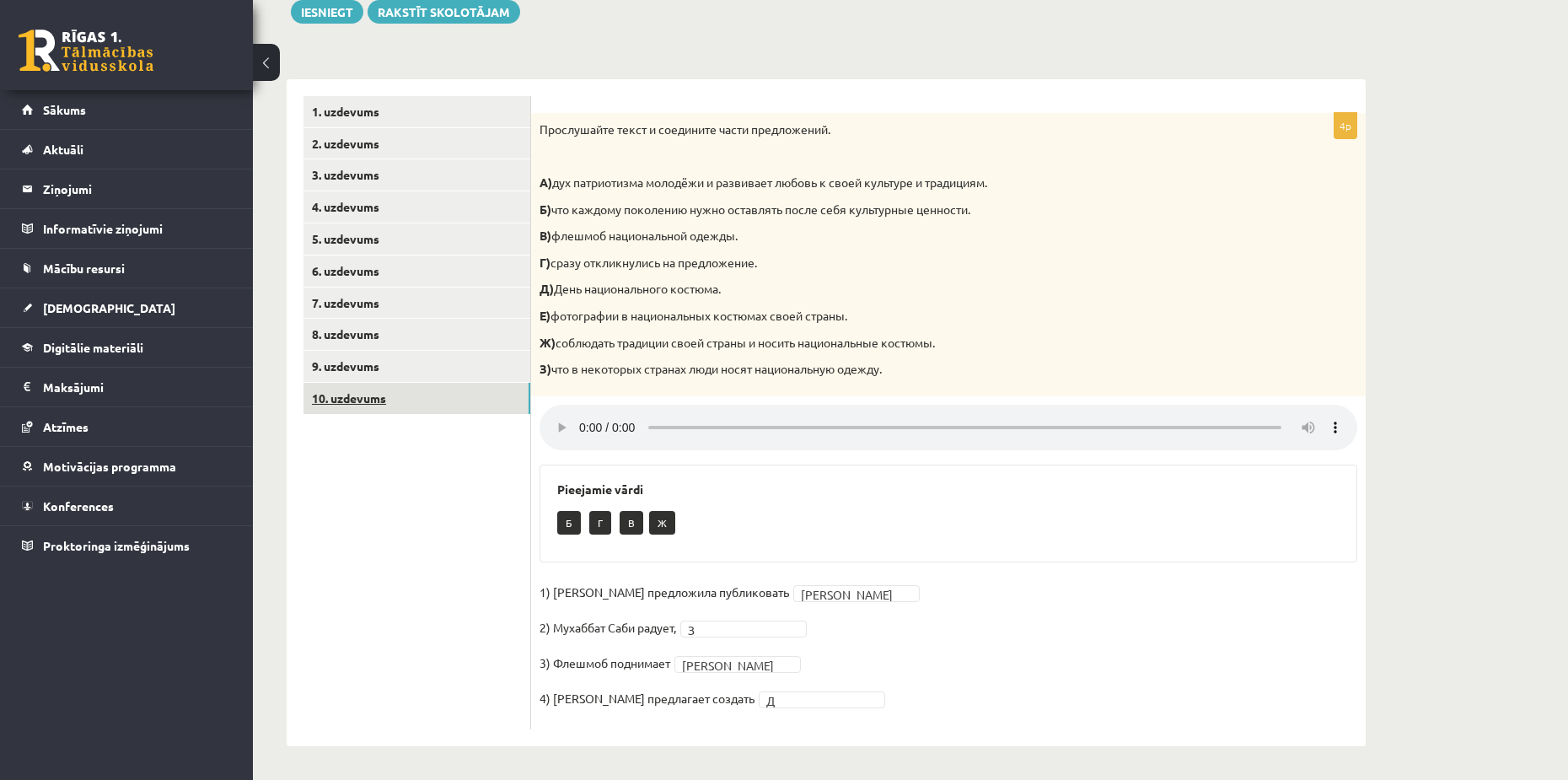
click at [411, 409] on link "10. uzdevums" at bounding box center [417, 398] width 227 height 31
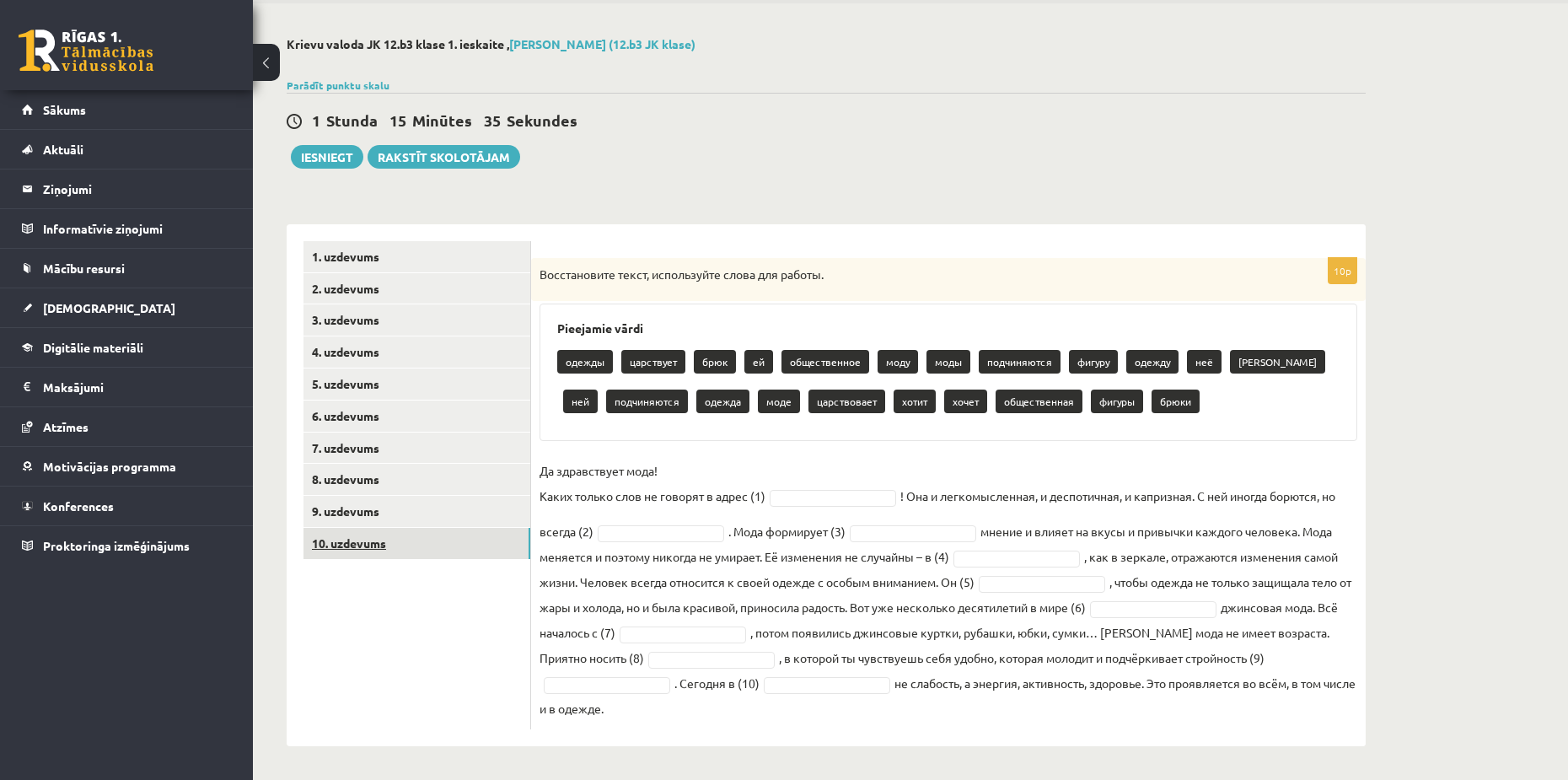
scroll to position [63, 0]
click at [794, 485] on fieldset "Да здравствует мода! Каких только слов не говорят в адрес (1) ! Она и легкомысл…" at bounding box center [949, 589] width 818 height 263
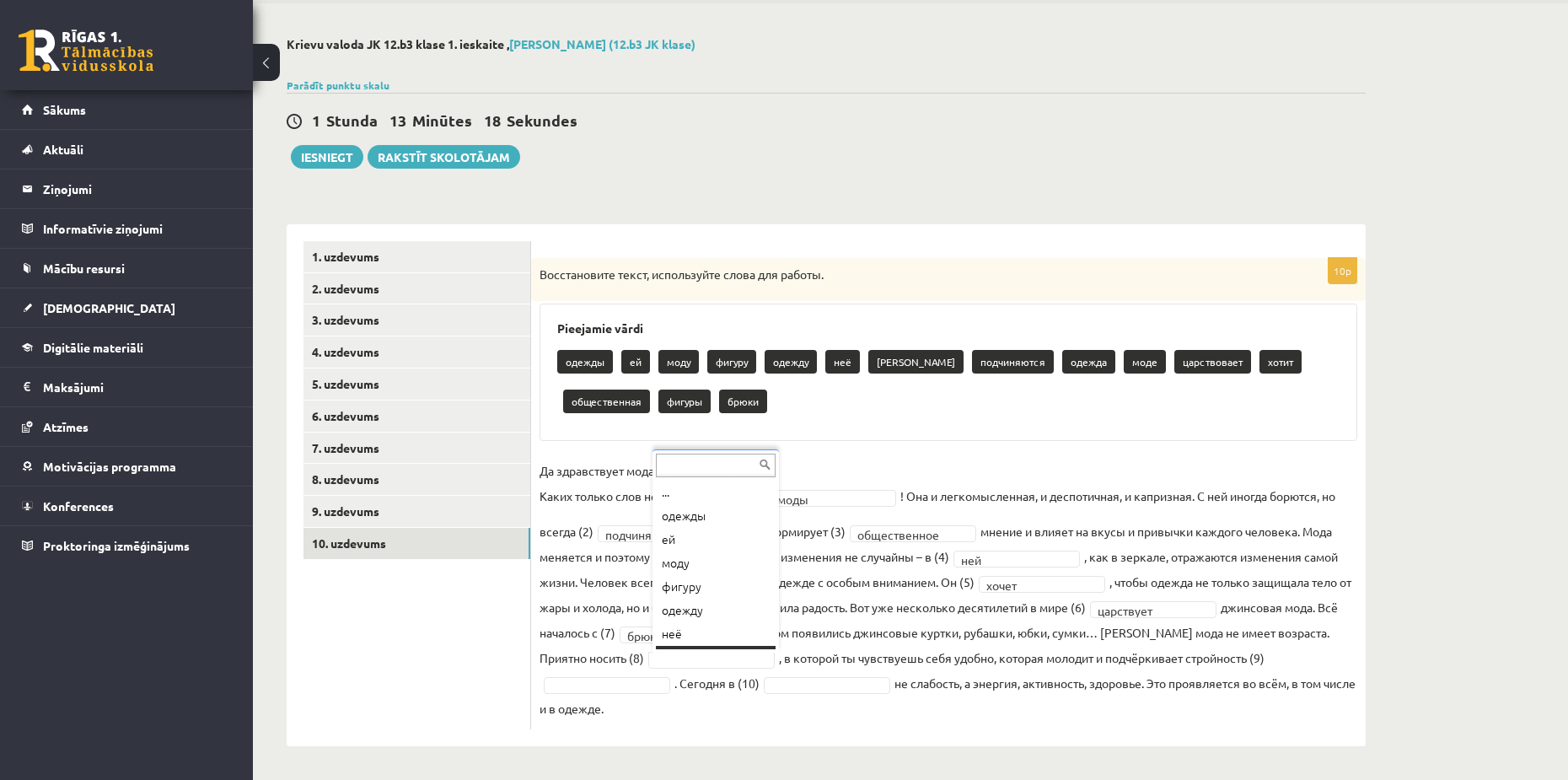
scroll to position [21, 0]
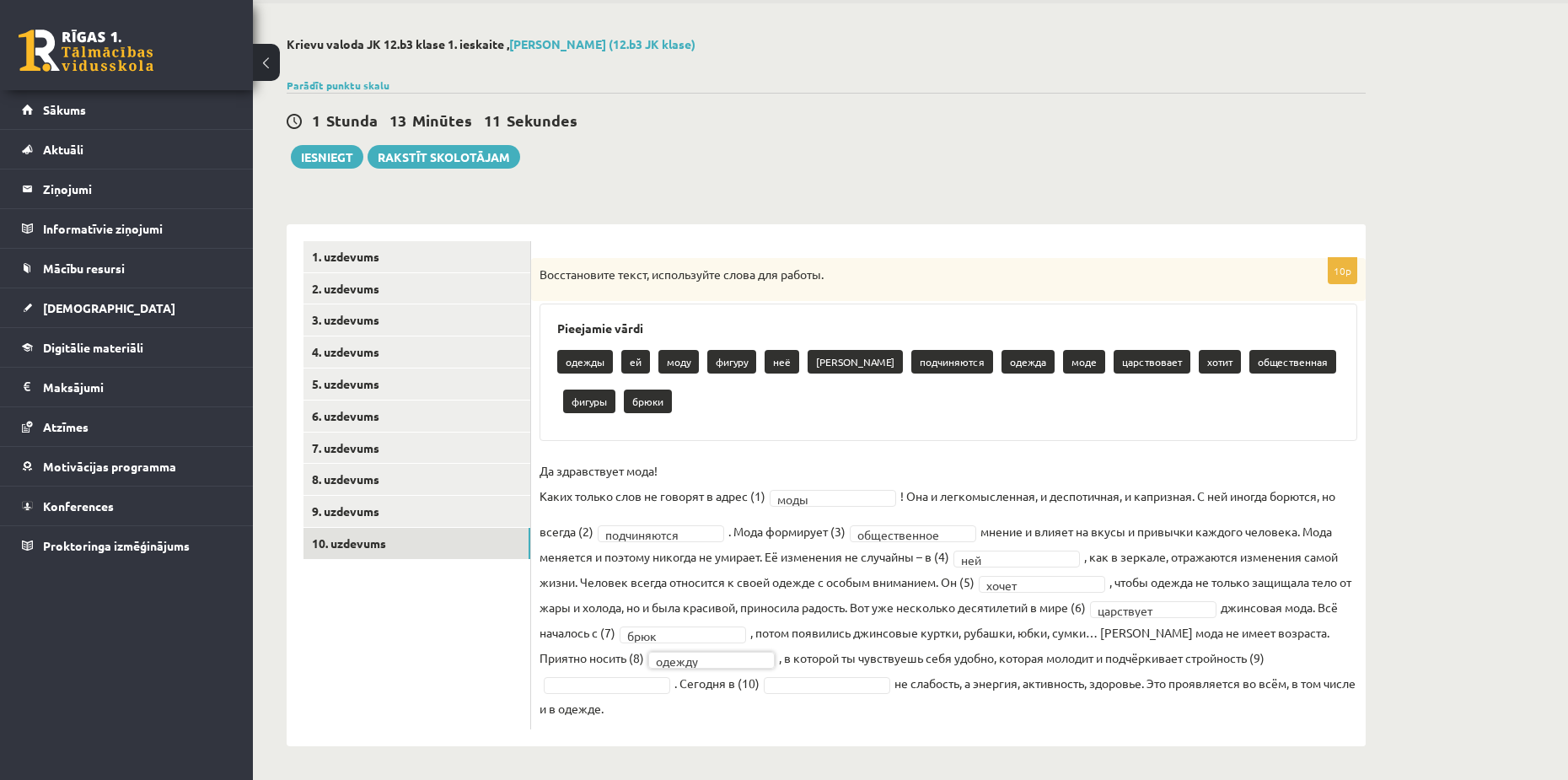
click at [634, 693] on fieldset "**********" at bounding box center [949, 589] width 818 height 263
click at [813, 673] on fieldset "**********" at bounding box center [949, 589] width 818 height 263
click at [788, 694] on fieldset "**********" at bounding box center [949, 589] width 818 height 263
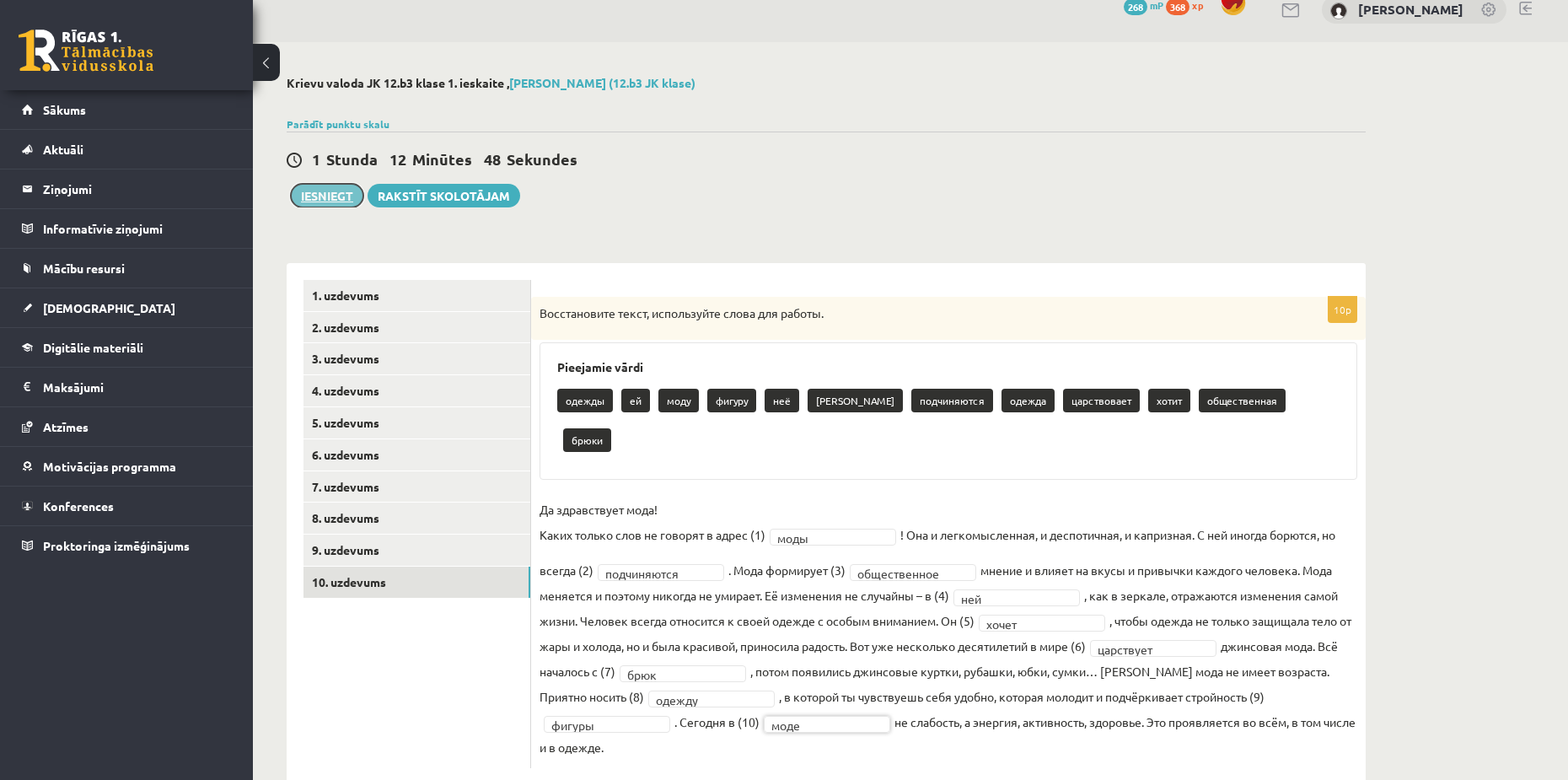
click at [341, 194] on button "Iesniegt" at bounding box center [326, 195] width 73 height 23
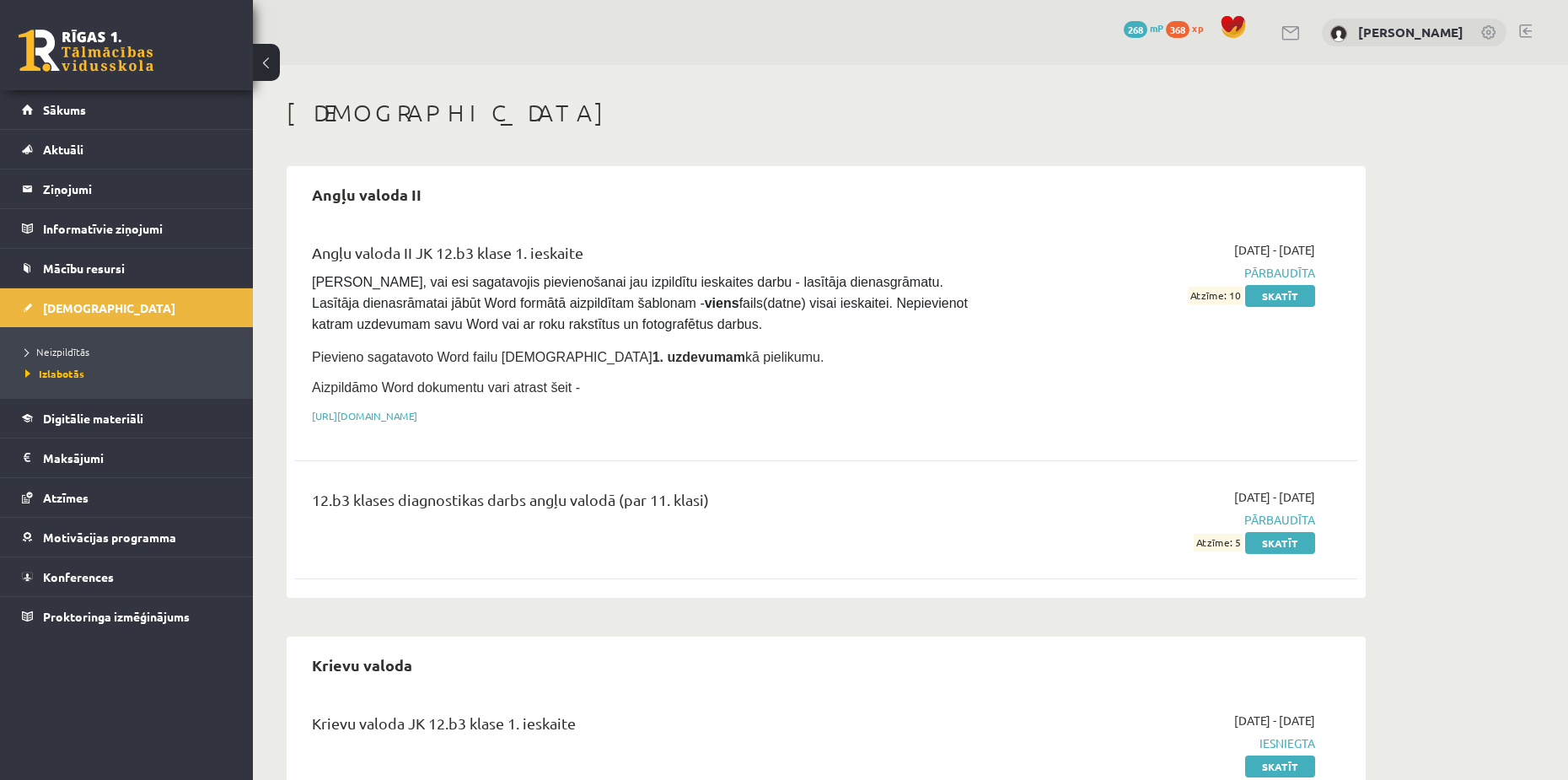
scroll to position [84, 0]
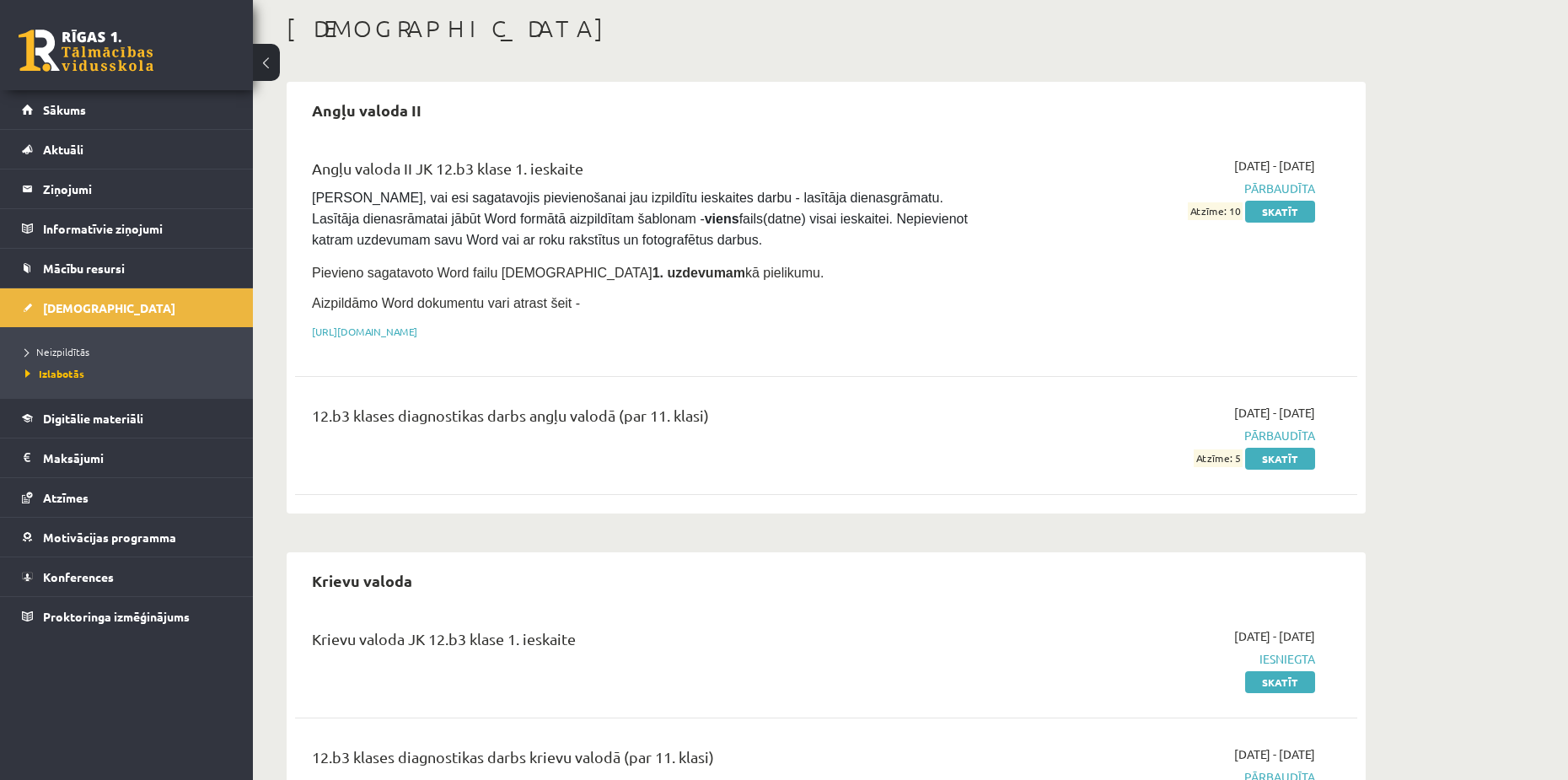
click at [1272, 668] on div "[DATE] - [DATE] Iesniegta Skatīt" at bounding box center [1156, 659] width 343 height 64
click at [1273, 672] on link "Skatīt" at bounding box center [1280, 682] width 70 height 22
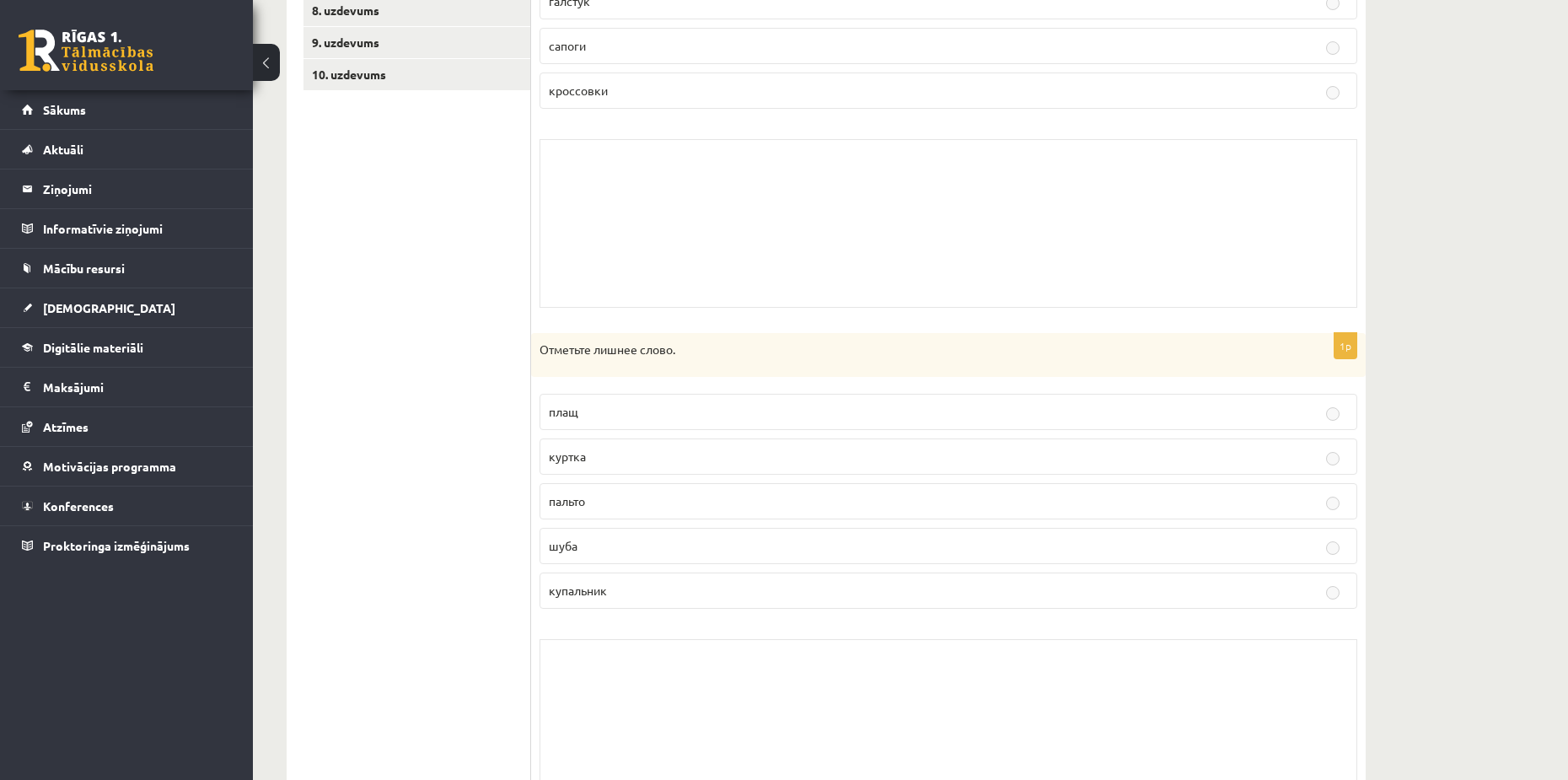
scroll to position [506, 0]
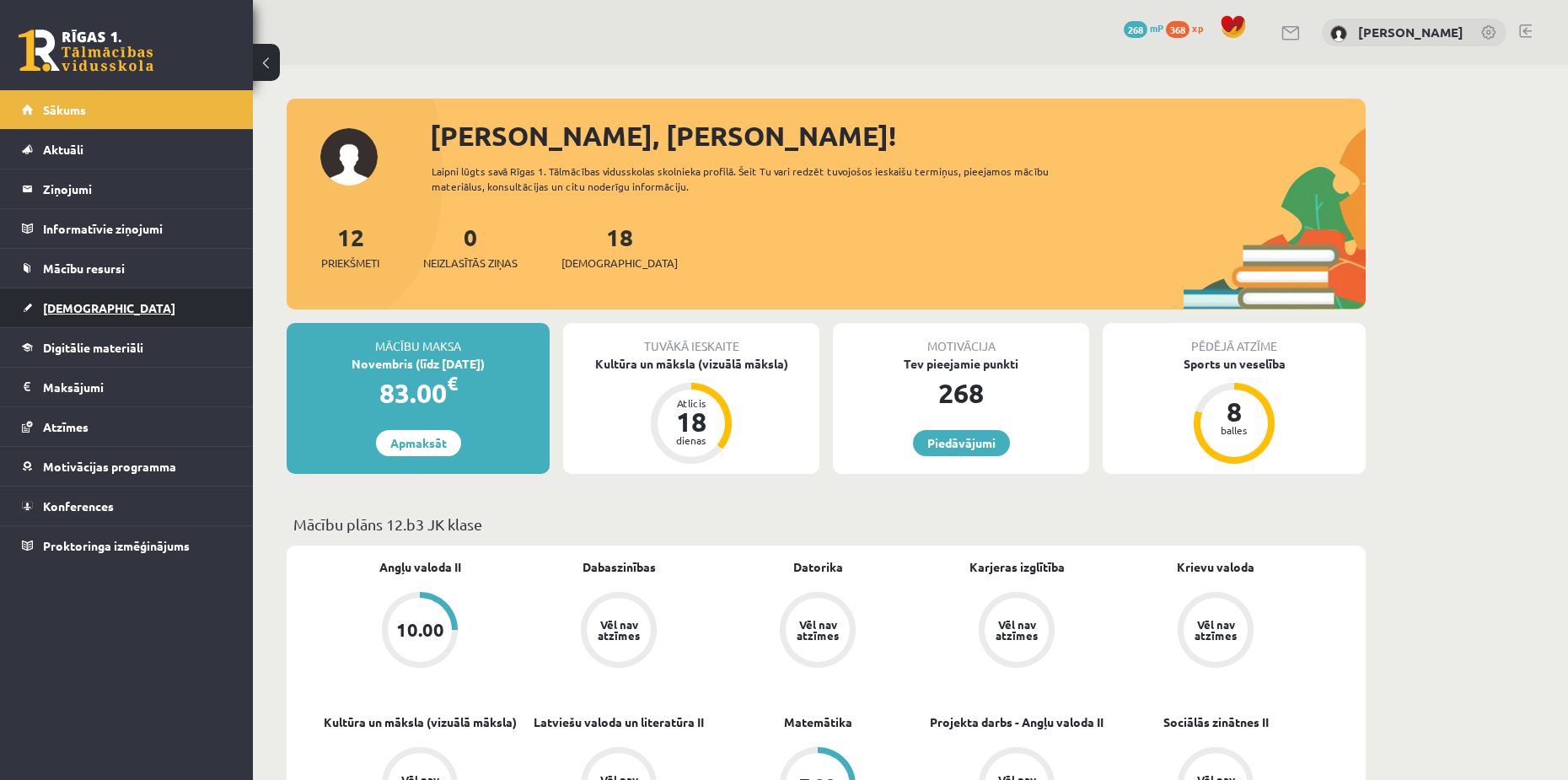
click at [58, 303] on span "[DEMOGRAPHIC_DATA]" at bounding box center [109, 308] width 133 height 15
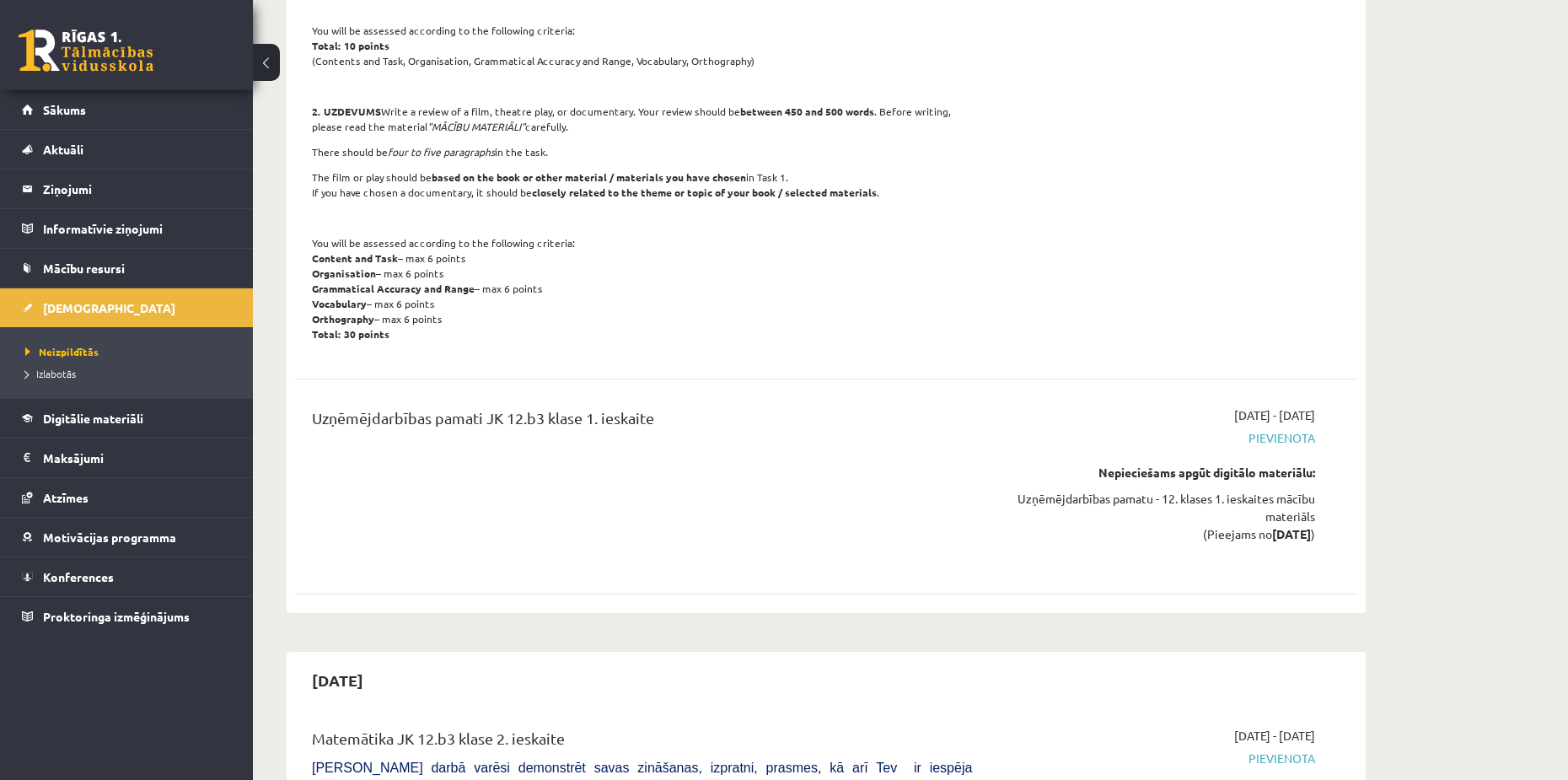
scroll to position [4975, 0]
